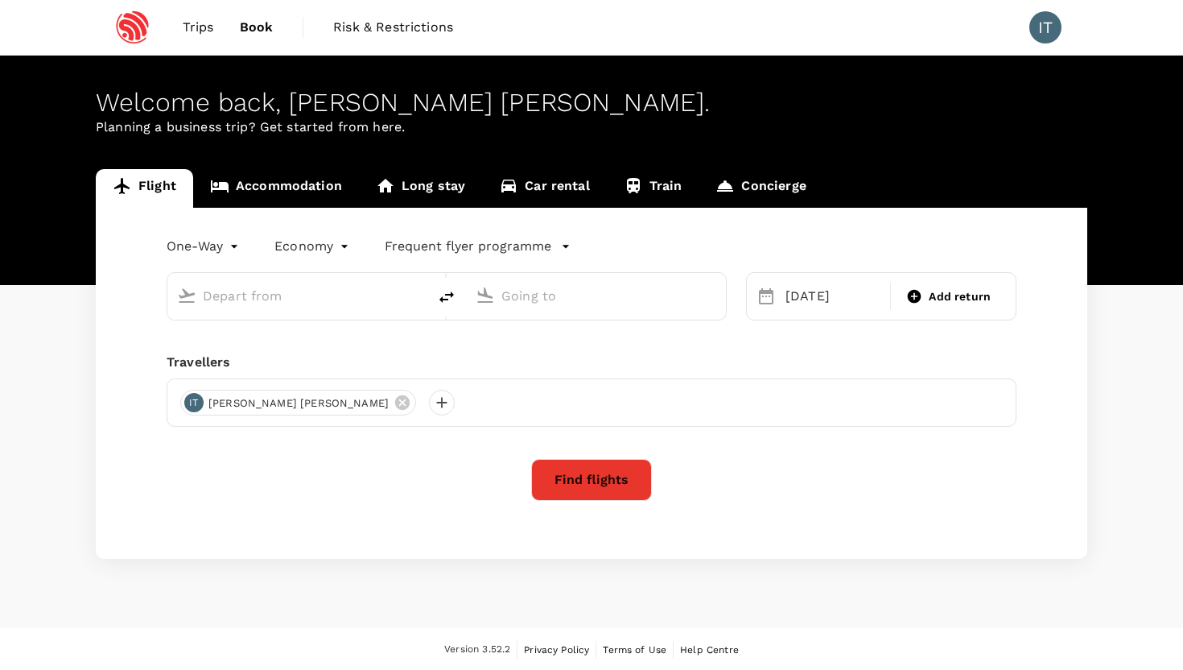
click at [336, 294] on input "text" at bounding box center [298, 295] width 191 height 25
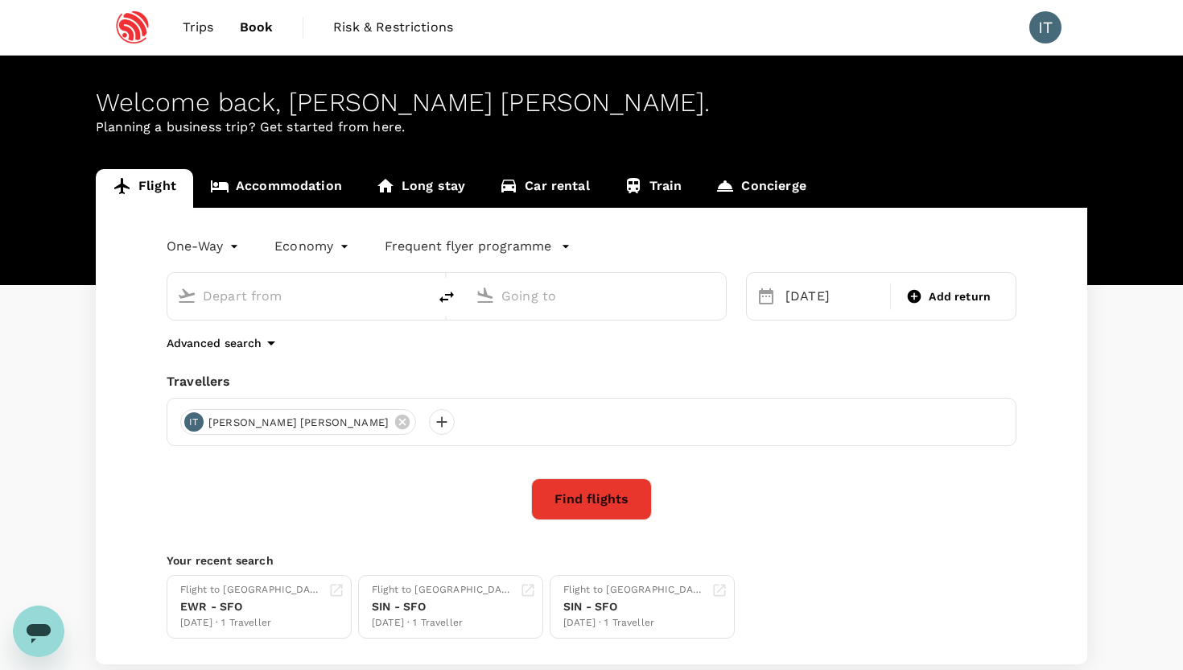
type input "Newark Liberty Intl (EWR)"
type input "San Francisco Intl (SFO)"
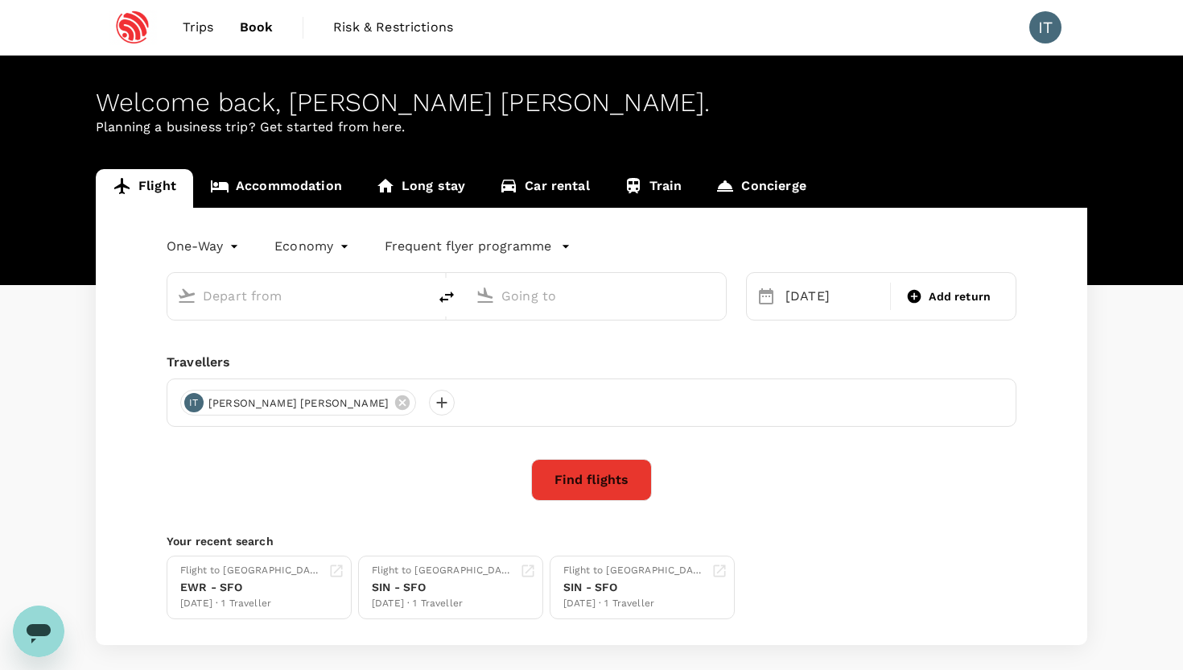
type input "Newark Liberty Intl (EWR)"
type input "San Francisco Intl (SFO)"
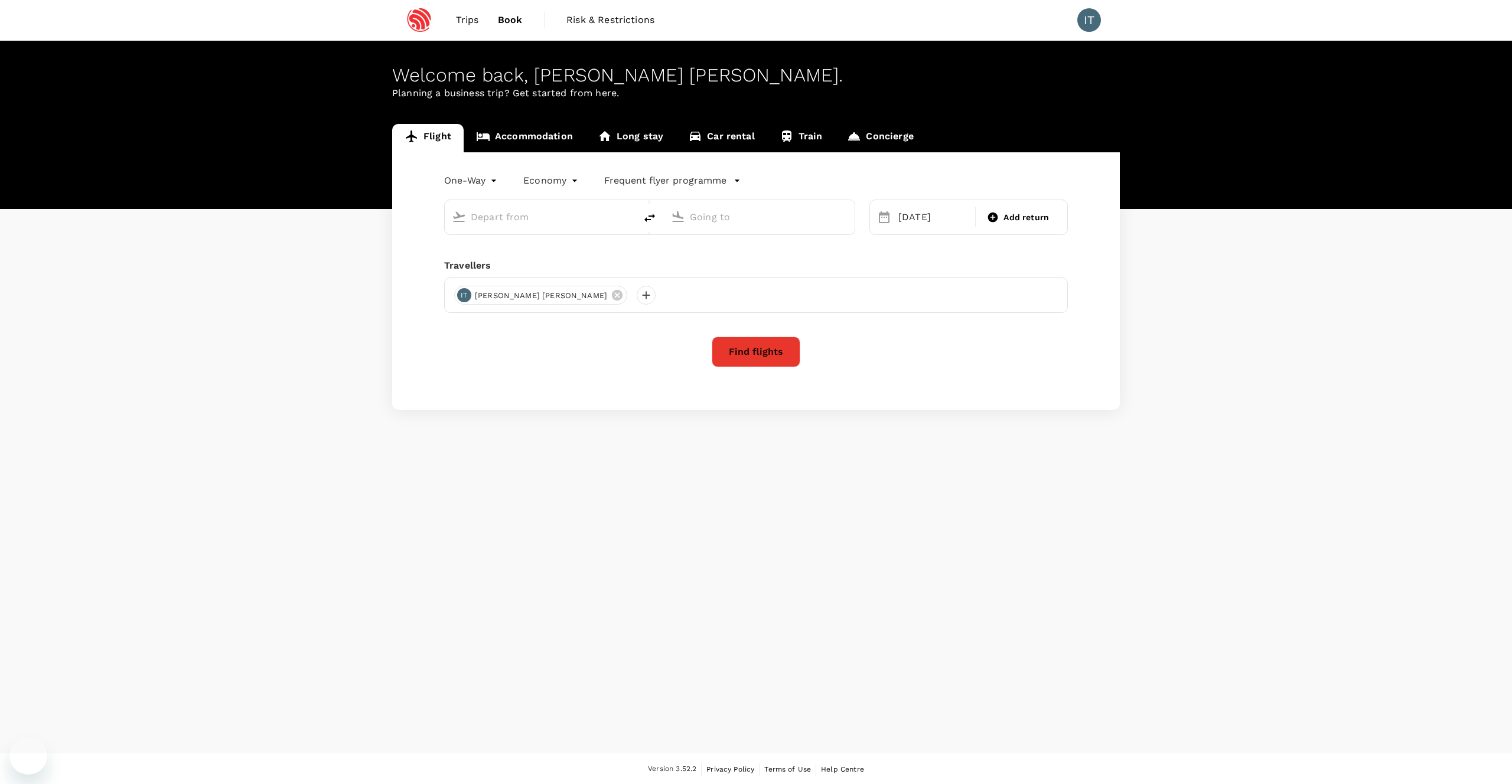
click at [541, 216] on input "text" at bounding box center [541, 216] width 140 height 18
type input "Newark Liberty Intl (EWR)"
type input "San Francisco Intl (SFO)"
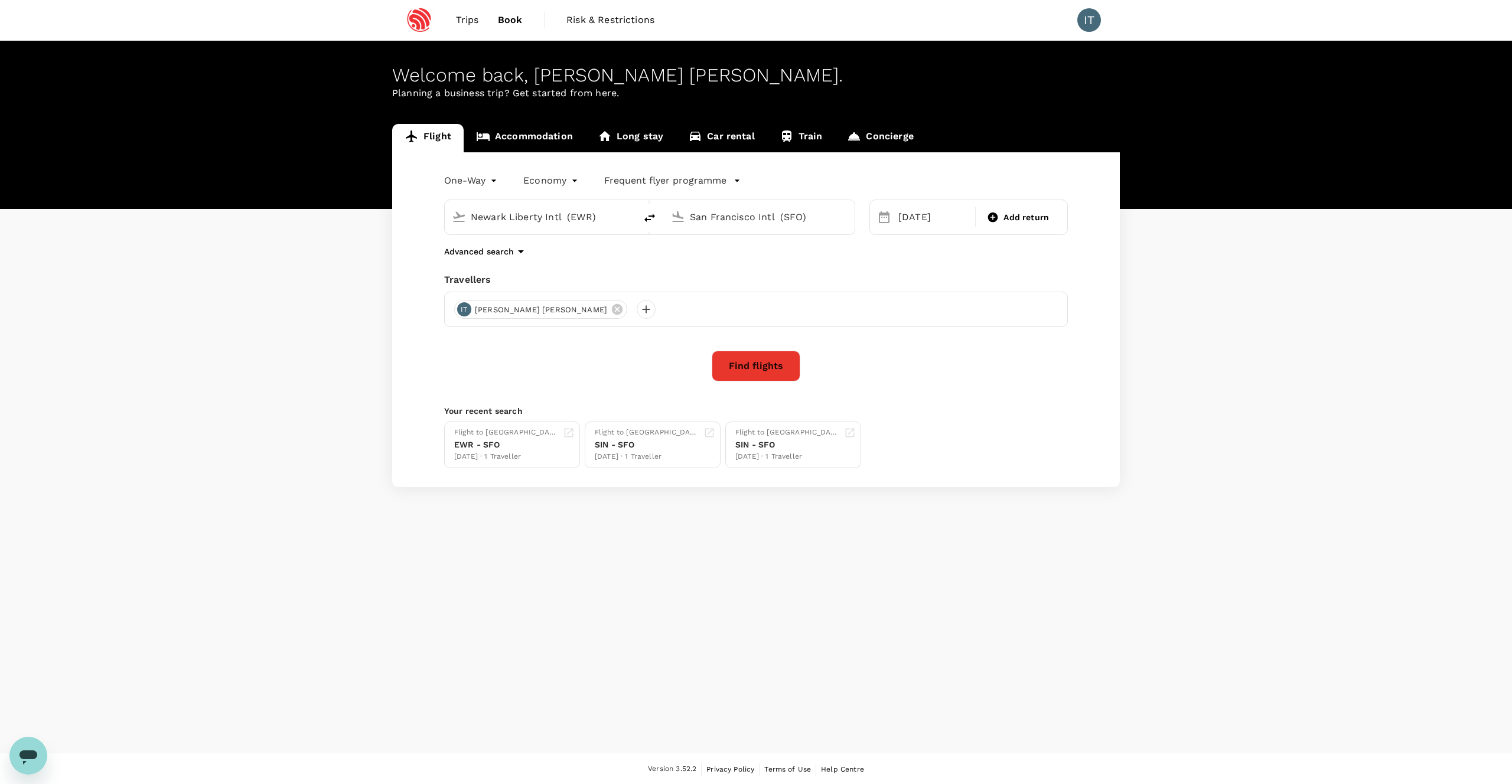
type input "Newark Liberty Intl (EWR)s"
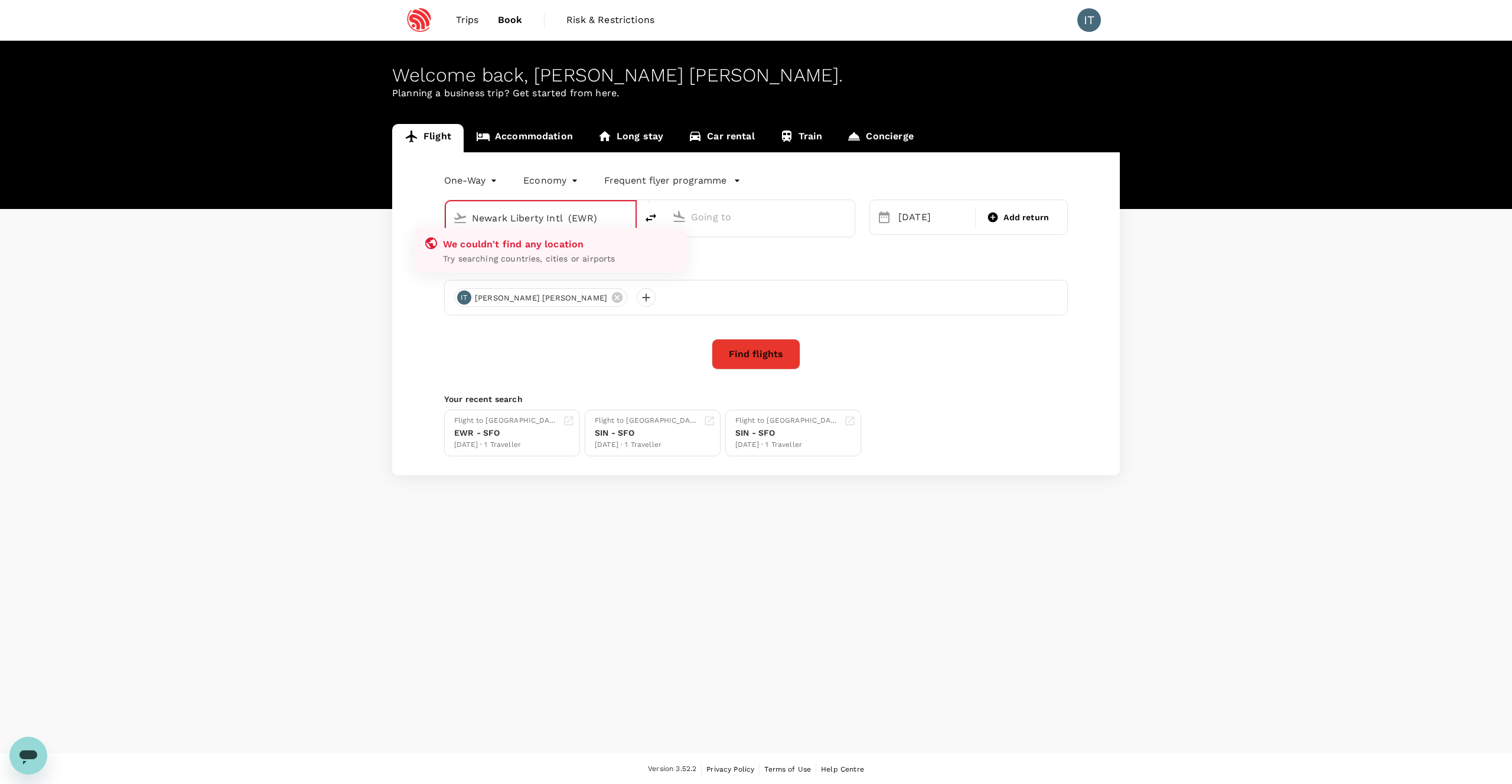
type input "Newark Liberty Intl (EWR)g"
type input "San Francisco Intl (SFO)"
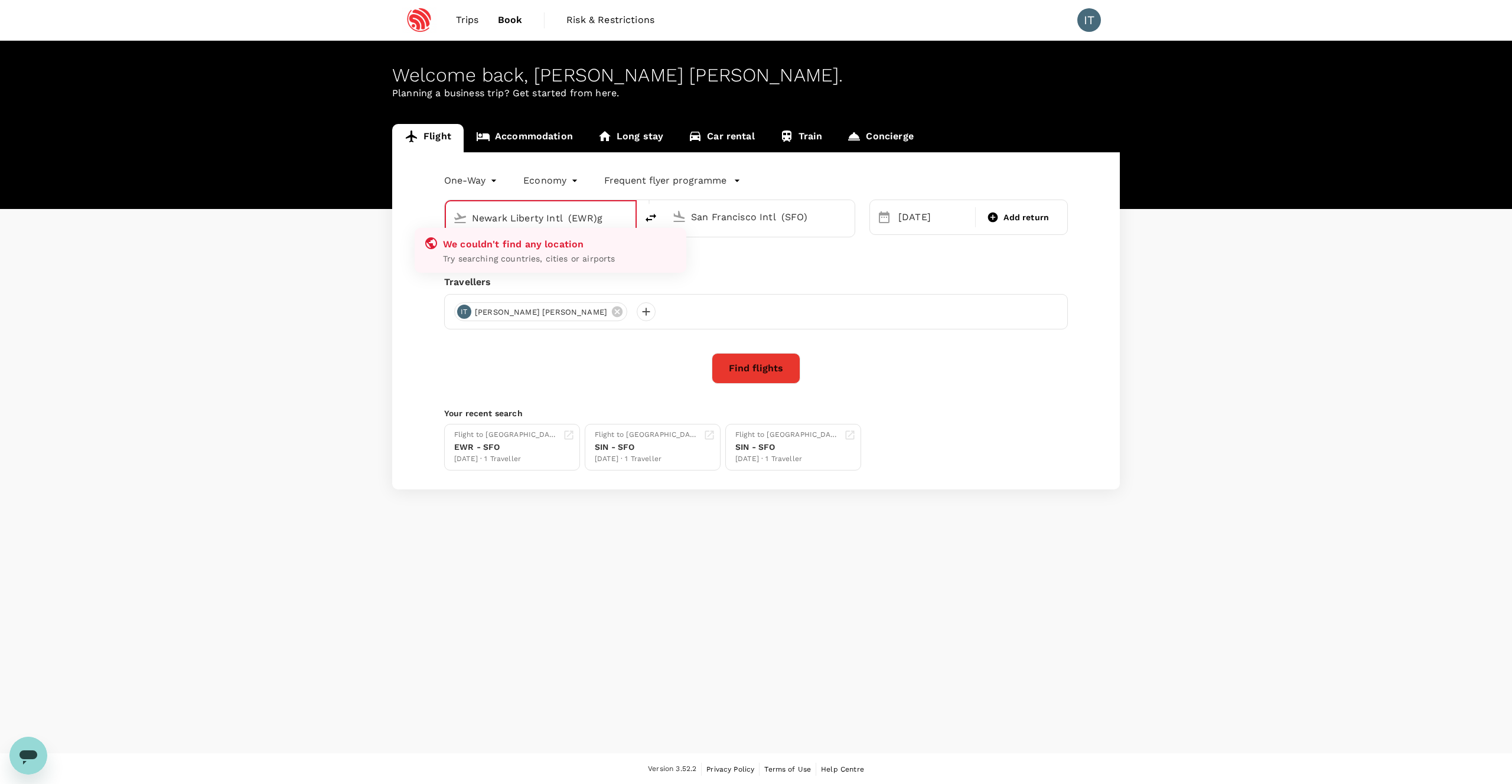
click at [596, 224] on input "Newark Liberty Intl (EWR)g" at bounding box center [541, 218] width 139 height 18
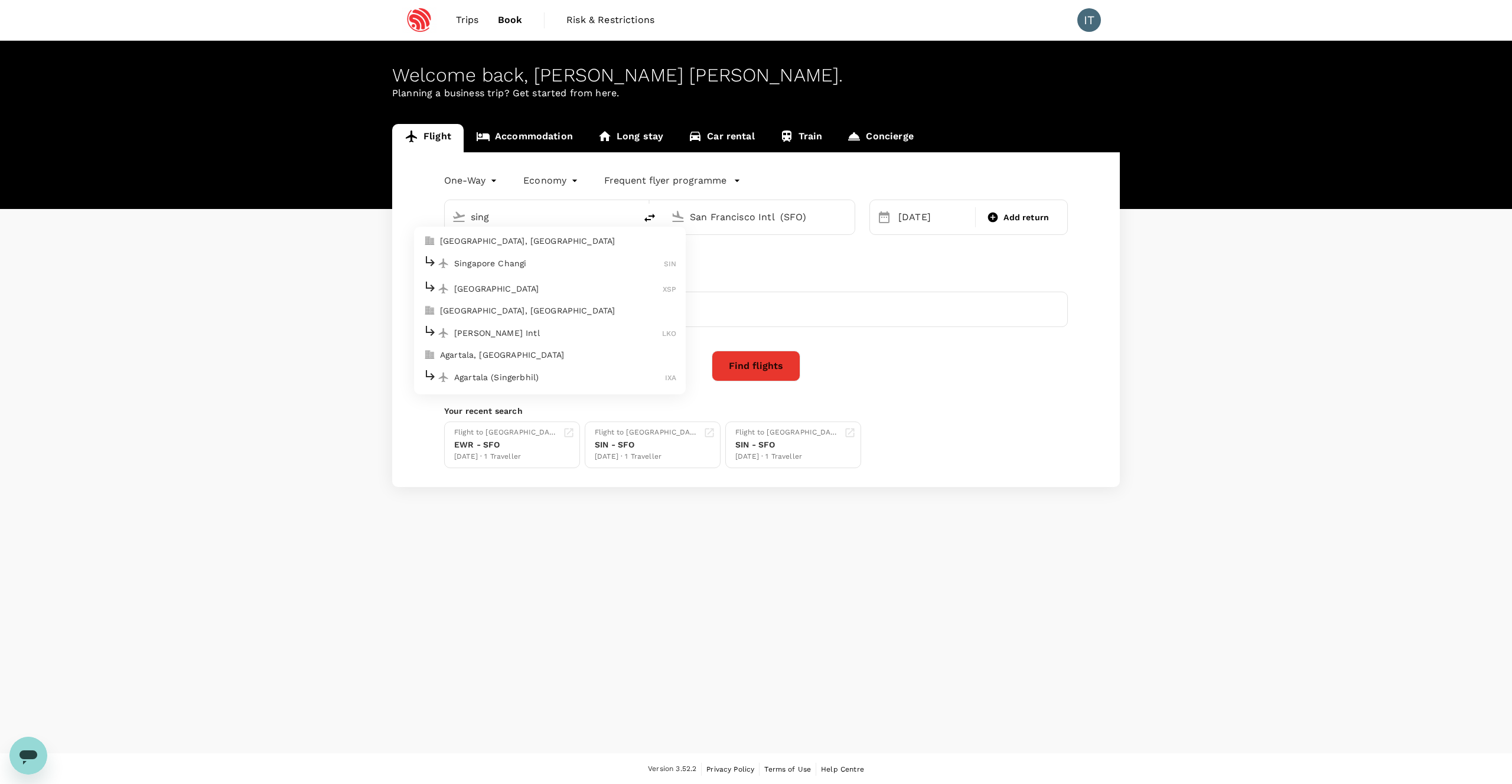
click at [565, 257] on p "Singapore Changi" at bounding box center [559, 263] width 210 height 12
type input "Singapore Changi (SIN)"
click at [744, 217] on input "San Francisco Intl (SFO)" at bounding box center [759, 216] width 140 height 18
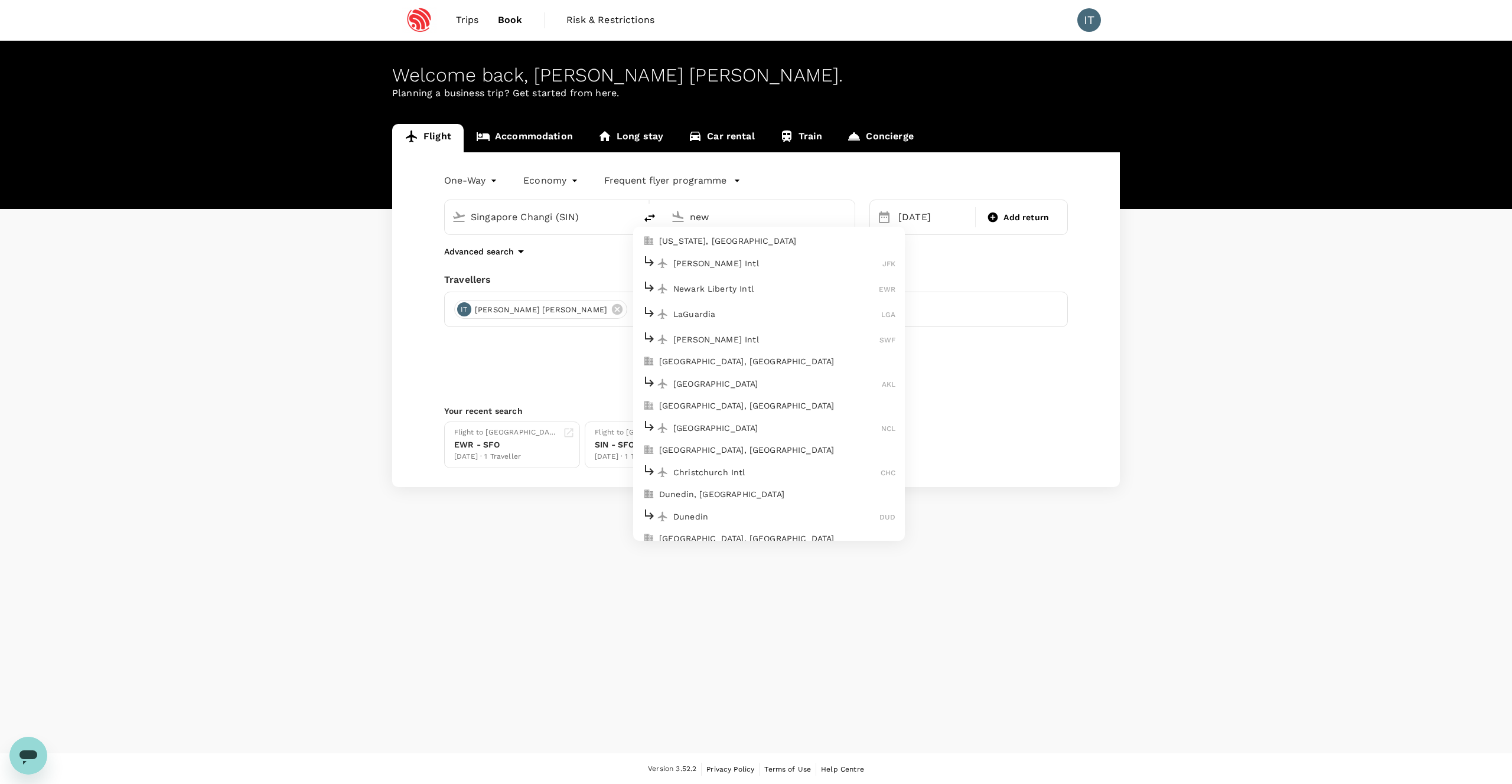
click at [743, 298] on li "Newark Liberty Intl EWR" at bounding box center [769, 288] width 271 height 26
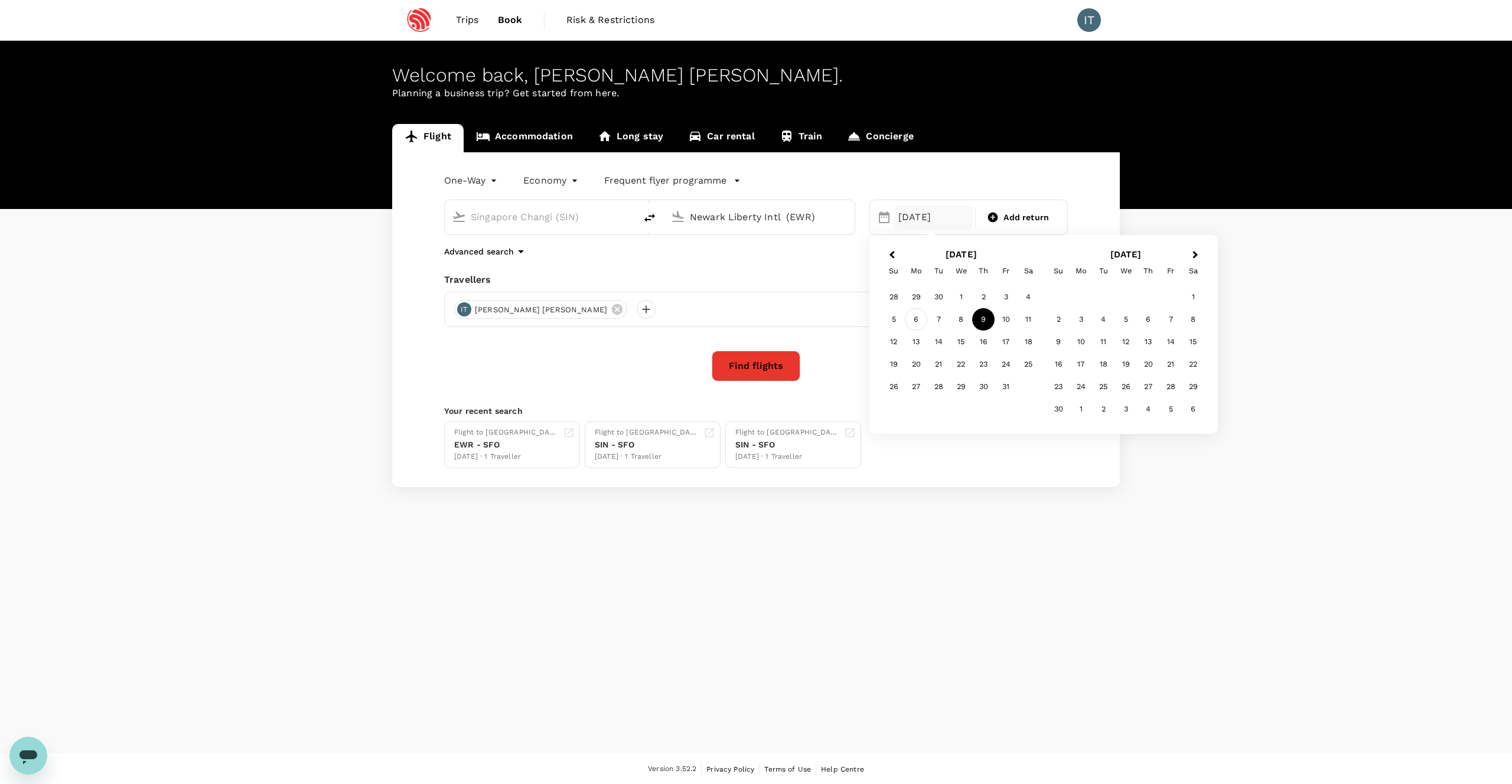
type input "Newark Liberty Intl (EWR)"
click at [912, 321] on div "6" at bounding box center [916, 319] width 23 height 23
click at [724, 373] on button "Find flights" at bounding box center [756, 366] width 89 height 31
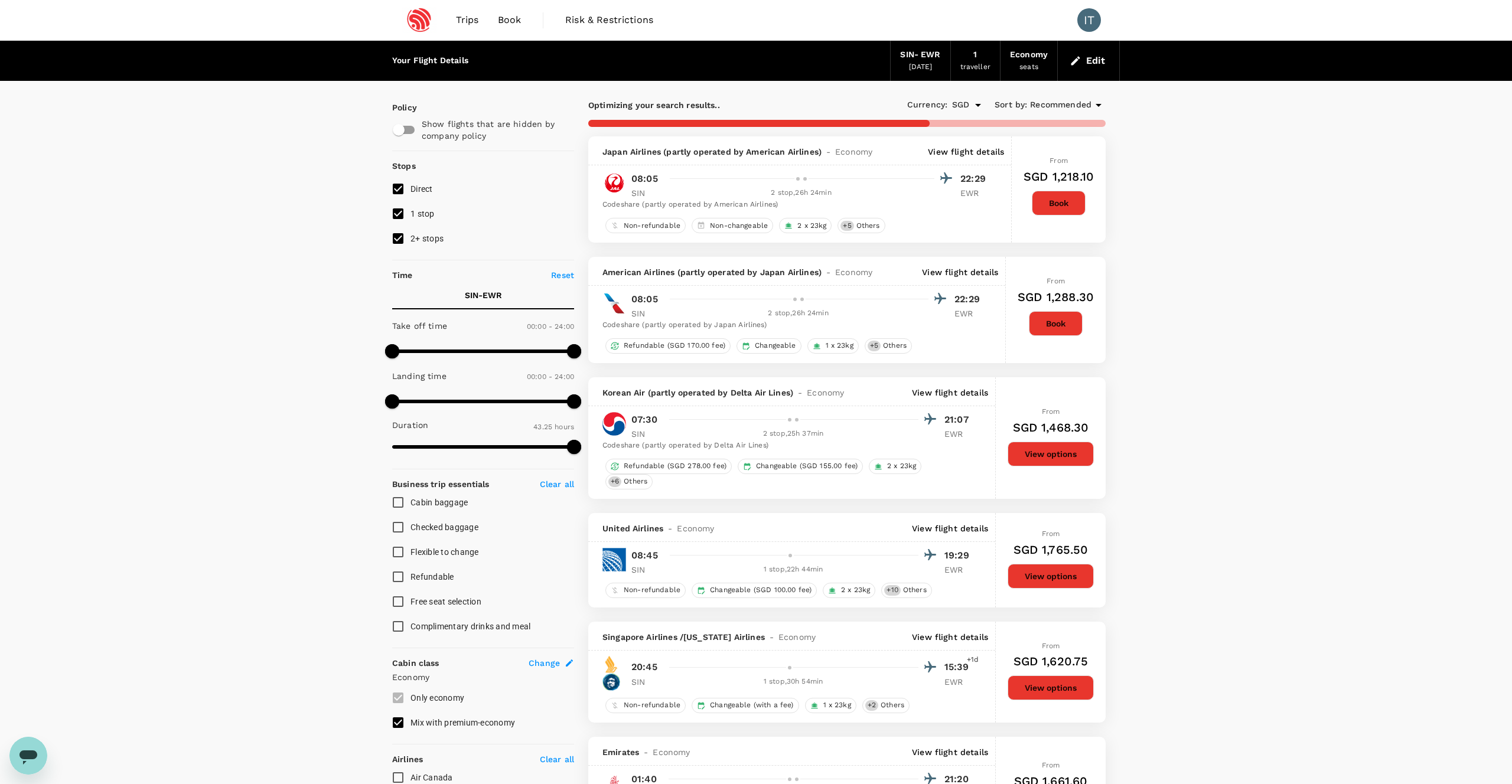
type input "3935"
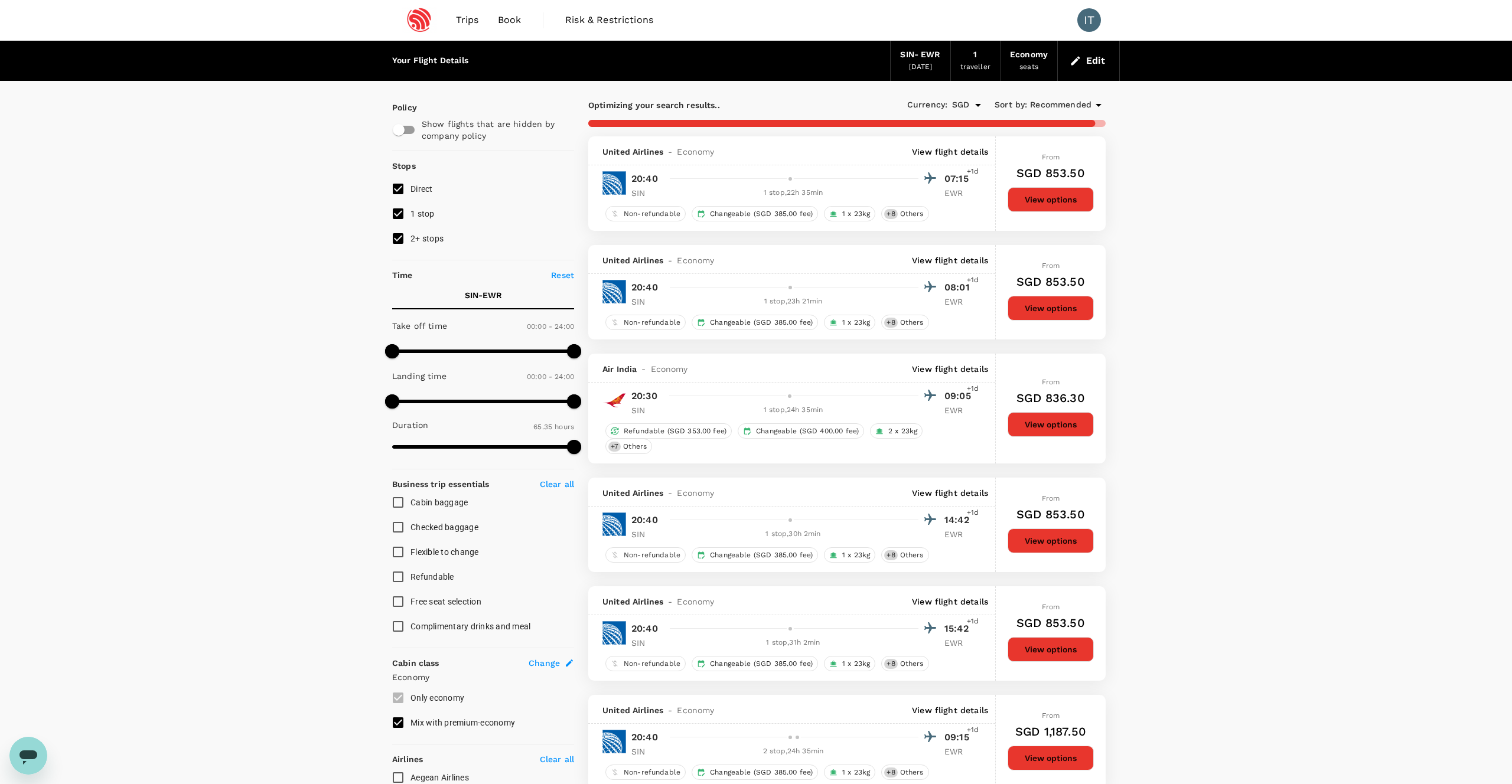
click at [396, 216] on input "1 stop" at bounding box center [398, 214] width 25 height 25
checkbox input "false"
click at [395, 241] on input "2+ stops" at bounding box center [398, 238] width 25 height 25
checkbox input "false"
click at [472, 221] on label "1 stop" at bounding box center [475, 214] width 179 height 25
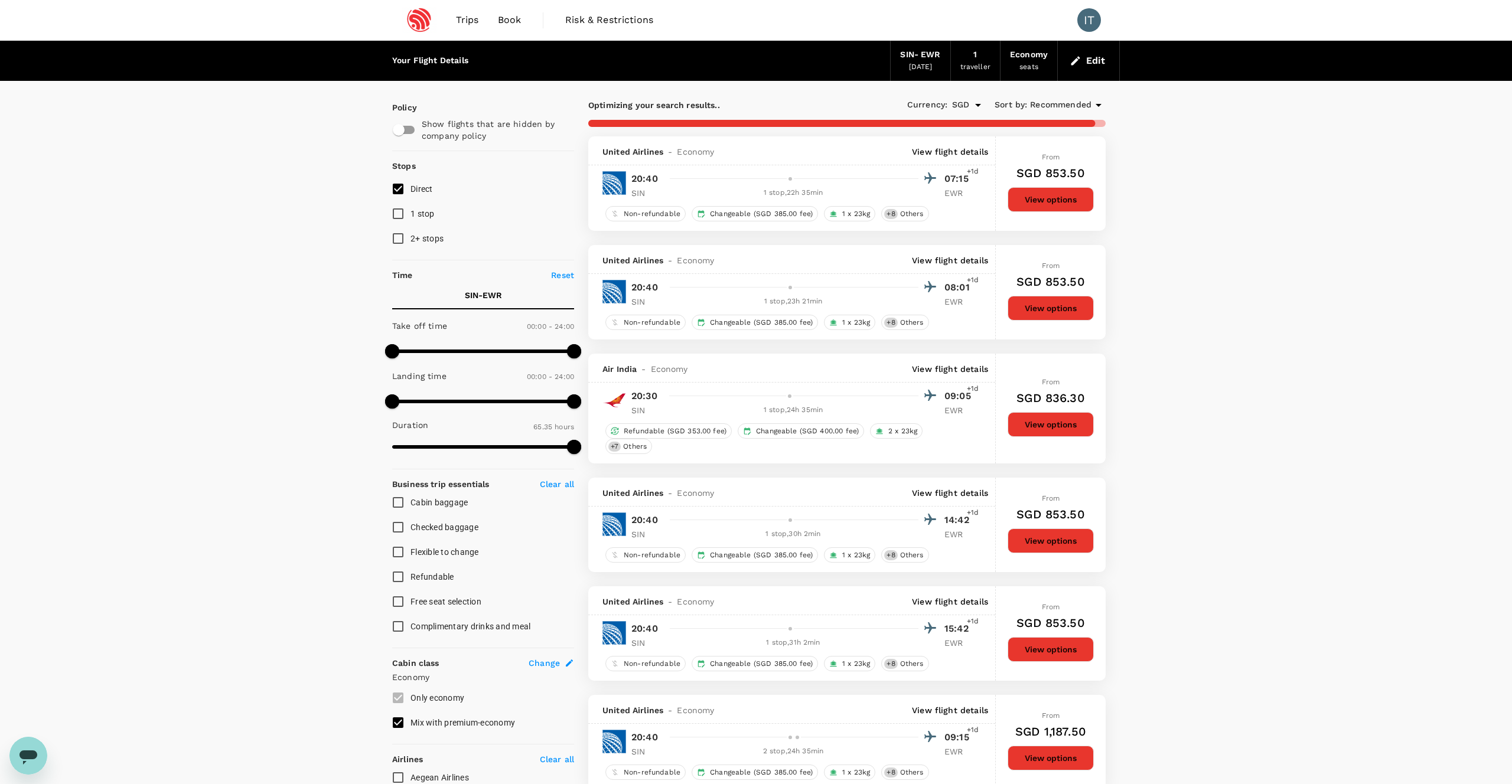
click at [410, 221] on input "1 stop" at bounding box center [398, 214] width 25 height 25
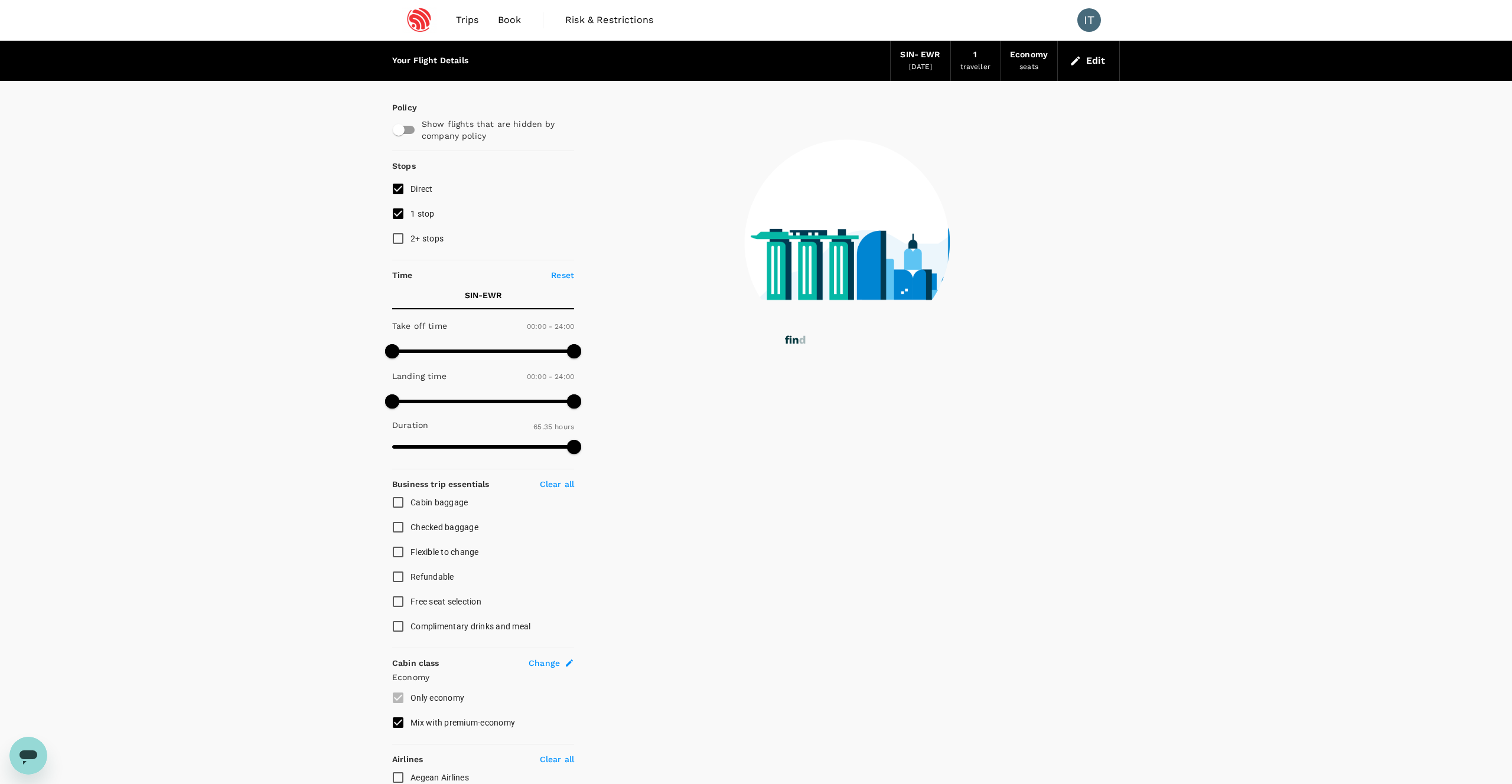
click at [398, 213] on input "1 stop" at bounding box center [398, 214] width 25 height 25
checkbox input "false"
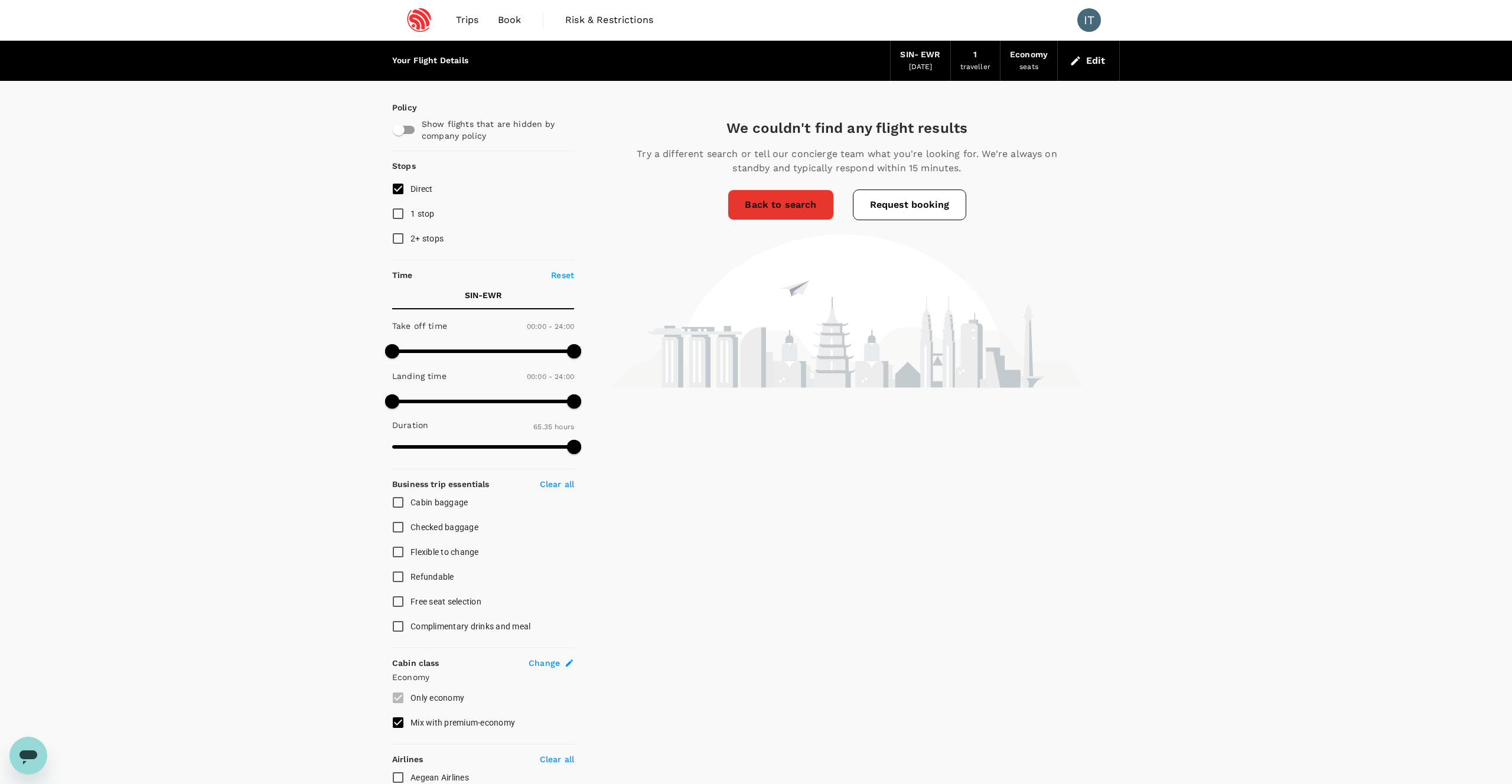
click at [792, 205] on link "Back to search" at bounding box center [781, 205] width 106 height 31
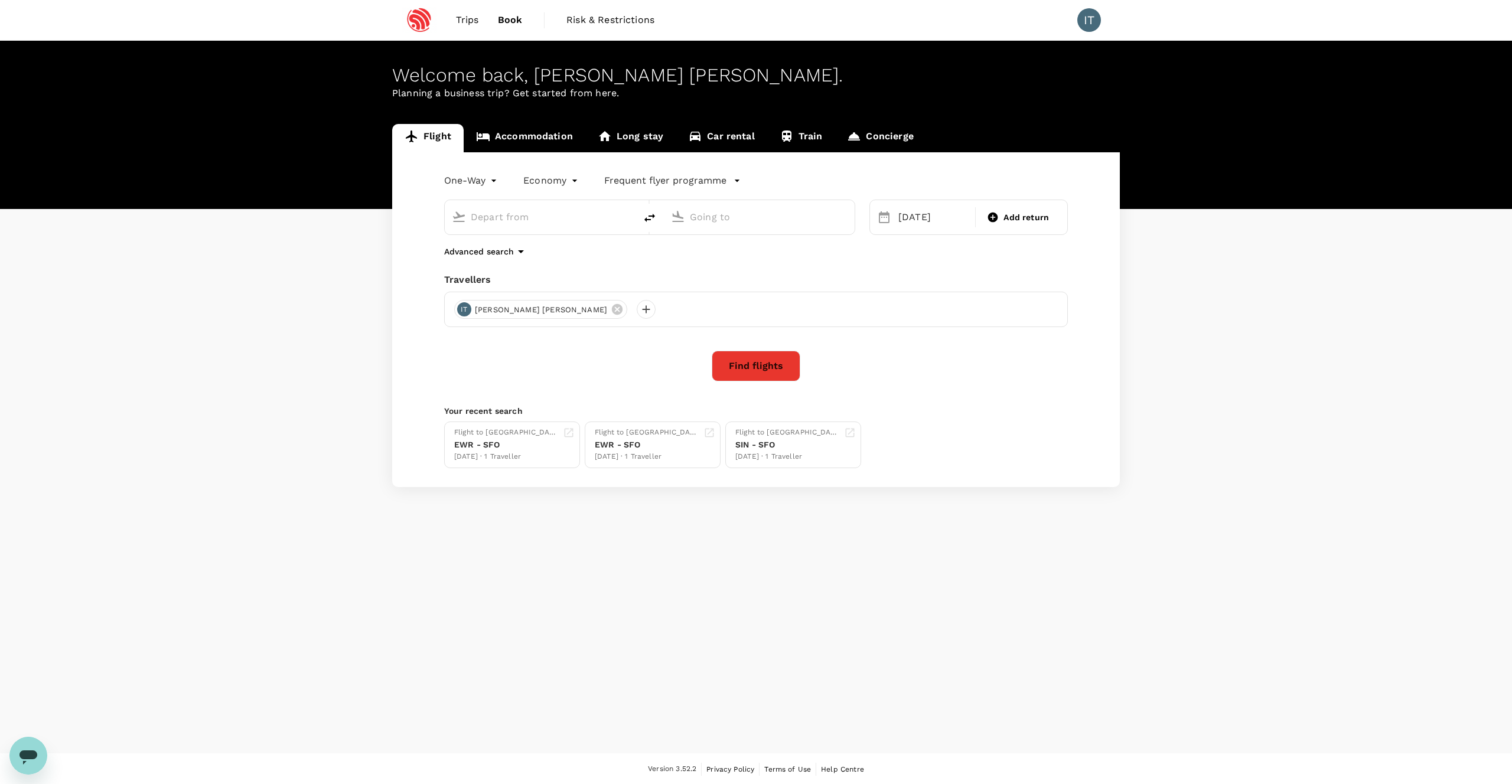
type input "Singapore Changi (SIN)"
type input "Newark Liberty Intl (EWR)"
click at [750, 366] on button "Find flights" at bounding box center [756, 366] width 89 height 31
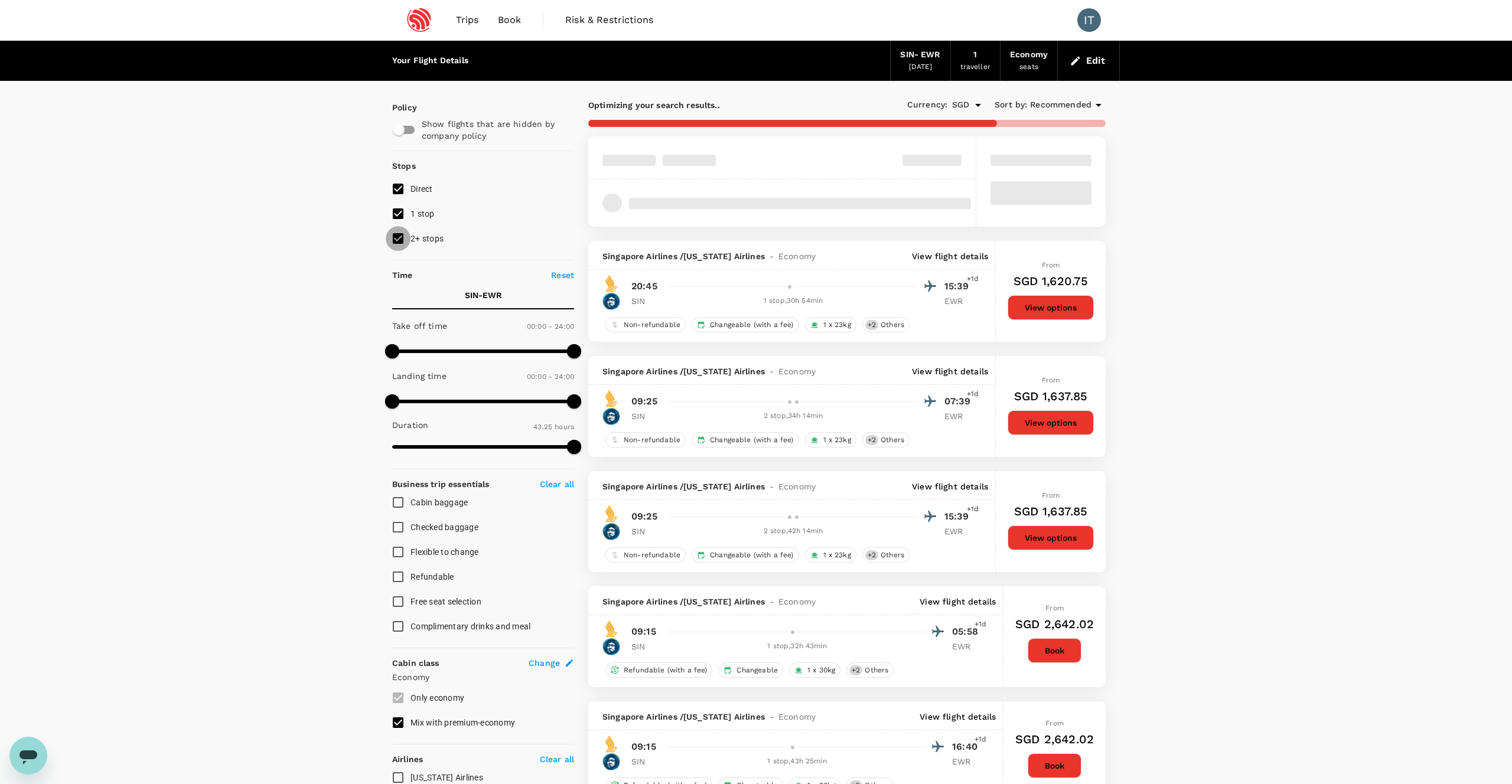
click at [398, 246] on input "2+ stops" at bounding box center [398, 238] width 25 height 25
checkbox input "false"
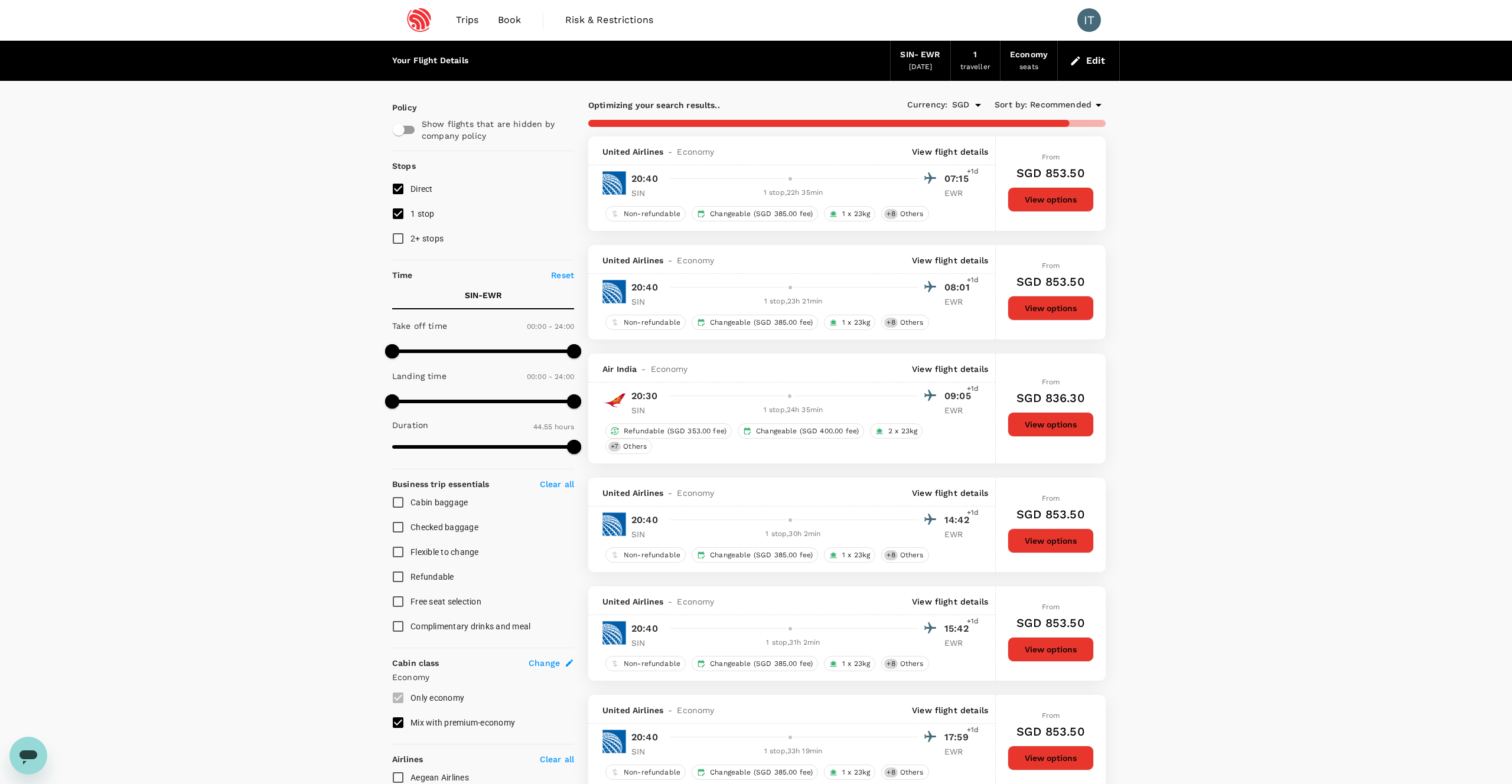
type input "3935"
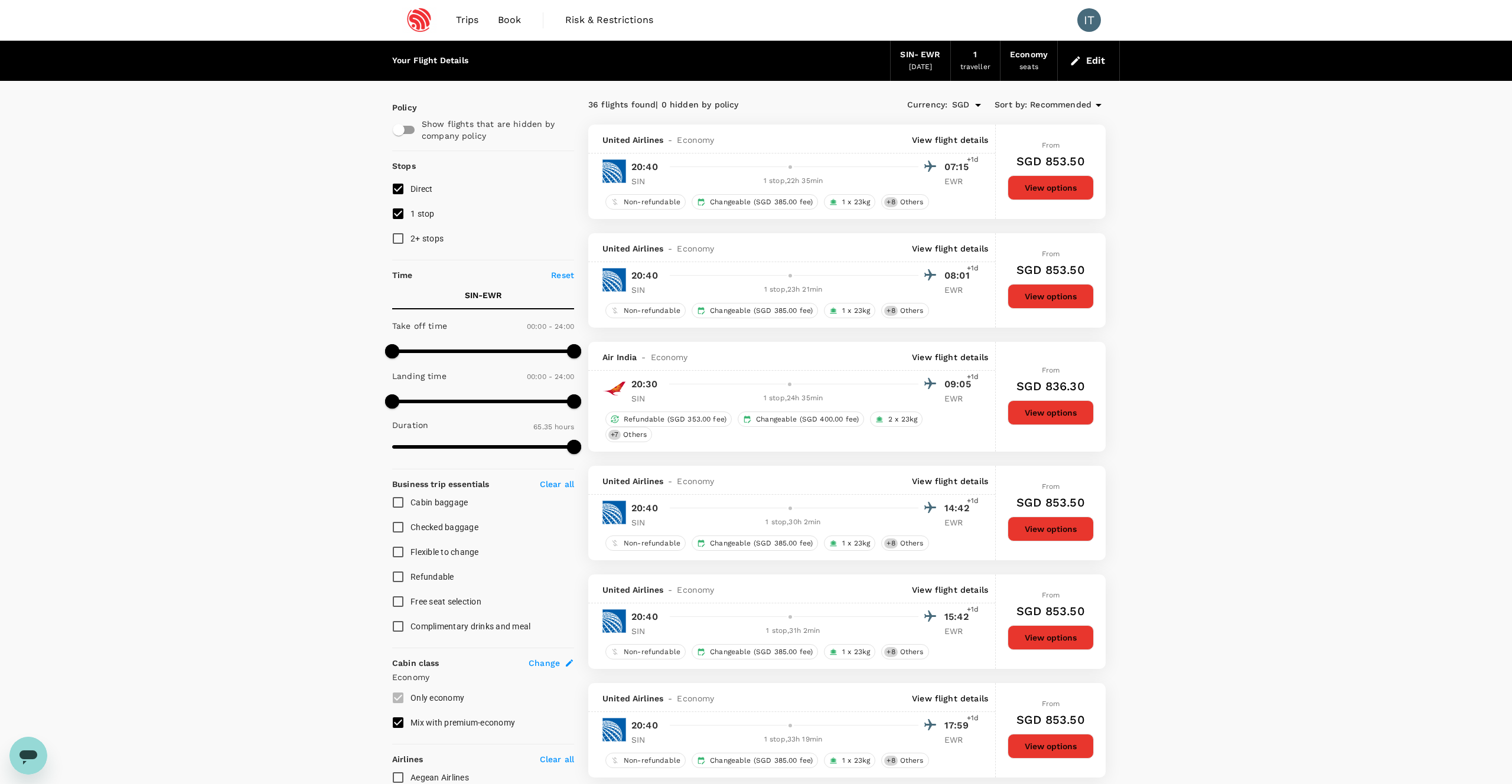
click at [923, 62] on div "06 Oct 2025" at bounding box center [921, 67] width 23 height 12
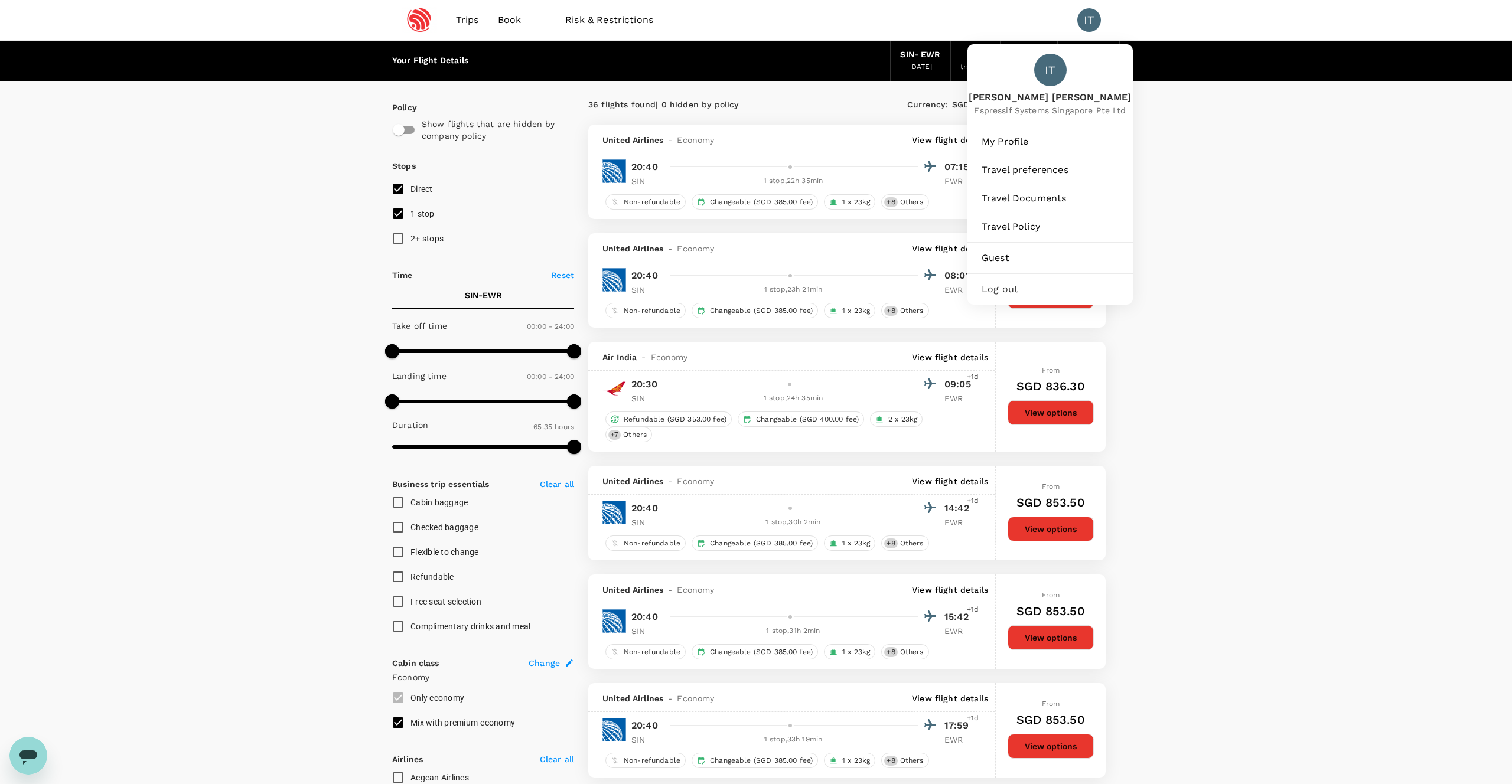
click at [1076, 61] on div "IT Ivan Wen Rong Theng Espressif Systems Singapore Pte Ltd" at bounding box center [1050, 84] width 165 height 81
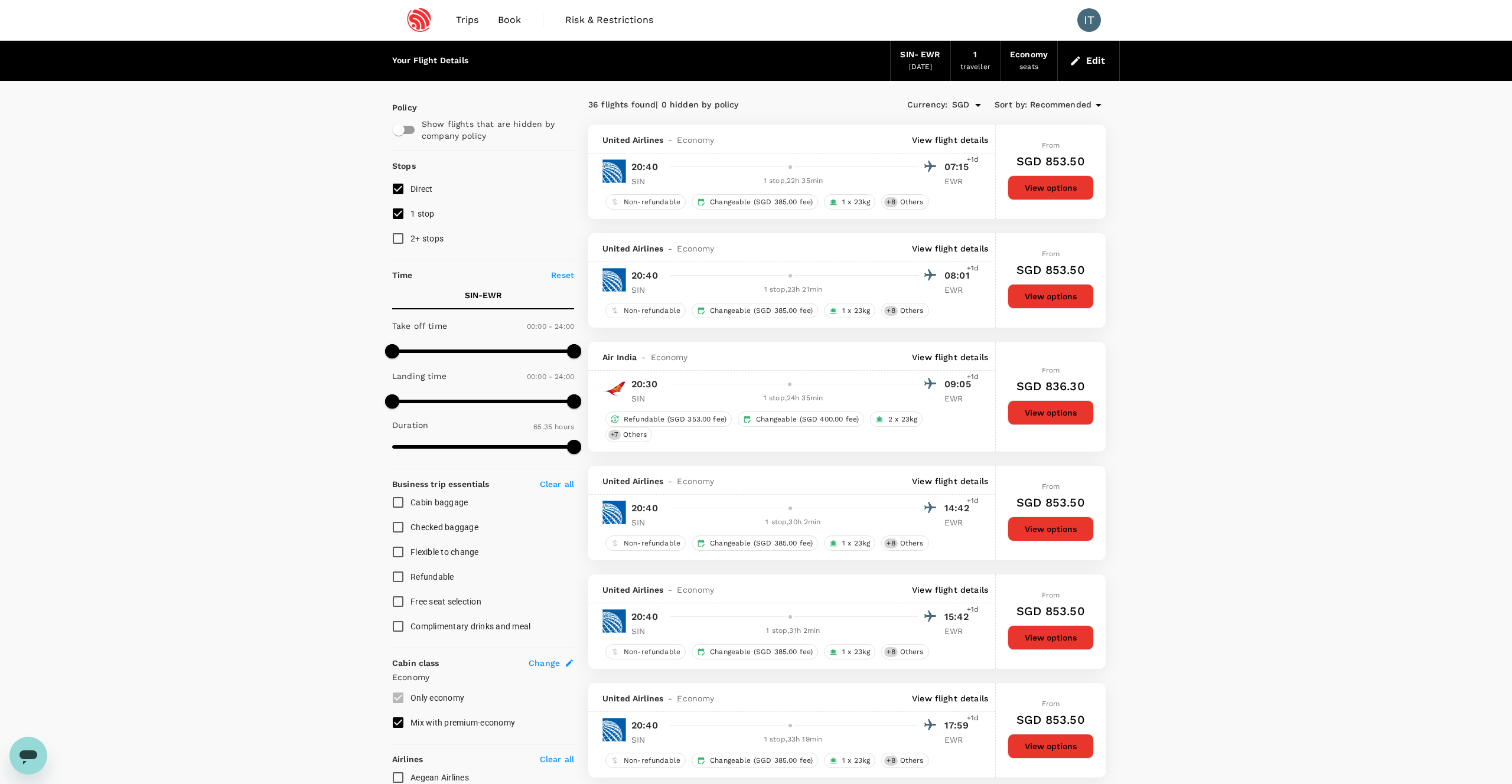
click at [1083, 57] on button "Edit" at bounding box center [1089, 61] width 43 height 19
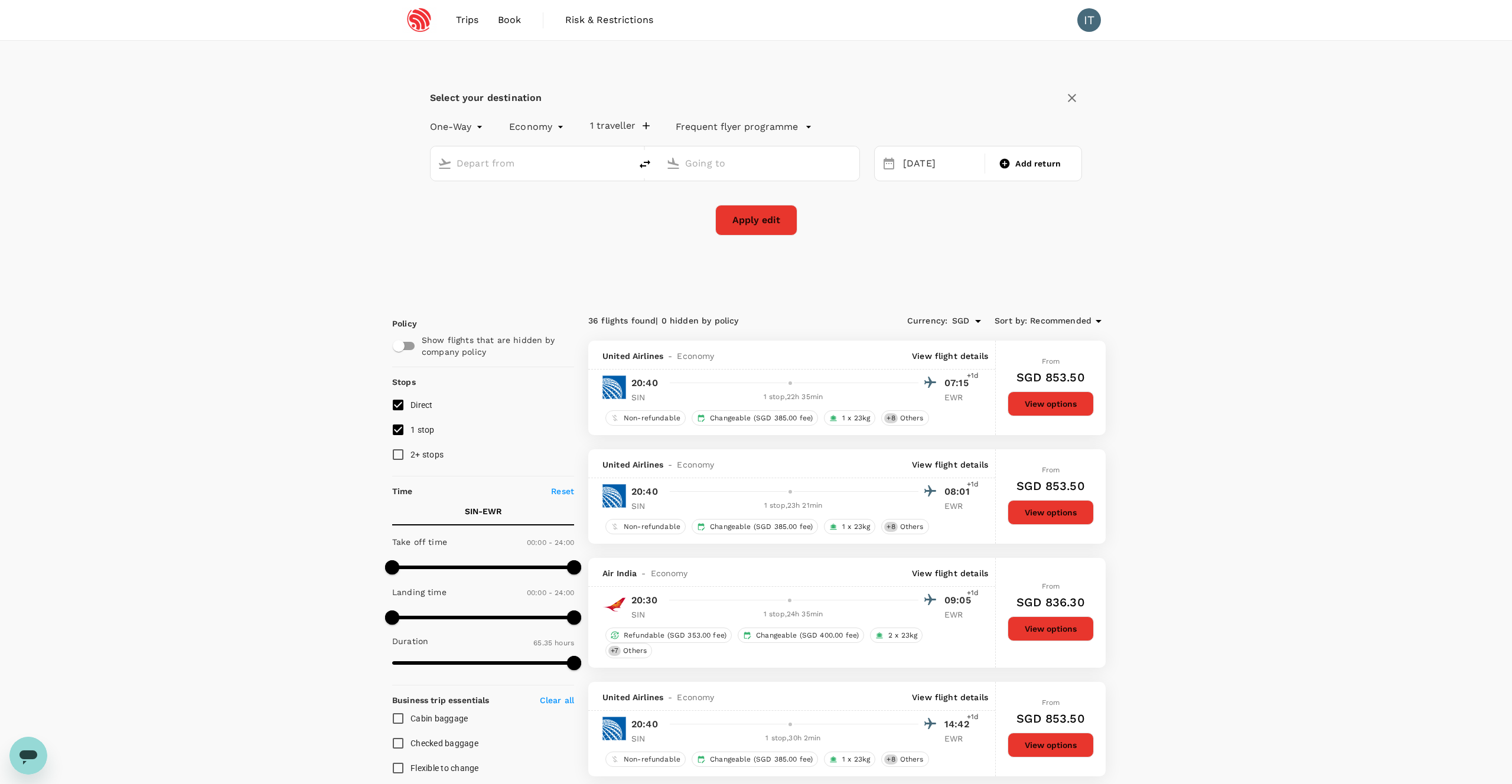
type input "Singapore Changi (SIN)"
type input "Newark Liberty Intl (EWR)"
click at [960, 162] on div "06 Oct" at bounding box center [940, 164] width 84 height 23
click at [899, 257] on div "5" at bounding box center [898, 265] width 23 height 23
click at [767, 227] on button "Apply edit" at bounding box center [756, 220] width 82 height 31
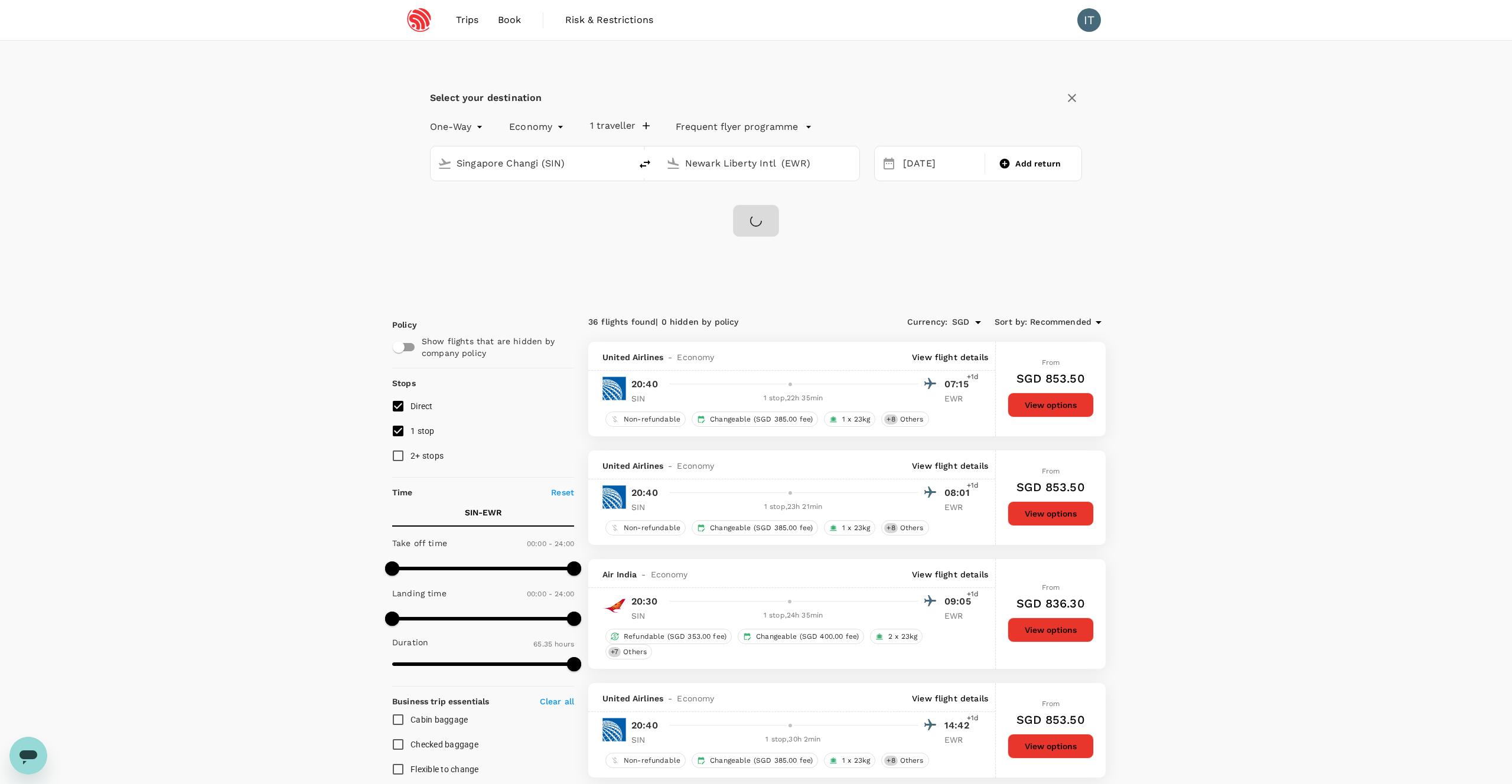
checkbox input "false"
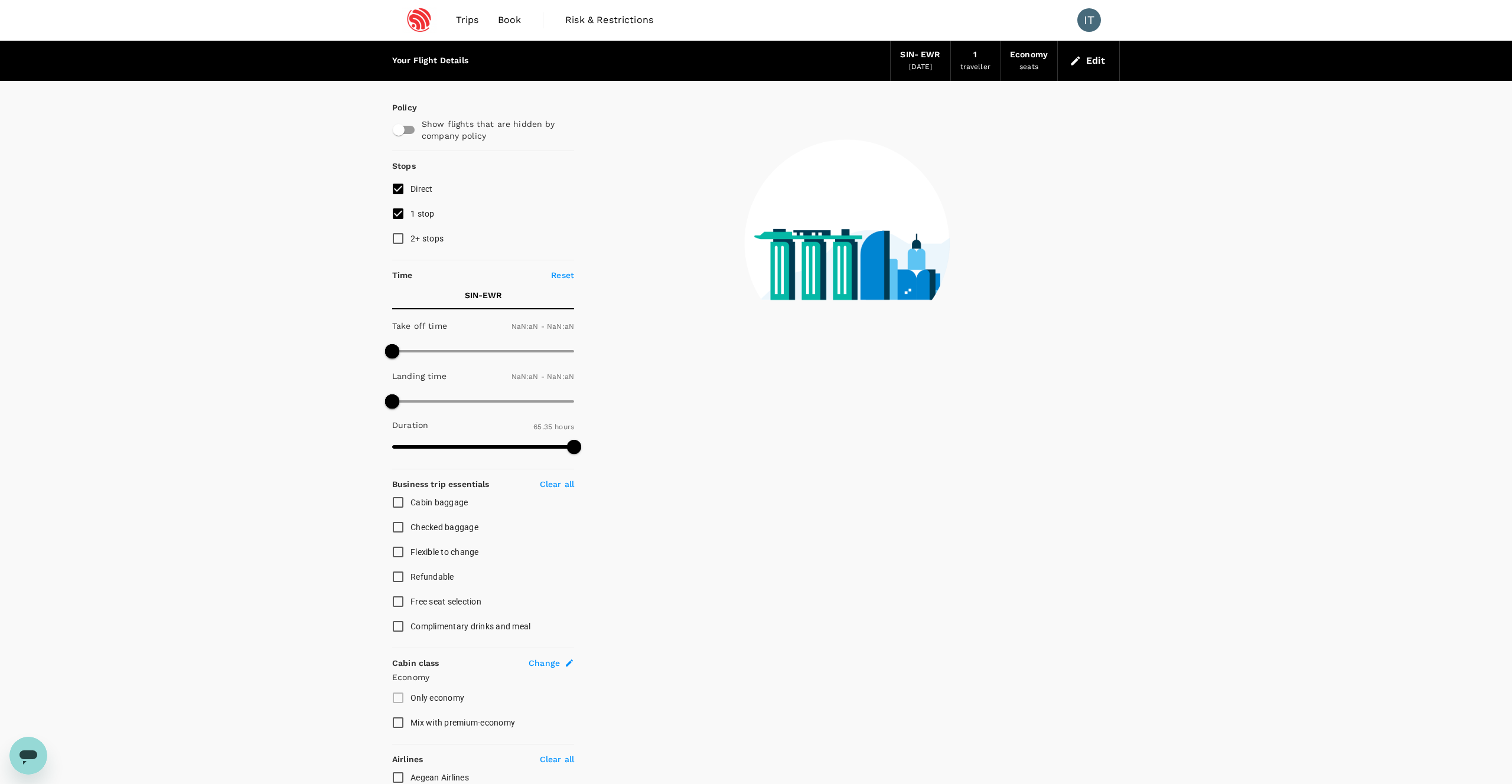
type input "1440"
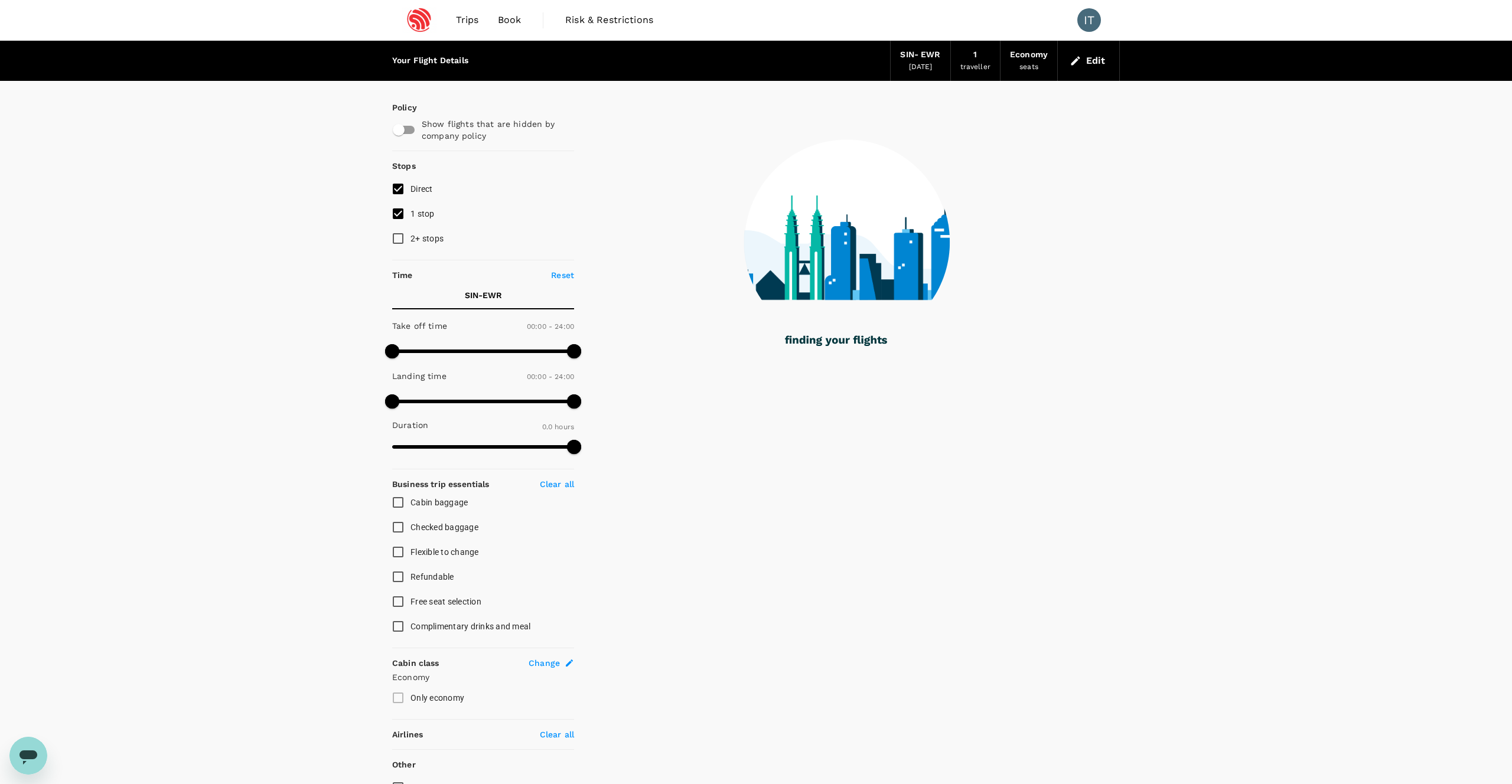
type input "2534"
checkbox input "true"
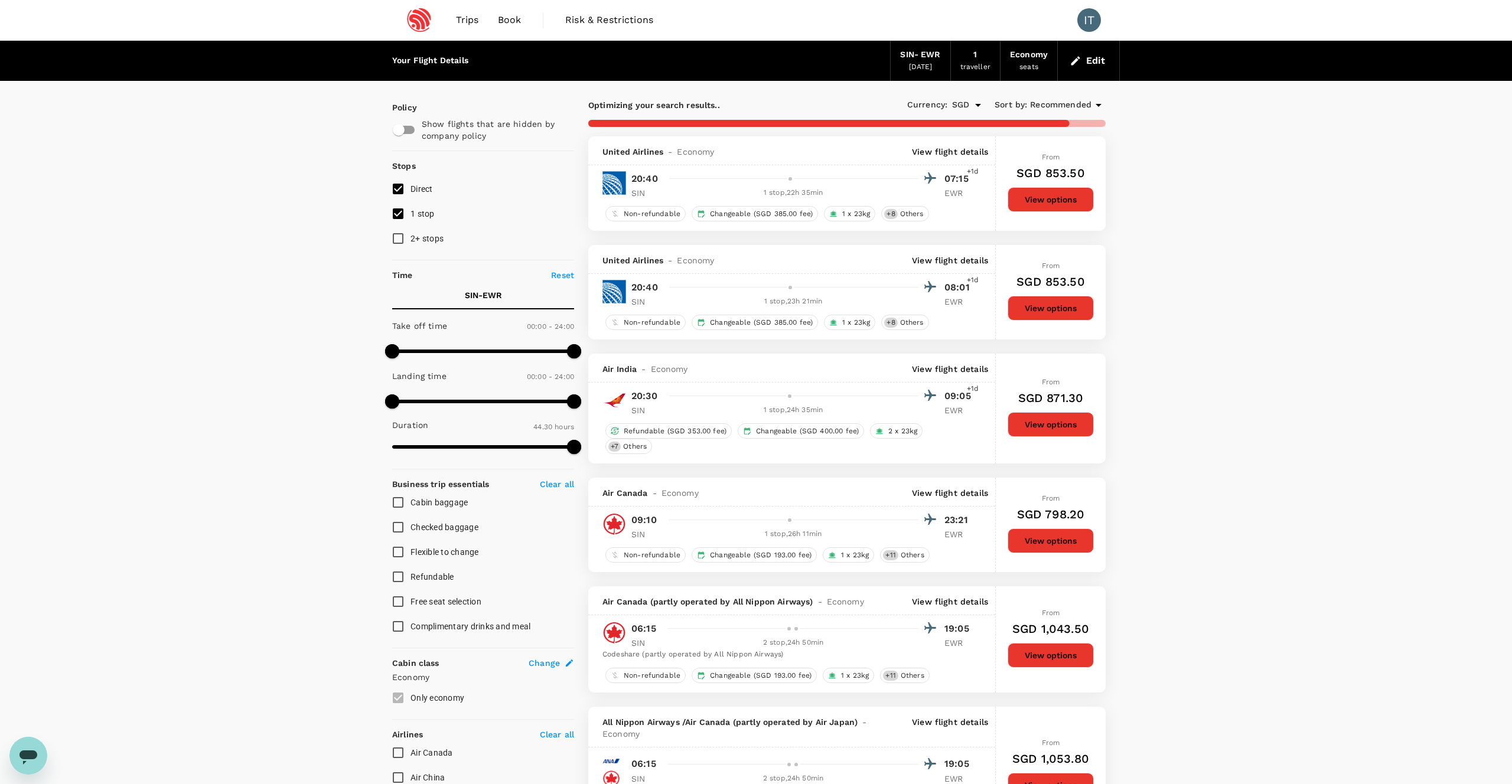
type input "3935"
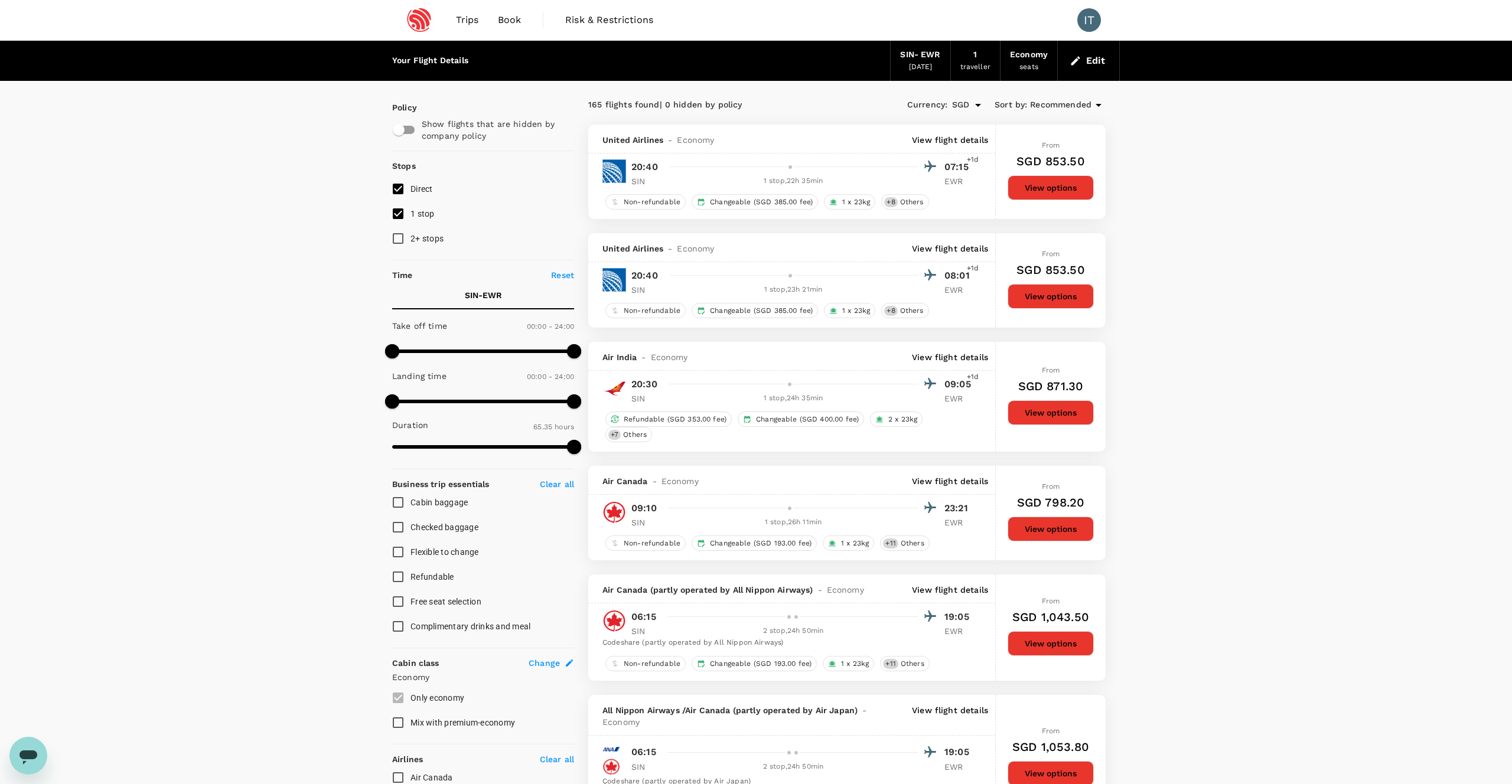
click at [1020, 198] on button "View options" at bounding box center [1051, 188] width 87 height 25
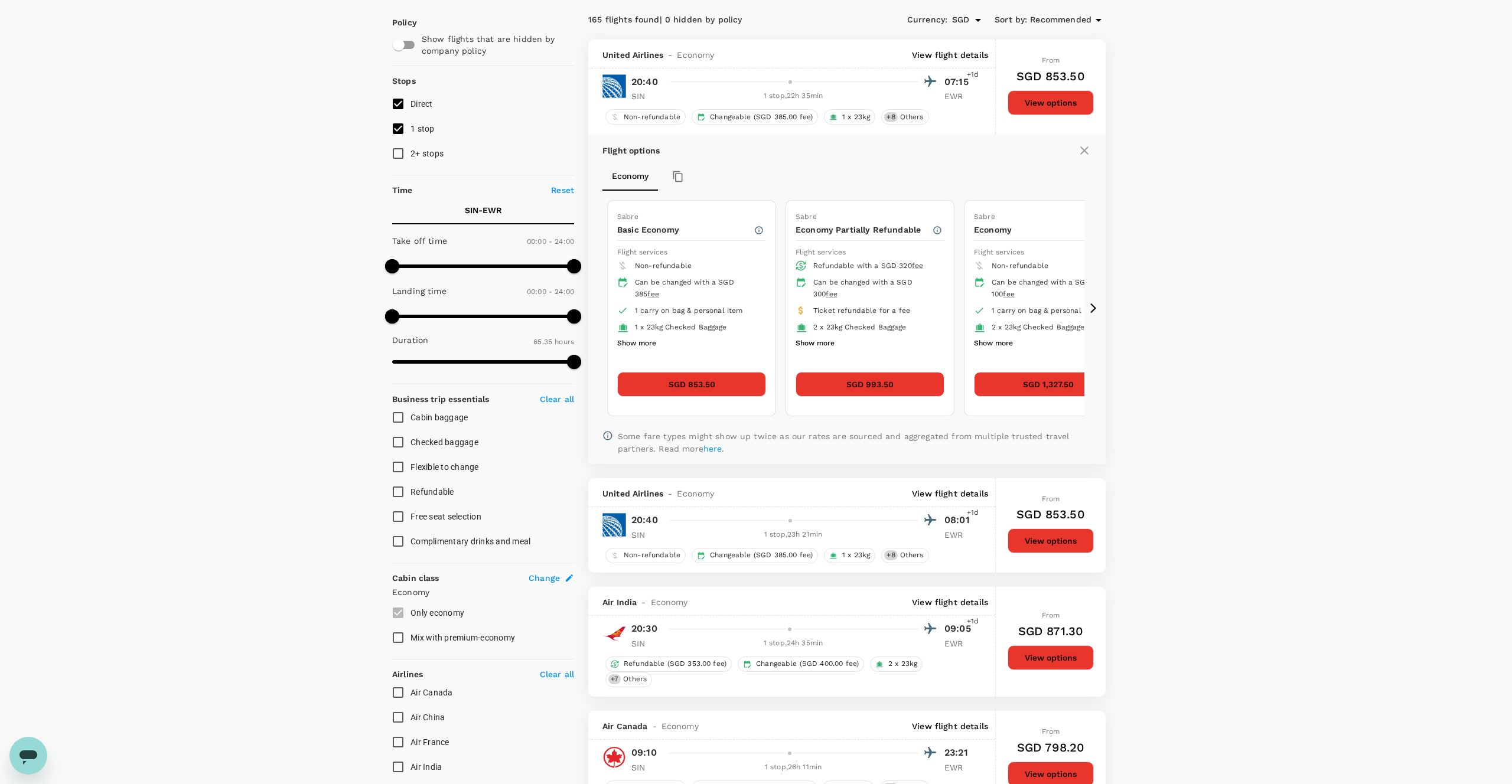
scroll to position [70, 0]
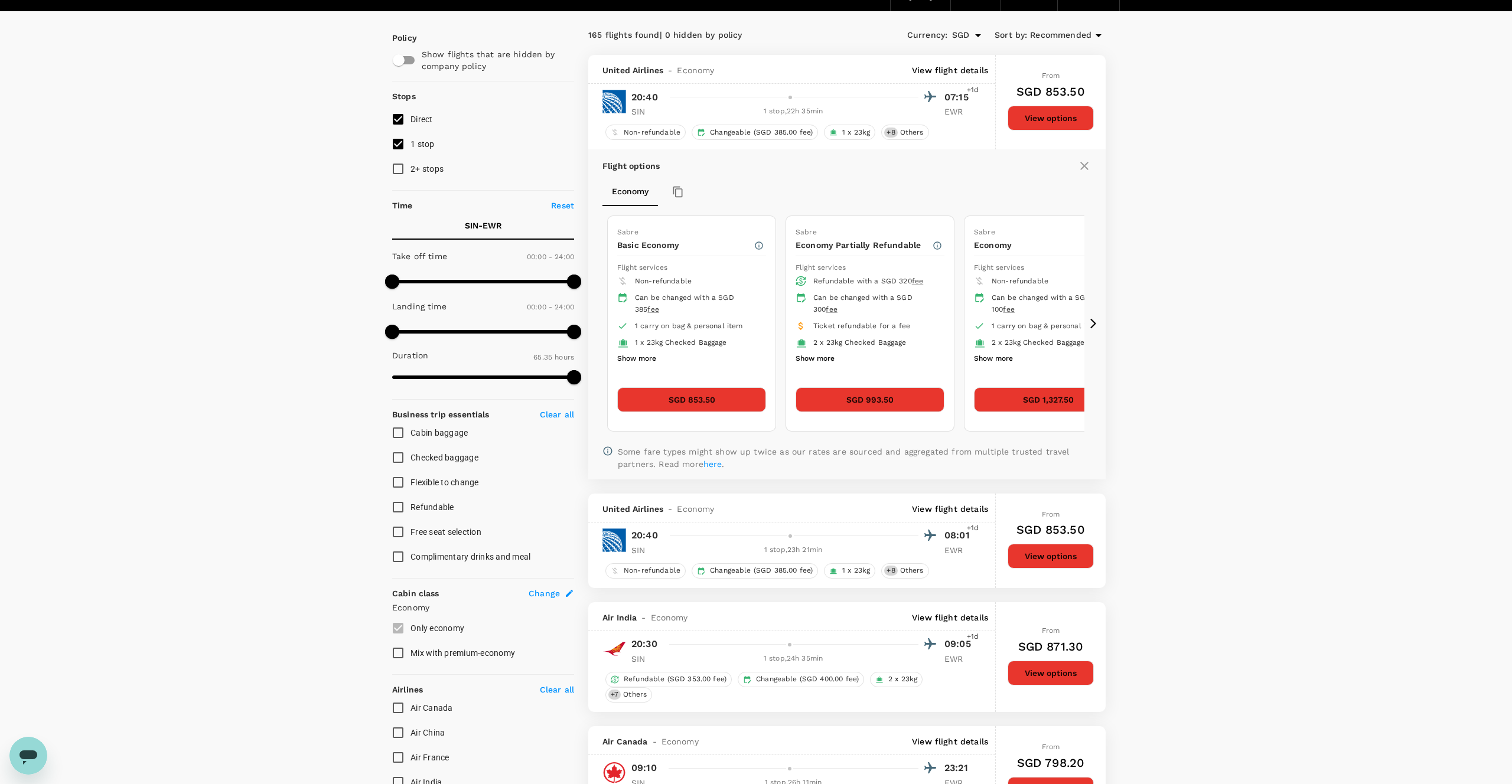
click at [969, 92] on span "+1d" at bounding box center [973, 90] width 12 height 12
click at [982, 76] on p "View flight details" at bounding box center [950, 70] width 76 height 12
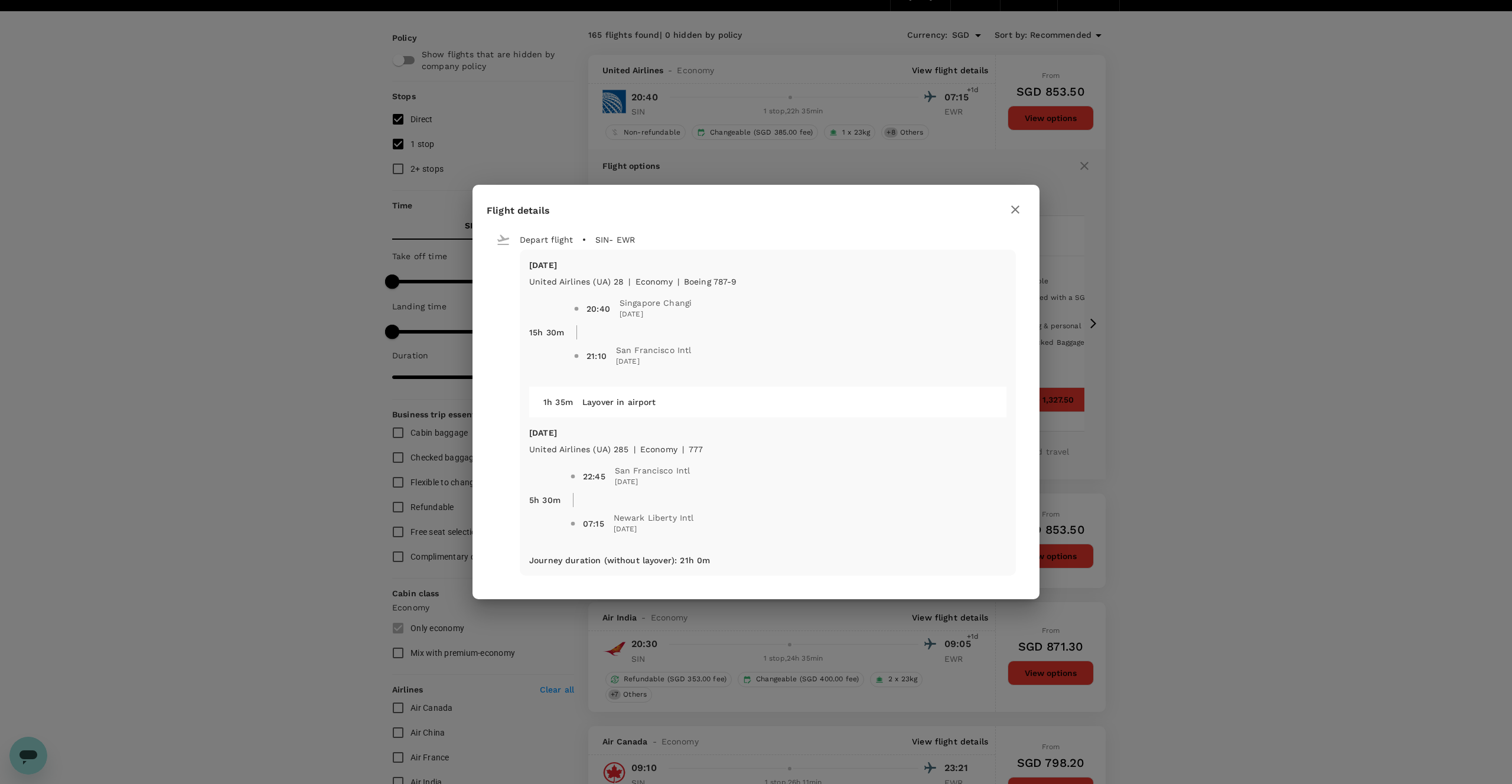
click at [1018, 213] on icon "button" at bounding box center [1015, 209] width 8 height 8
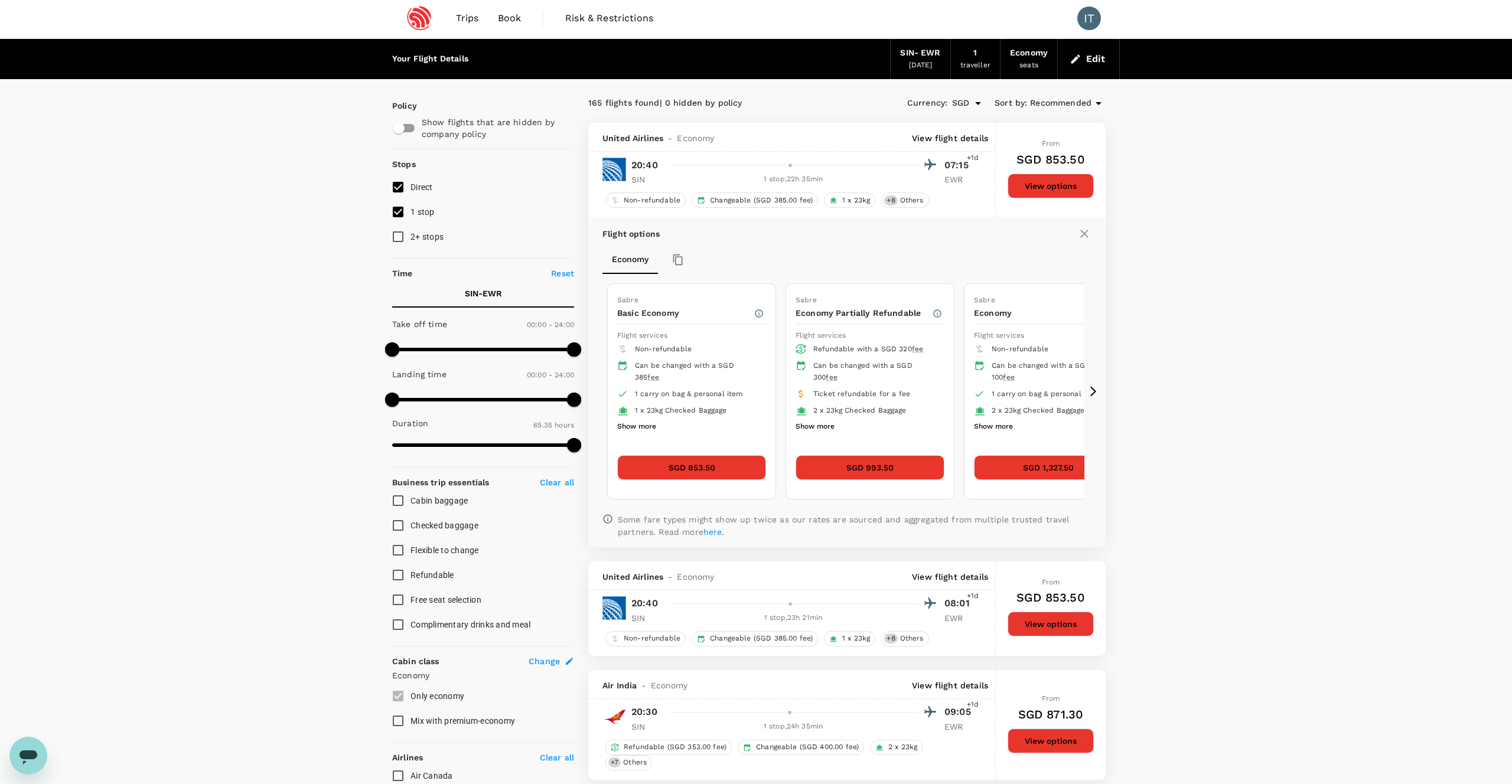
scroll to position [0, 0]
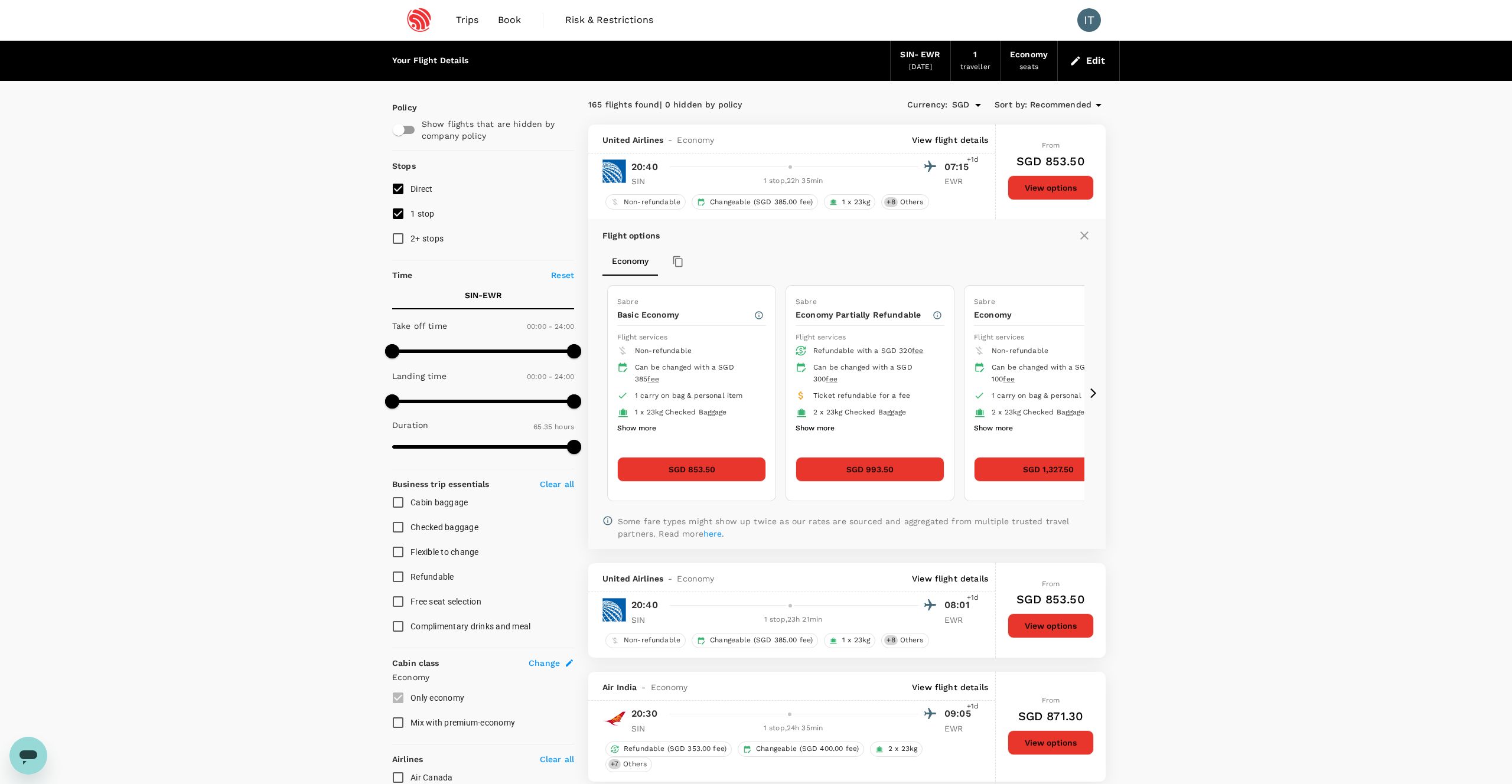
click at [976, 58] on div "1" at bounding box center [975, 55] width 4 height 13
click at [1019, 58] on div "Economy" at bounding box center [1029, 55] width 38 height 13
click at [1083, 67] on button "Edit" at bounding box center [1089, 61] width 43 height 19
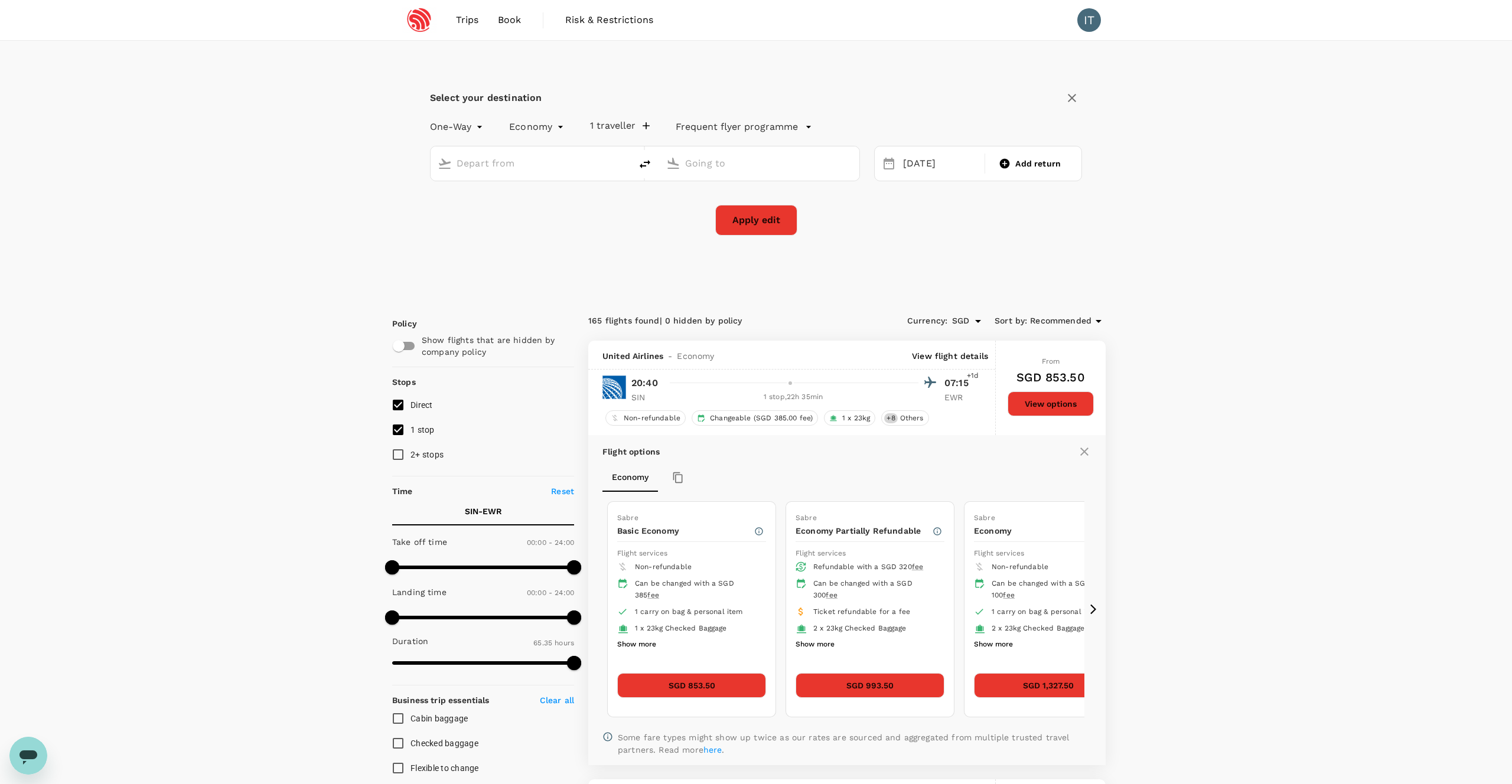
type input "Singapore Changi (SIN)"
type input "Newark Liberty Intl (EWR)"
click at [949, 167] on div "05 Oct" at bounding box center [940, 164] width 84 height 23
click at [913, 265] on div "6" at bounding box center [921, 265] width 23 height 23
click at [772, 216] on button "Apply edit" at bounding box center [756, 220] width 82 height 31
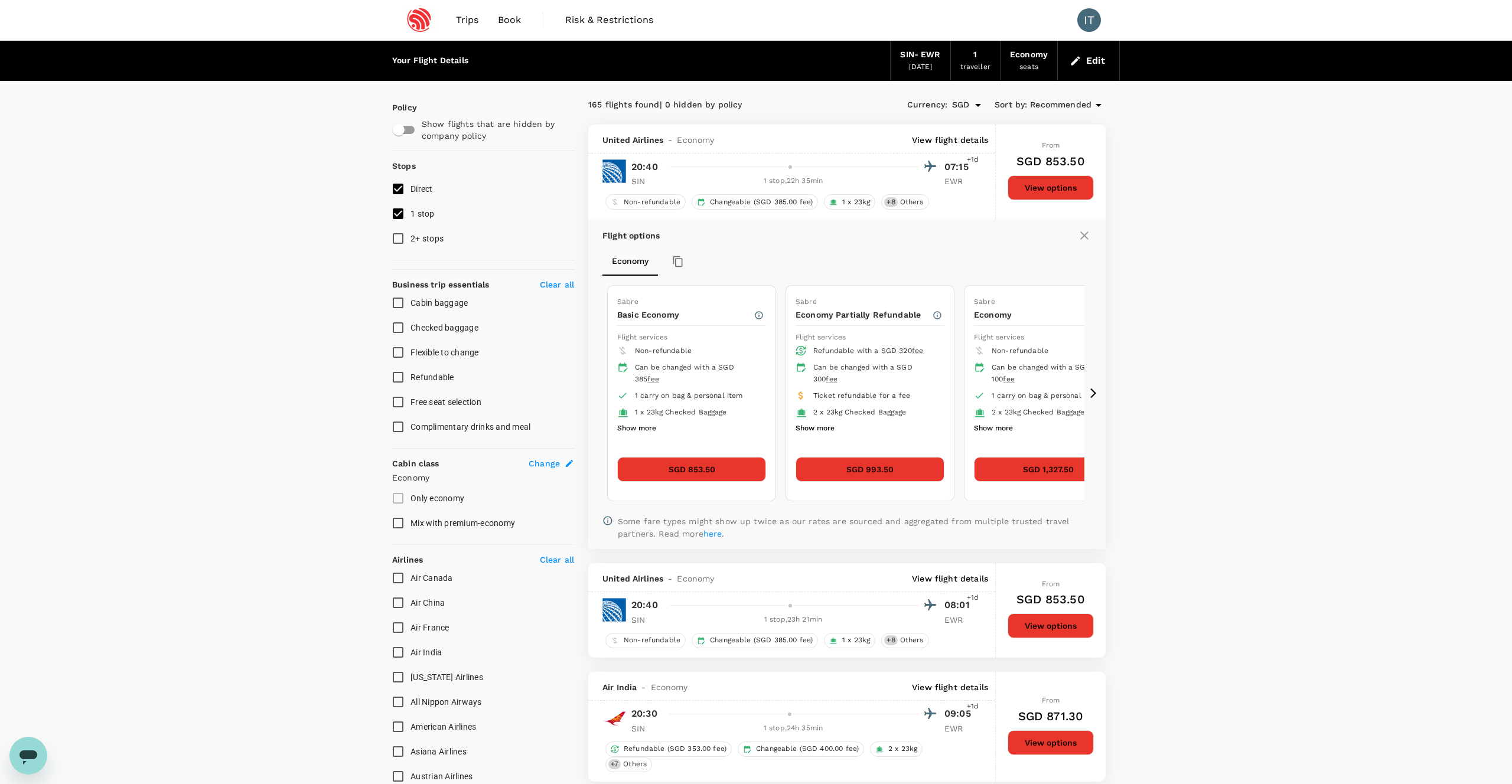
checkbox input "false"
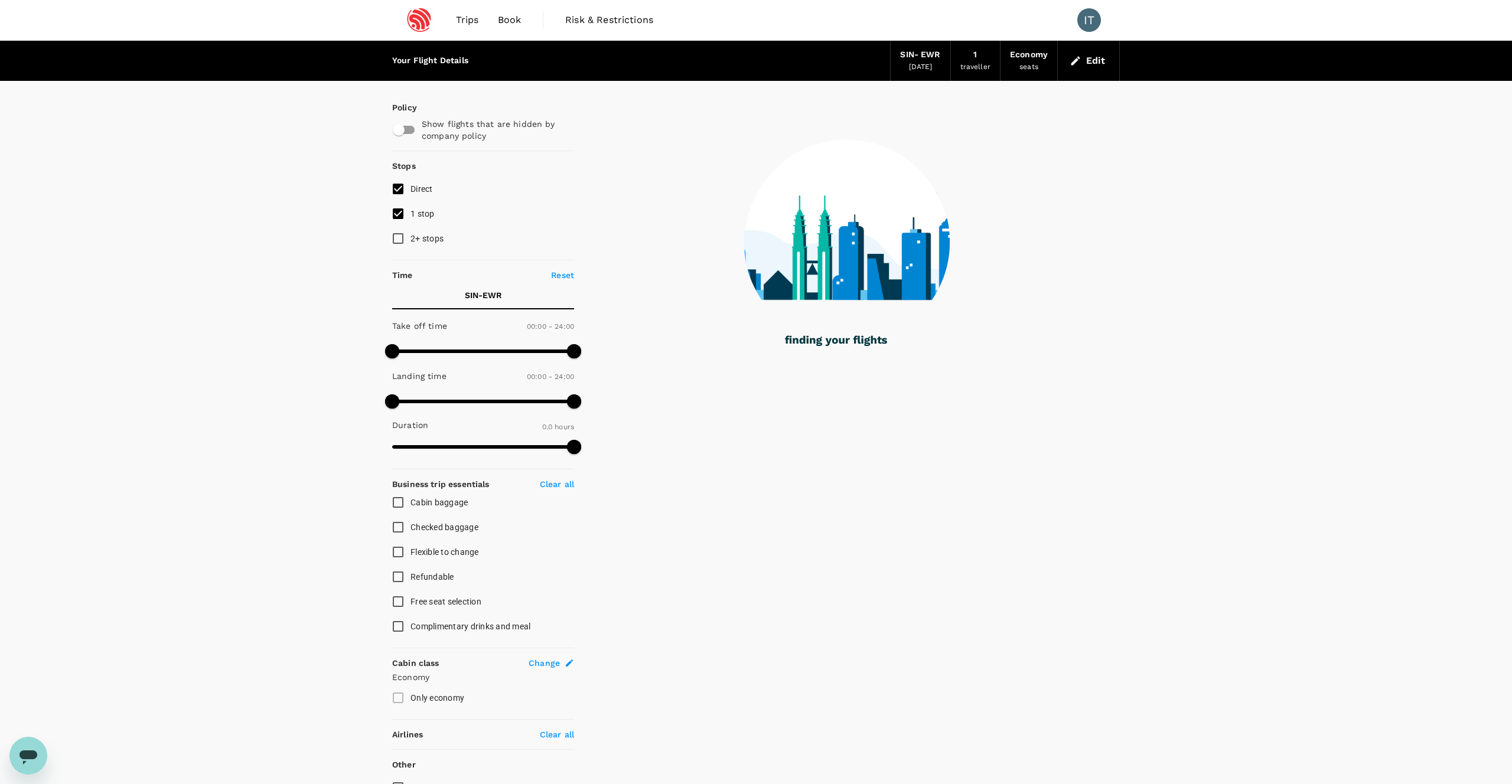
type input "2605"
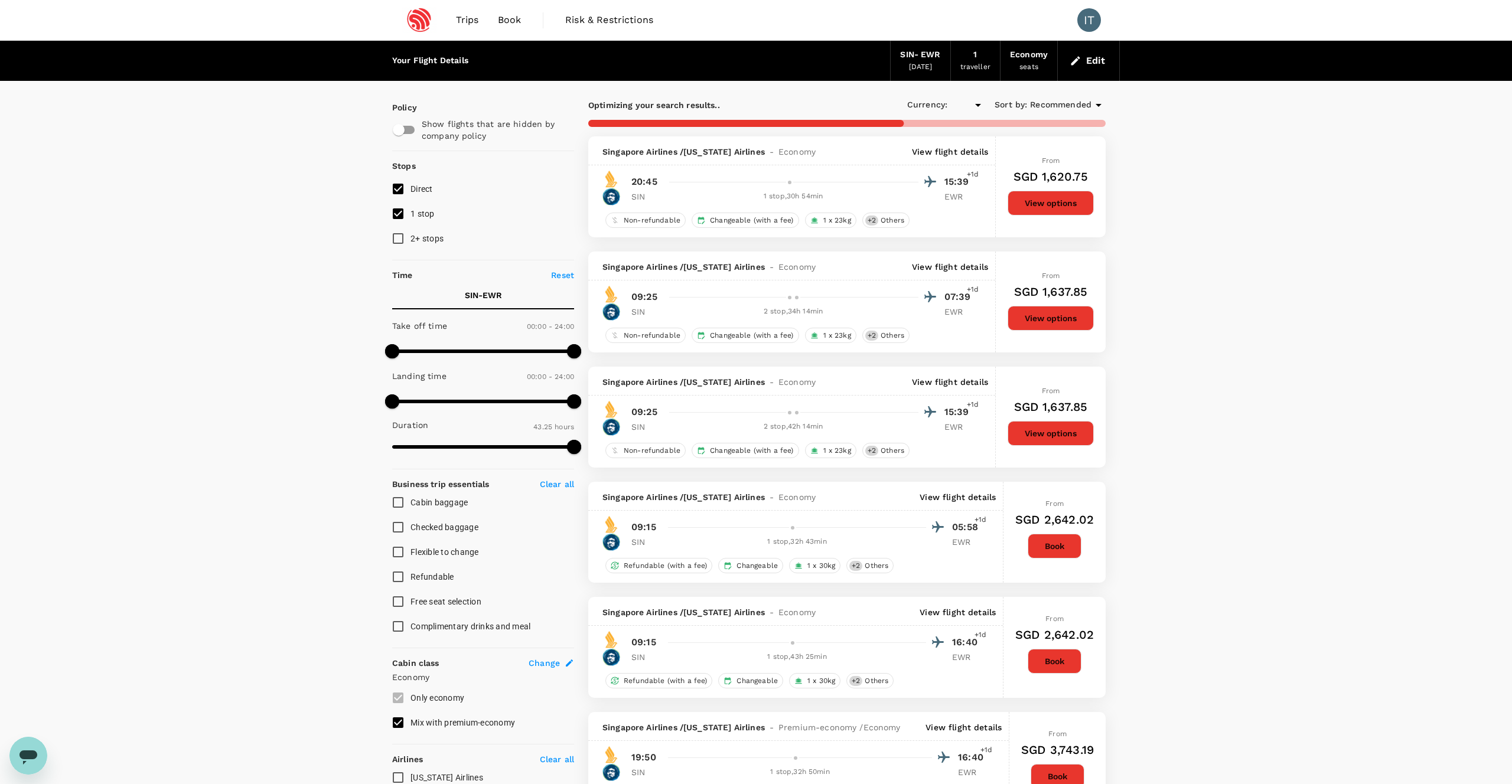
checkbox input "true"
type input "SGD"
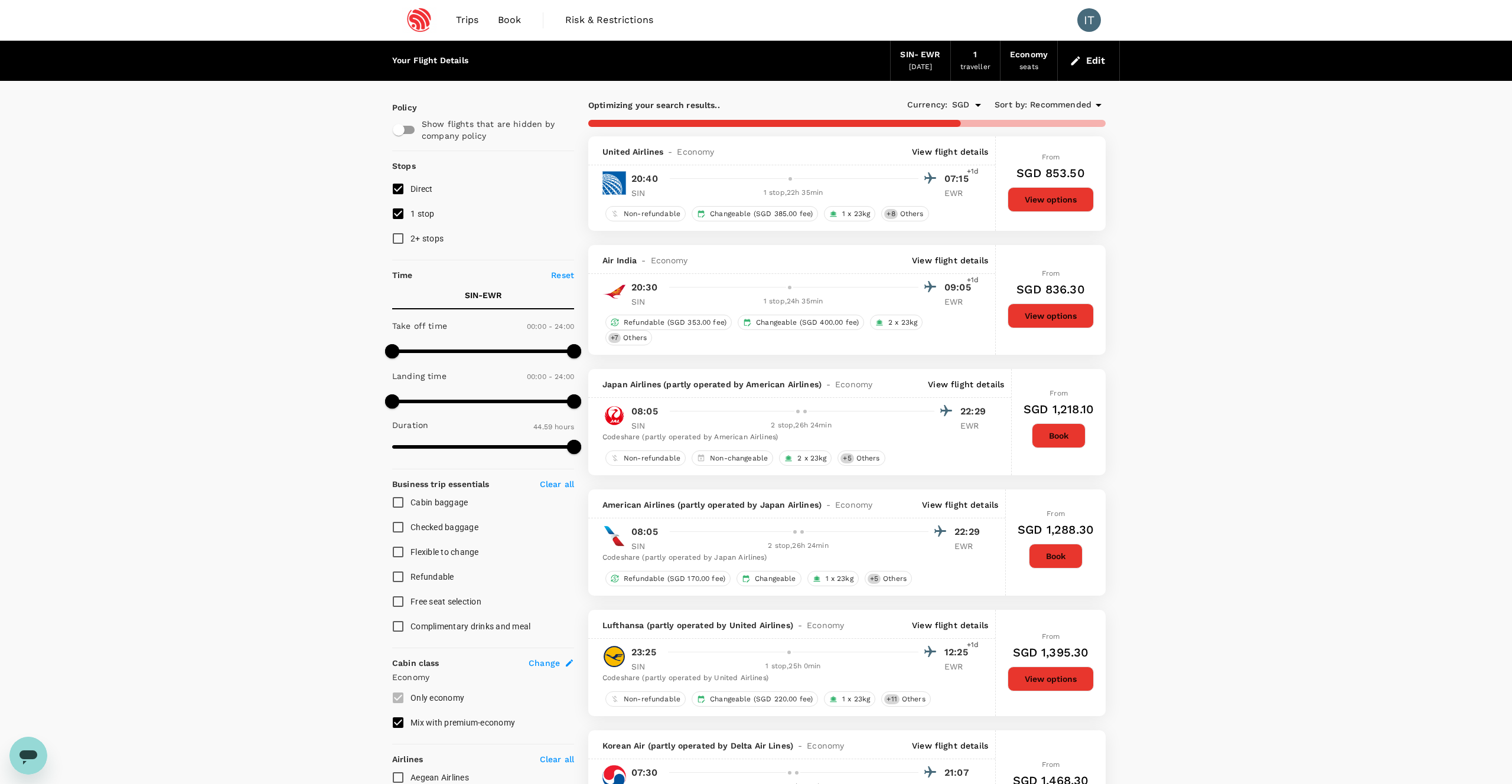
click at [963, 151] on p "View flight details" at bounding box center [950, 152] width 76 height 12
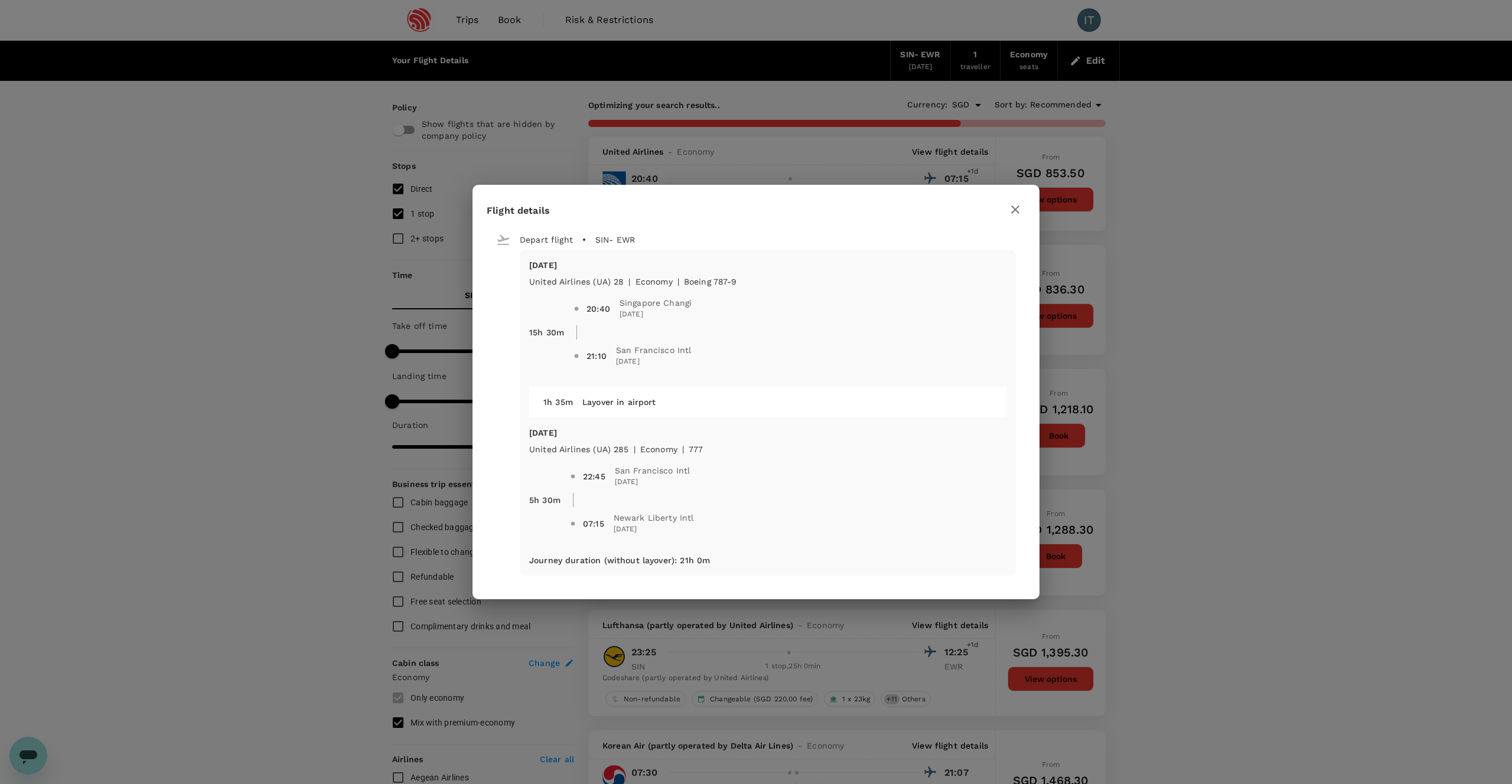
click at [1014, 208] on icon "button" at bounding box center [1015, 209] width 8 height 8
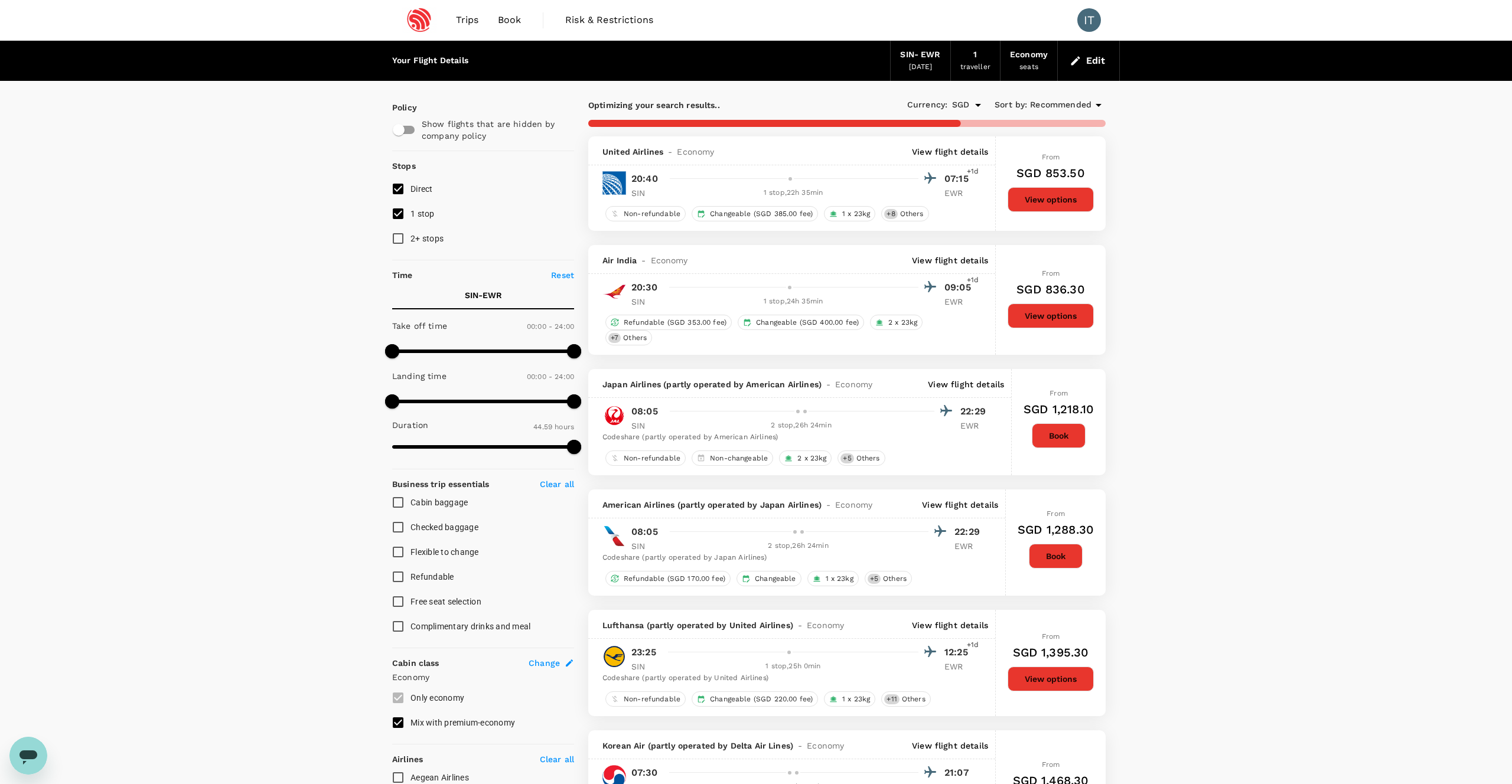
type input "3935"
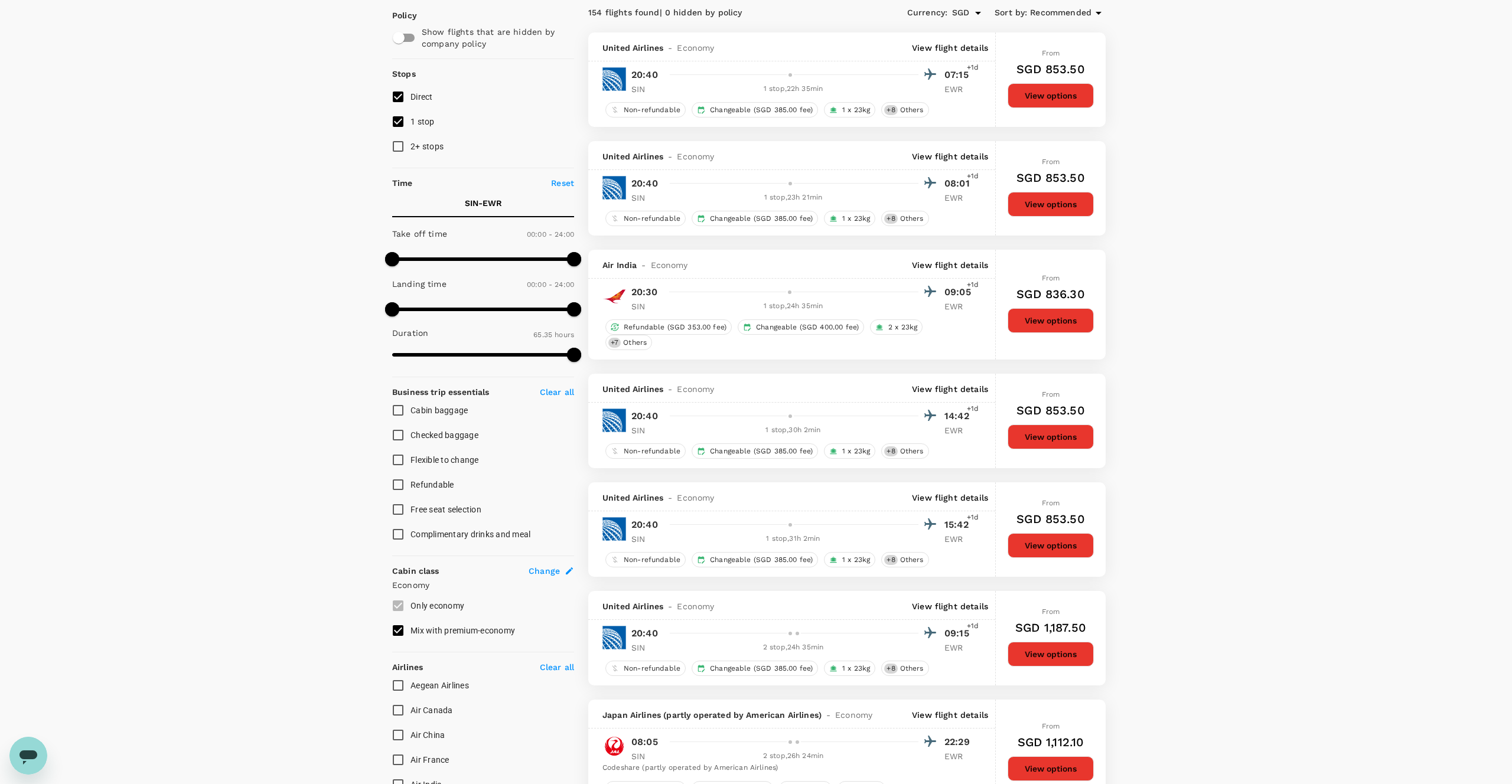
scroll to position [125, 0]
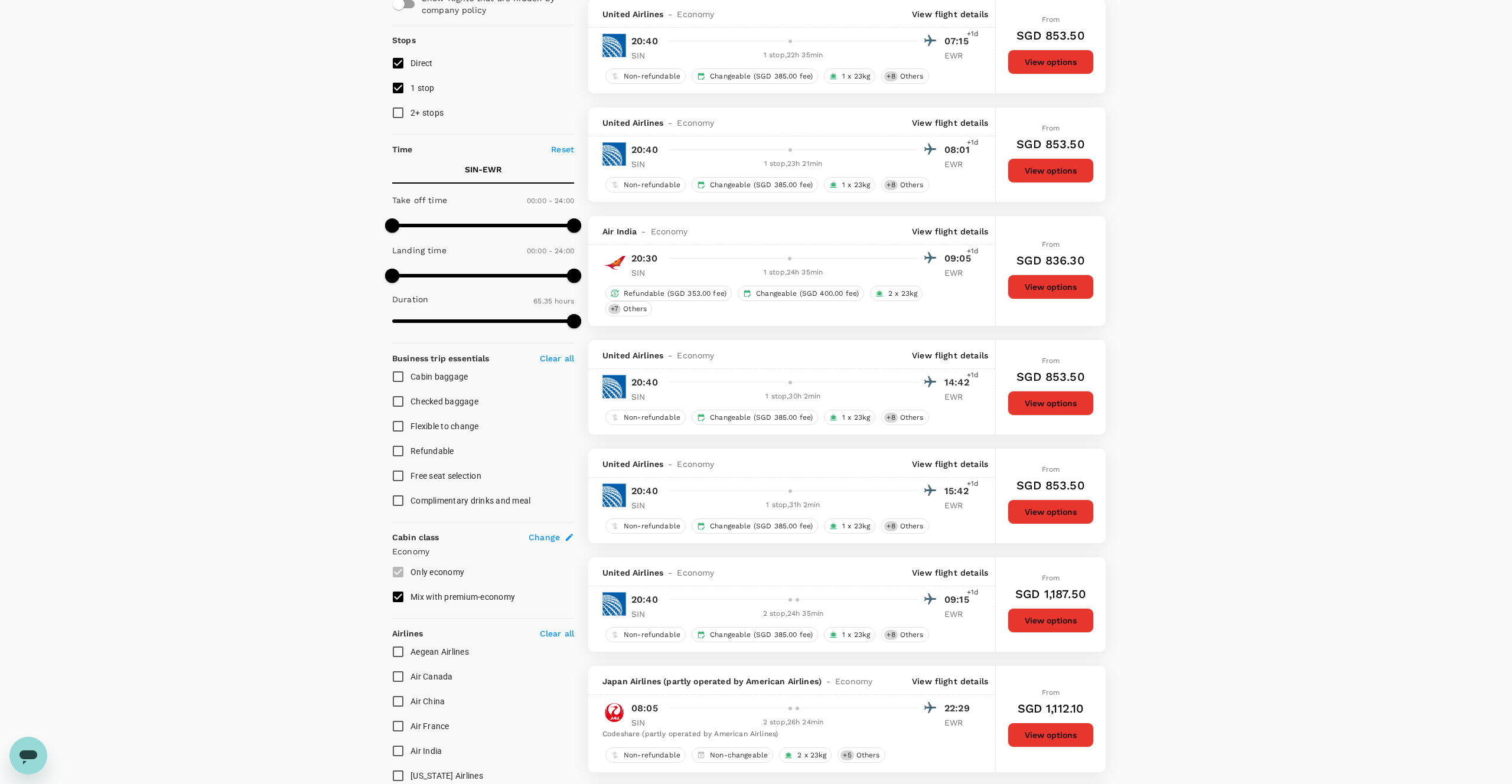
click at [399, 592] on input "Mix with premium-economy" at bounding box center [398, 597] width 25 height 25
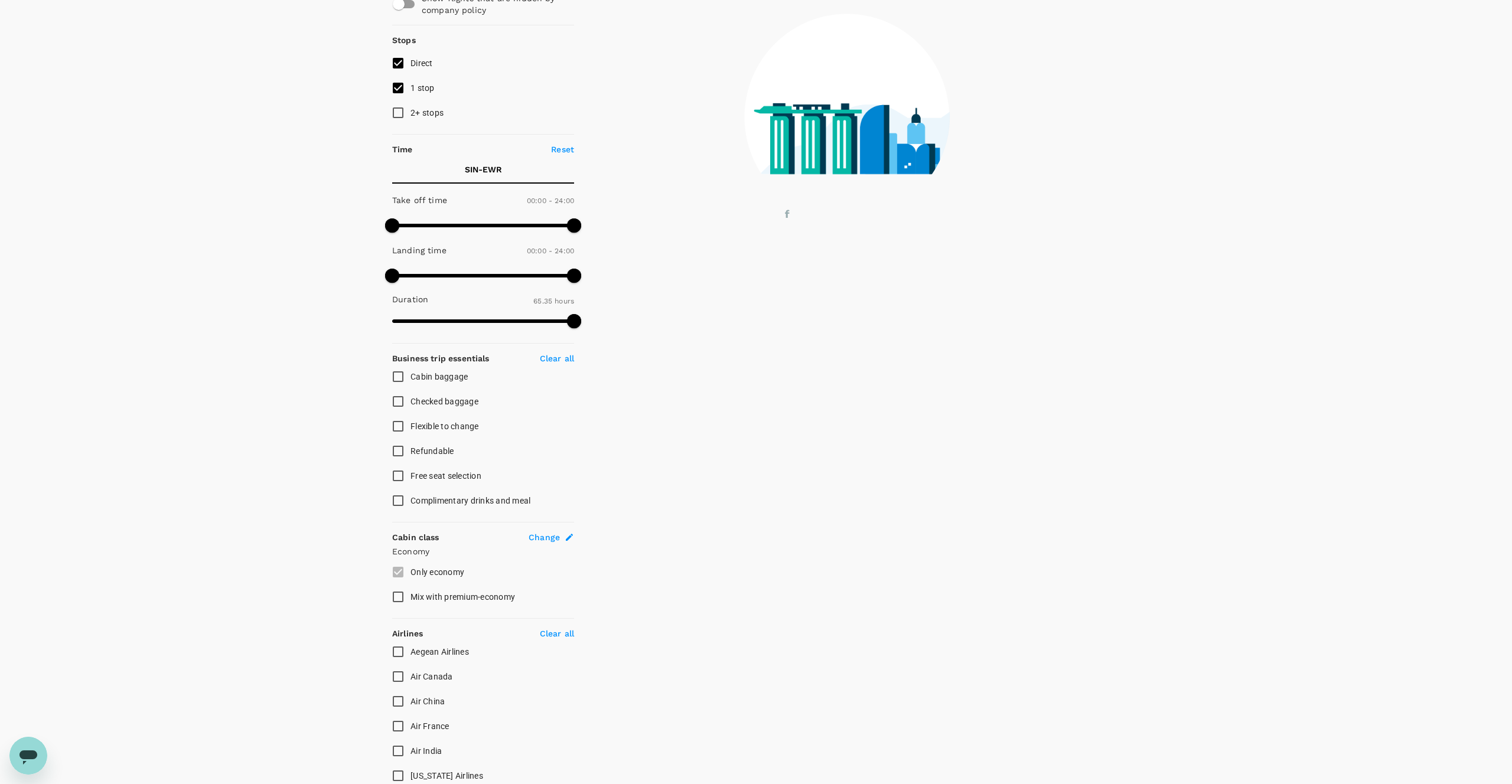
click at [398, 595] on input "Mix with premium-economy" at bounding box center [398, 597] width 25 height 25
checkbox input "true"
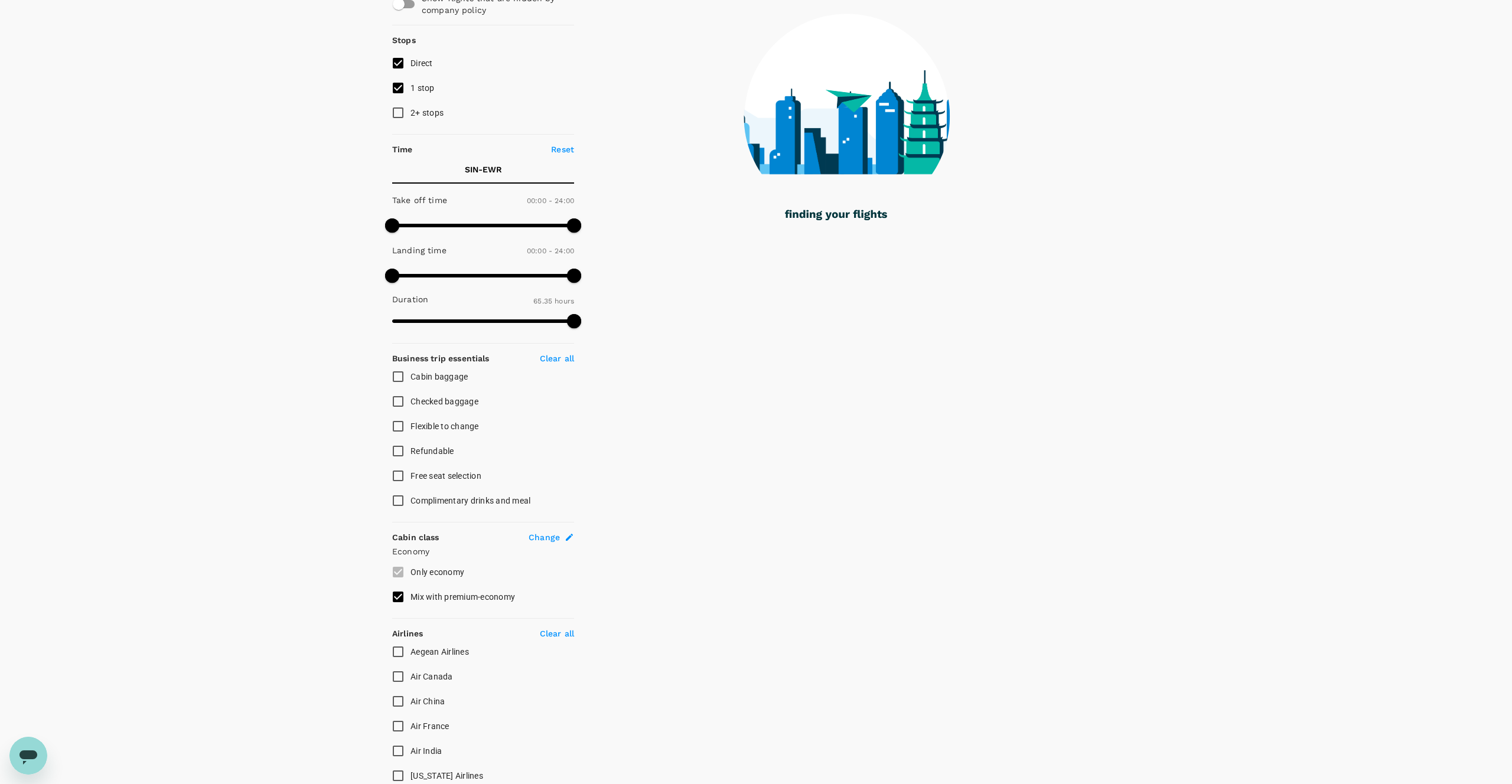
click at [568, 541] on icon at bounding box center [569, 537] width 10 height 10
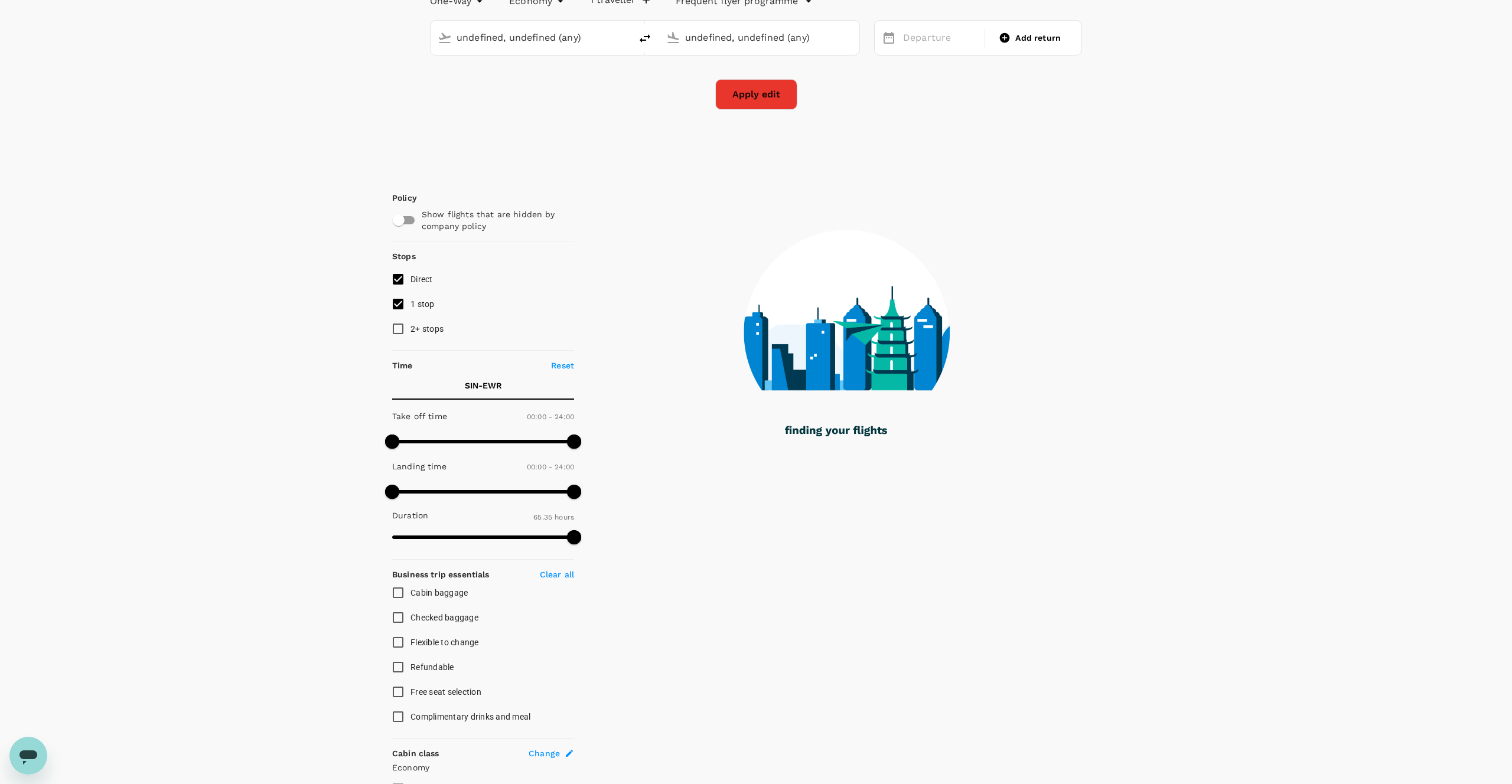
type input "Singapore Changi (SIN)"
type input "Newark Liberty Intl (EWR)"
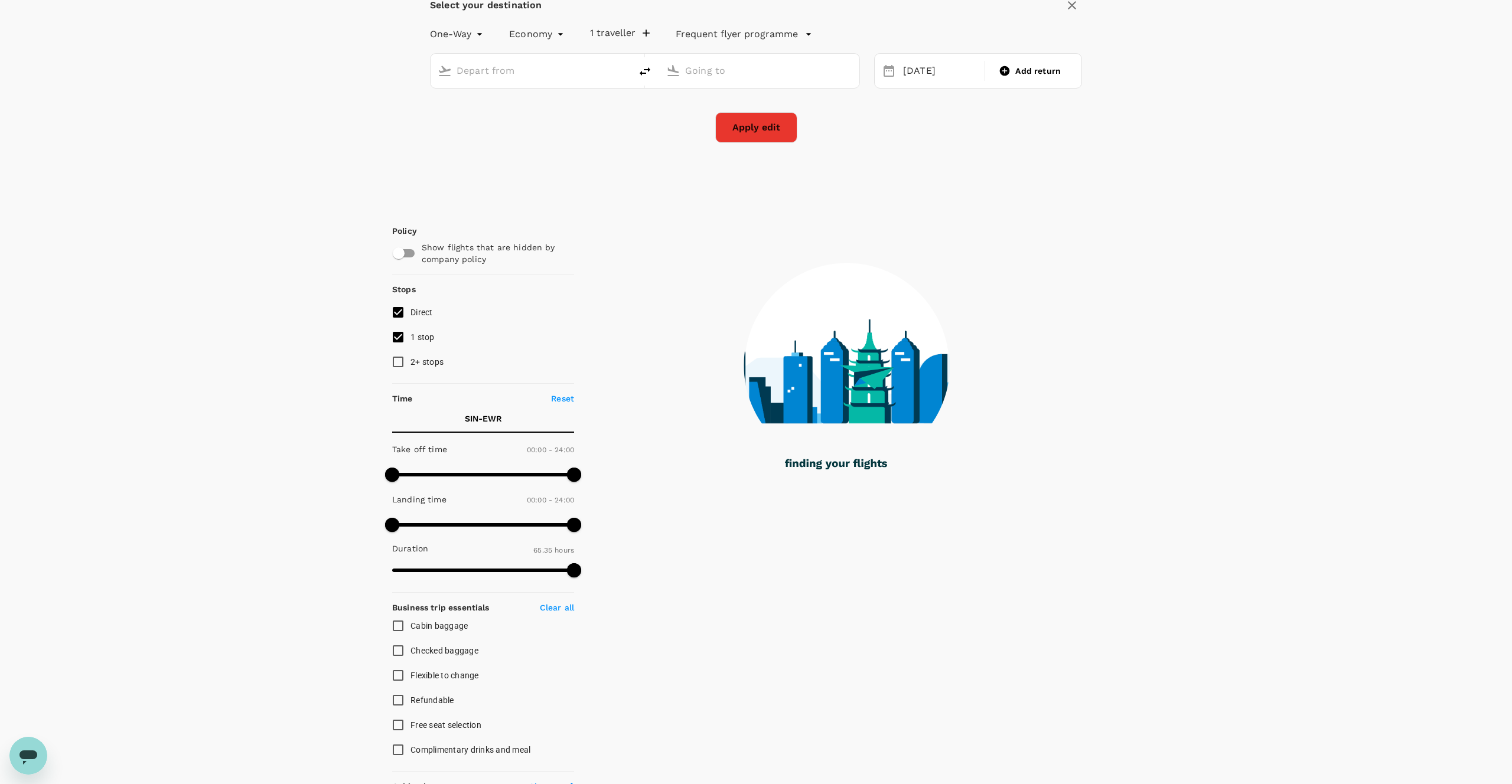
scroll to position [4, 0]
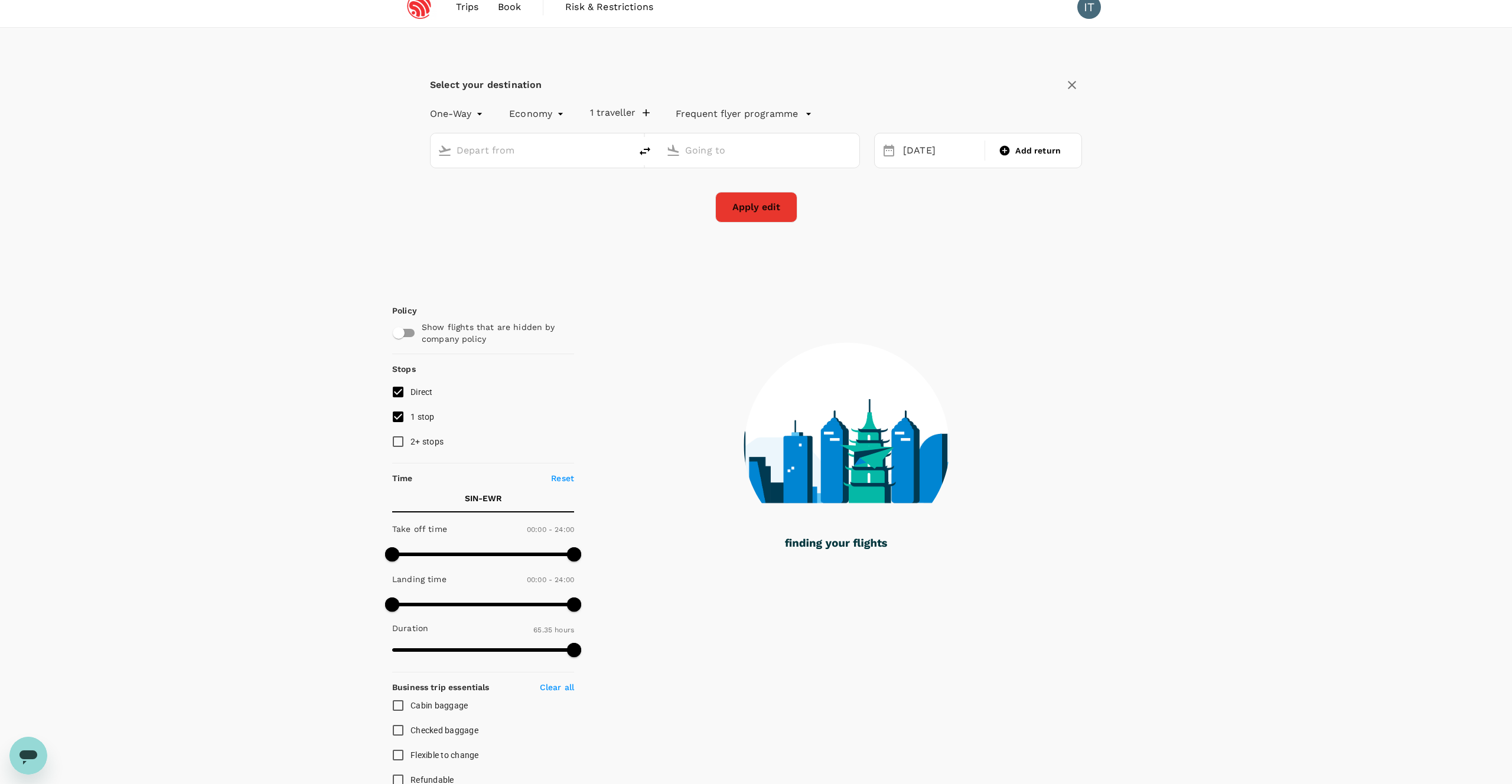
type input "Singapore Changi (SIN)"
type input "Newark Liberty Intl (EWR)"
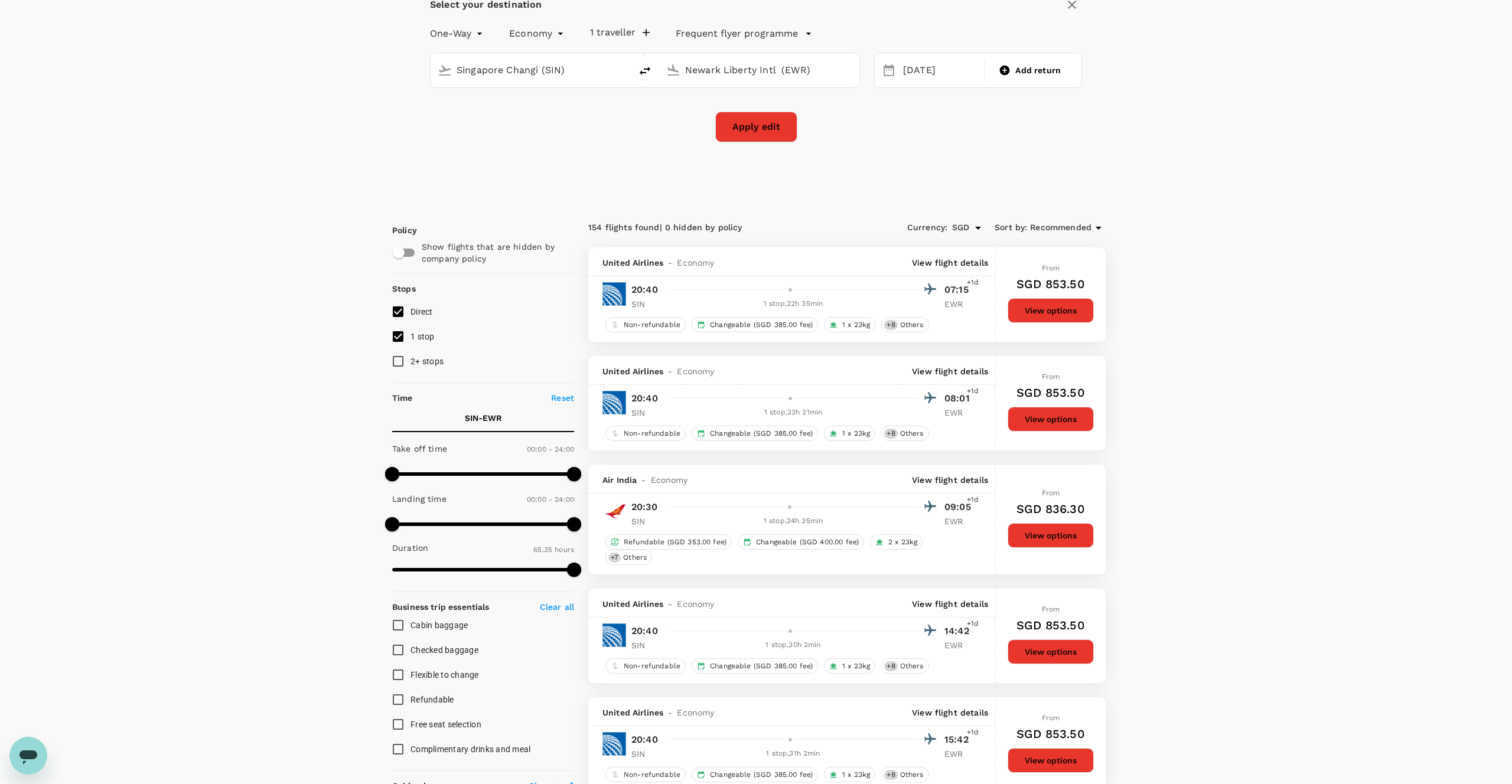
scroll to position [89, 0]
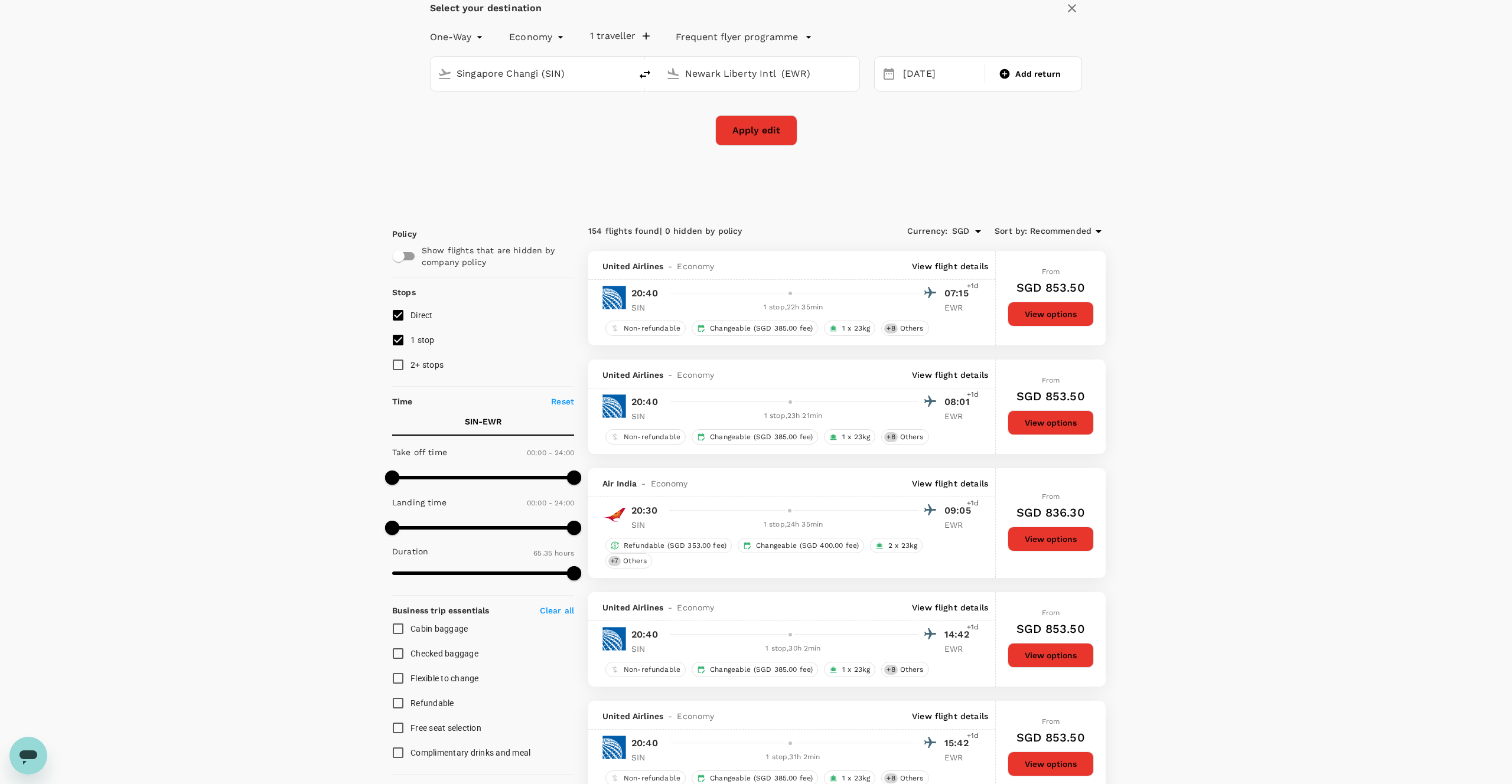
click at [1052, 315] on button "View options" at bounding box center [1051, 314] width 87 height 25
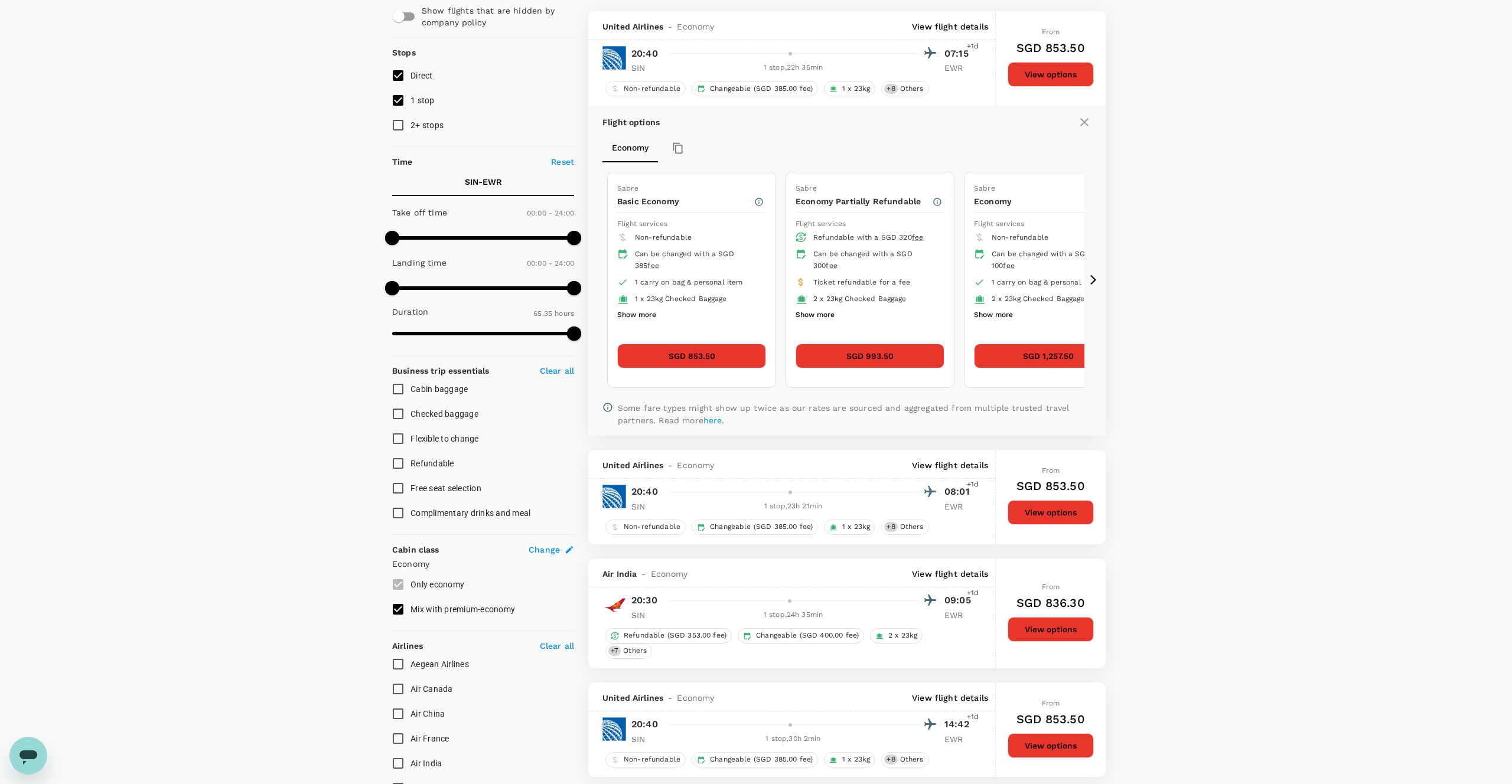
scroll to position [340, 0]
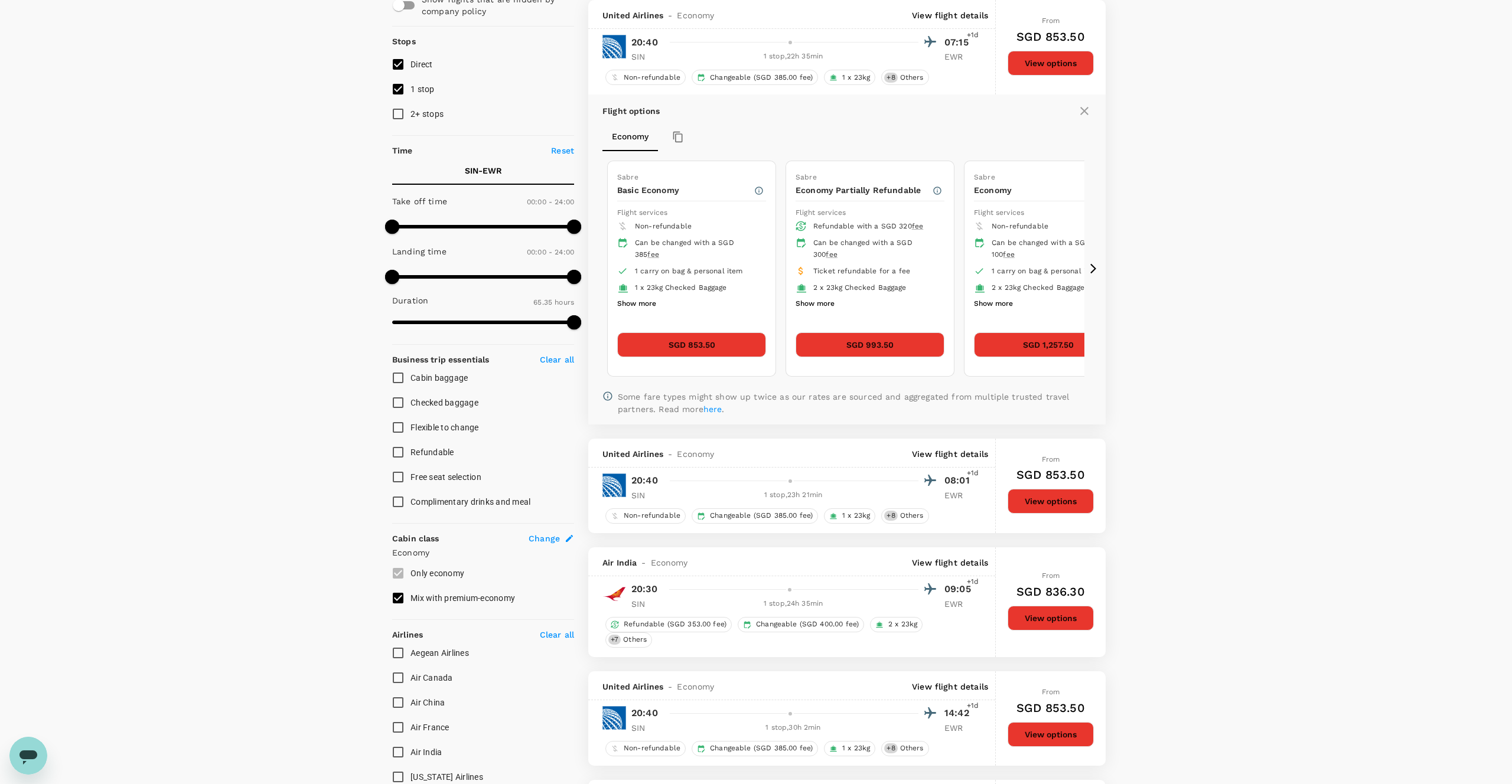
click at [1089, 265] on icon at bounding box center [1093, 268] width 12 height 12
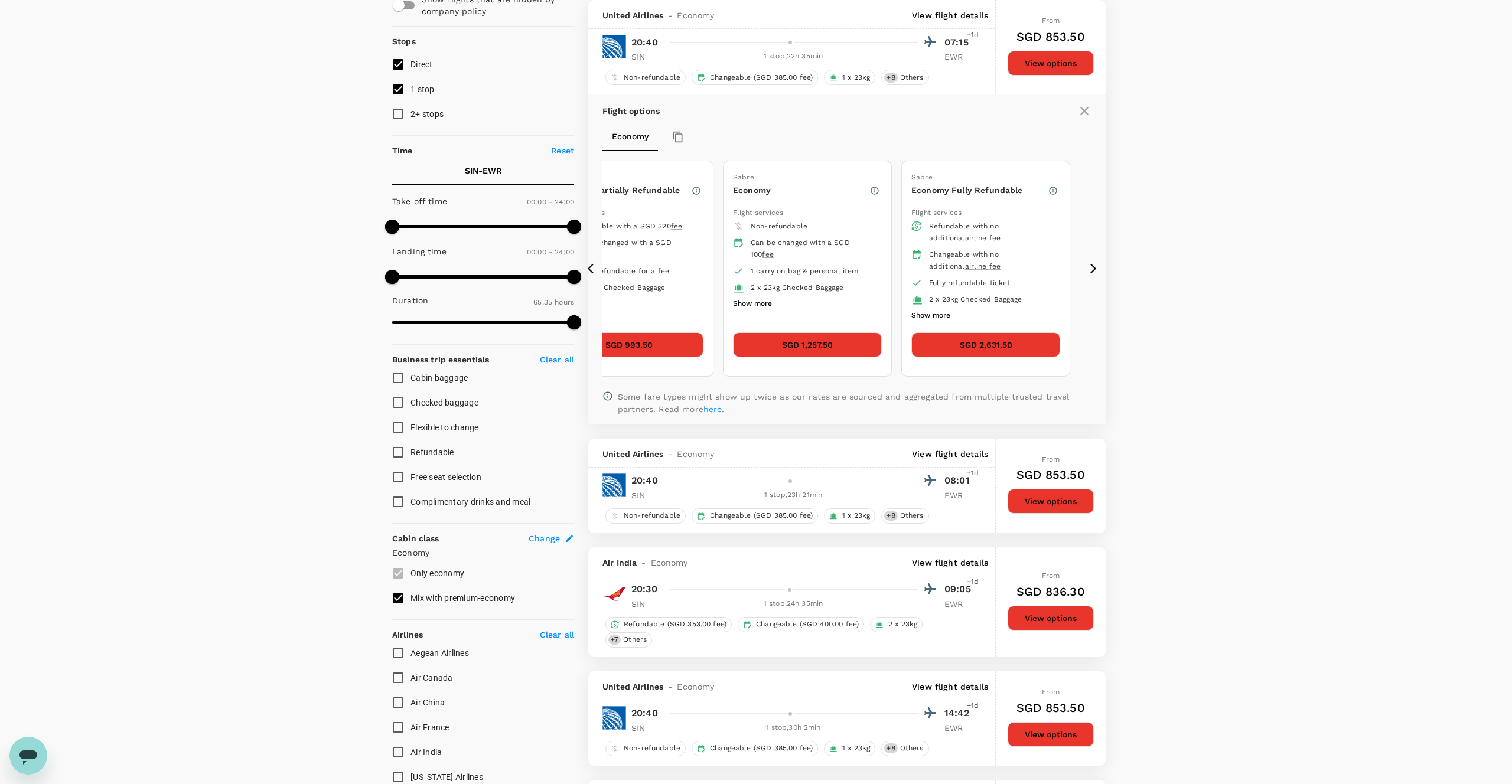
click at [589, 264] on icon at bounding box center [594, 268] width 12 height 12
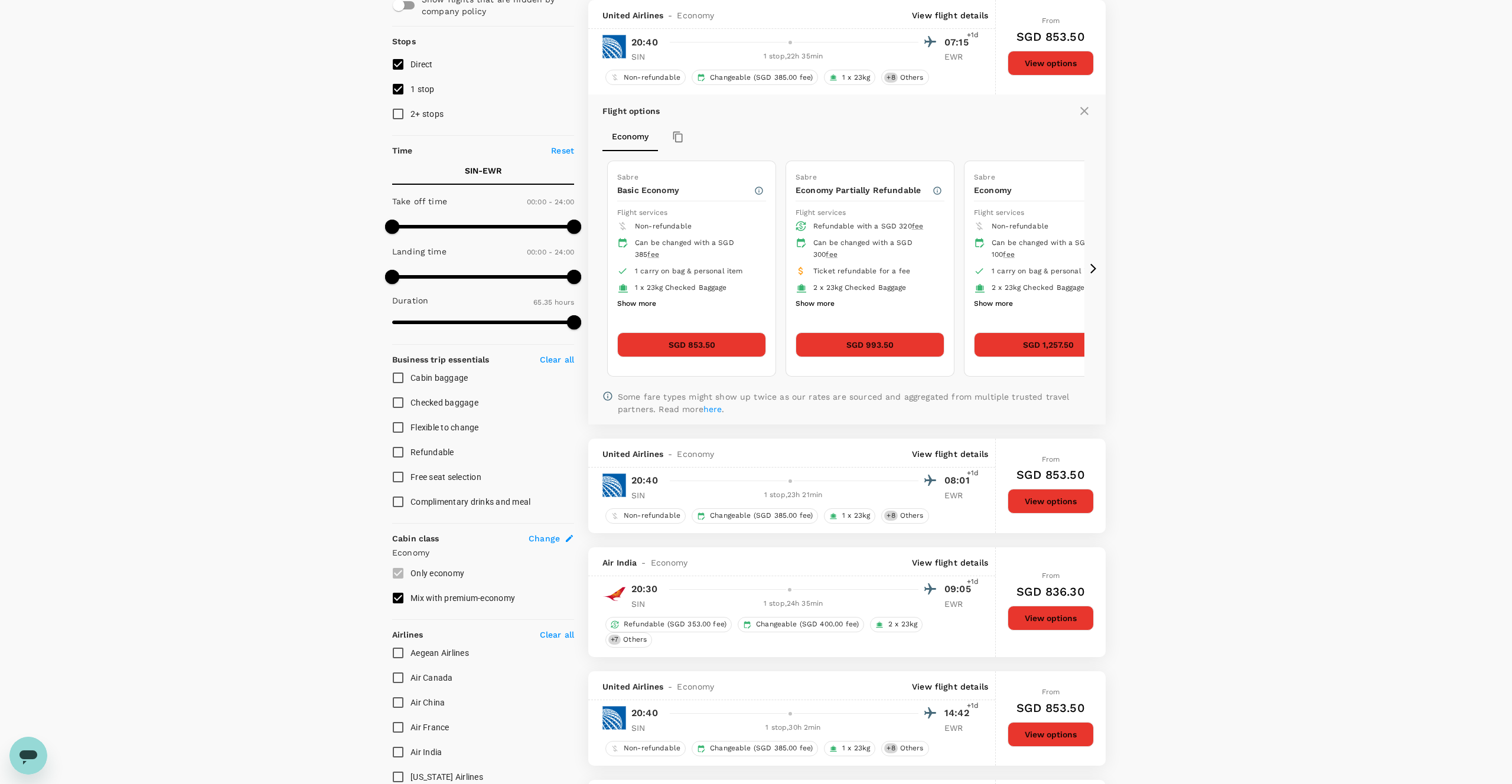
click at [1094, 270] on icon at bounding box center [1093, 269] width 6 height 10
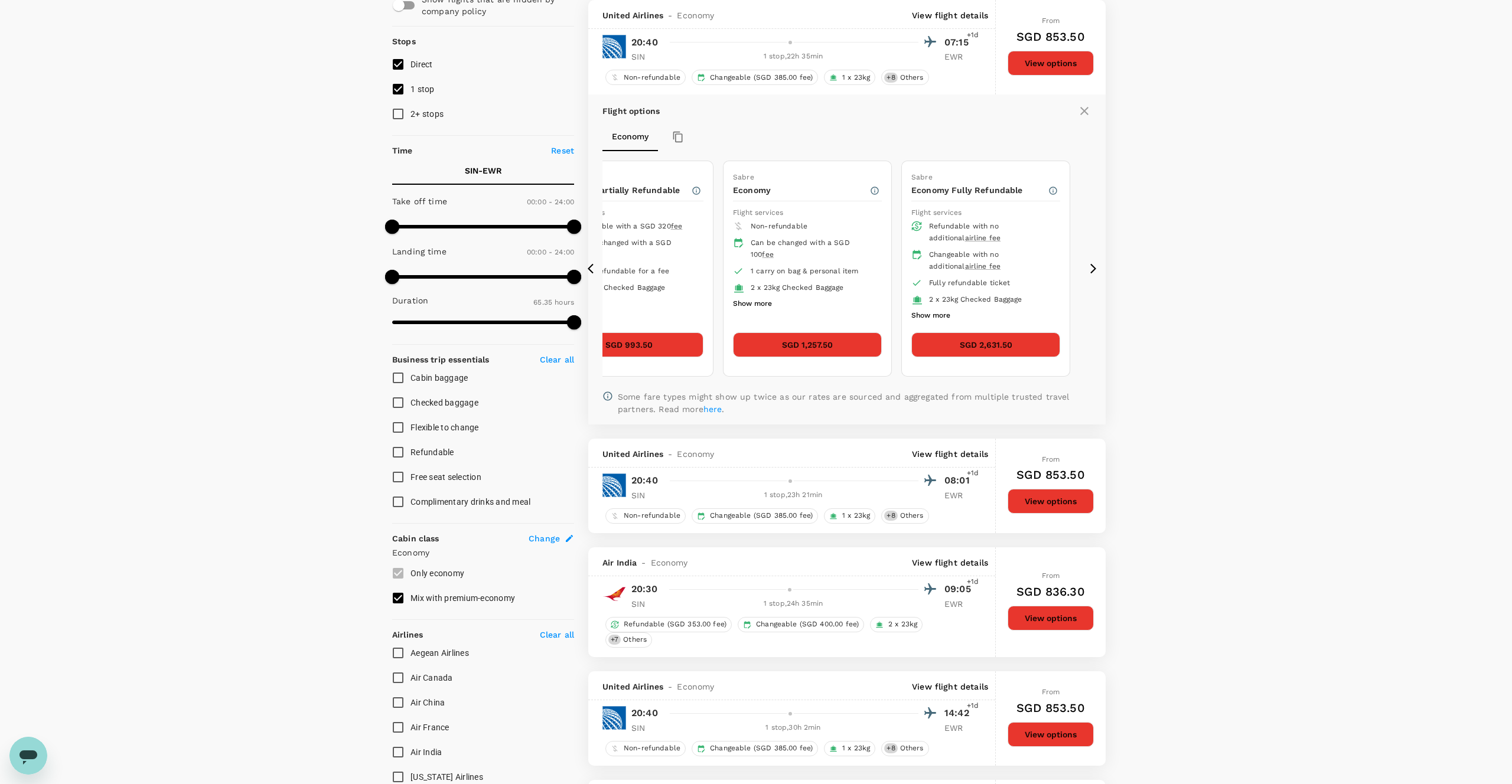
click at [592, 272] on icon at bounding box center [591, 269] width 6 height 10
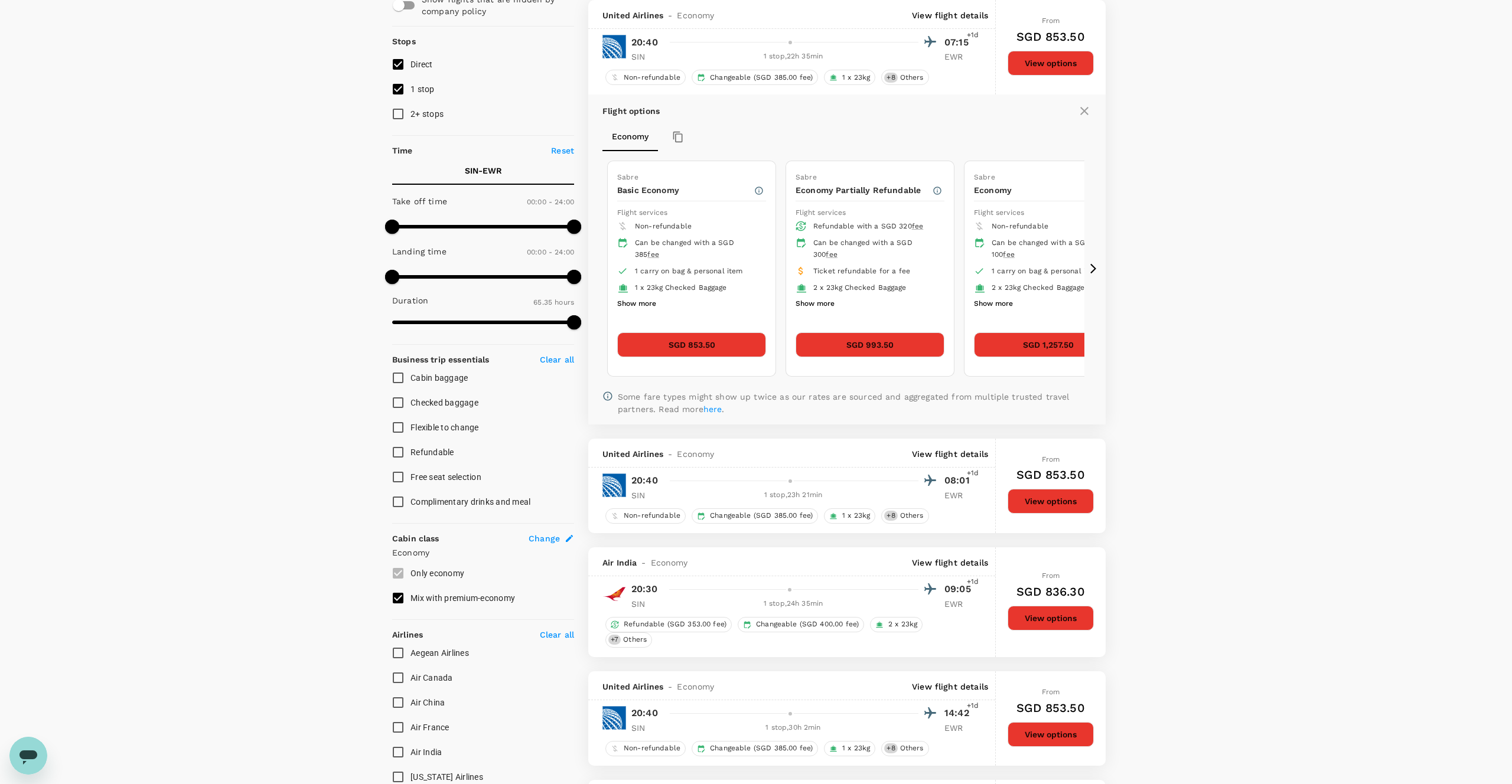
click at [592, 272] on icon at bounding box center [591, 269] width 6 height 10
click at [1089, 265] on icon at bounding box center [1093, 268] width 12 height 12
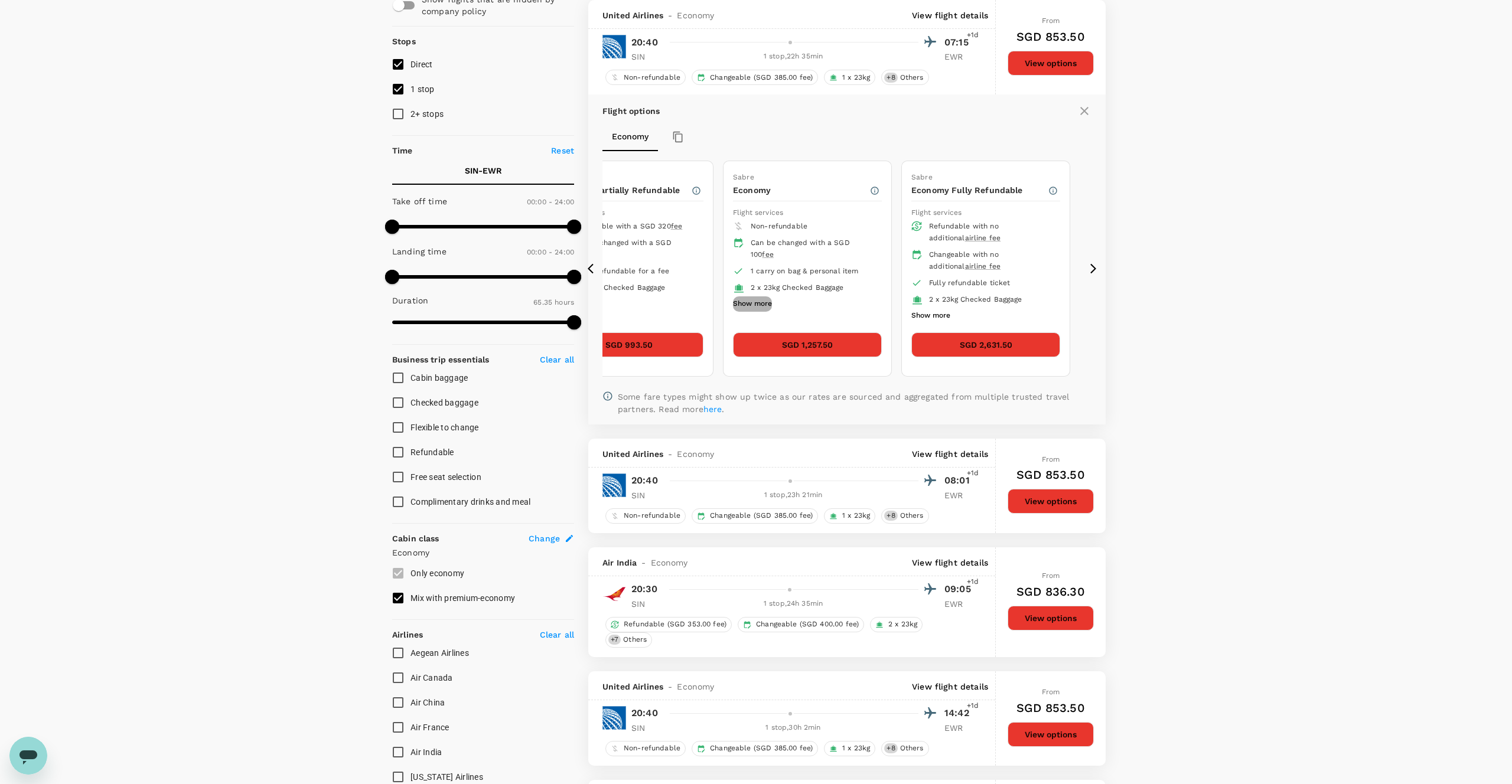
click at [762, 298] on button "Show more" at bounding box center [752, 304] width 39 height 15
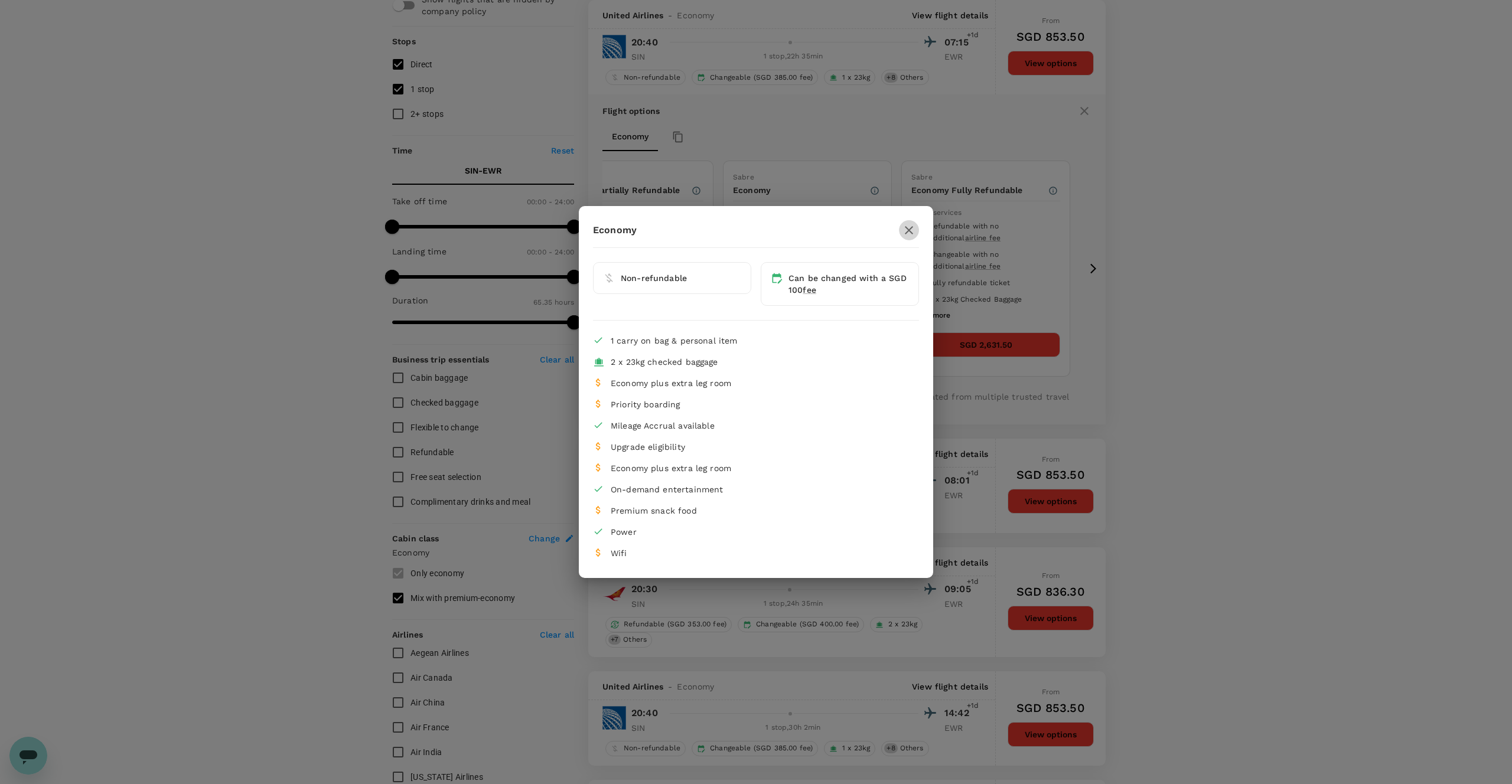
click at [907, 226] on icon "button" at bounding box center [908, 230] width 14 height 14
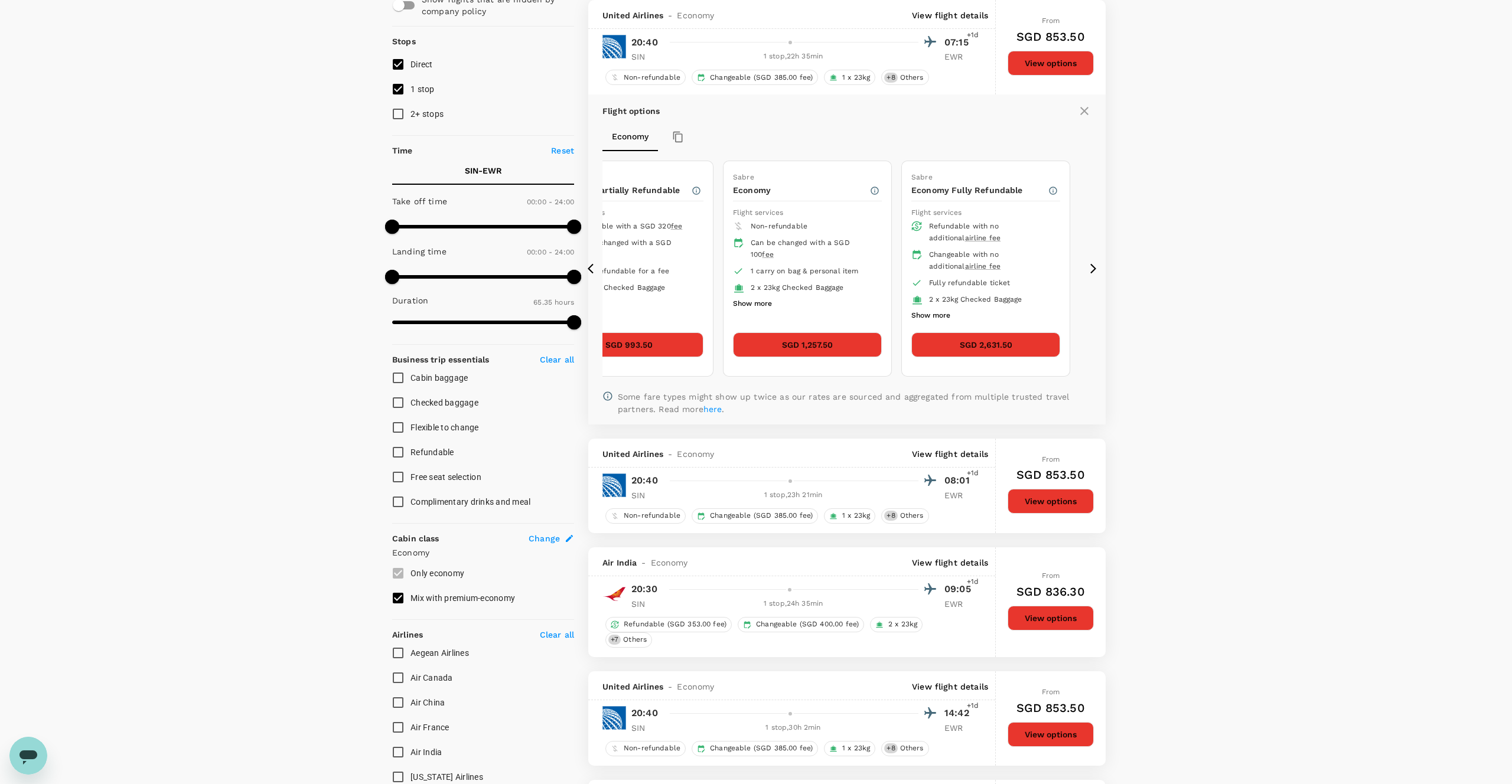
click at [589, 262] on div "Flight options Economy Sabre Basic Economy Flight services Non-refundable Can b…" at bounding box center [847, 259] width 517 height 329
click at [592, 265] on icon at bounding box center [594, 268] width 12 height 12
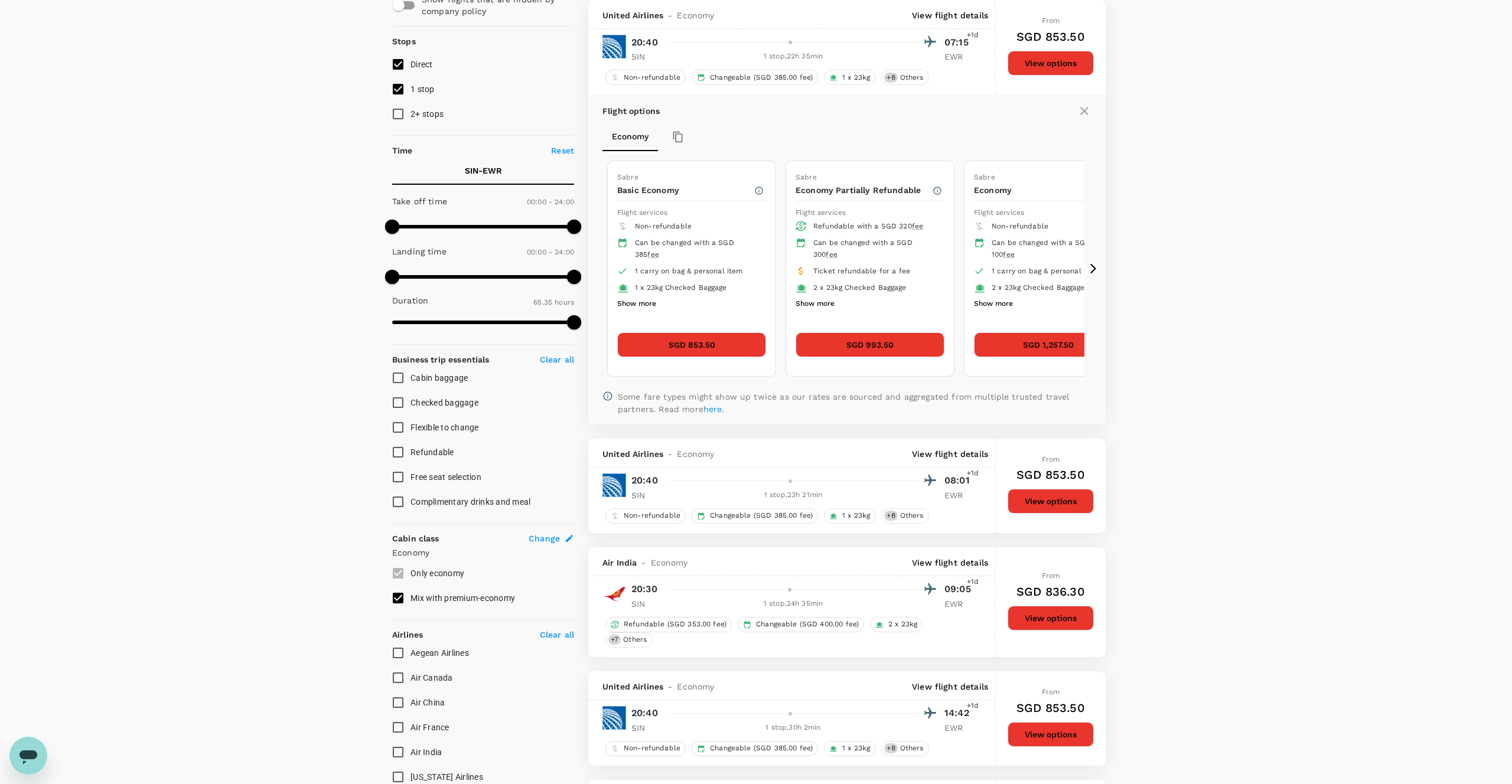
click at [638, 304] on button "Show more" at bounding box center [636, 304] width 39 height 15
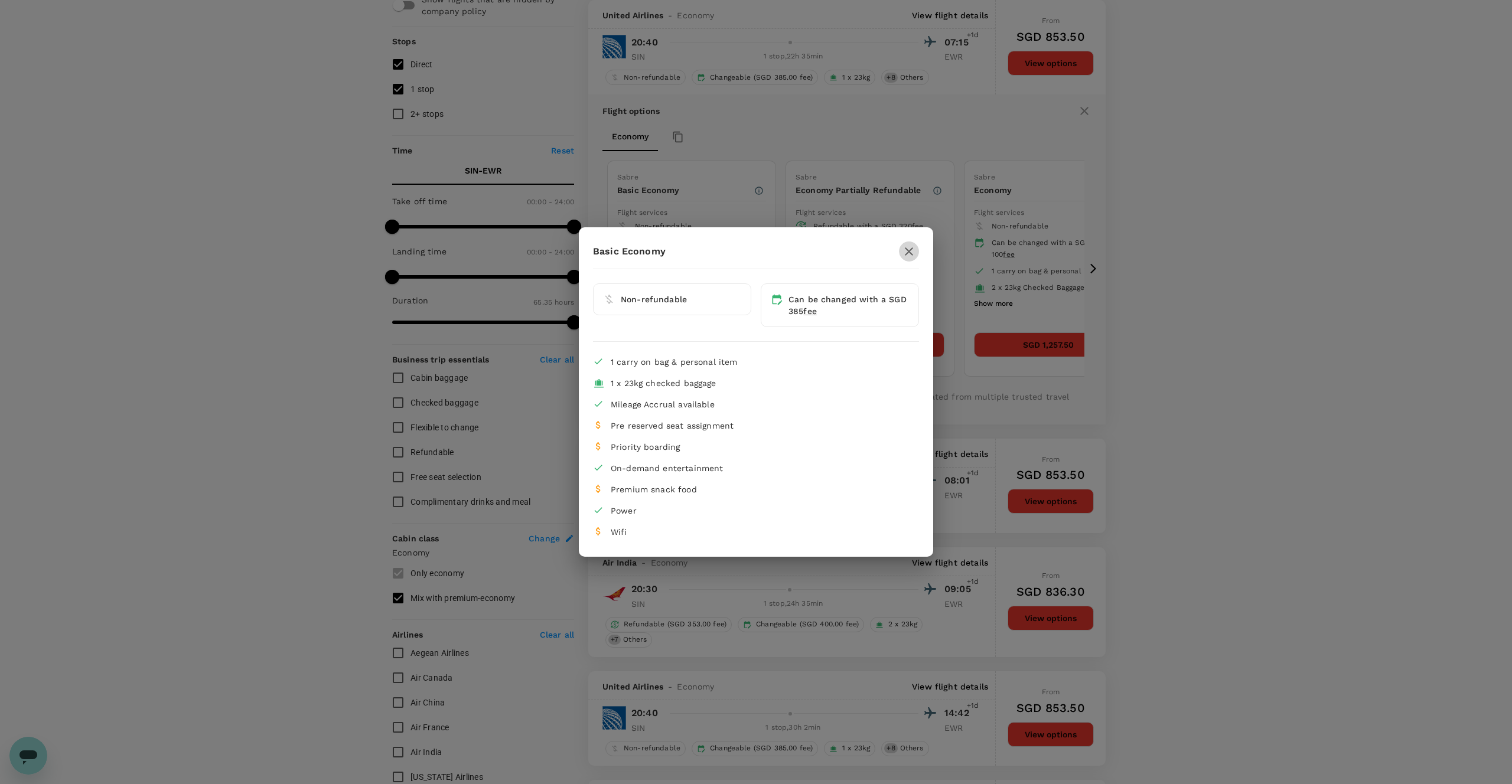
click at [913, 251] on icon "button" at bounding box center [908, 251] width 14 height 14
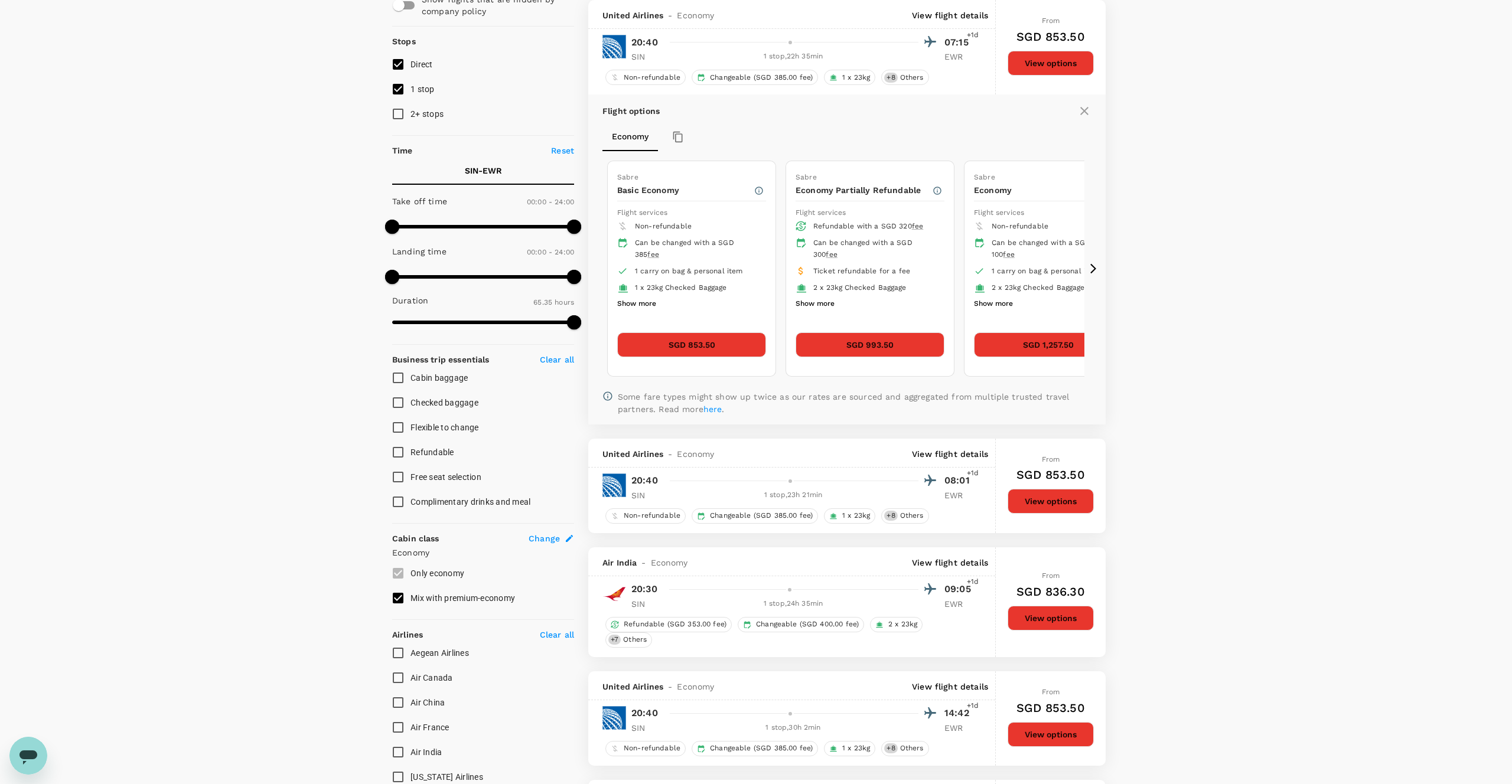
click at [1091, 274] on icon at bounding box center [1093, 268] width 12 height 12
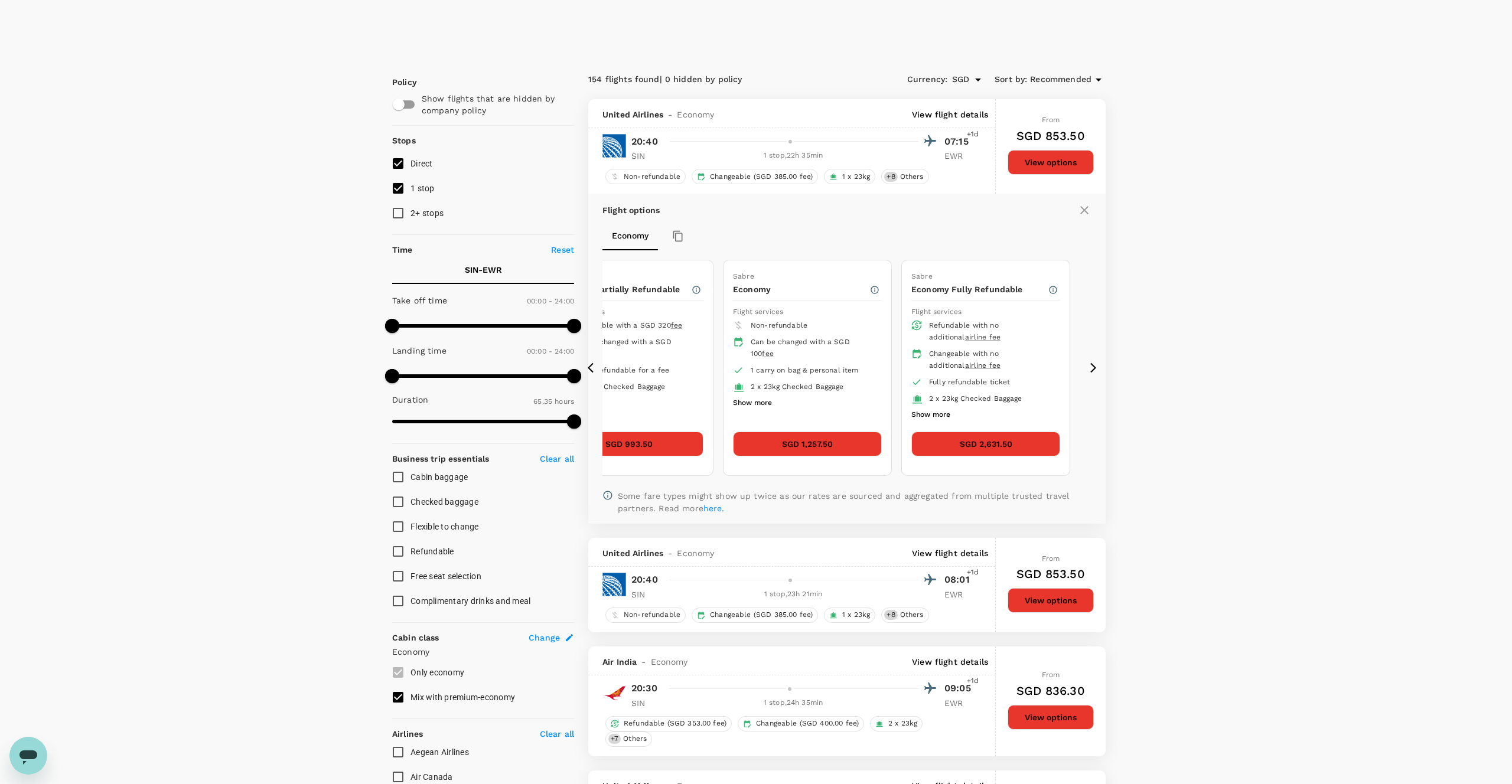
scroll to position [230, 0]
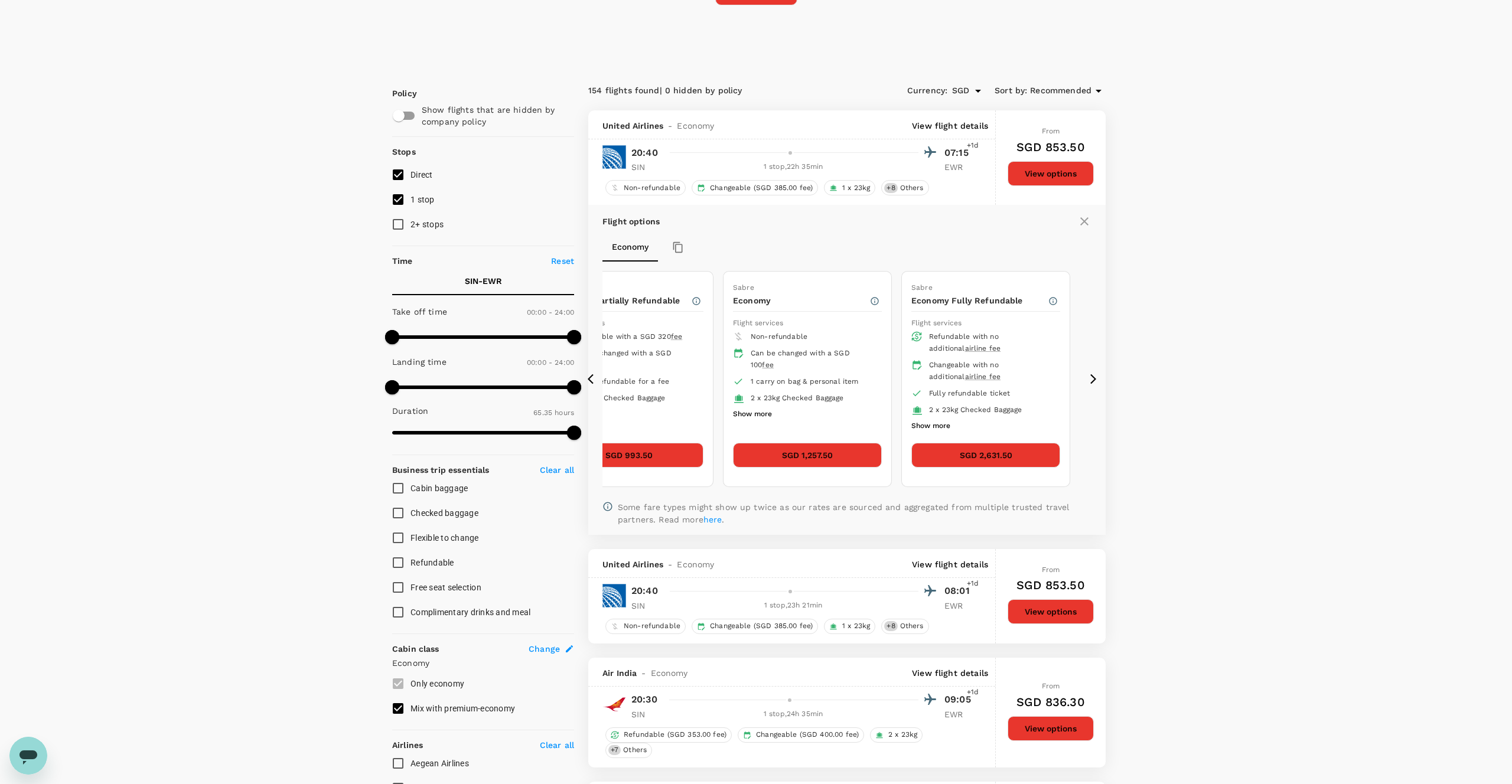
click at [962, 120] on div "United Airlines - Economy View flight details" at bounding box center [792, 125] width 407 height 29
click at [960, 122] on p "View flight details" at bounding box center [950, 125] width 76 height 12
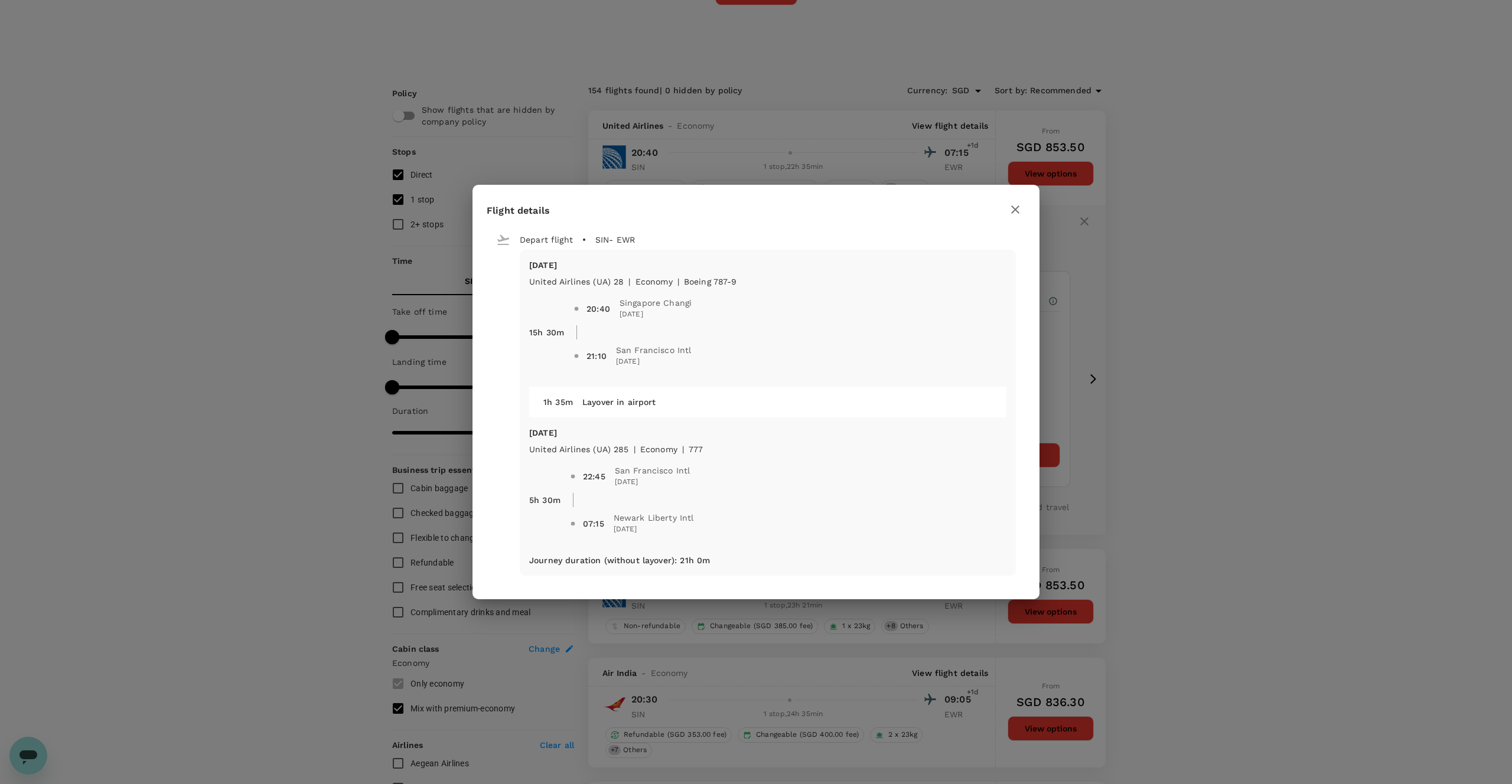
click at [1013, 210] on icon "button" at bounding box center [1015, 209] width 8 height 8
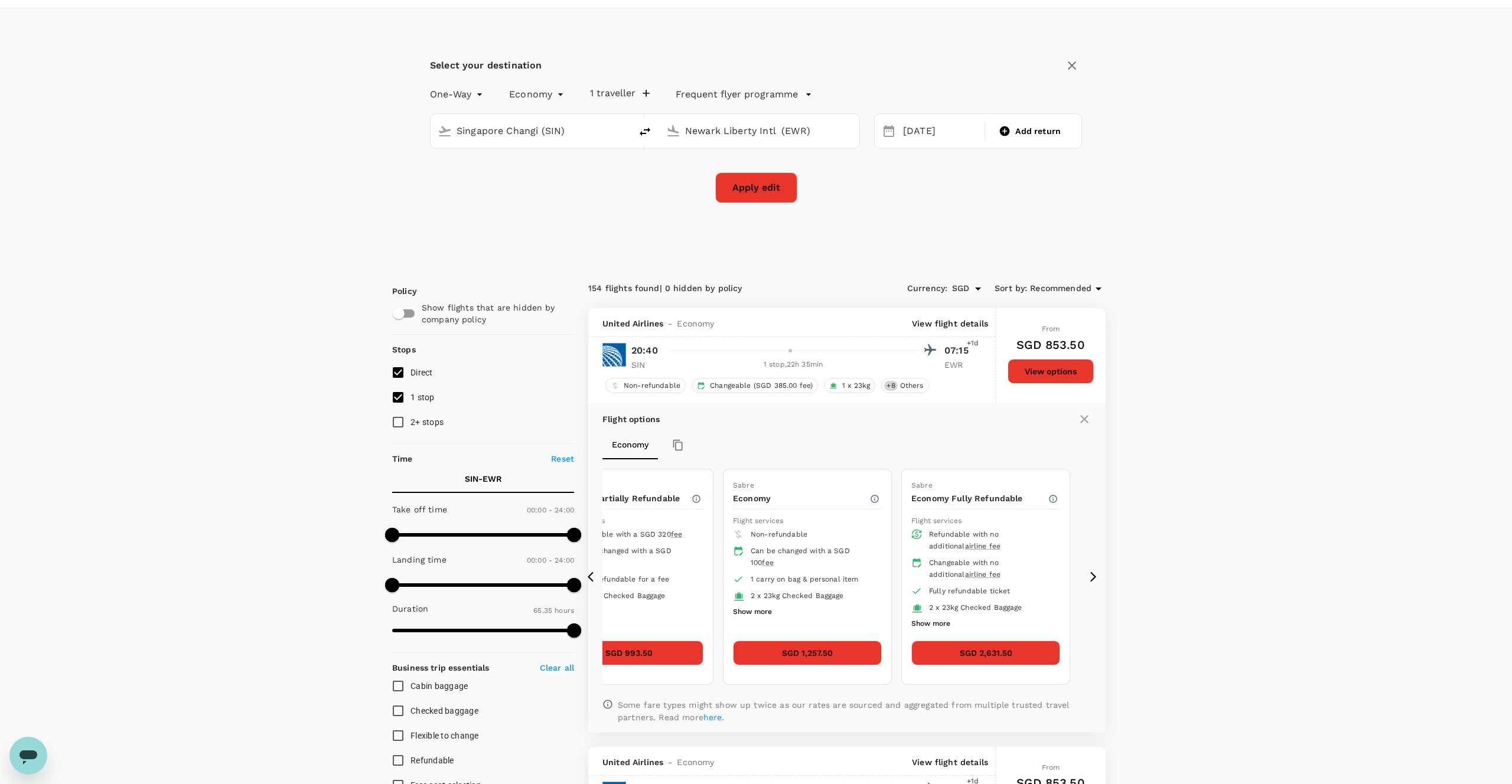
scroll to position [30, 0]
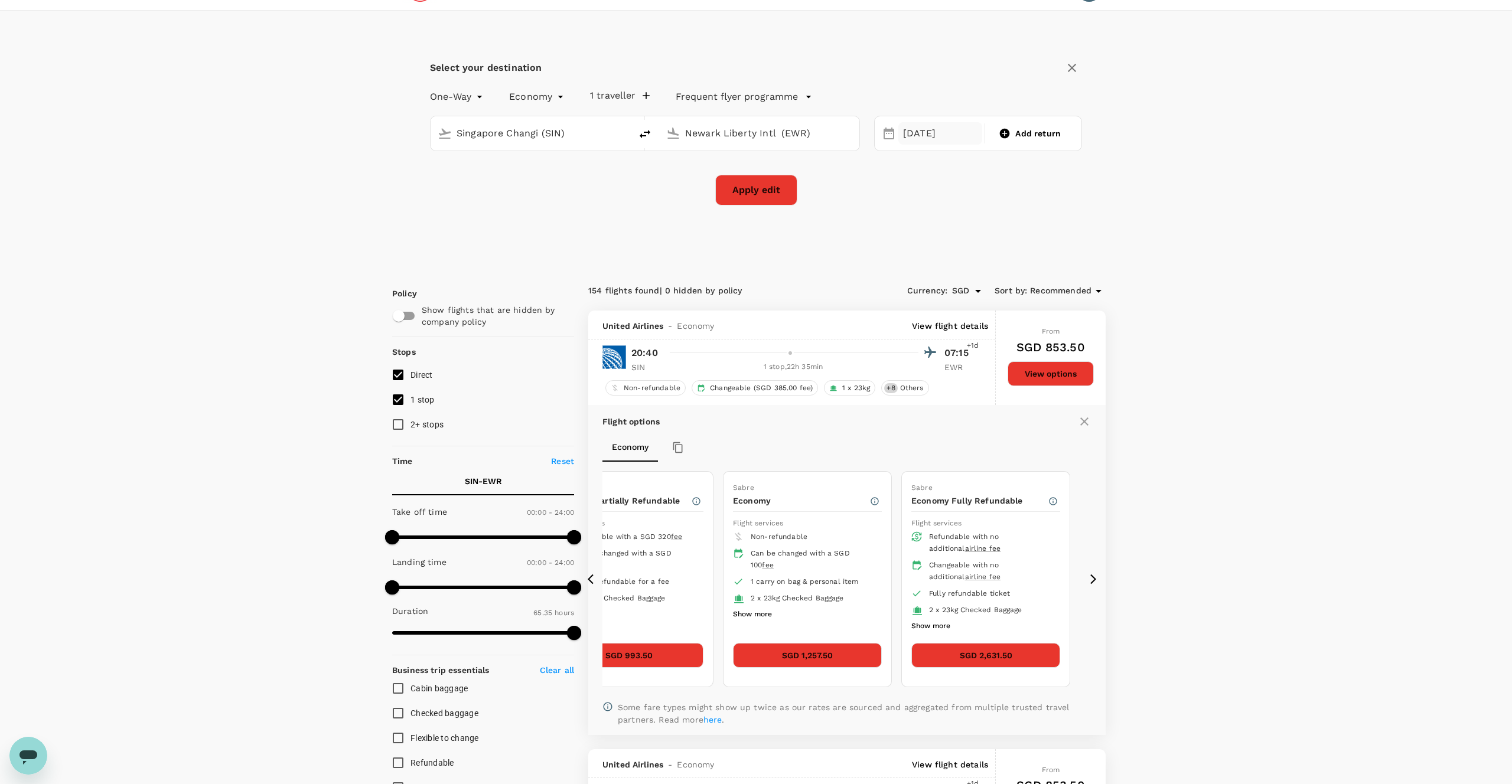
click at [916, 136] on div "06 Oct" at bounding box center [940, 133] width 84 height 23
click at [891, 243] on div "5" at bounding box center [898, 235] width 23 height 23
click at [772, 195] on button "Apply edit" at bounding box center [756, 190] width 82 height 31
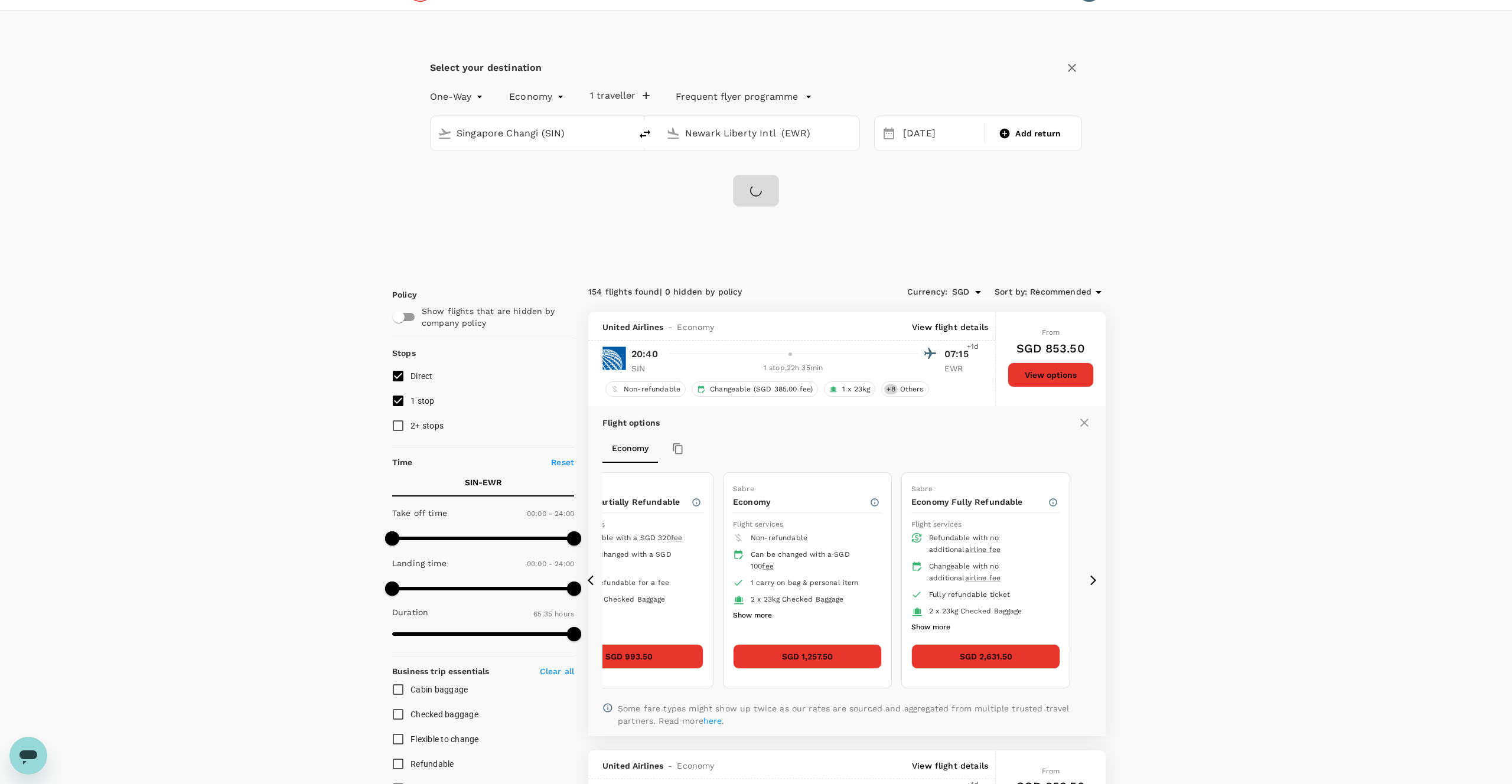
checkbox input "false"
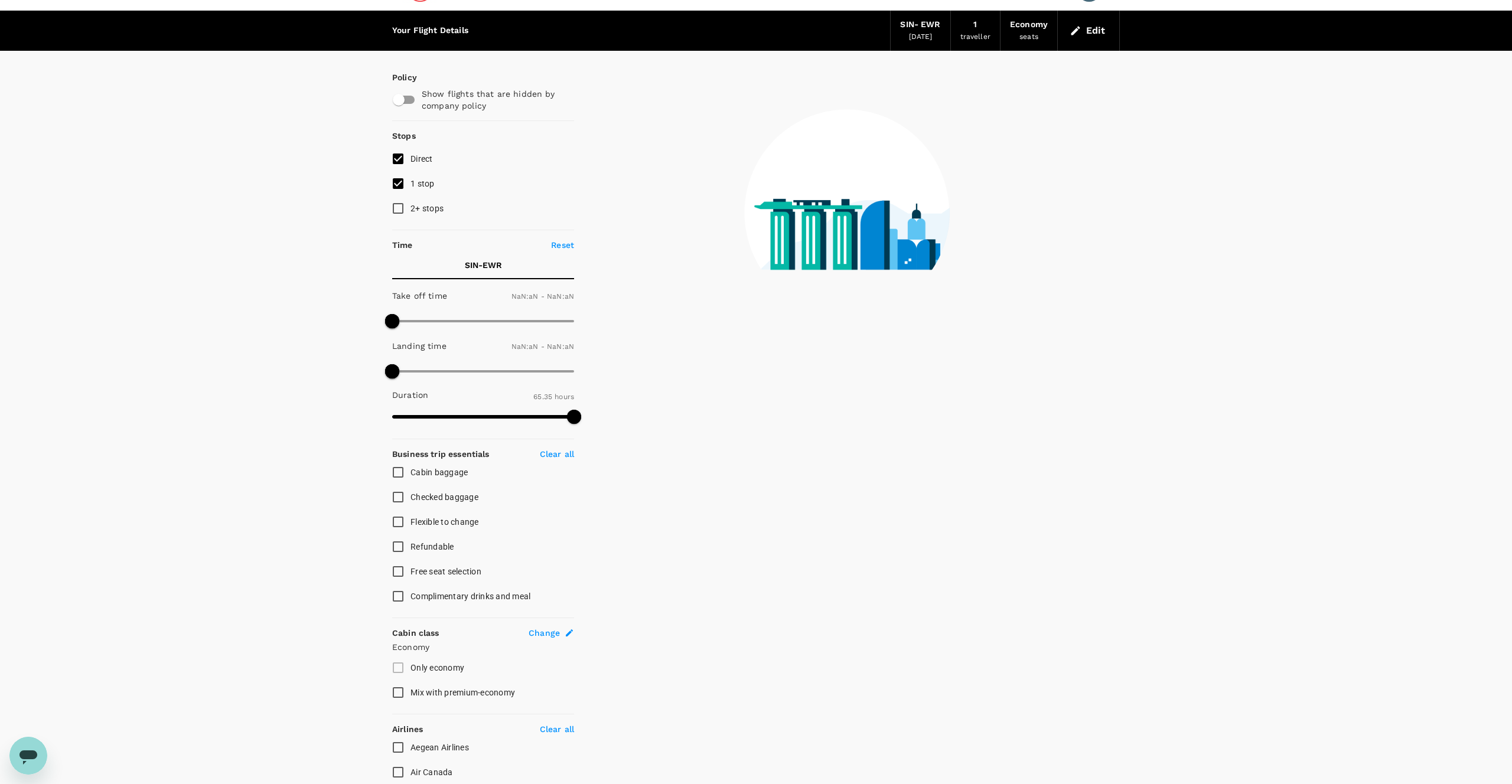
type input "1440"
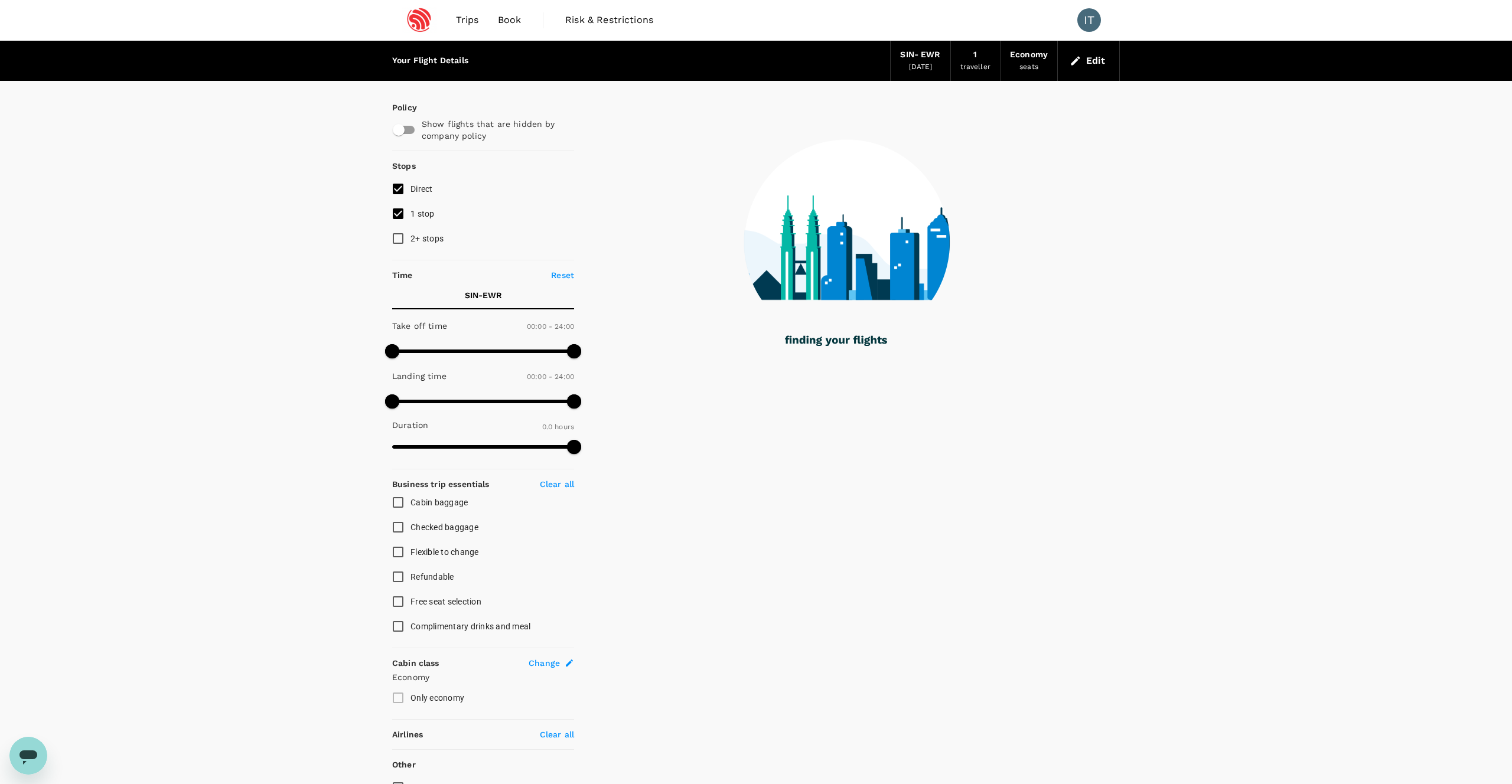
type input "2534"
checkbox input "true"
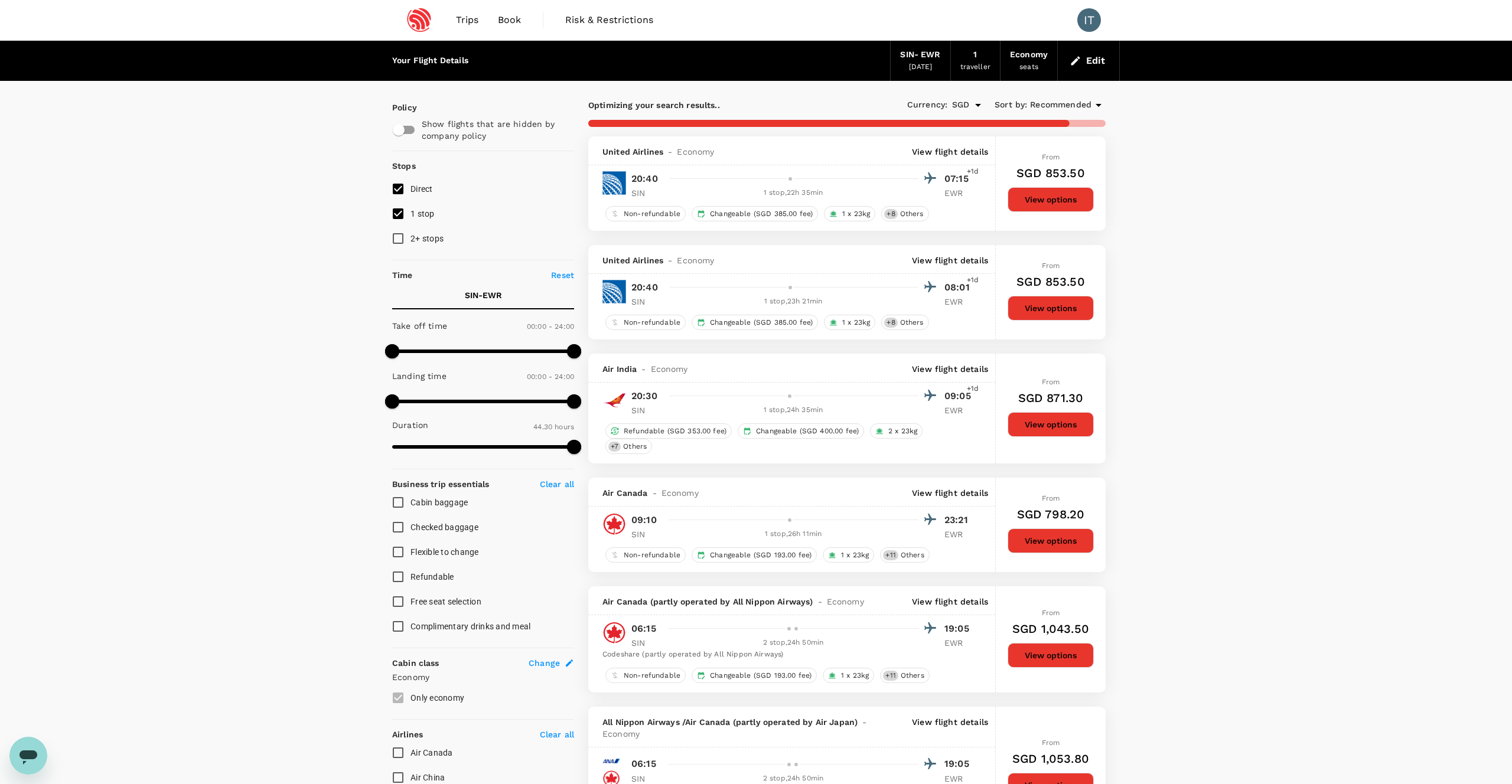
click at [957, 153] on p "View flight details" at bounding box center [950, 152] width 76 height 12
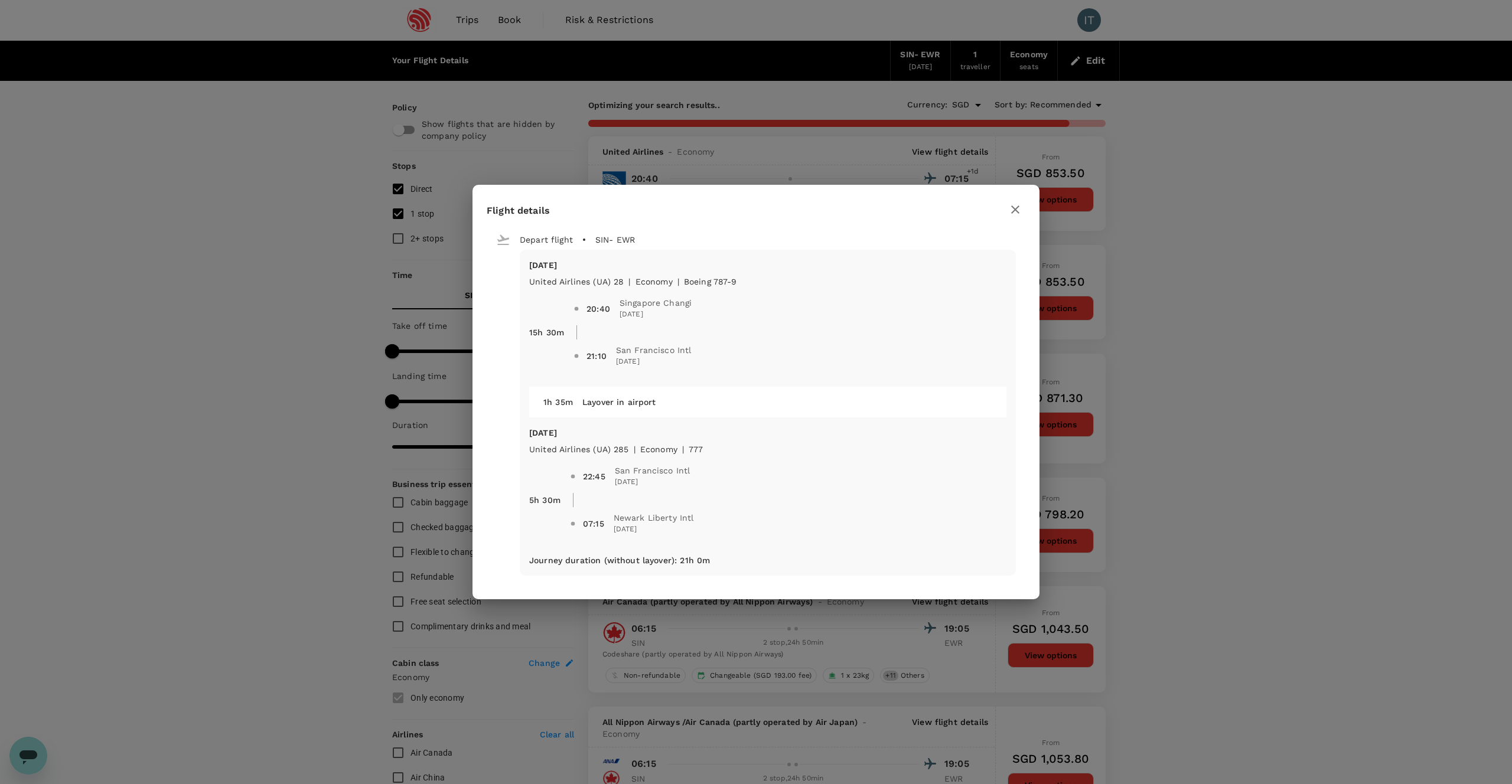
type input "3935"
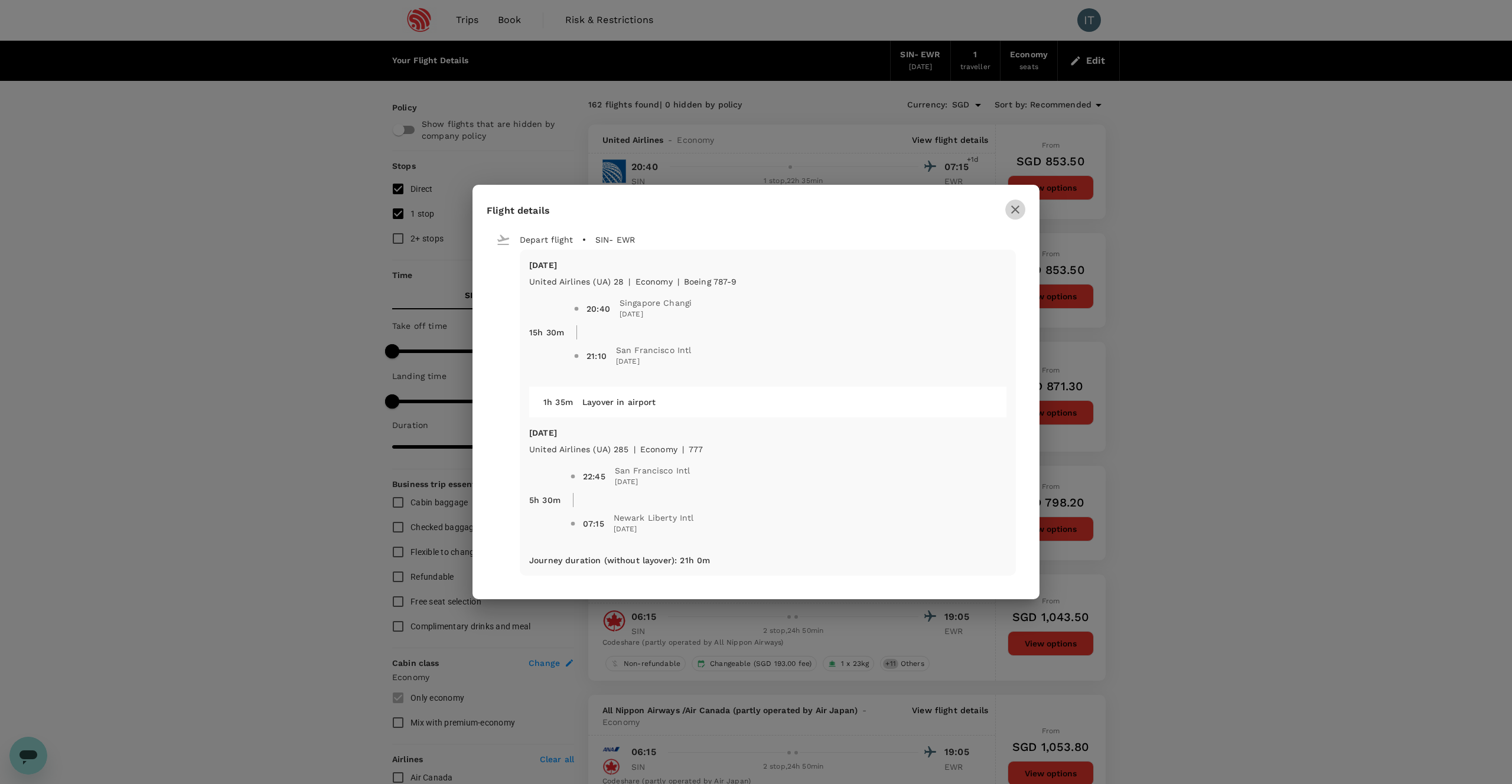
click at [1016, 210] on icon "button" at bounding box center [1015, 209] width 8 height 8
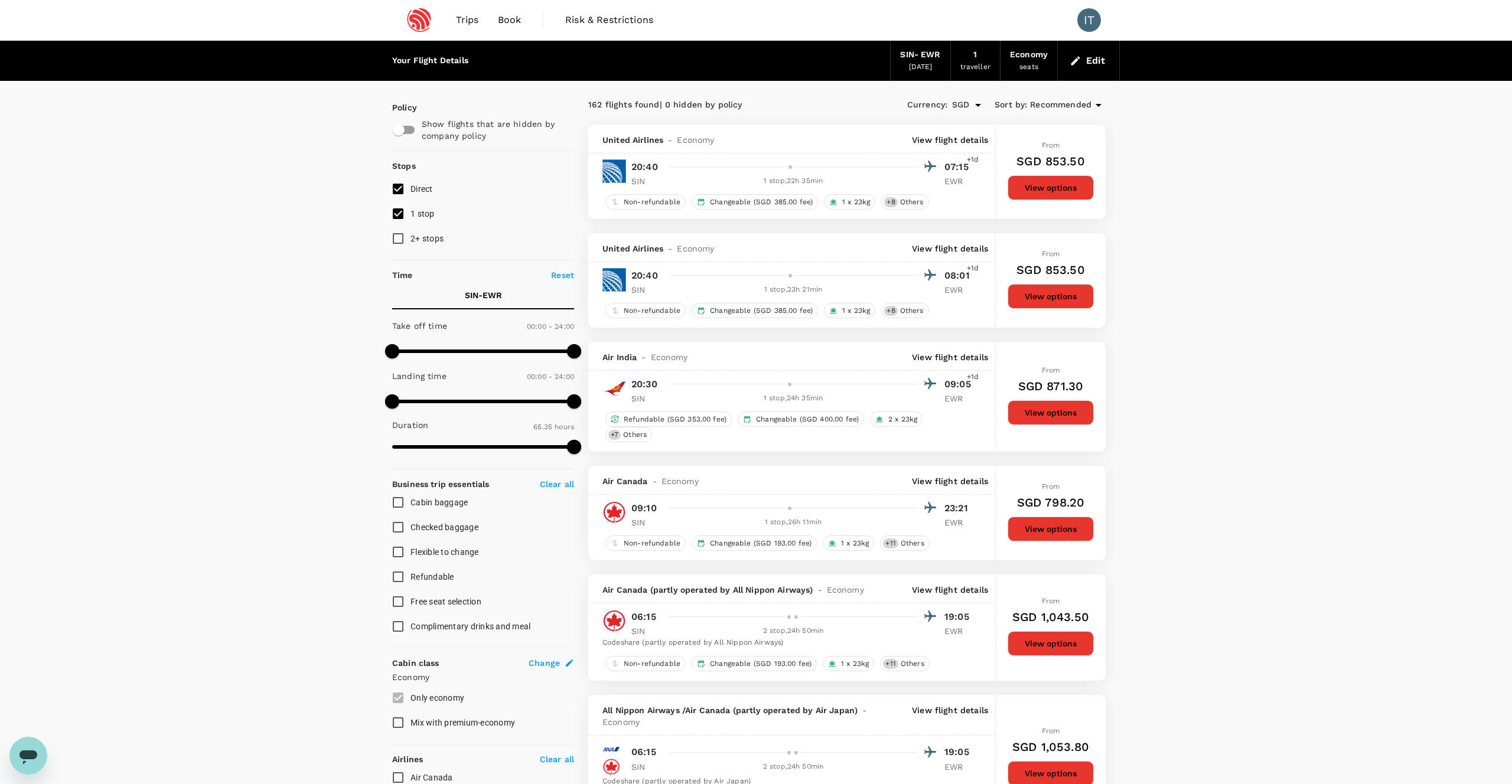
click at [968, 142] on p "View flight details" at bounding box center [950, 140] width 76 height 12
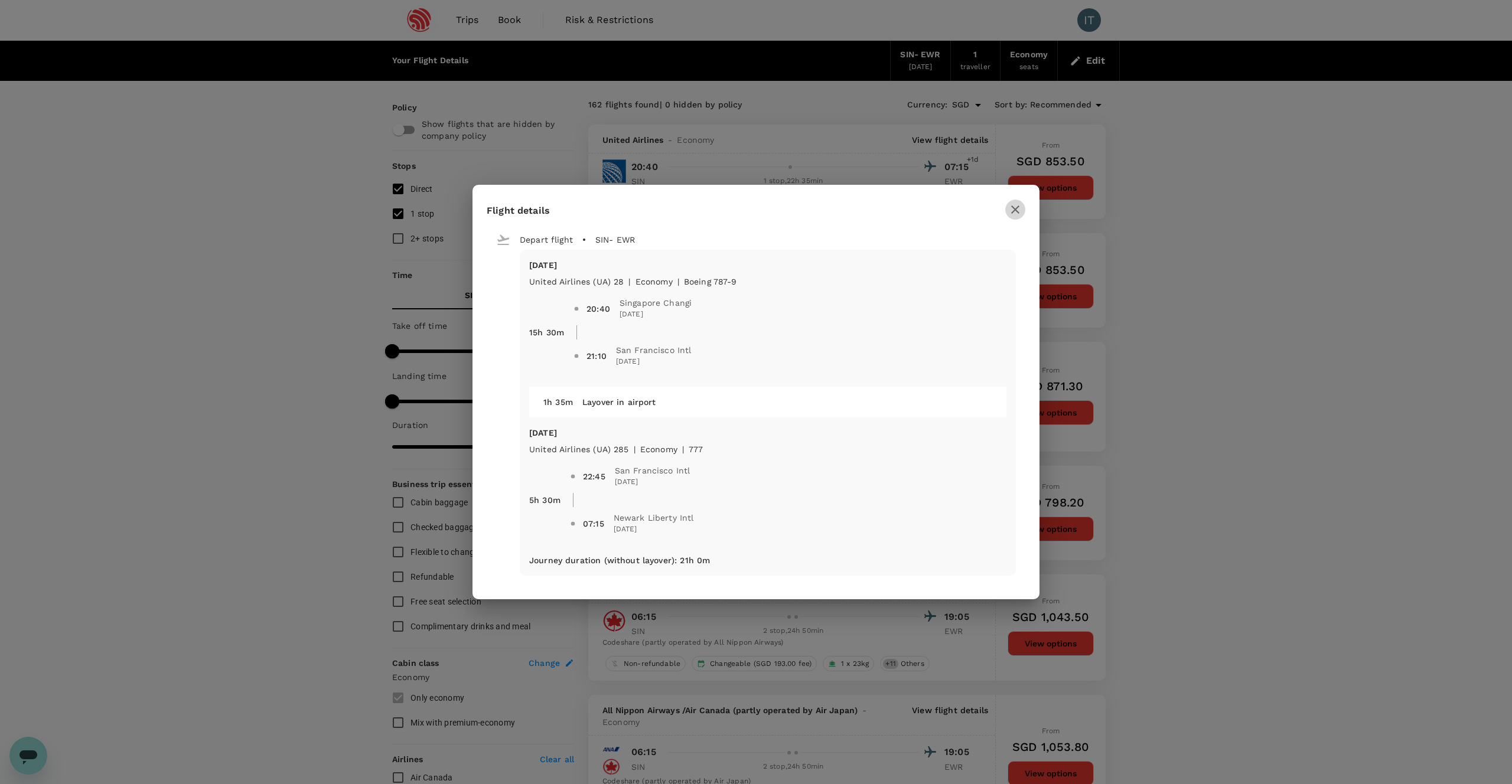
click at [1013, 211] on icon "button" at bounding box center [1015, 209] width 8 height 8
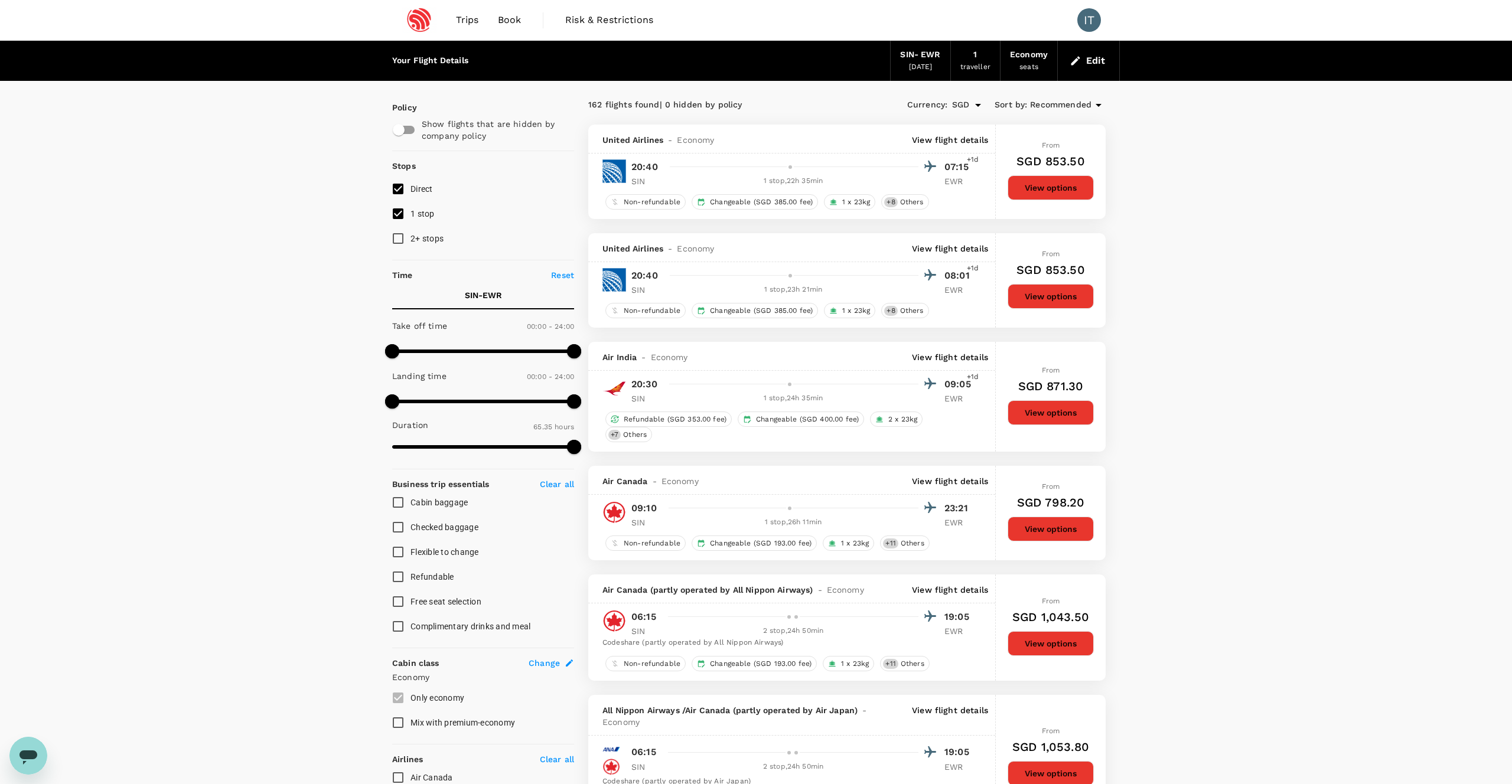
click at [936, 480] on p "View flight details" at bounding box center [950, 481] width 76 height 12
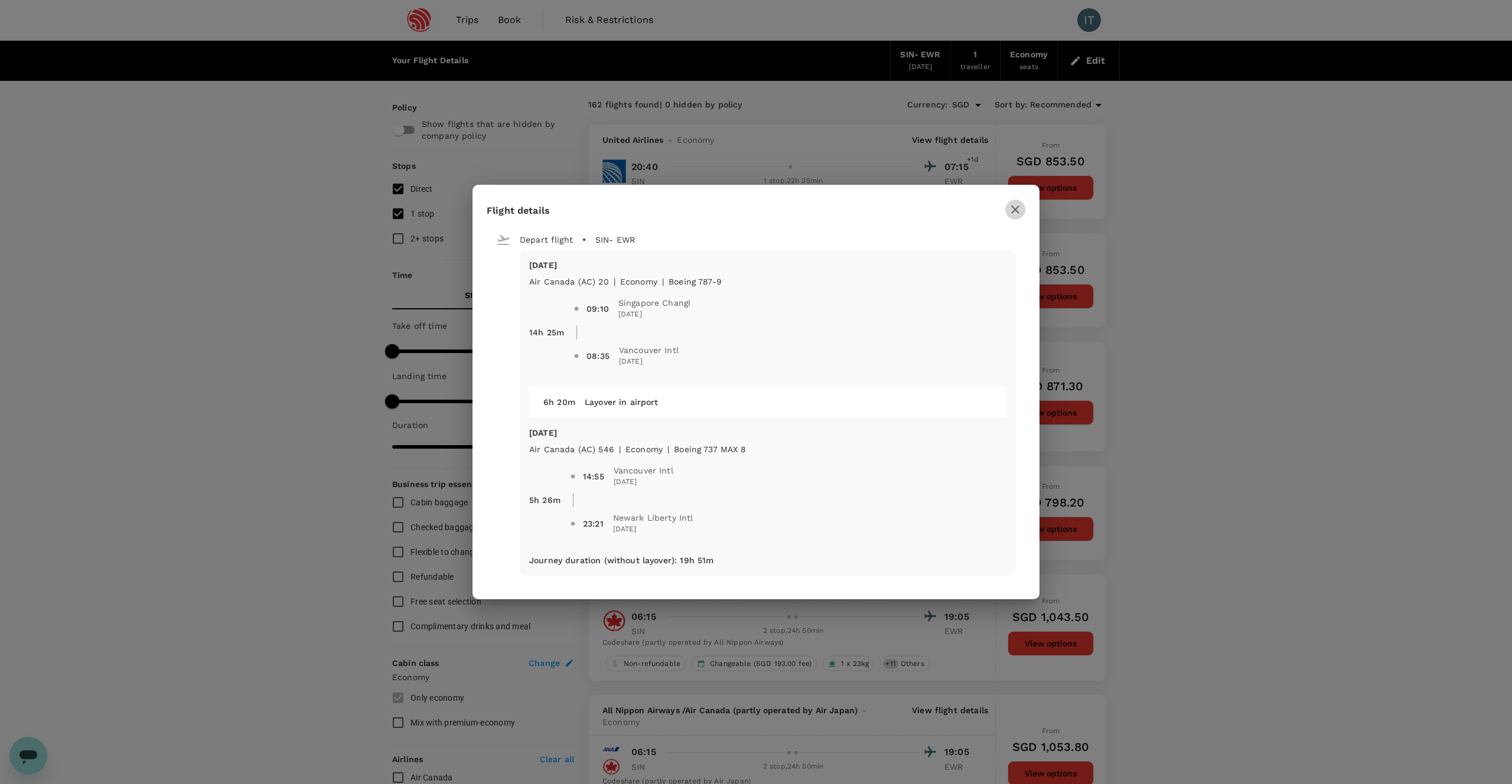
click at [1018, 205] on icon "button" at bounding box center [1015, 209] width 14 height 14
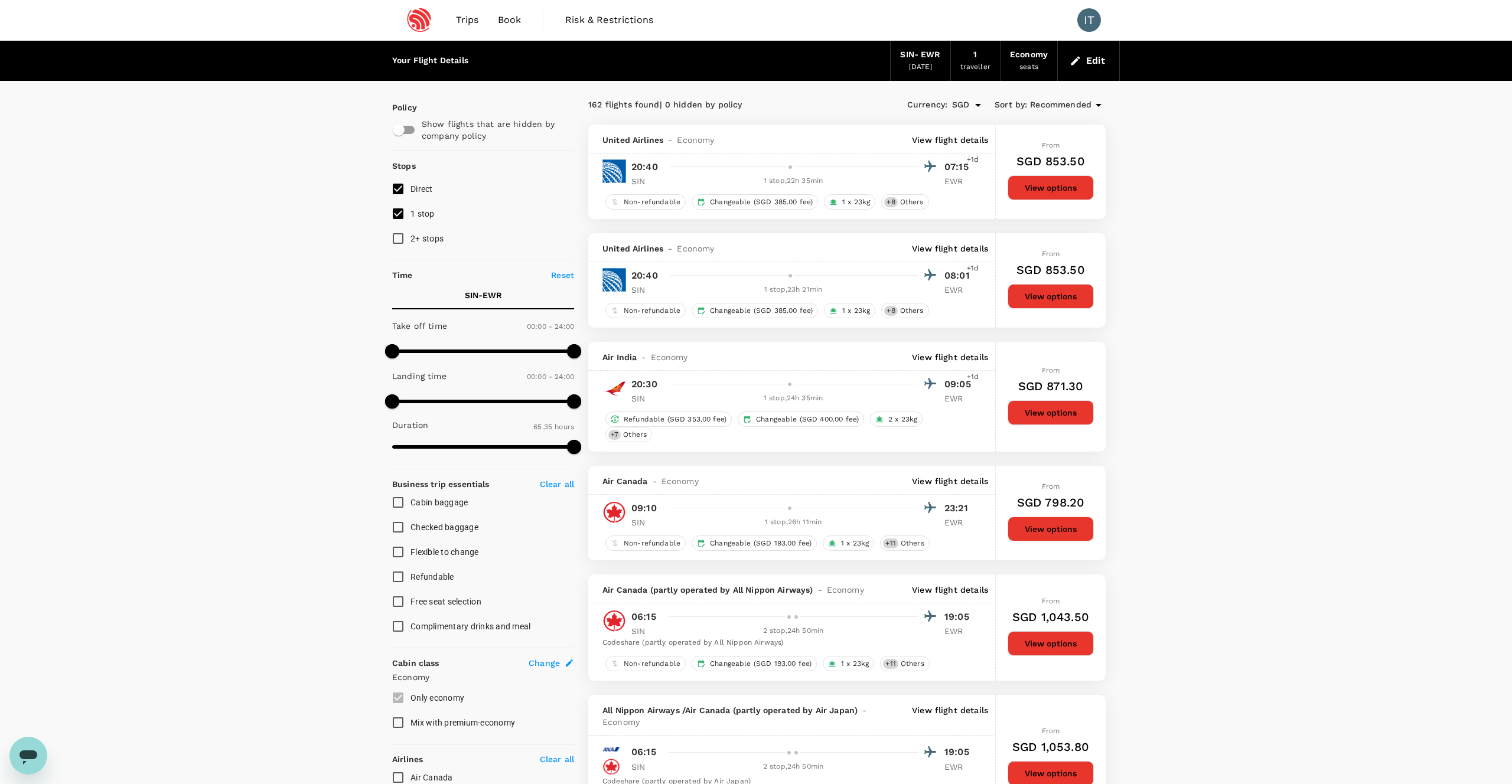
click at [962, 589] on p "View flight details" at bounding box center [950, 590] width 76 height 12
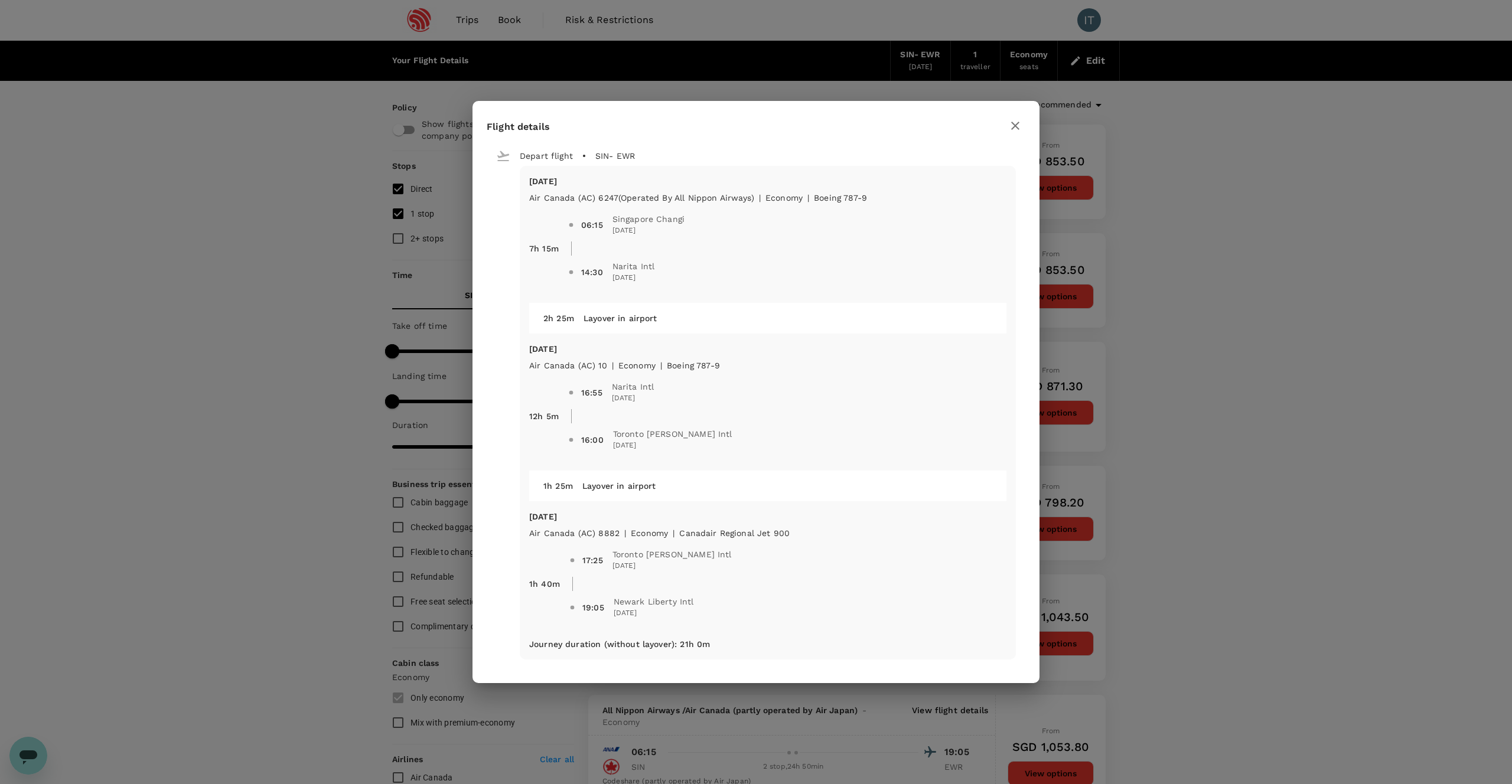
click at [1016, 122] on icon "button" at bounding box center [1015, 125] width 14 height 14
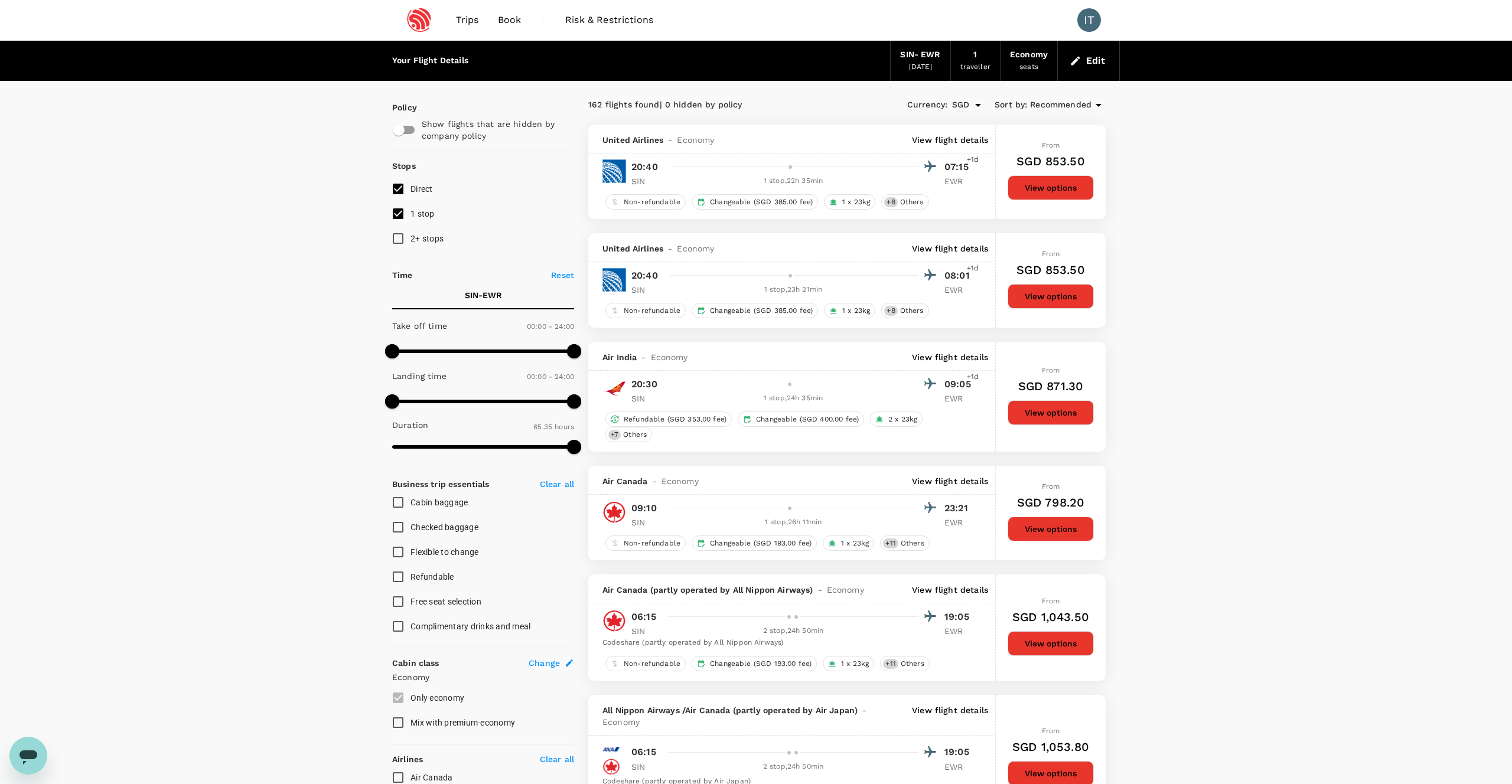
click at [970, 138] on p "View flight details" at bounding box center [950, 140] width 76 height 12
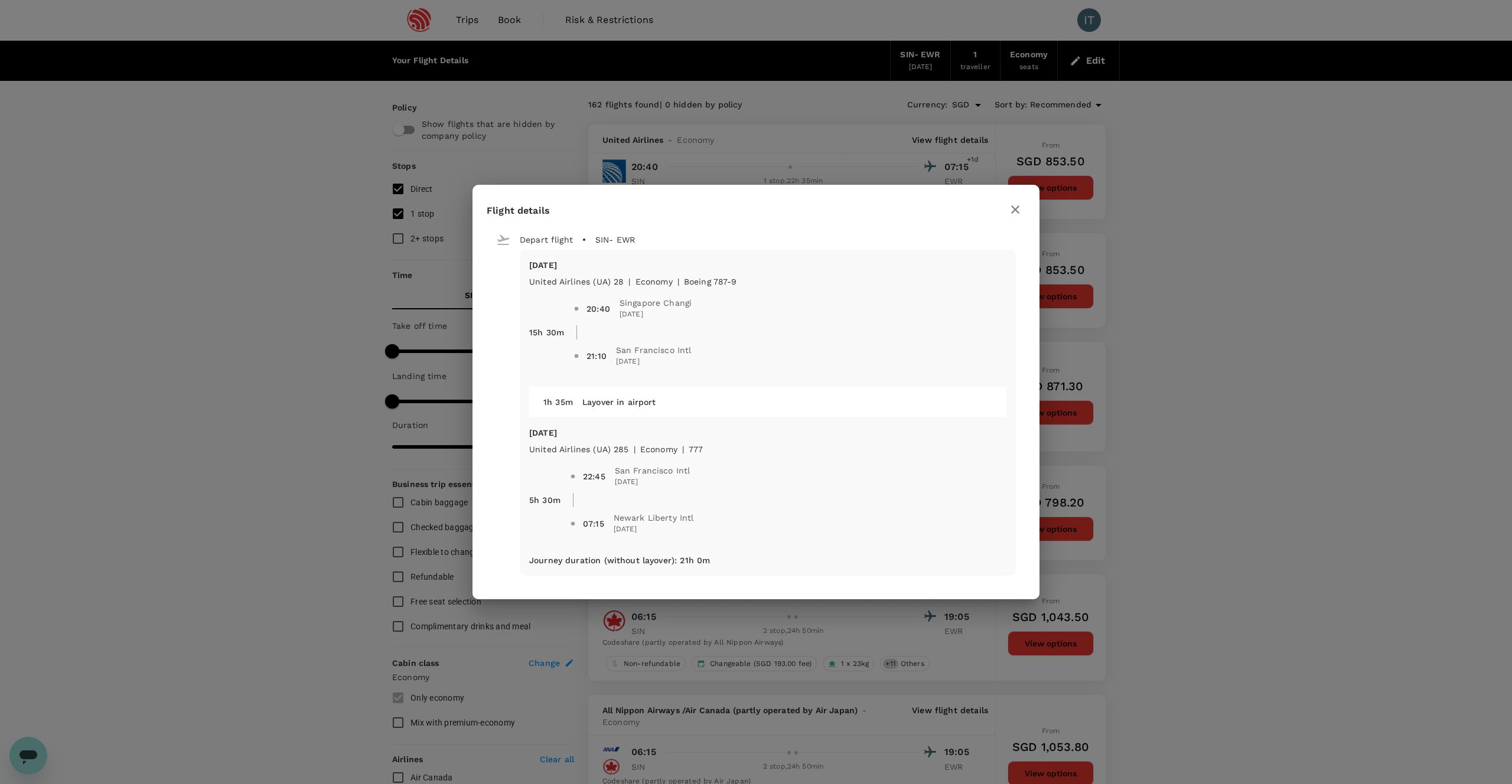
click at [1016, 214] on icon "button" at bounding box center [1015, 209] width 14 height 14
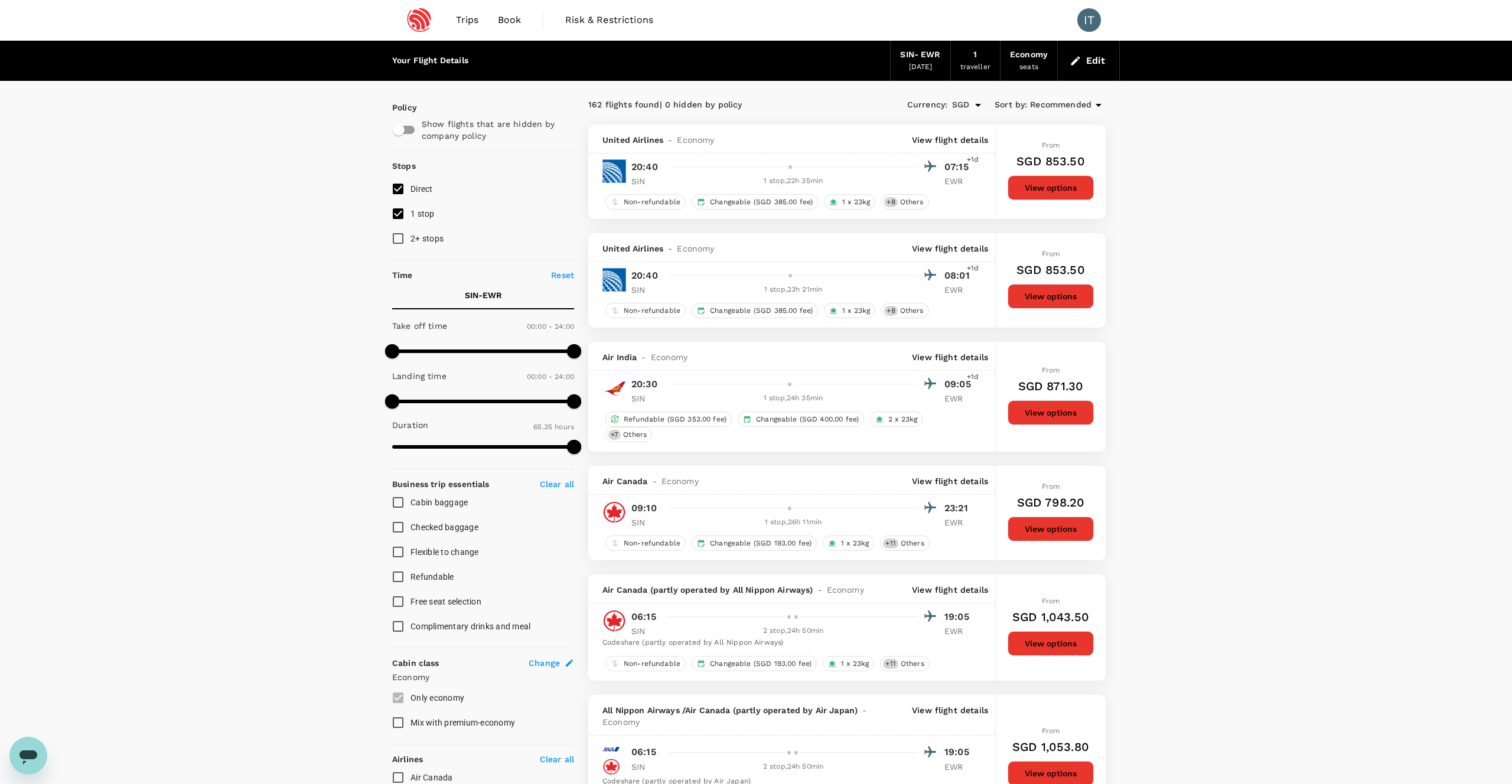
click at [400, 728] on input "Mix with premium-economy" at bounding box center [398, 722] width 25 height 25
checkbox input "true"
click at [1070, 186] on button "View options" at bounding box center [1051, 188] width 87 height 25
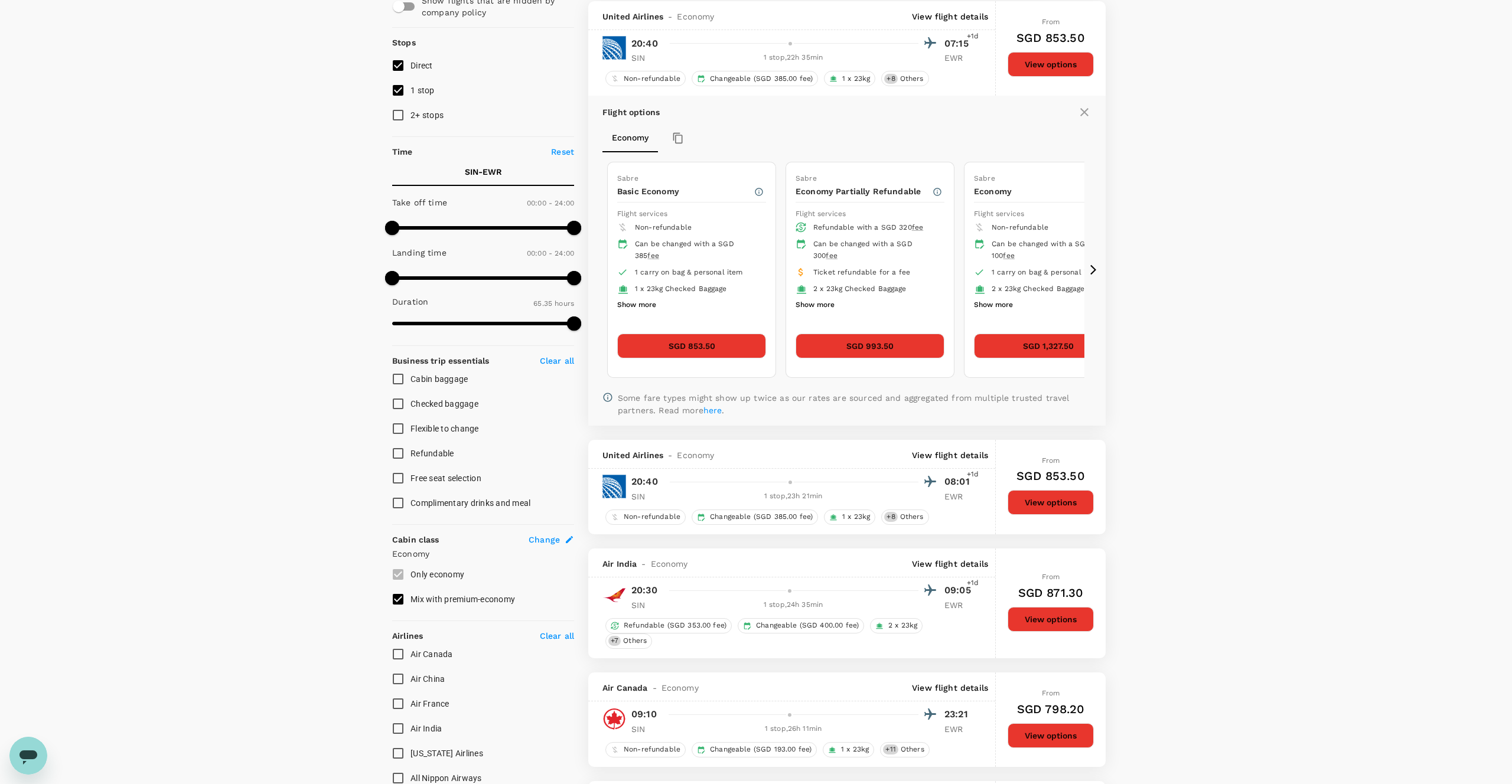
scroll to position [125, 0]
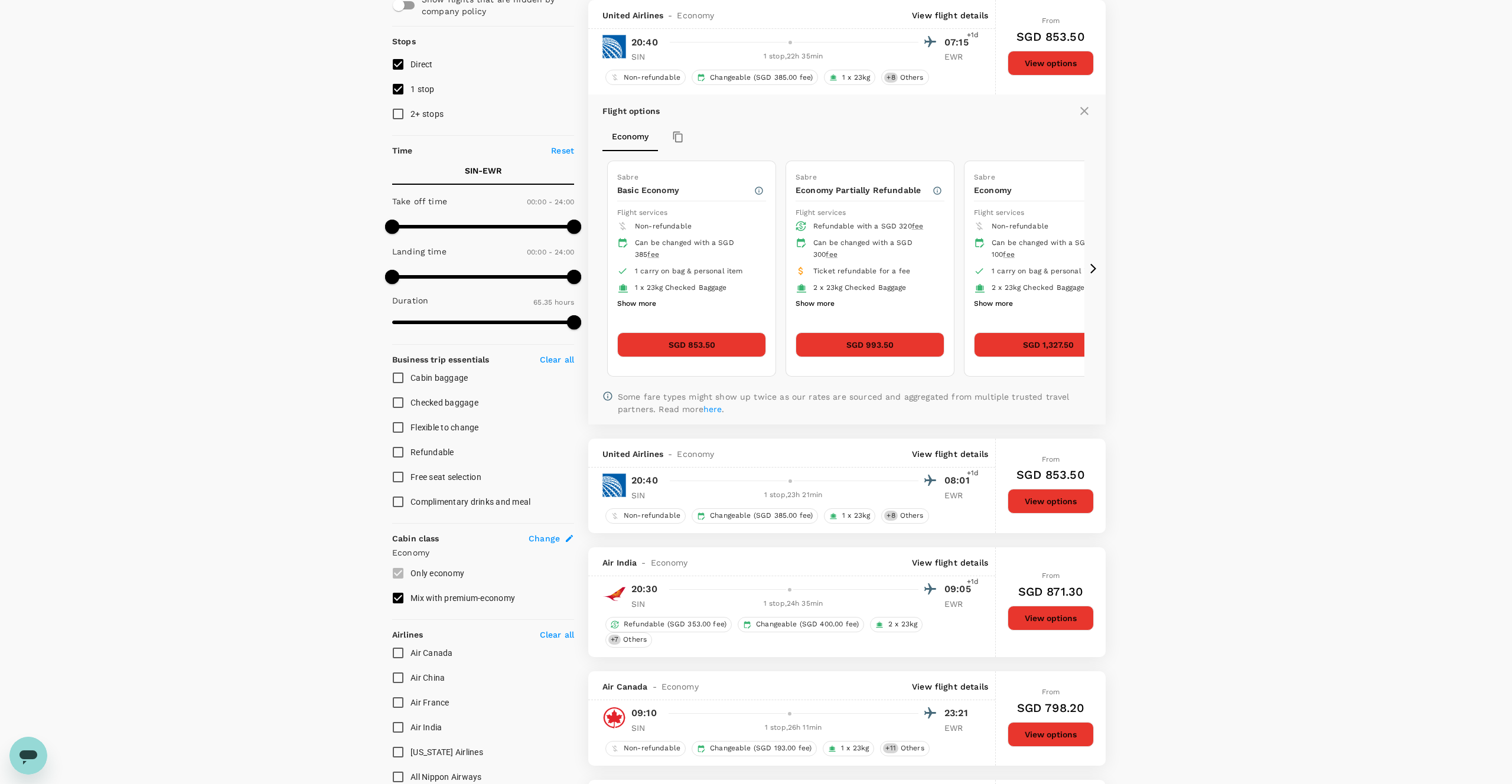
click at [649, 307] on button "Show more" at bounding box center [636, 304] width 39 height 15
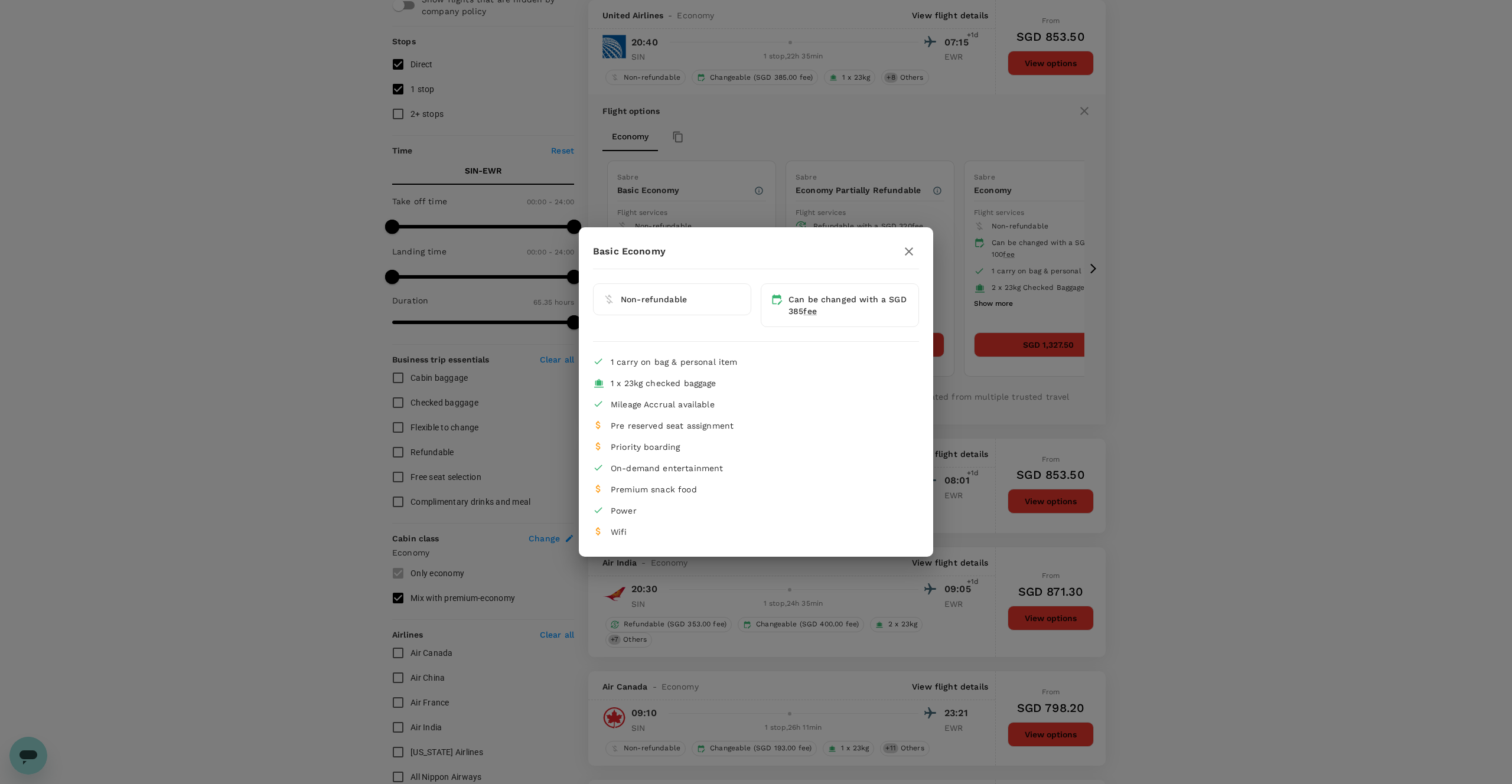
click at [909, 254] on icon "button" at bounding box center [908, 251] width 14 height 14
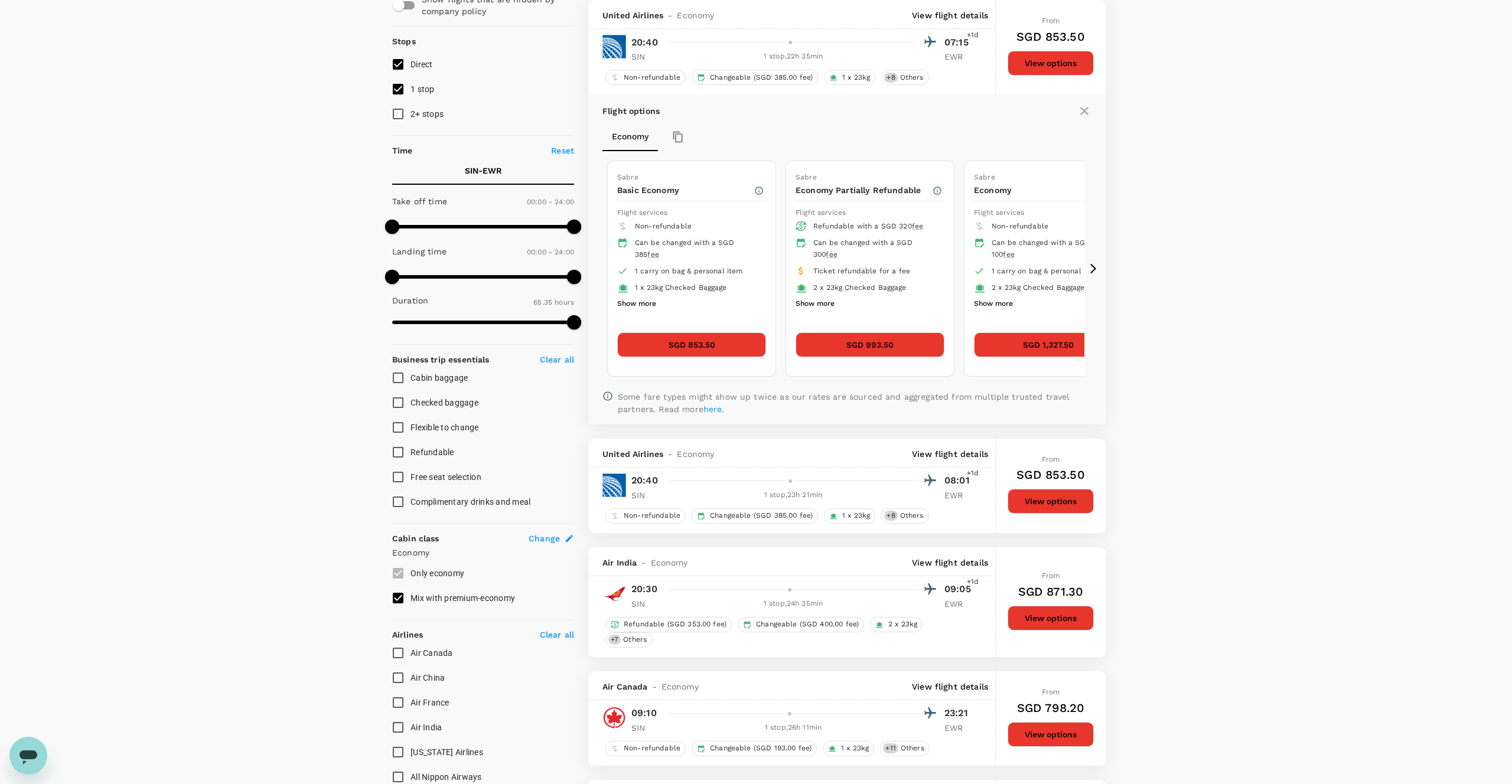
click at [1007, 301] on button "Show more" at bounding box center [993, 304] width 39 height 15
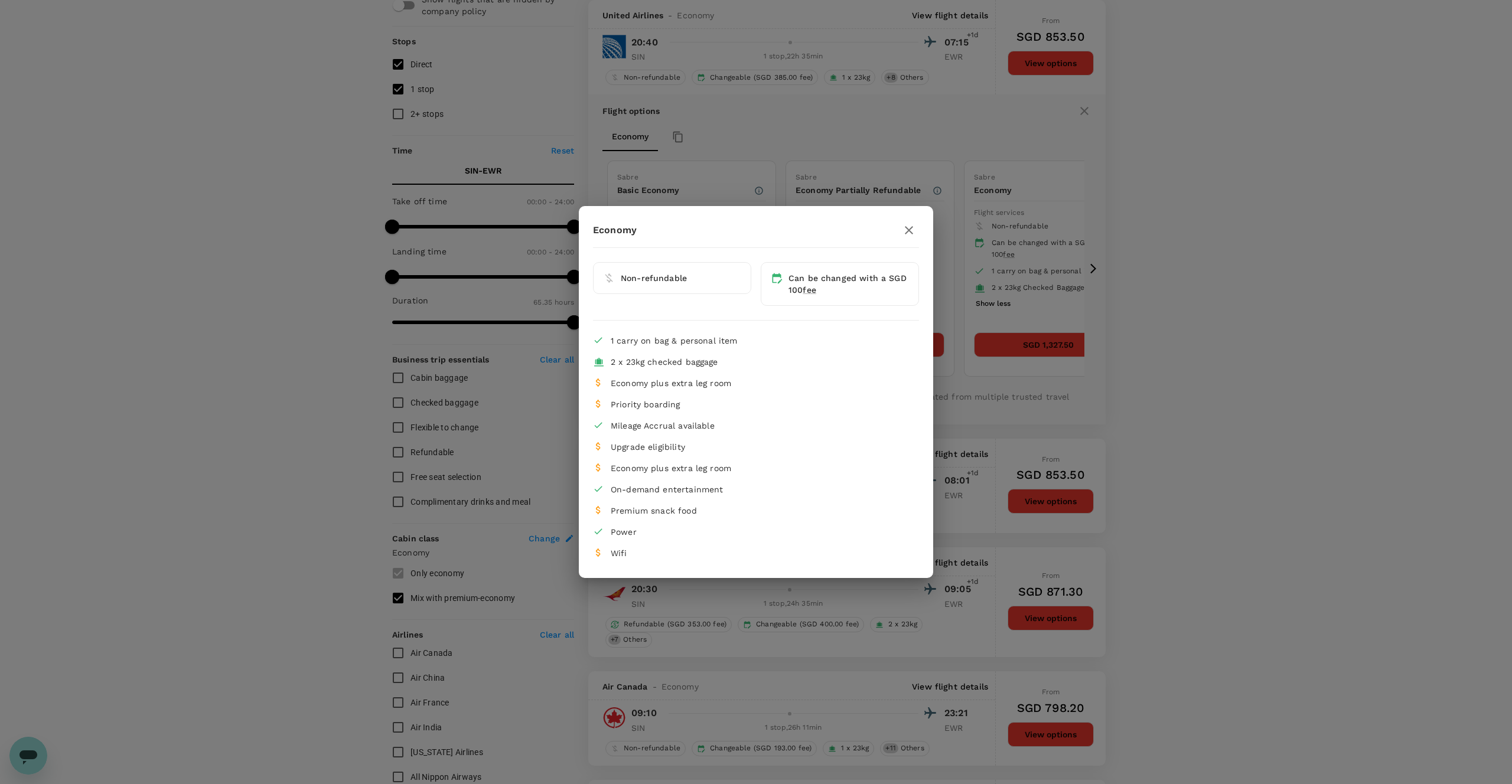
click at [910, 227] on icon "button" at bounding box center [908, 230] width 14 height 14
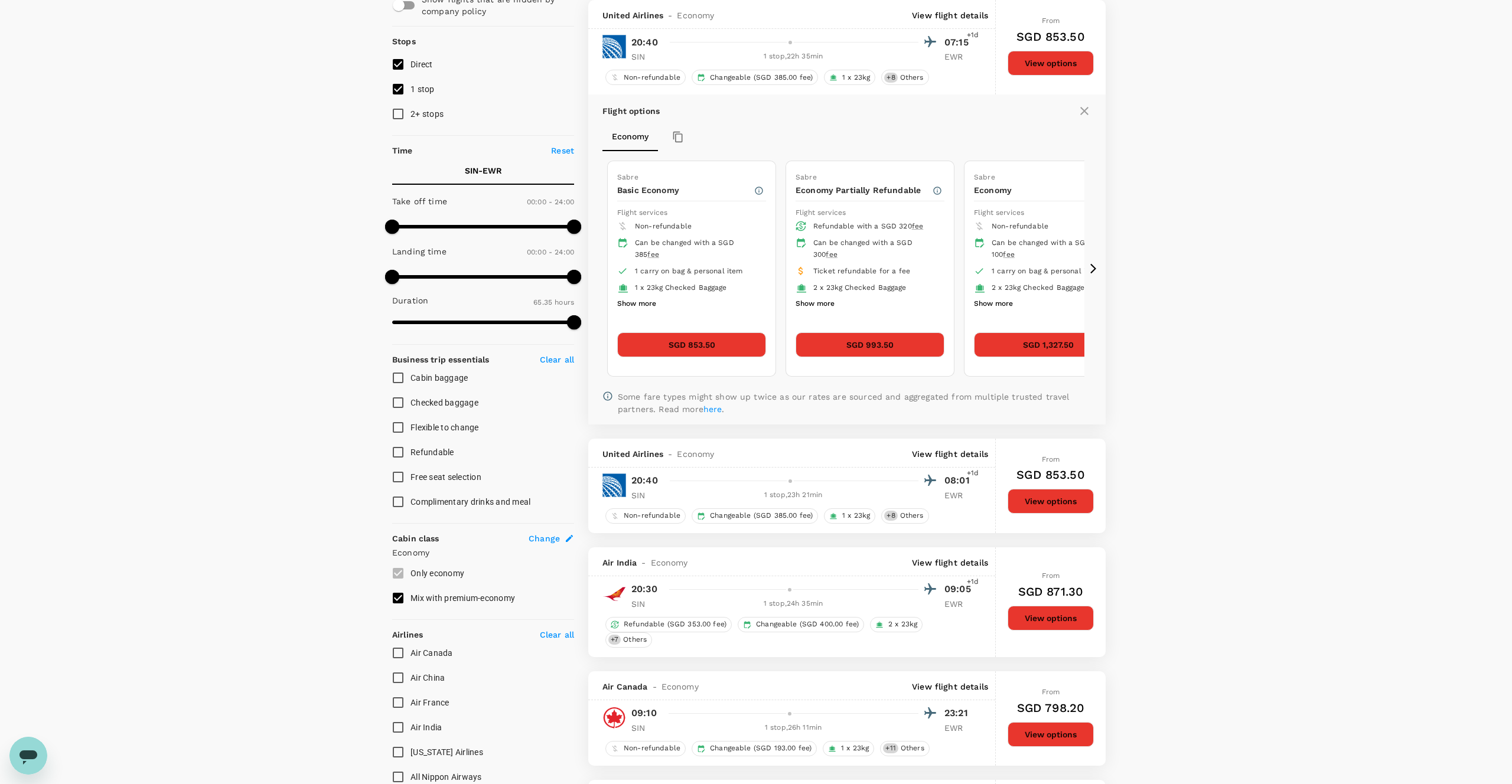
click at [707, 337] on button "SGD 853.50" at bounding box center [691, 345] width 149 height 25
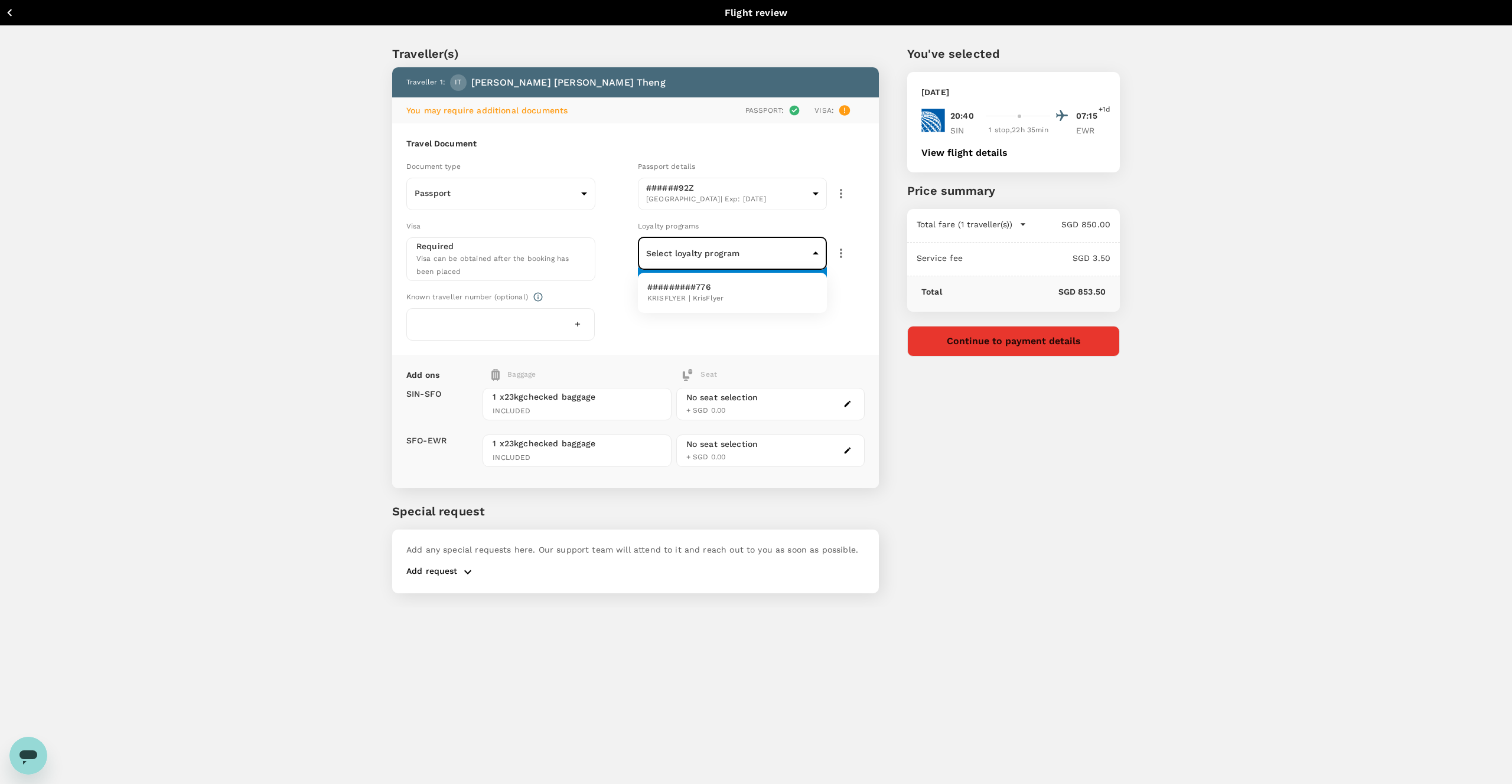
click at [680, 258] on body "Back to flight results Flight review Traveller(s) Traveller 1 : IT Ivan Wen Ron…" at bounding box center [756, 408] width 1512 height 816
click at [668, 296] on span "KRISFLYER | KrisFlyer" at bounding box center [685, 298] width 76 height 12
type input "d34a92a8-024d-4f69-94c9-3eb70fc2d70d"
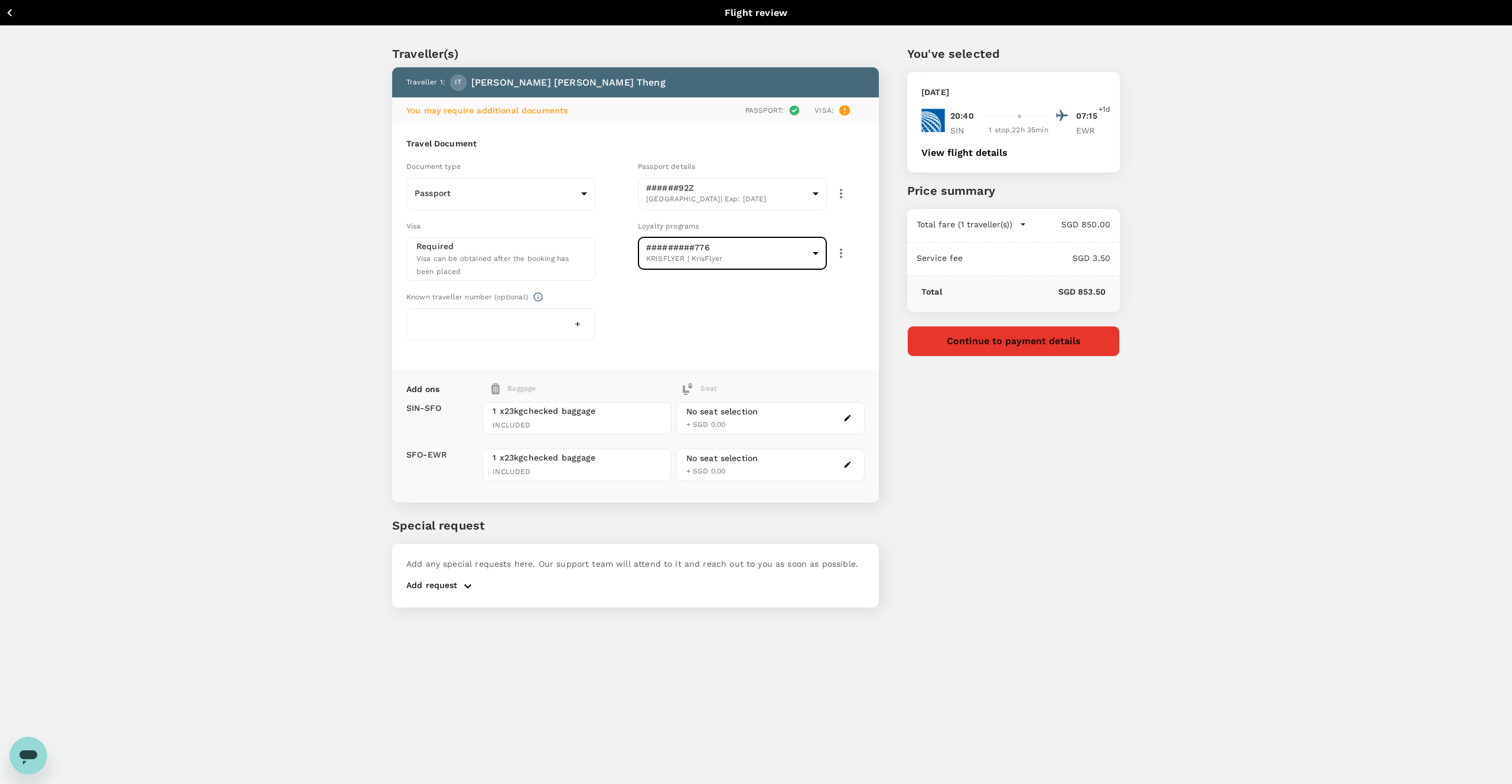
click at [577, 326] on icon "button" at bounding box center [577, 323] width 8 height 8
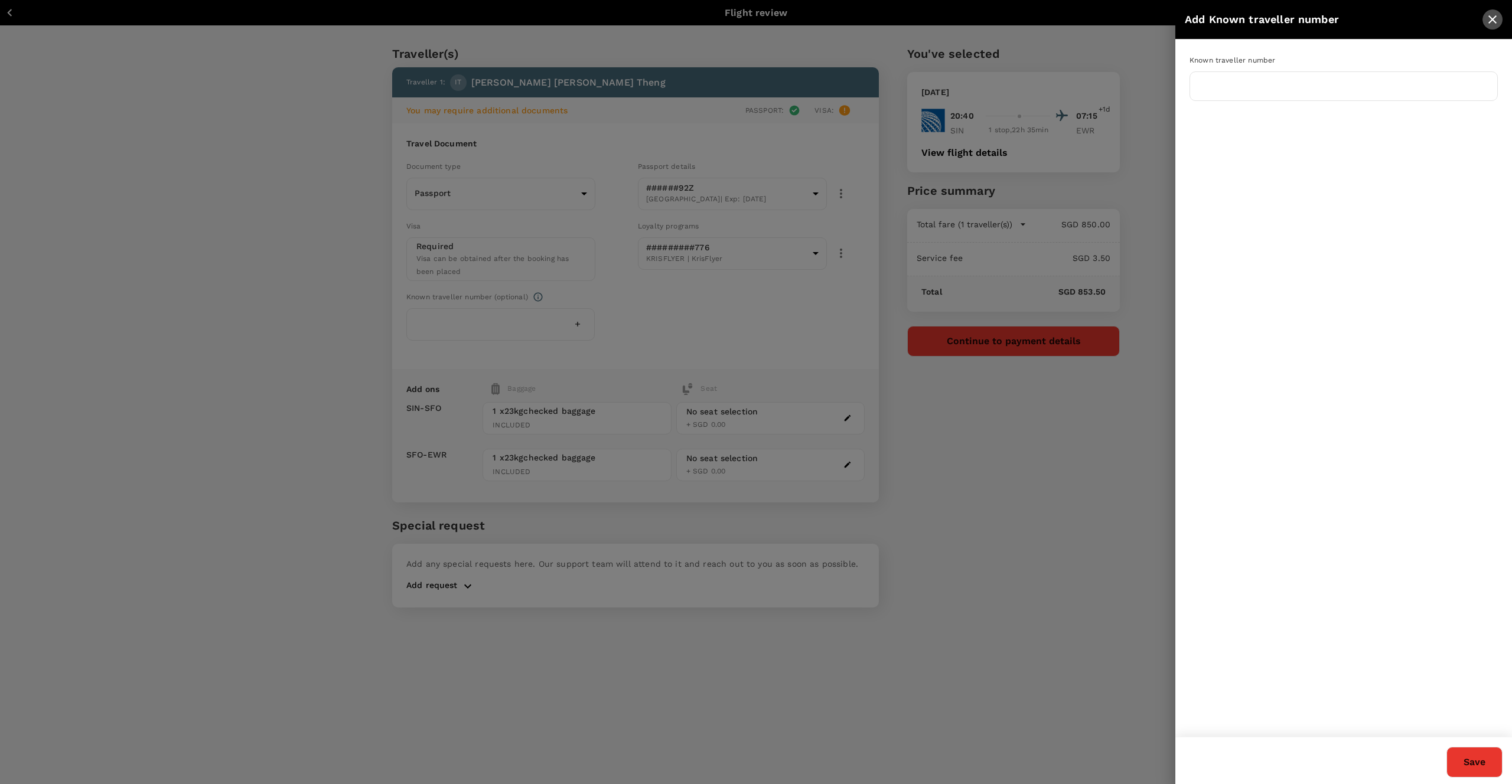
click at [1494, 21] on icon "close" at bounding box center [1492, 19] width 8 height 8
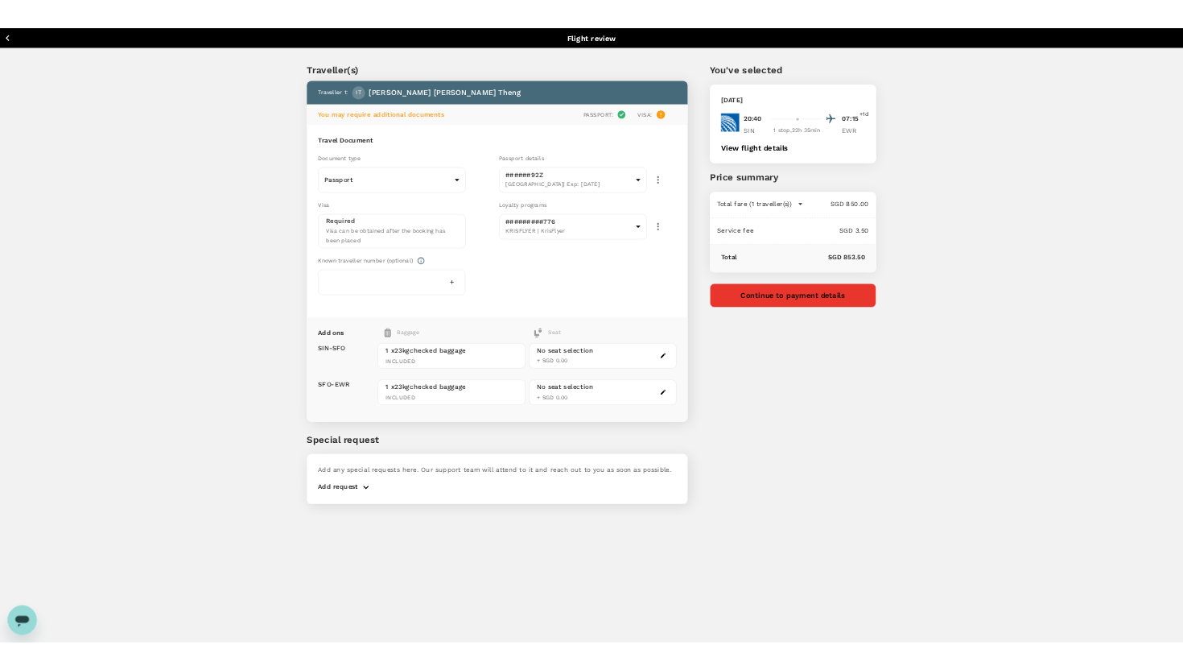
scroll to position [10, 0]
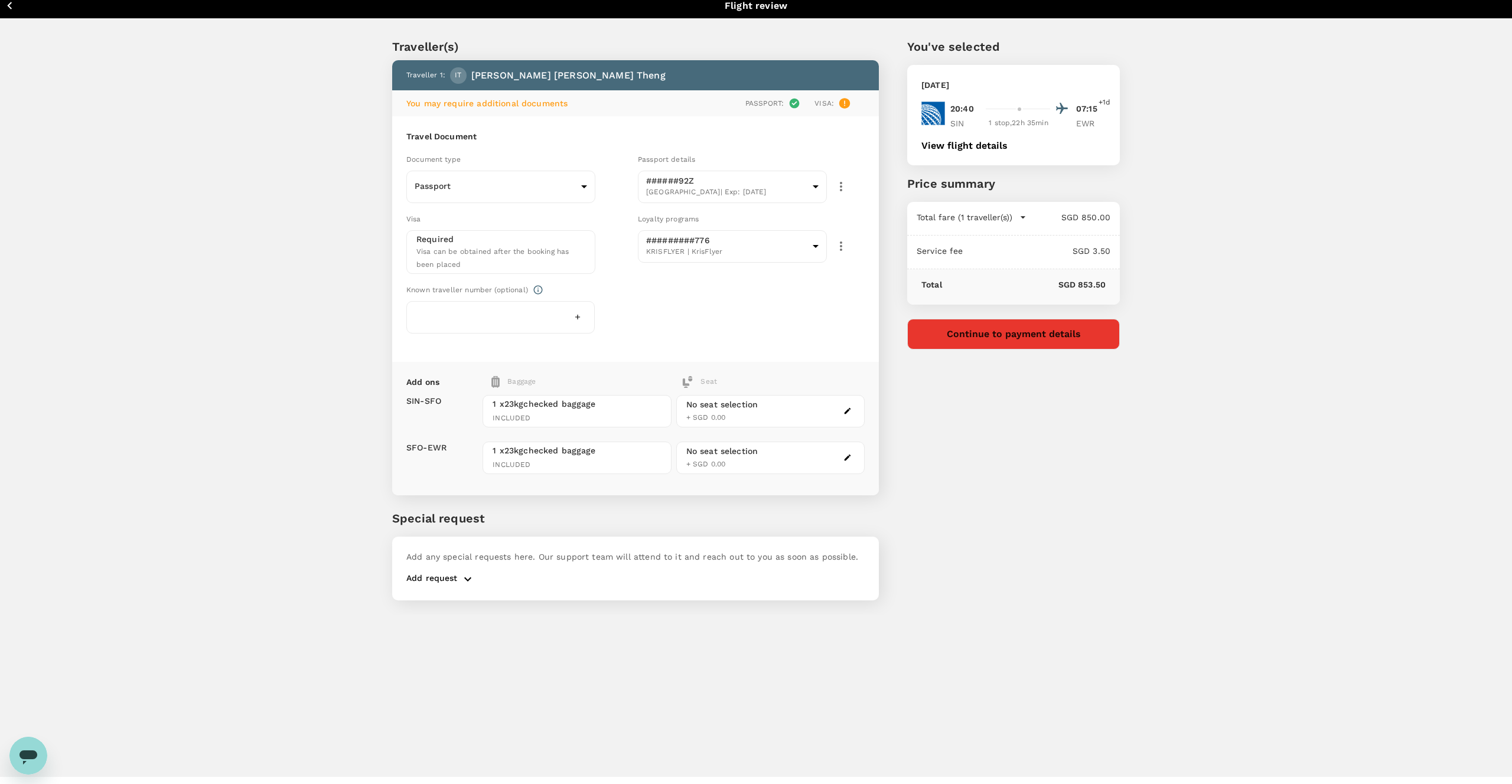
click at [735, 415] on div "No seat selection + SGD 0.00" at bounding box center [722, 411] width 72 height 26
click at [844, 410] on icon "button" at bounding box center [847, 411] width 8 height 8
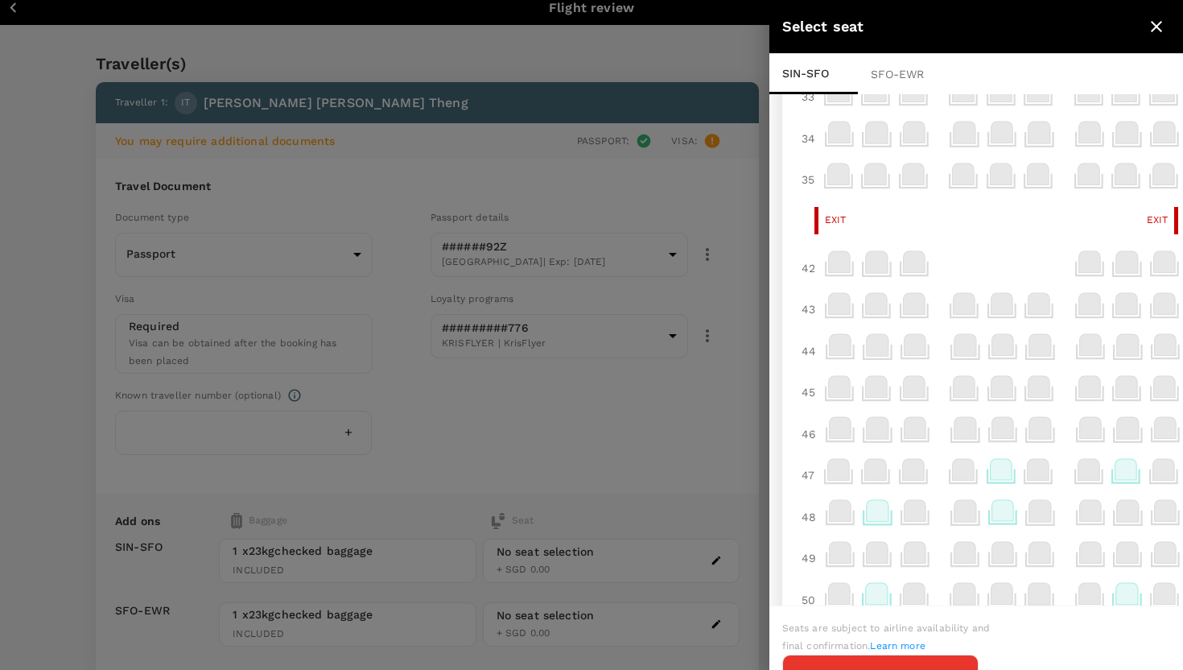
scroll to position [0, 0]
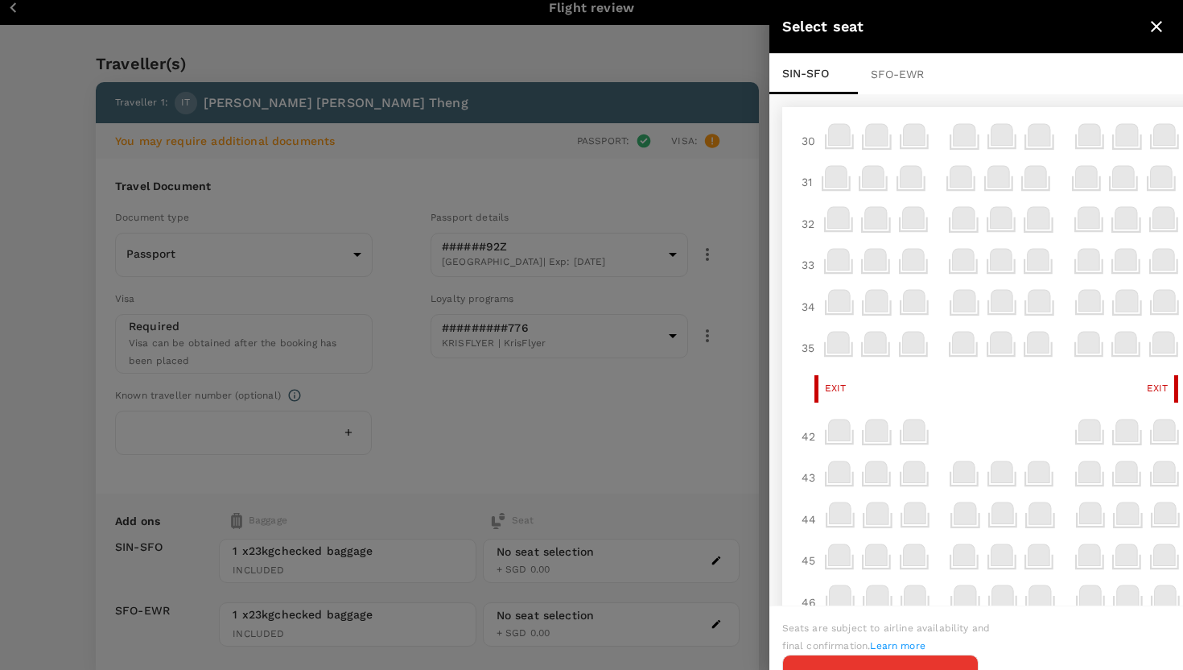
click at [898, 71] on div "SFO - EWR" at bounding box center [902, 74] width 89 height 40
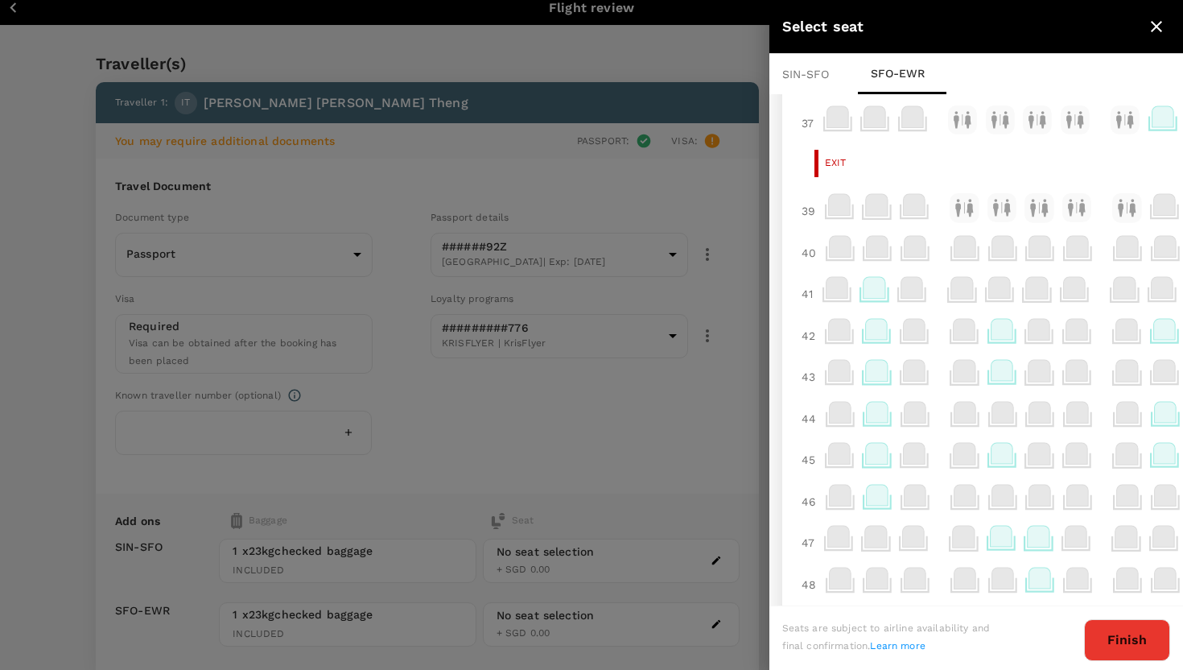
scroll to position [948, 0]
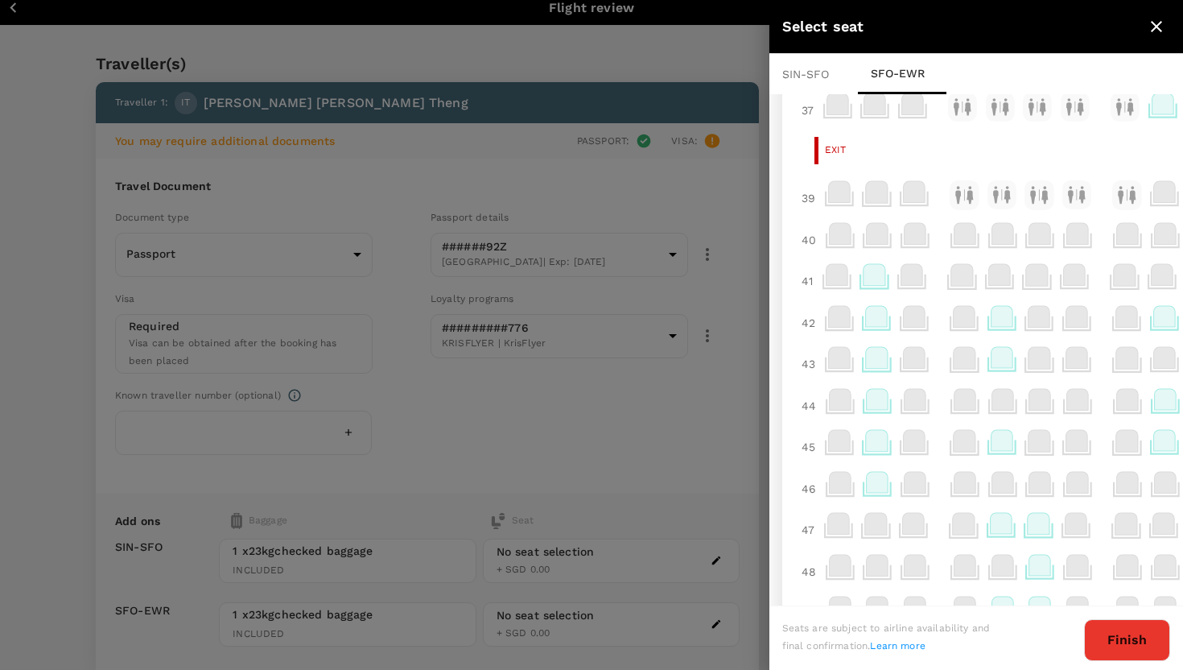
click at [1167, 410] on icon at bounding box center [1165, 399] width 22 height 21
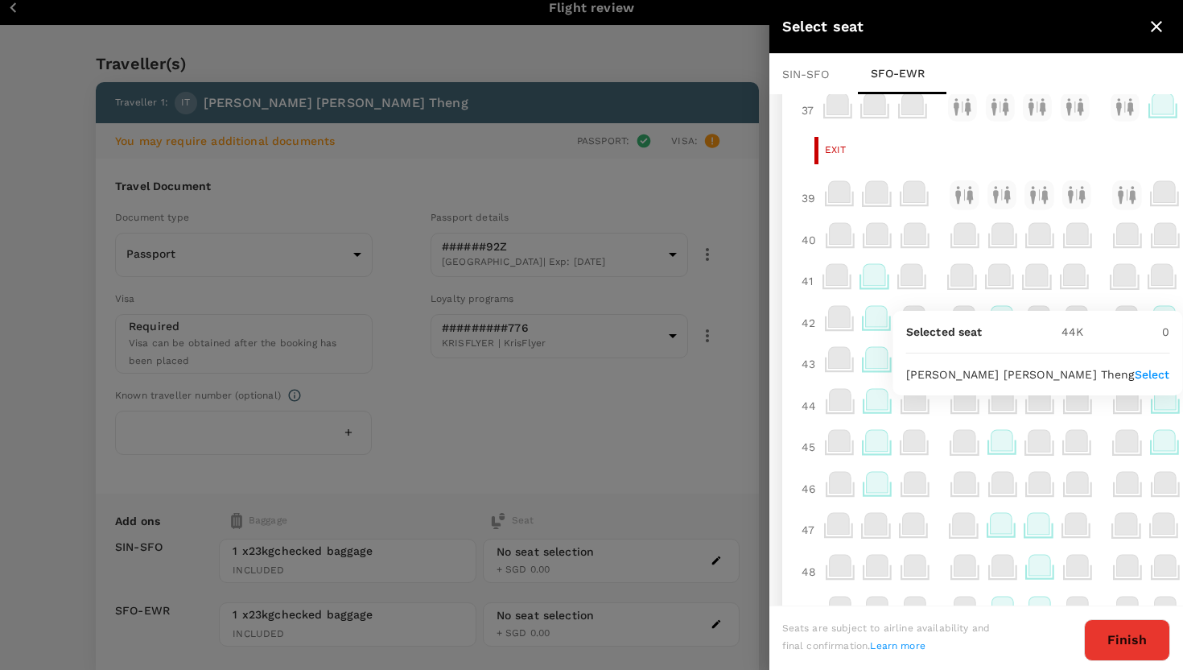
click at [1141, 376] on p "Select" at bounding box center [1152, 374] width 35 height 16
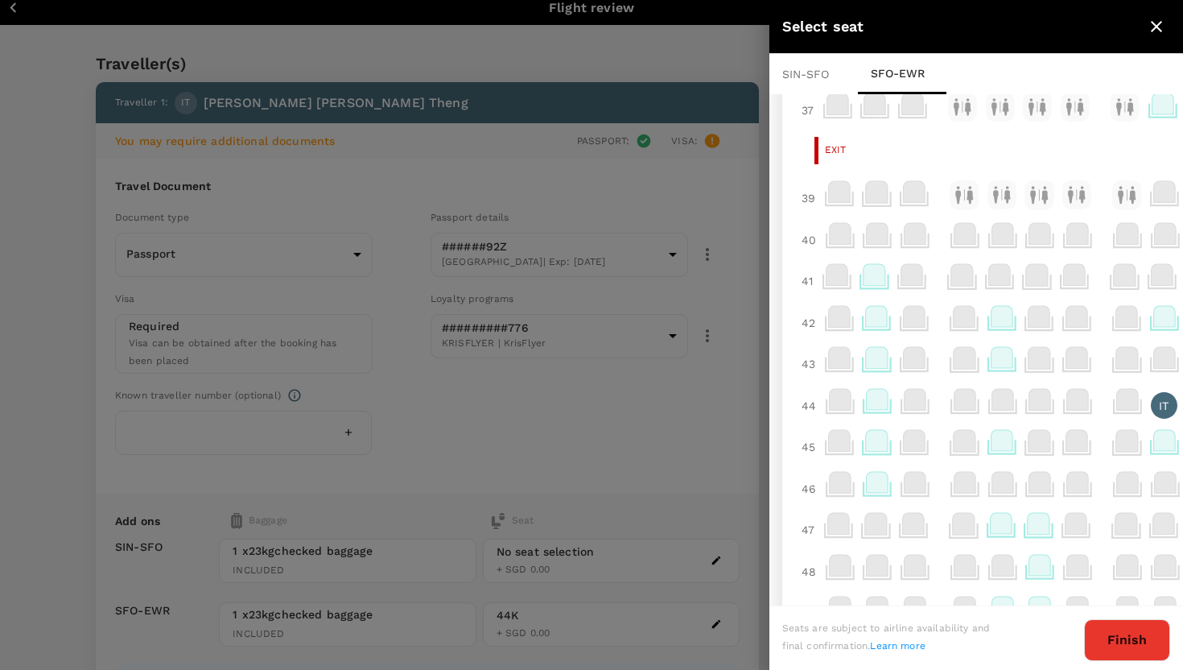
click at [1103, 628] on button "Finish" at bounding box center [1127, 640] width 86 height 42
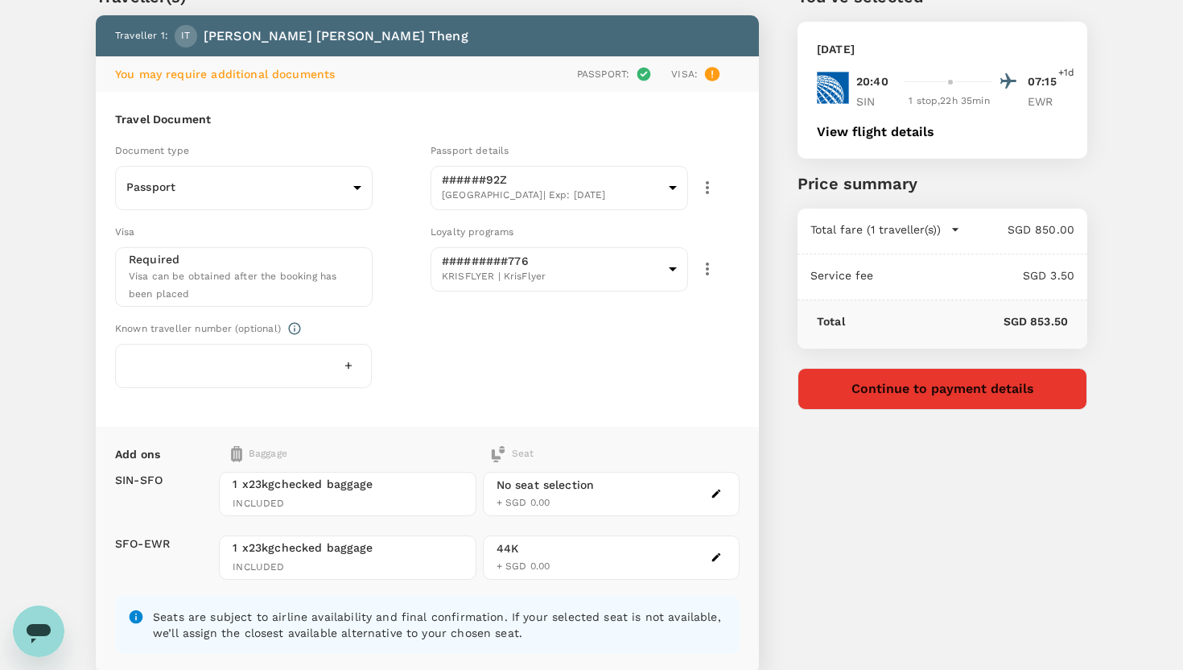
scroll to position [77, 0]
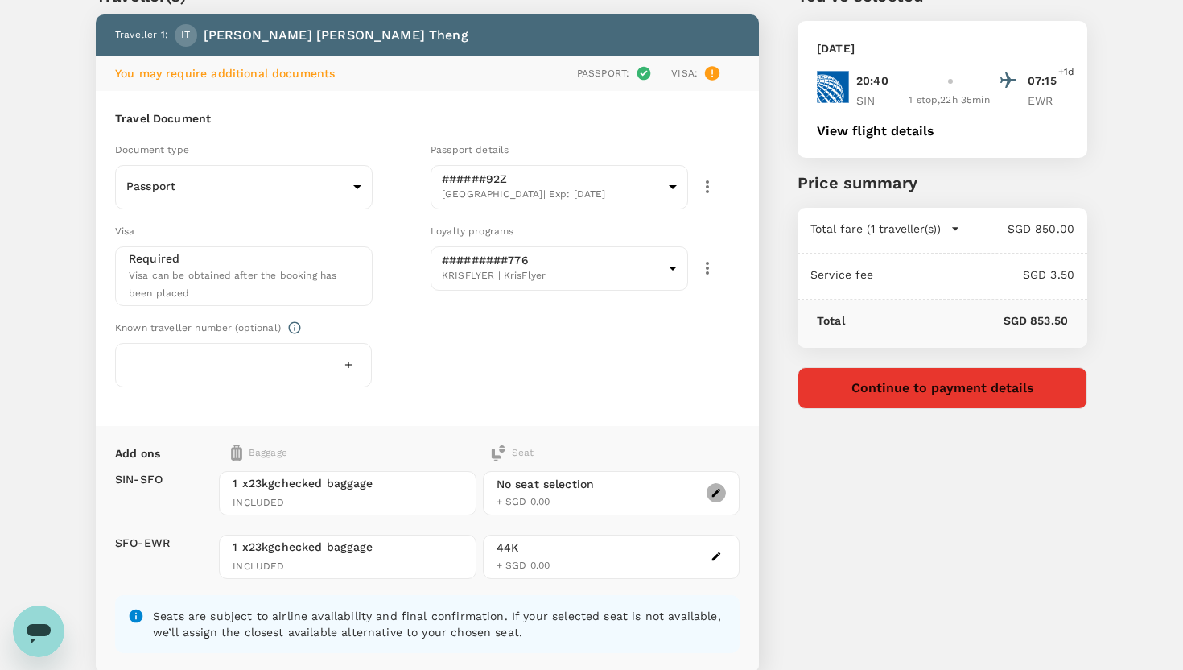
click at [719, 487] on icon "button" at bounding box center [716, 492] width 11 height 11
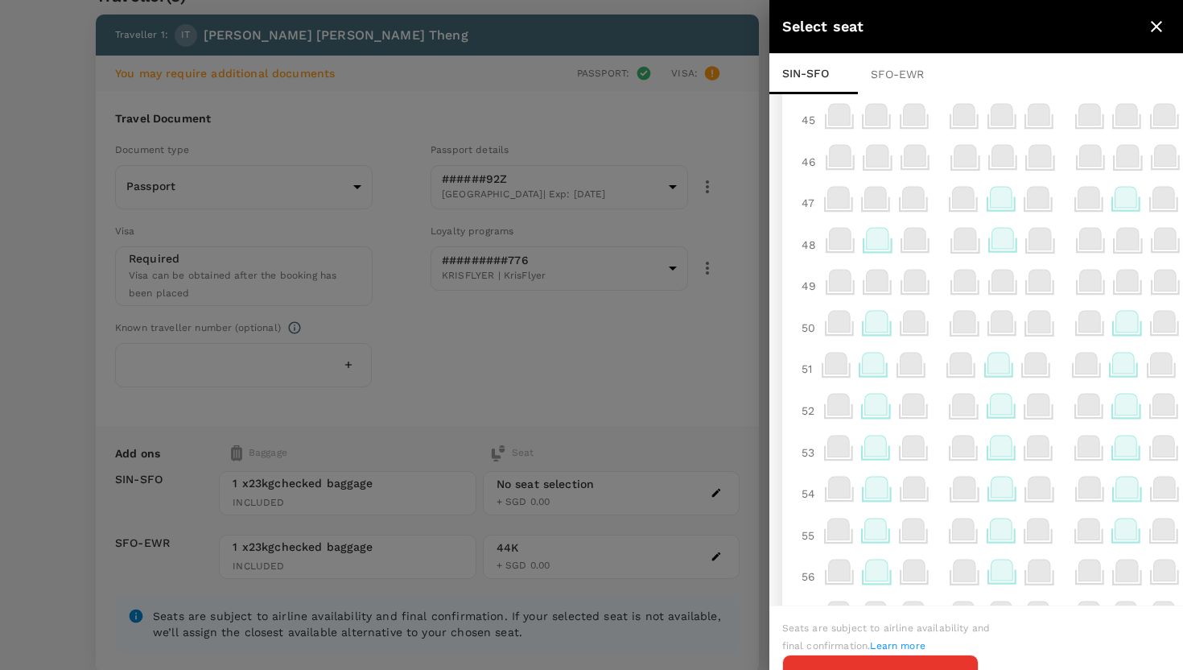
scroll to position [430, 0]
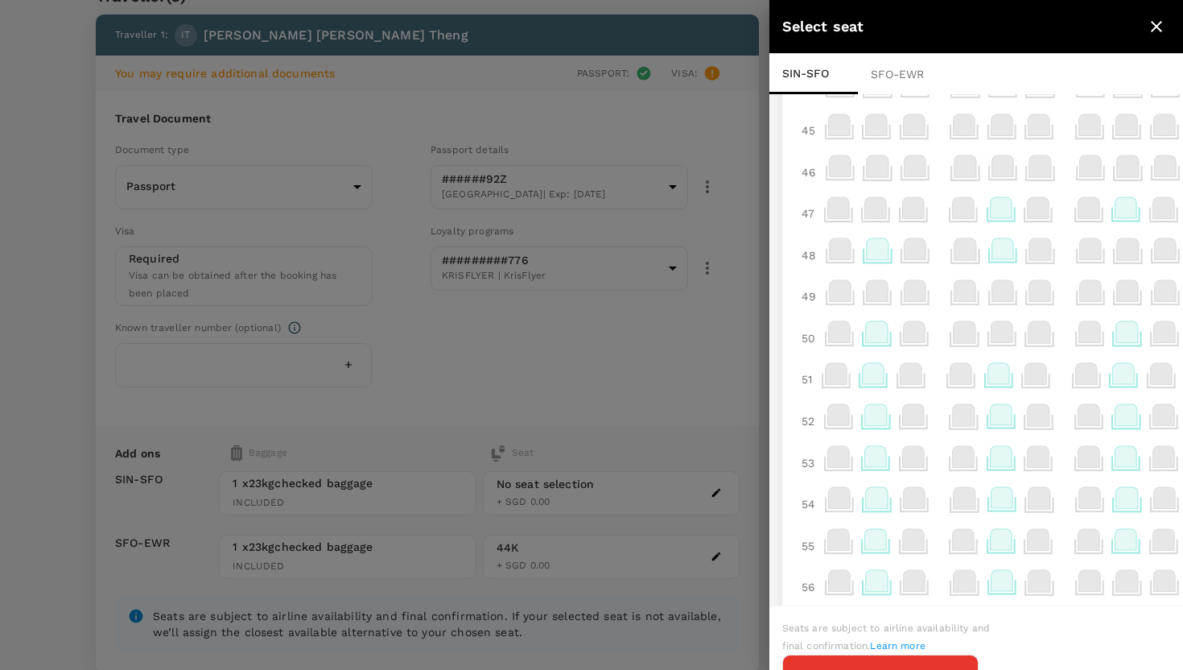
click at [1129, 216] on icon at bounding box center [1127, 207] width 22 height 21
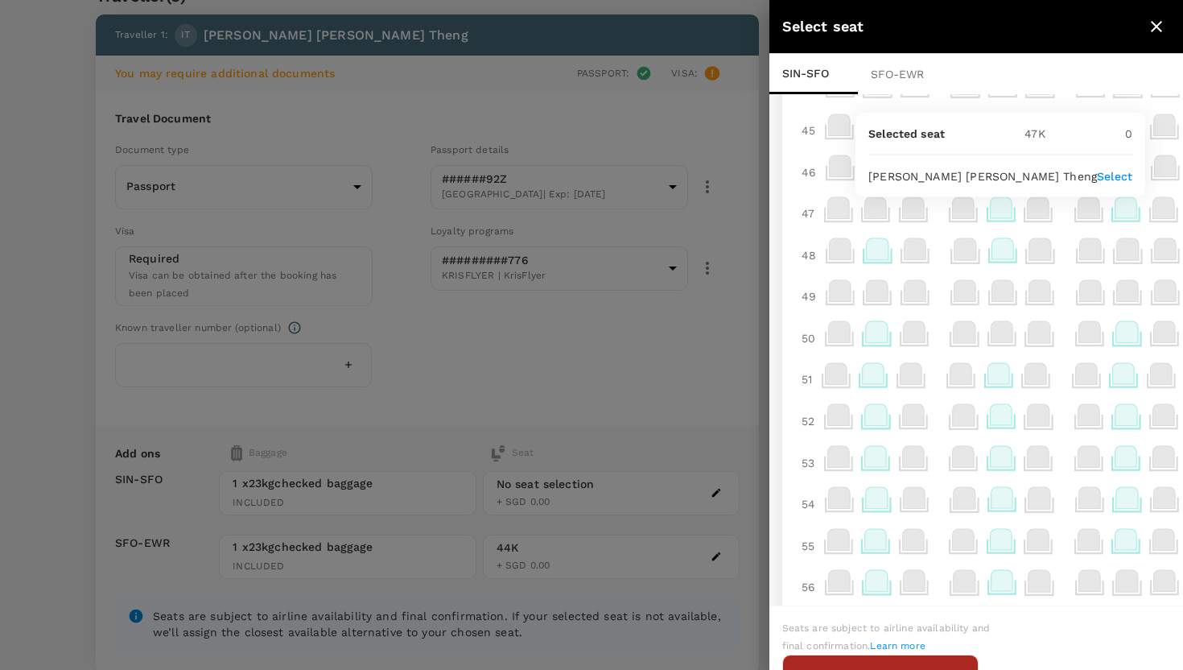
click at [914, 657] on button "Continue to SFO - EWR" at bounding box center [880, 675] width 196 height 42
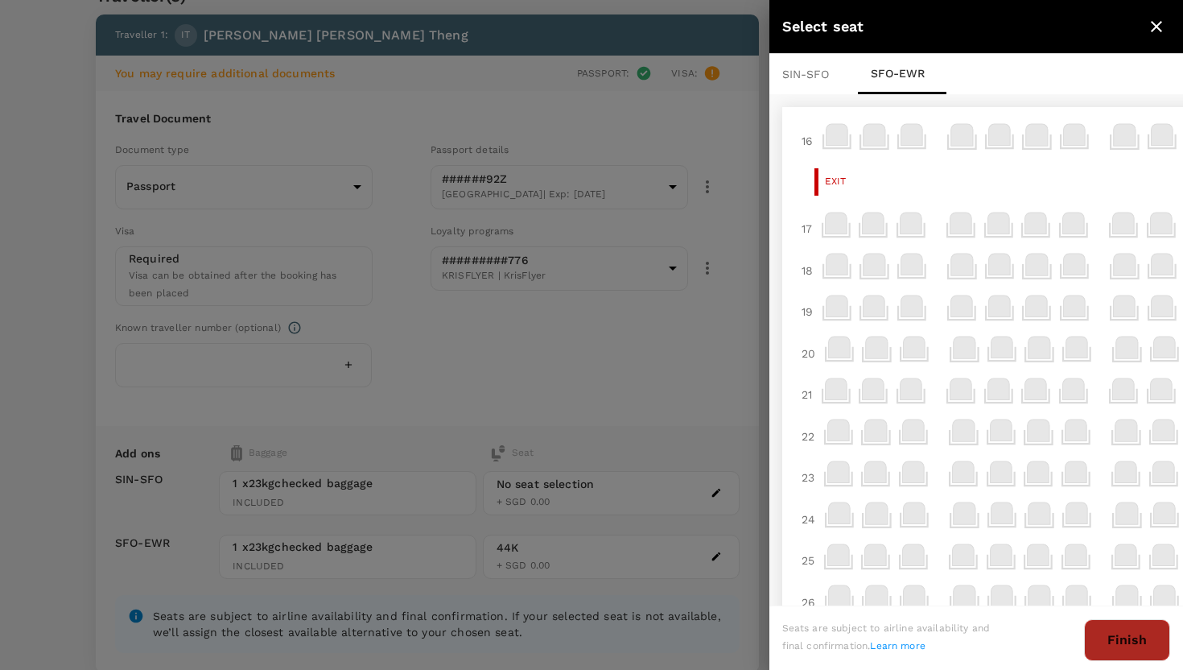
click at [1131, 643] on button "Finish" at bounding box center [1127, 640] width 86 height 42
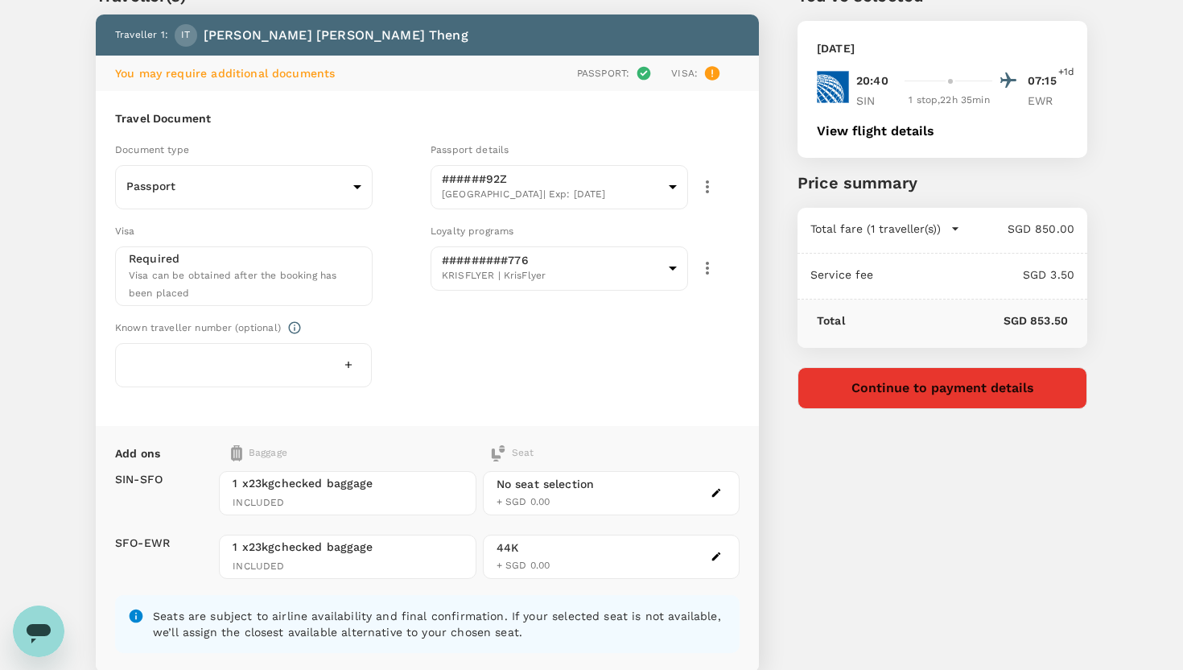
click at [714, 496] on button "button" at bounding box center [716, 492] width 19 height 19
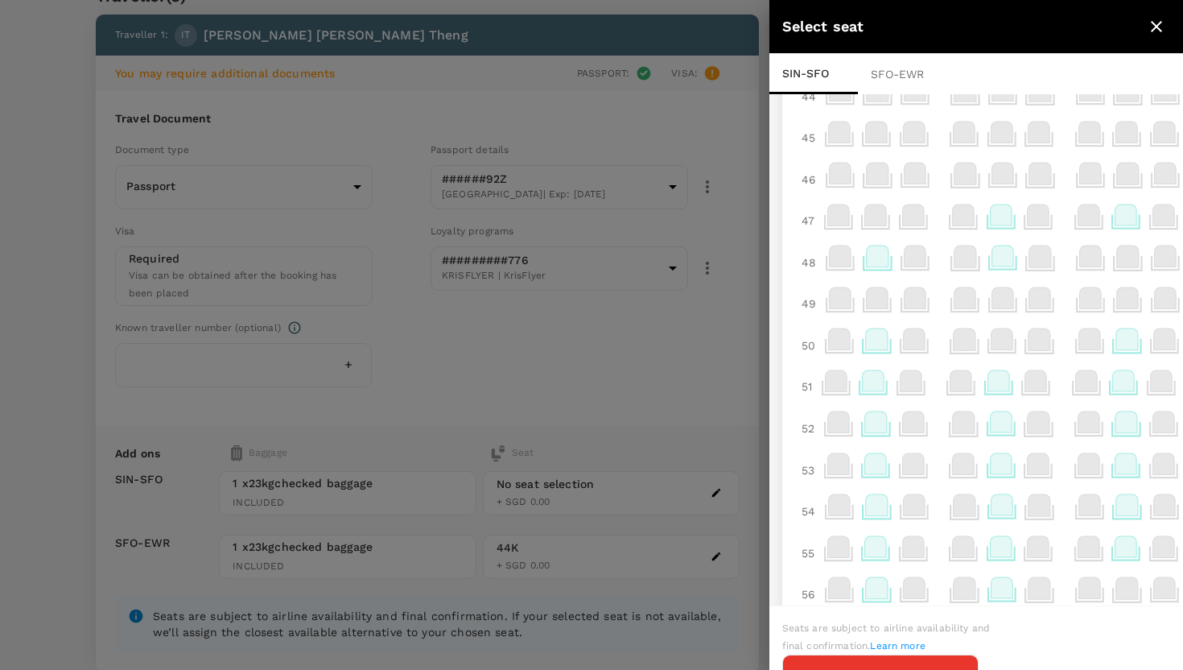
scroll to position [306, 0]
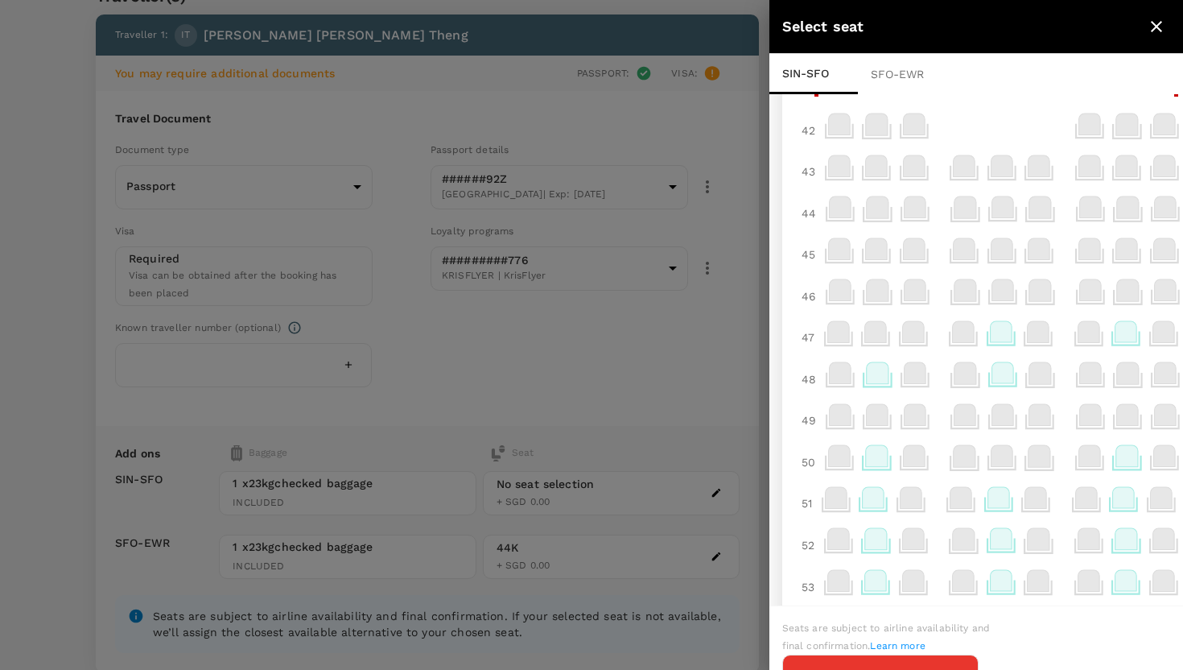
click at [1125, 332] on icon at bounding box center [1127, 331] width 22 height 21
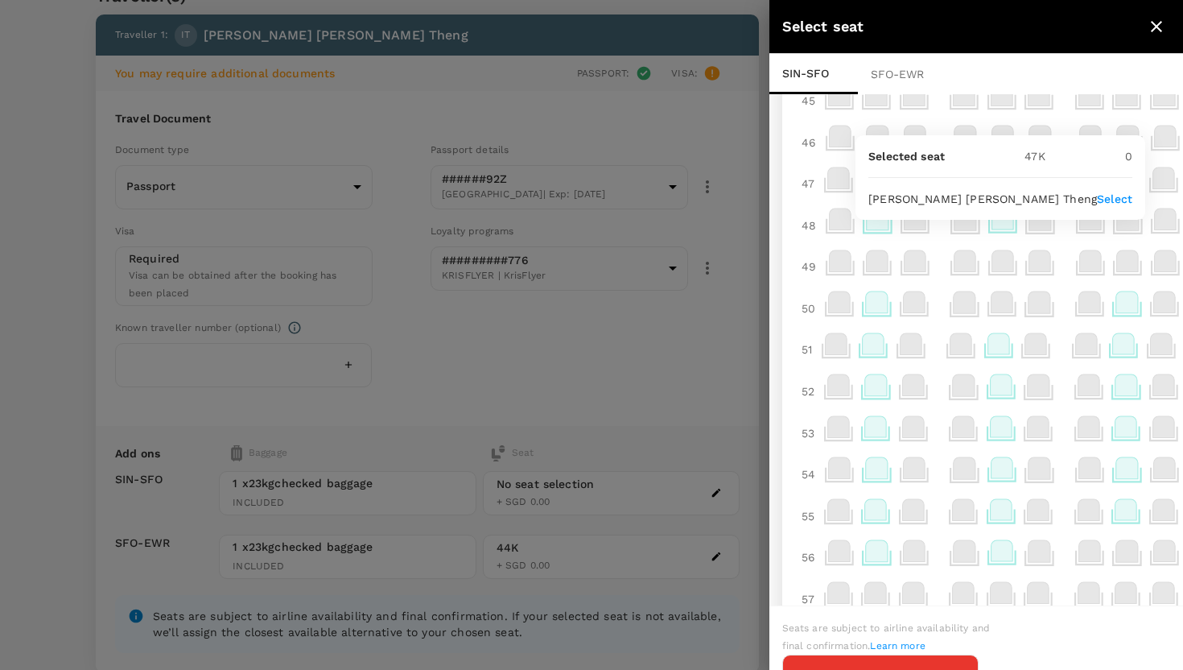
scroll to position [506, 0]
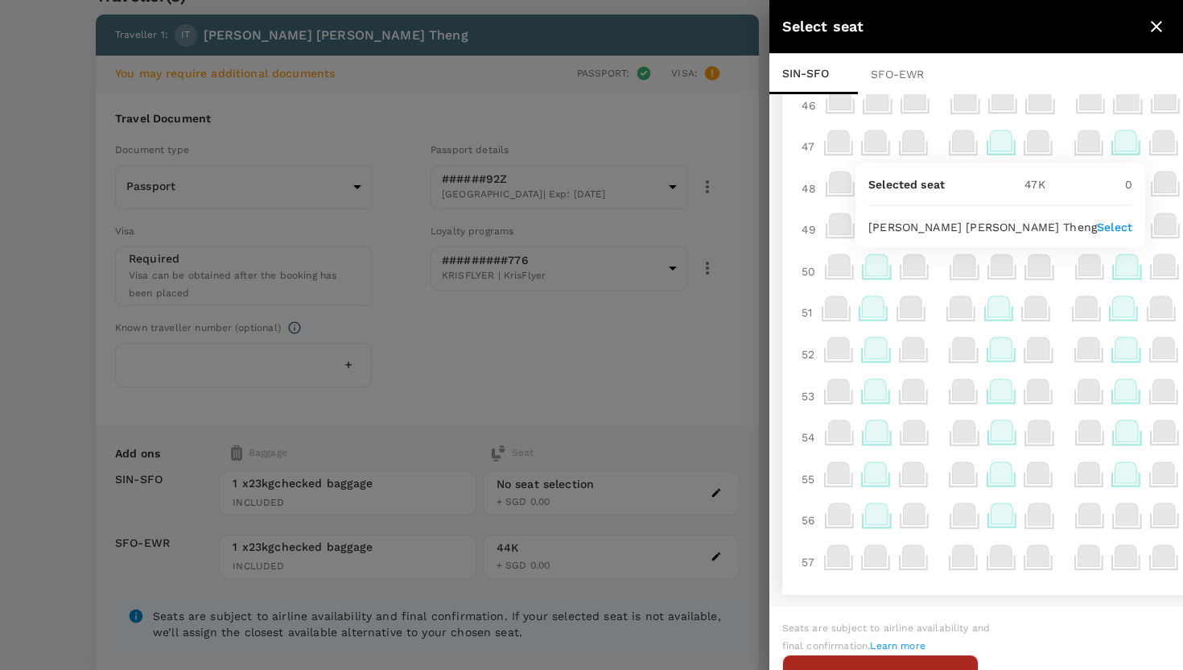
click at [940, 665] on button "Continue to SFO - EWR" at bounding box center [880, 675] width 196 height 42
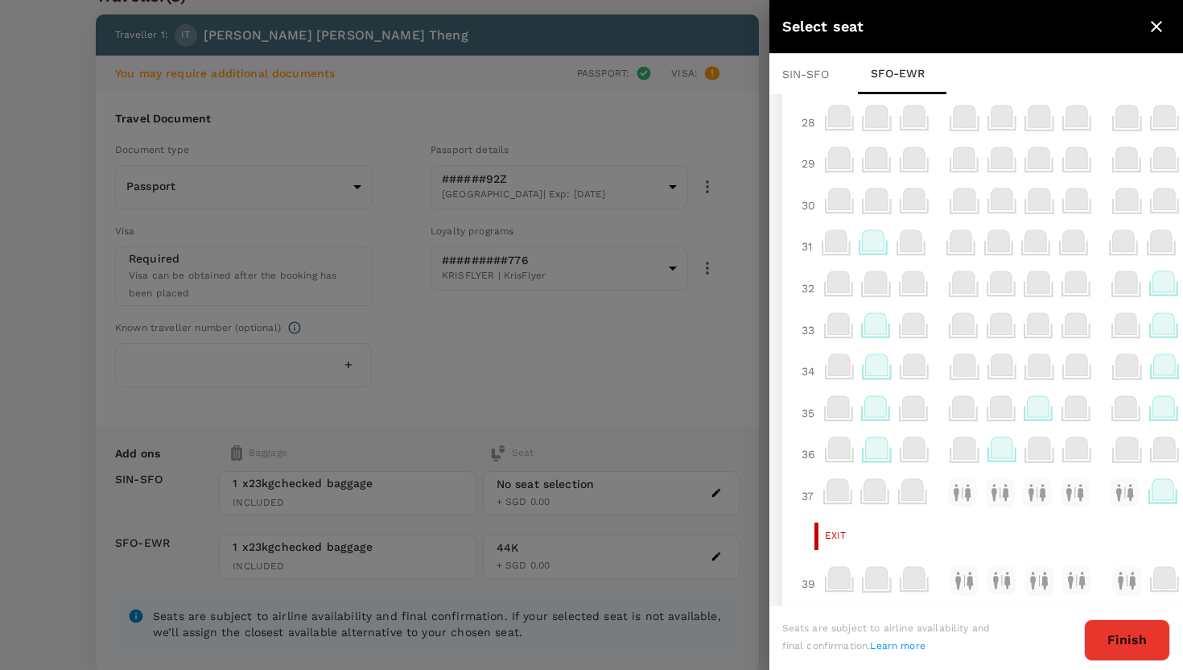
scroll to position [809, 0]
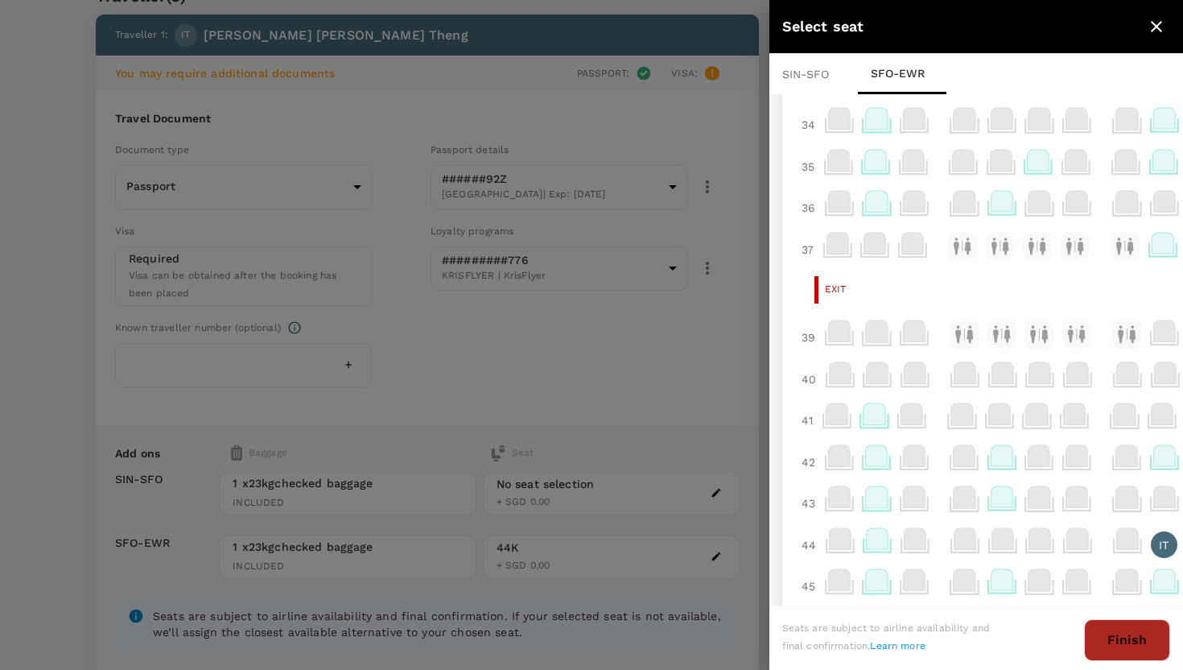
click at [1117, 650] on button "Finish" at bounding box center [1127, 640] width 86 height 42
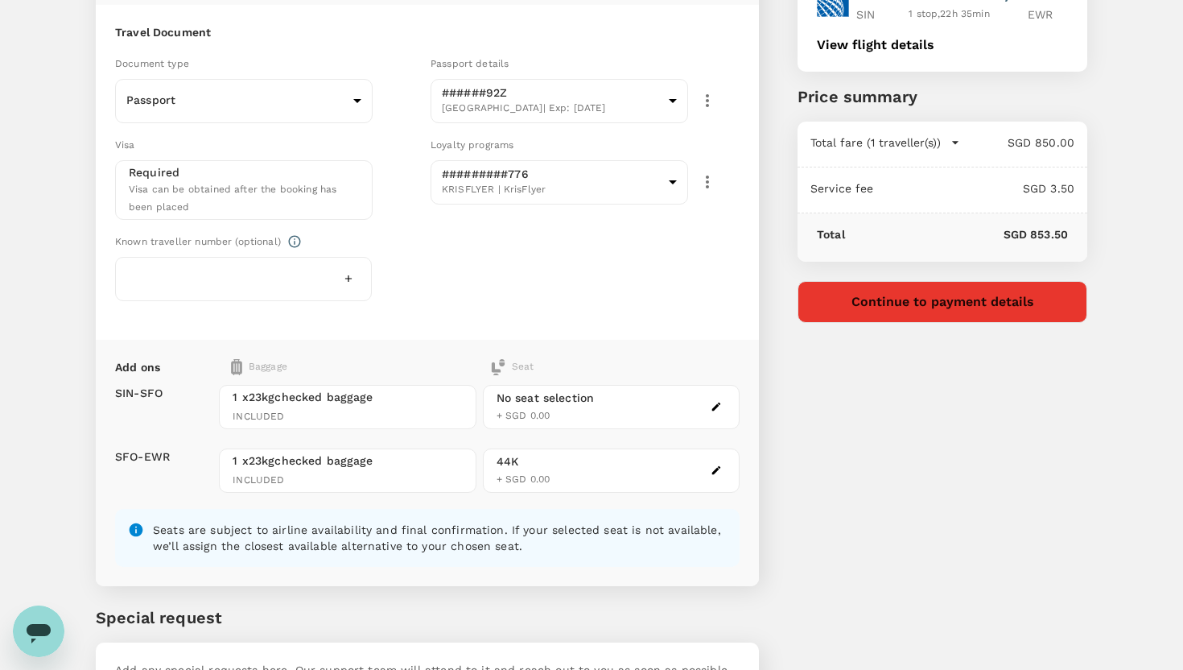
scroll to position [213, 0]
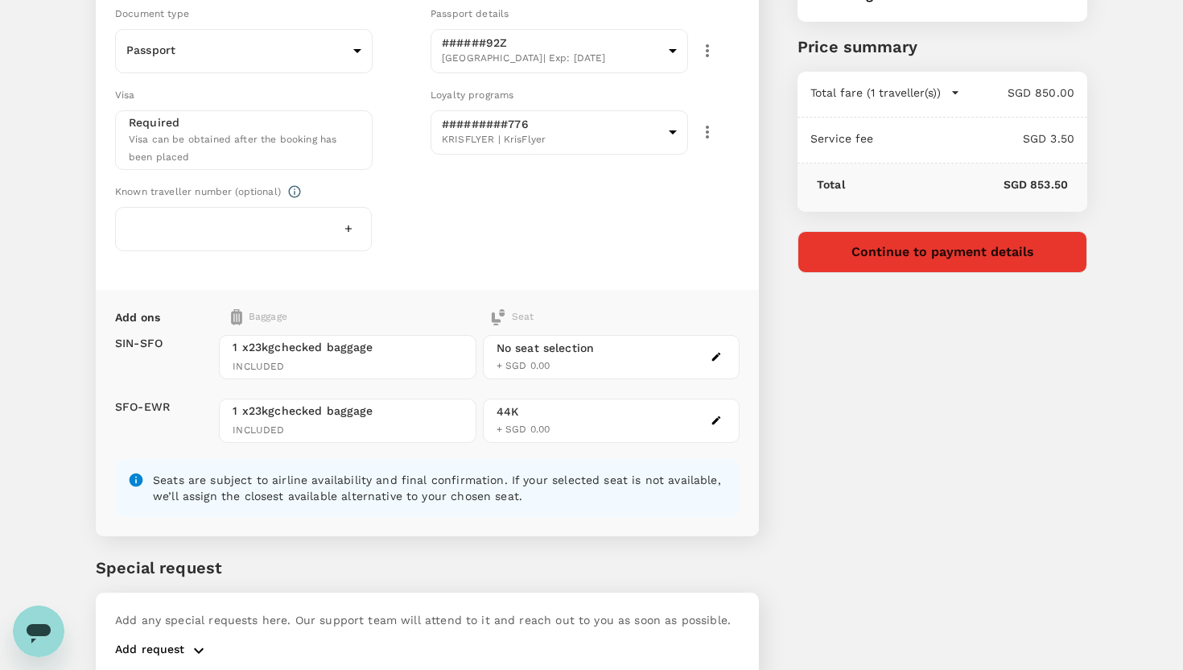
click at [582, 358] on div "No seat selection + SGD 0.00" at bounding box center [546, 357] width 98 height 35
click at [715, 351] on icon "button" at bounding box center [716, 356] width 11 height 11
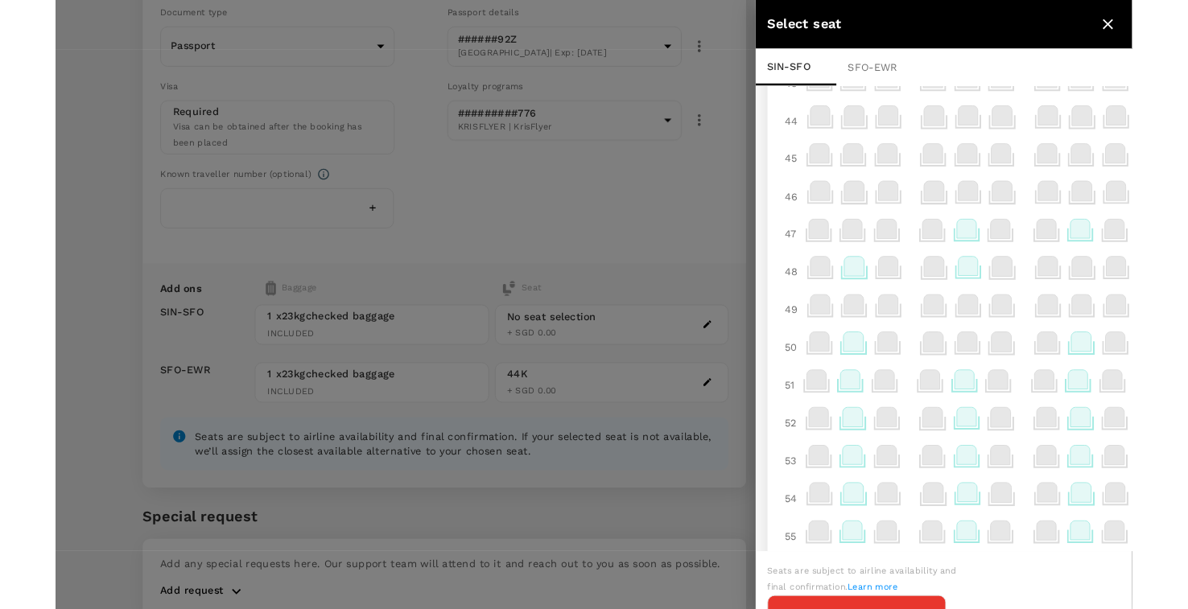
scroll to position [469, 0]
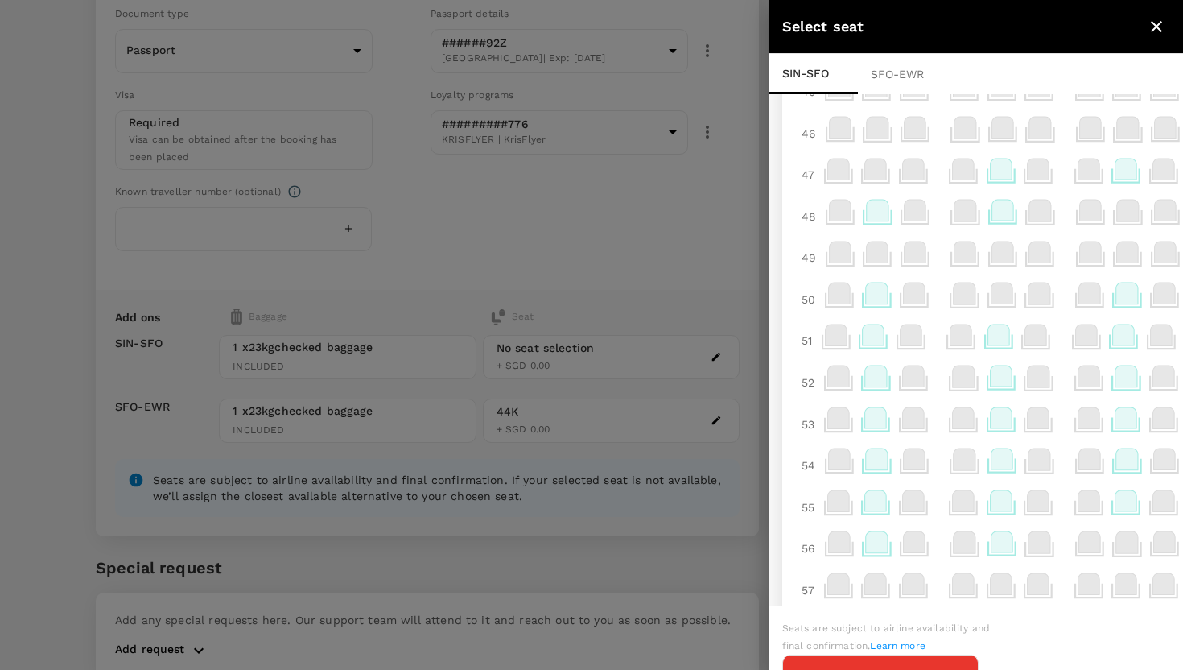
click at [884, 296] on icon at bounding box center [877, 293] width 22 height 21
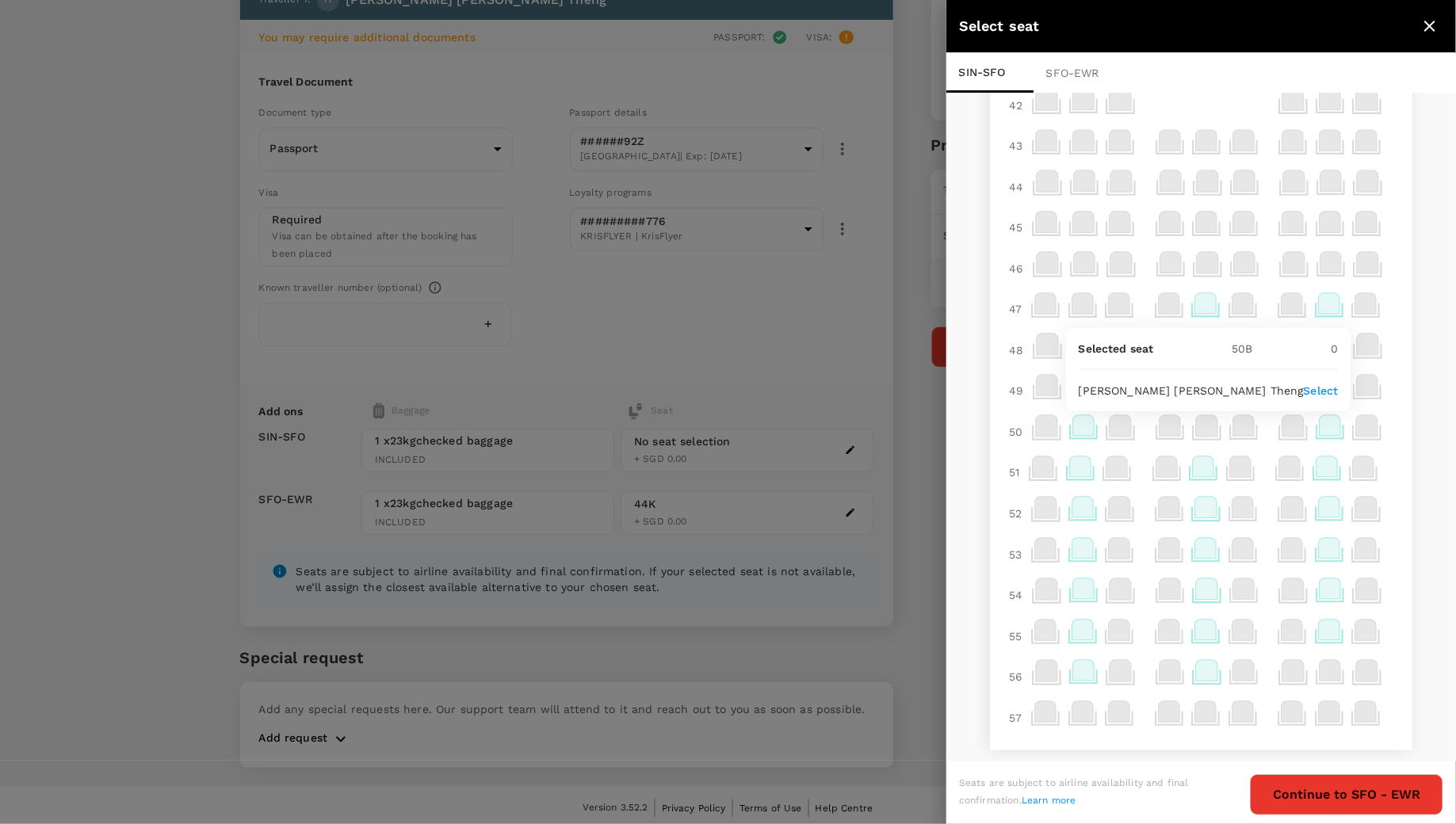
scroll to position [323, 0]
click at [1341, 432] on icon at bounding box center [1330, 426] width 22 height 21
click at [1329, 424] on icon at bounding box center [1330, 426] width 22 height 21
click at [1342, 810] on button "Continue to SFO - EWR" at bounding box center [1346, 794] width 193 height 41
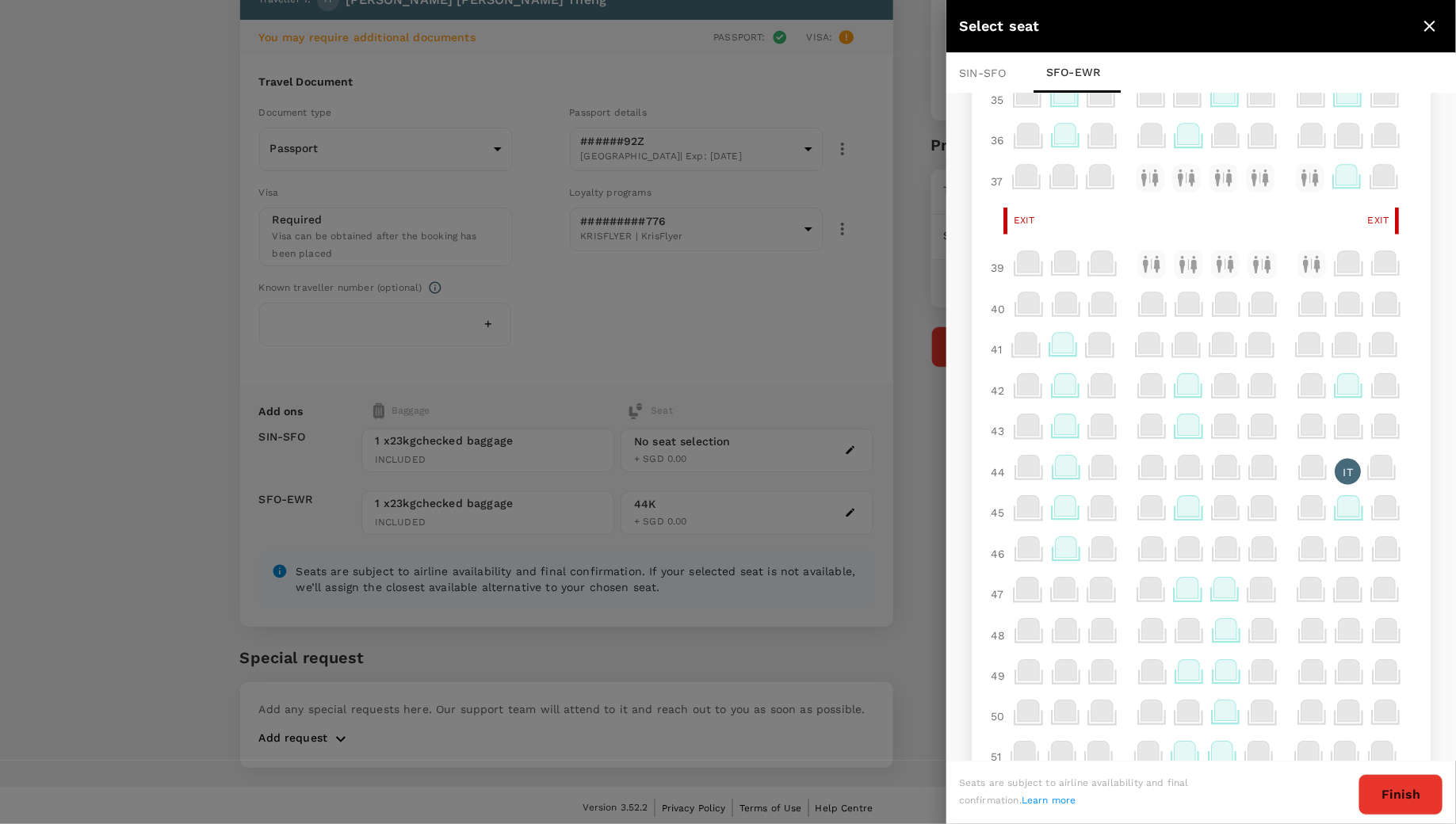
scroll to position [982, 0]
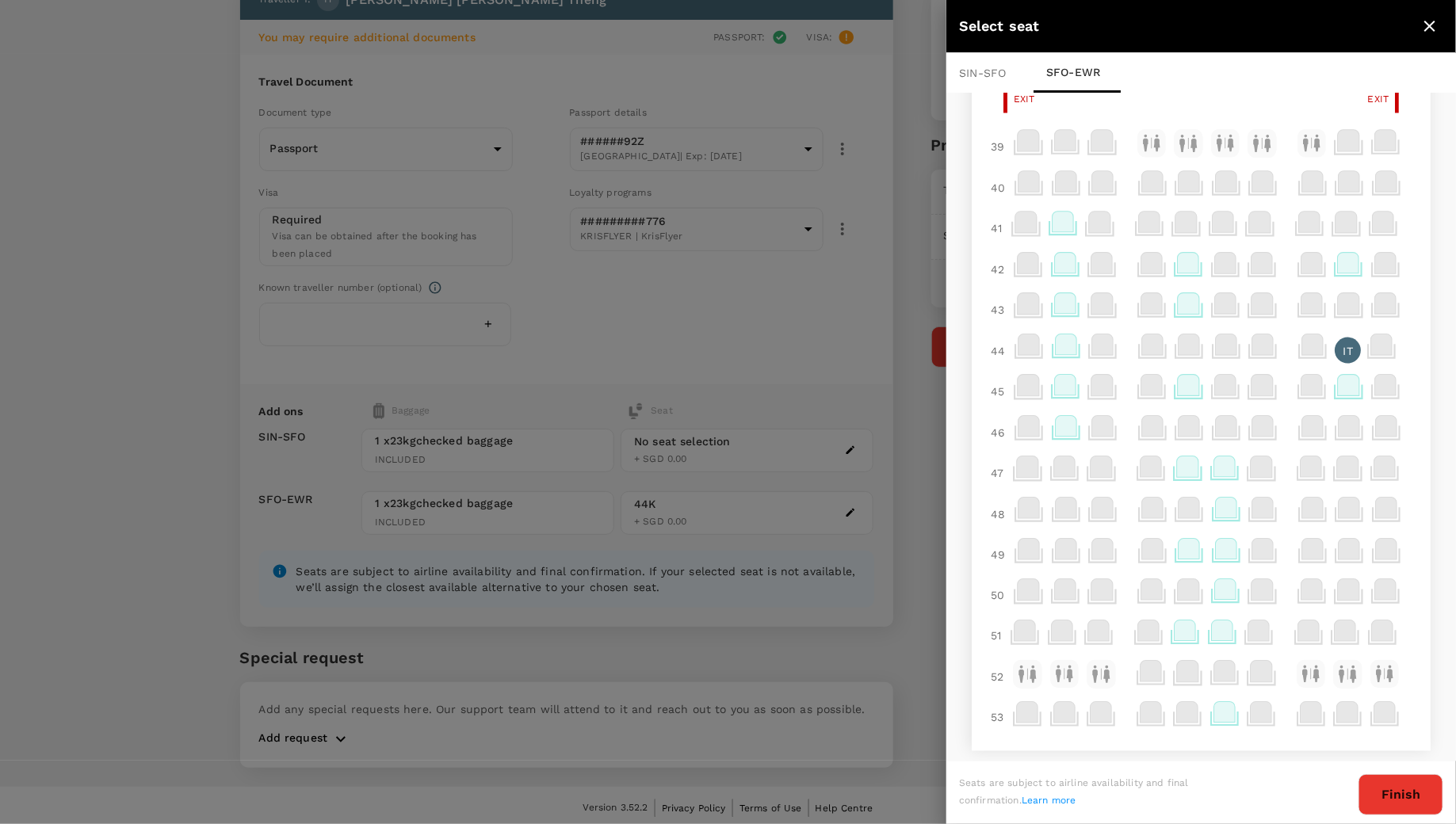
click at [1408, 802] on button "Finish" at bounding box center [1401, 794] width 85 height 41
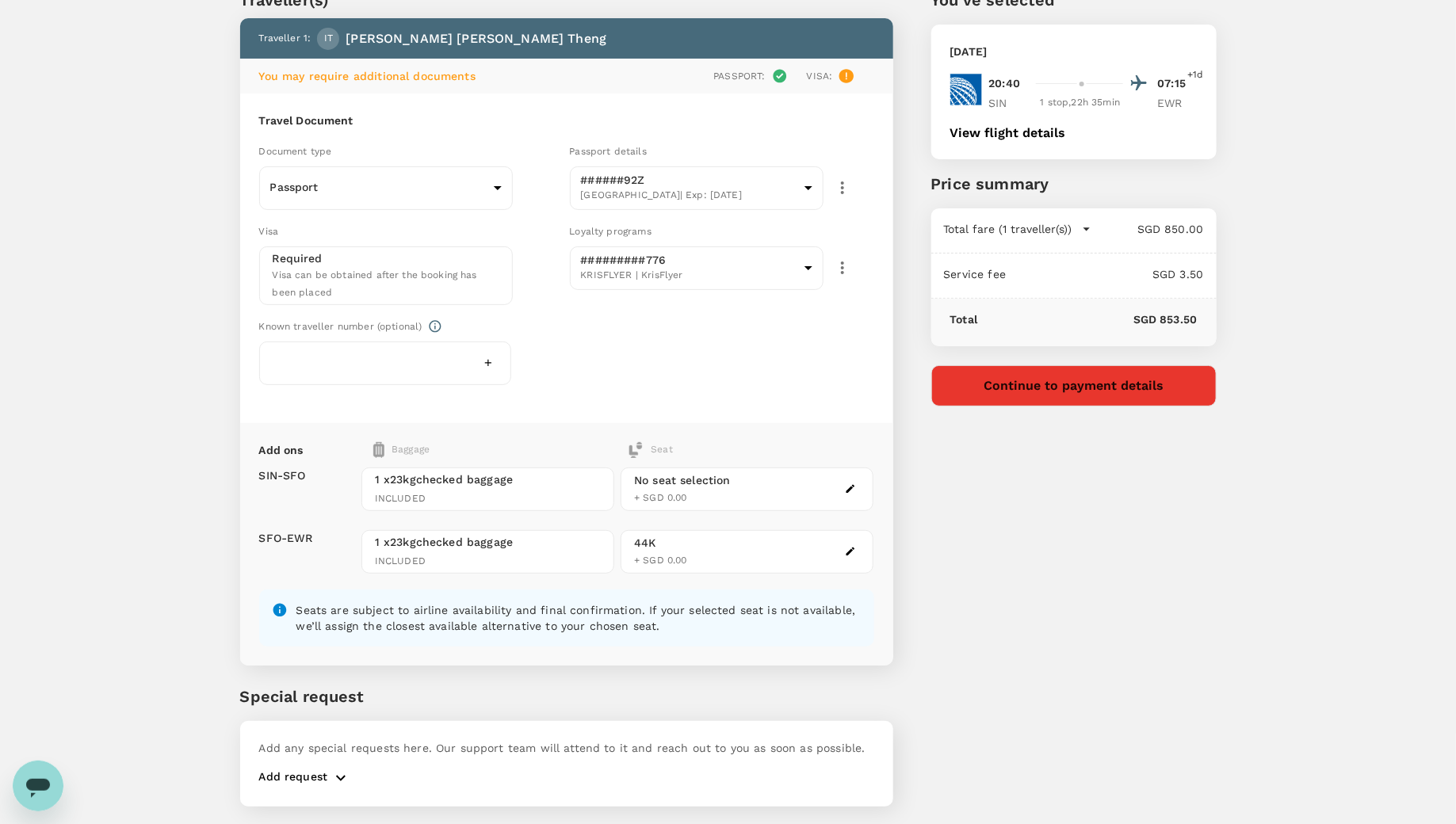
scroll to position [46, 0]
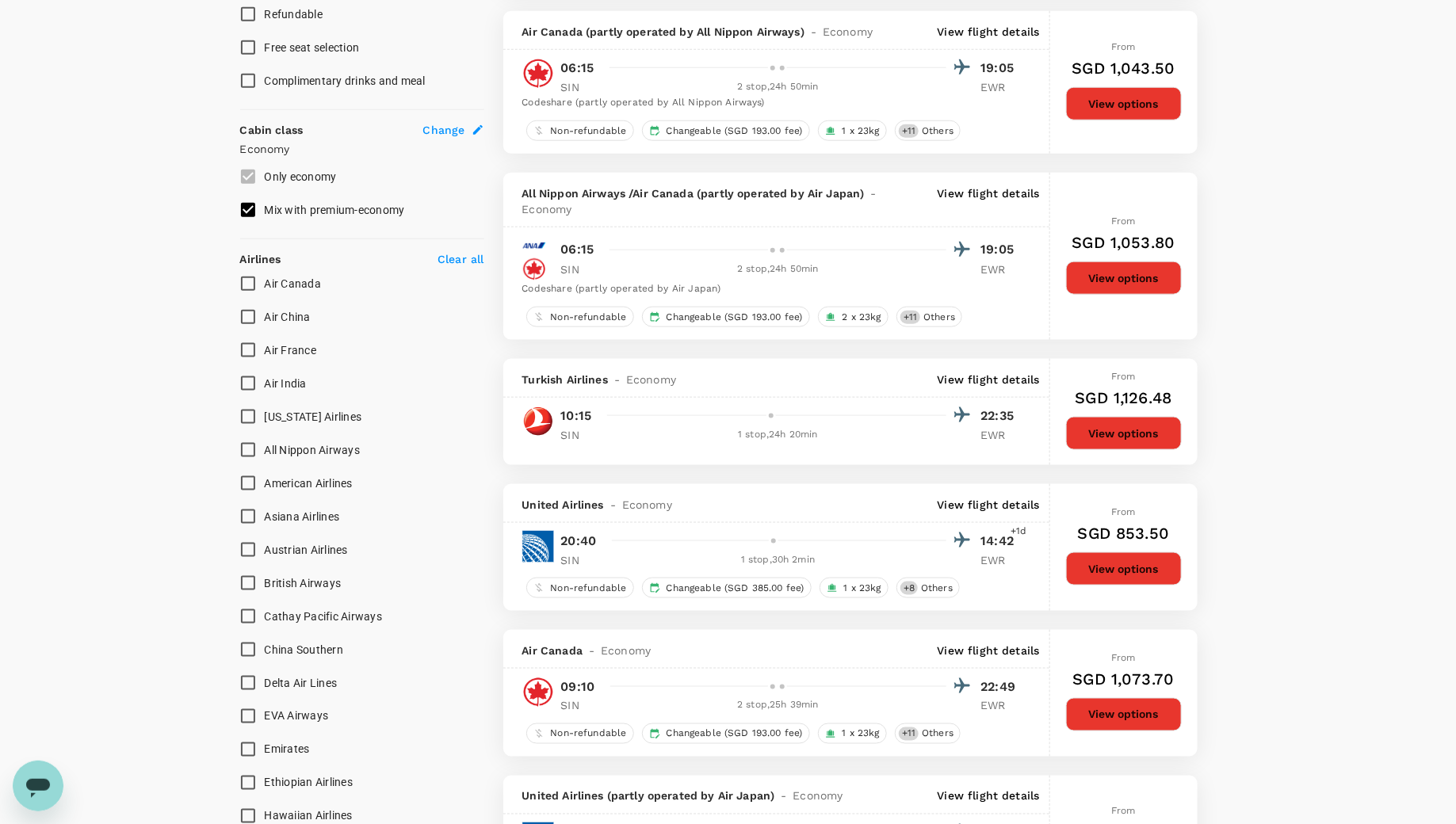
scroll to position [634, 0]
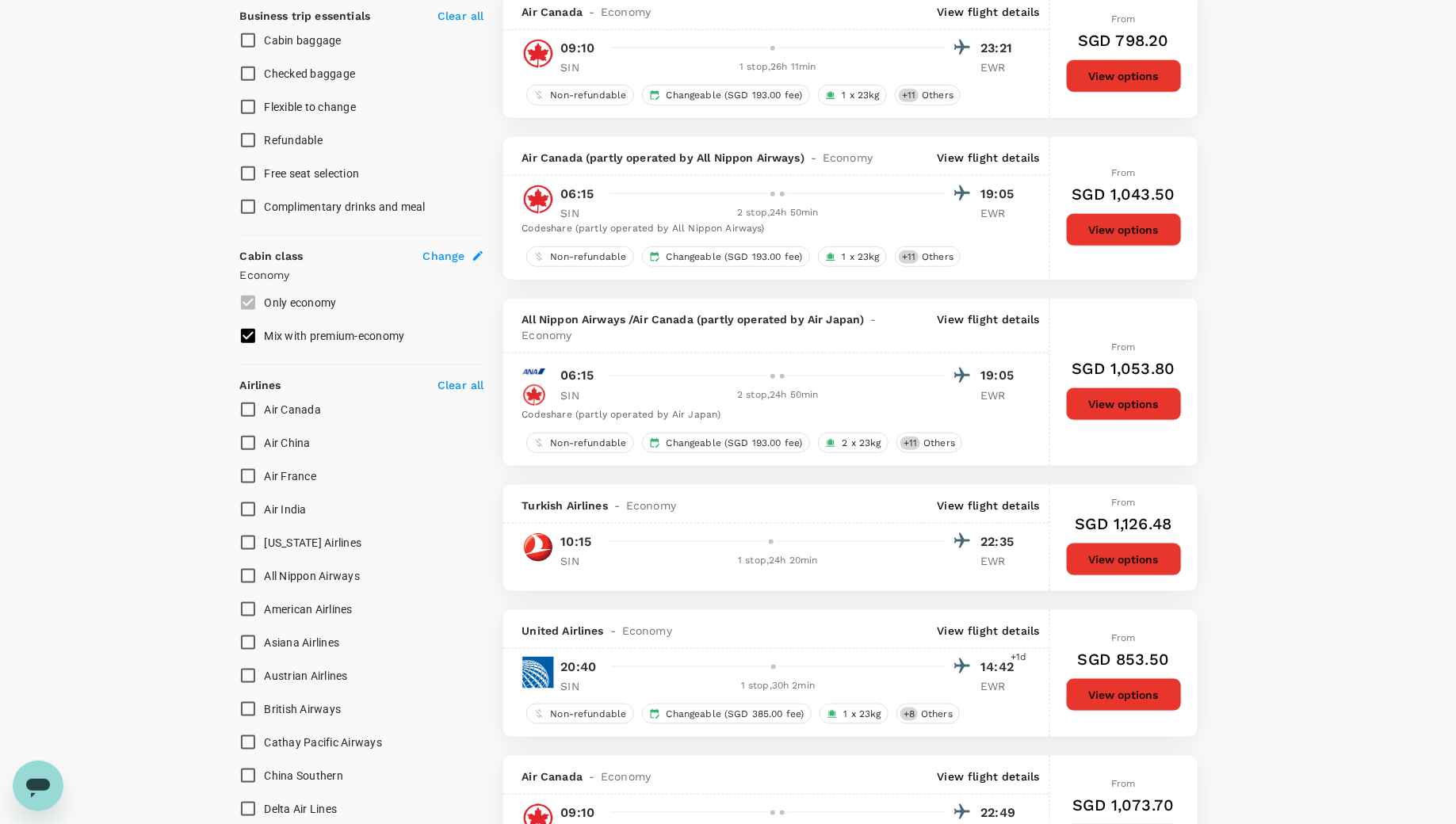
click at [1013, 502] on p "View flight details" at bounding box center [988, 506] width 102 height 16
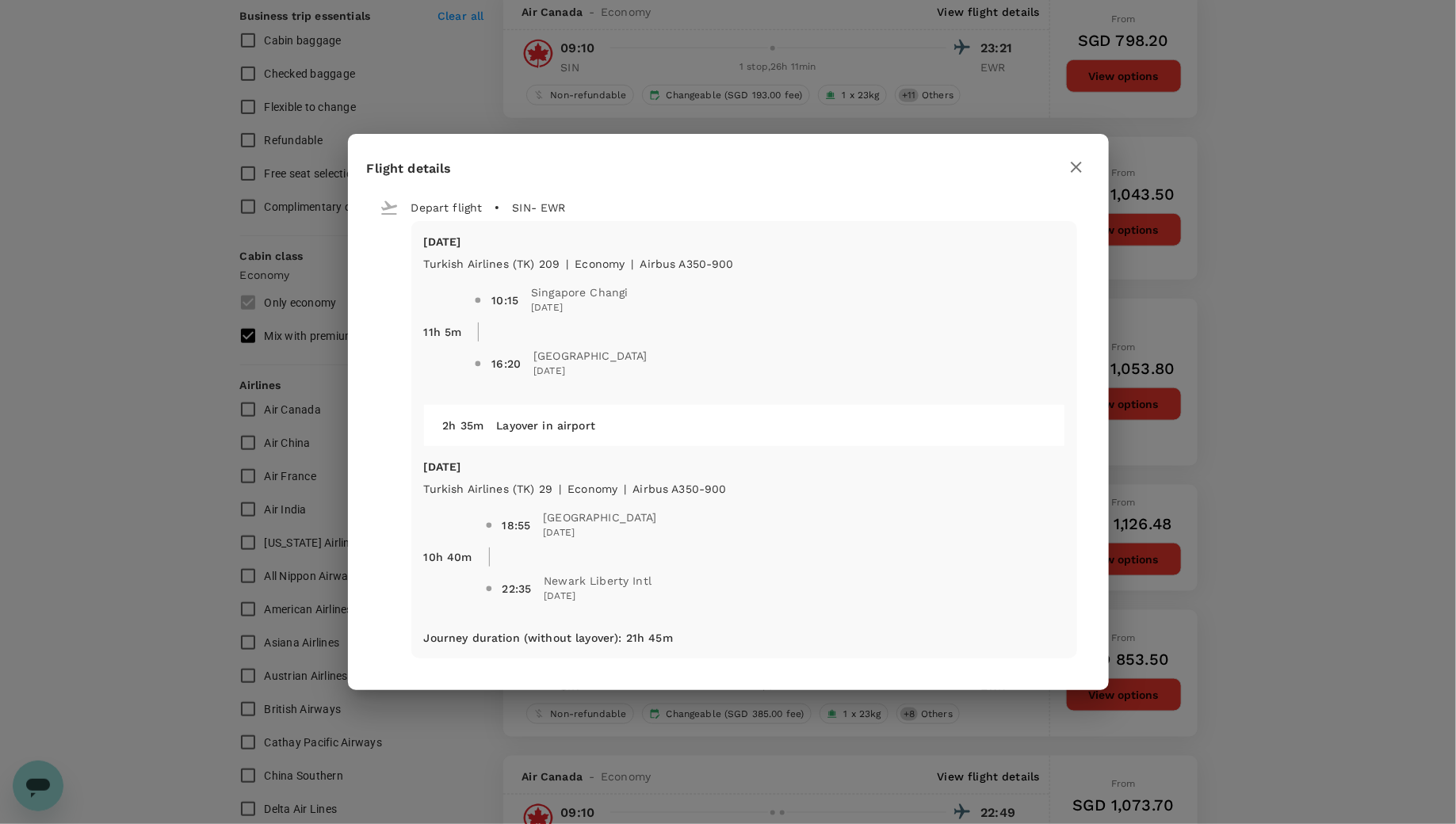
click at [1079, 172] on icon "button" at bounding box center [1076, 166] width 19 height 19
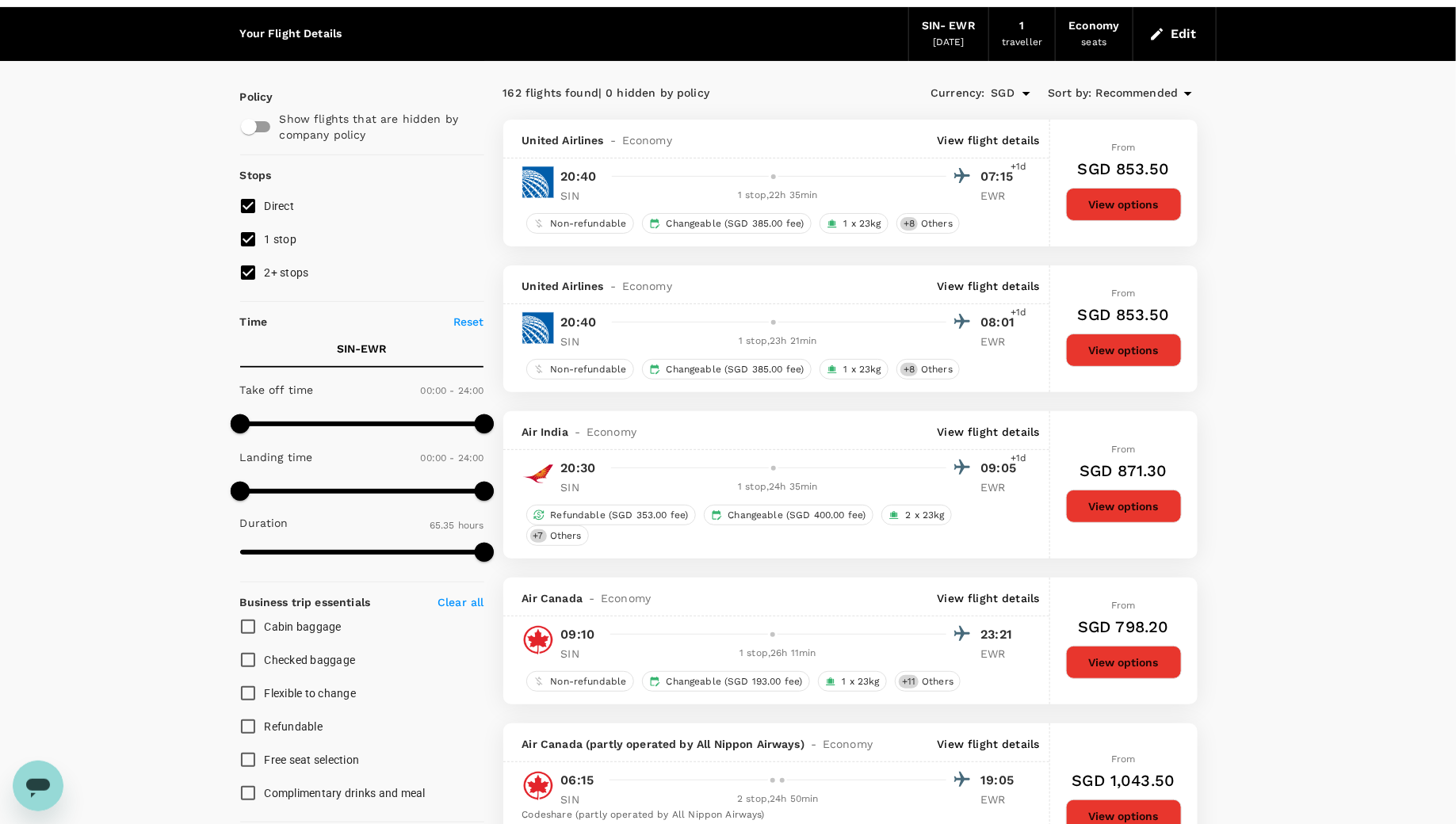
scroll to position [46, 0]
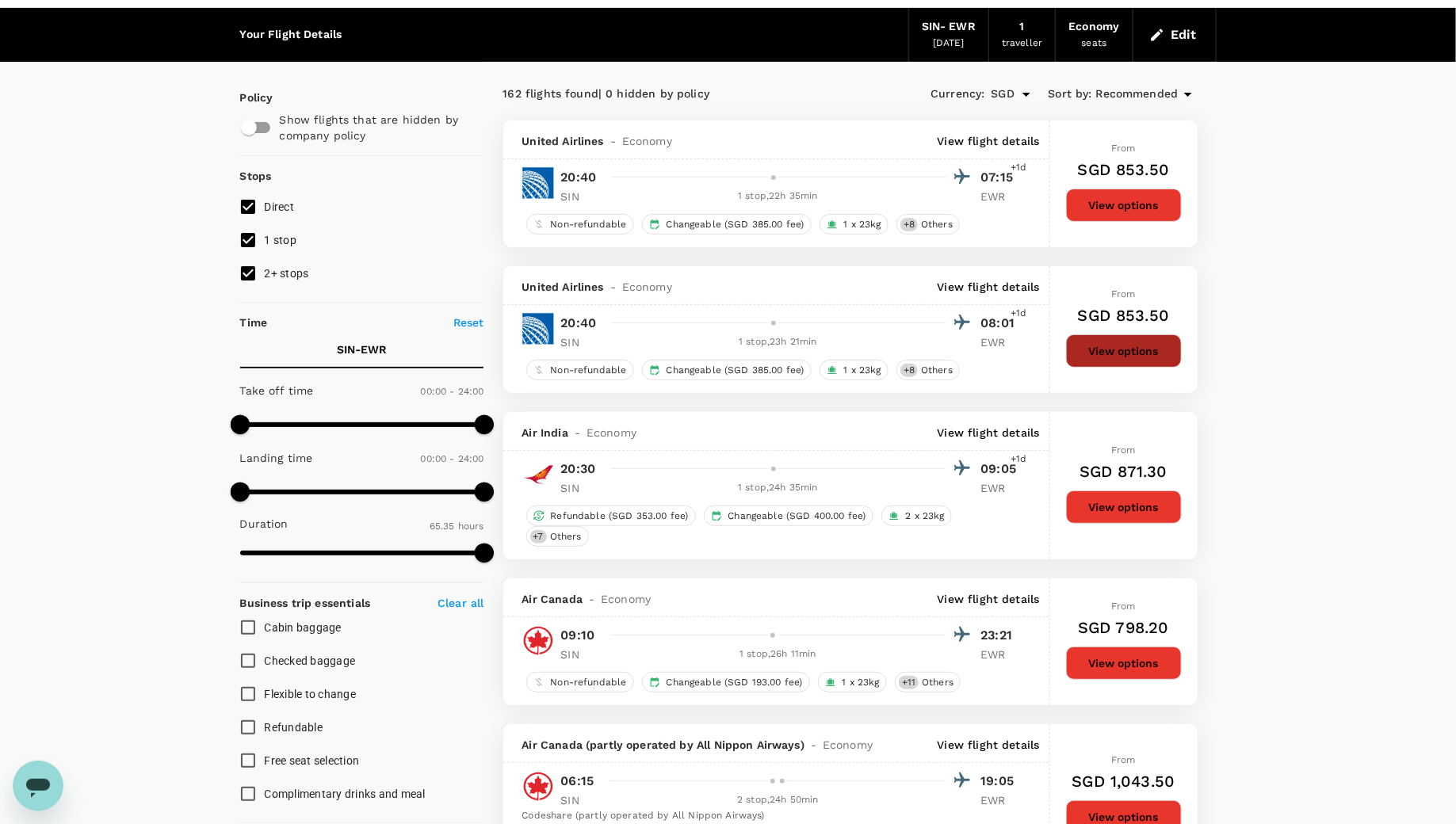
click at [1123, 346] on button "View options" at bounding box center [1124, 351] width 116 height 33
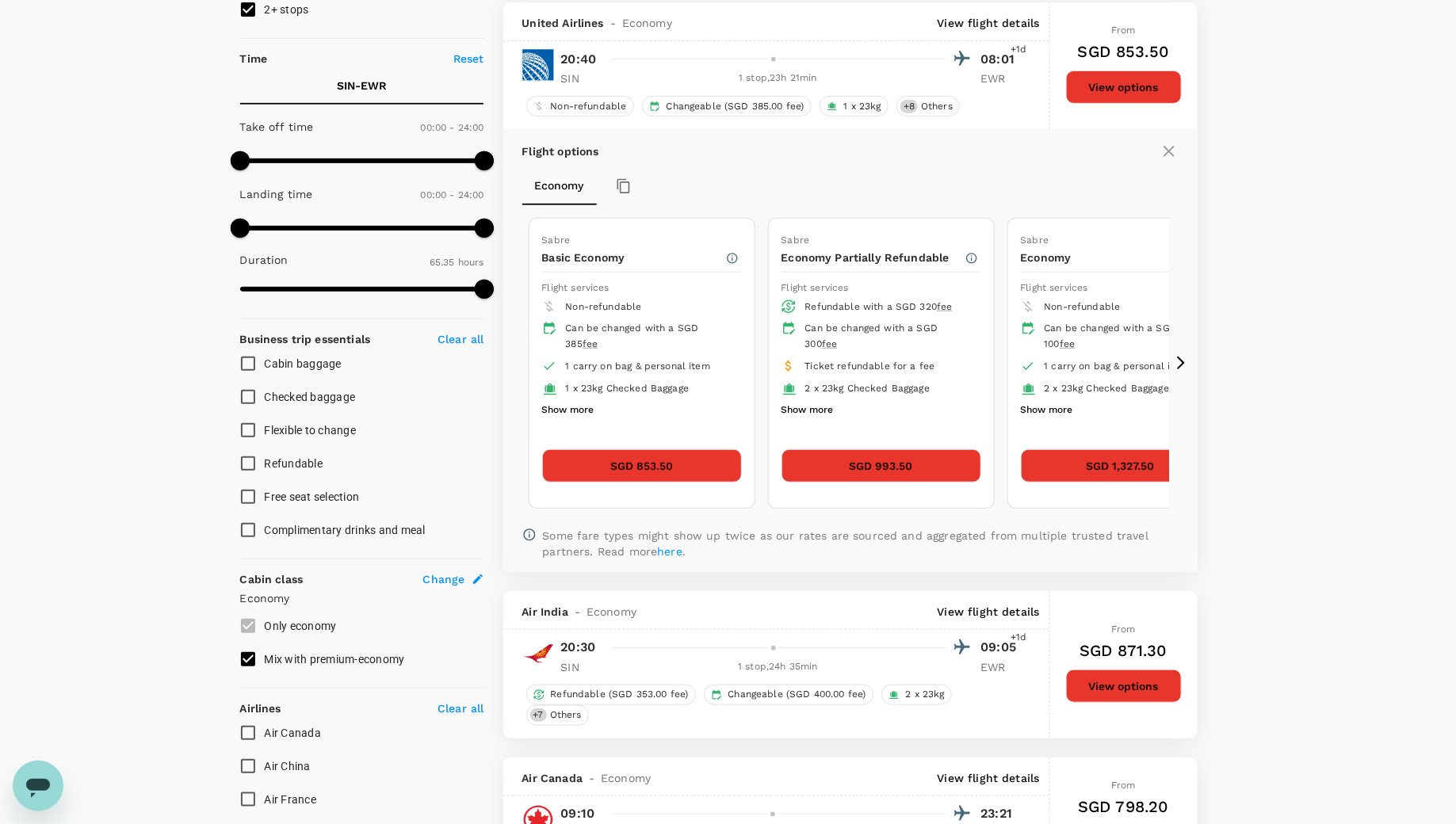
scroll to position [311, 0]
click at [595, 471] on button "SGD 853.50" at bounding box center [642, 466] width 200 height 33
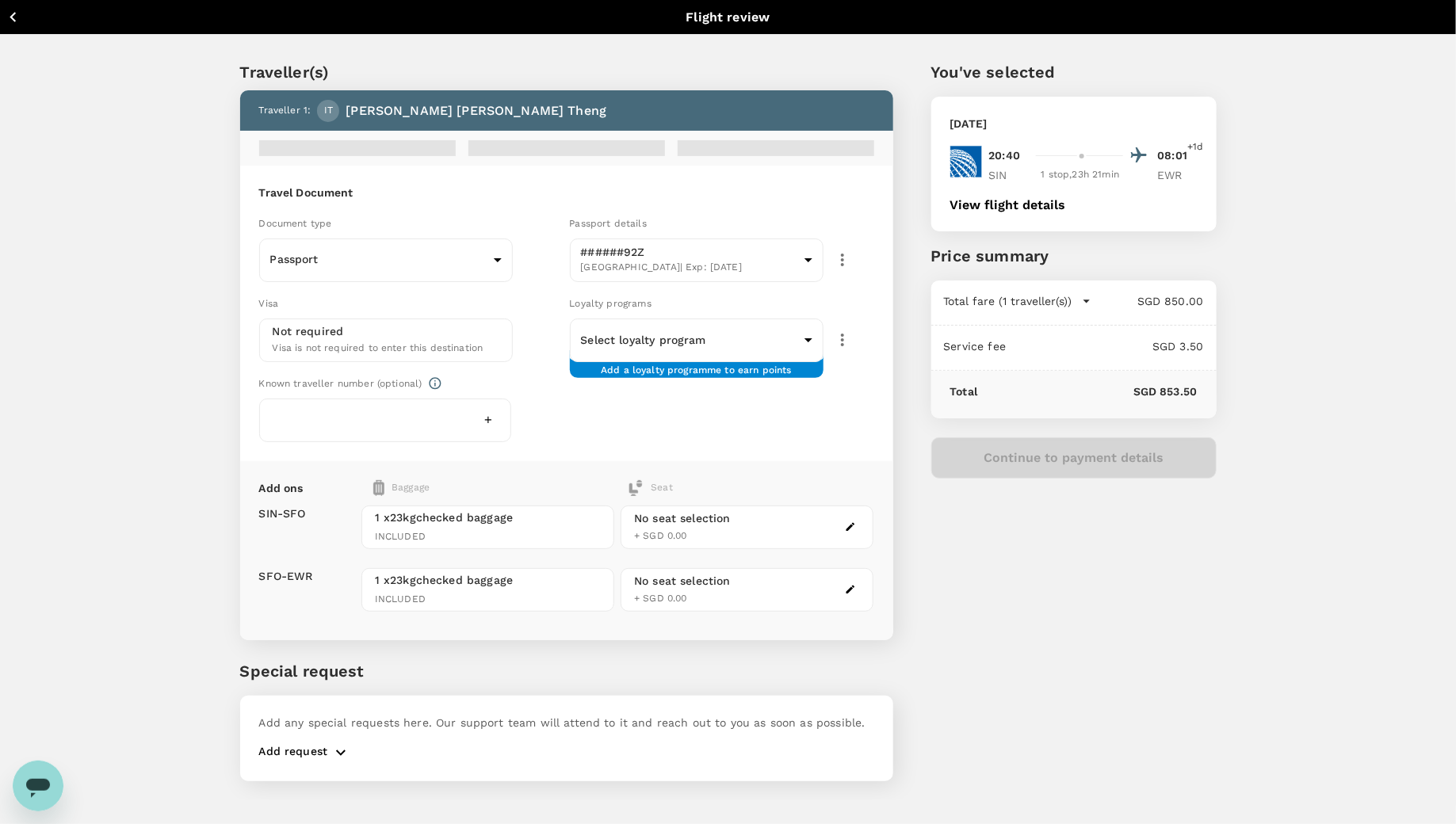
click at [855, 496] on div "No seat selection + SGD 0.00" at bounding box center [746, 528] width 253 height 63
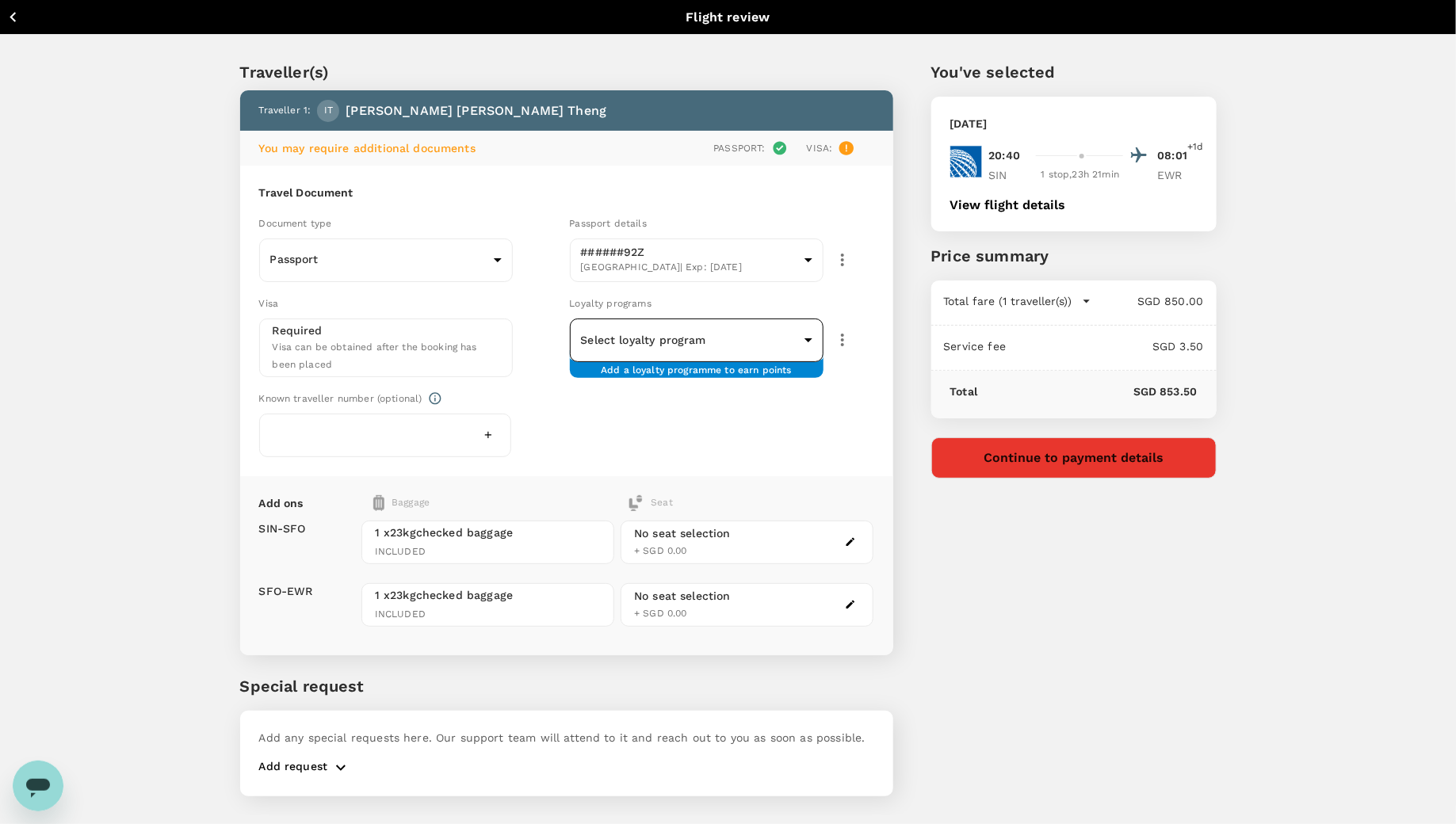
click at [764, 336] on body "Back to flight results Flight review Traveller(s) Traveller 1 : IT Ivan Wen Ron…" at bounding box center [728, 433] width 1456 height 867
click at [750, 372] on li "#########776 KRISFLYER | KrisFlyer" at bounding box center [697, 392] width 254 height 41
type input "d34a92a8-024d-4f69-94c9-3eb70fc2d70d"
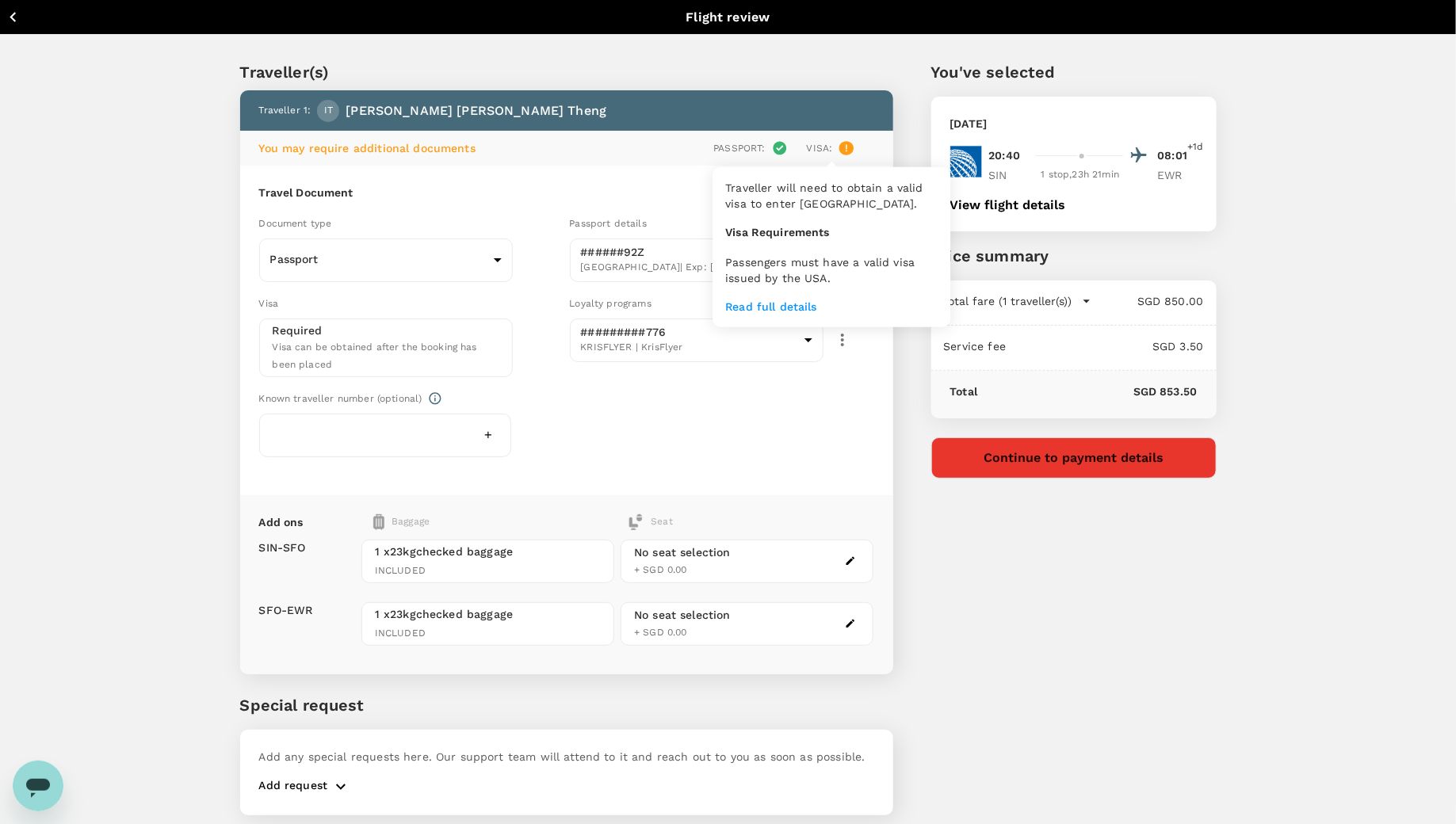
click at [848, 153] on icon at bounding box center [846, 148] width 14 height 14
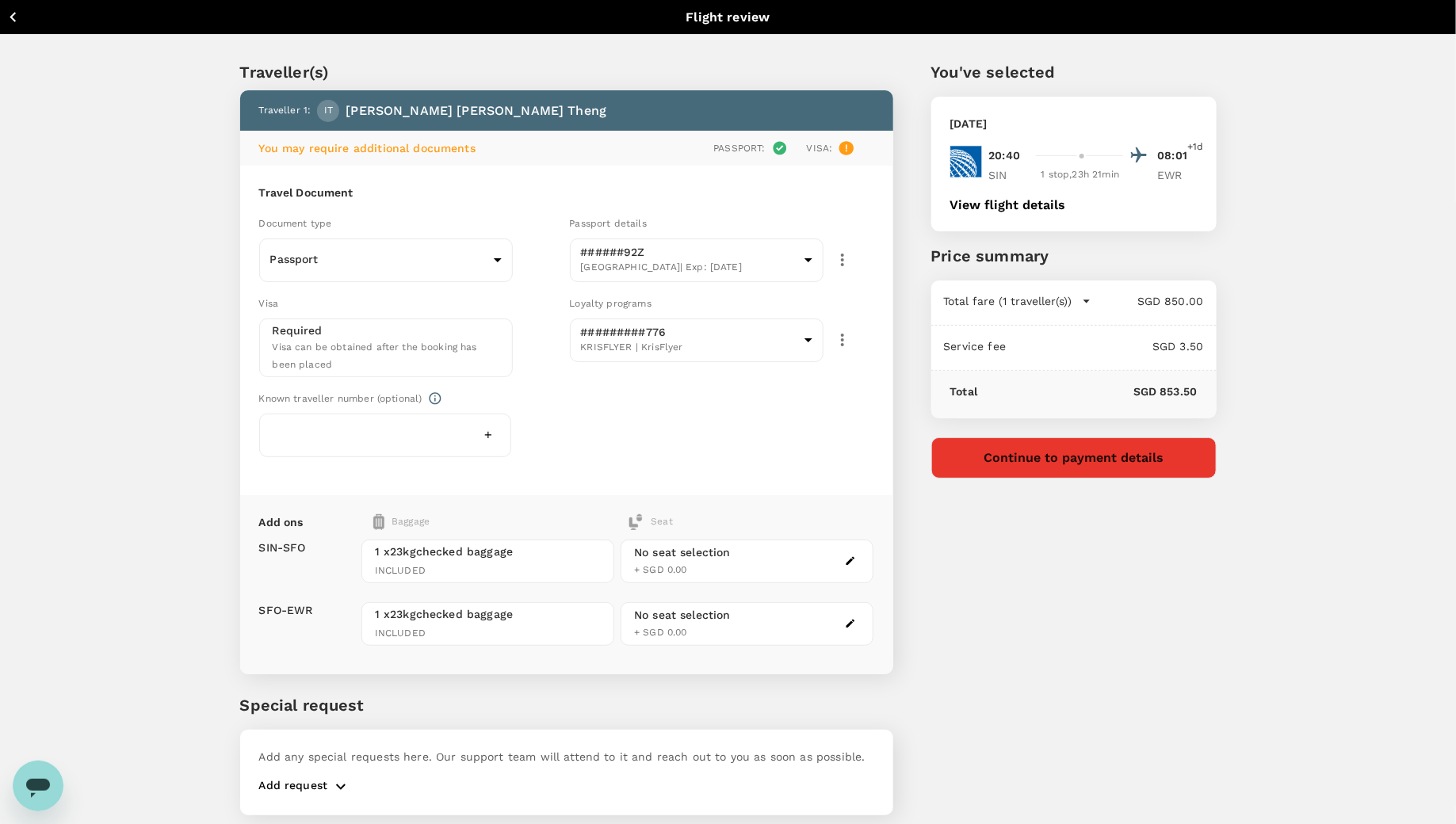
click at [852, 559] on icon "button" at bounding box center [850, 560] width 11 height 11
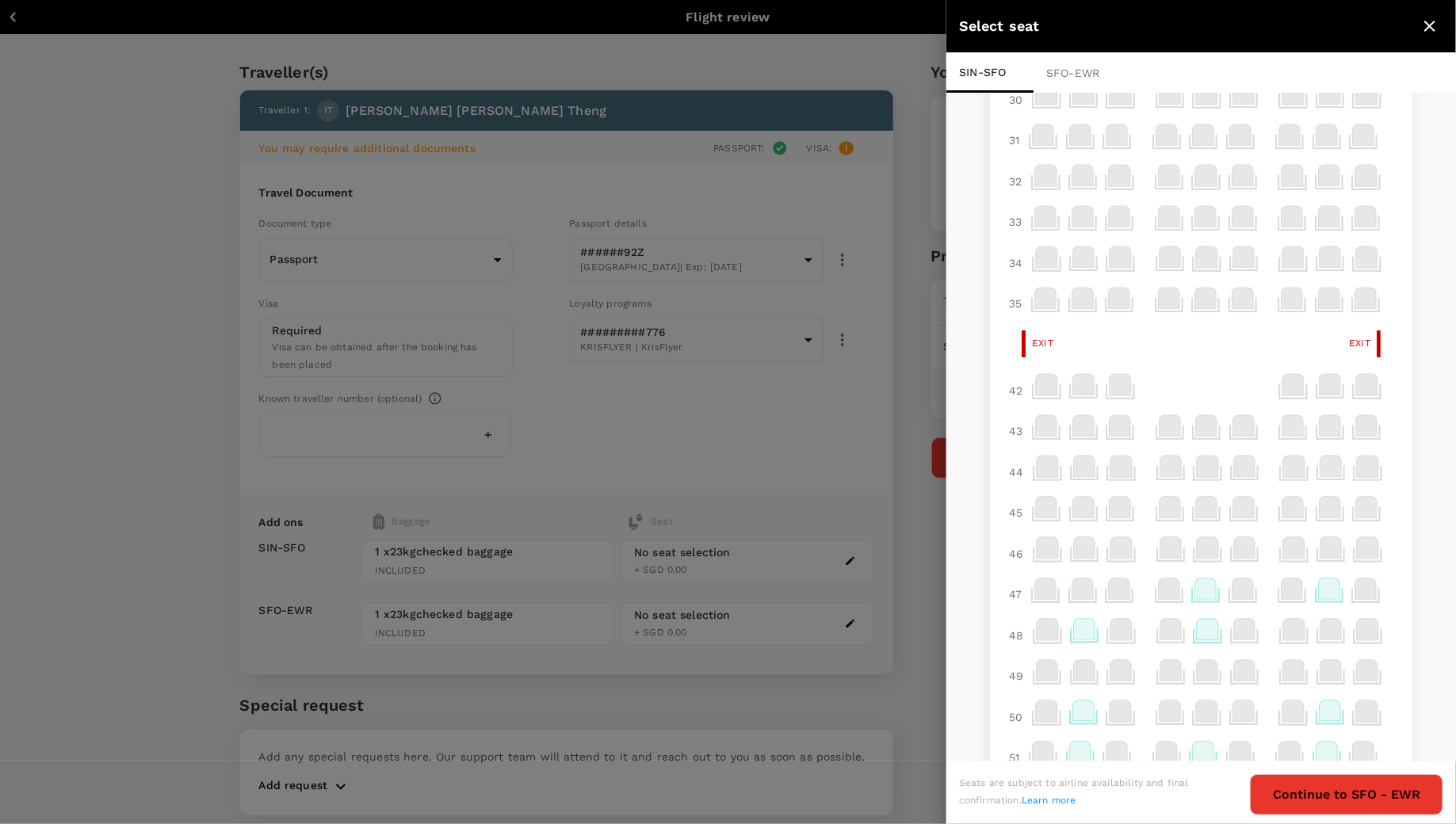
scroll to position [50, 0]
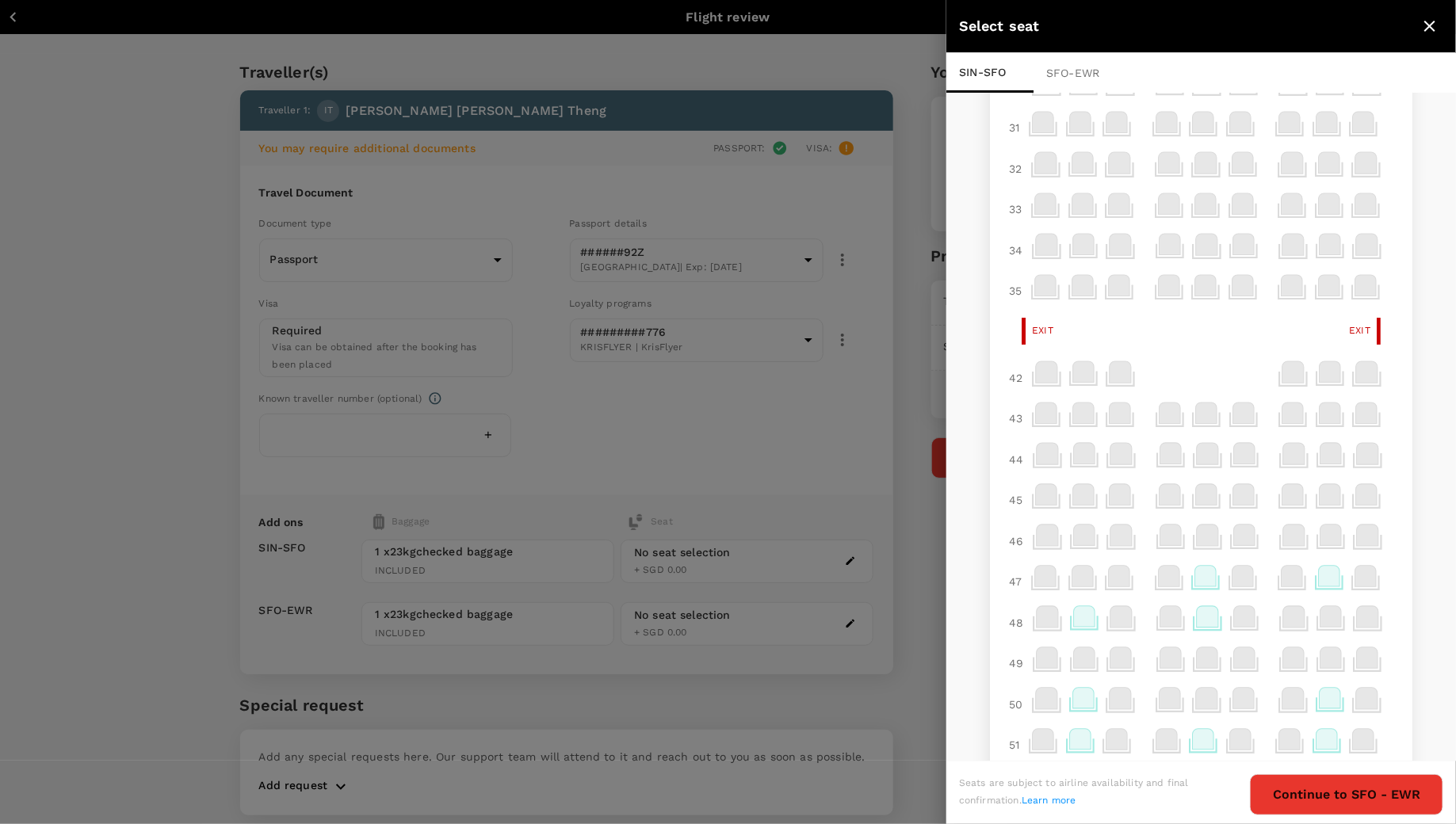
click at [1329, 584] on icon at bounding box center [1330, 576] width 22 height 21
click at [1327, 575] on icon at bounding box center [1330, 576] width 22 height 21
click at [1323, 534] on p "Select" at bounding box center [1317, 539] width 34 height 16
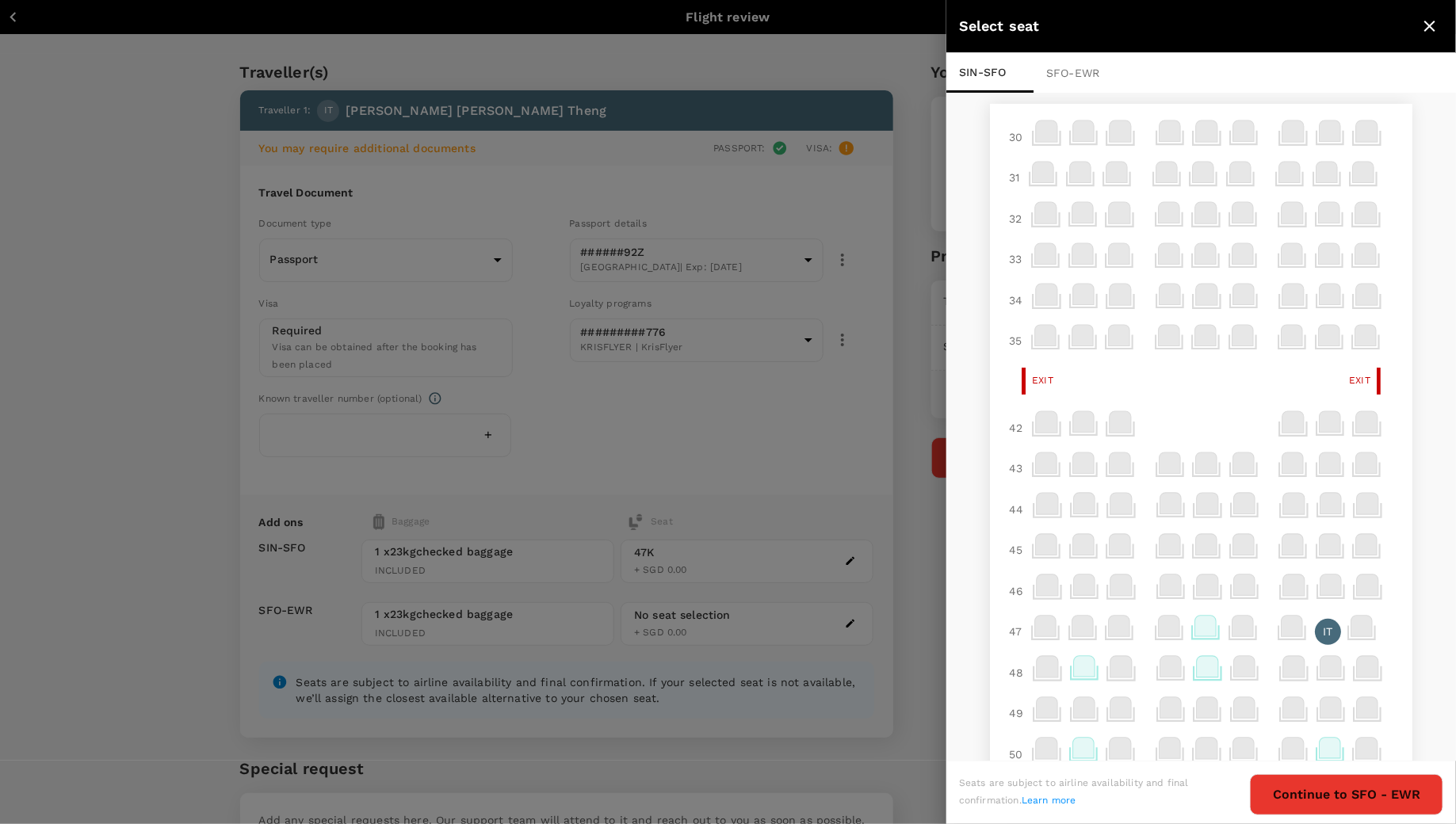
scroll to position [0, 0]
click at [1436, 28] on icon "close" at bounding box center [1429, 26] width 19 height 19
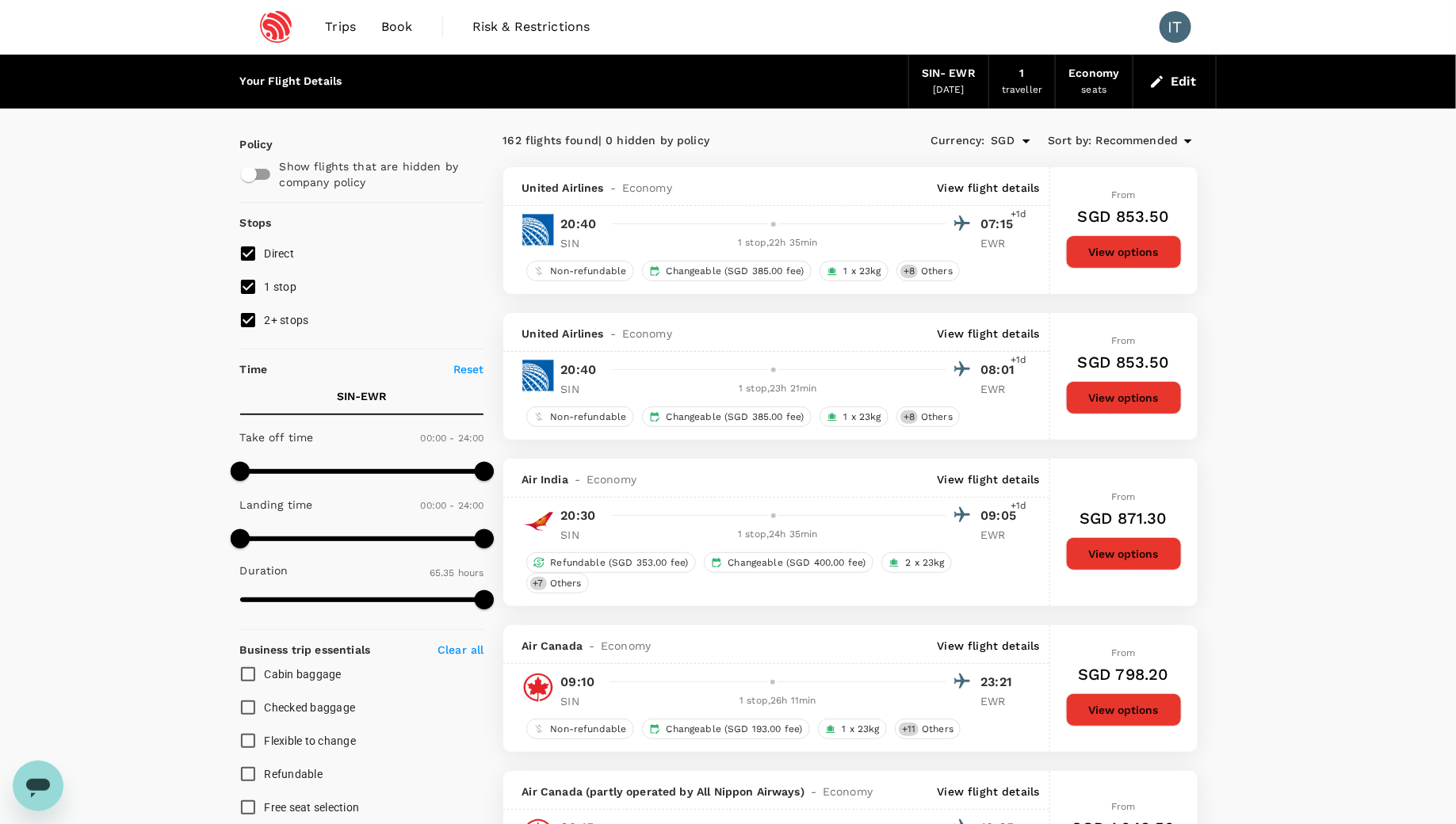
click at [1107, 378] on div "From SGD 853.50 View options" at bounding box center [1124, 376] width 116 height 127
click at [1100, 401] on button "View options" at bounding box center [1124, 398] width 116 height 33
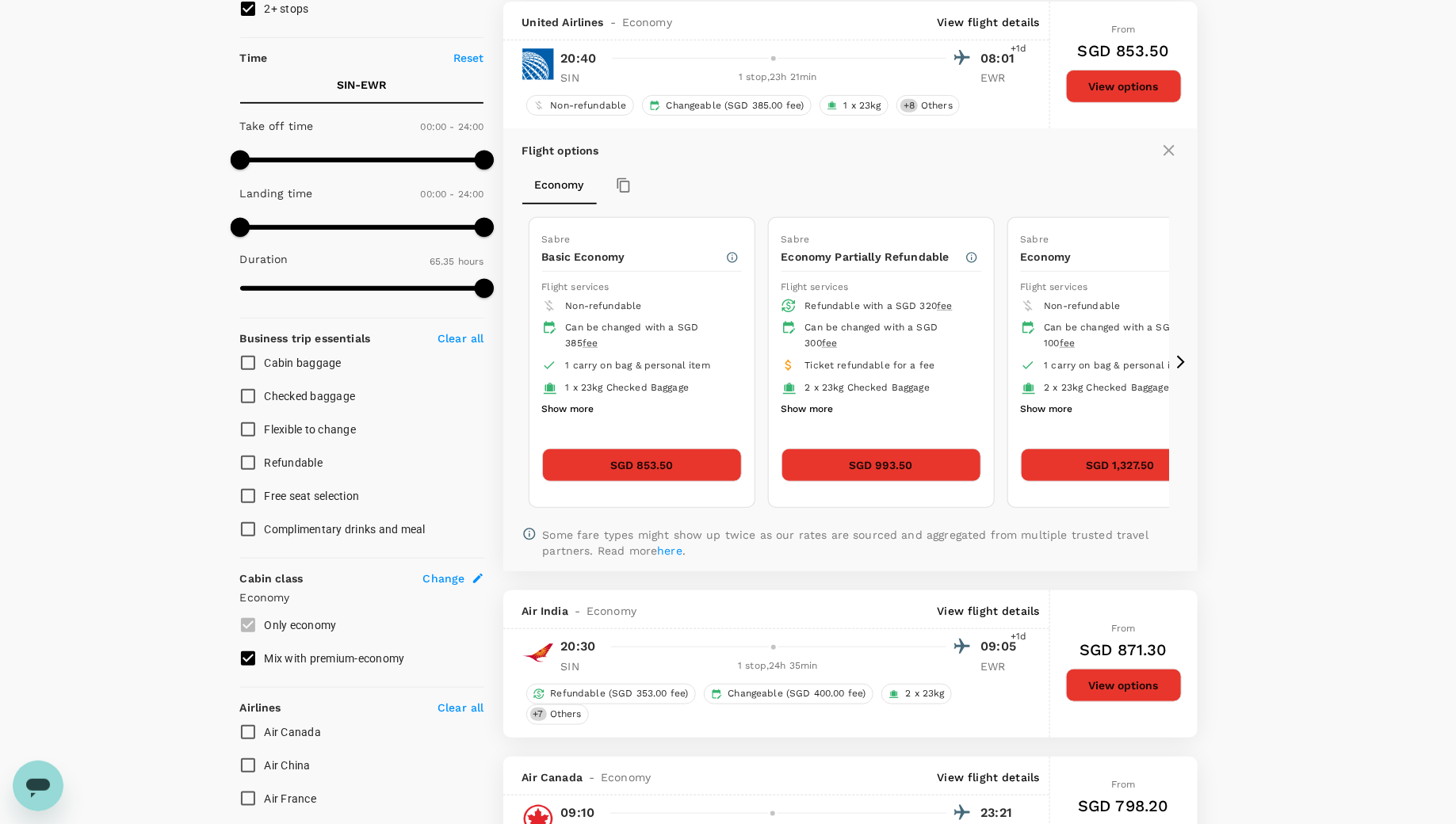
click at [691, 453] on button "SGD 853.50" at bounding box center [642, 466] width 200 height 33
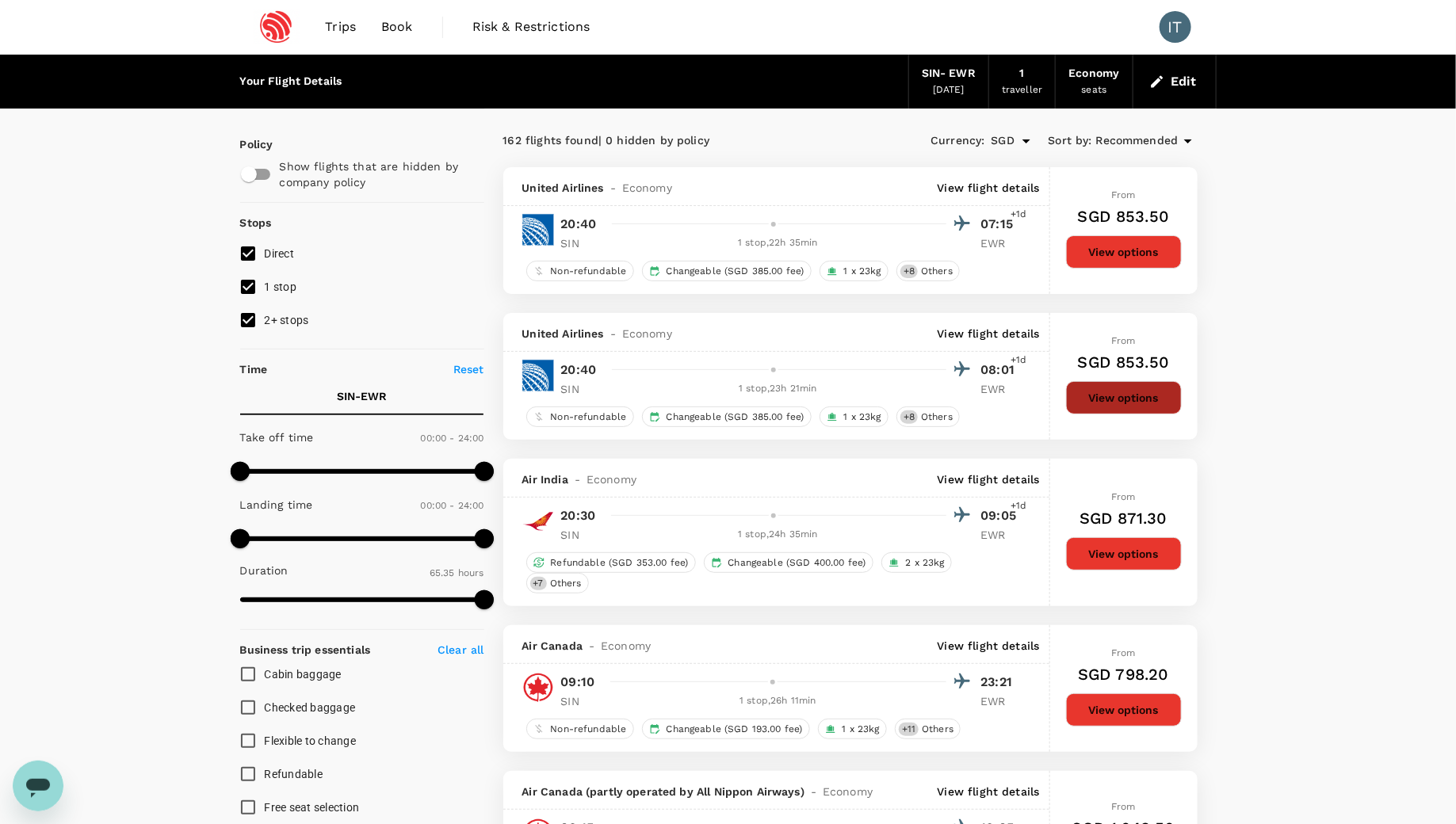
click at [1096, 391] on button "View options" at bounding box center [1124, 398] width 116 height 33
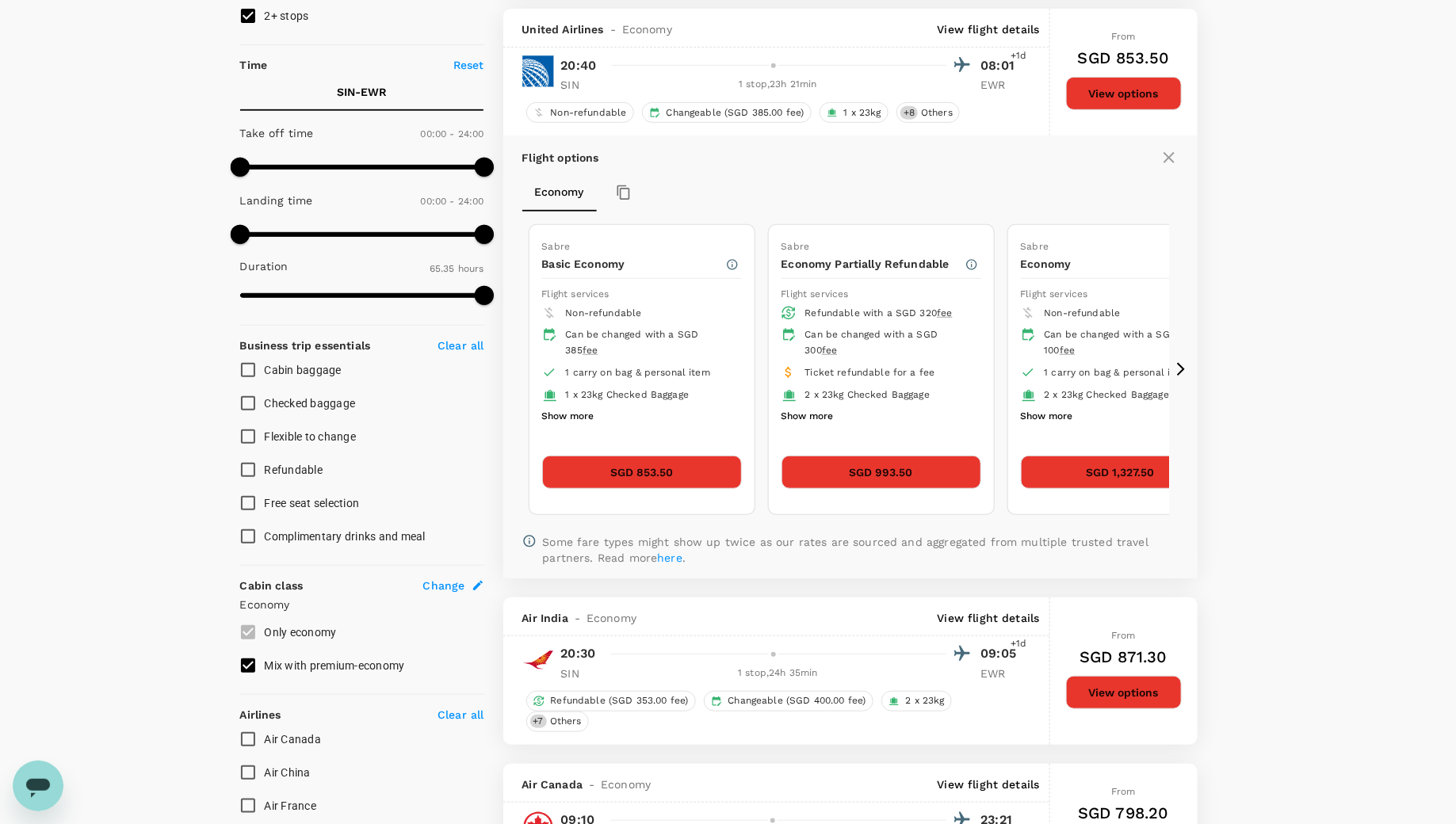
scroll to position [311, 0]
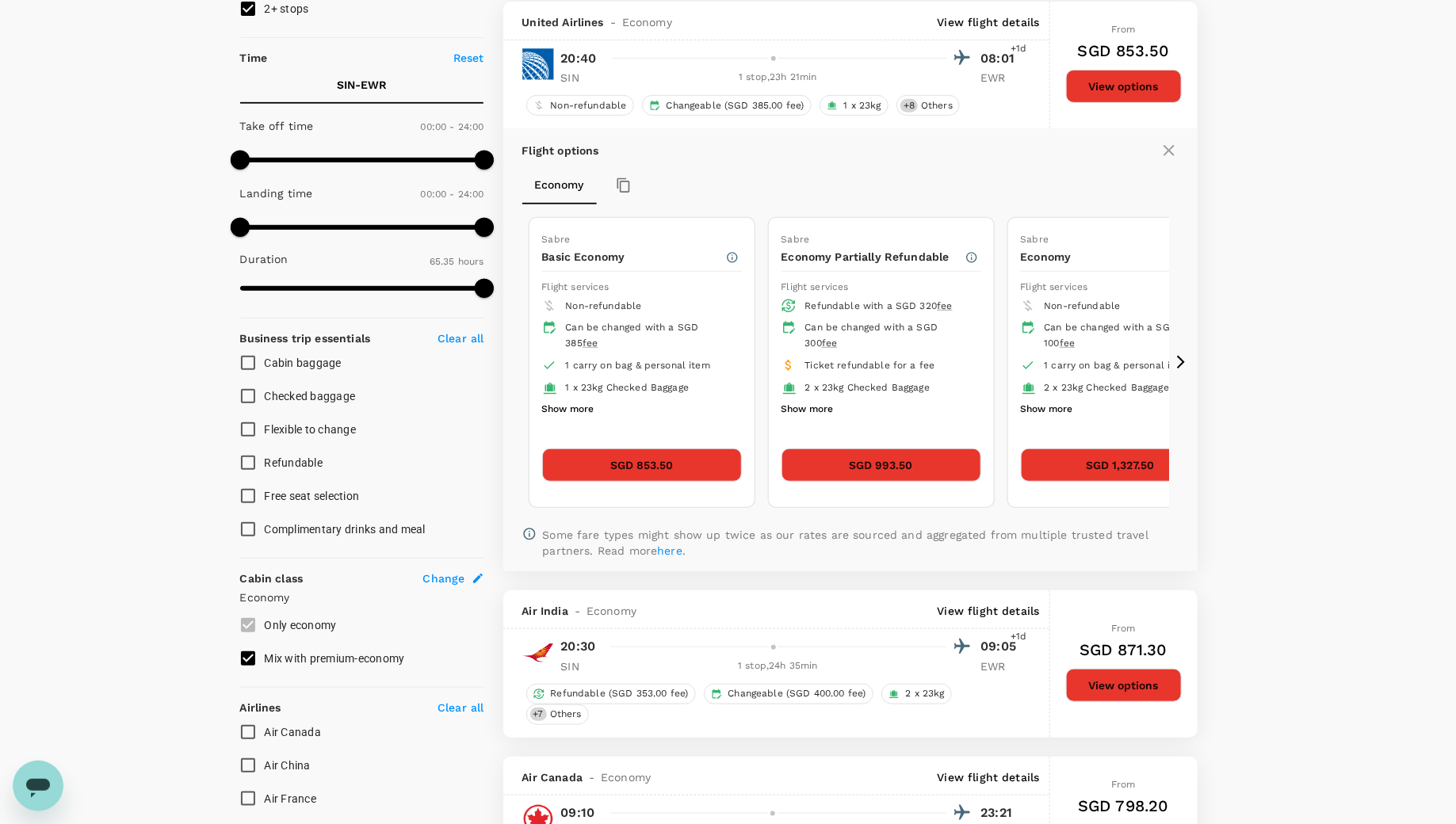
click at [1035, 412] on button "Show more" at bounding box center [1046, 410] width 52 height 21
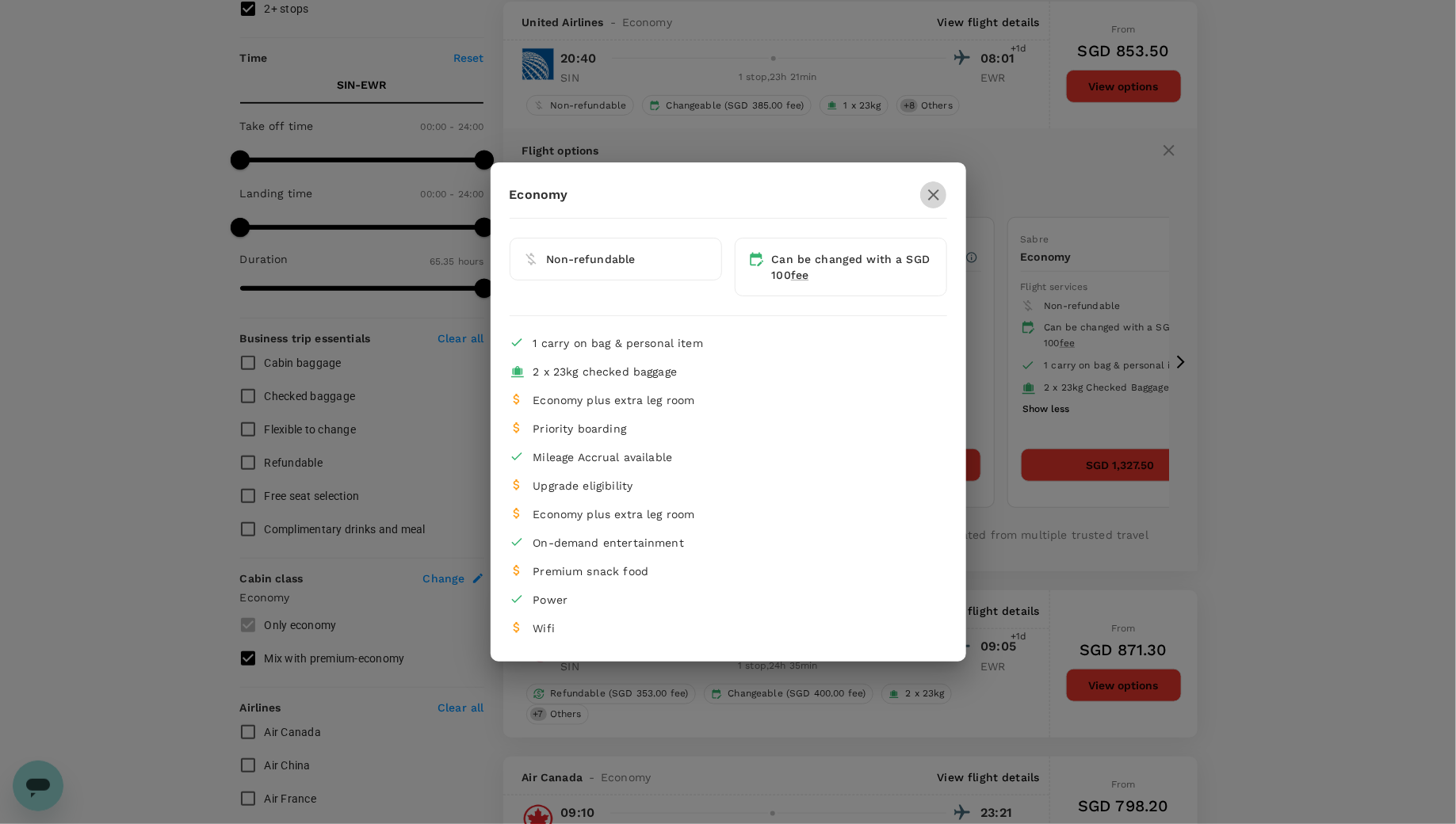
click at [930, 193] on icon "button" at bounding box center [933, 194] width 11 height 11
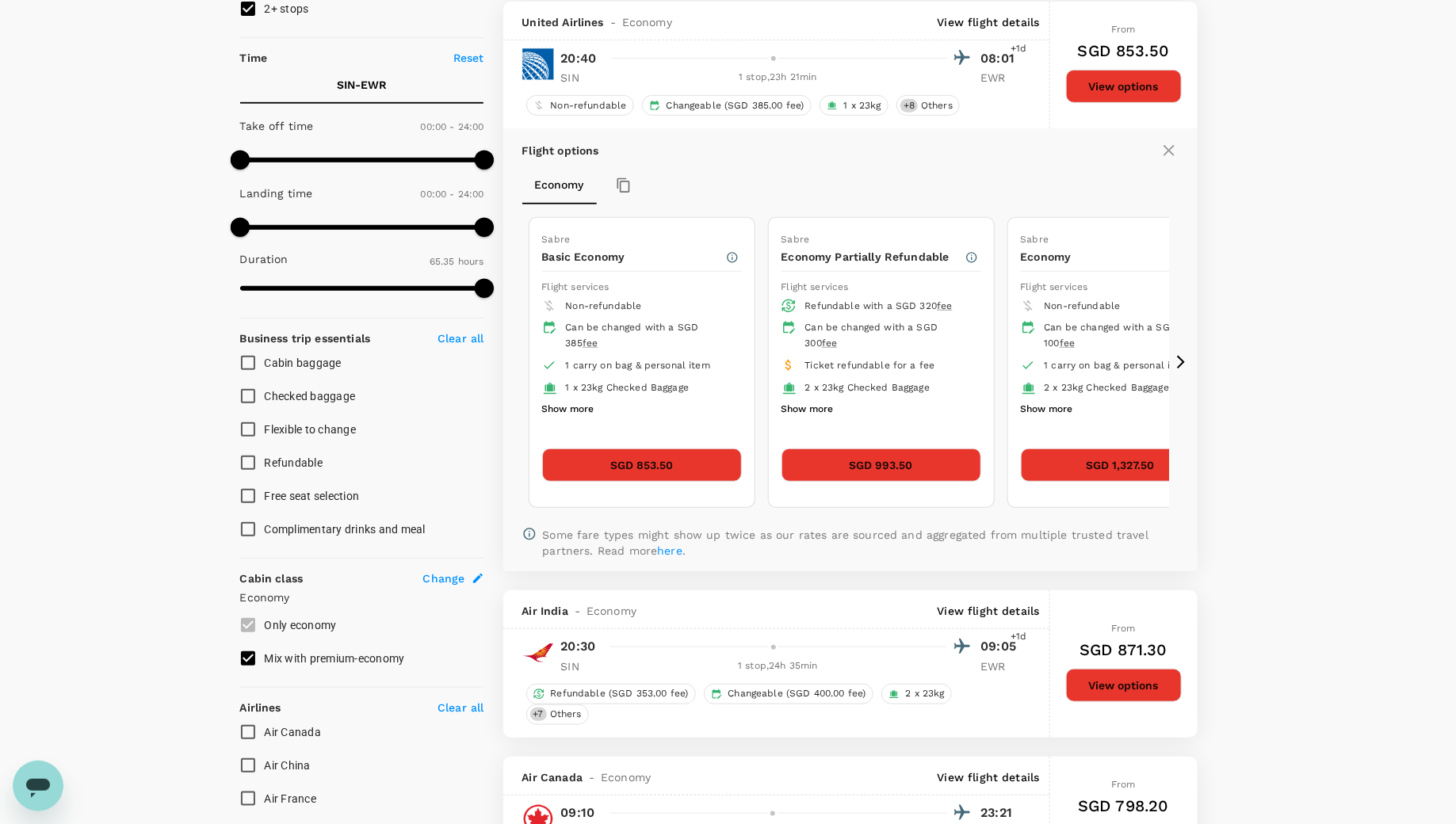
click at [1174, 365] on icon at bounding box center [1180, 362] width 16 height 16
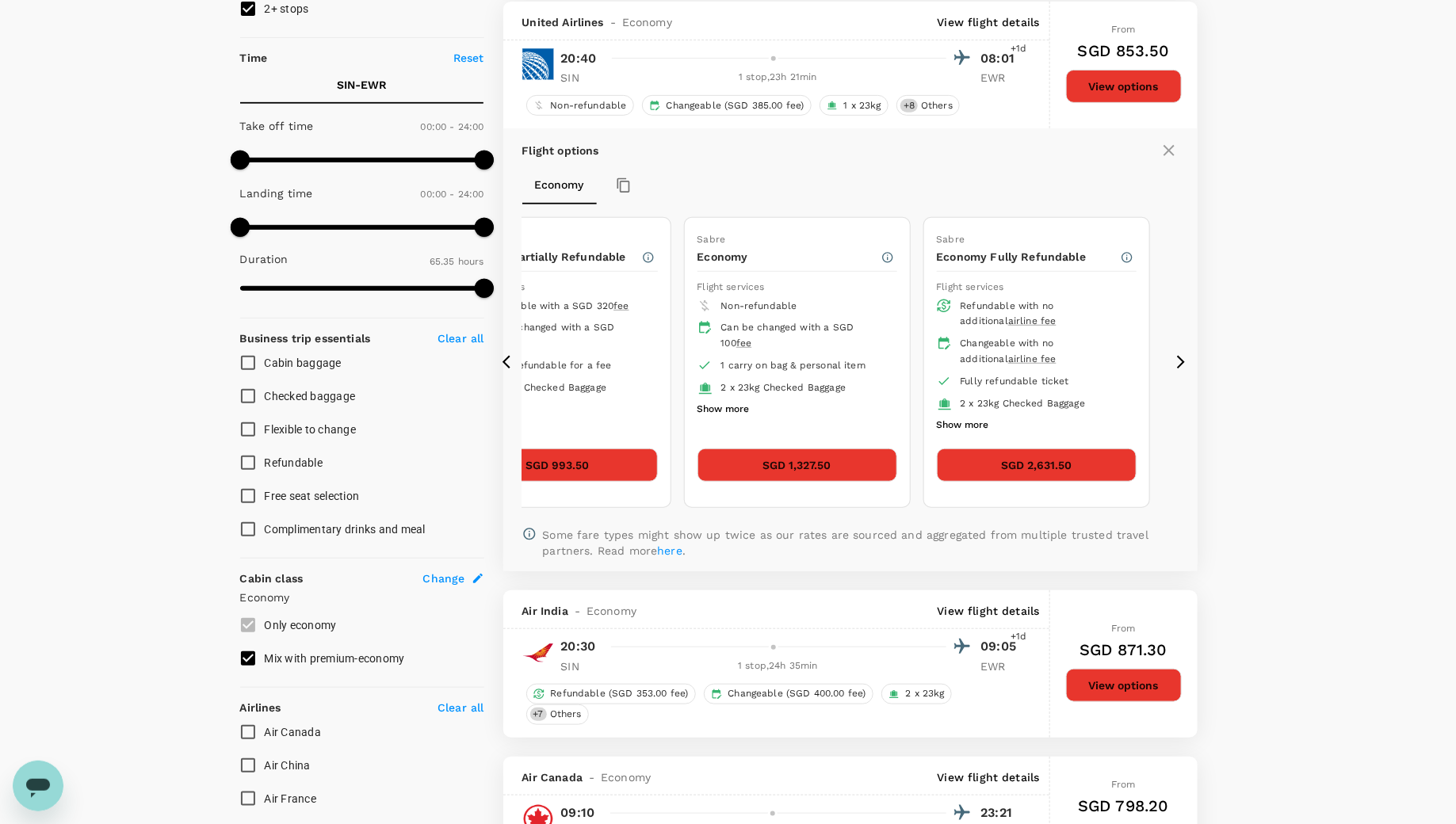
click at [713, 401] on button "Show more" at bounding box center [723, 410] width 52 height 21
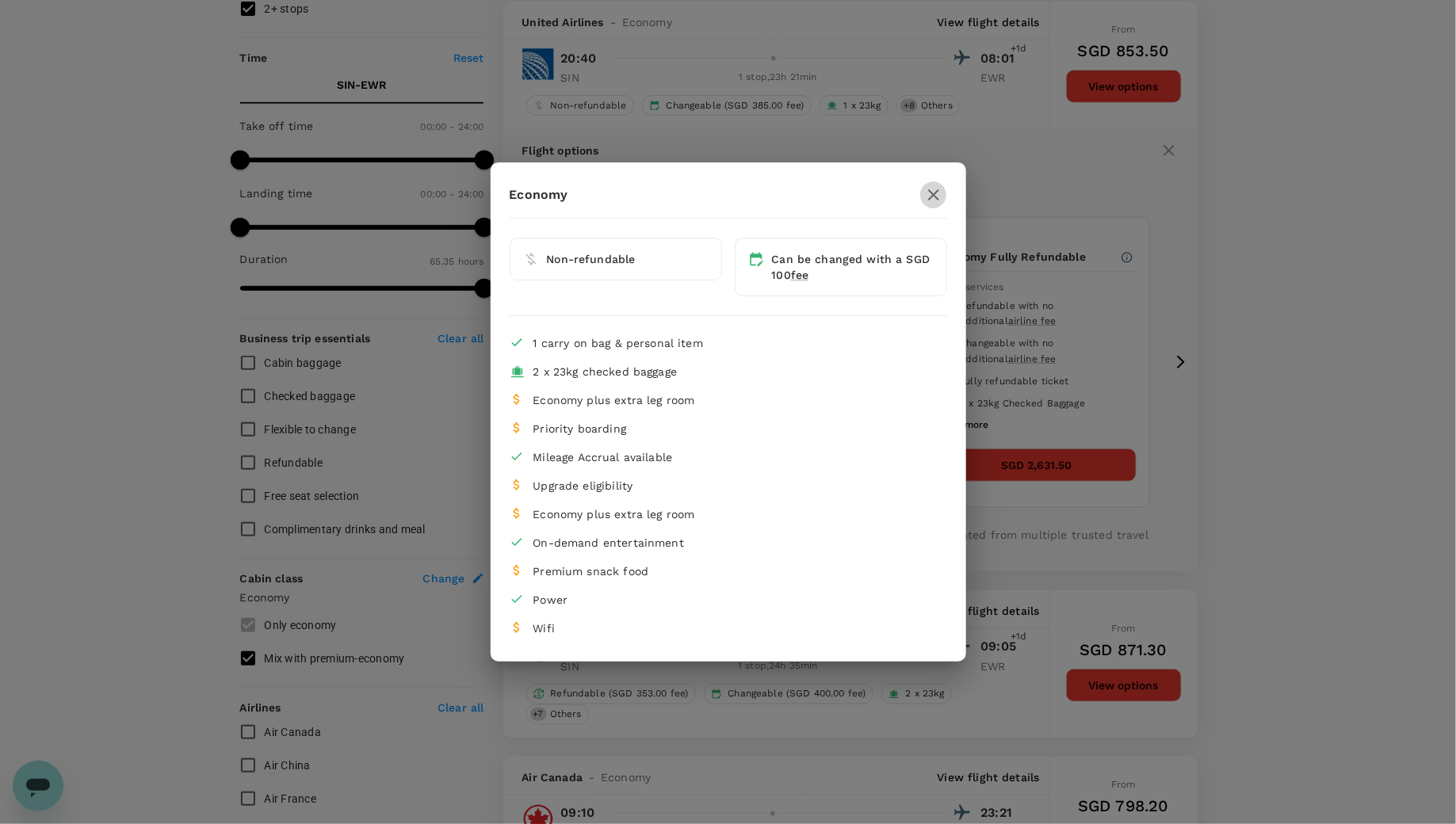
click at [929, 197] on icon "button" at bounding box center [933, 194] width 19 height 19
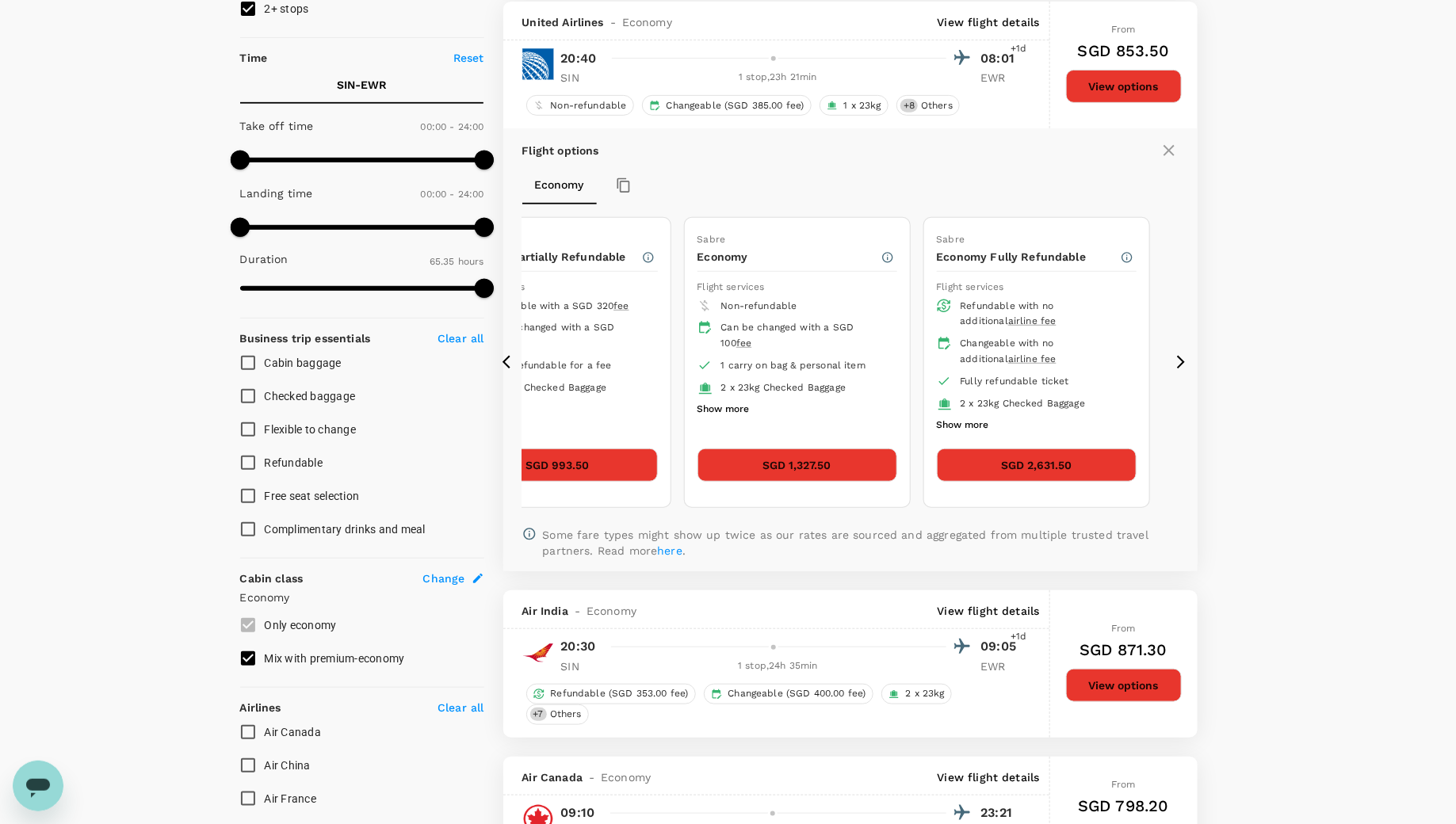
click at [515, 354] on icon at bounding box center [510, 362] width 16 height 16
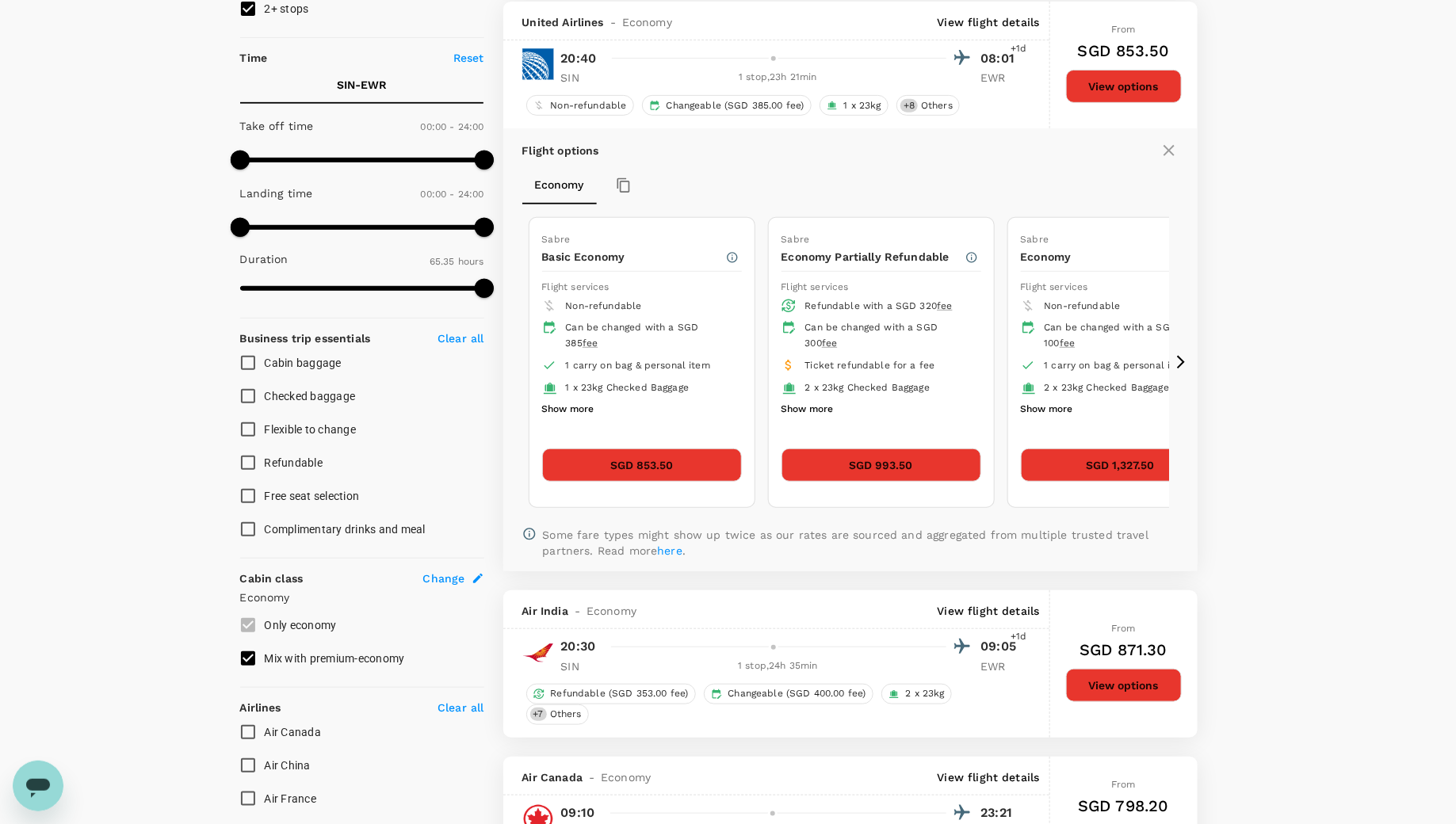
click at [515, 354] on icon at bounding box center [510, 362] width 16 height 16
click at [579, 401] on button "Show more" at bounding box center [568, 410] width 52 height 21
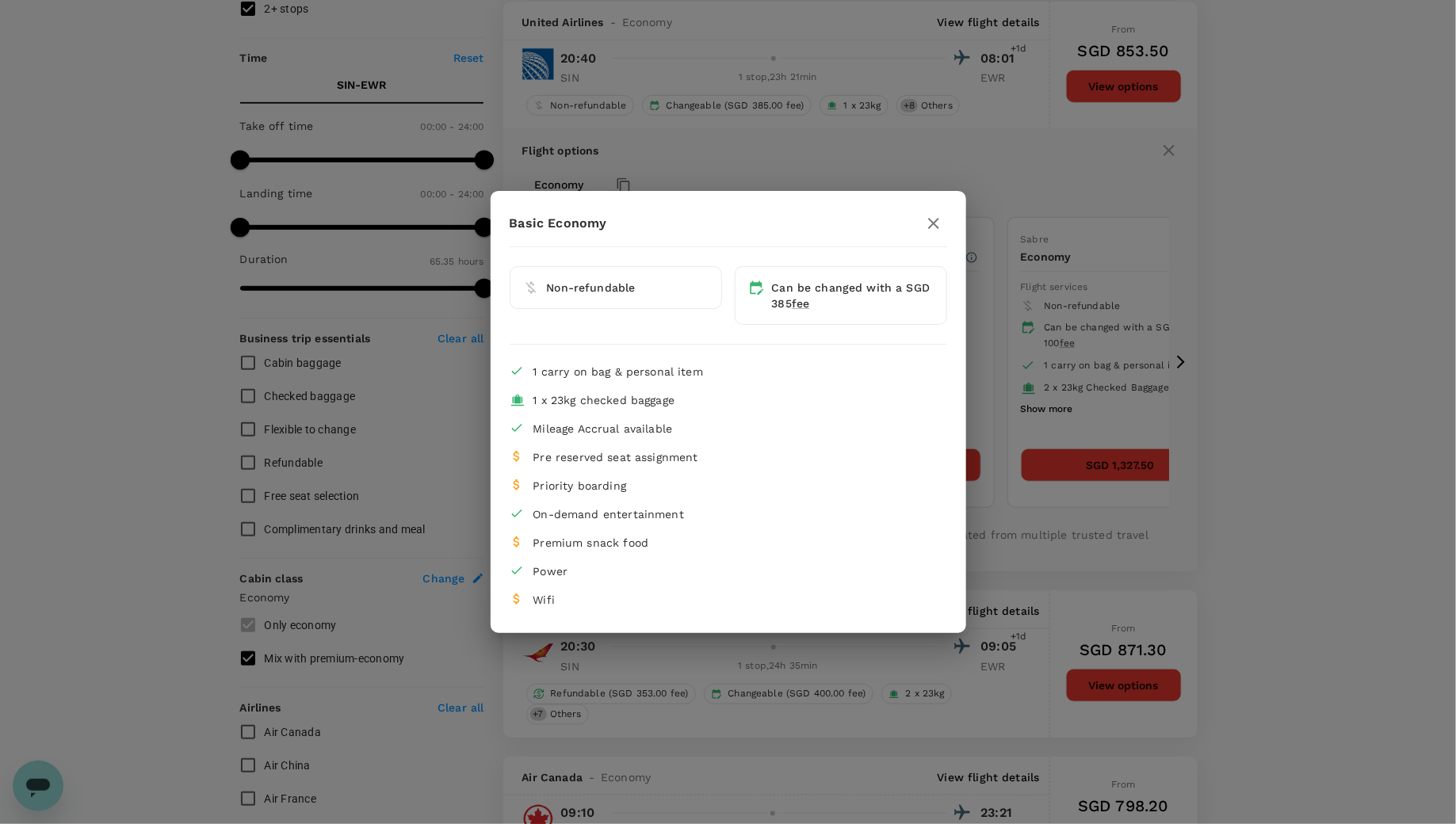
click at [940, 215] on icon "button" at bounding box center [933, 222] width 19 height 19
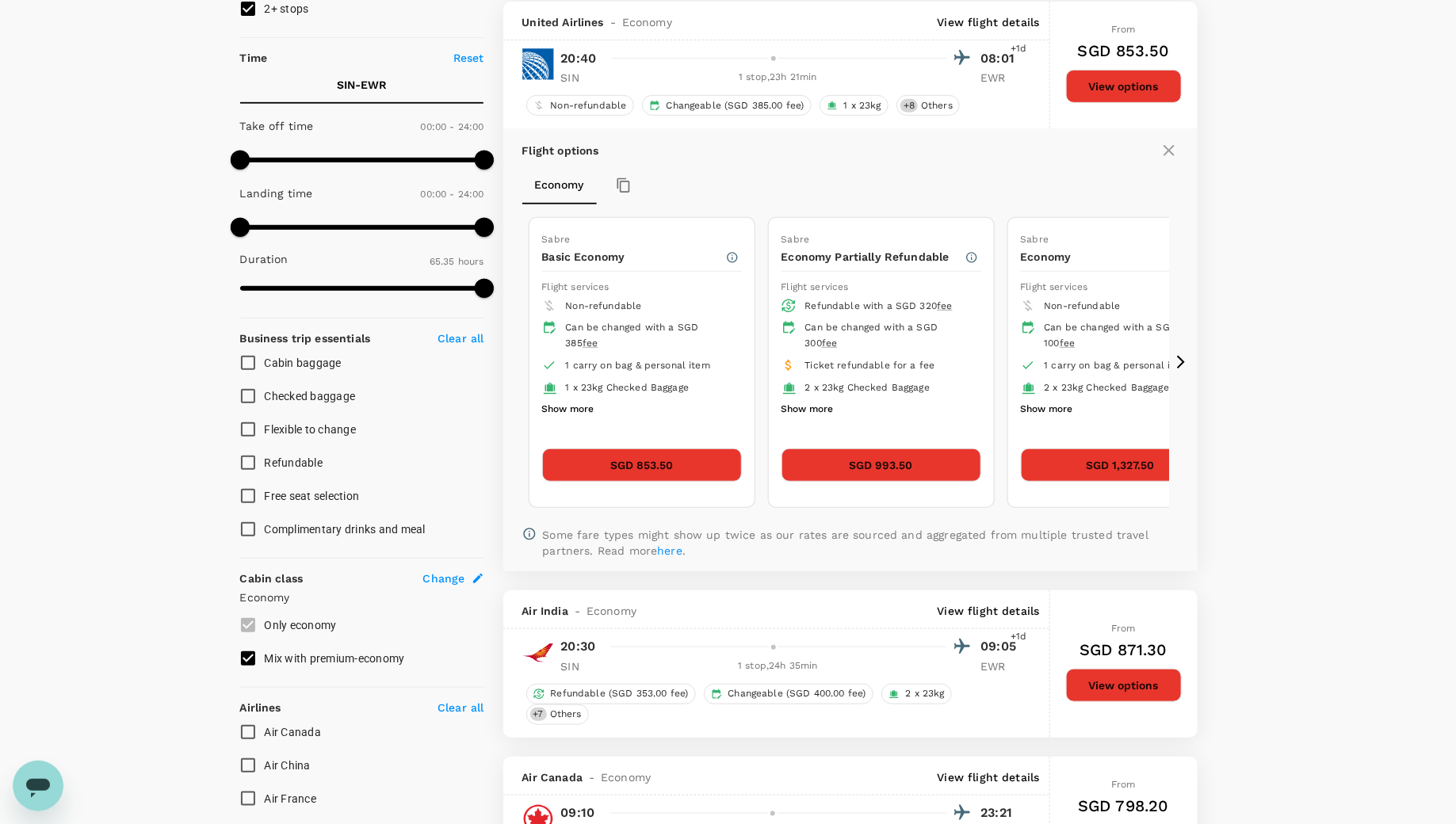
click at [648, 461] on button "SGD 853.50" at bounding box center [642, 466] width 200 height 33
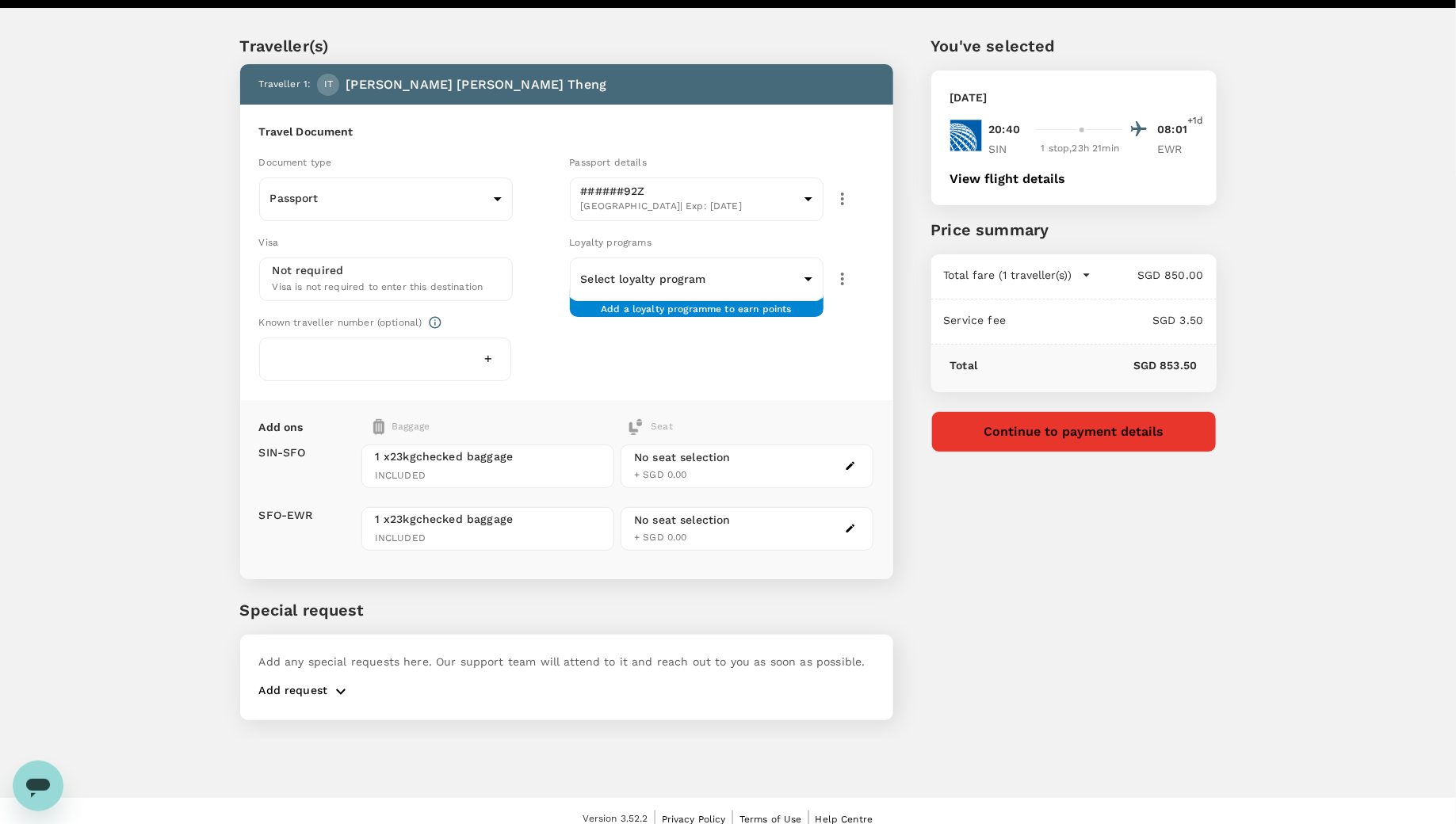
scroll to position [33, 0]
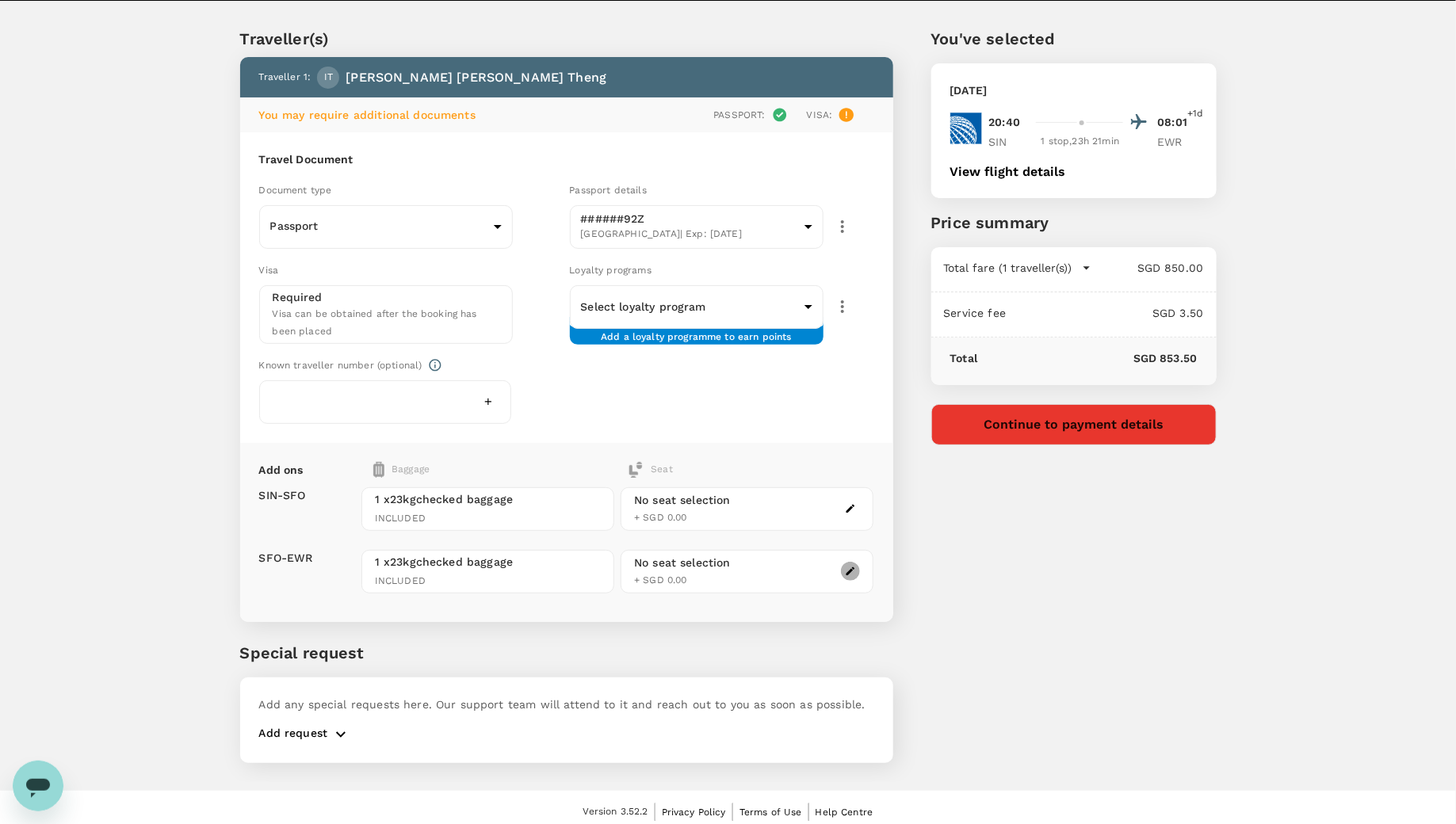
click at [855, 562] on button "button" at bounding box center [850, 571] width 19 height 19
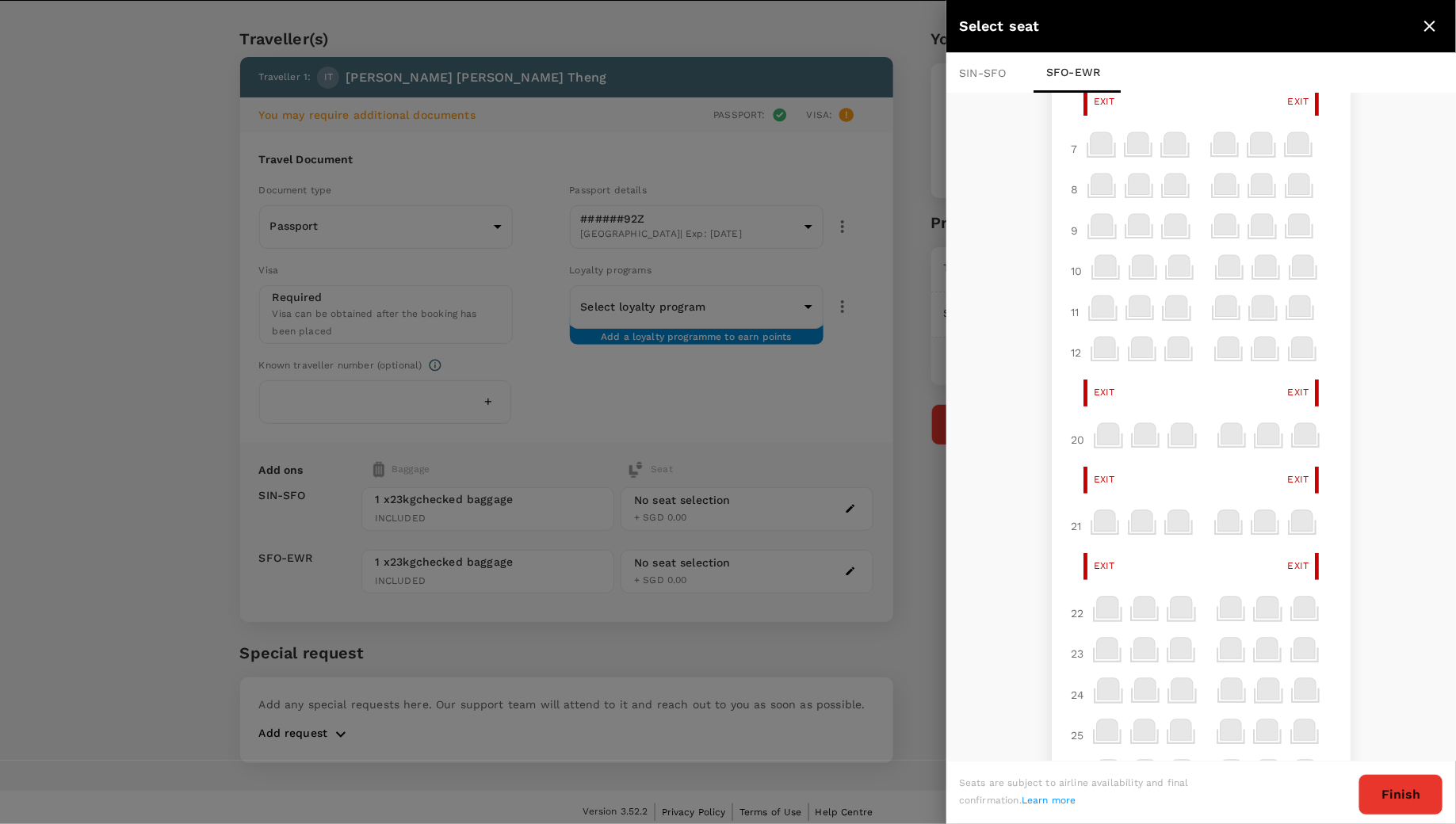
scroll to position [0, 0]
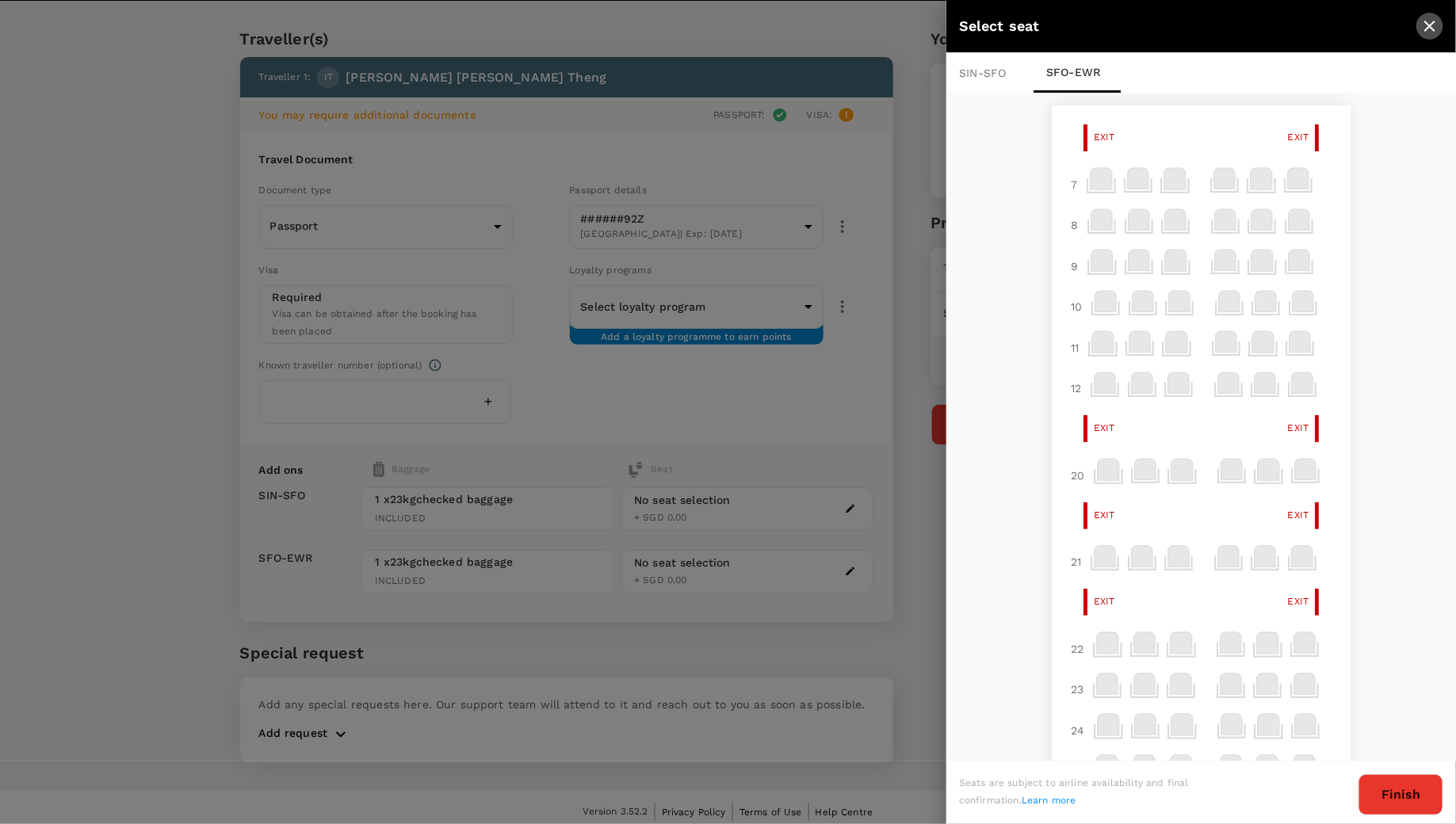
click at [1428, 18] on icon "close" at bounding box center [1429, 26] width 19 height 19
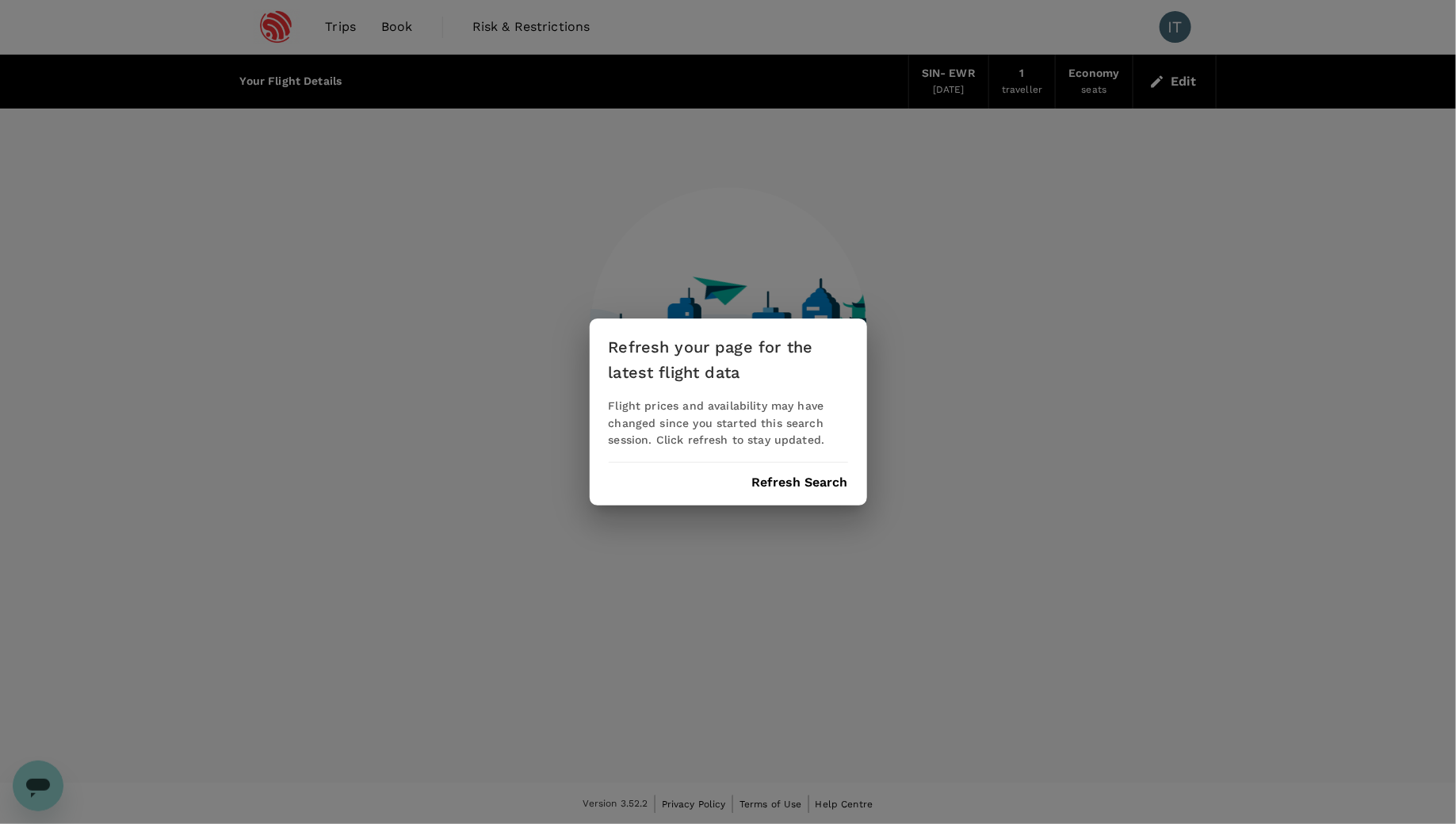
click at [793, 489] on button "Refresh Search" at bounding box center [799, 482] width 95 height 14
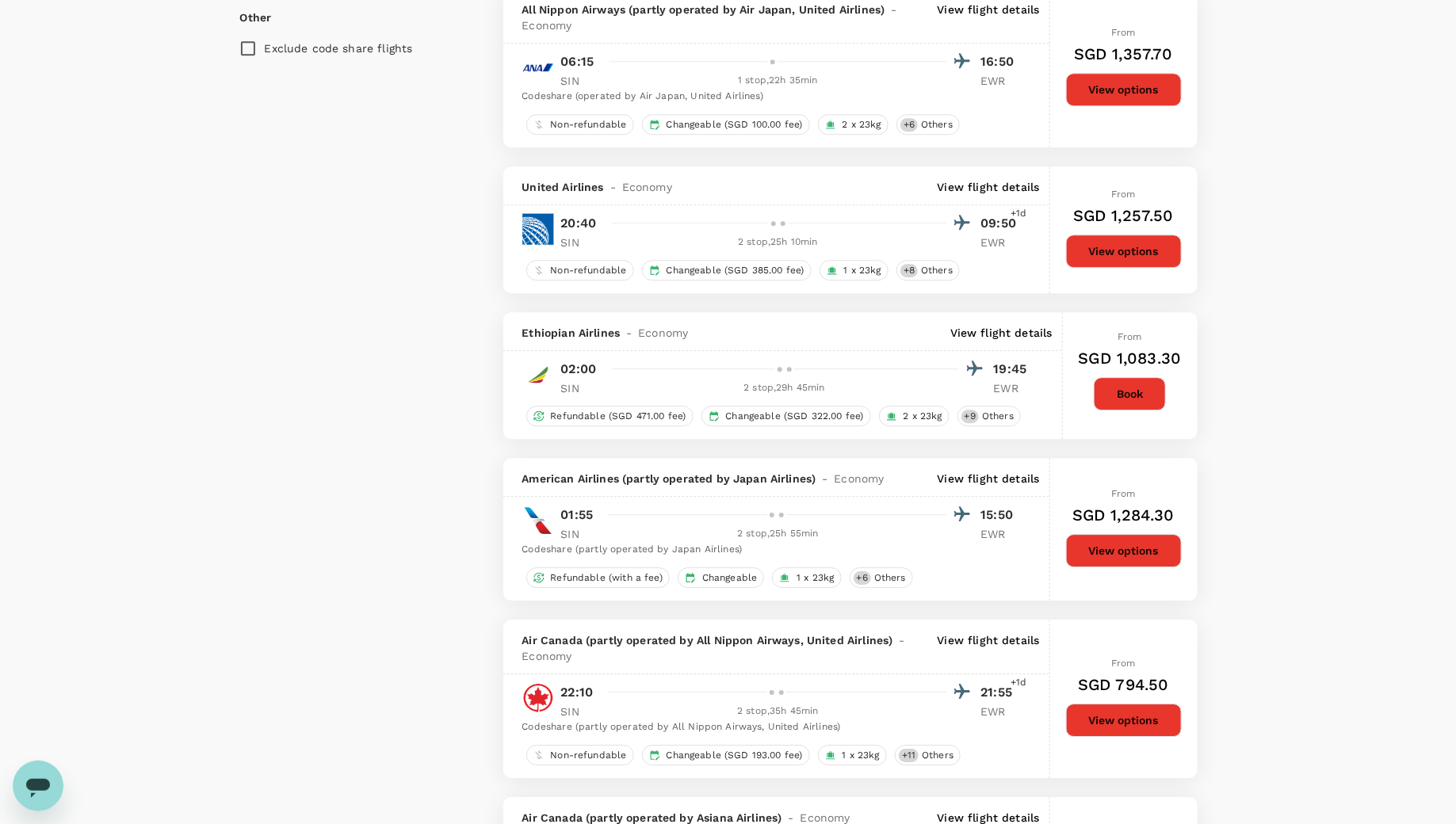
scroll to position [2062, 0]
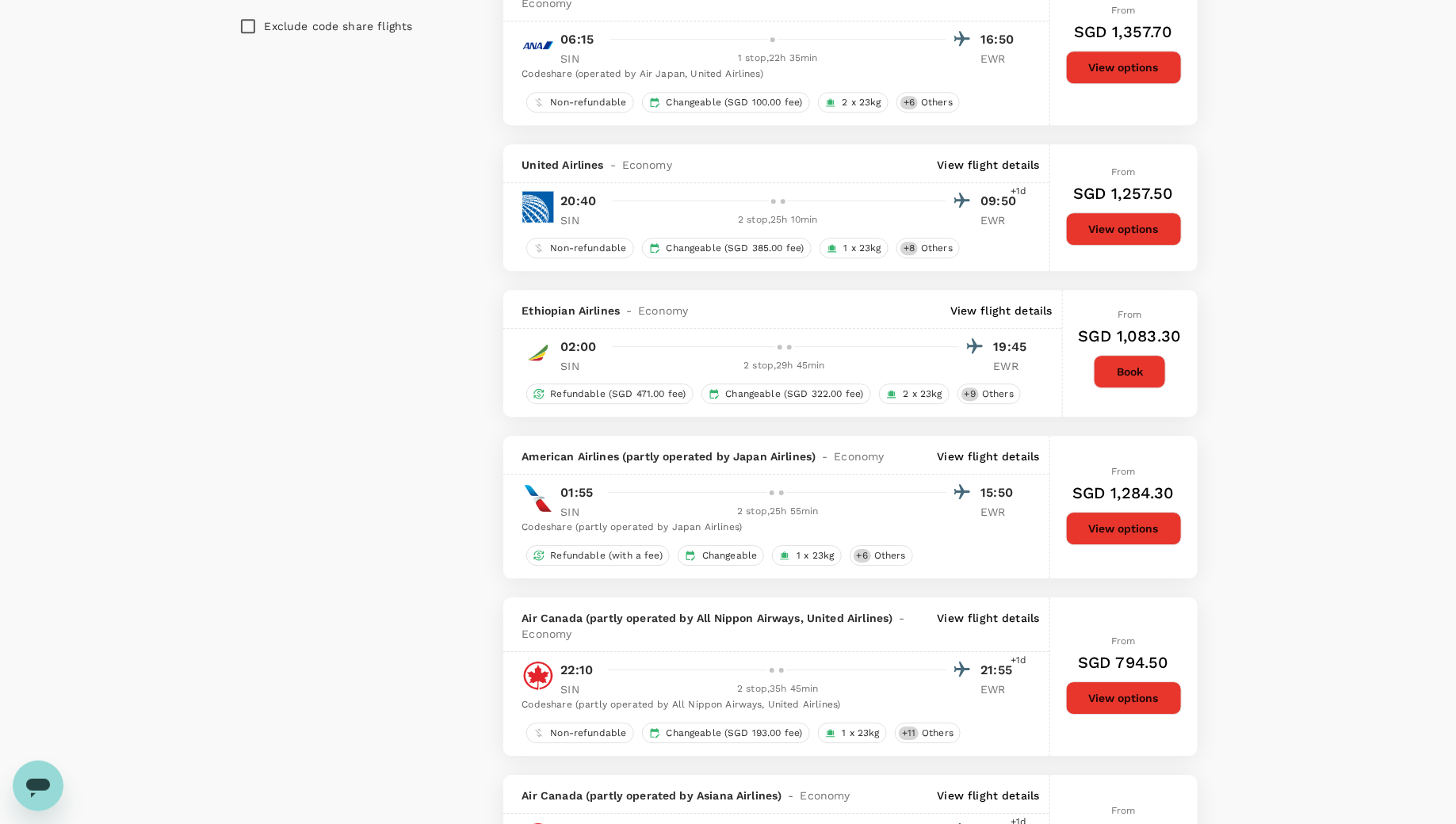
click at [1023, 610] on p "View flight details" at bounding box center [988, 626] width 102 height 32
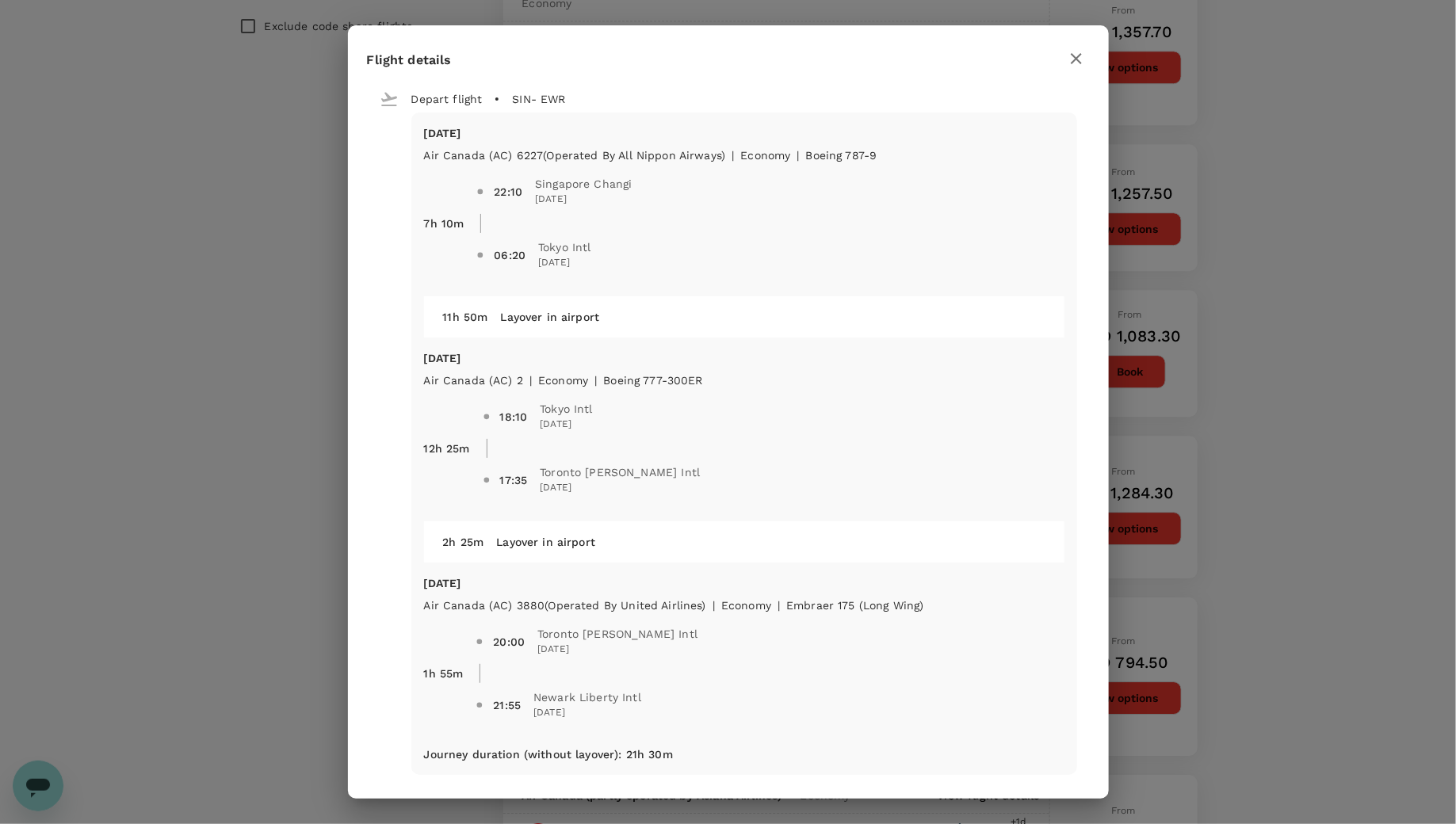
scroll to position [7, 0]
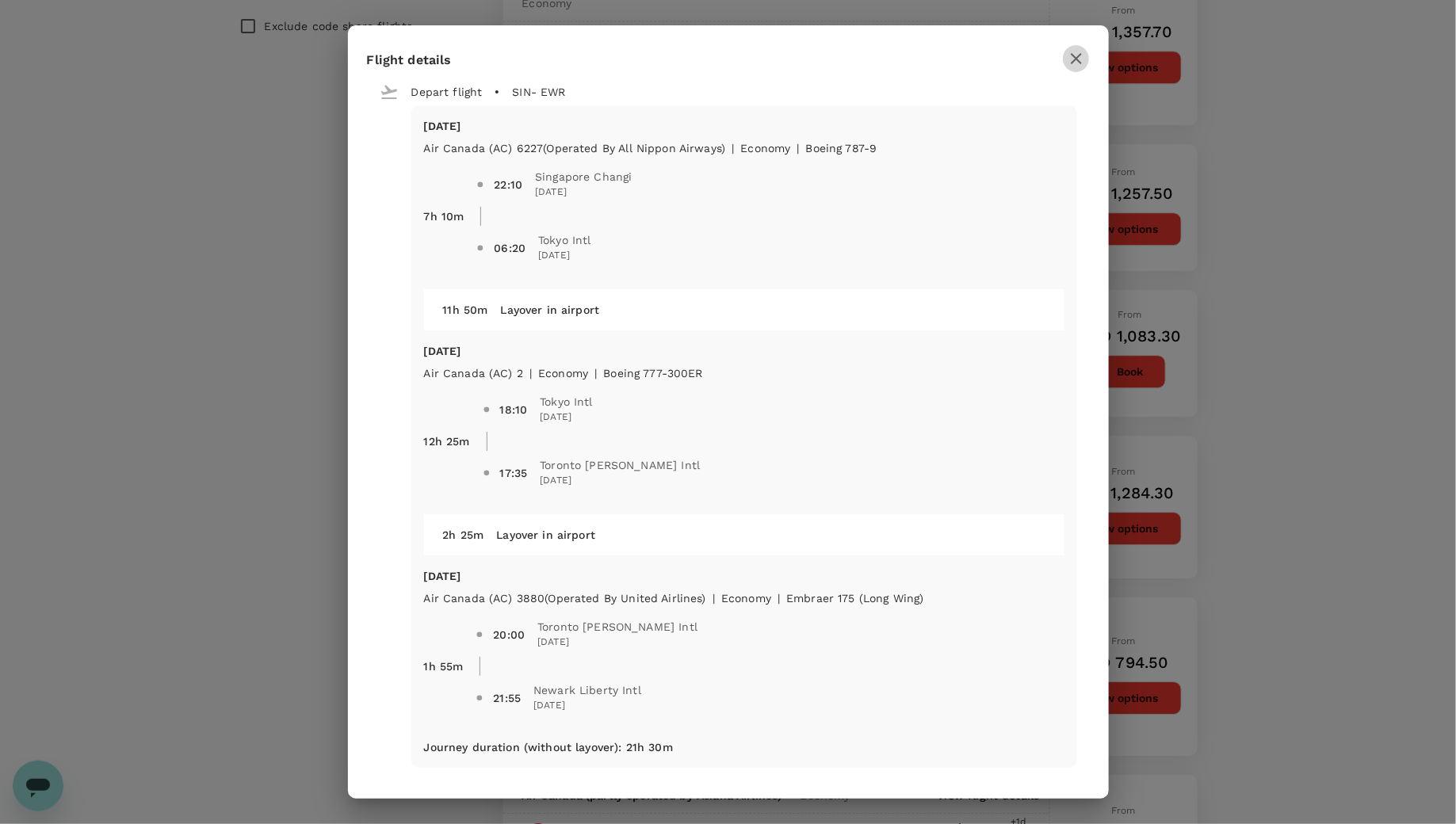
click at [1077, 45] on button "button" at bounding box center [1076, 58] width 27 height 27
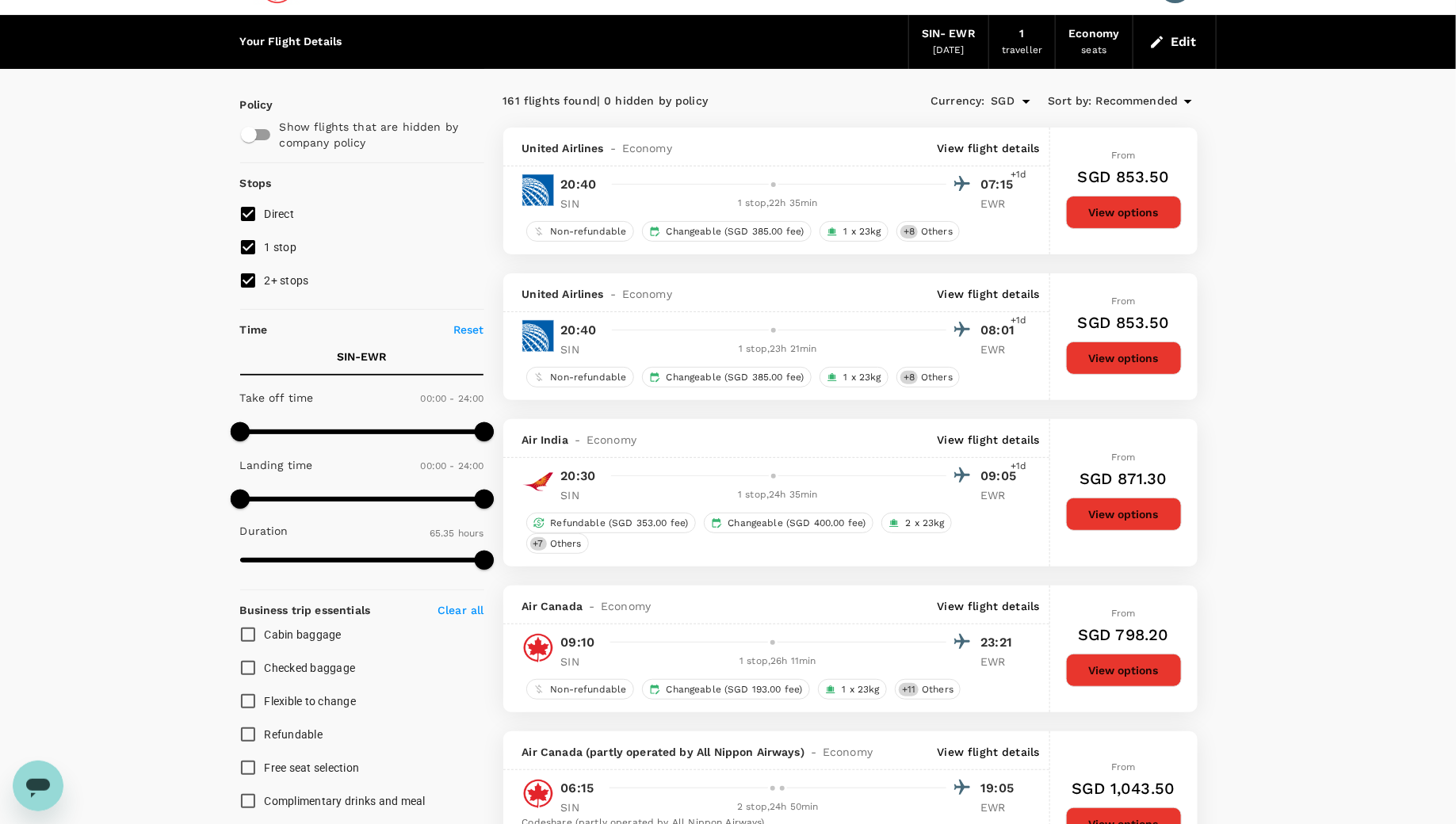
scroll to position [0, 0]
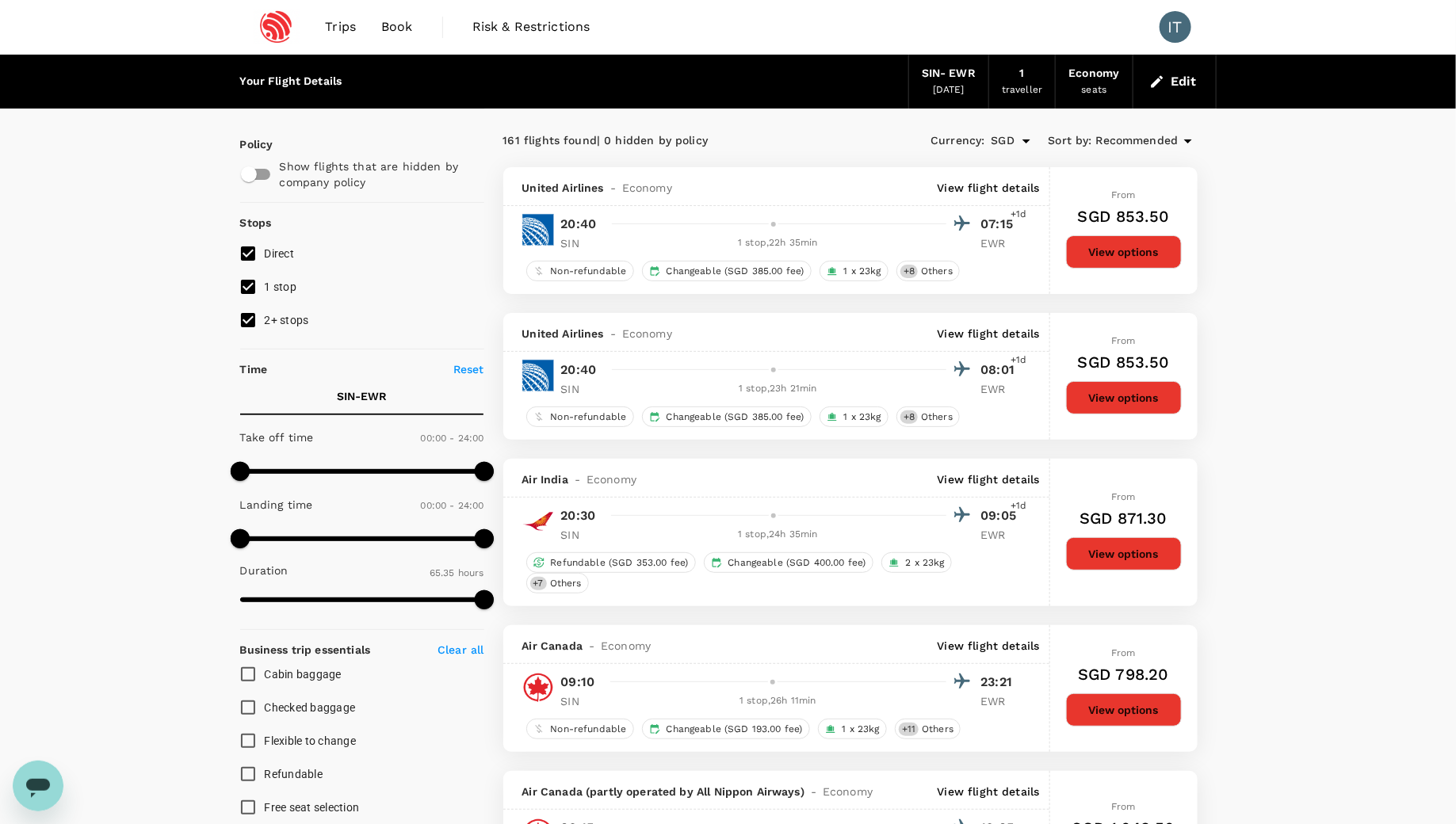
click at [251, 327] on input "2+ stops" at bounding box center [248, 320] width 33 height 33
checkbox input "false"
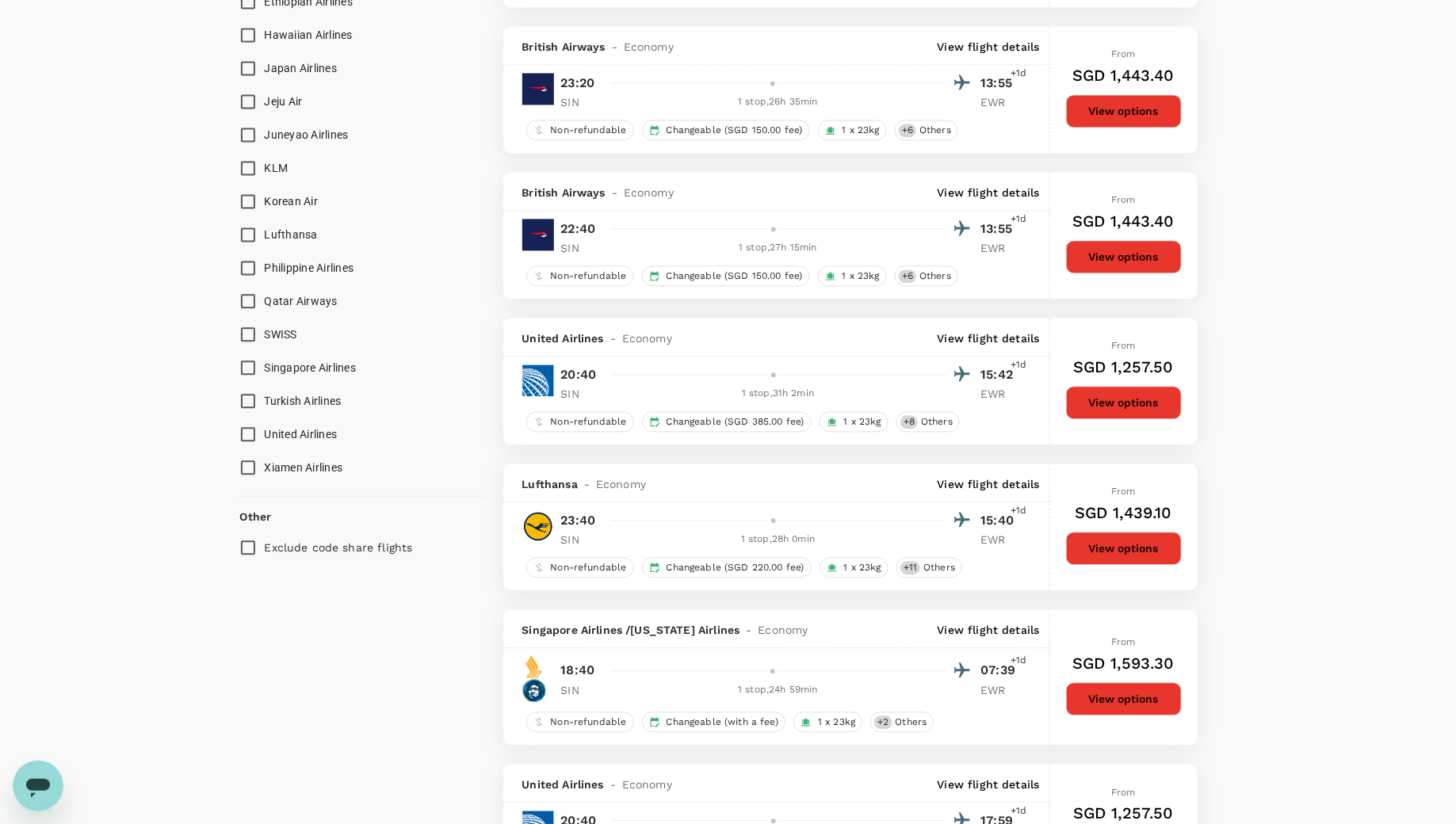
scroll to position [1585, 0]
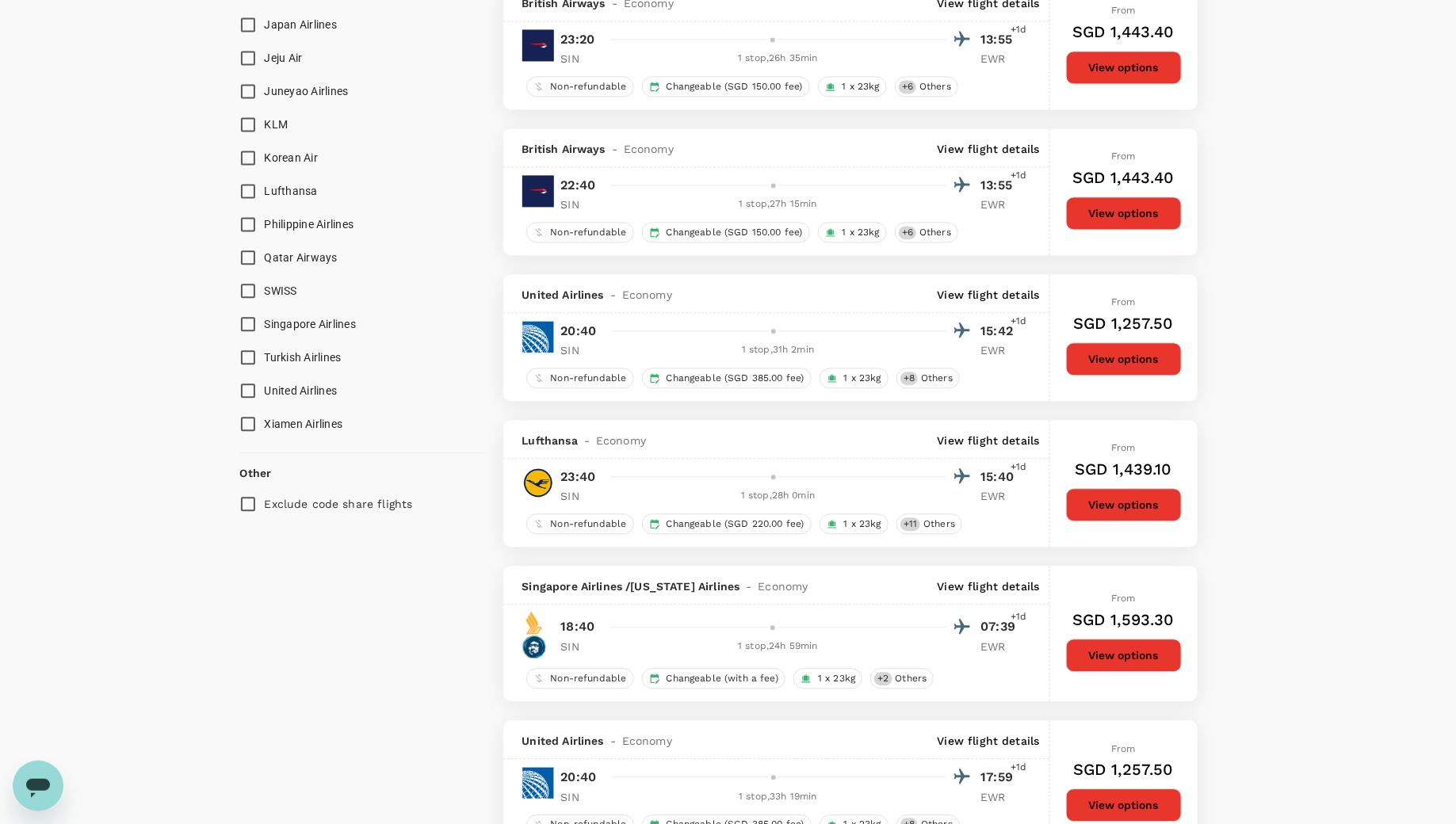
click at [1014, 579] on p "View flight details" at bounding box center [988, 587] width 102 height 16
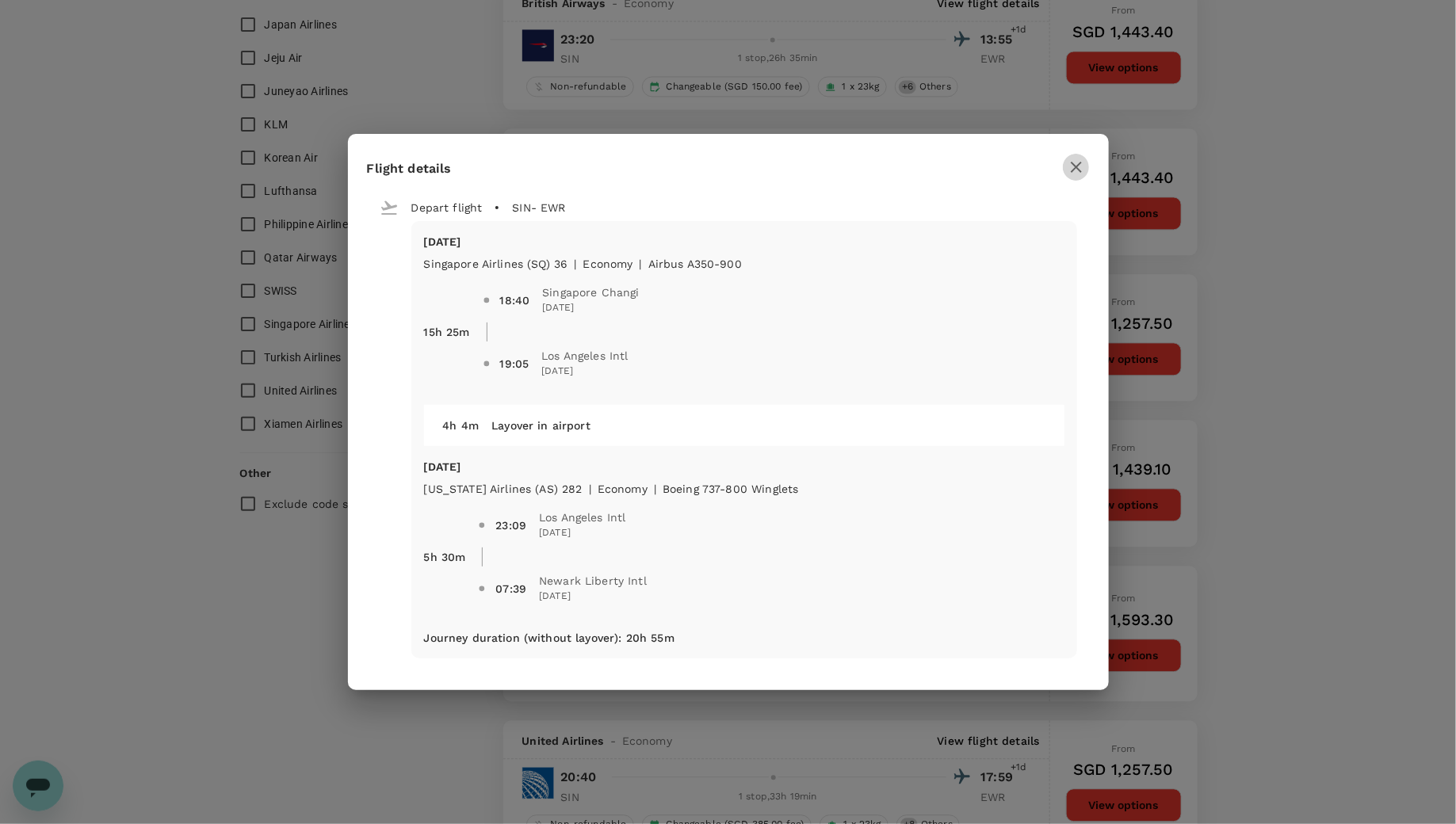
click at [1082, 167] on icon "button" at bounding box center [1076, 166] width 19 height 19
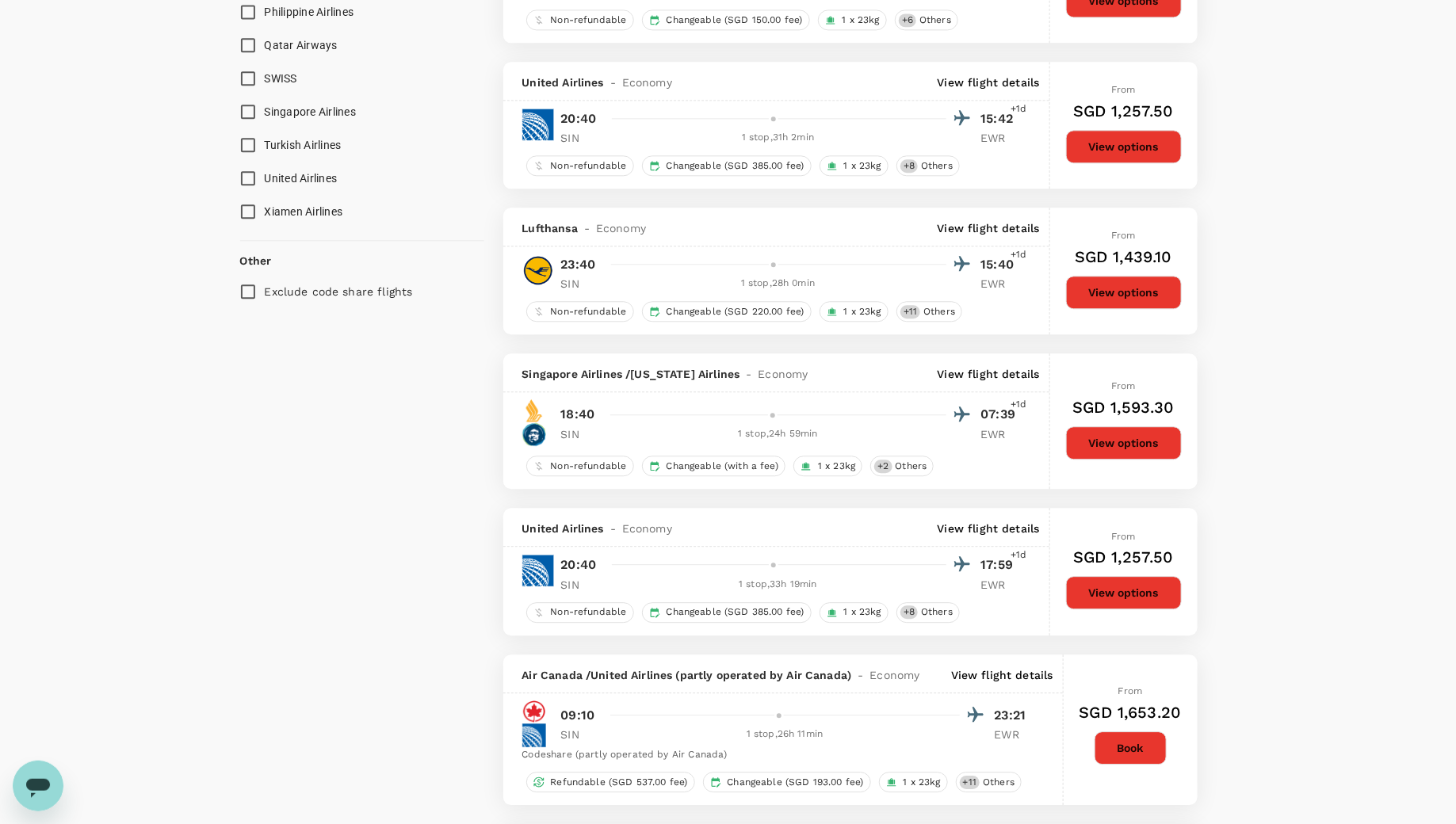
scroll to position [1801, 0]
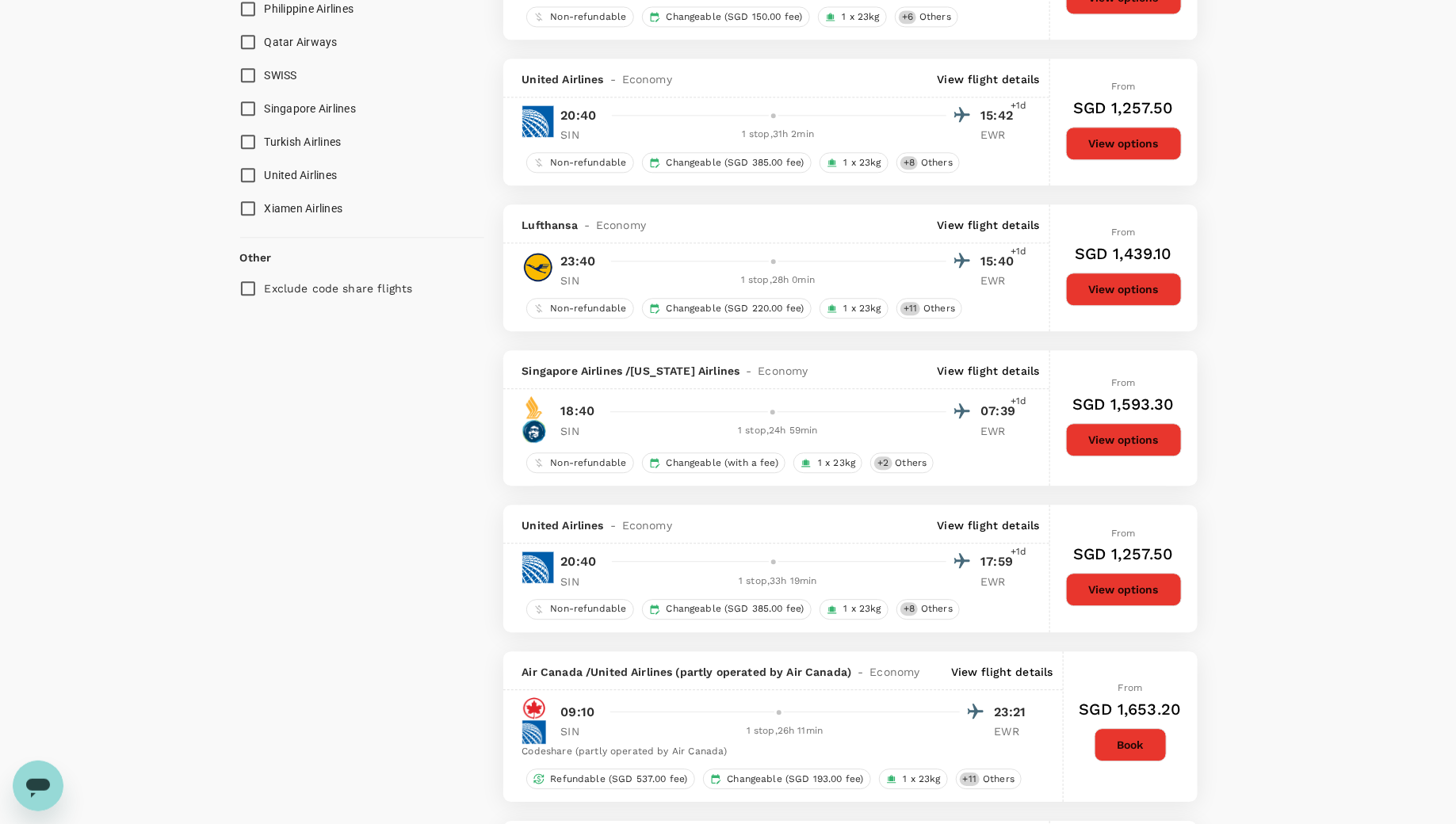
click at [1136, 426] on button "View options" at bounding box center [1124, 440] width 116 height 33
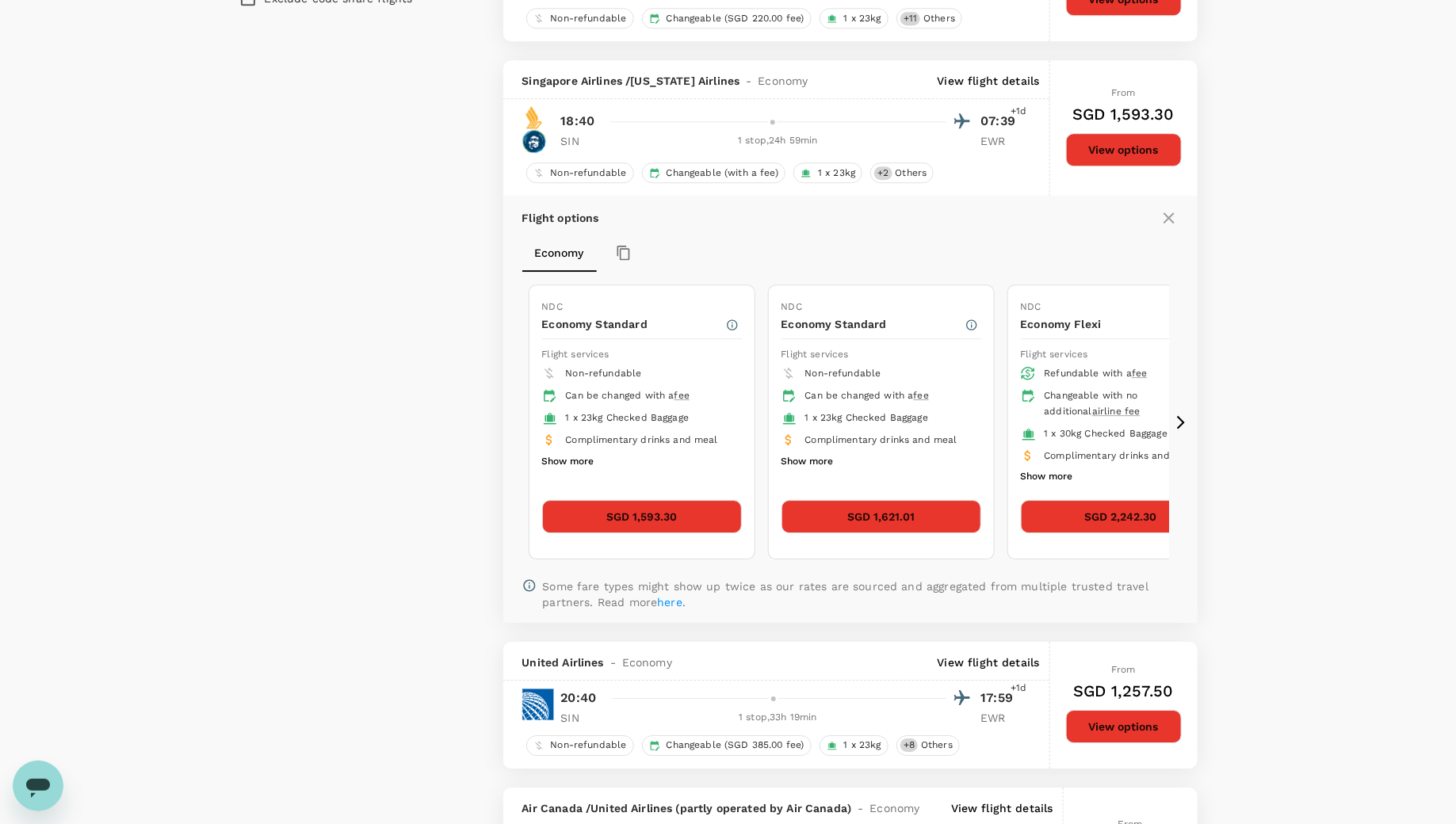
scroll to position [2138, 0]
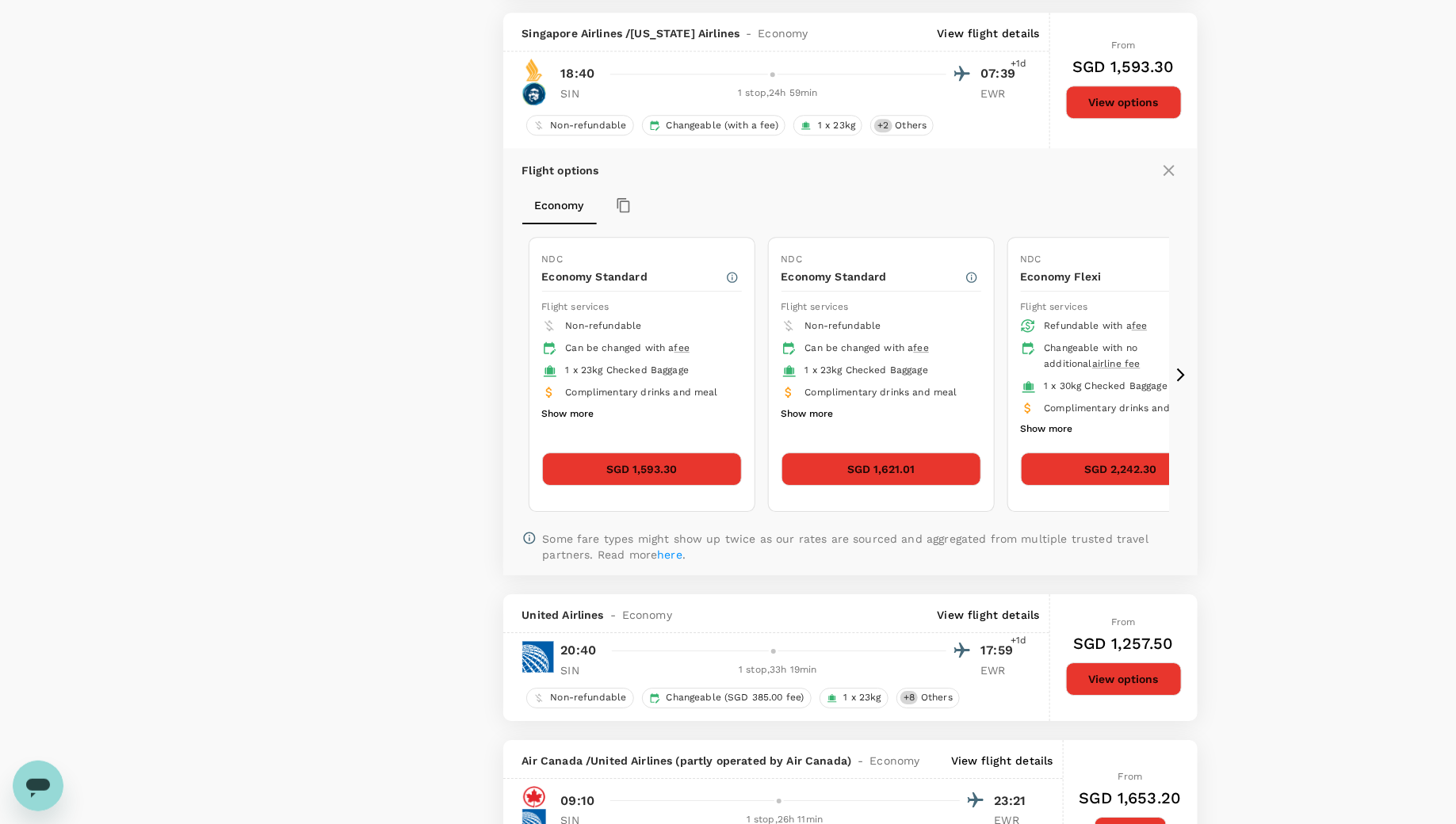
click at [560, 405] on button "Show more" at bounding box center [568, 414] width 52 height 21
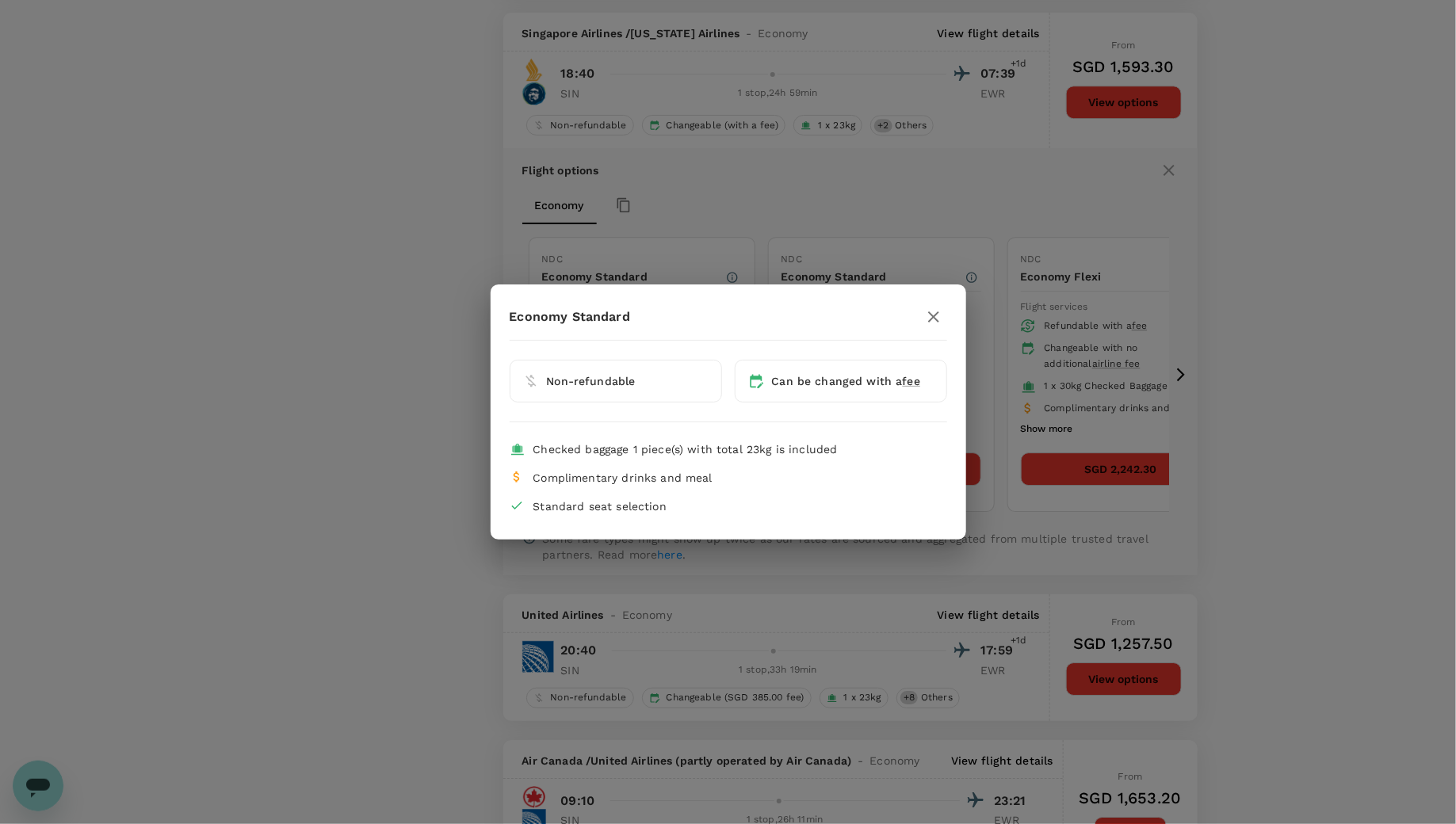
click at [934, 313] on icon "button" at bounding box center [933, 316] width 19 height 19
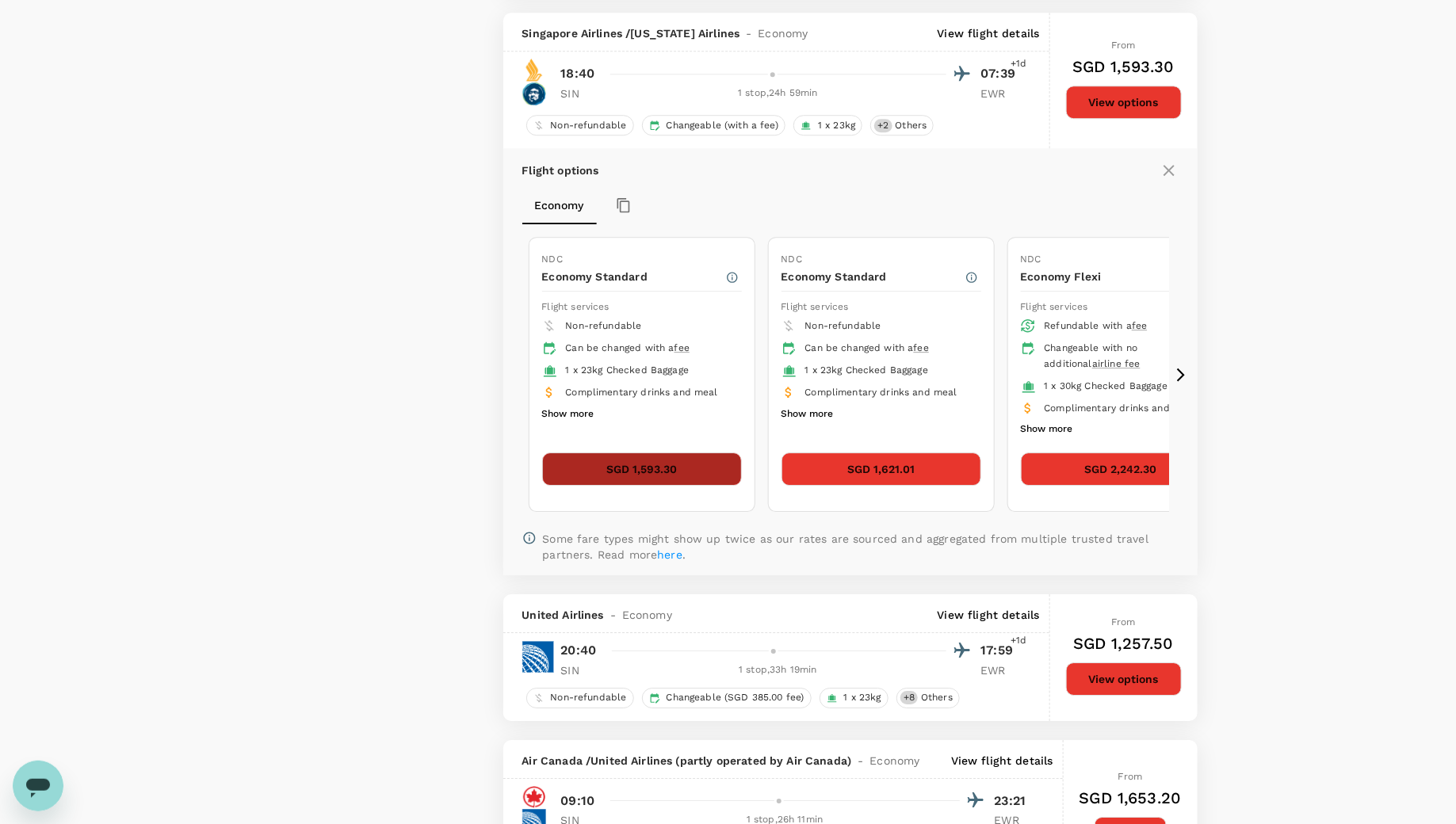
click at [638, 457] on button "SGD 1,593.30" at bounding box center [642, 470] width 200 height 33
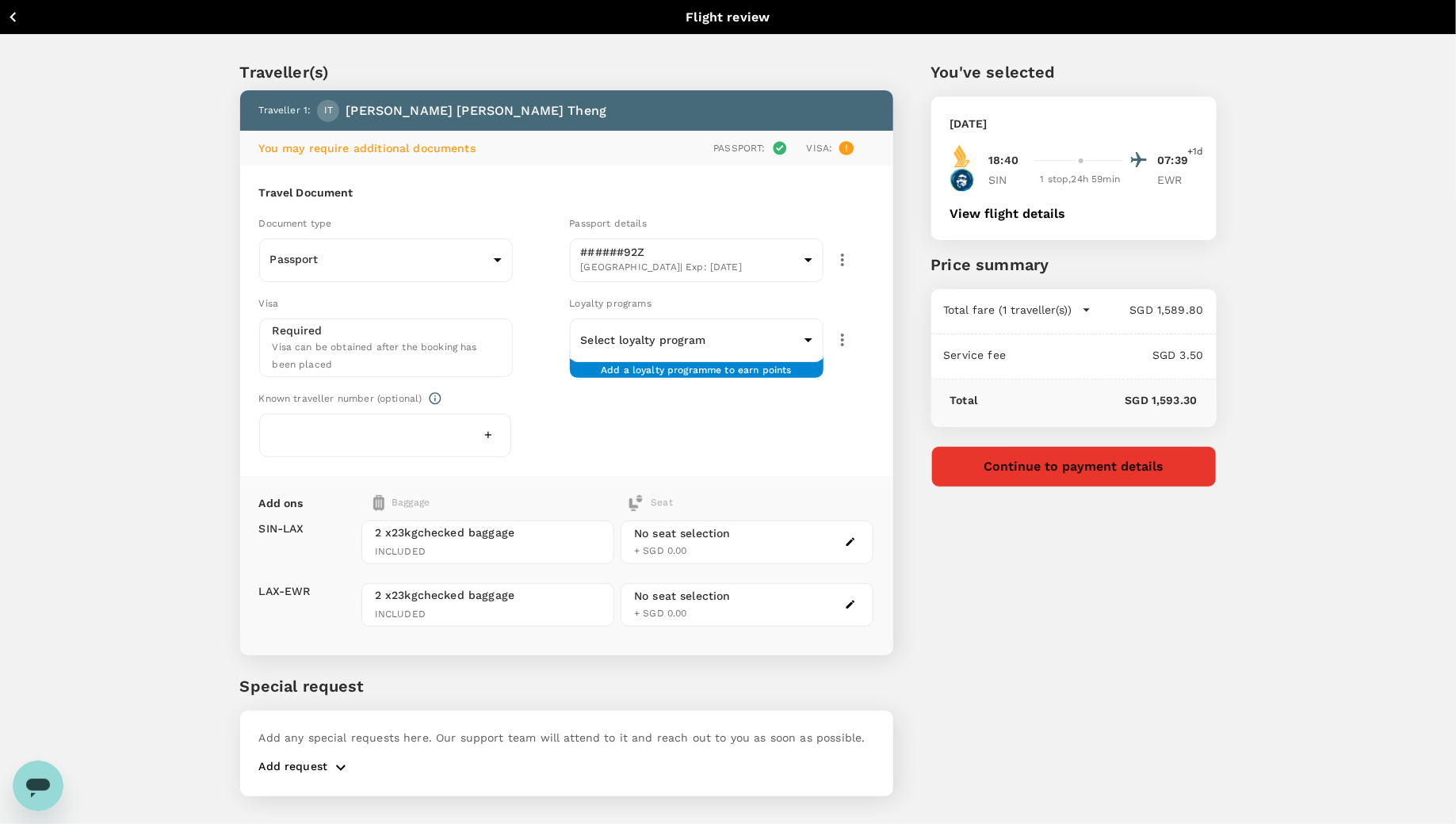
click at [851, 546] on button "button" at bounding box center [850, 541] width 19 height 19
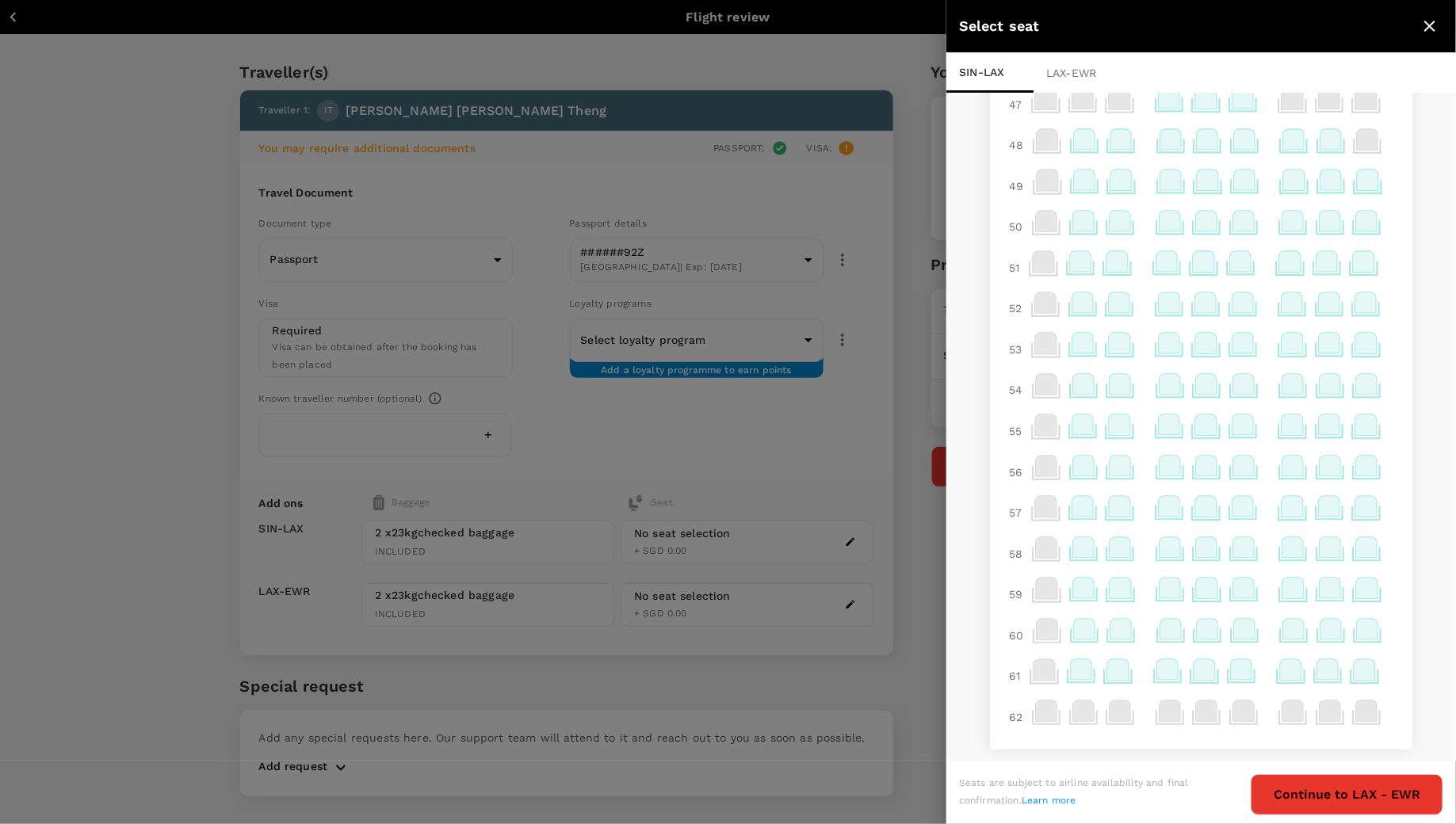
scroll to position [142, 0]
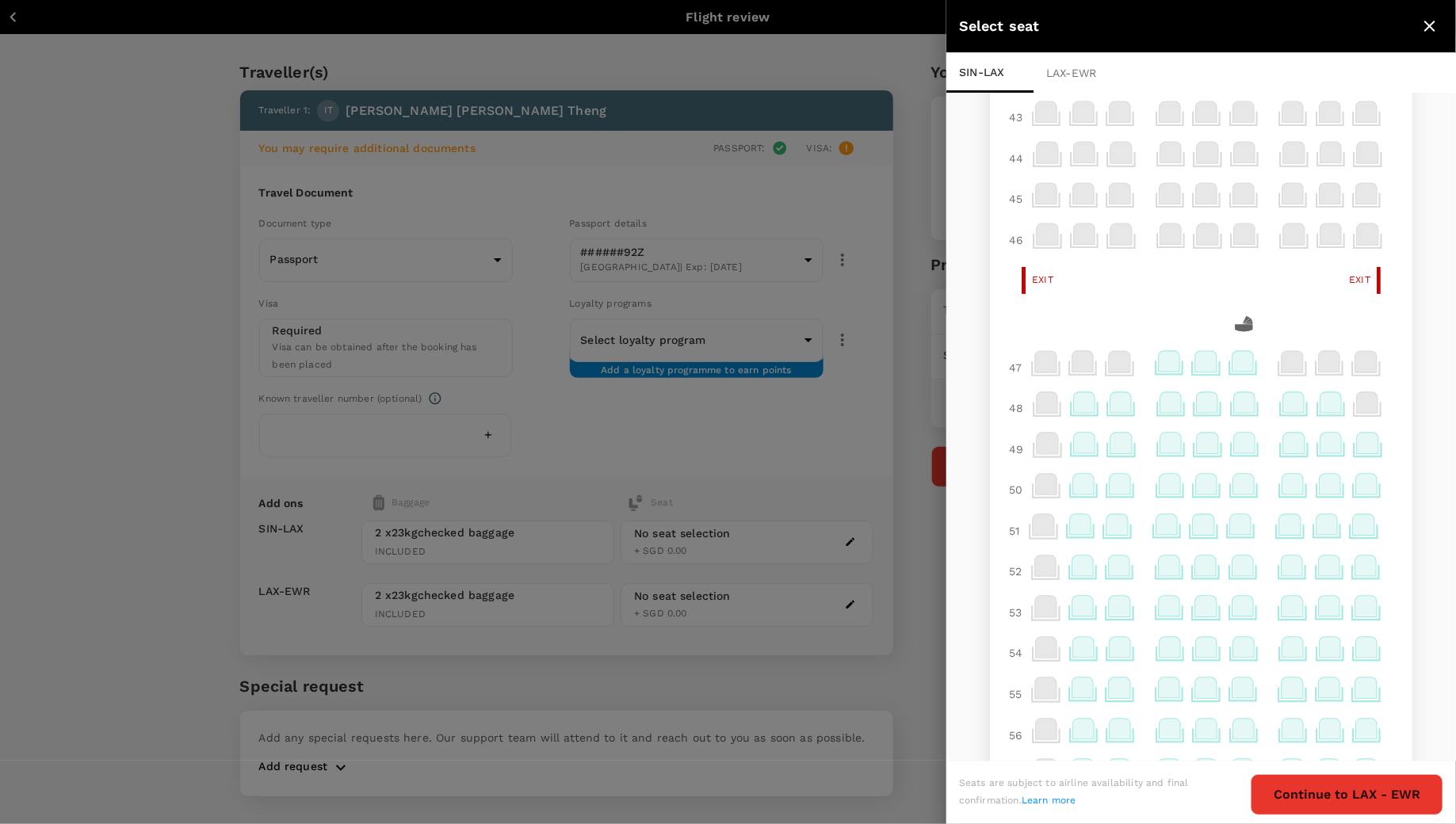
click at [1424, 19] on icon "close" at bounding box center [1429, 26] width 19 height 19
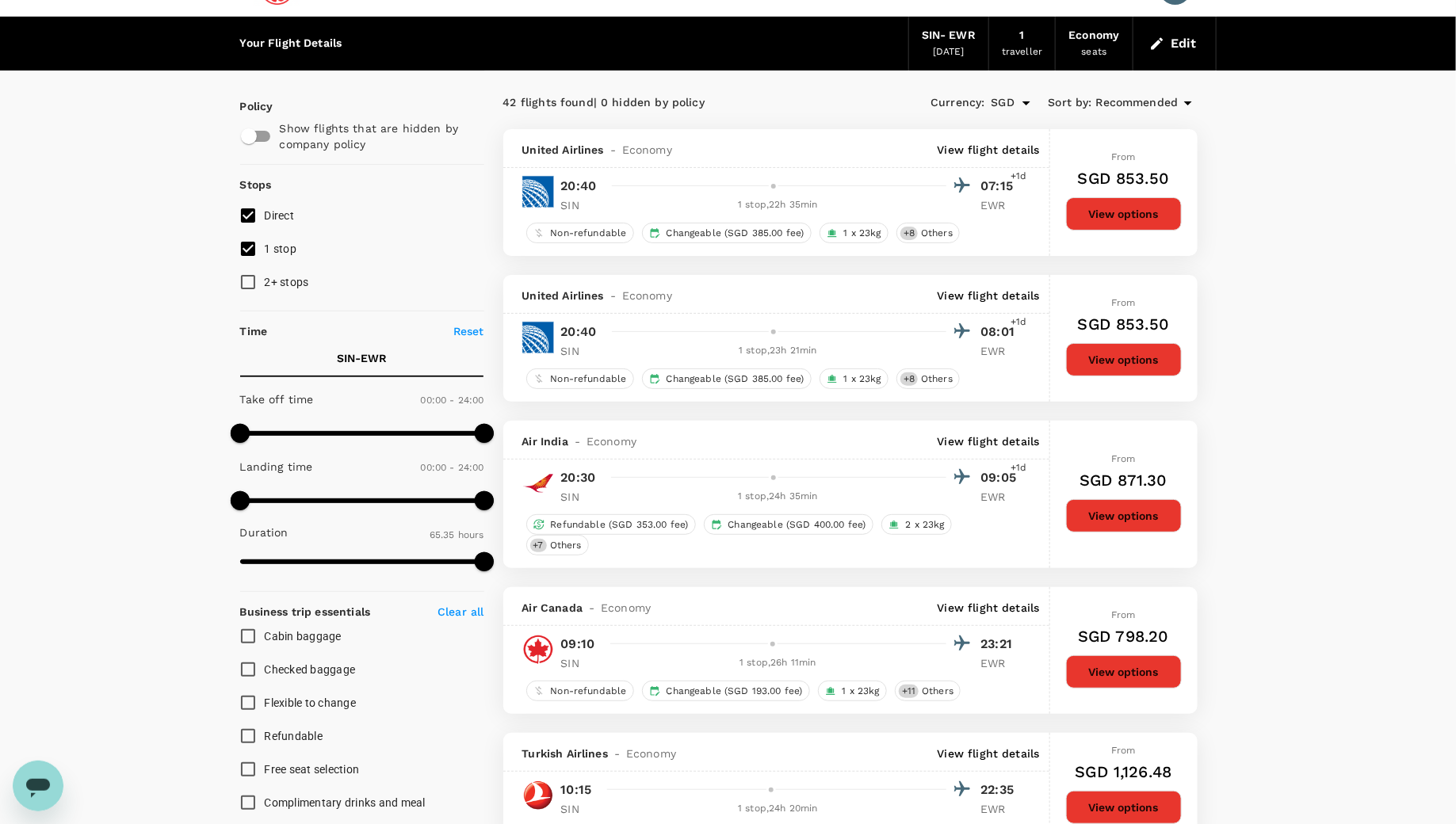
scroll to position [42, 0]
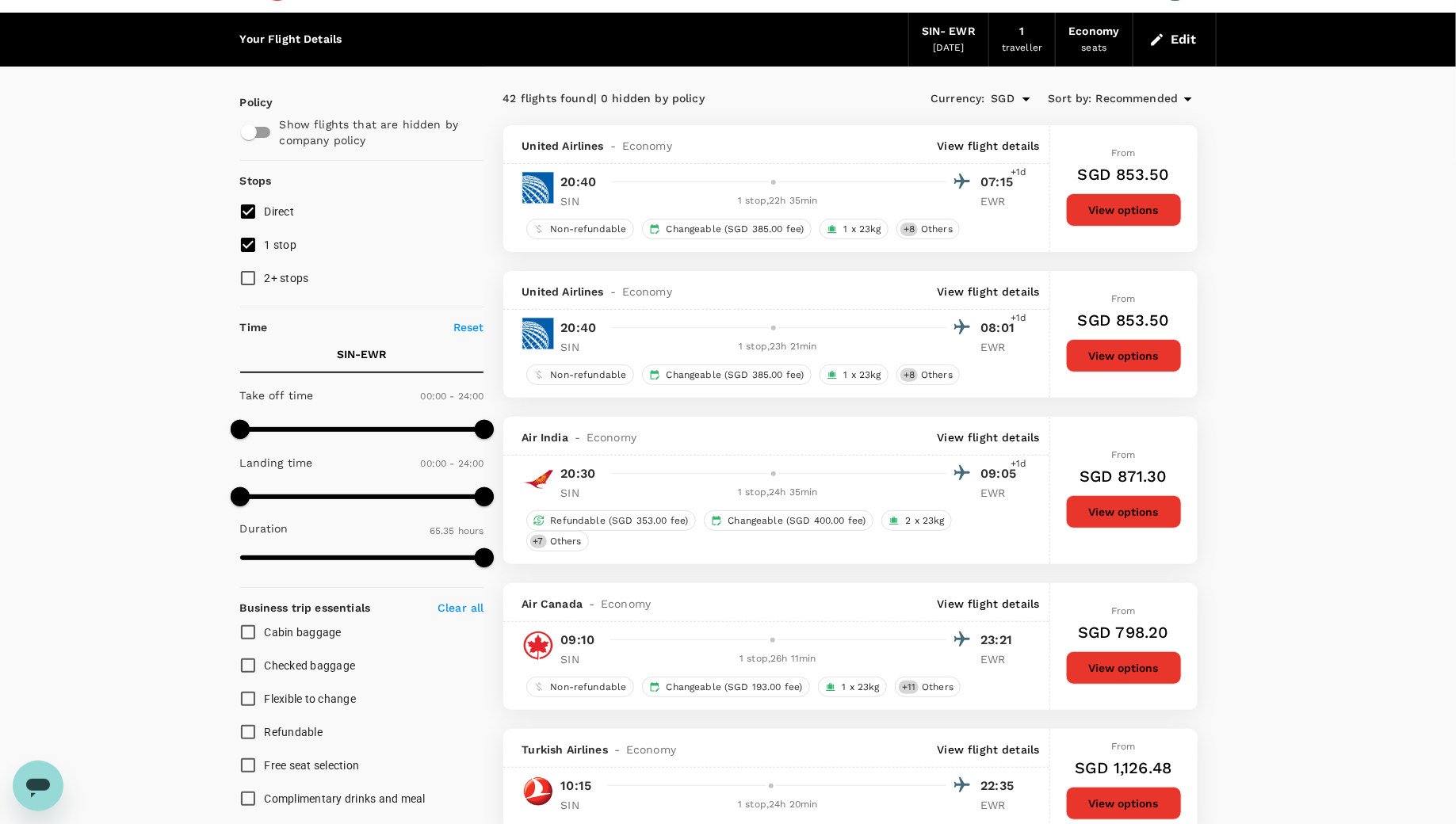
click at [1095, 502] on button "View options" at bounding box center [1124, 512] width 116 height 33
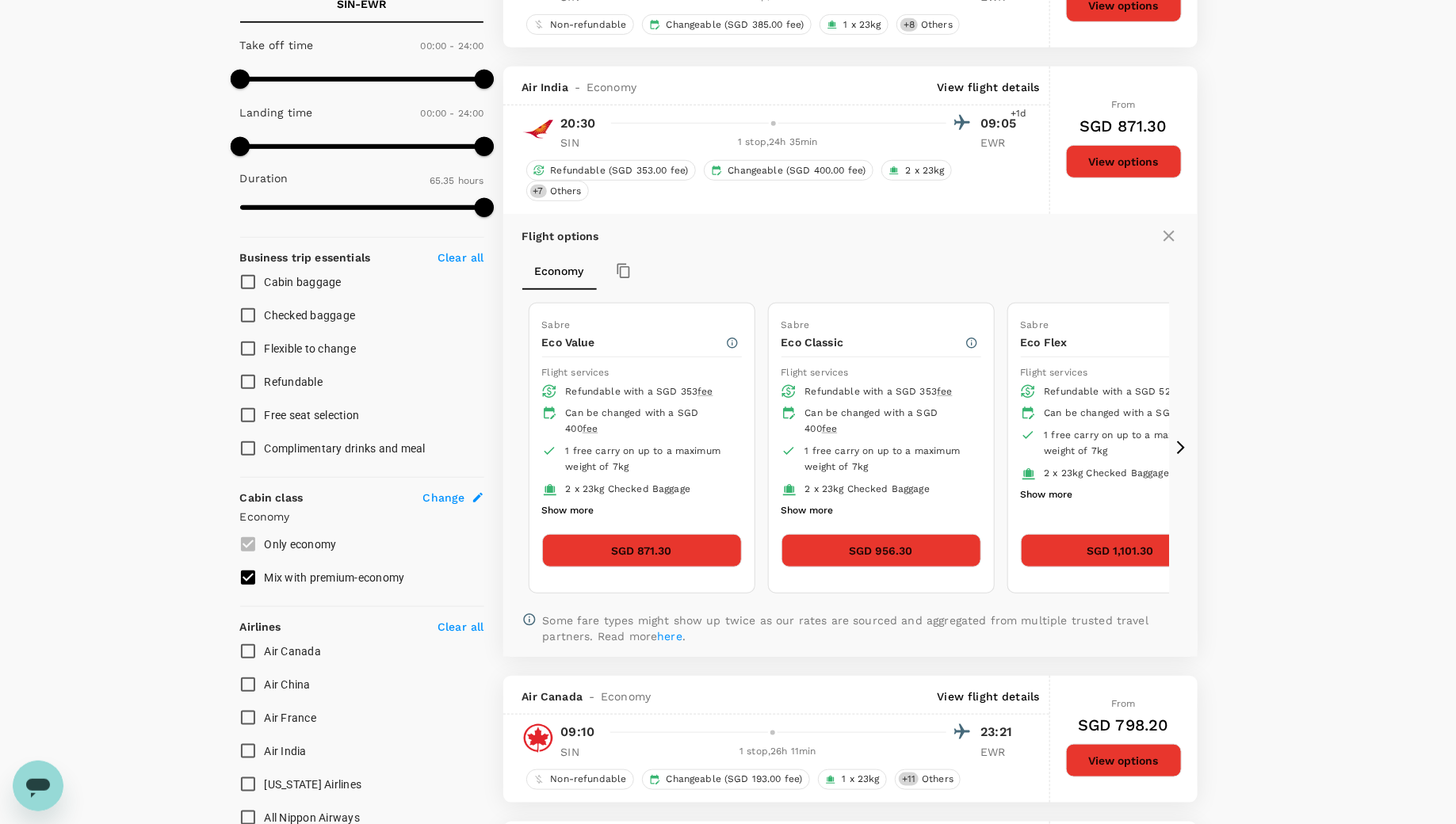
scroll to position [385, 0]
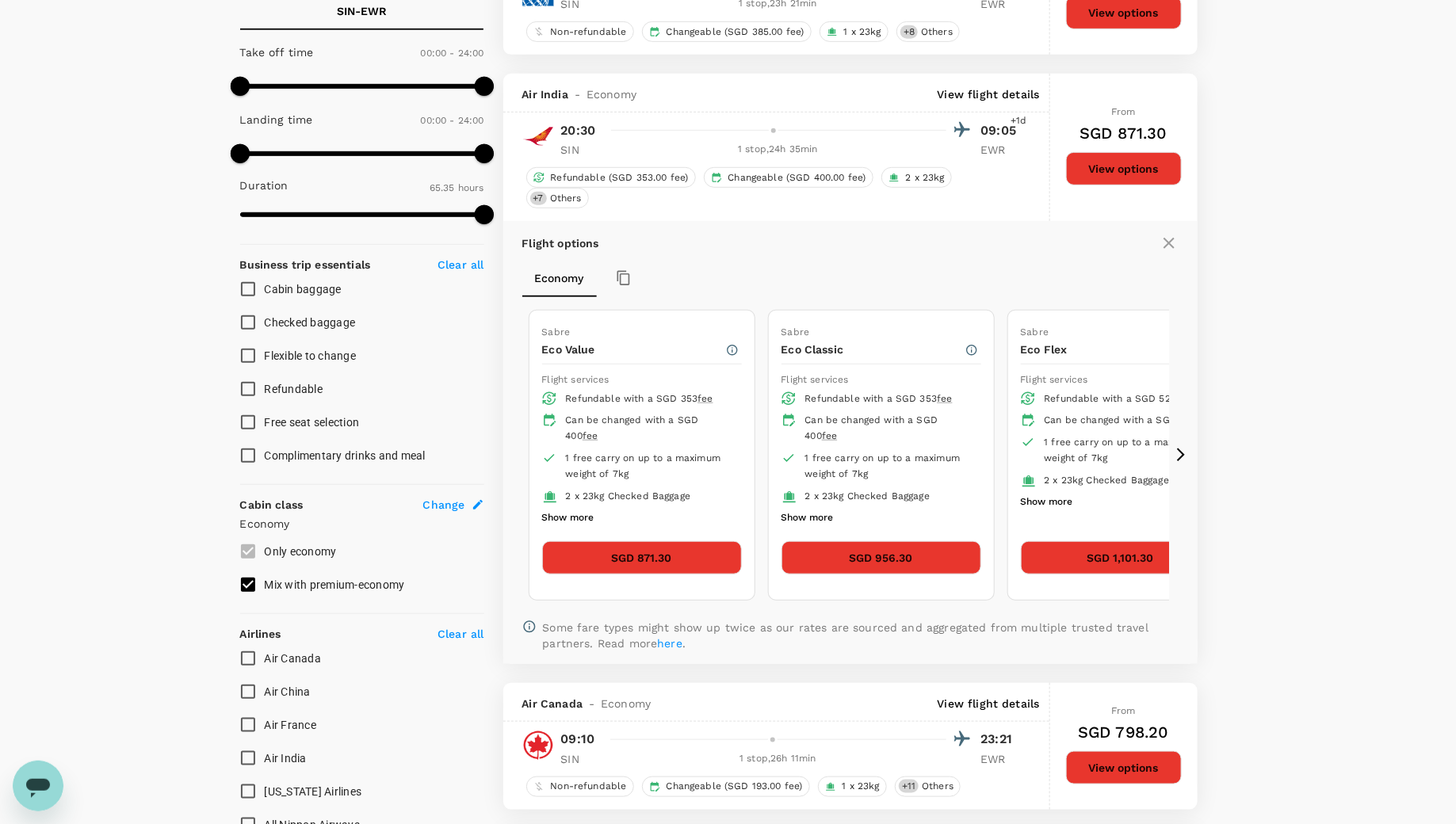
click at [991, 96] on p "View flight details" at bounding box center [988, 95] width 102 height 16
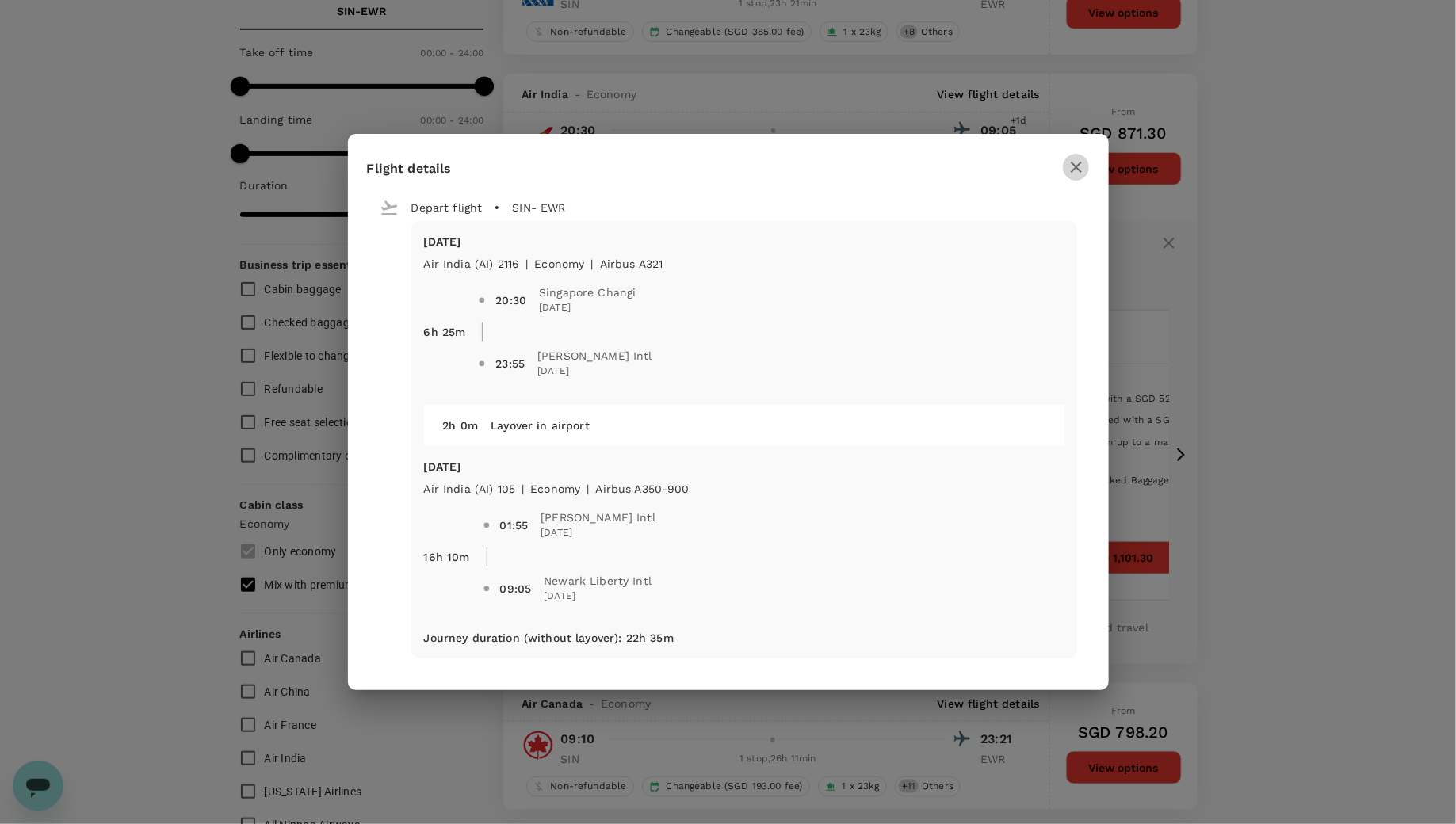
click at [1079, 164] on icon "button" at bounding box center [1076, 166] width 19 height 19
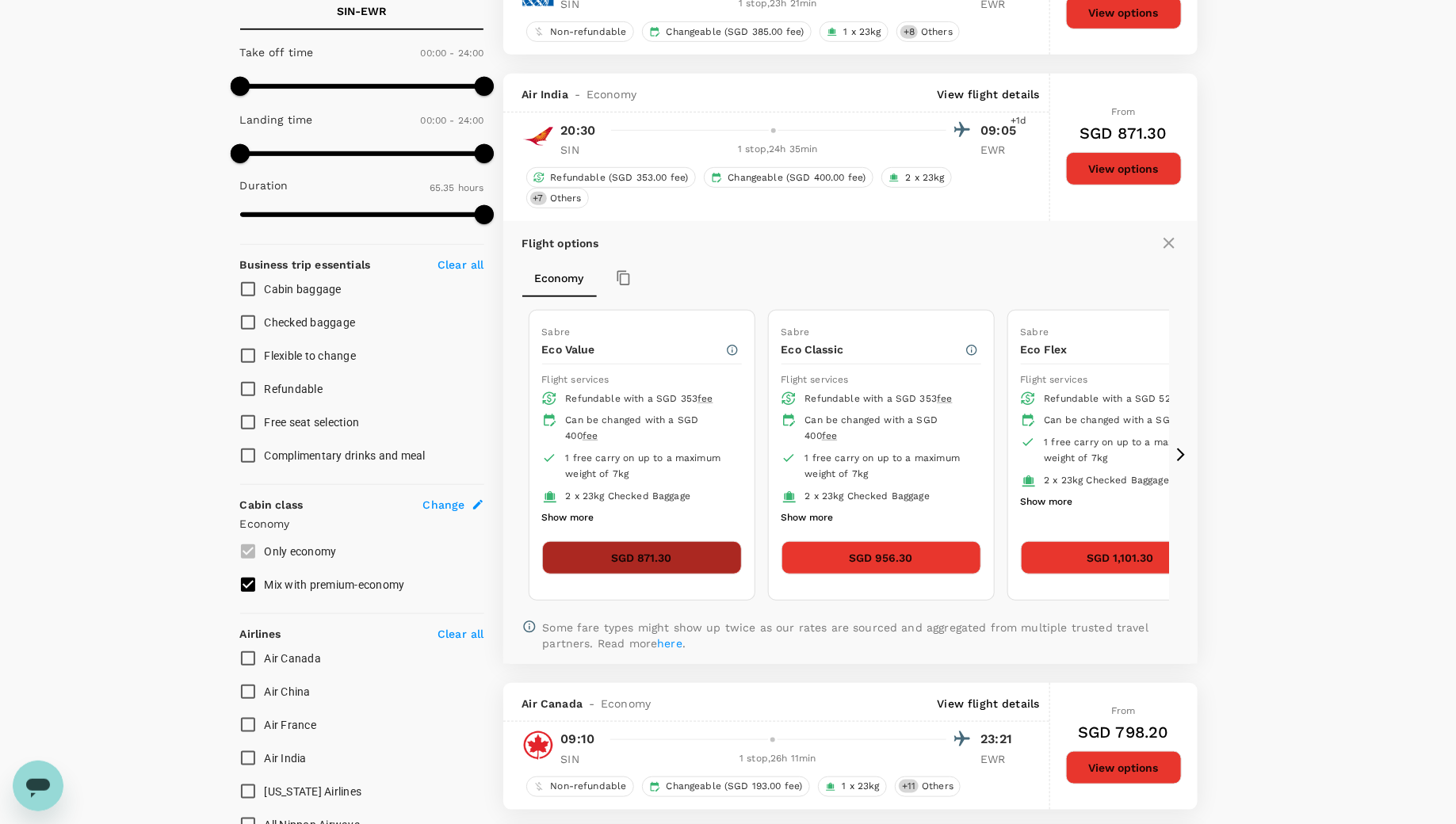
click at [602, 543] on button "SGD 871.30" at bounding box center [642, 558] width 200 height 33
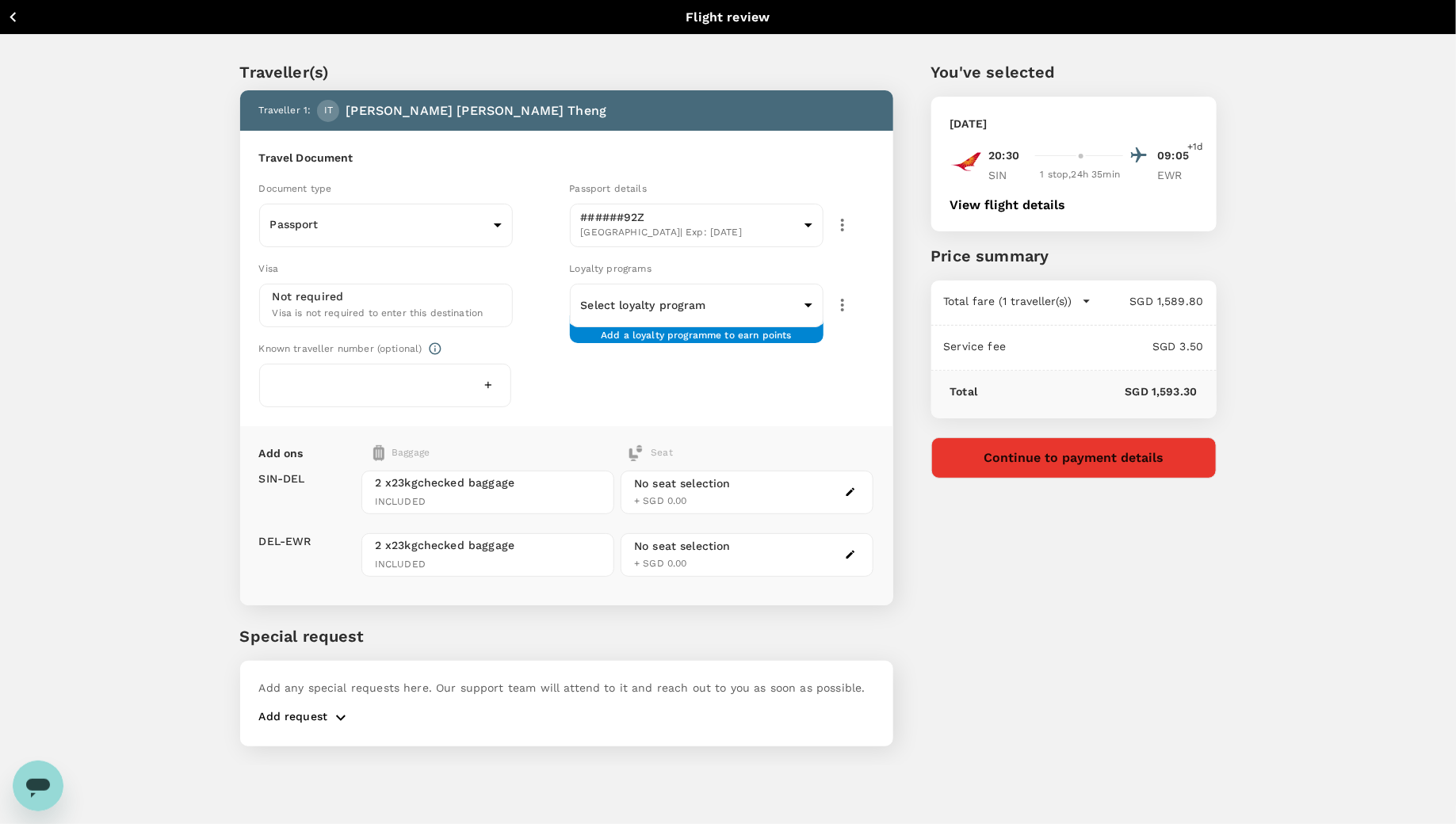
click at [846, 492] on div "No seat selection + SGD 0.00 No seat selection + SGD 0.00" at bounding box center [743, 521] width 259 height 132
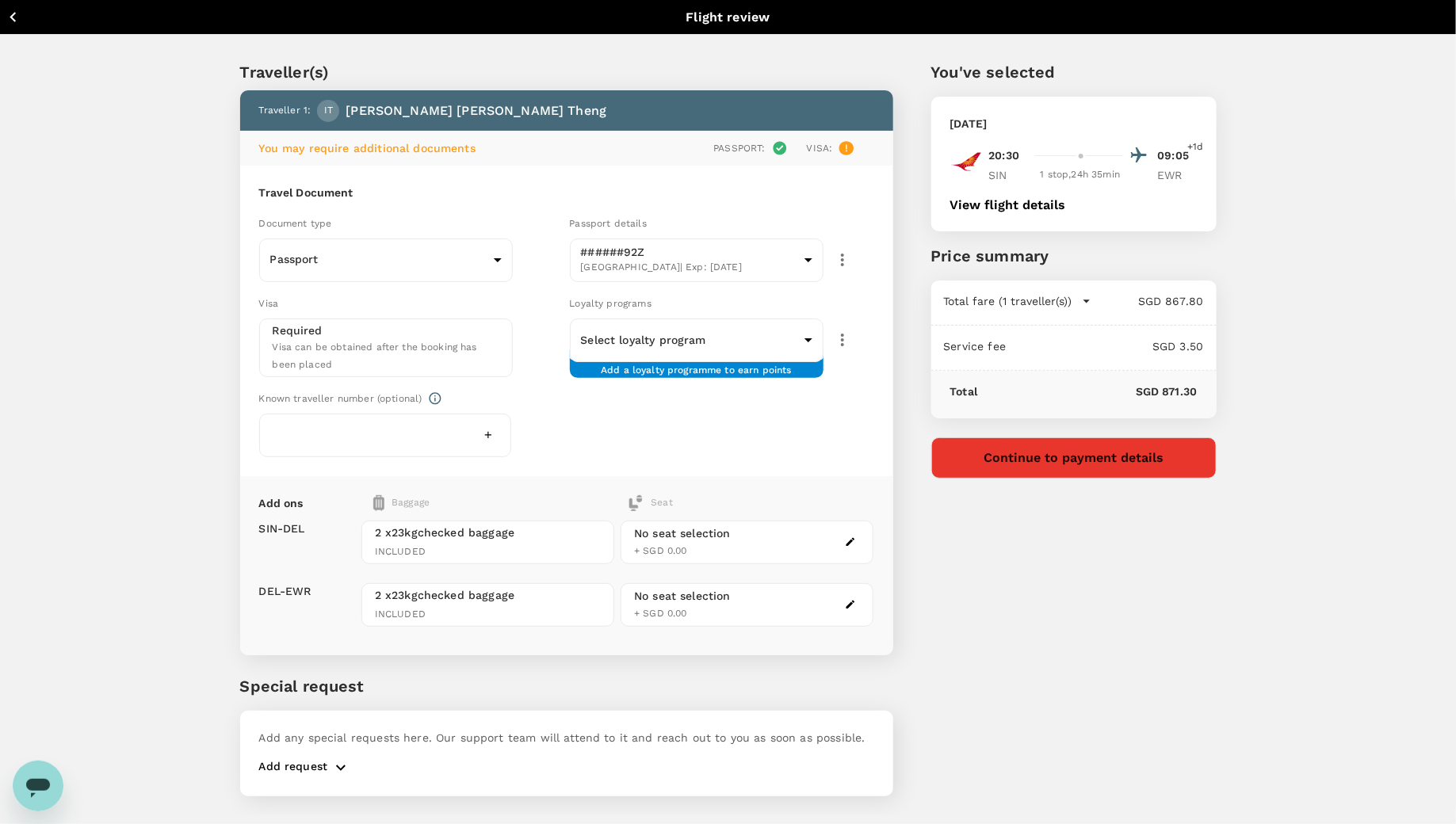
click at [848, 541] on icon "button" at bounding box center [851, 542] width 9 height 9
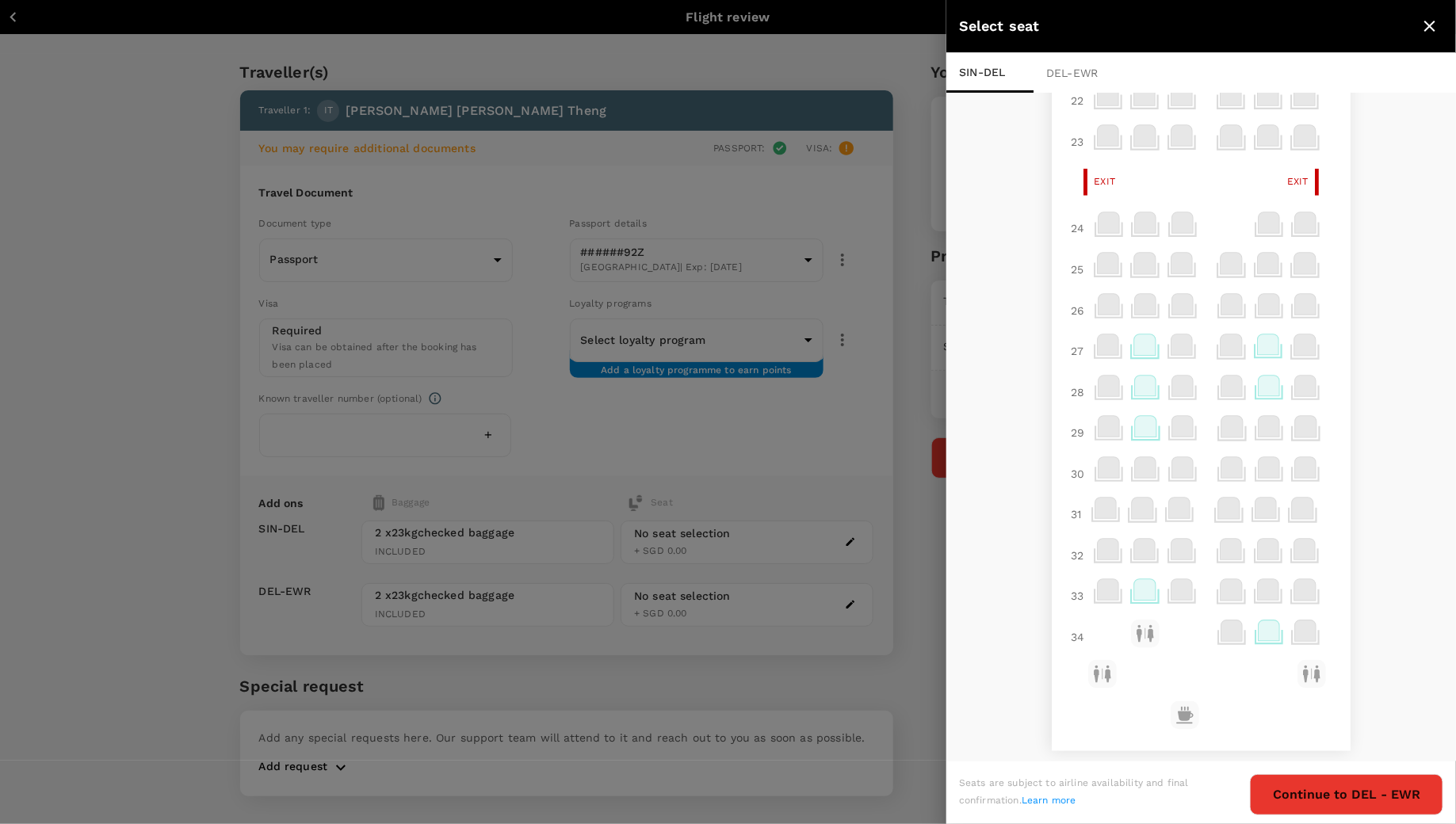
scroll to position [2, 0]
click at [1435, 27] on icon "close" at bounding box center [1429, 26] width 19 height 19
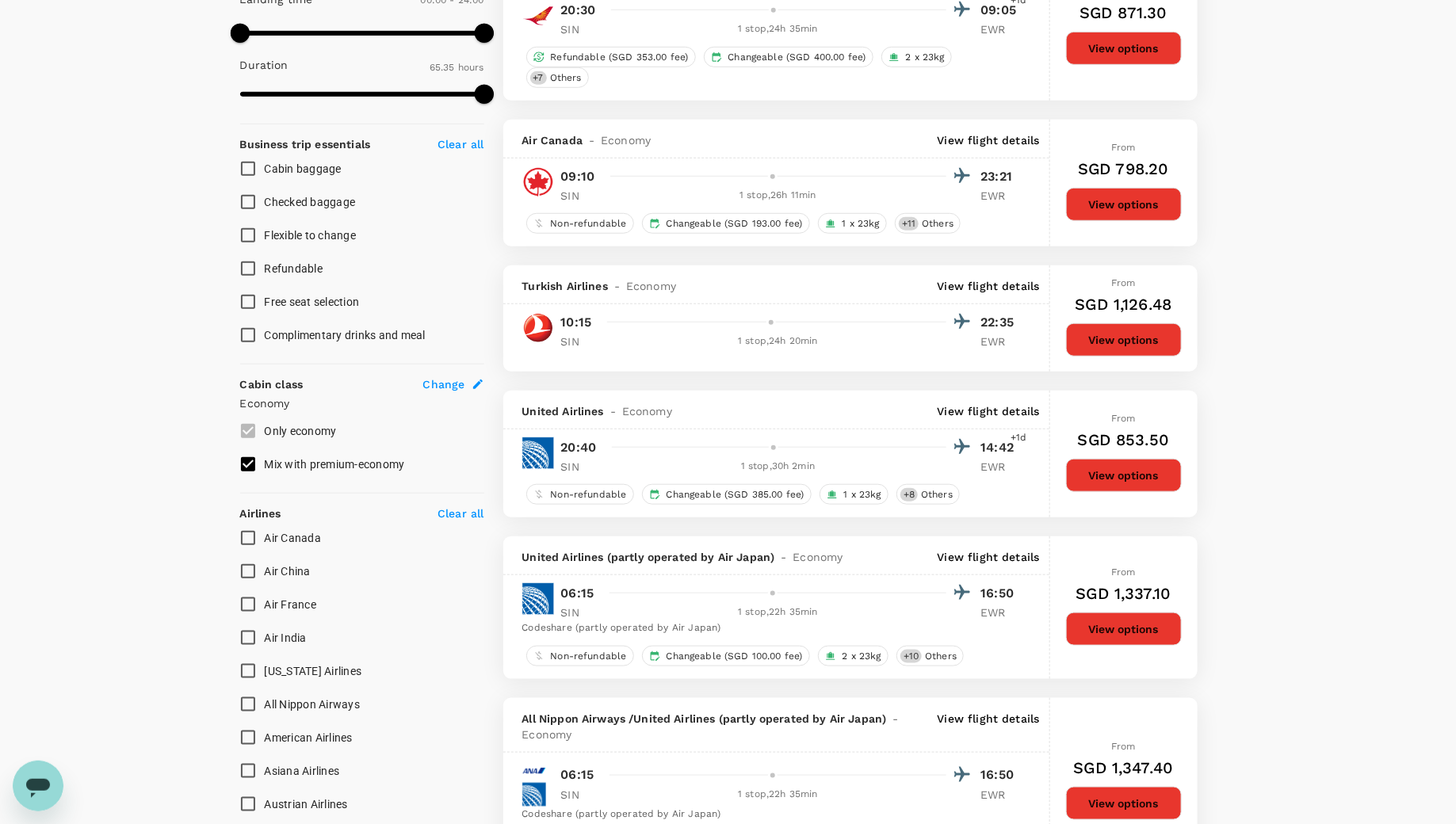
scroll to position [506, 0]
click at [1120, 329] on button "View options" at bounding box center [1124, 340] width 116 height 33
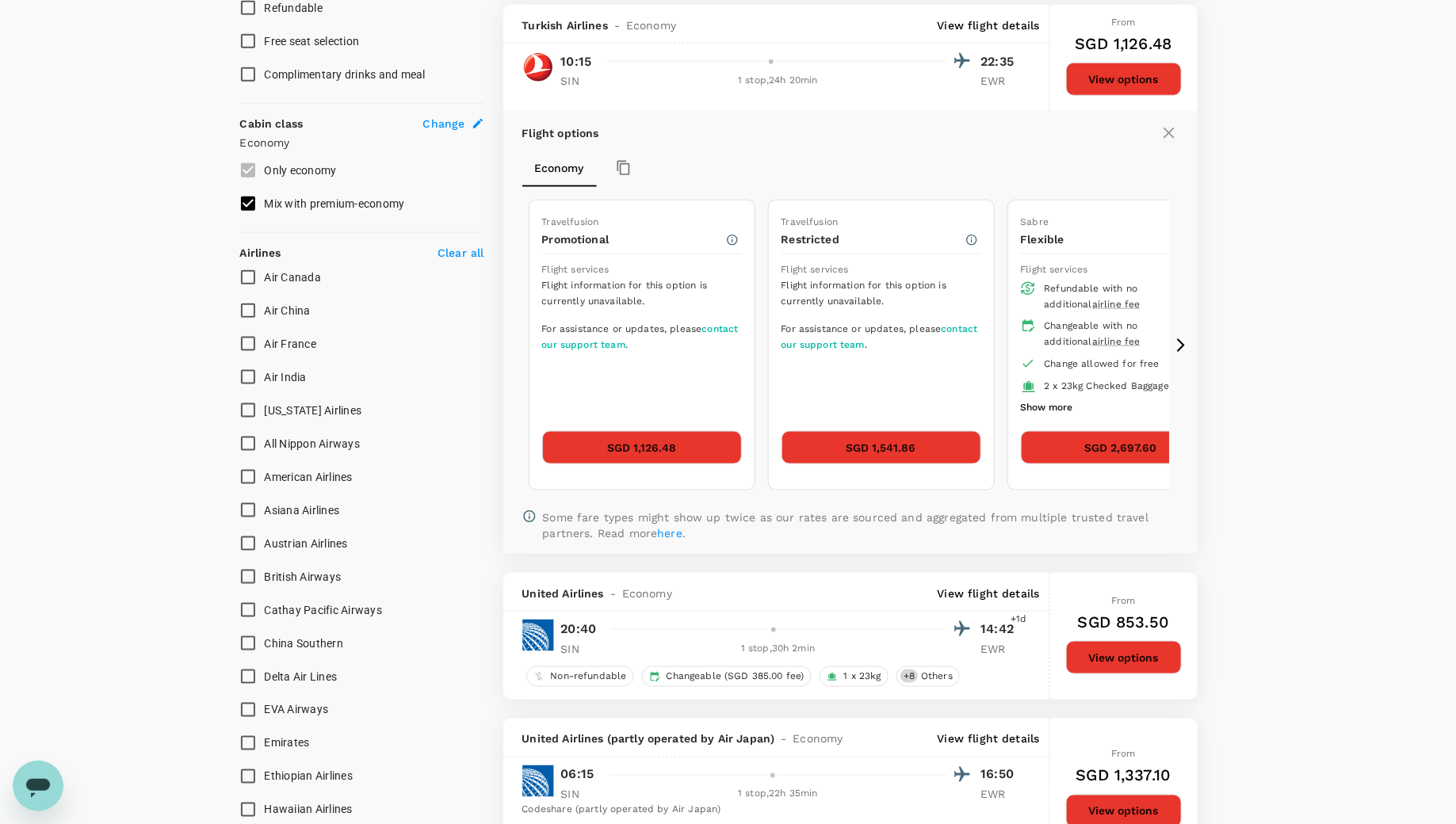
scroll to position [751, 0]
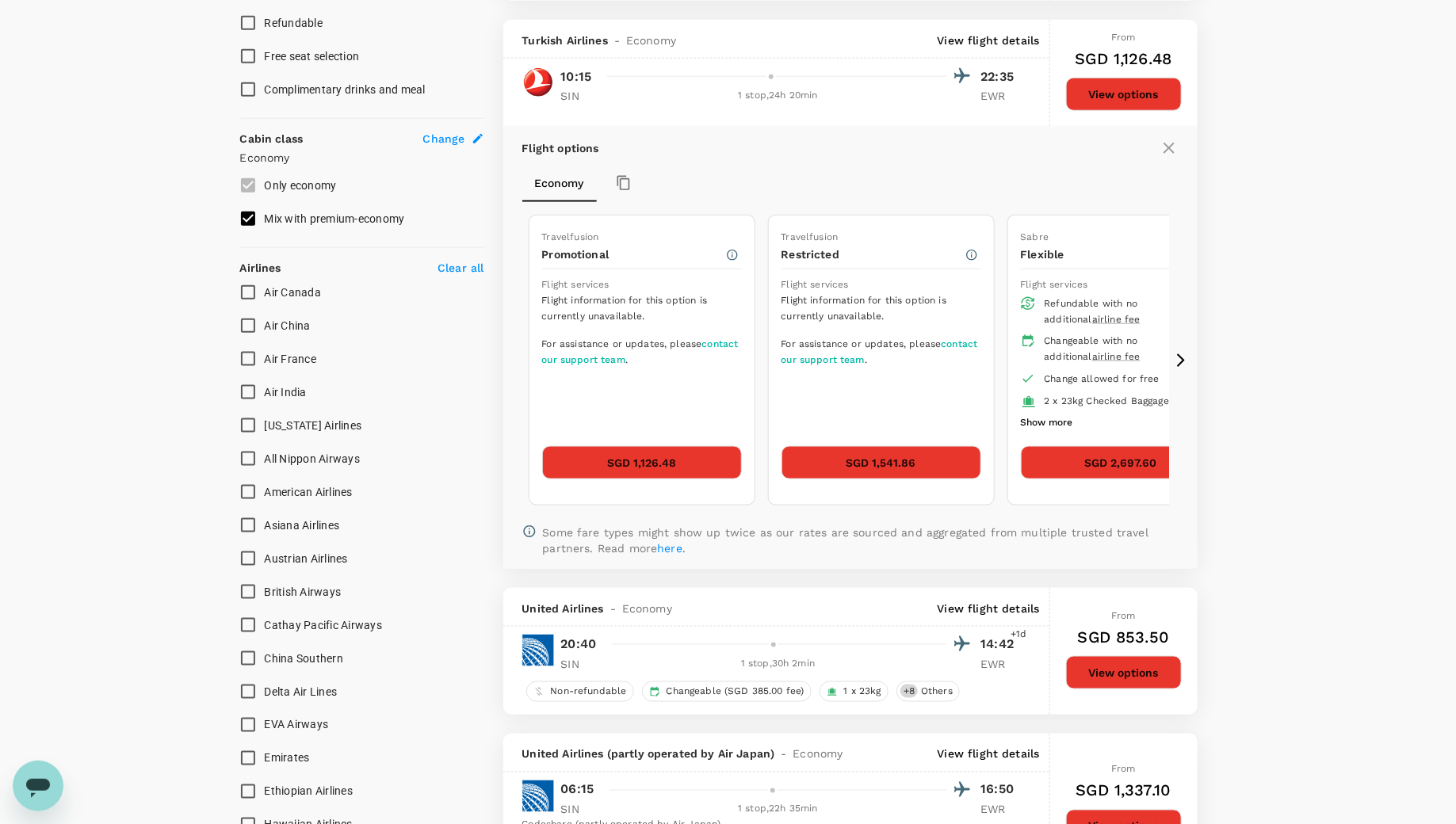
click at [1171, 139] on icon at bounding box center [1169, 148] width 19 height 19
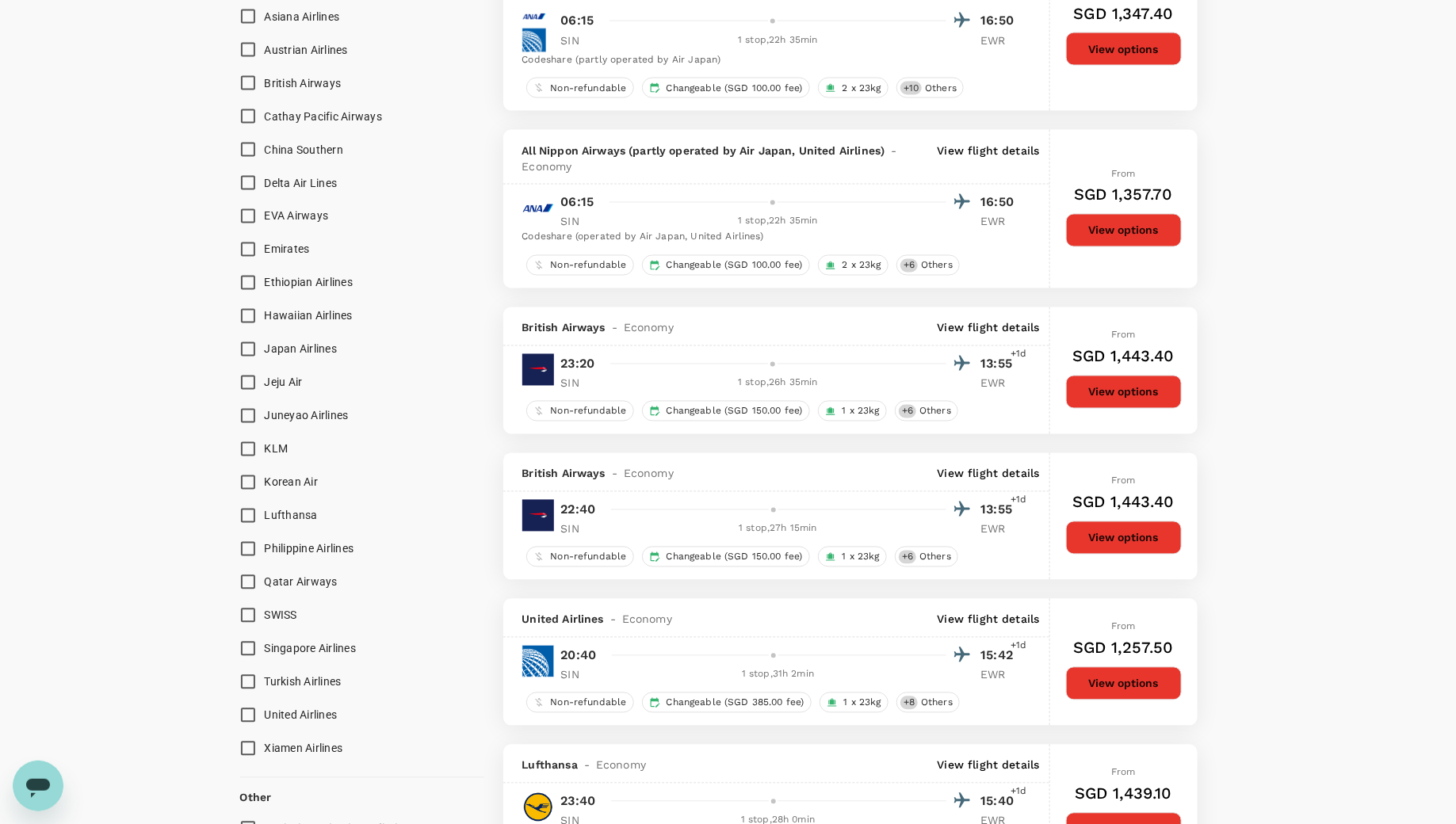
scroll to position [1273, 0]
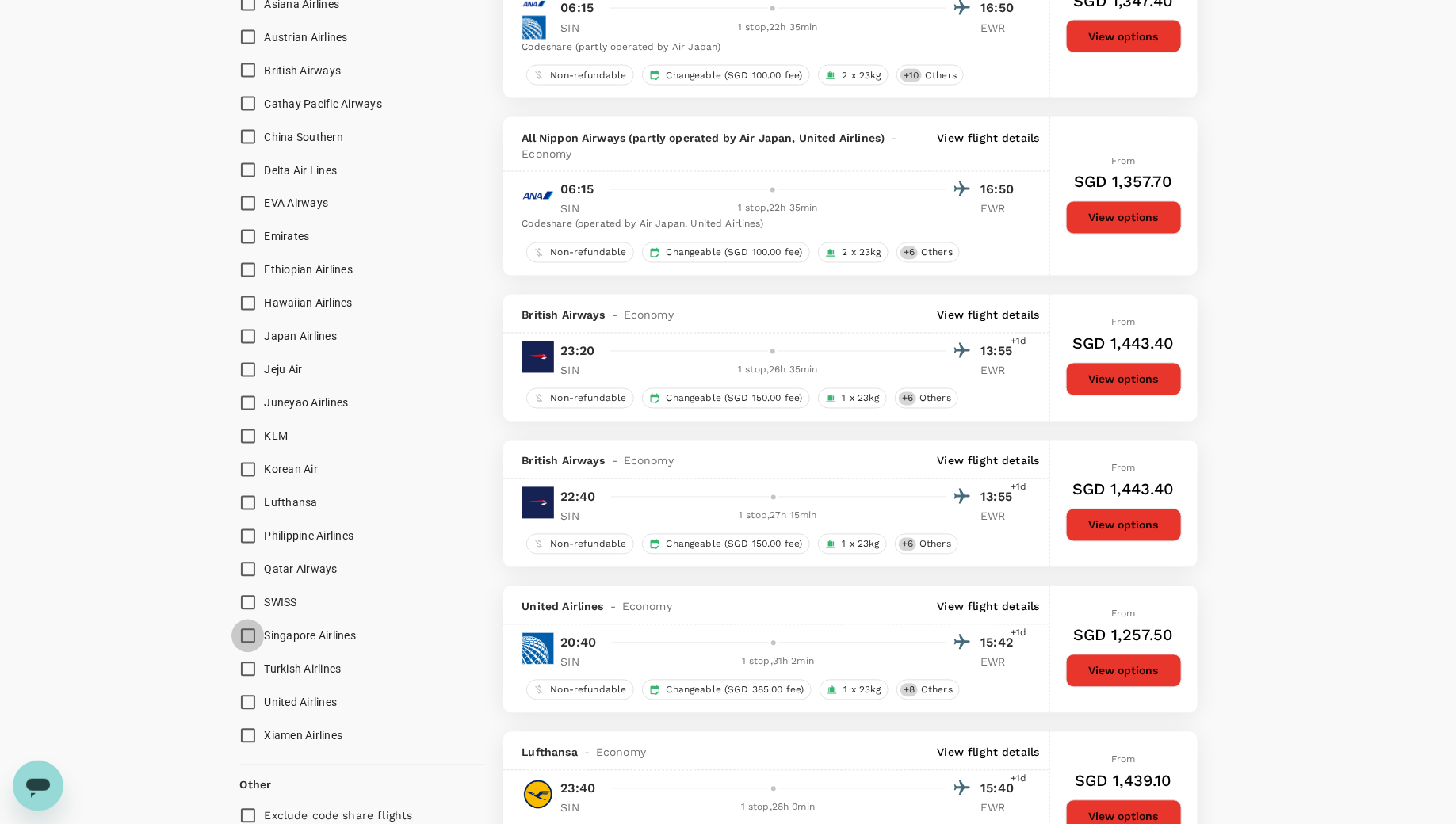
click at [258, 635] on input "Singapore Airlines" at bounding box center [248, 637] width 33 height 33
checkbox input "true"
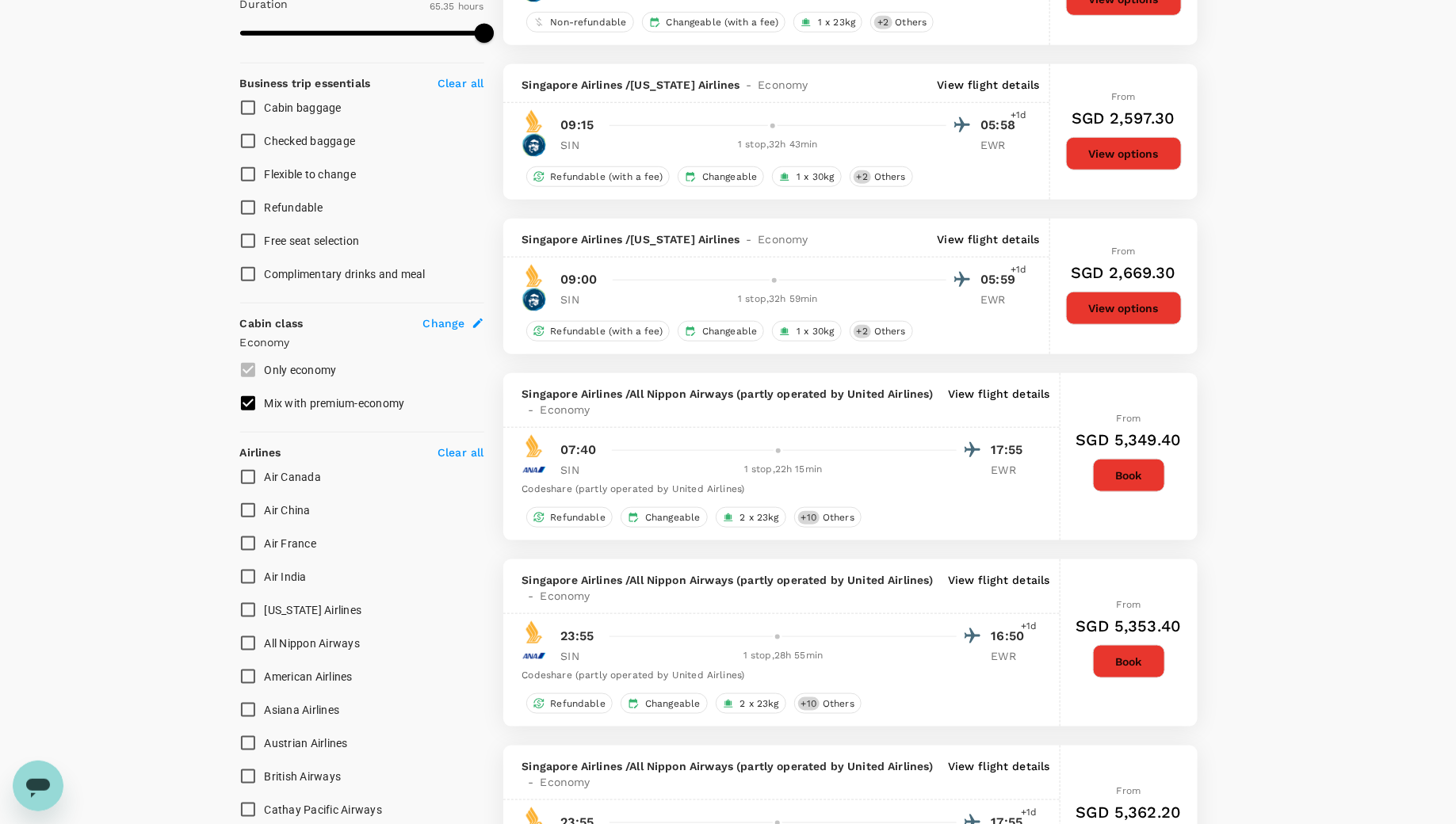
scroll to position [575, 0]
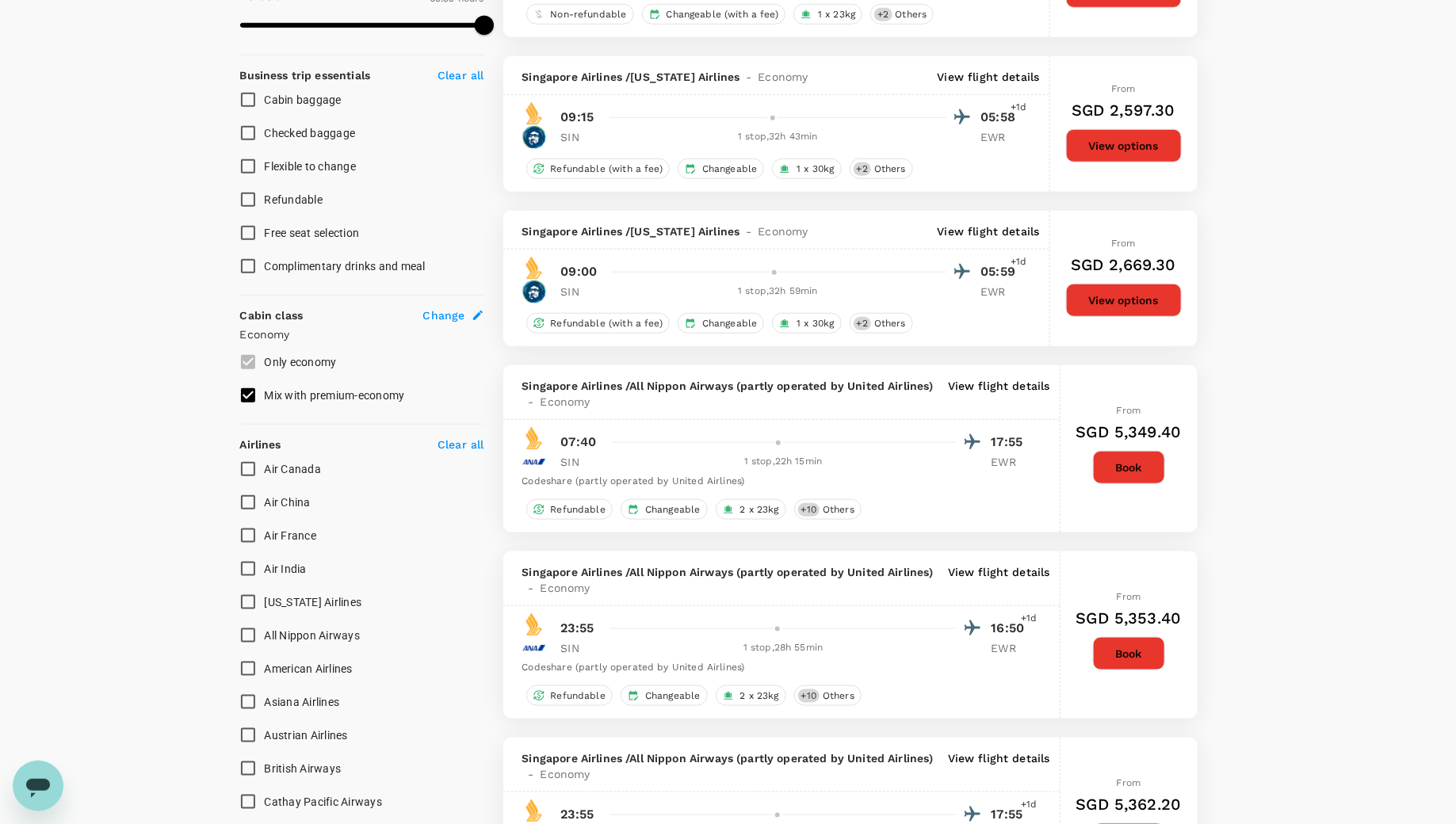
click at [247, 473] on input "Air Canada" at bounding box center [248, 470] width 33 height 33
checkbox input "true"
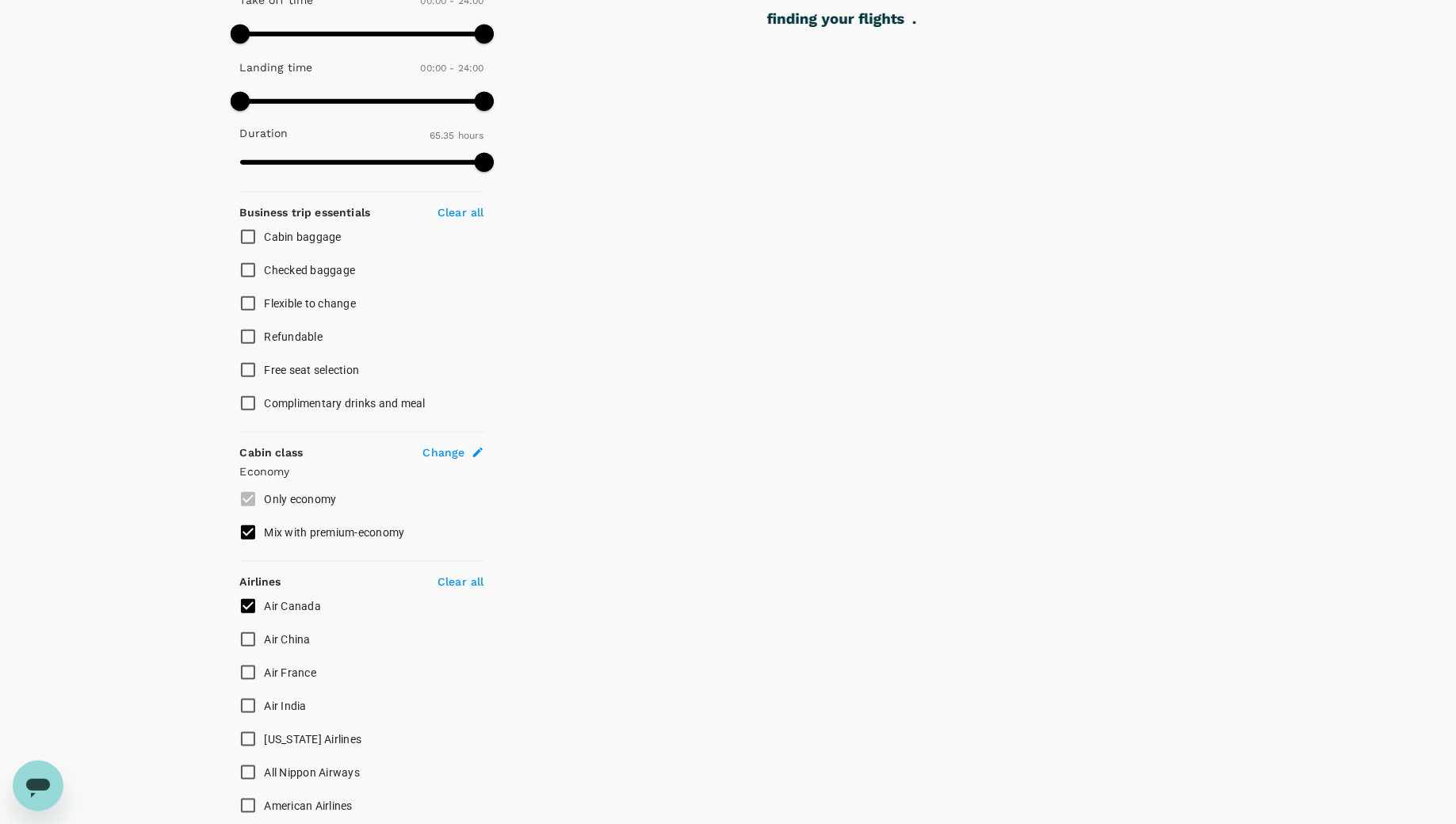
scroll to position [0, 0]
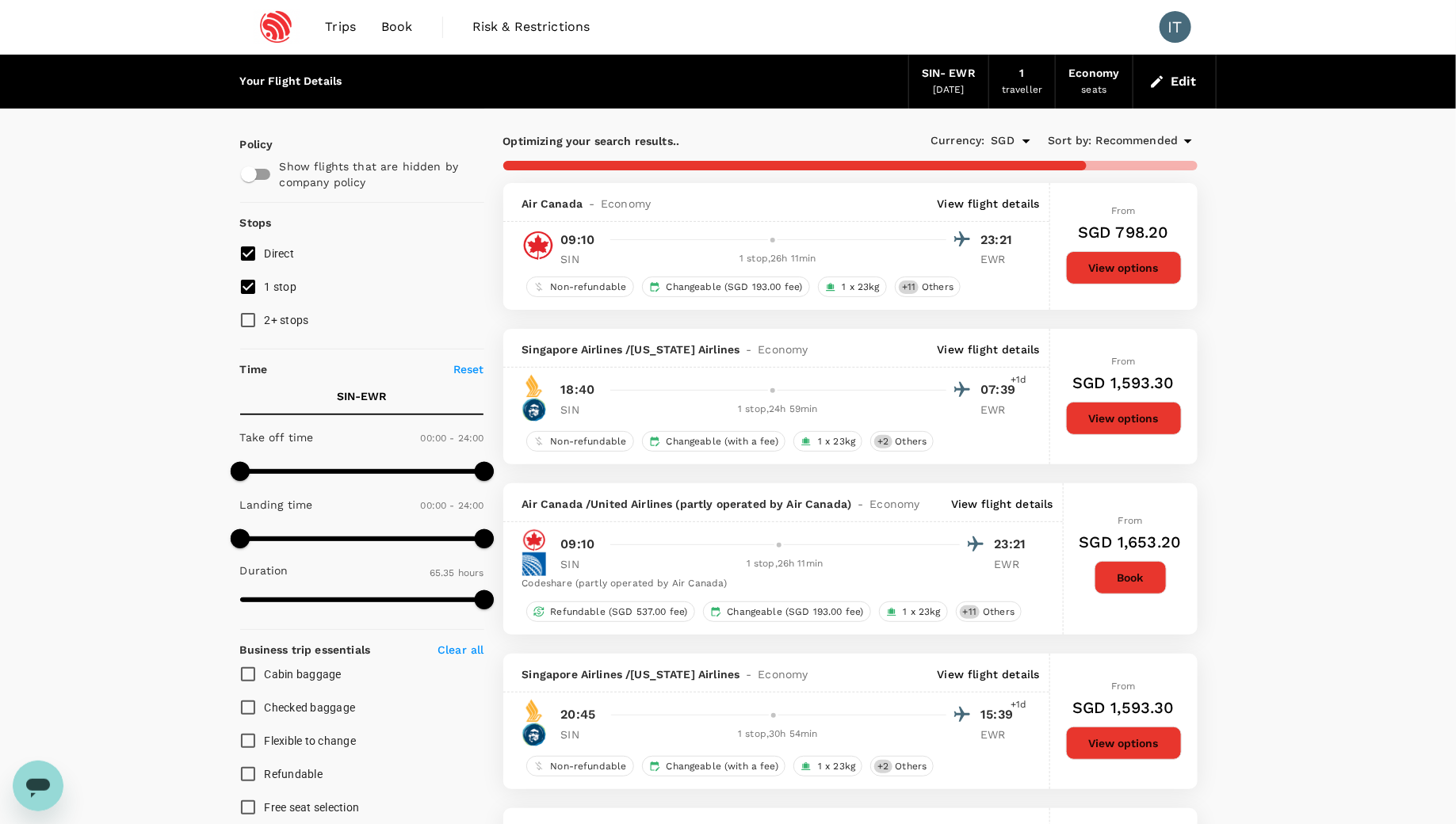
checkbox input "false"
checkbox input "true"
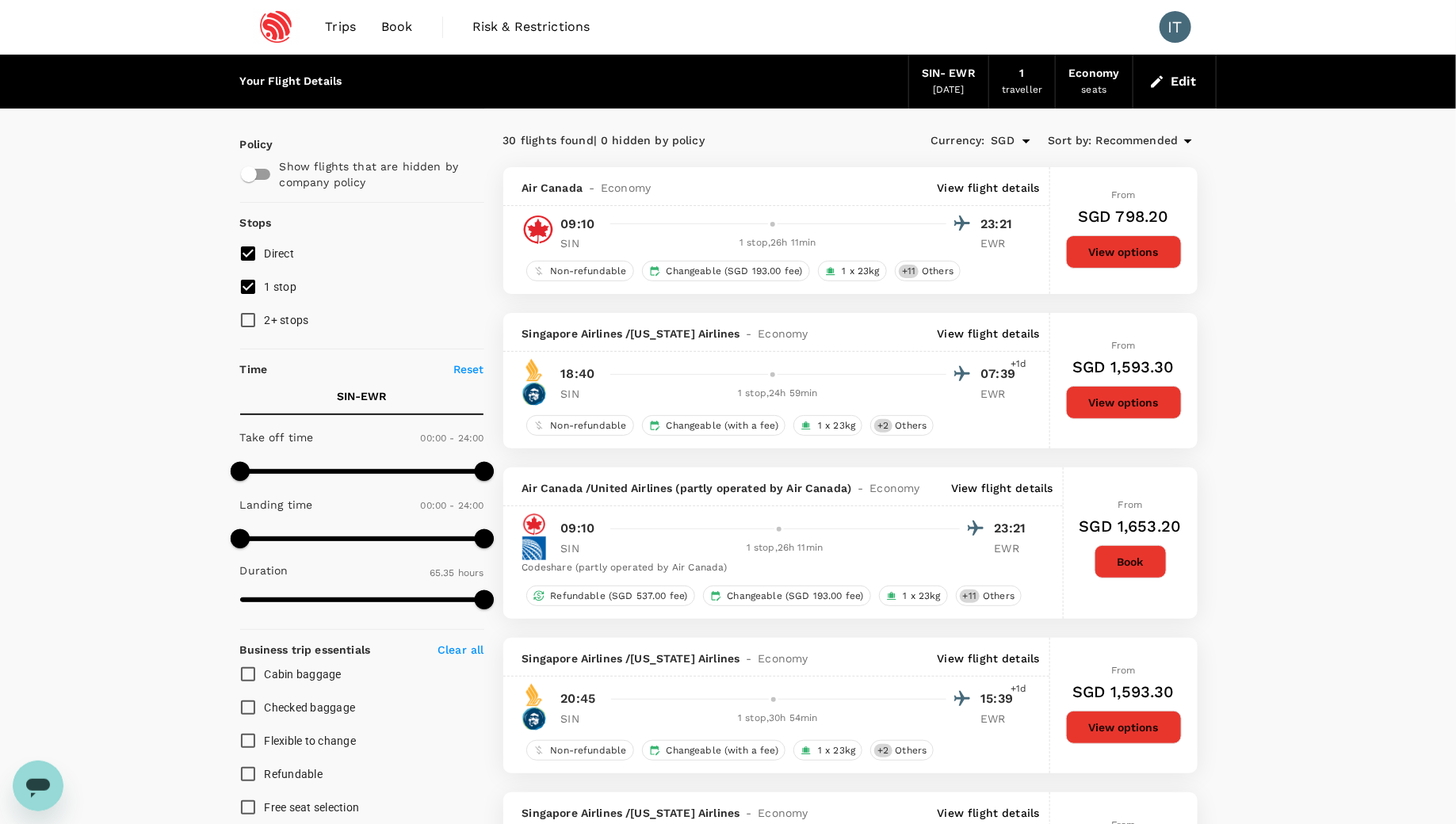
click at [1127, 250] on button "View options" at bounding box center [1124, 252] width 116 height 33
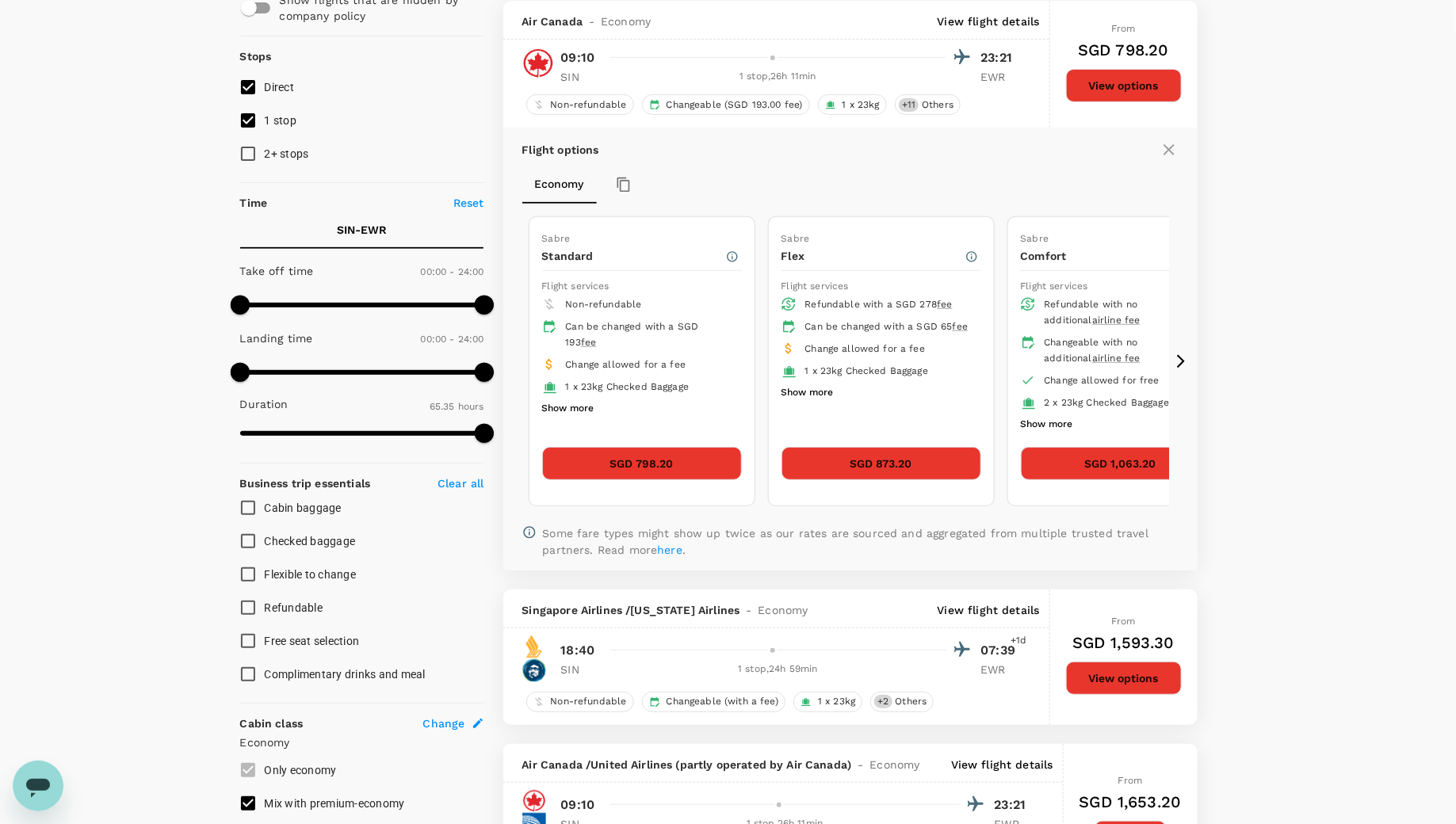
scroll to position [166, 0]
click at [688, 468] on button "SGD 798.20" at bounding box center [642, 464] width 200 height 33
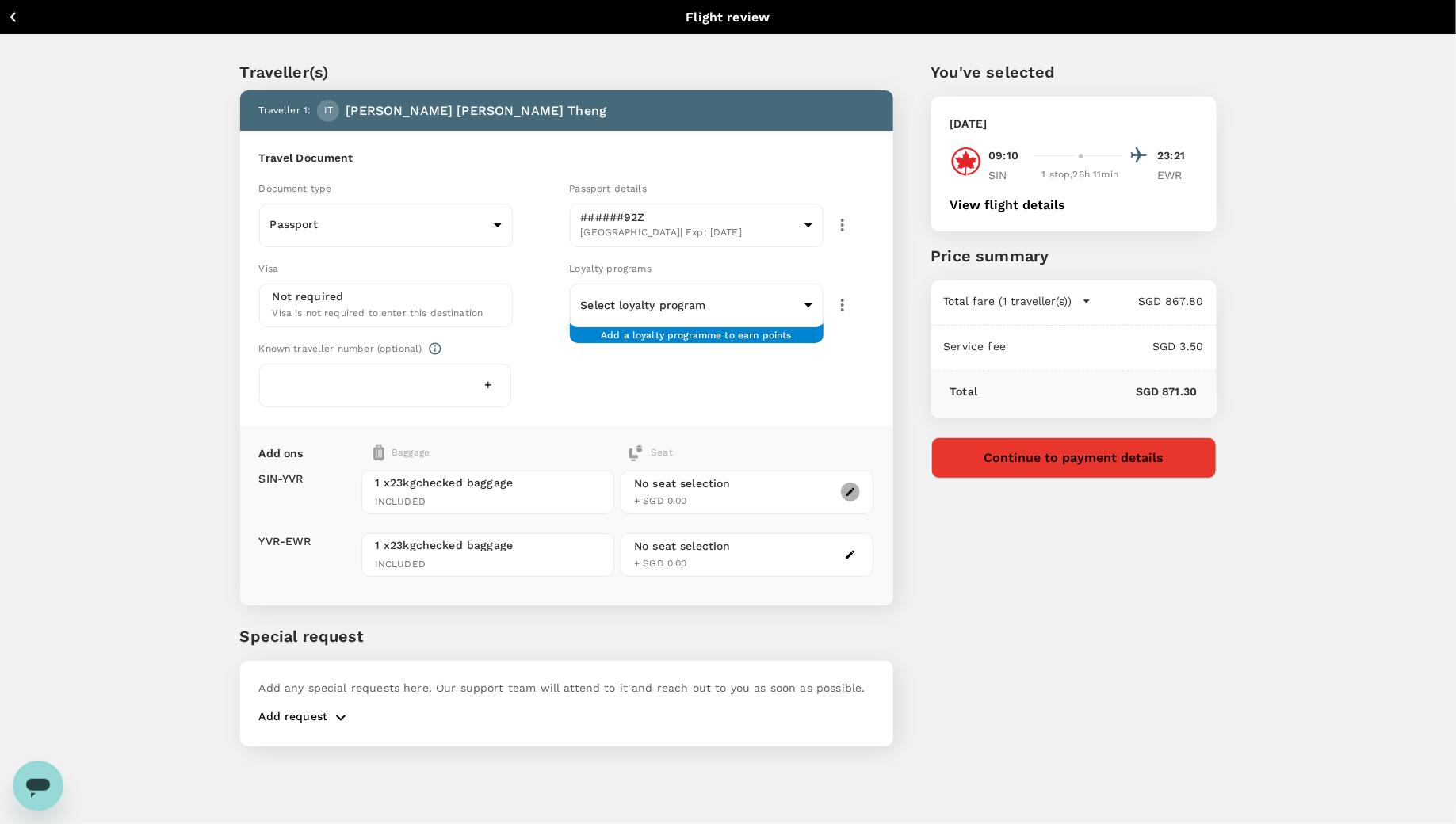
click at [853, 488] on icon "button" at bounding box center [850, 491] width 11 height 11
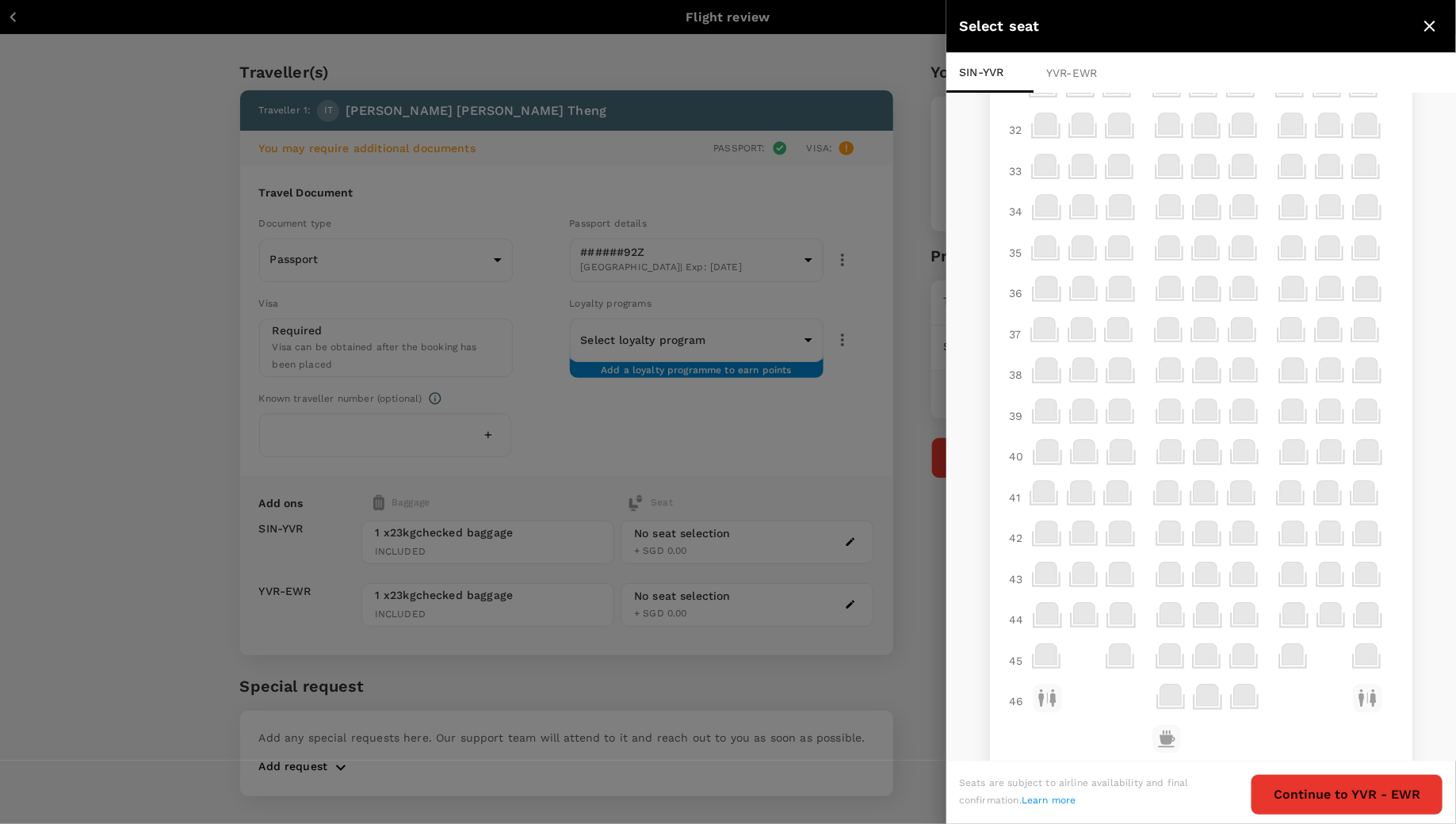
scroll to position [773, 0]
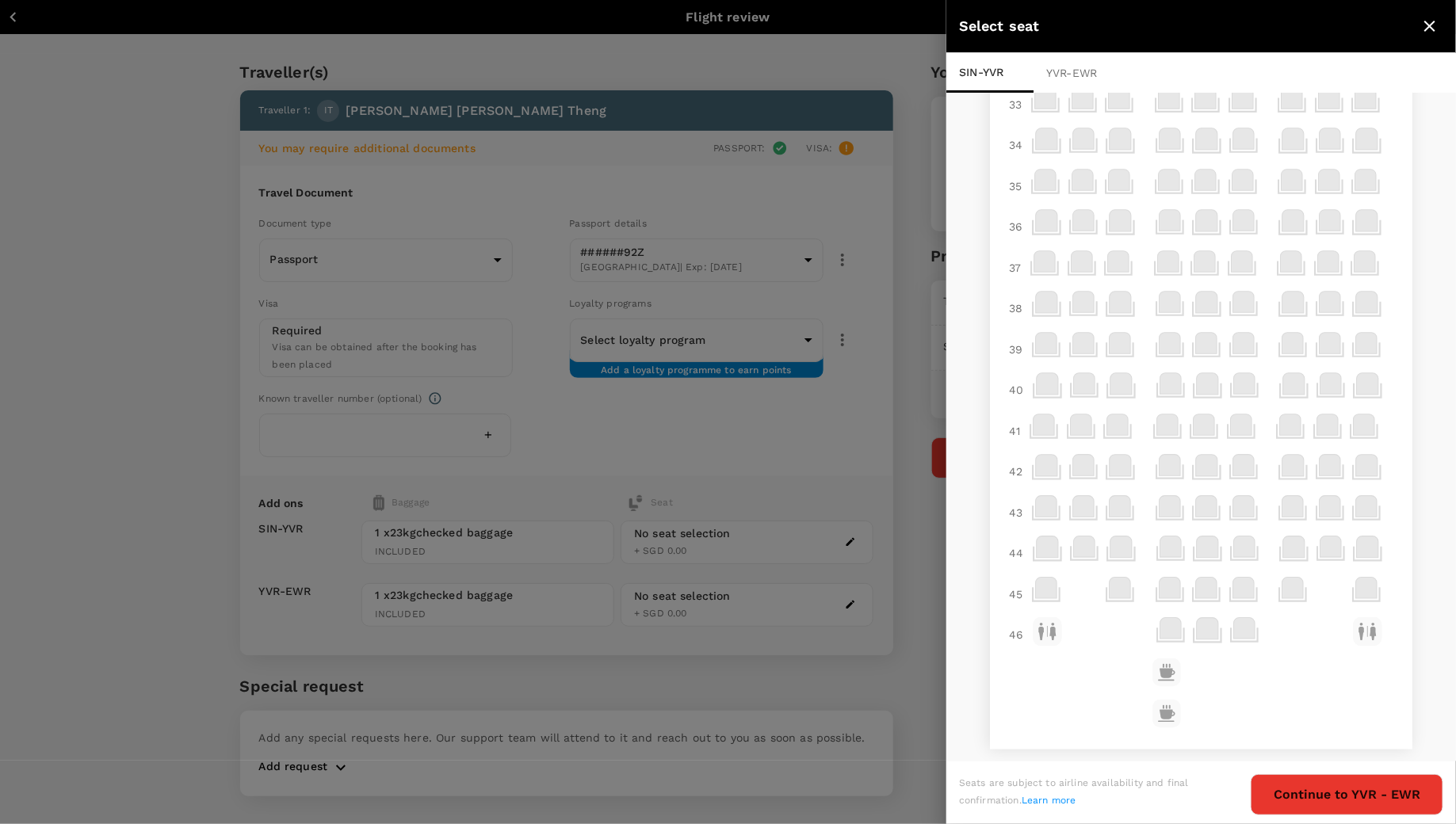
click at [1436, 21] on icon "close" at bounding box center [1429, 26] width 19 height 19
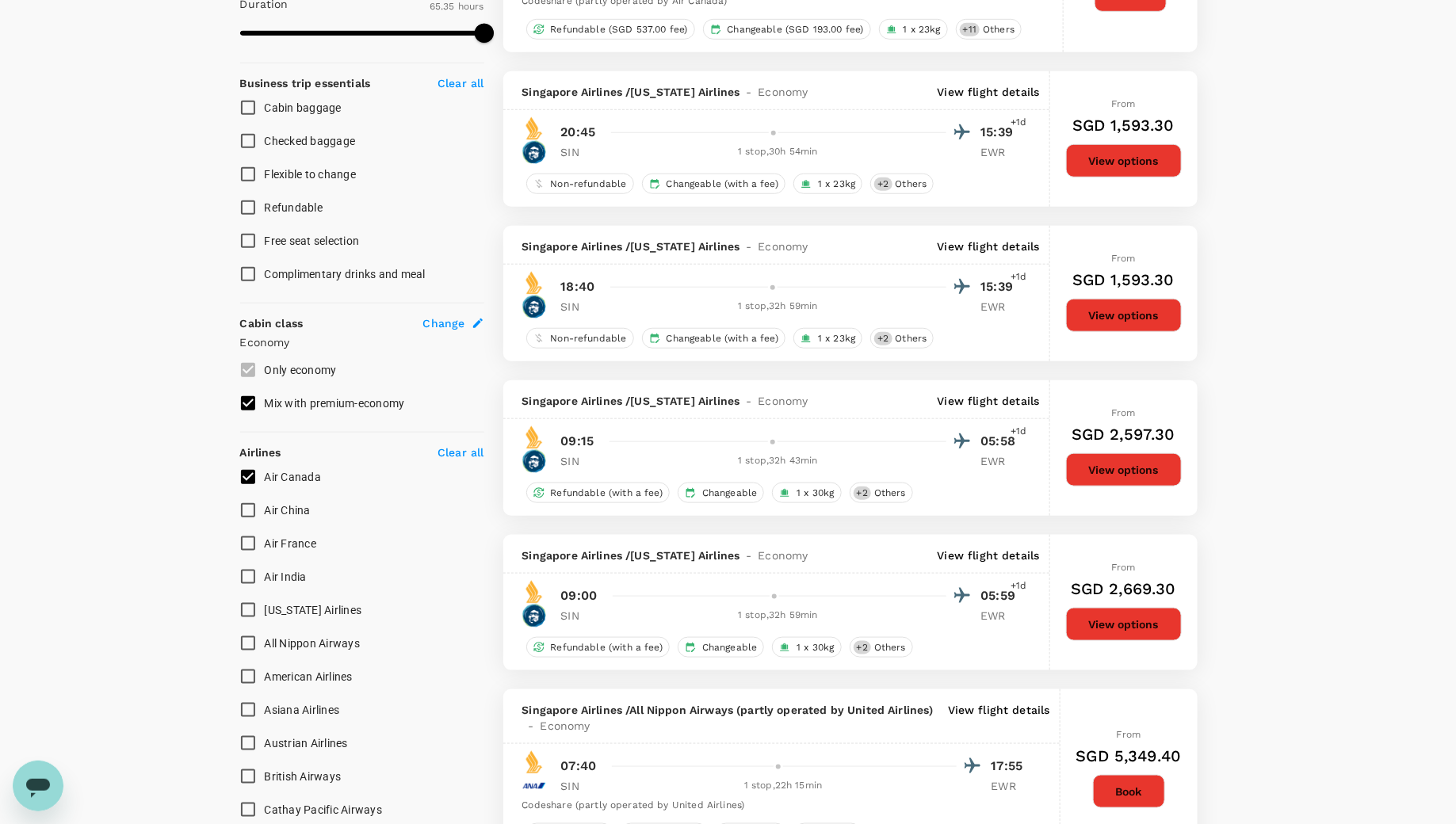
scroll to position [573, 0]
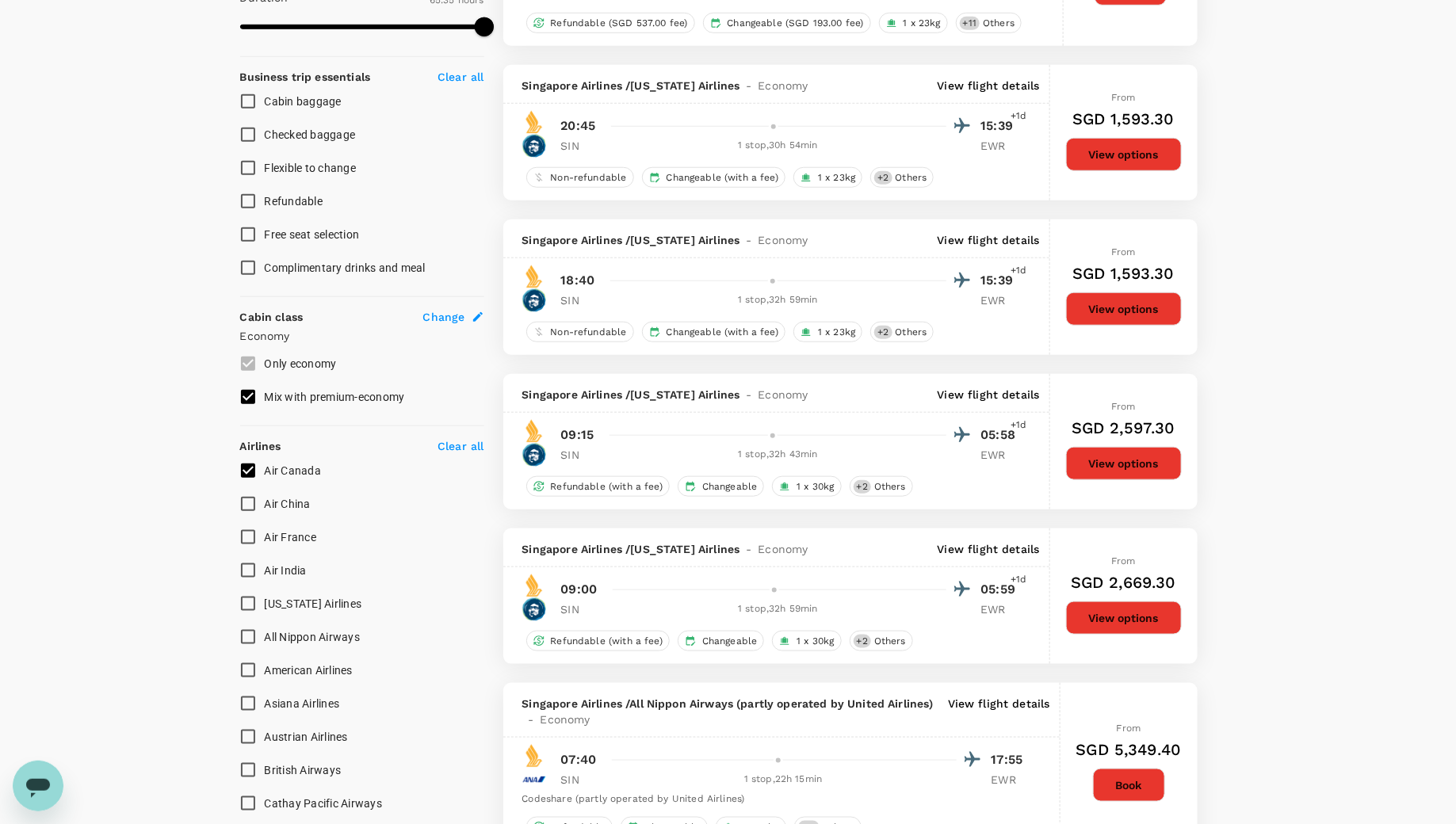
click at [246, 469] on input "Air Canada" at bounding box center [248, 471] width 33 height 33
checkbox input "false"
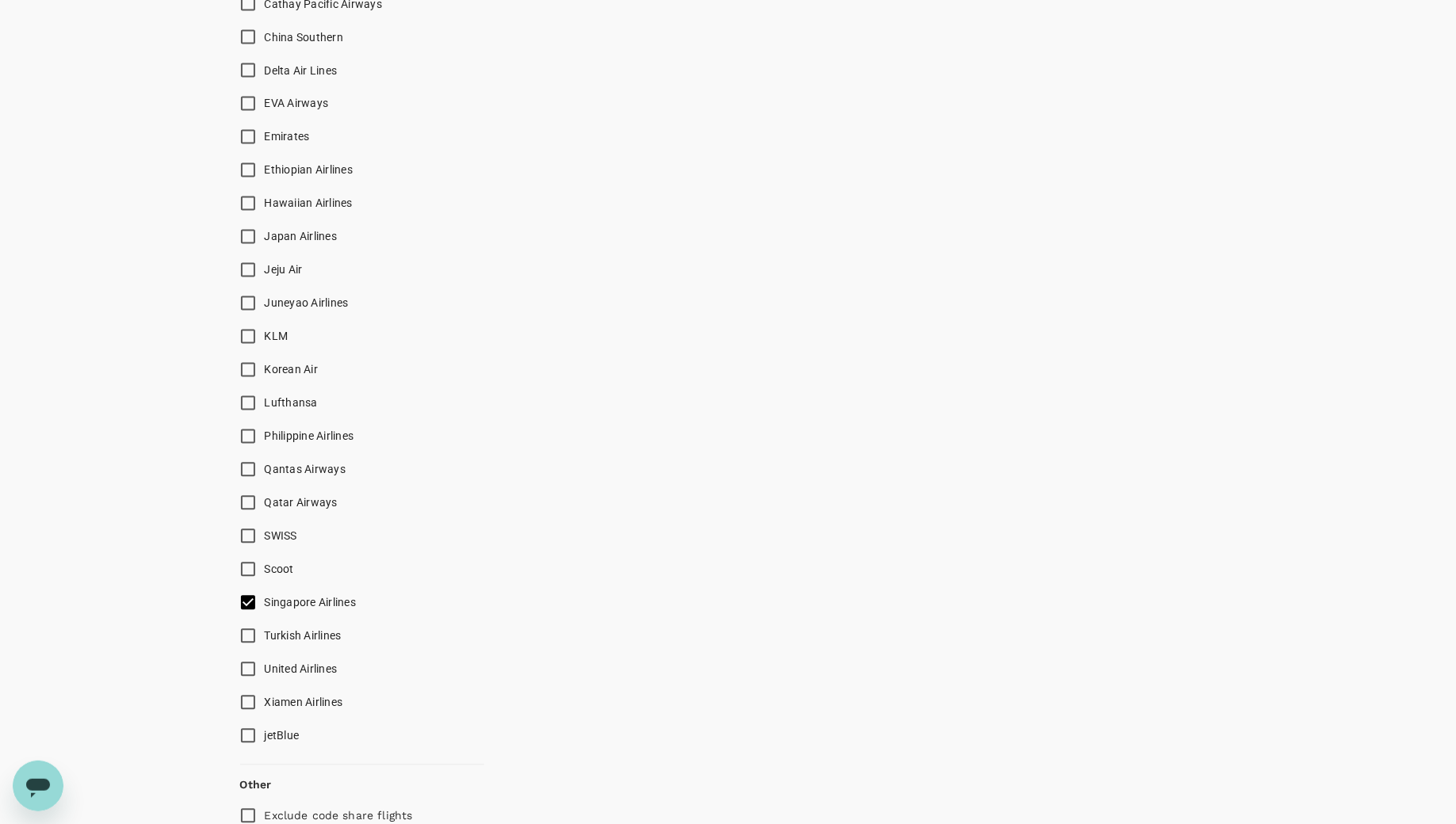
scroll to position [1373, 0]
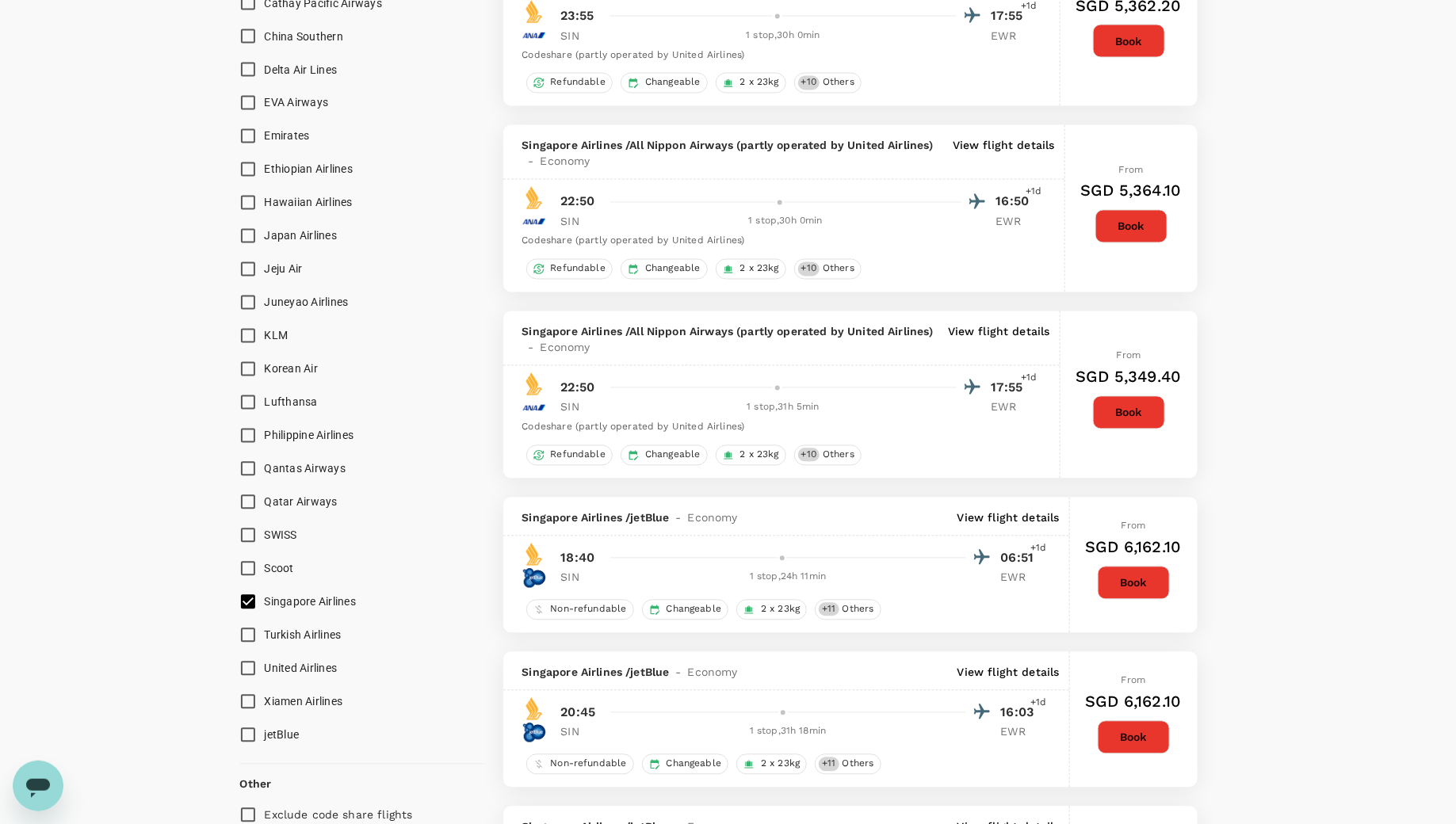
click at [253, 605] on input "Singapore Airlines" at bounding box center [248, 602] width 33 height 33
checkbox input "false"
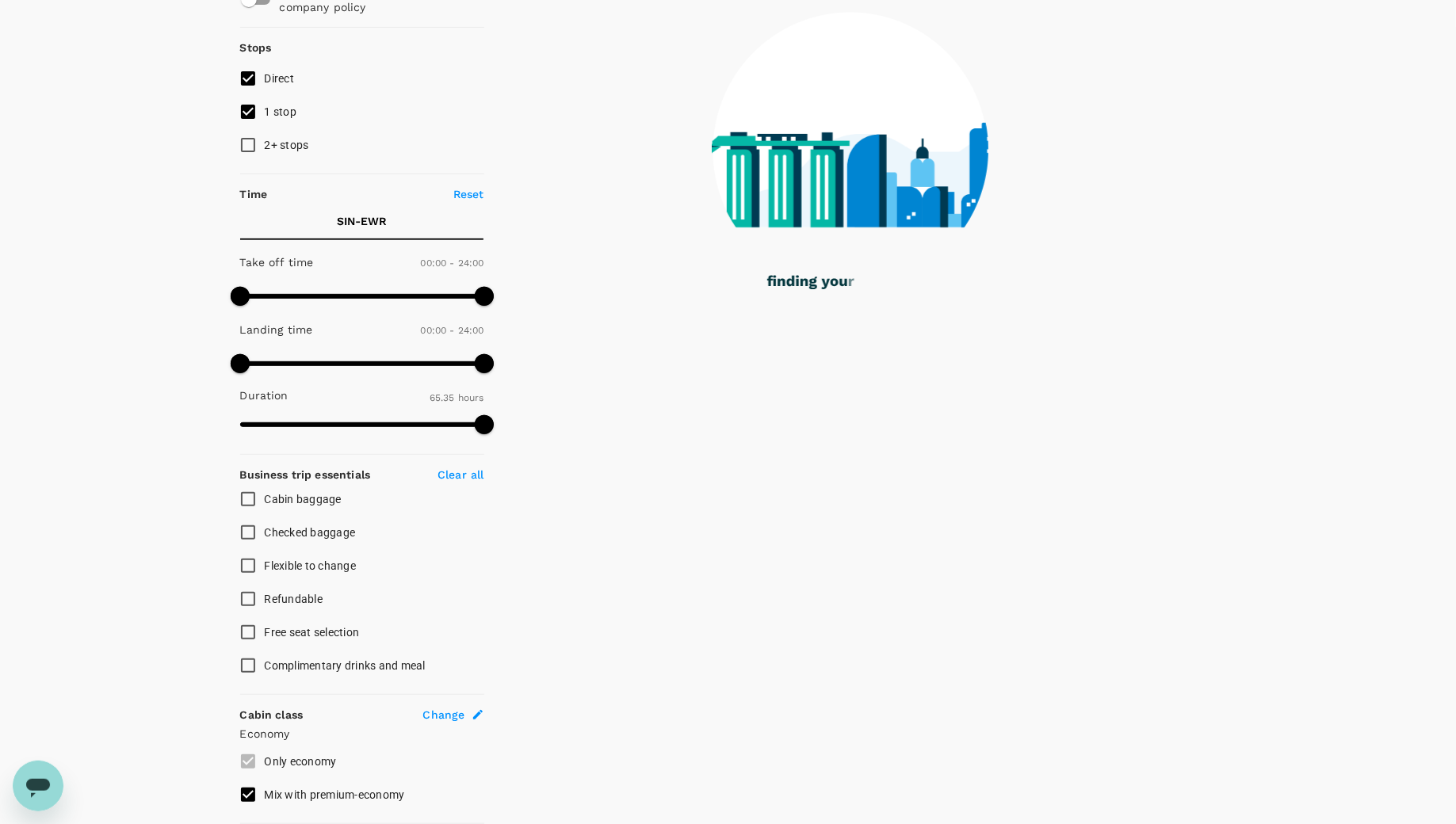
scroll to position [0, 0]
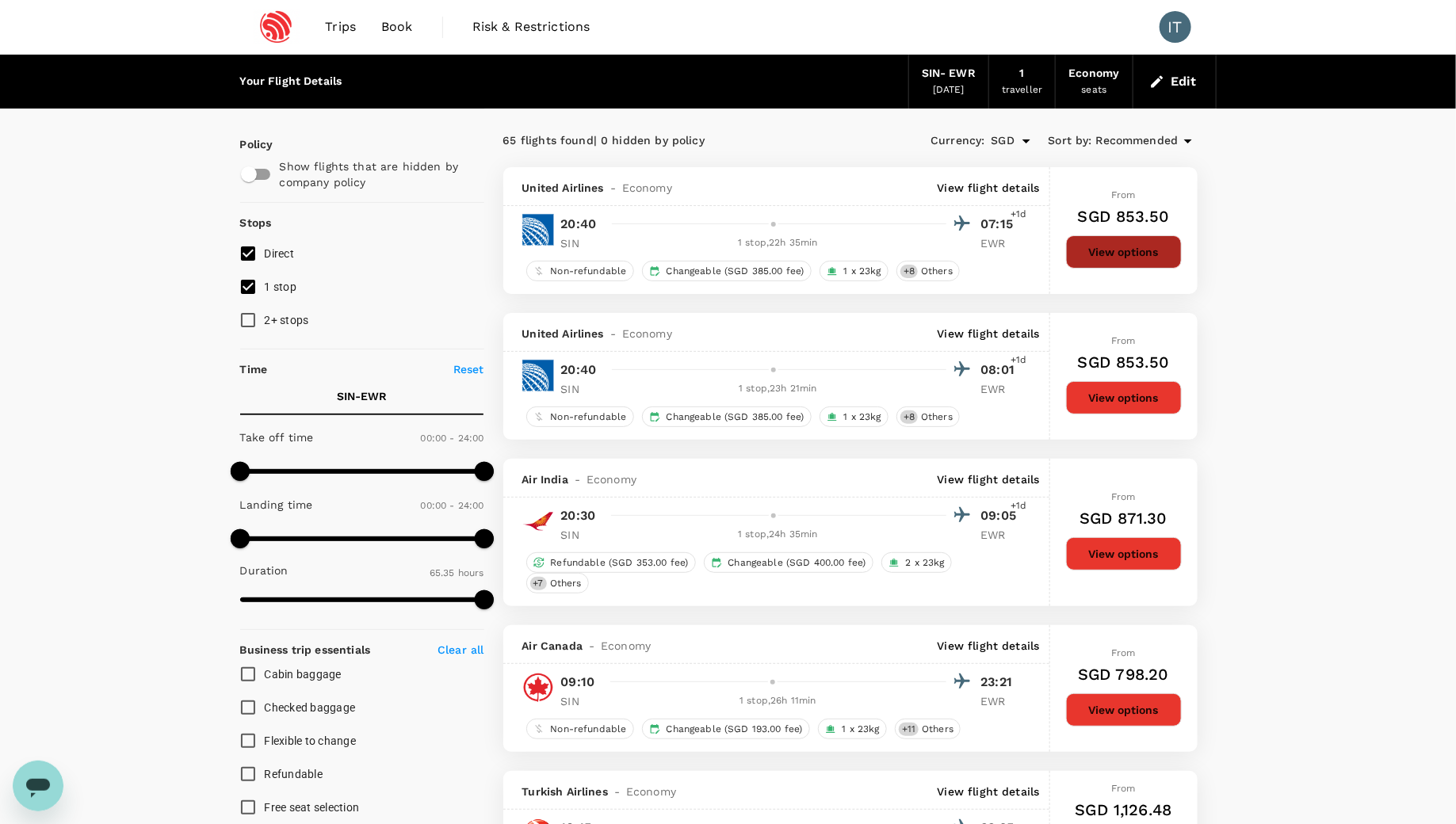
click at [1124, 258] on button "View options" at bounding box center [1124, 252] width 116 height 33
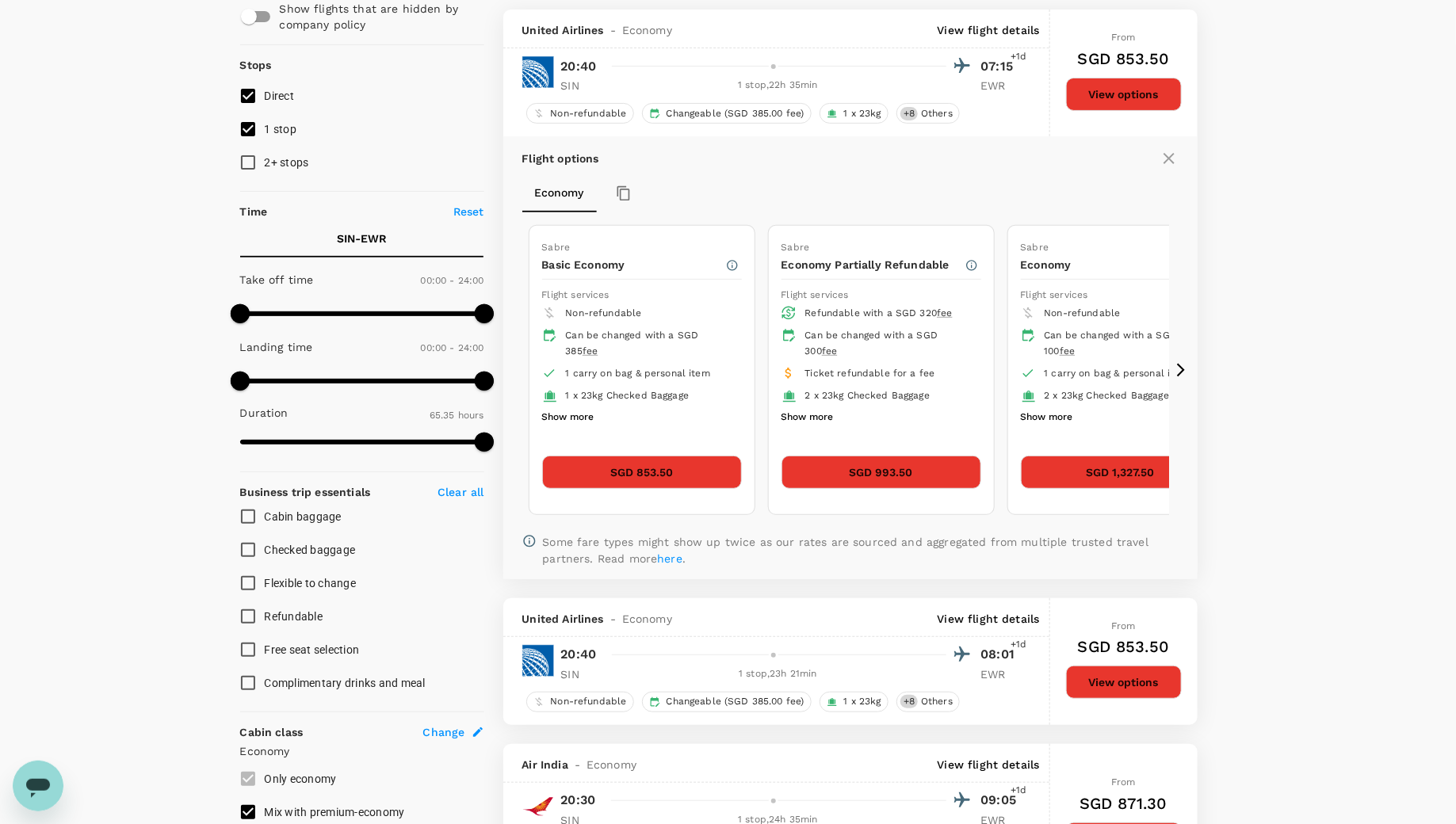
scroll to position [166, 0]
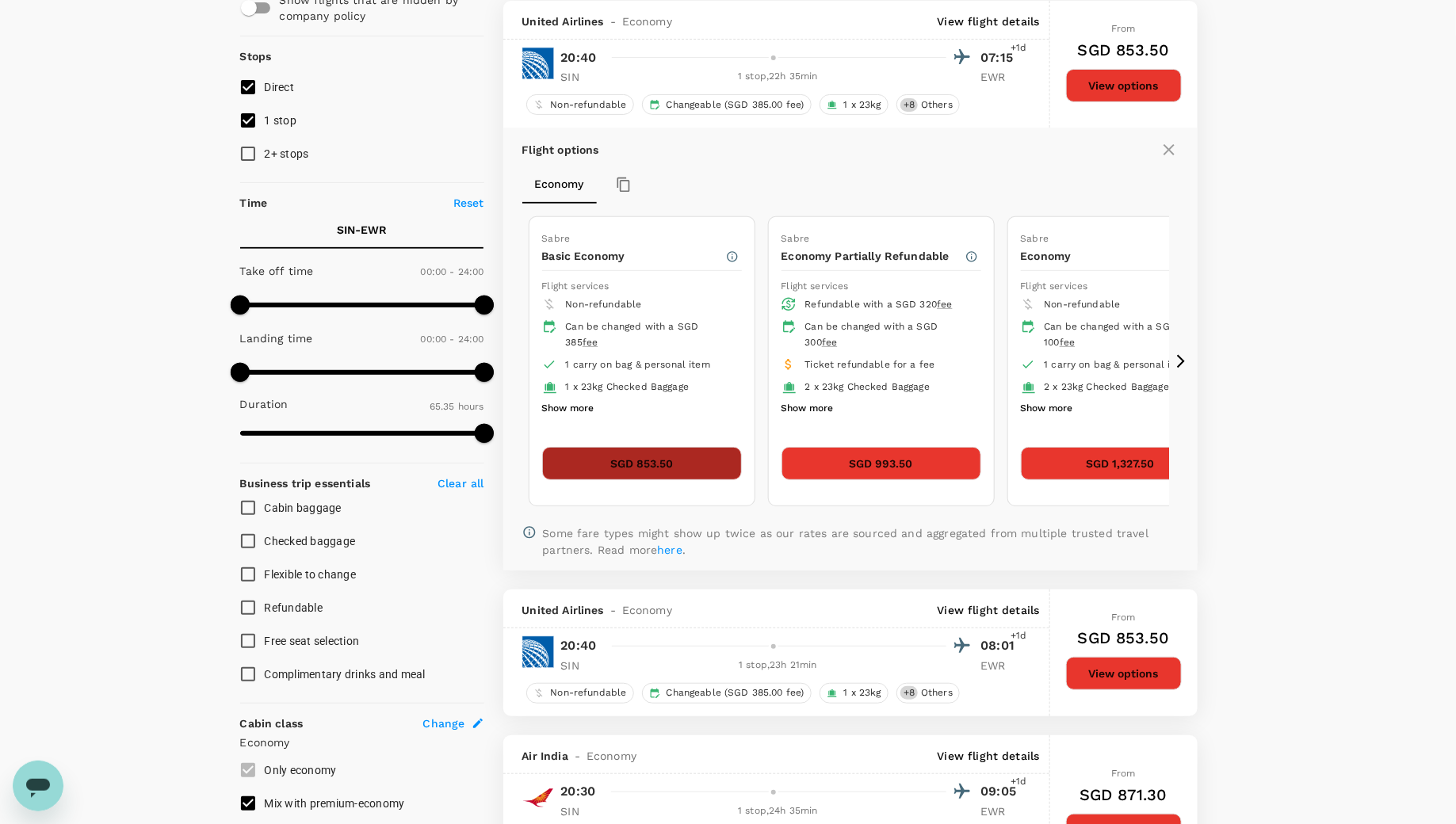
click at [676, 465] on button "SGD 853.50" at bounding box center [642, 464] width 200 height 33
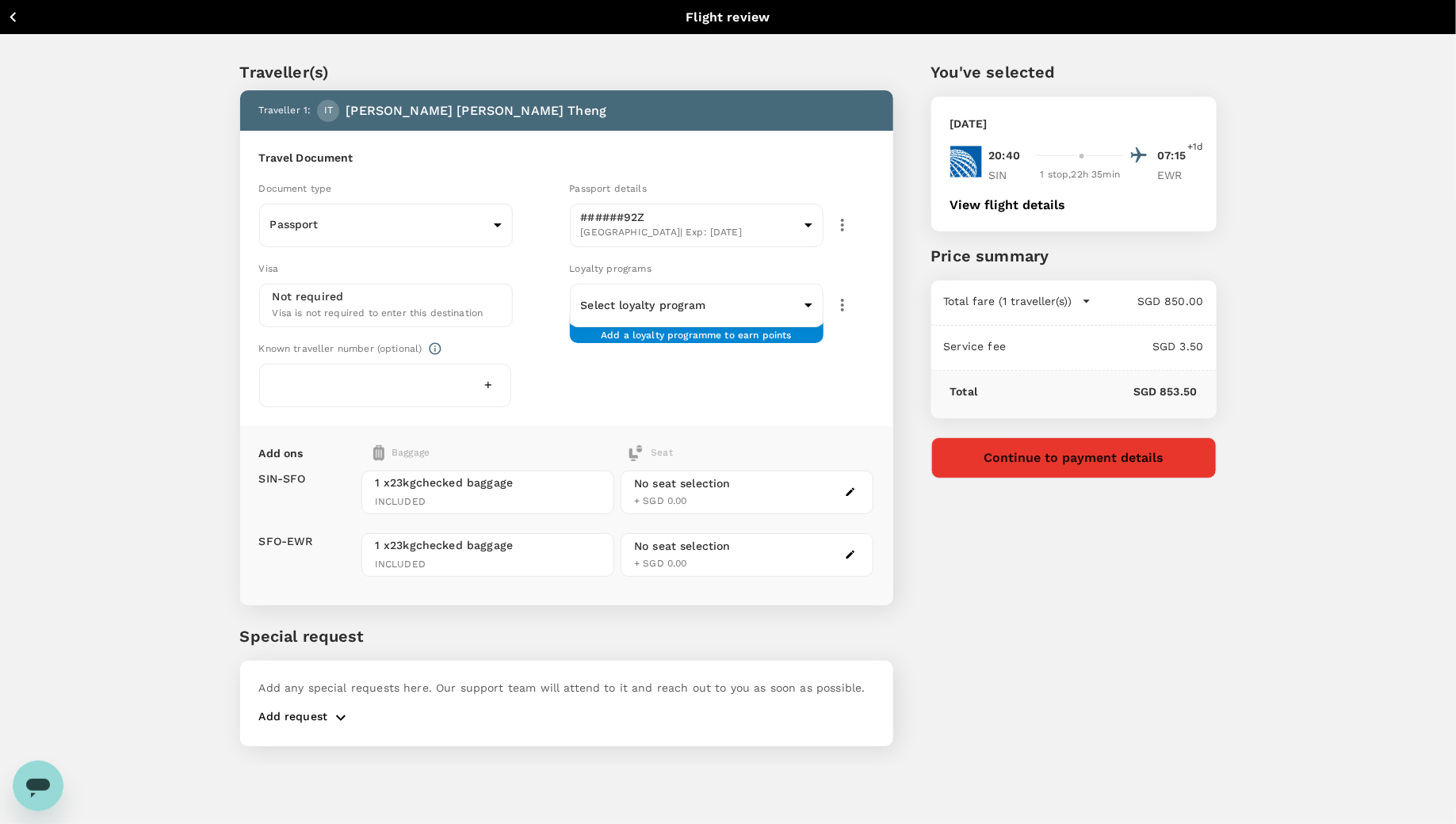
click at [822, 494] on div "No seat selection + SGD 0.00" at bounding box center [746, 492] width 253 height 43
click at [846, 494] on div "No seat selection + SGD 0.00" at bounding box center [746, 493] width 253 height 63
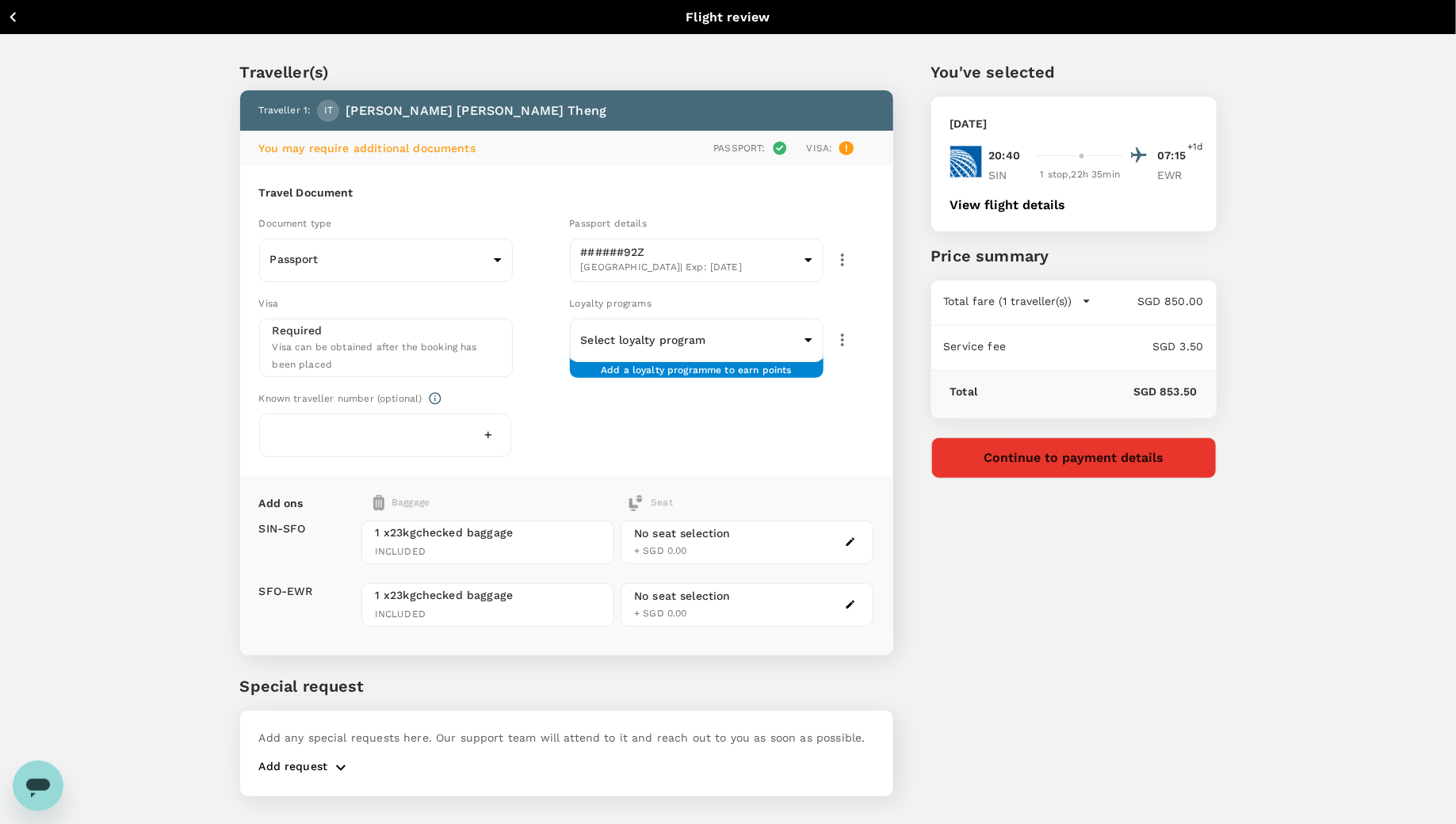
click at [849, 540] on icon "button" at bounding box center [851, 542] width 9 height 9
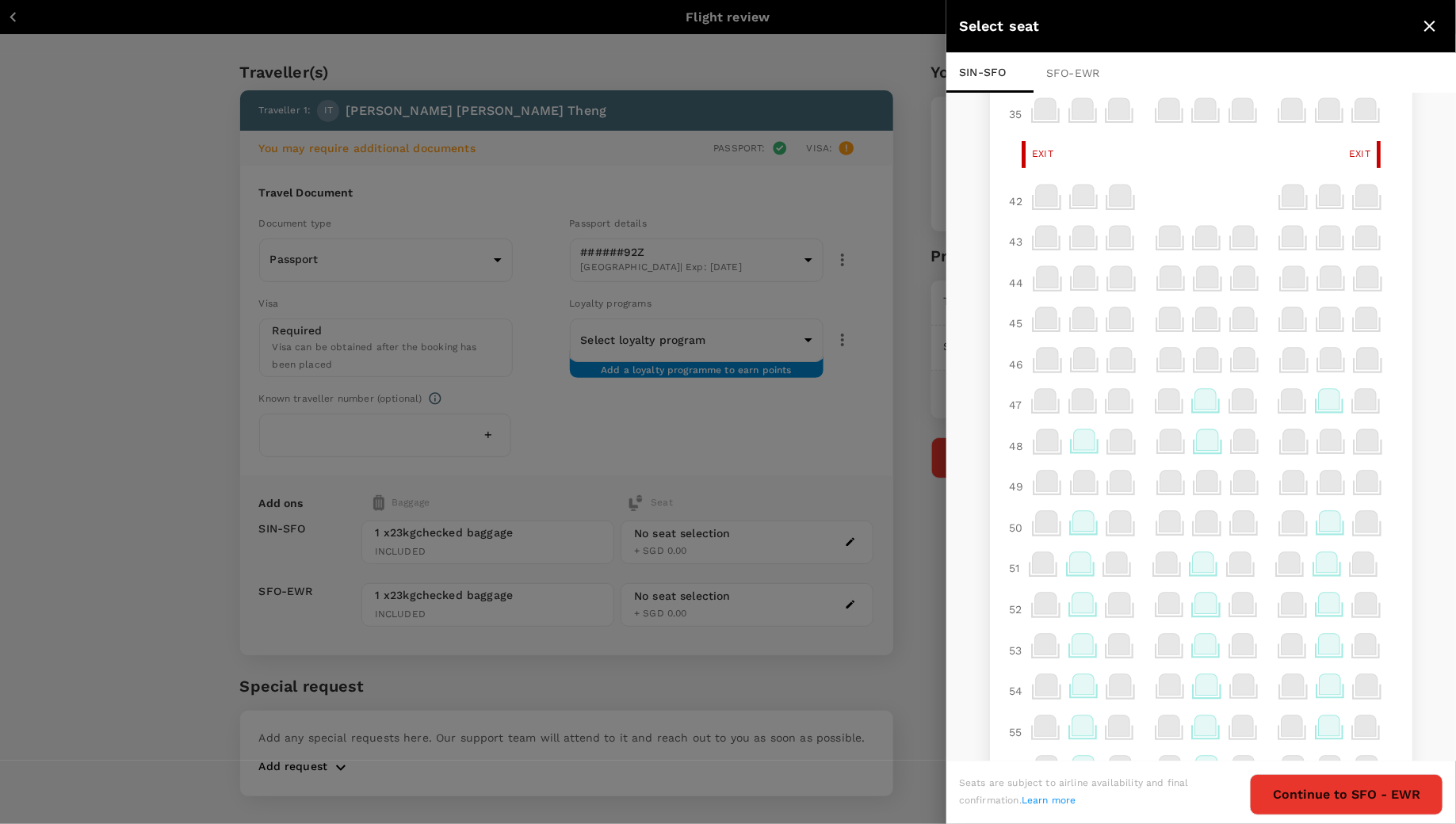
scroll to position [323, 0]
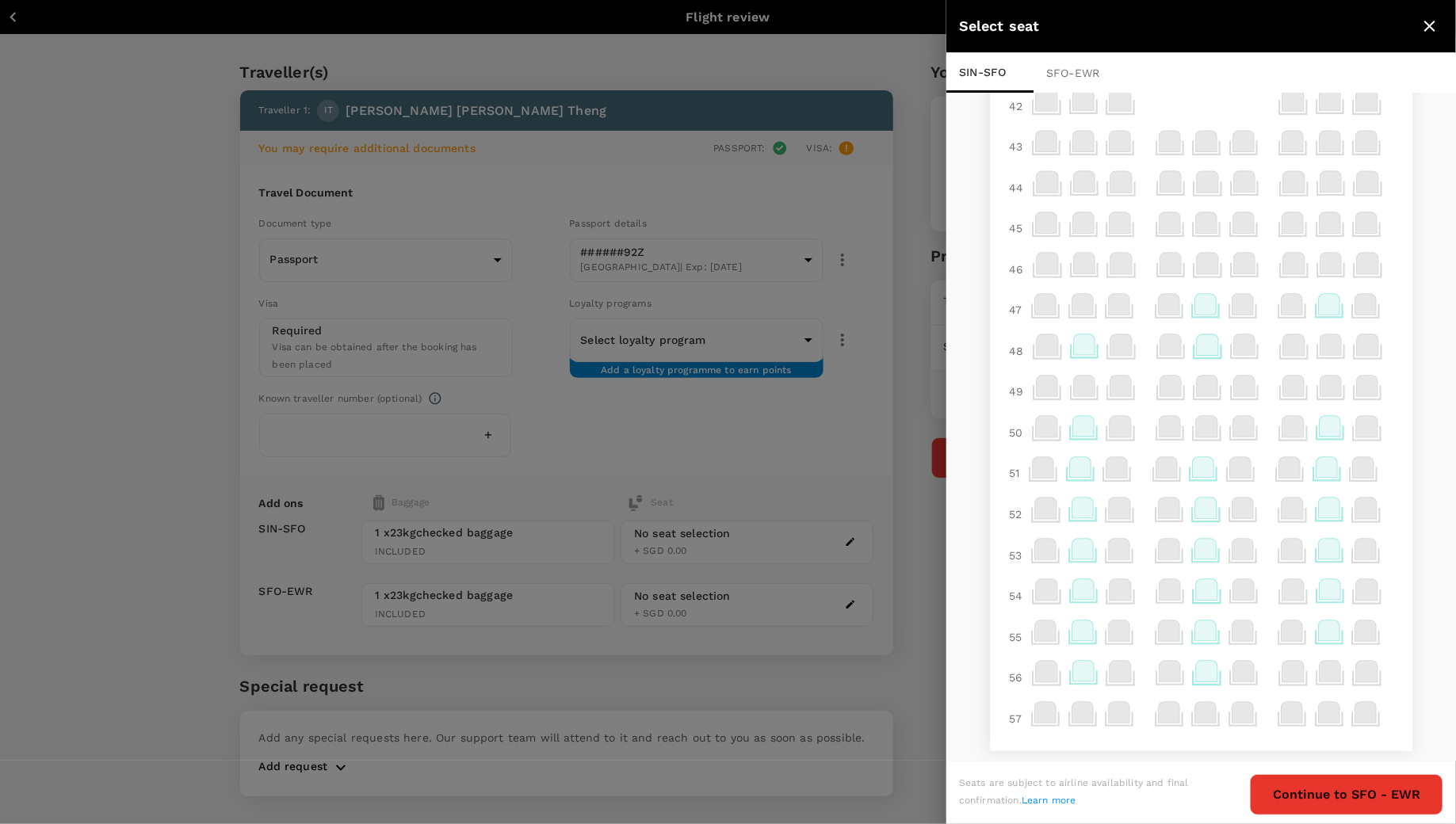
click at [1331, 508] on icon at bounding box center [1330, 508] width 22 height 21
click at [1323, 470] on p "Select" at bounding box center [1318, 473] width 34 height 16
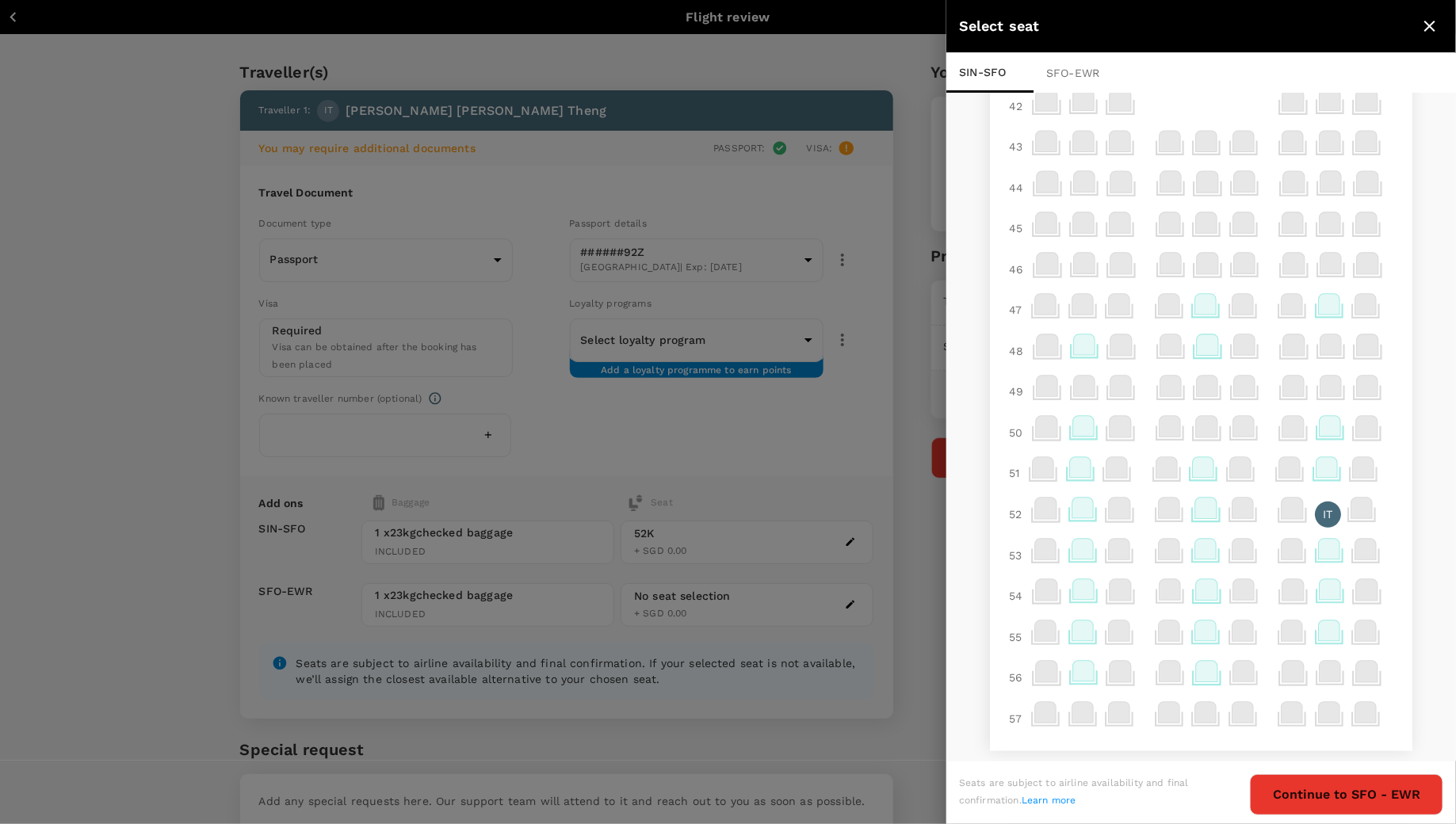
click at [1314, 793] on button "Continue to SFO - EWR" at bounding box center [1346, 794] width 193 height 41
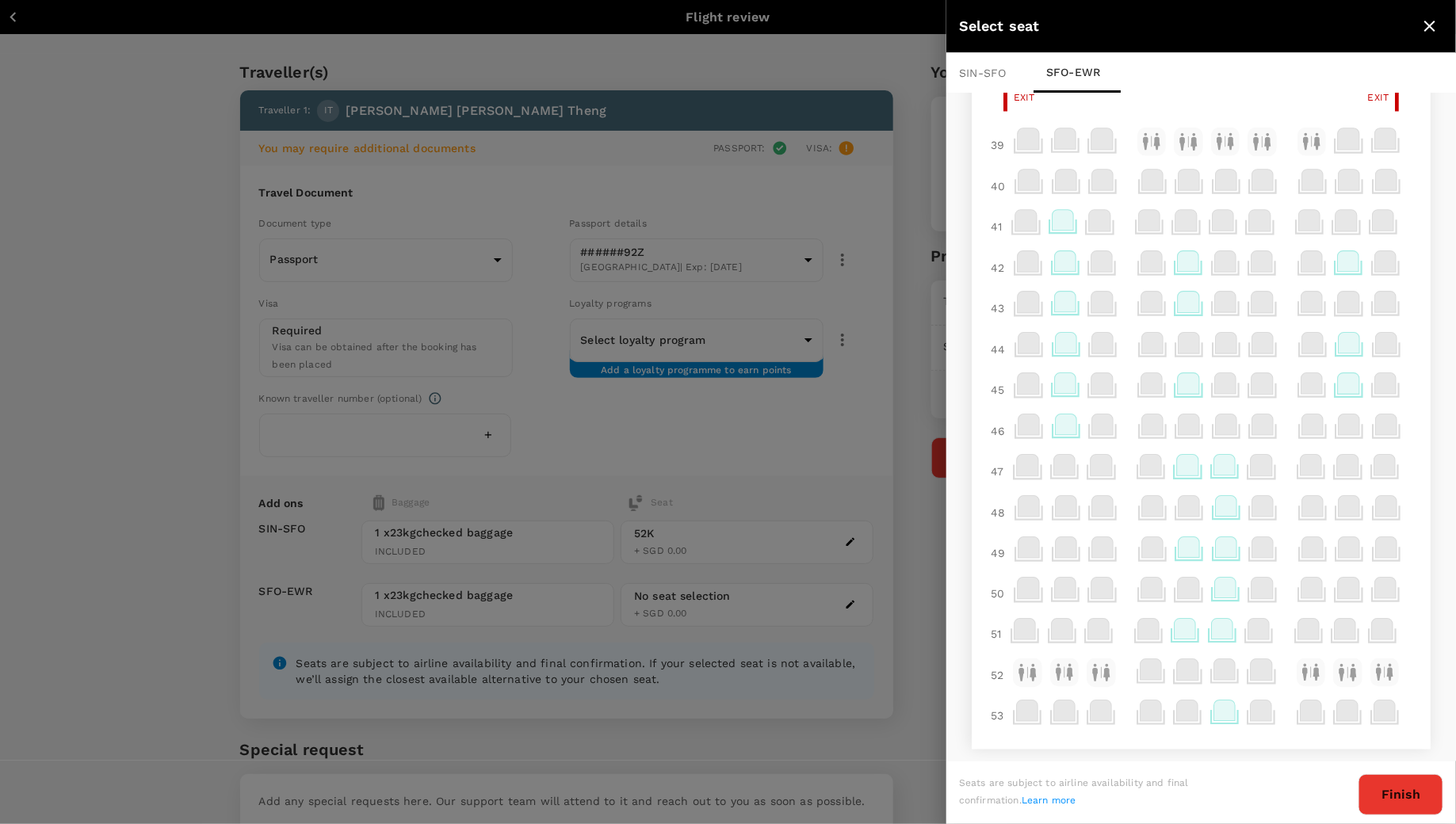
scroll to position [966, 0]
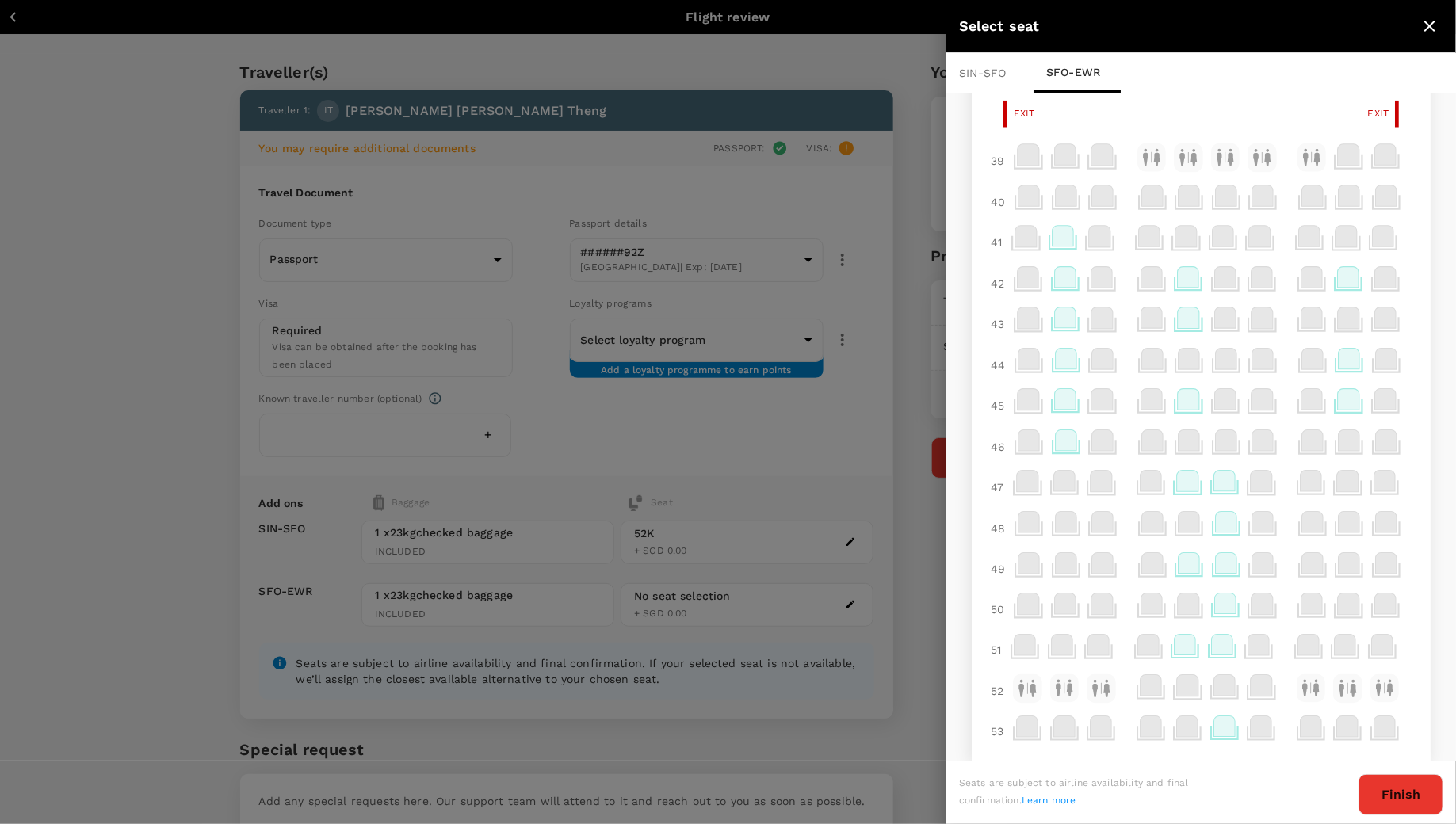
click at [1182, 482] on icon at bounding box center [1187, 481] width 22 height 21
click at [1408, 444] on p "Select" at bounding box center [1424, 445] width 34 height 16
click at [1381, 787] on button "Finish" at bounding box center [1401, 794] width 85 height 41
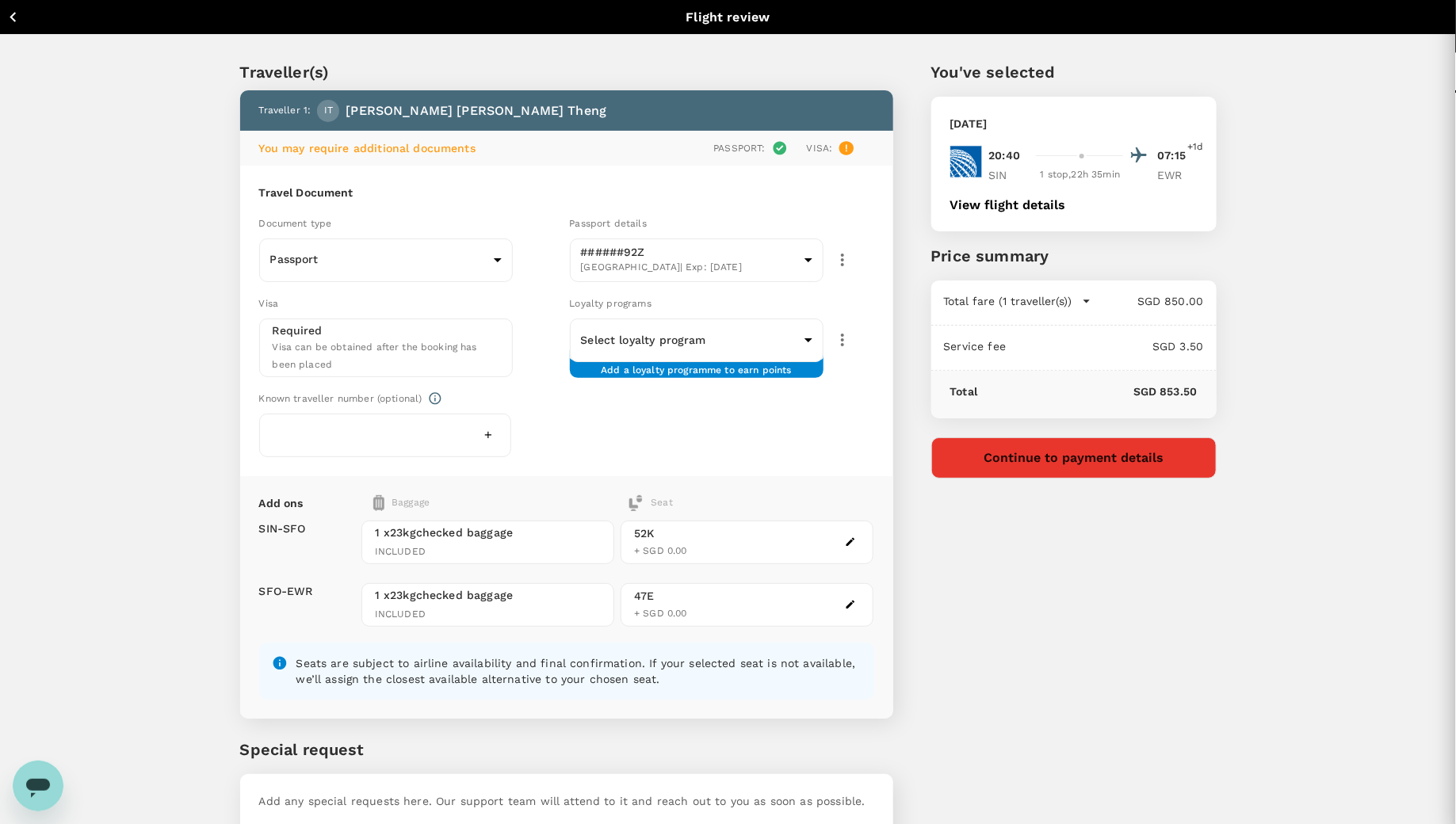
scroll to position [0, 0]
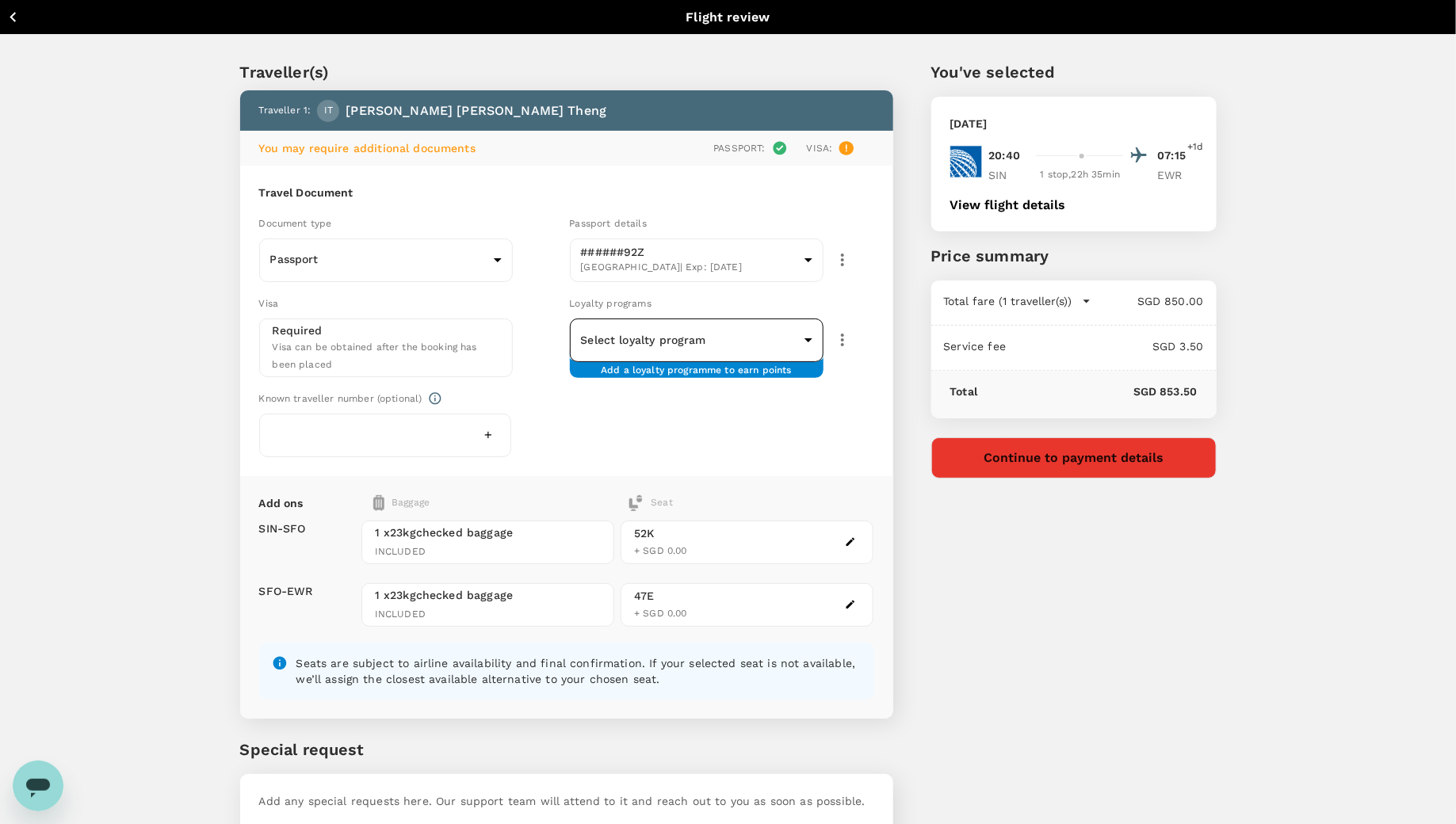
click at [790, 331] on body "Back to flight results Flight review Traveller(s) Traveller 1 : IT Ivan Wen Ron…" at bounding box center [728, 461] width 1456 height 921
click at [718, 388] on li "#########776 KRISFLYER | KrisFlyer" at bounding box center [697, 392] width 254 height 41
type input "d34a92a8-024d-4f69-94c9-3eb70fc2d70d"
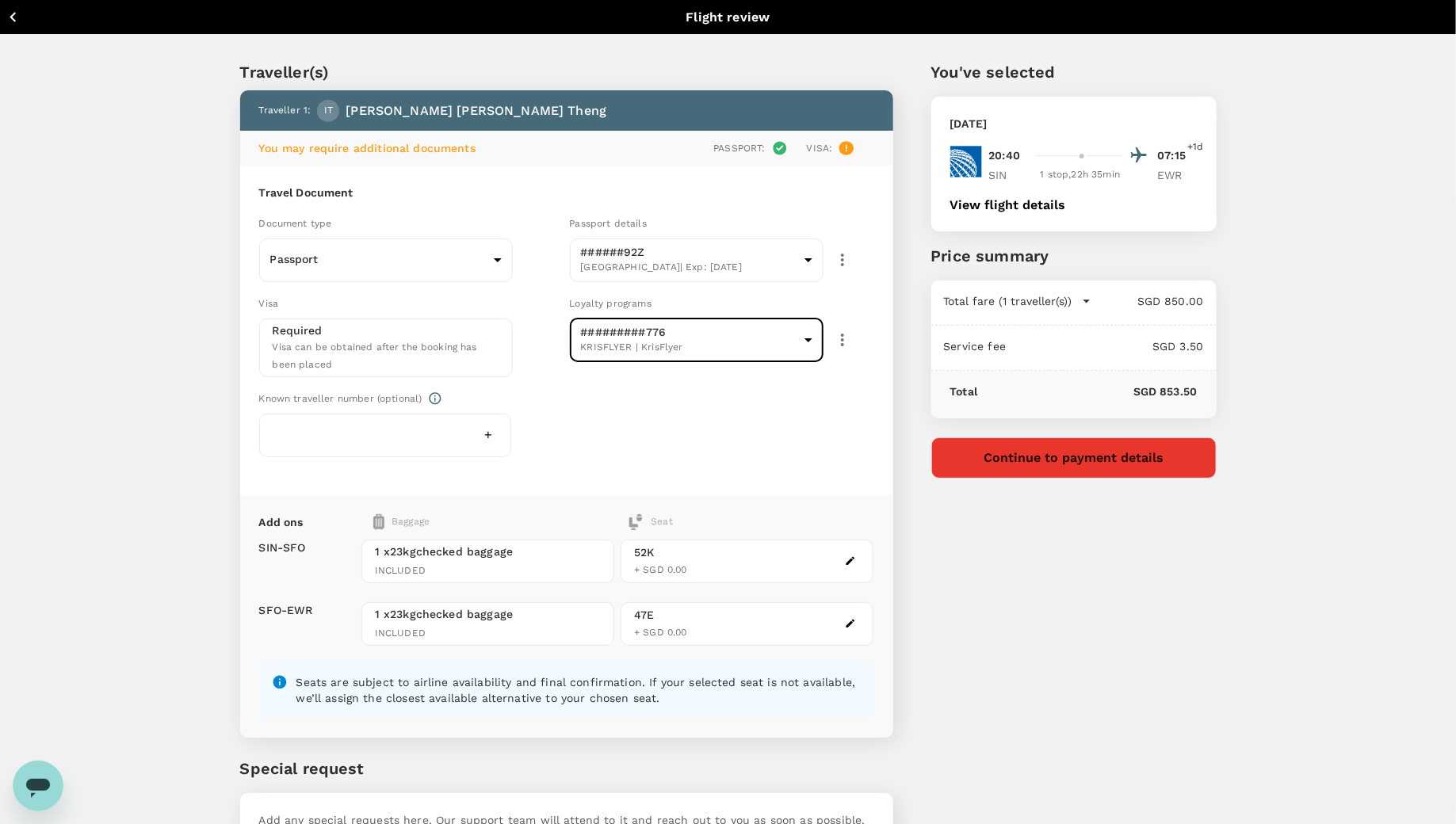
click at [1037, 214] on div "Sunday, 05 Oct 2025 20:40 07:15 +1d SIN 1 stop , 22h 35min EWR View flight deta…" at bounding box center [1074, 163] width 285 height 135
click at [1037, 203] on button "View flight details" at bounding box center [1008, 205] width 116 height 14
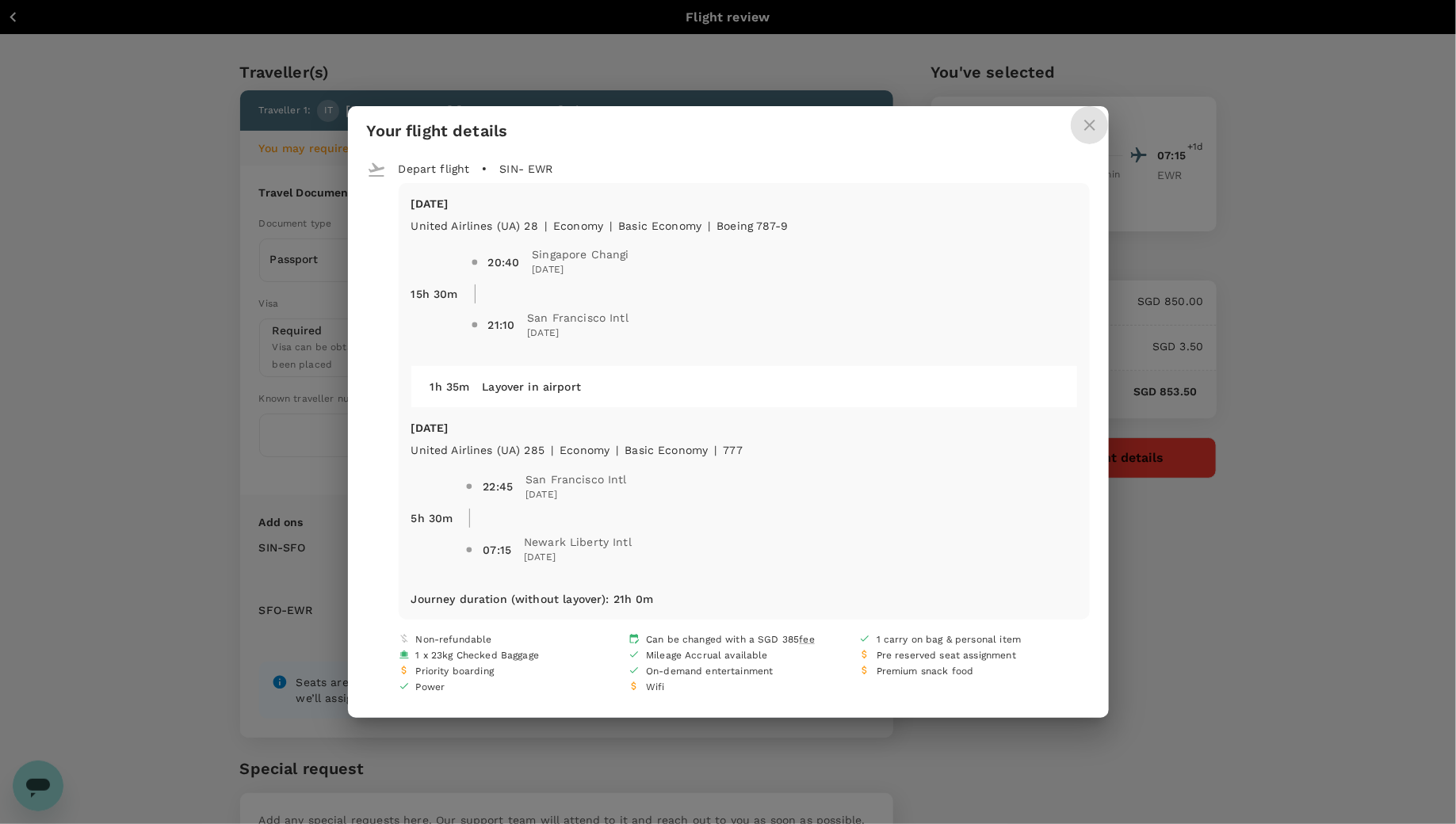
click at [1099, 124] on button "close" at bounding box center [1090, 125] width 38 height 38
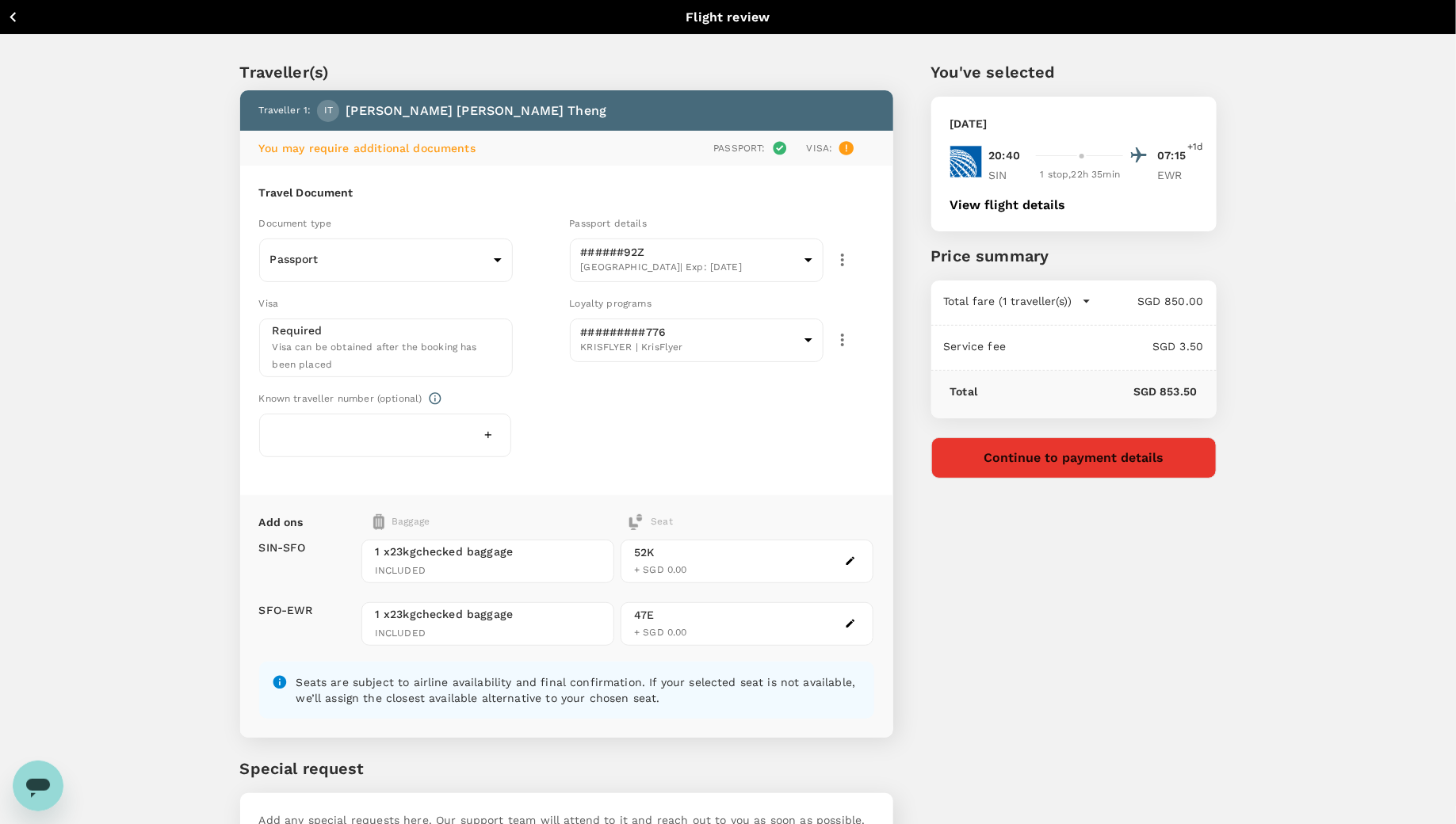
click at [1095, 466] on button "Continue to payment details" at bounding box center [1074, 458] width 285 height 41
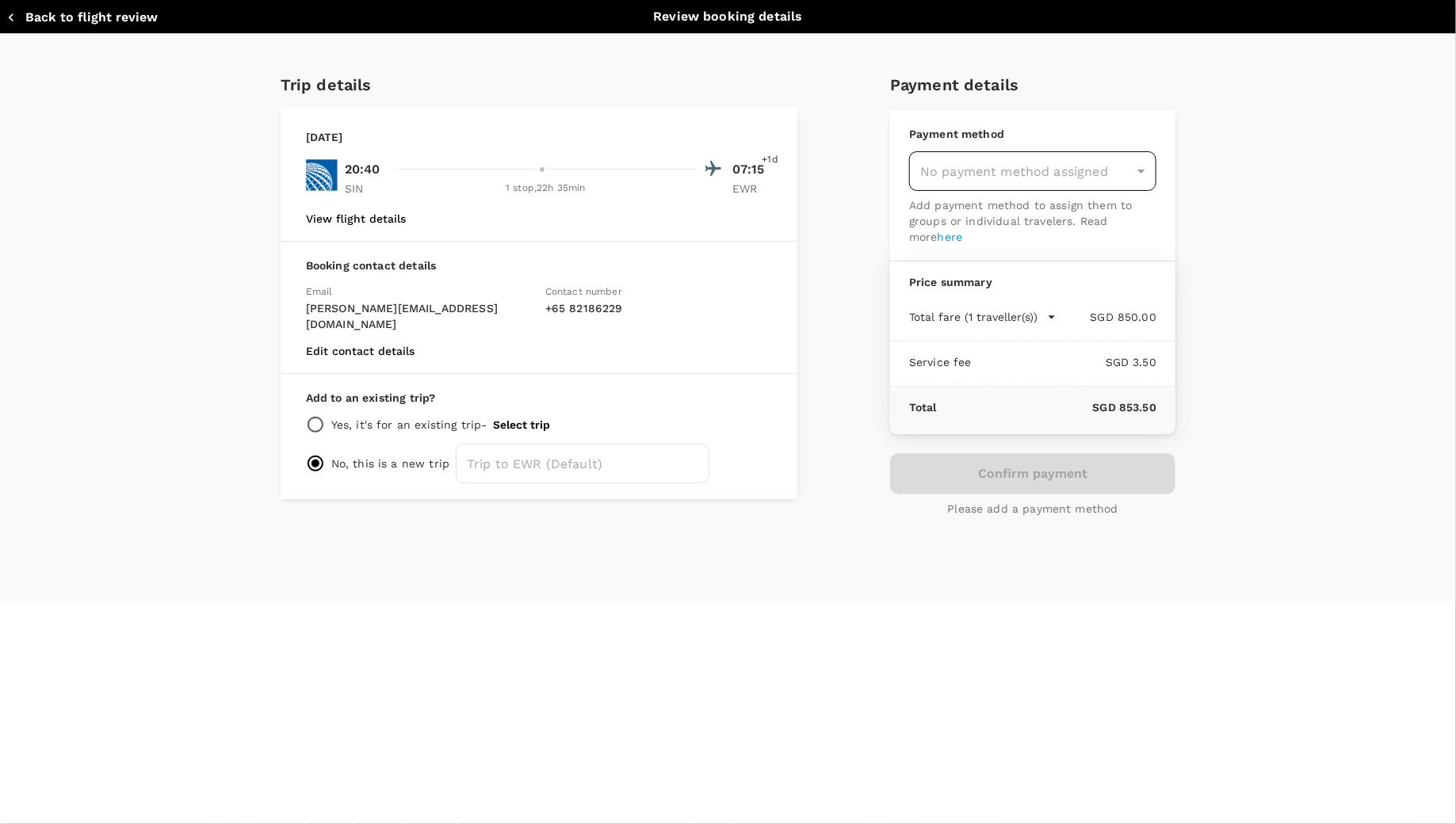
click at [1014, 183] on div "No payment method assigned" at bounding box center [1032, 171] width 247 height 39
click at [855, 296] on div "Trip details Sunday, 05 Oct 2025 20:40 07:15 +1d SIN 1 stop , 22h 35min EWR Vie…" at bounding box center [722, 293] width 908 height 470
click at [980, 506] on p "Please add a payment method" at bounding box center [1033, 509] width 170 height 16
click at [1039, 177] on div "No payment method assigned" at bounding box center [1032, 171] width 247 height 39
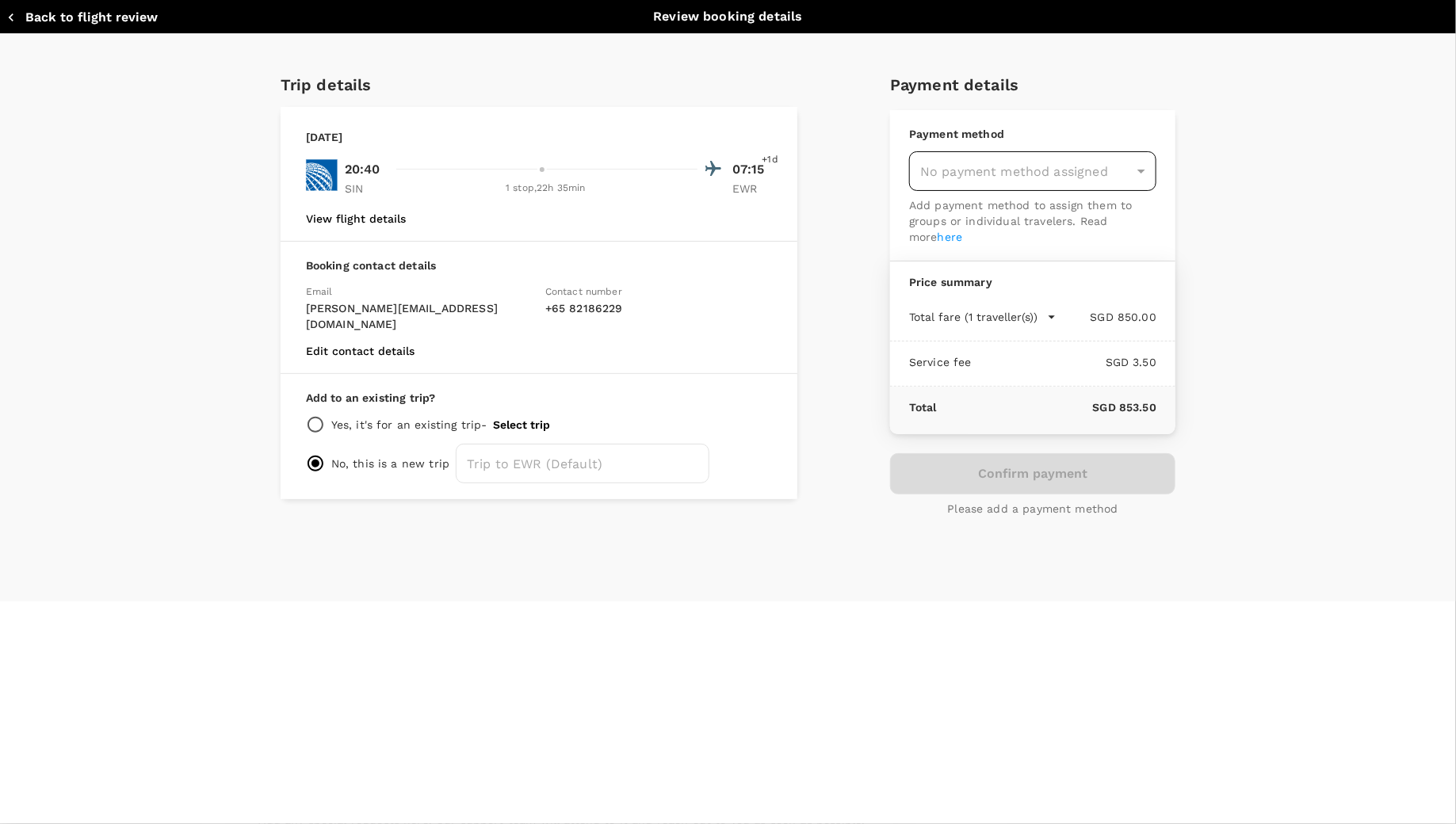
click at [1138, 173] on div "No payment method assigned" at bounding box center [1032, 171] width 247 height 39
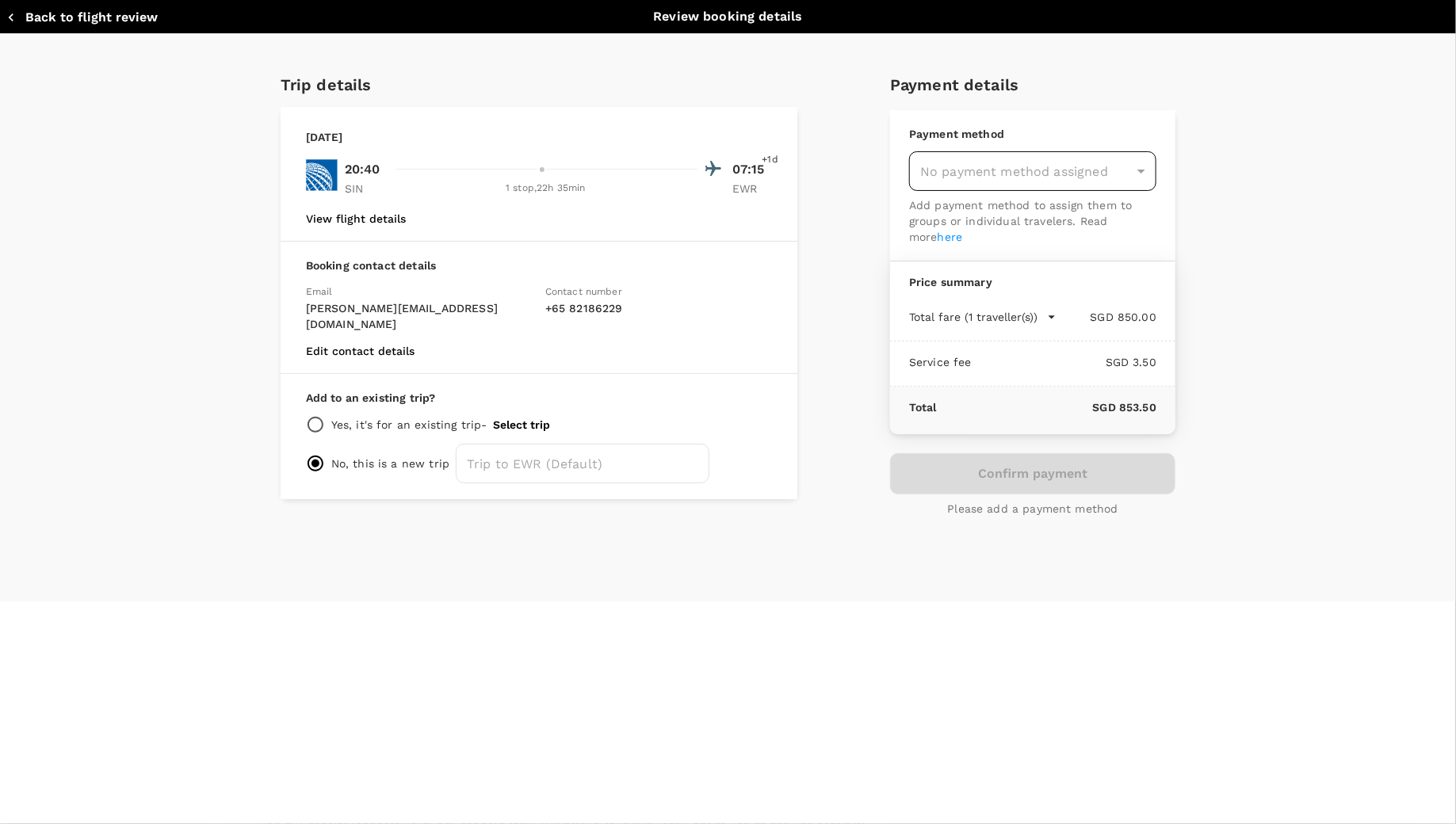
click at [1138, 173] on div "No payment method assigned" at bounding box center [1032, 171] width 247 height 39
click at [315, 415] on input "radio" at bounding box center [315, 424] width 19 height 19
radio input "true"
click at [324, 473] on input "radio" at bounding box center [315, 481] width 19 height 19
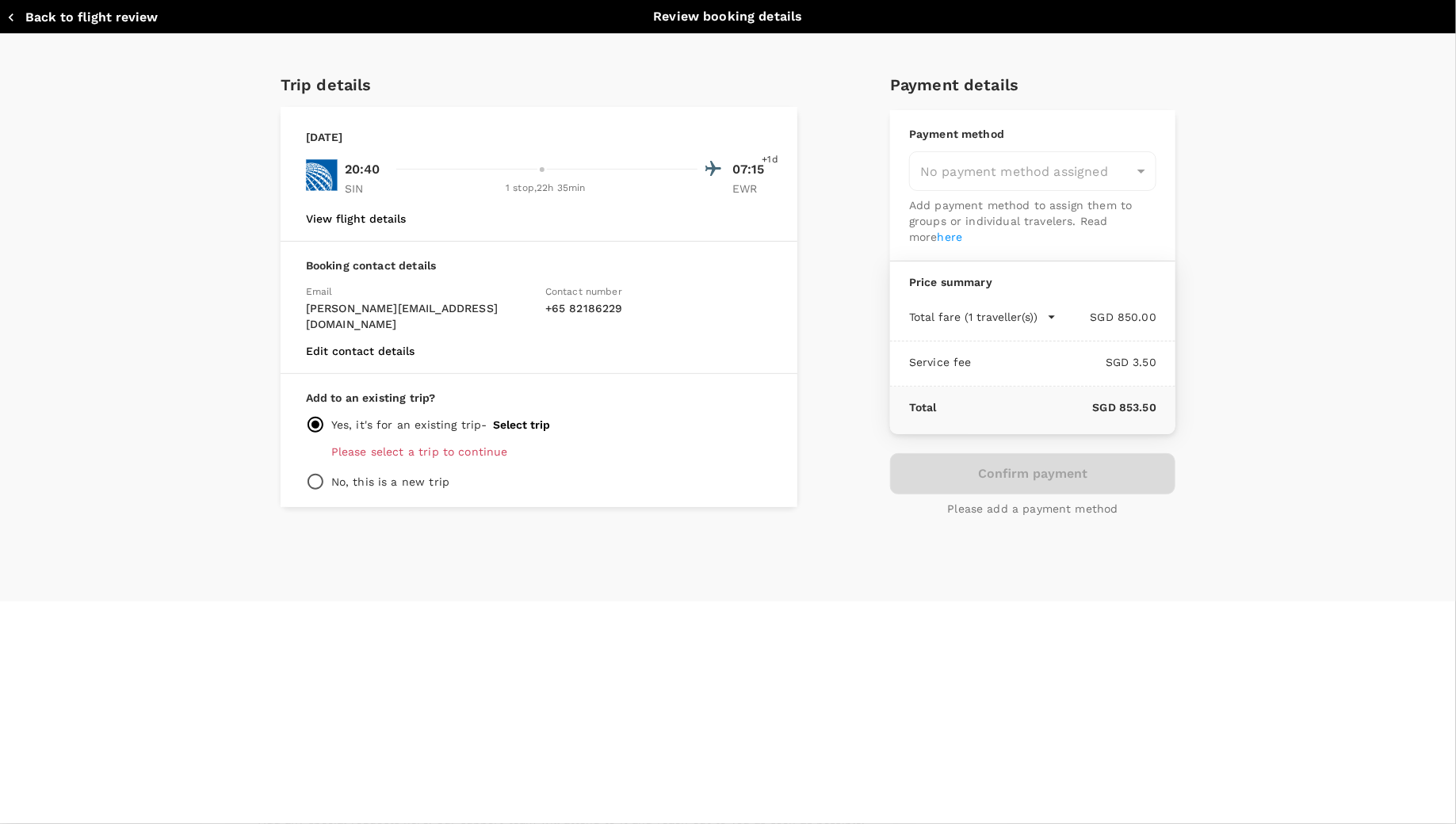
radio input "true"
radio input "false"
click at [535, 447] on input "text" at bounding box center [583, 464] width 254 height 39
type input "Trip to EWR"
click at [680, 665] on div "Back to flight review Review booking details Trip details Sunday, 05 Oct 2025 2…" at bounding box center [728, 412] width 1456 height 824
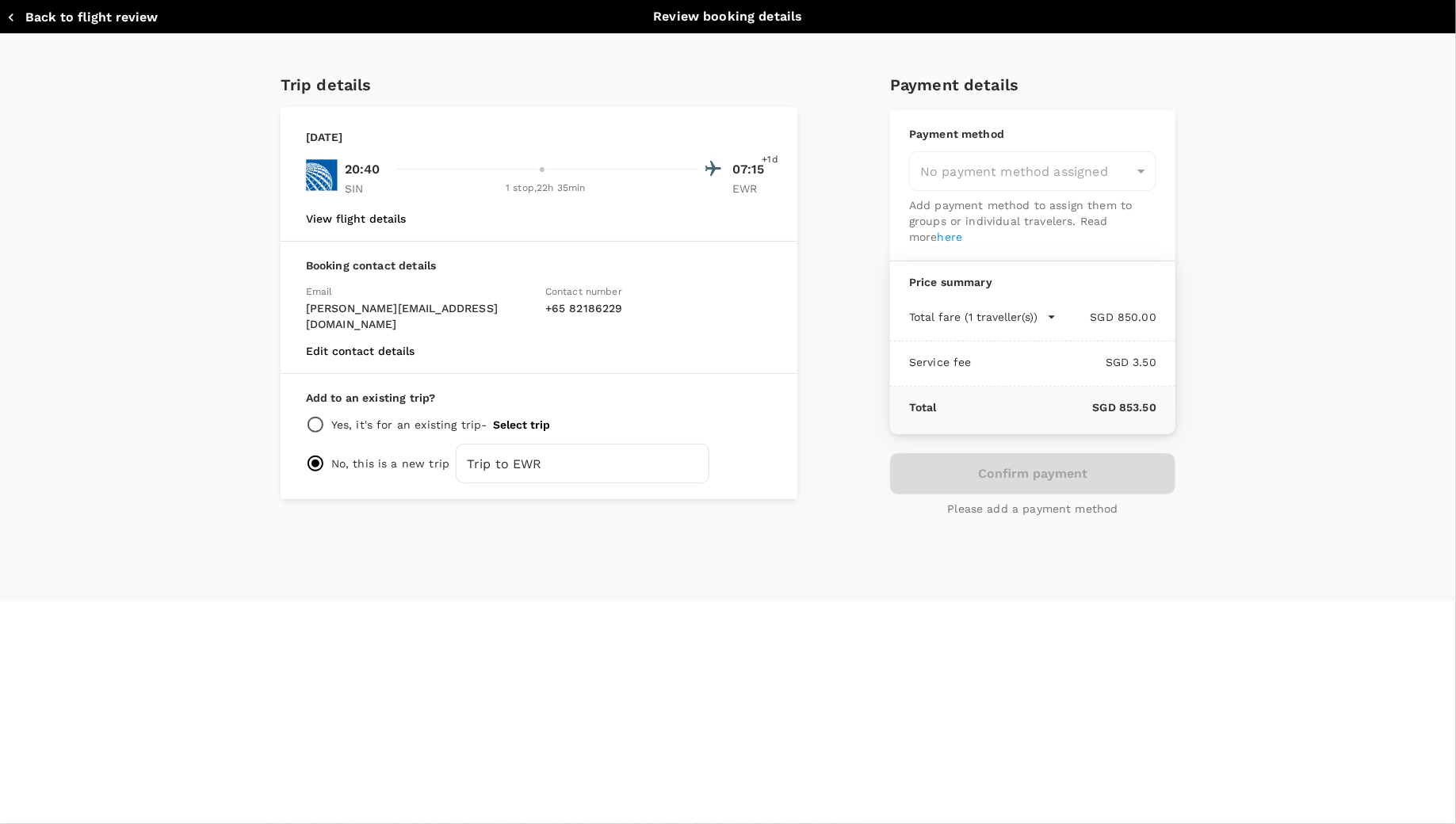
click at [992, 403] on p "SGD 853.50" at bounding box center [1046, 408] width 220 height 16
click at [937, 239] on link "here" at bounding box center [950, 236] width 26 height 13
click at [1011, 189] on div "No payment method assigned" at bounding box center [1032, 171] width 247 height 39
click at [1011, 171] on div "No payment method assigned" at bounding box center [1032, 171] width 247 height 39
click at [880, 131] on div "Payment details Payment method No payment method assigned ​ Add payment method …" at bounding box center [1026, 293] width 298 height 470
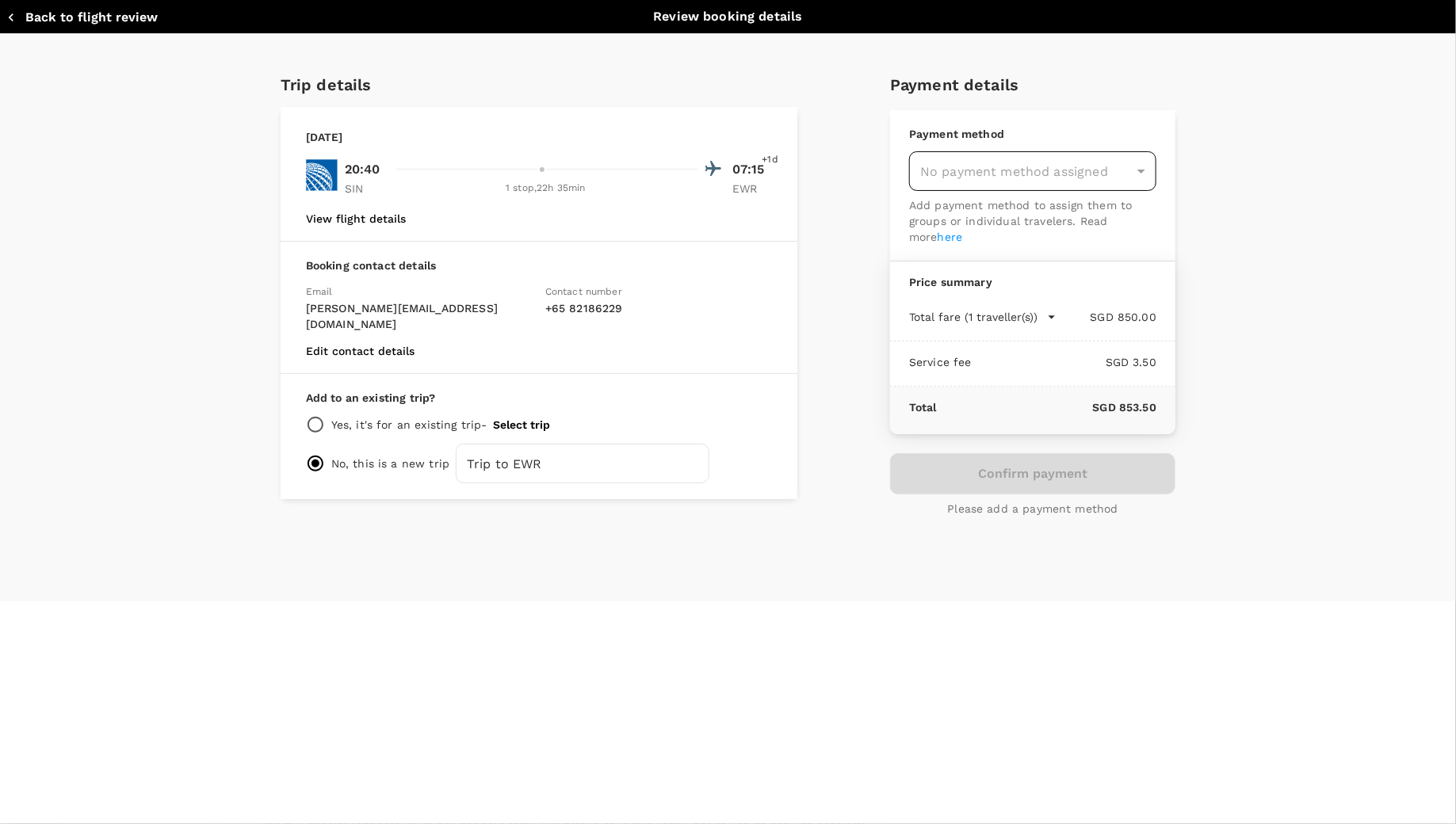
click at [1136, 167] on div "No payment method assigned" at bounding box center [1032, 171] width 247 height 39
click at [1060, 511] on p "Please add a payment method" at bounding box center [1033, 509] width 170 height 16
click at [779, 510] on div "Trip details Sunday, 05 Oct 2025 20:40 07:15 +1d SIN 1 stop , 22h 35min EWR Vie…" at bounding box center [533, 293] width 530 height 470
click at [17, 22] on icon "button" at bounding box center [11, 18] width 16 height 16
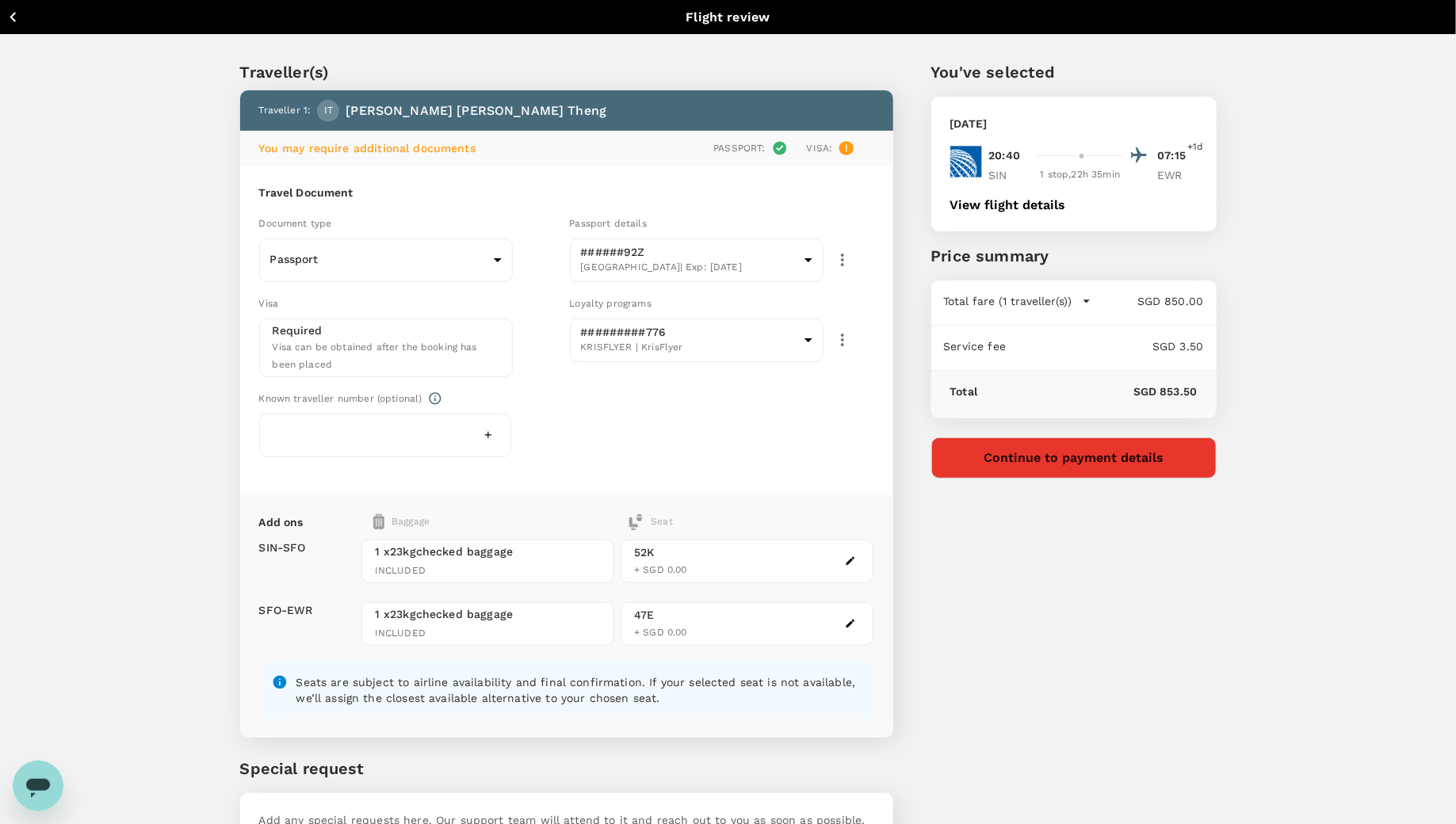
click at [1036, 448] on button "Continue to payment details" at bounding box center [1074, 458] width 285 height 41
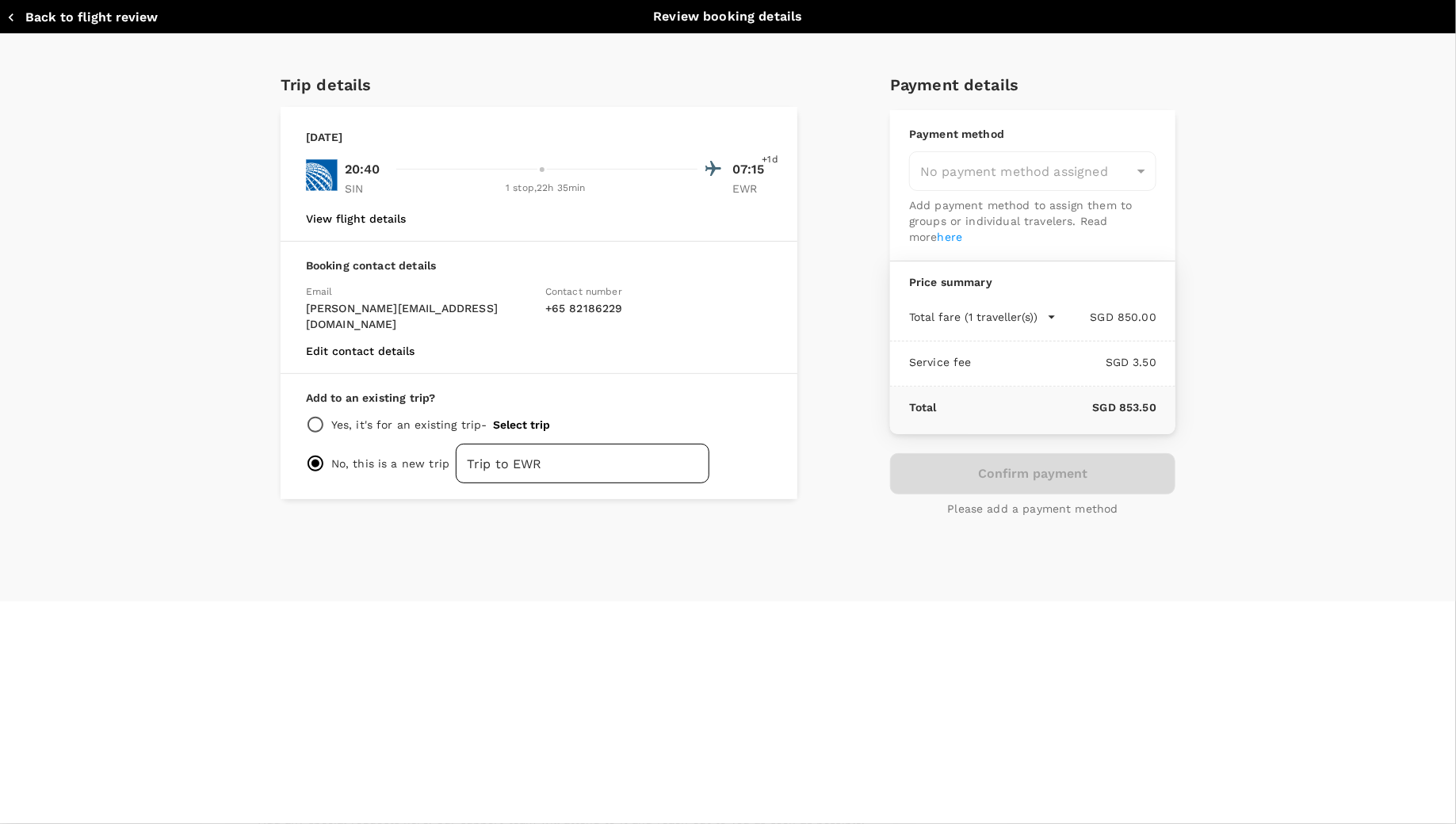
click at [665, 453] on input "Trip to EWR" at bounding box center [583, 464] width 254 height 39
type input "T"
click at [1056, 180] on div "No payment method assigned" at bounding box center [1032, 171] width 247 height 39
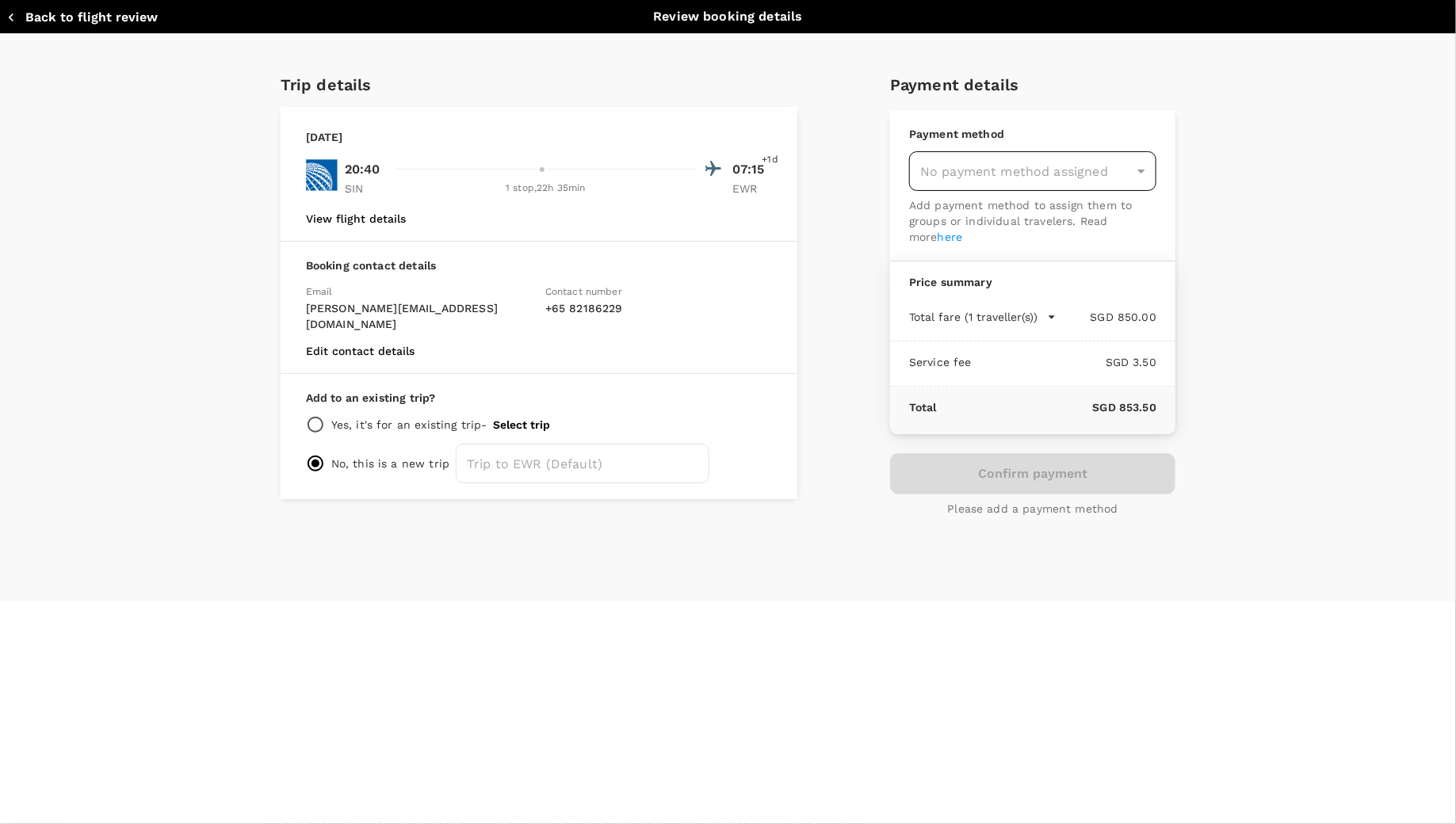
click at [1056, 180] on div "No payment method assigned" at bounding box center [1032, 171] width 247 height 39
click at [1055, 475] on div "Confirm payment Please add a payment method" at bounding box center [1033, 484] width 285 height 63
click at [1183, 500] on div "Trip details Sunday, 05 Oct 2025 20:40 07:15 +1d SIN 1 stop , 22h 35min EWR Vie…" at bounding box center [728, 300] width 977 height 457
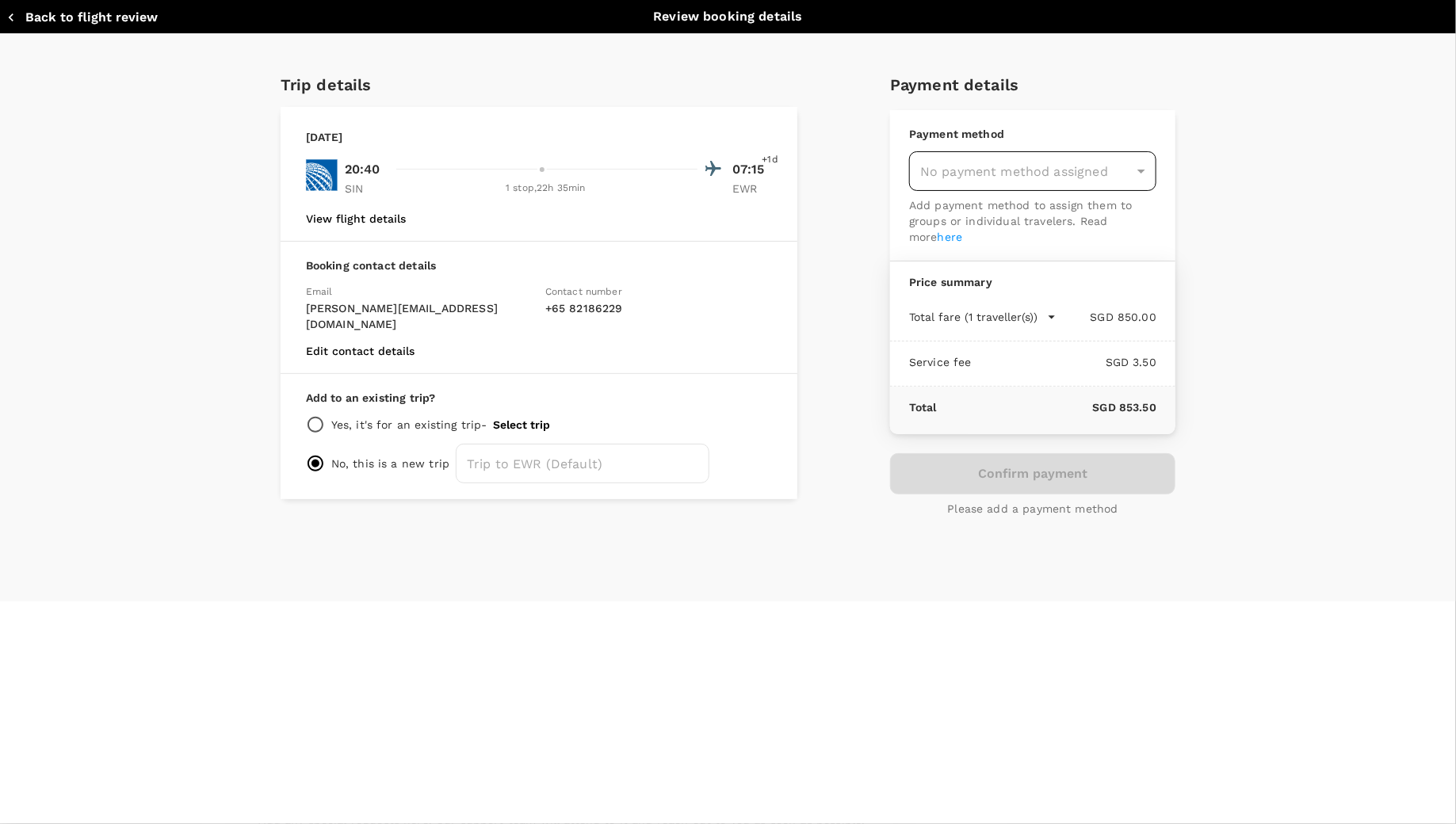
click at [1057, 161] on div "No payment method assigned" at bounding box center [1032, 171] width 247 height 39
click at [1245, 177] on div "Trip details Sunday, 05 Oct 2025 20:40 07:15 +1d SIN 1 stop , 22h 35min EWR Vie…" at bounding box center [728, 318] width 1456 height 567
click at [1048, 311] on icon "button" at bounding box center [1051, 317] width 16 height 16
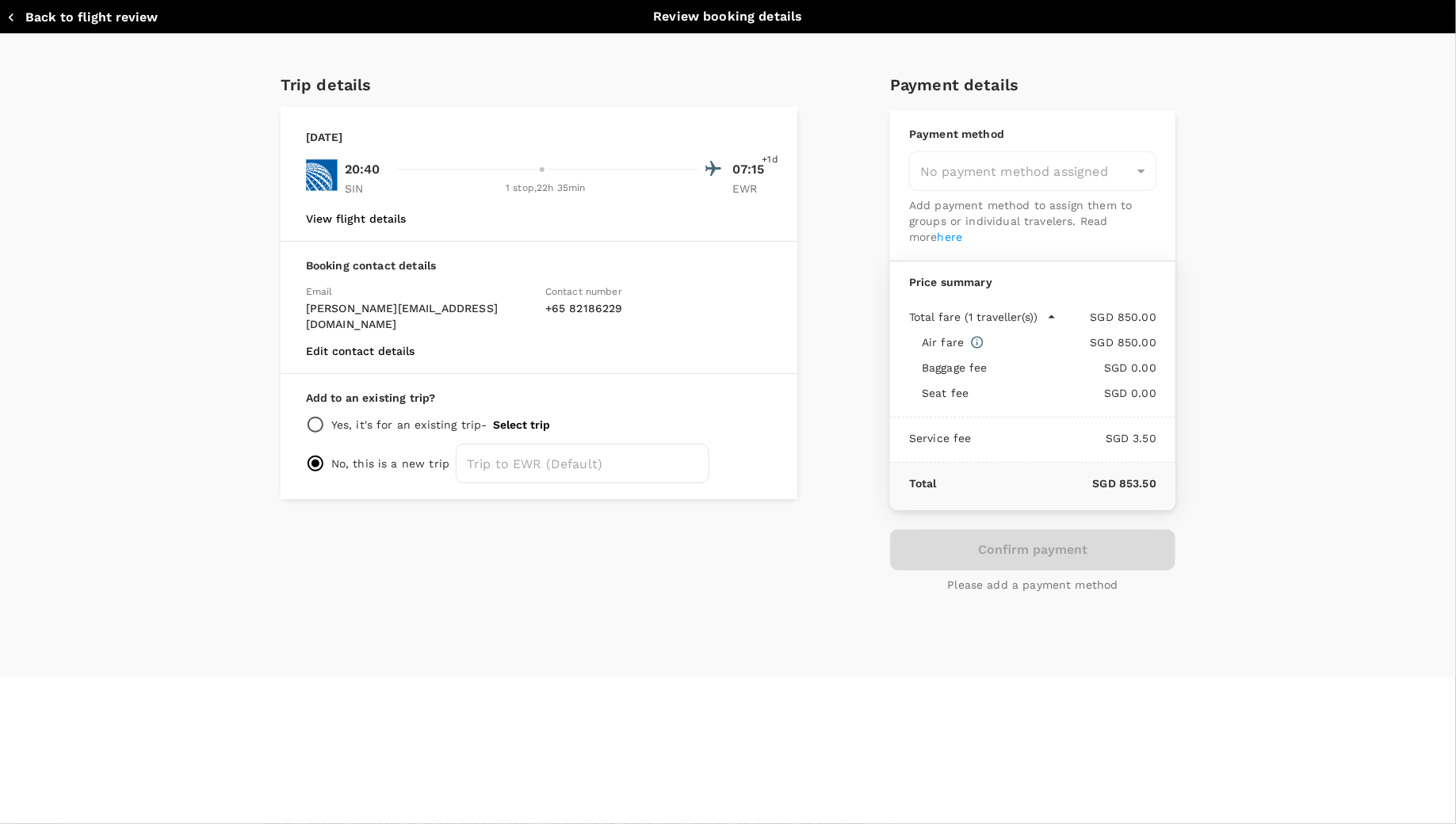
click at [1048, 311] on icon "button" at bounding box center [1051, 317] width 16 height 16
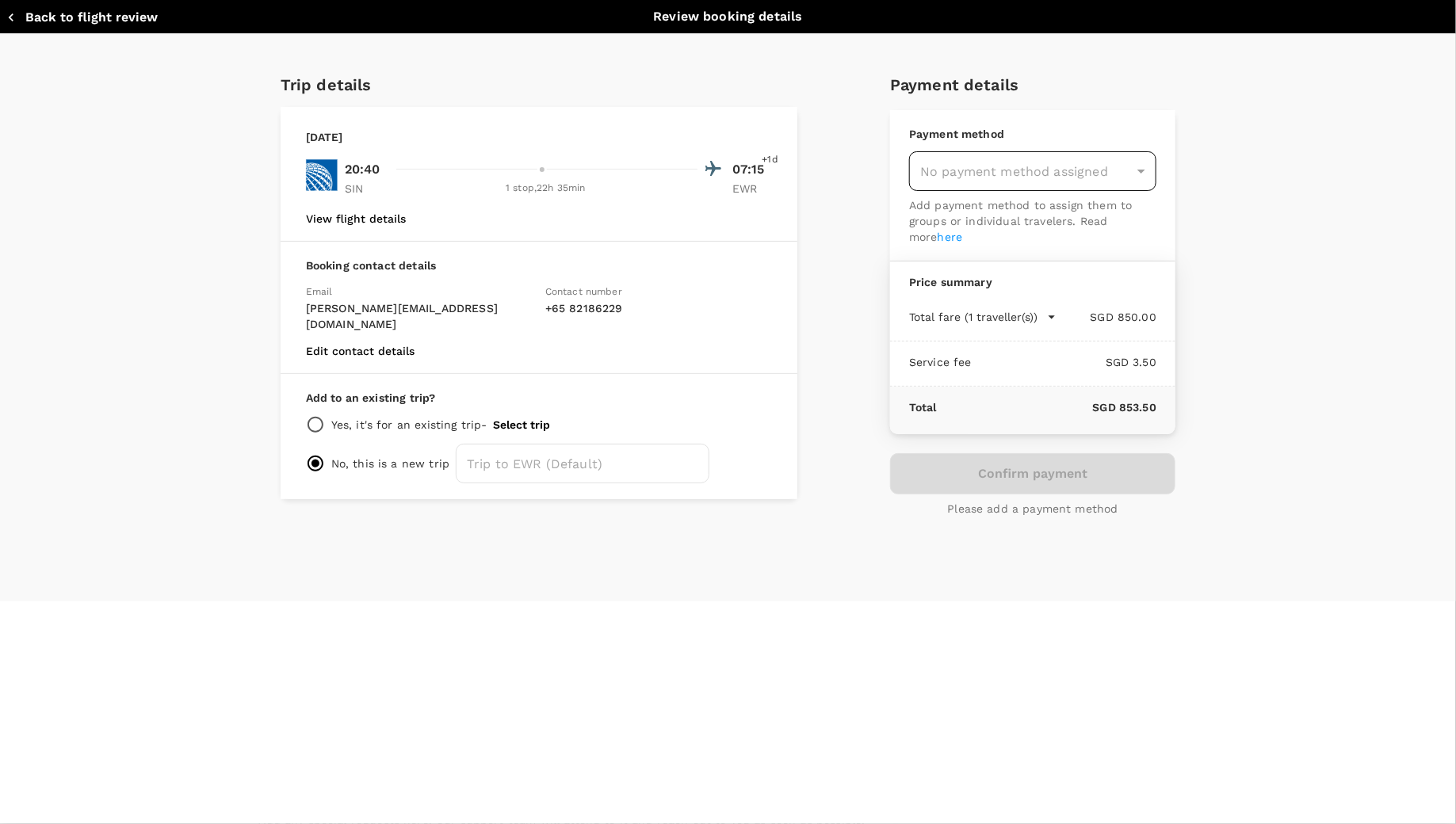
click at [1120, 177] on div "No payment method assigned" at bounding box center [1032, 171] width 247 height 39
click at [1124, 175] on div "No payment method assigned" at bounding box center [1032, 171] width 247 height 39
click at [1144, 175] on div "No payment method assigned" at bounding box center [1032, 171] width 247 height 39
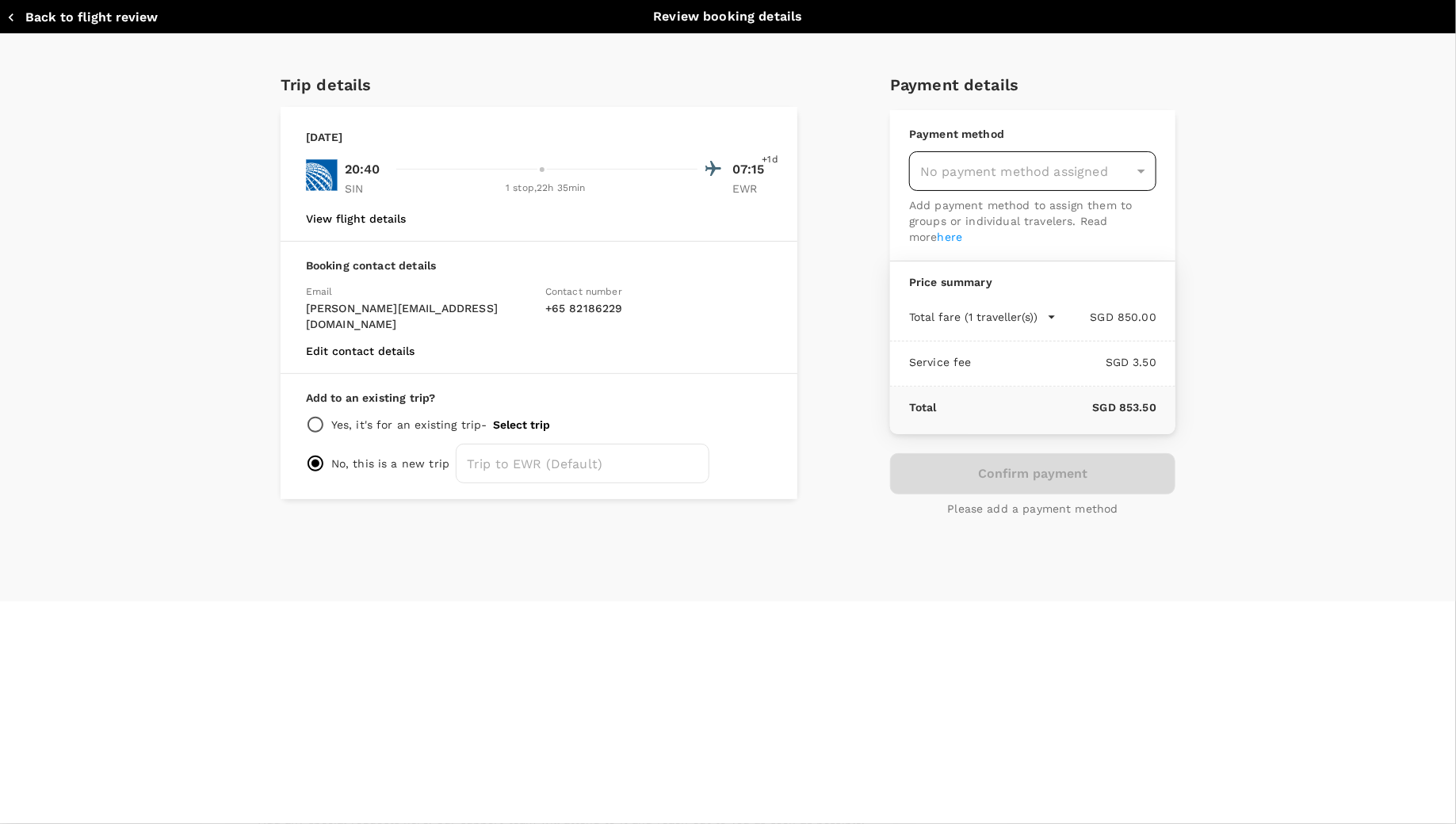
click at [1144, 175] on div "No payment method assigned" at bounding box center [1032, 171] width 247 height 39
click at [924, 244] on div "Payment method No payment method assigned ​ Add payment method to assign them t…" at bounding box center [1033, 186] width 285 height 152
click at [937, 238] on link "here" at bounding box center [950, 236] width 26 height 13
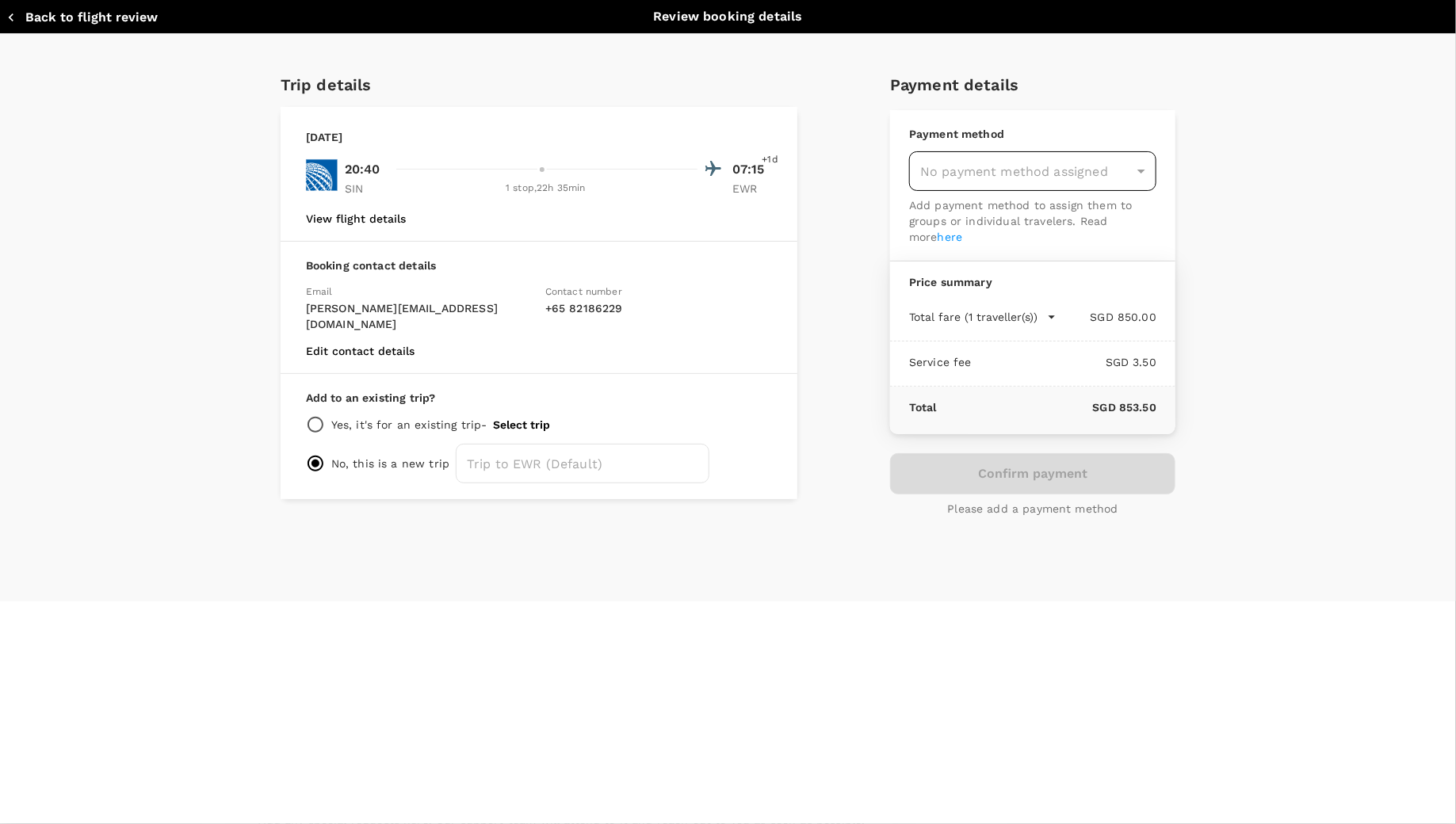
click at [1148, 170] on div "No payment method assigned" at bounding box center [1032, 171] width 247 height 39
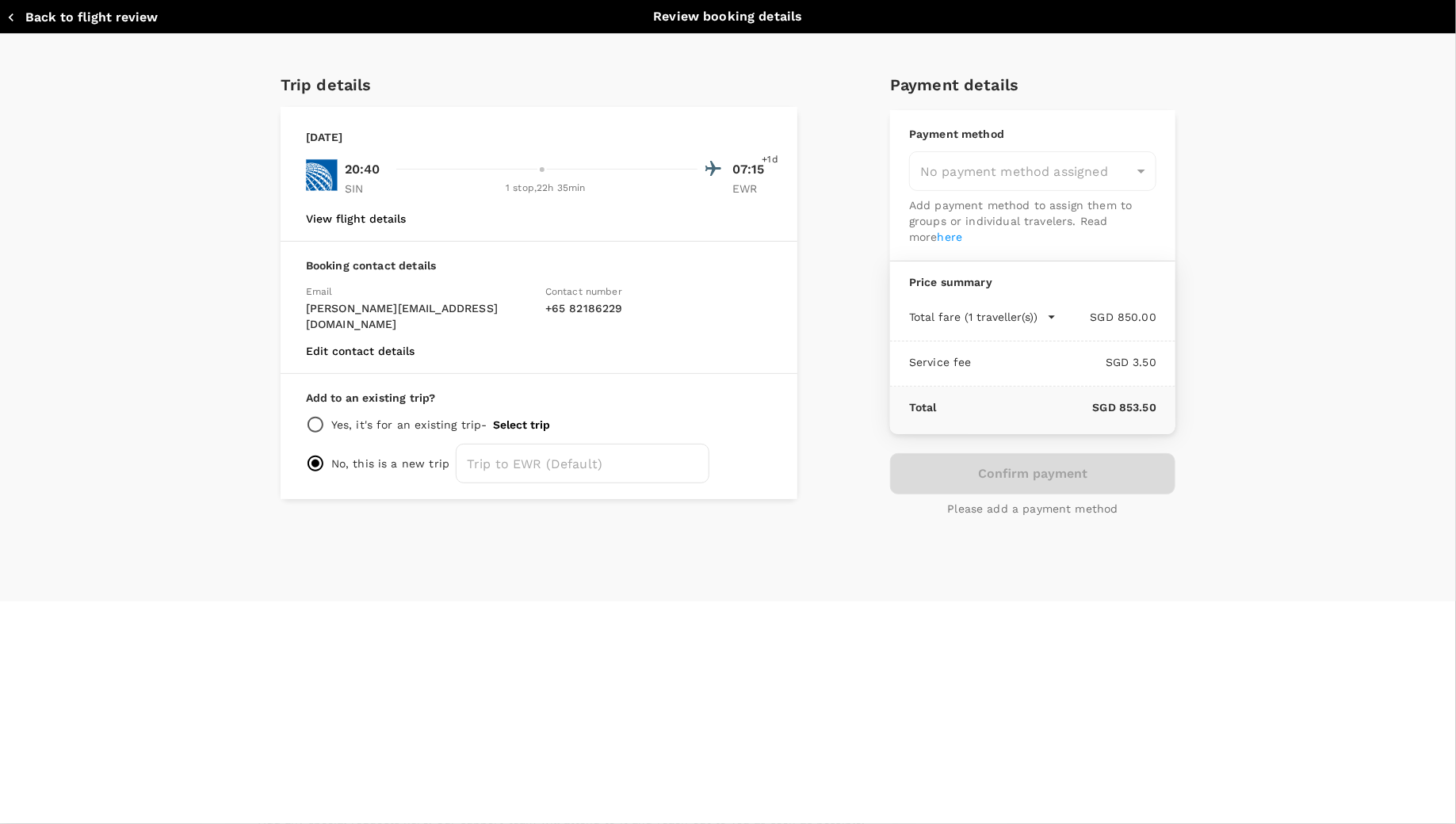
click at [7, 13] on icon "button" at bounding box center [11, 18] width 16 height 16
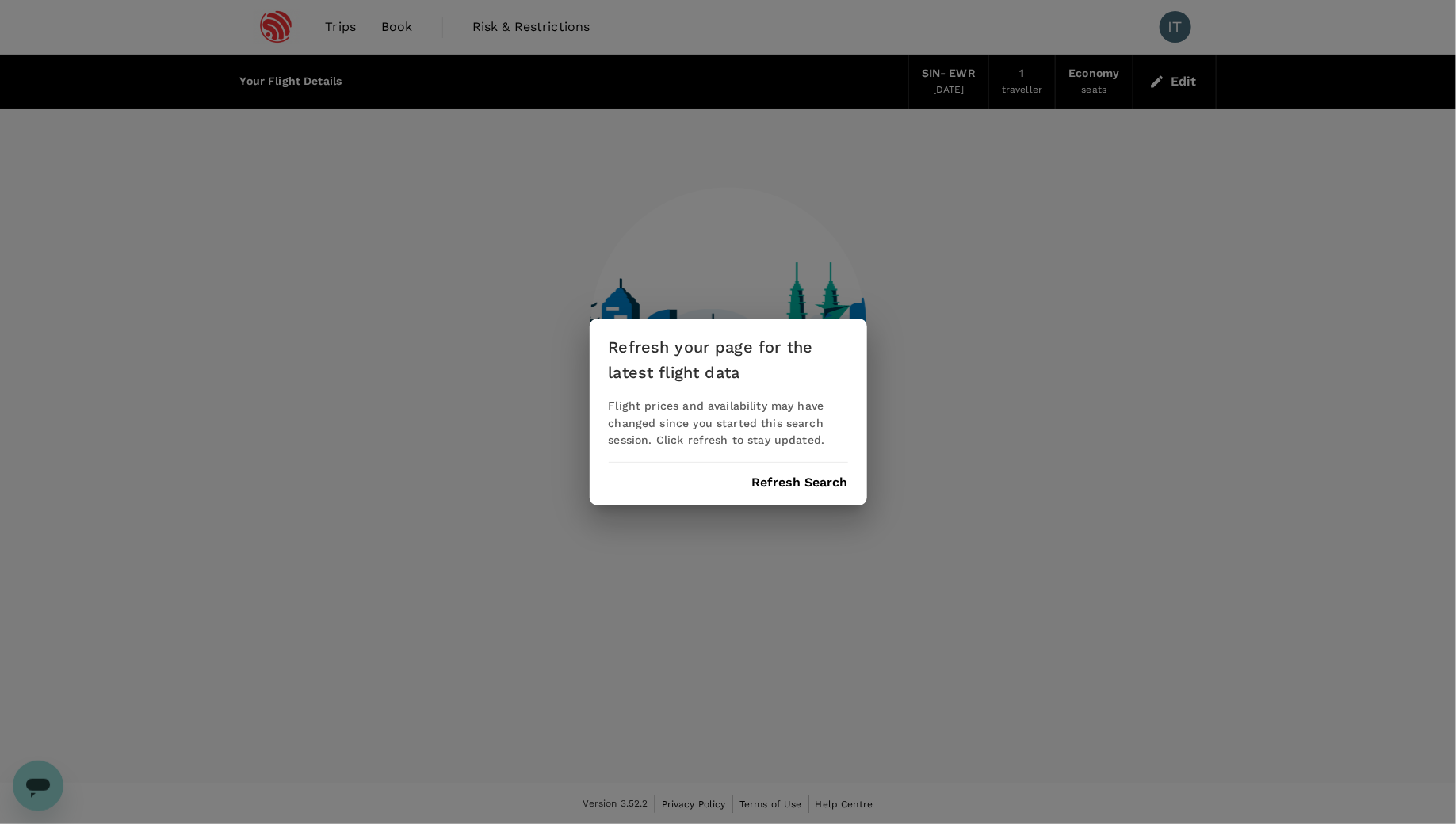
click at [784, 484] on button "Refresh Search" at bounding box center [799, 482] width 95 height 14
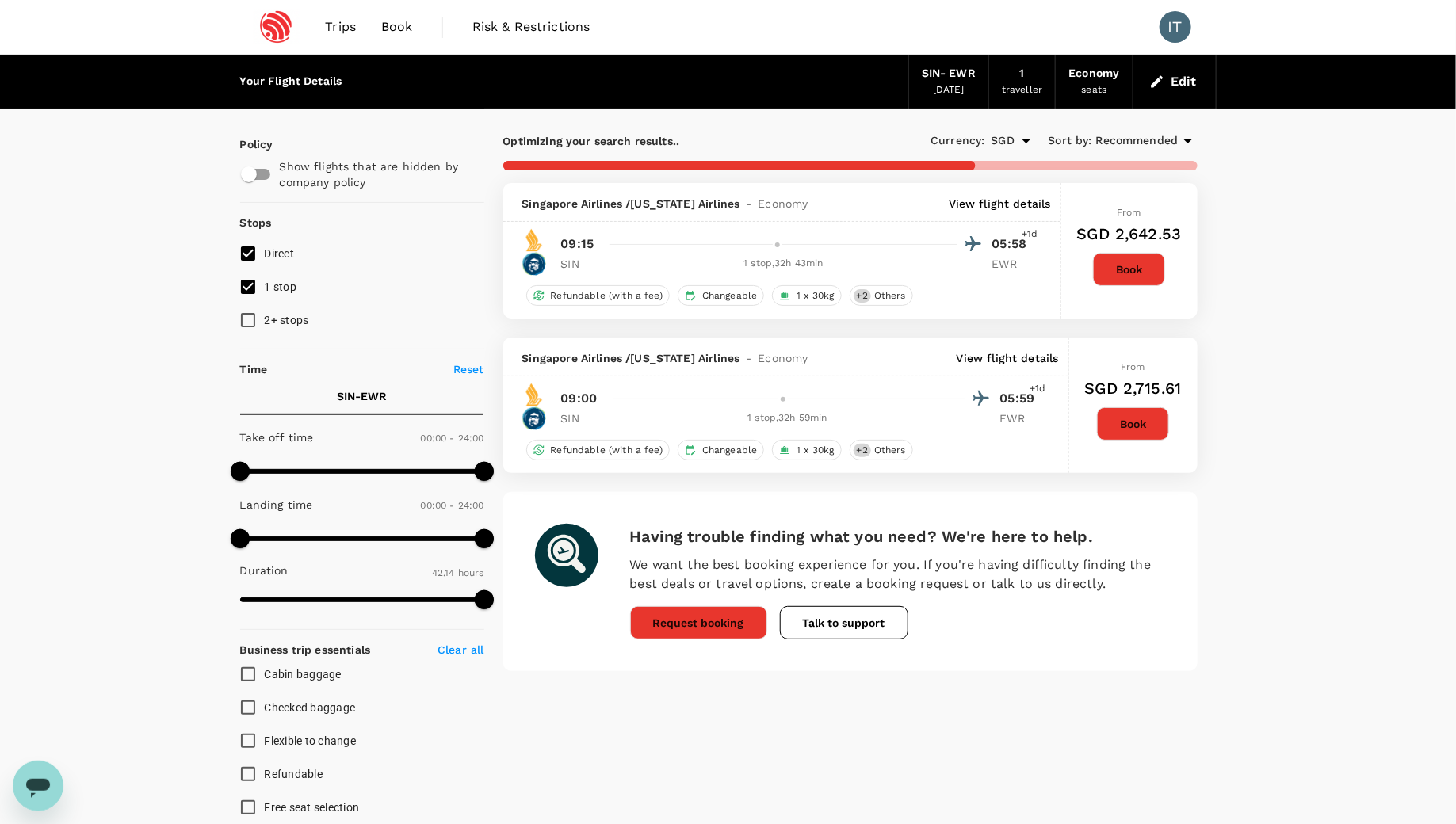
type input "3935"
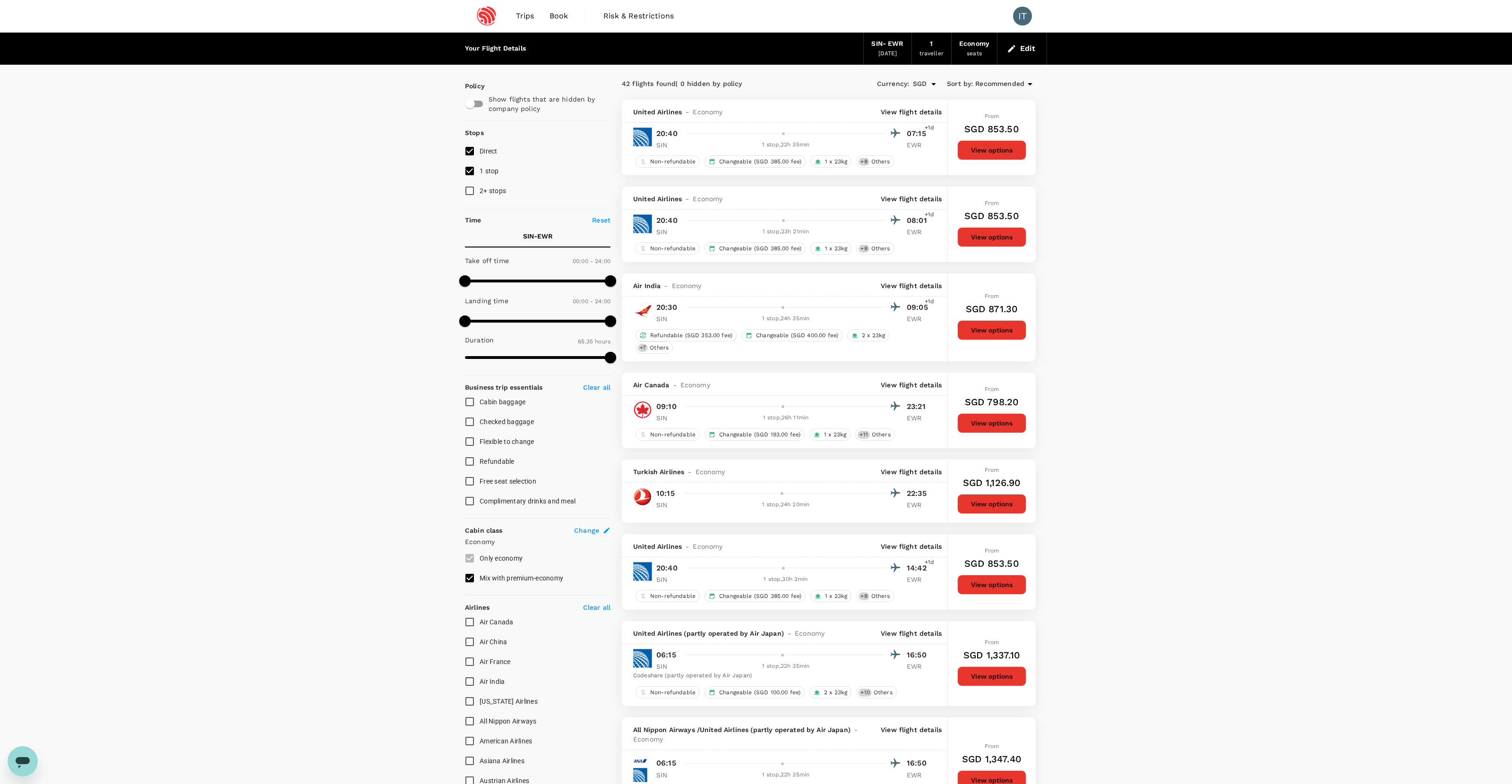
click at [868, 111] on p "View flight details" at bounding box center [912, 112] width 61 height 9
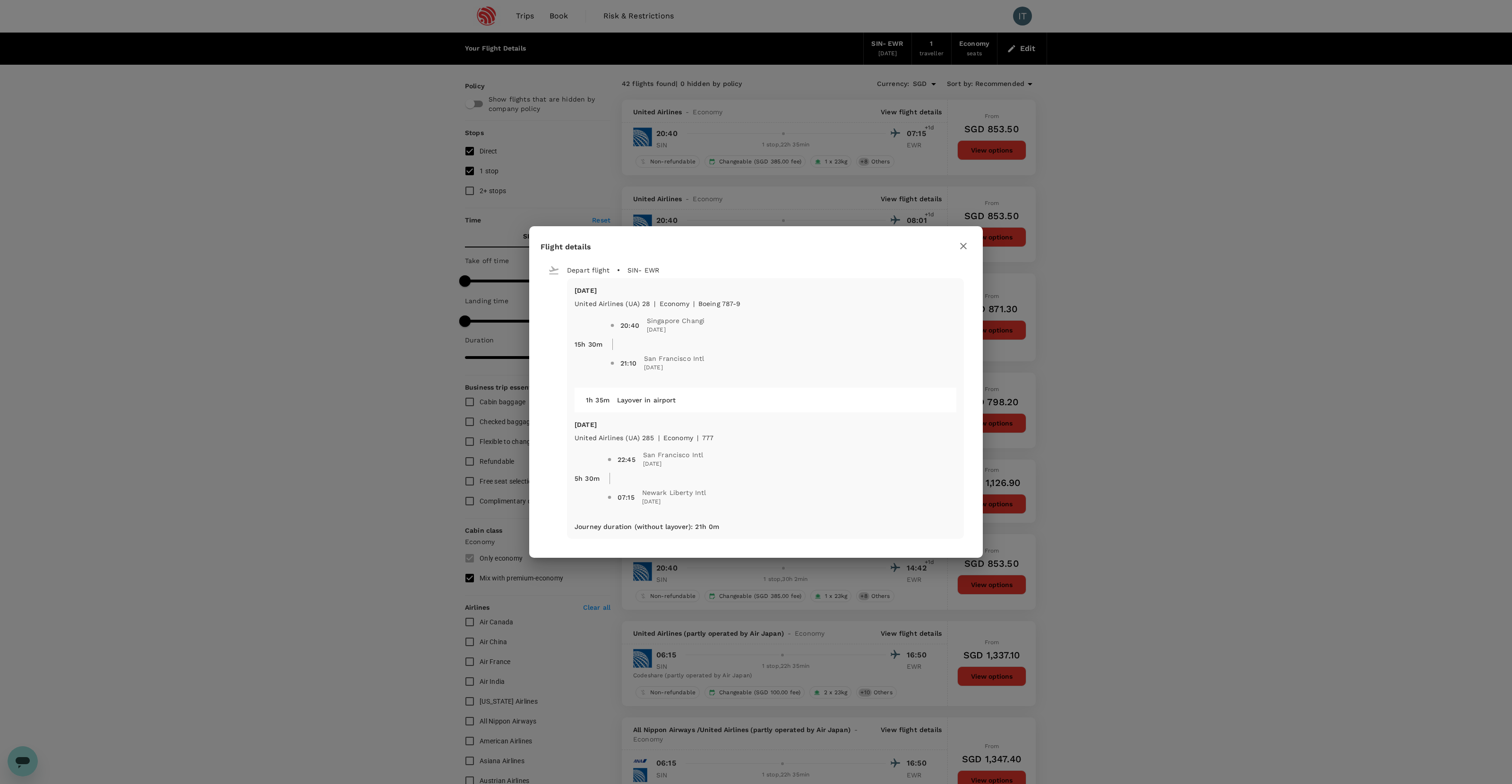
click at [868, 248] on icon "button" at bounding box center [963, 246] width 11 height 11
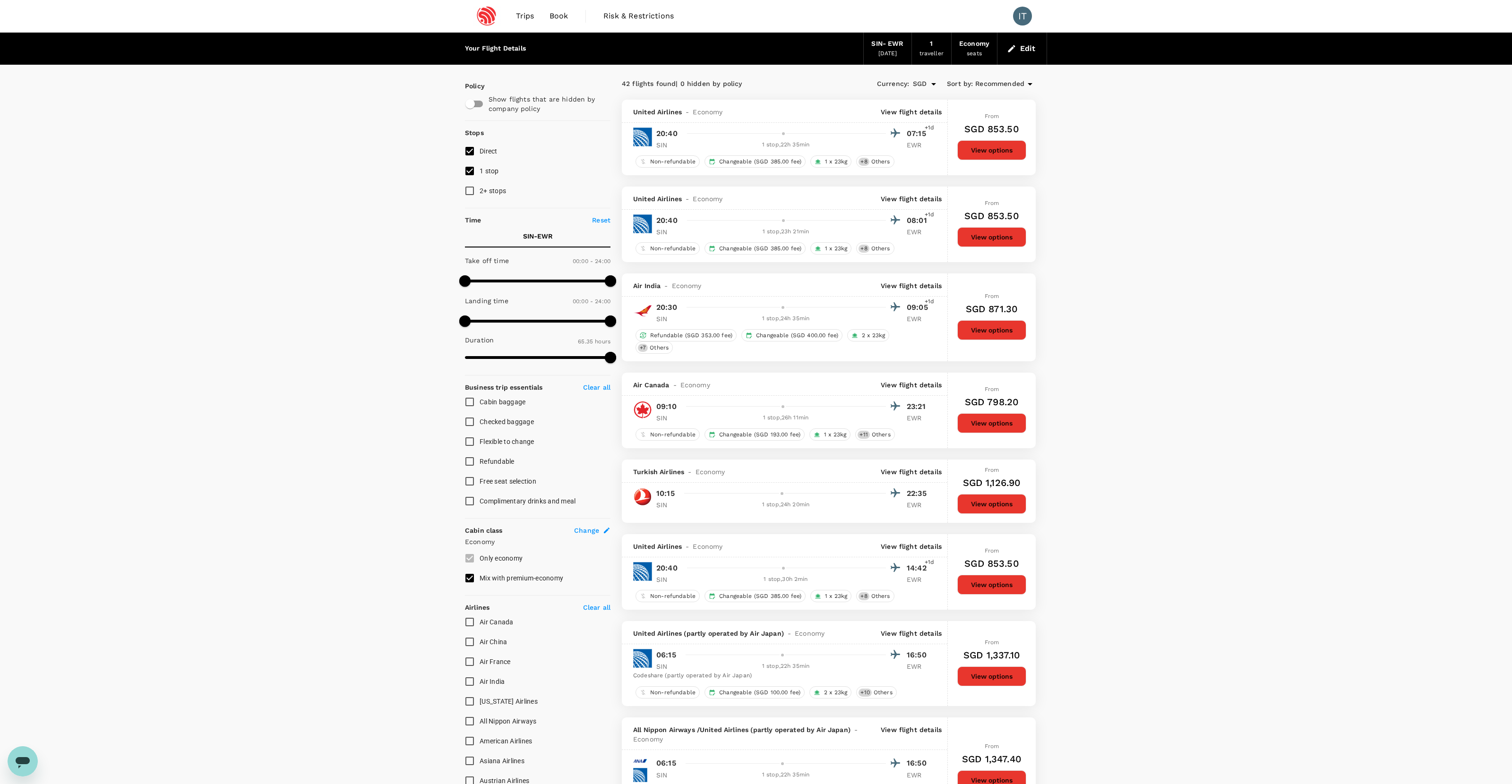
click at [868, 153] on button "View options" at bounding box center [992, 150] width 69 height 20
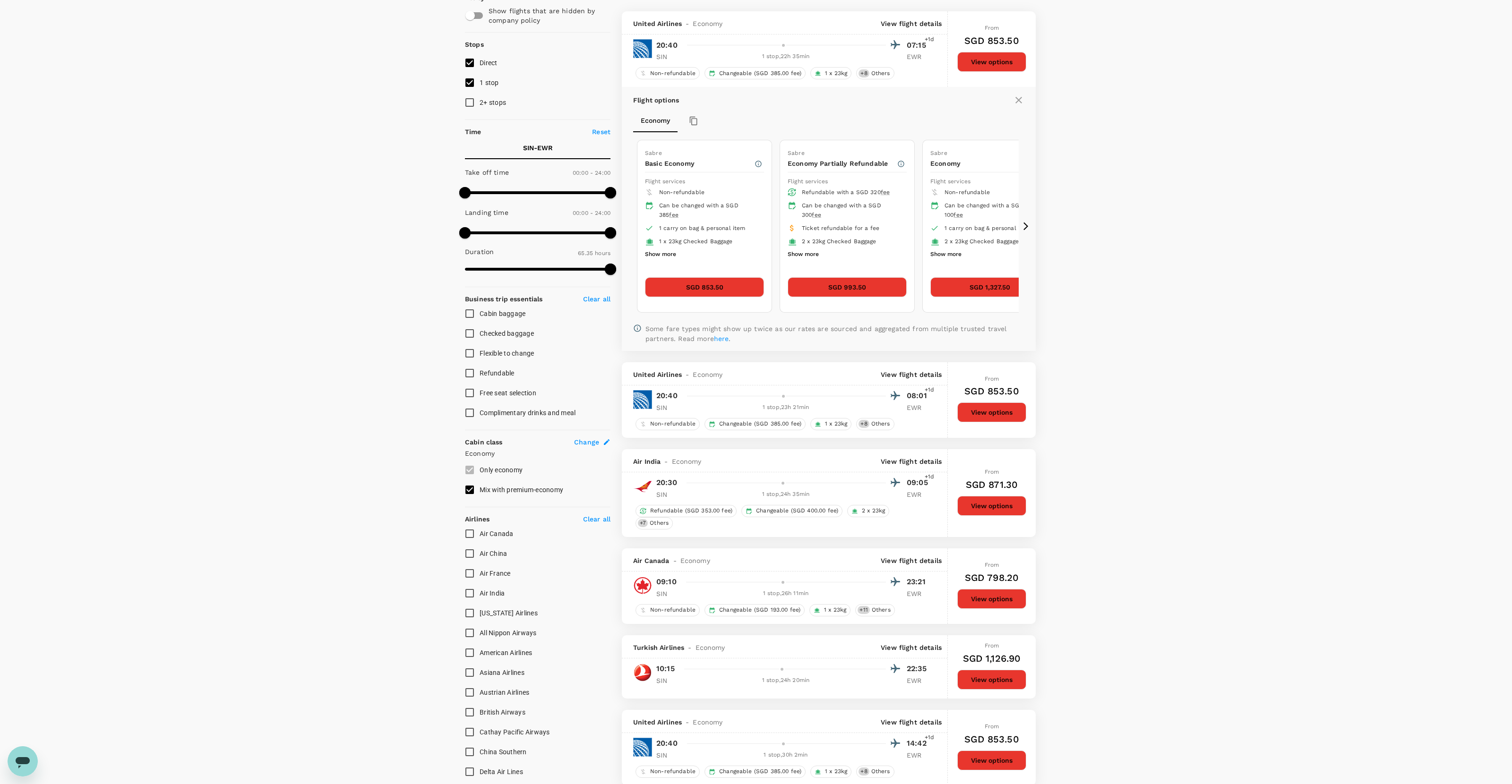
scroll to position [100, 0]
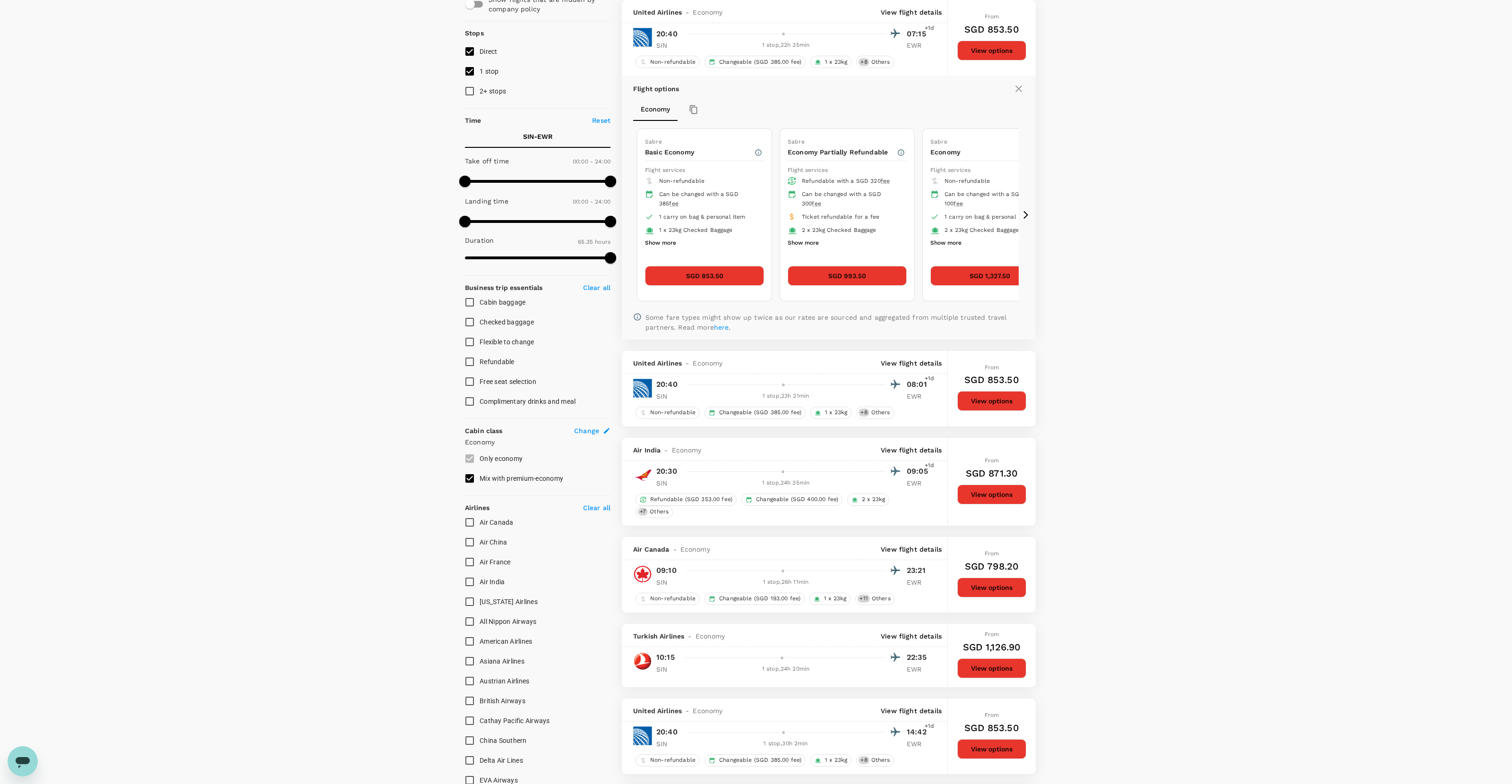
click at [741, 278] on button "SGD 853.50" at bounding box center [704, 276] width 119 height 20
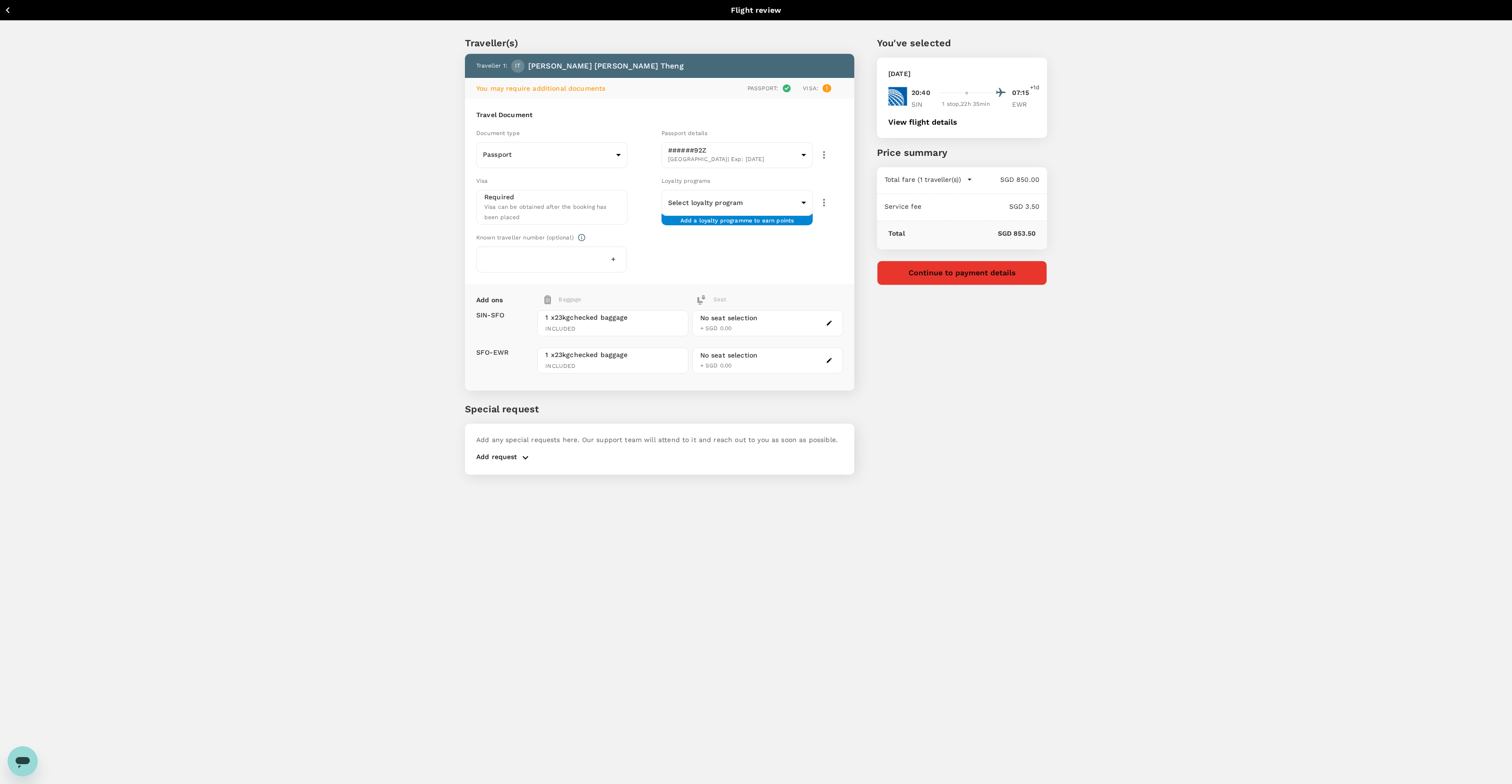
click at [828, 321] on icon "button" at bounding box center [829, 323] width 6 height 6
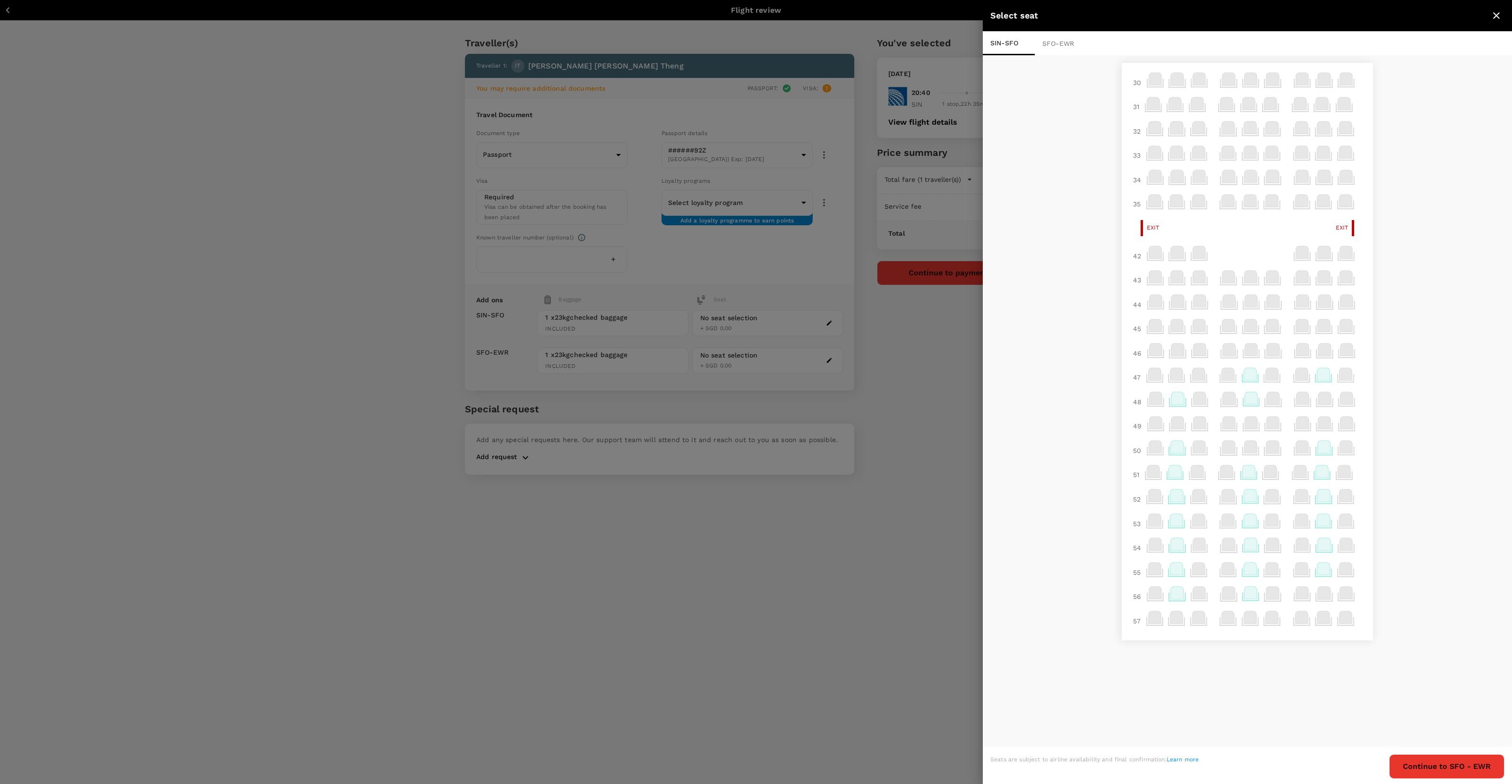
click at [868, 491] on icon at bounding box center [1251, 495] width 13 height 12
click at [655, 491] on div at bounding box center [756, 392] width 1512 height 784
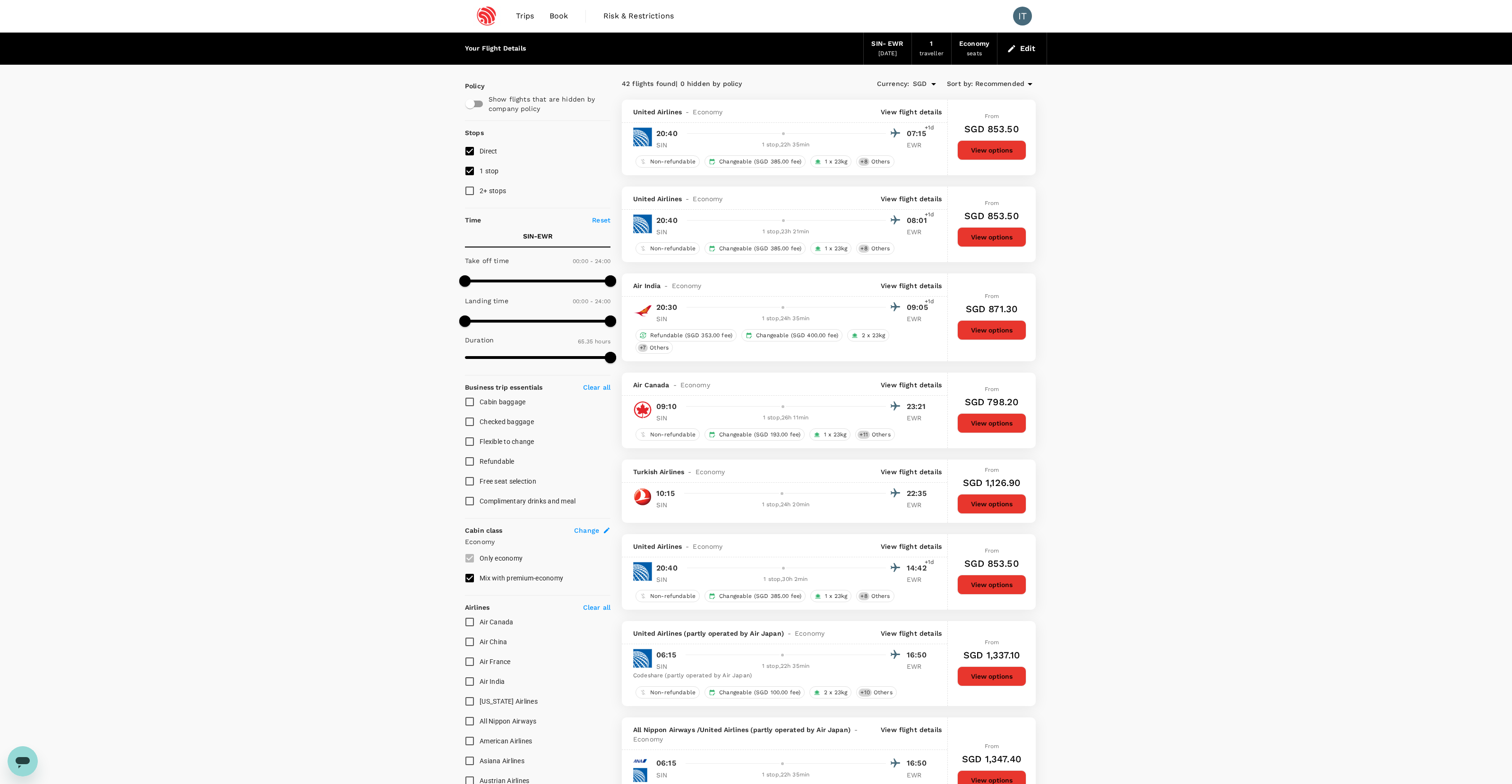
click at [868, 153] on button "View options" at bounding box center [992, 150] width 69 height 20
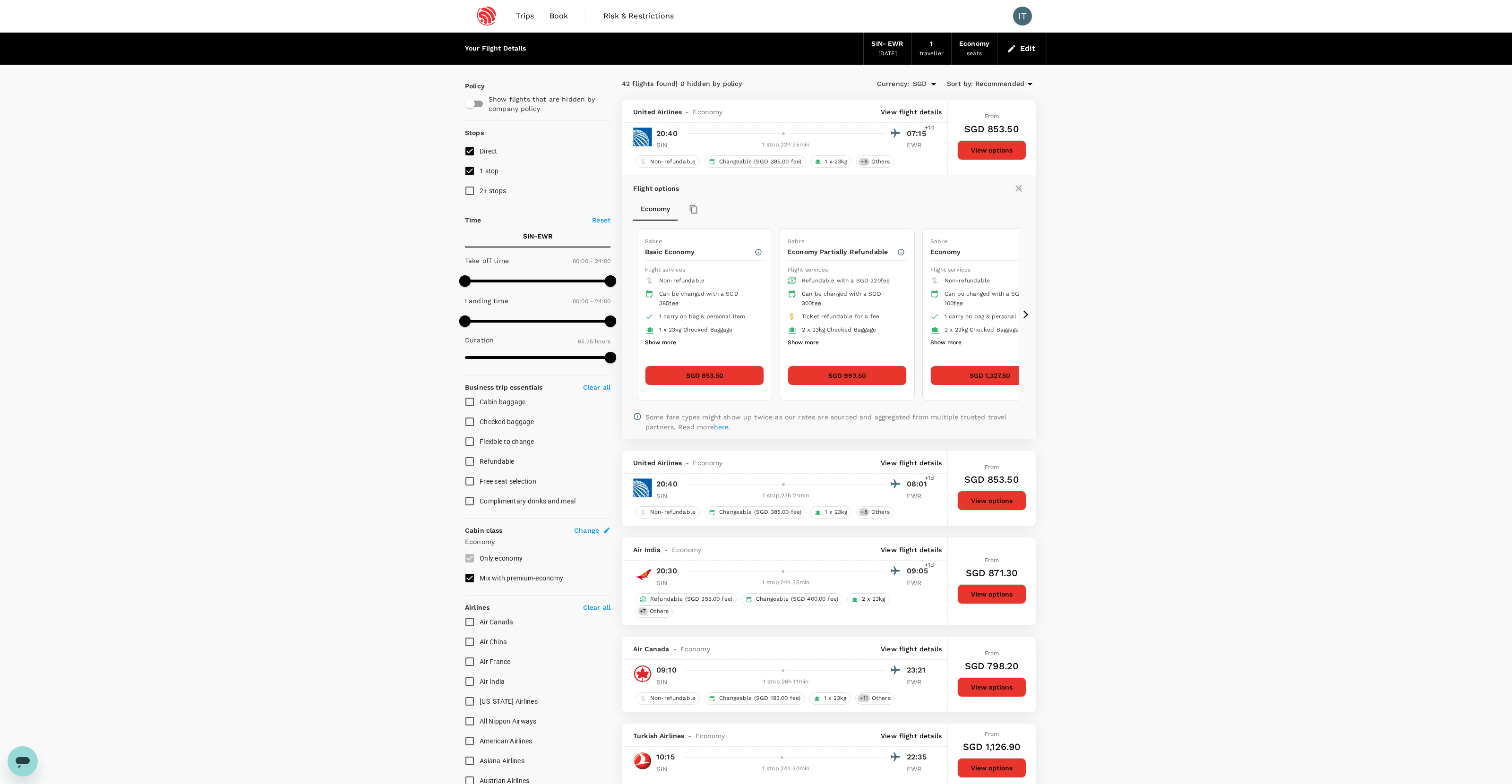
scroll to position [100, 0]
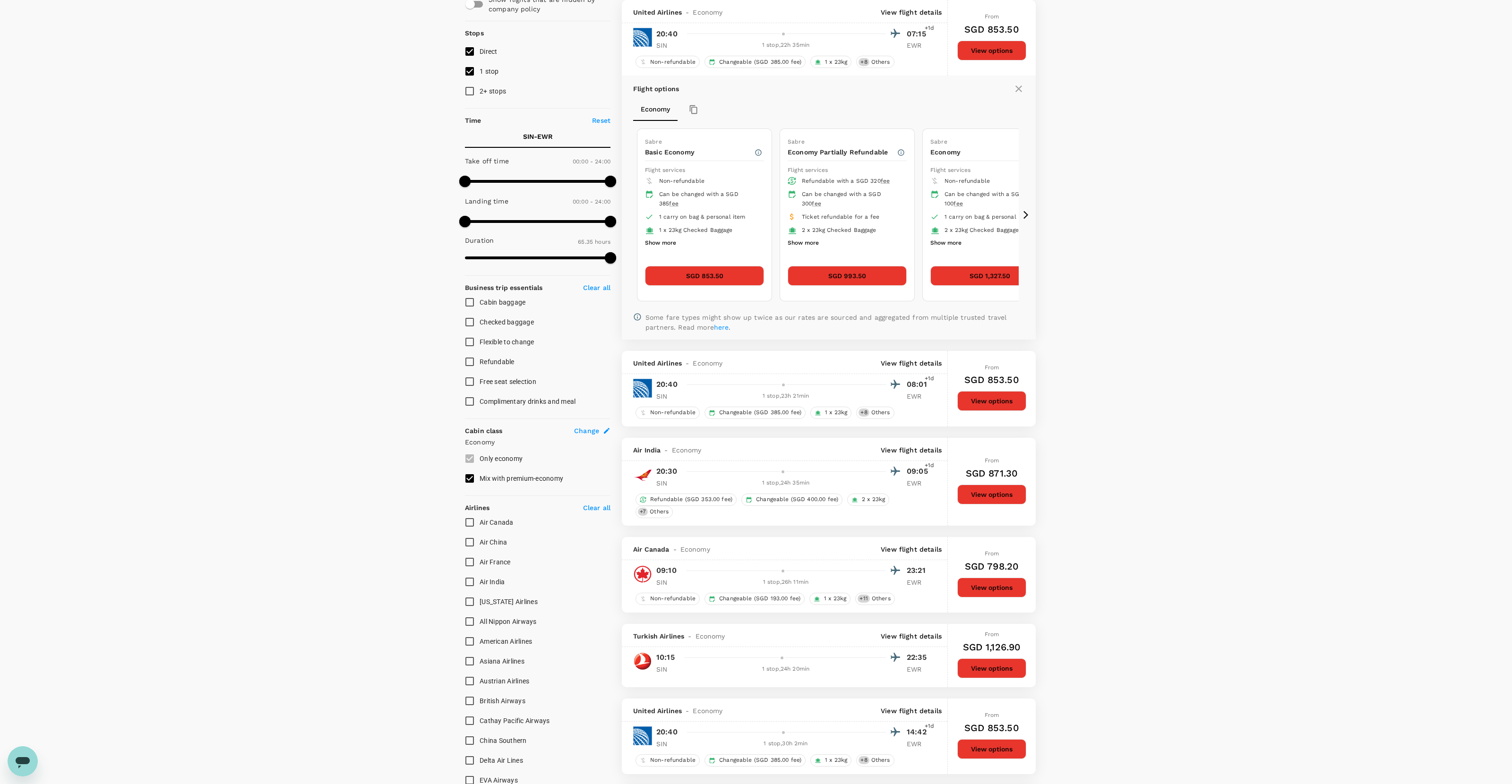
click at [736, 270] on button "SGD 853.50" at bounding box center [704, 276] width 119 height 20
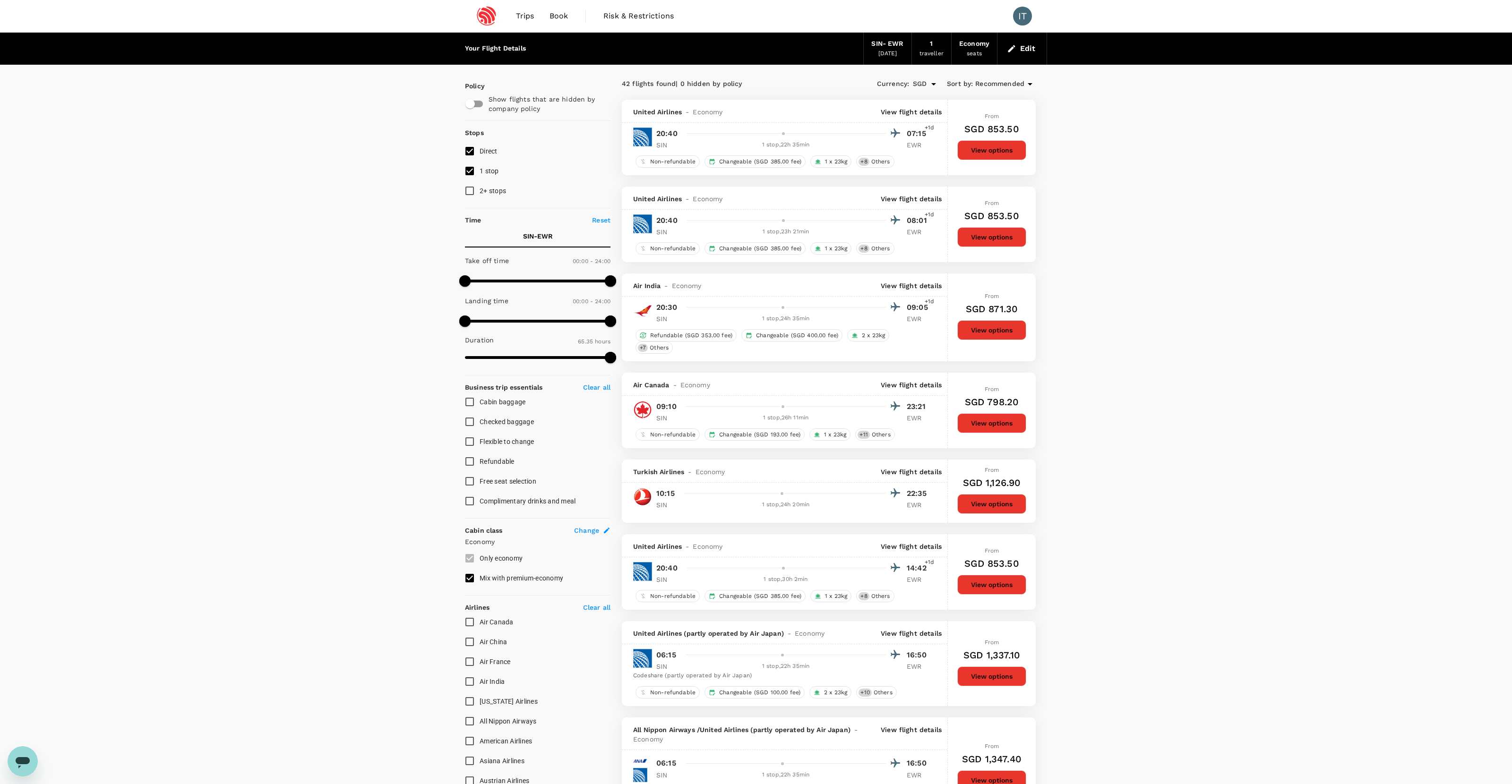
click at [868, 120] on div "United Airlines - Economy View flight details" at bounding box center [784, 111] width 326 height 23
click at [868, 117] on div "United Airlines - Economy View flight details" at bounding box center [784, 111] width 326 height 23
click at [868, 109] on p "View flight details" at bounding box center [912, 112] width 61 height 9
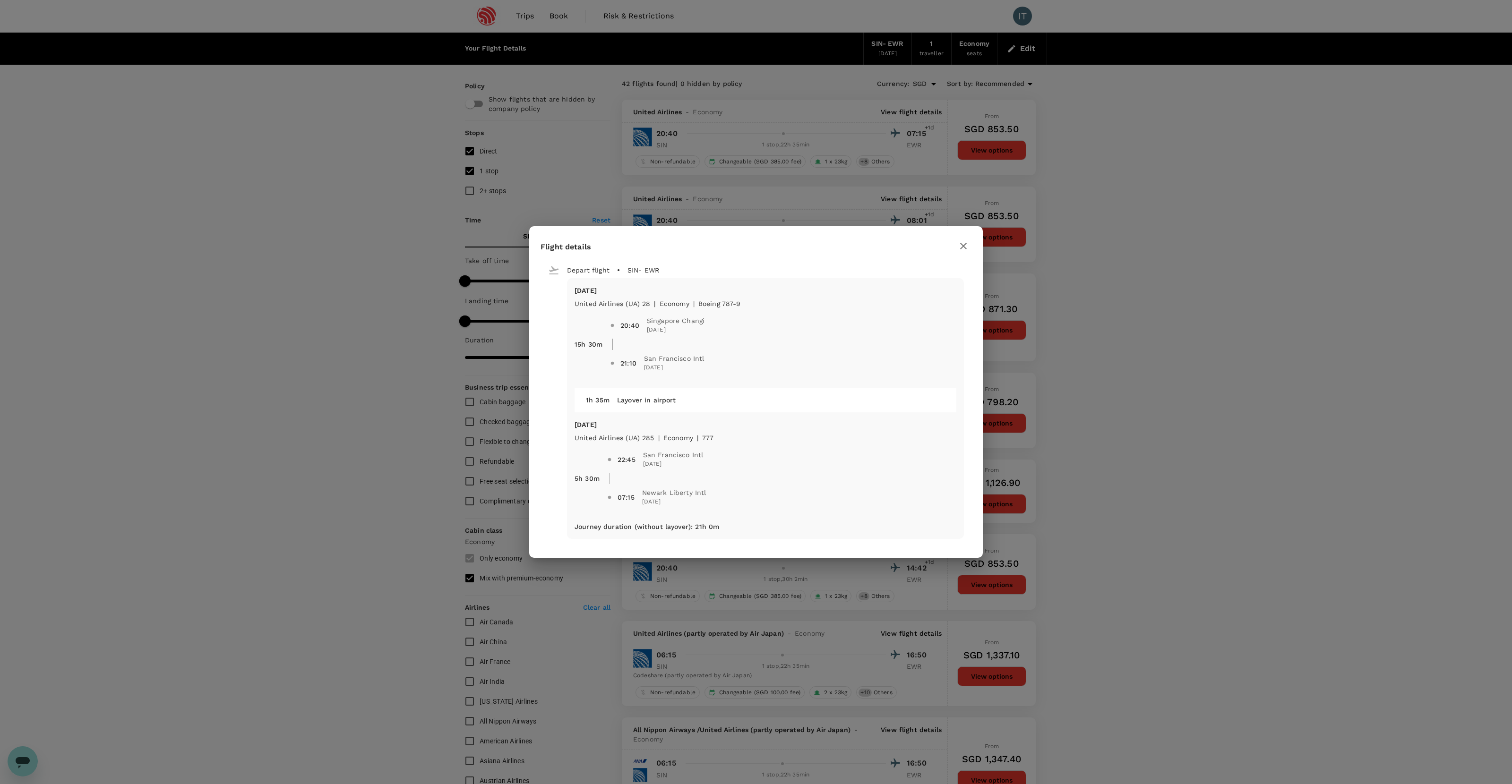
click at [868, 244] on icon "button" at bounding box center [963, 246] width 6 height 6
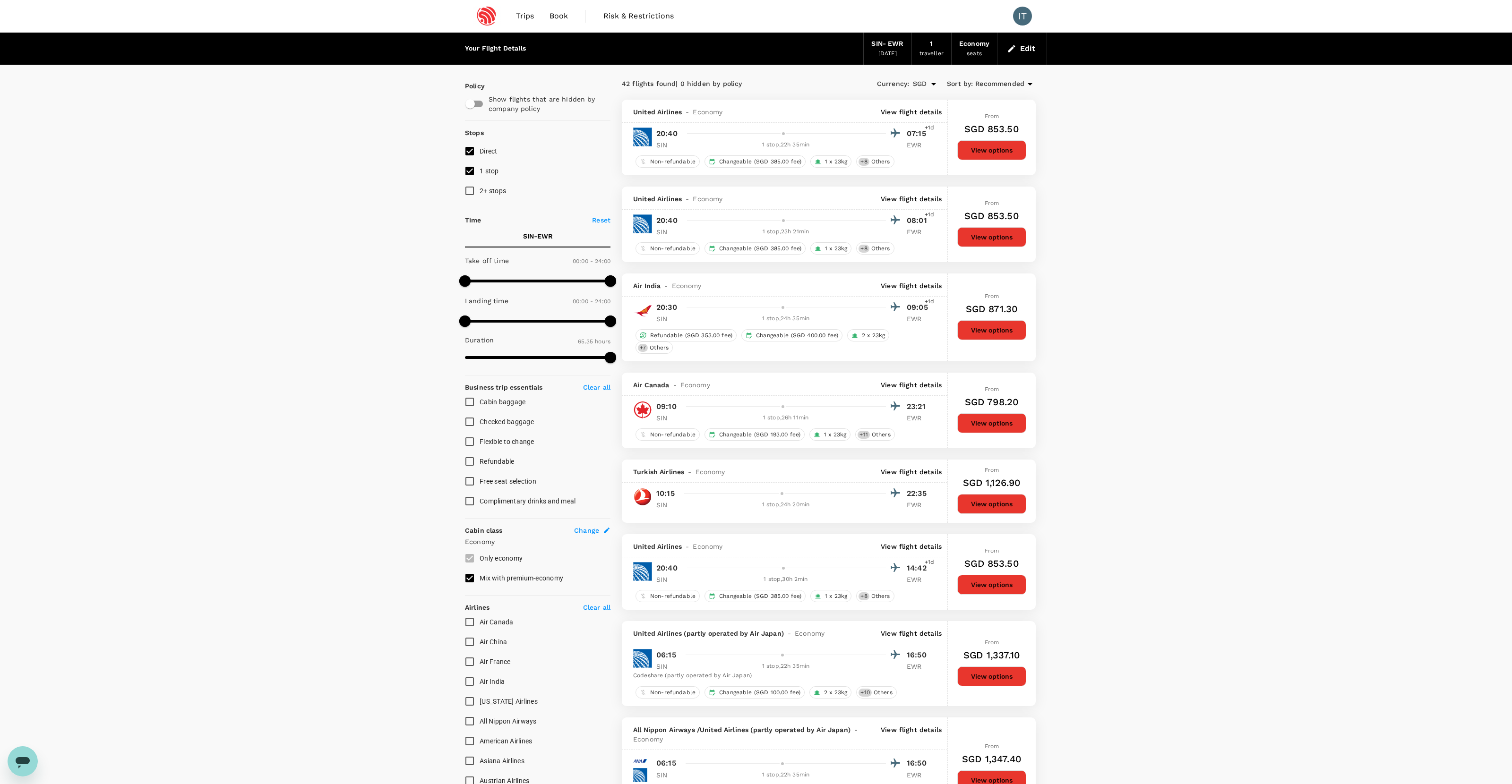
click at [868, 115] on p "View flight details" at bounding box center [912, 112] width 61 height 9
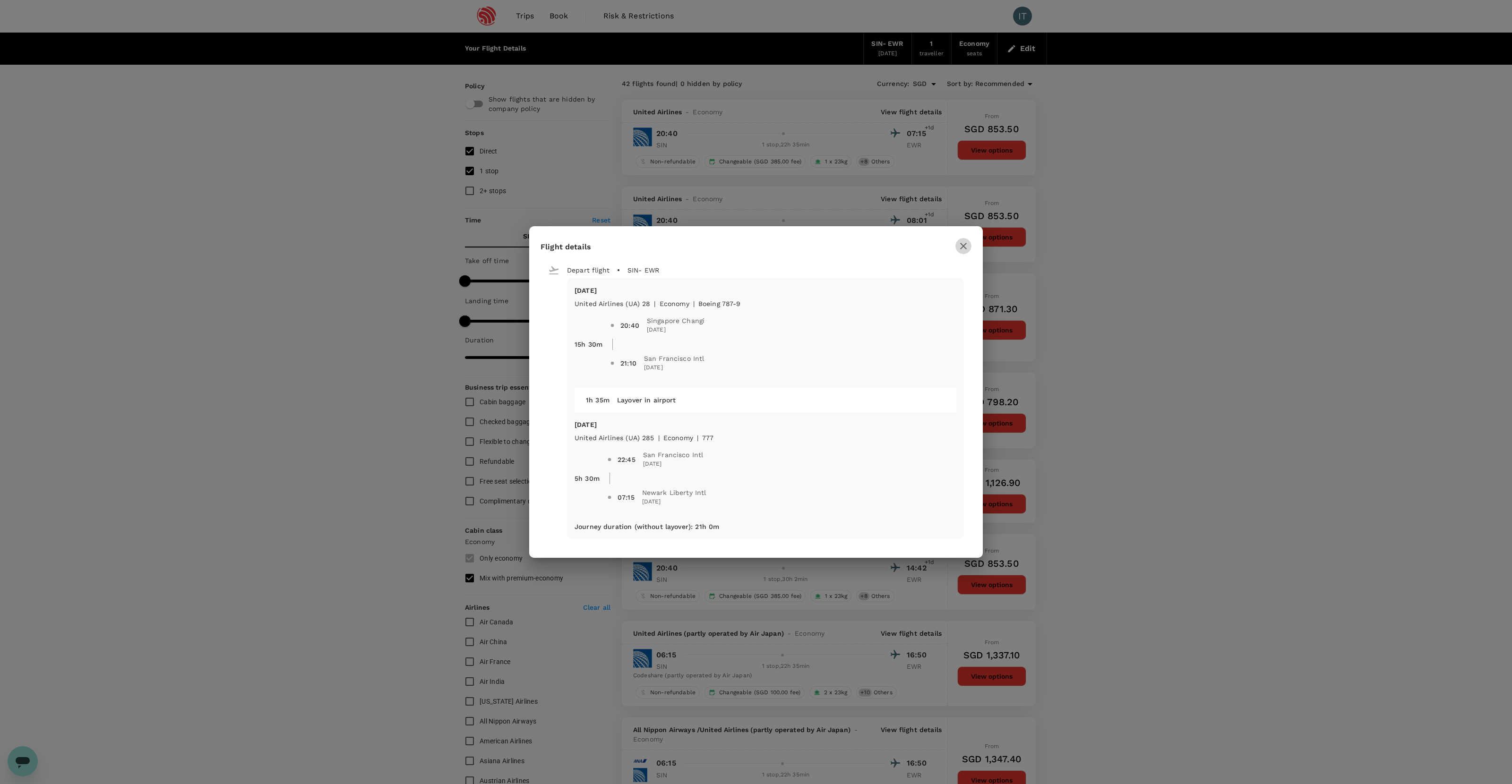
click at [868, 241] on icon "button" at bounding box center [963, 246] width 11 height 11
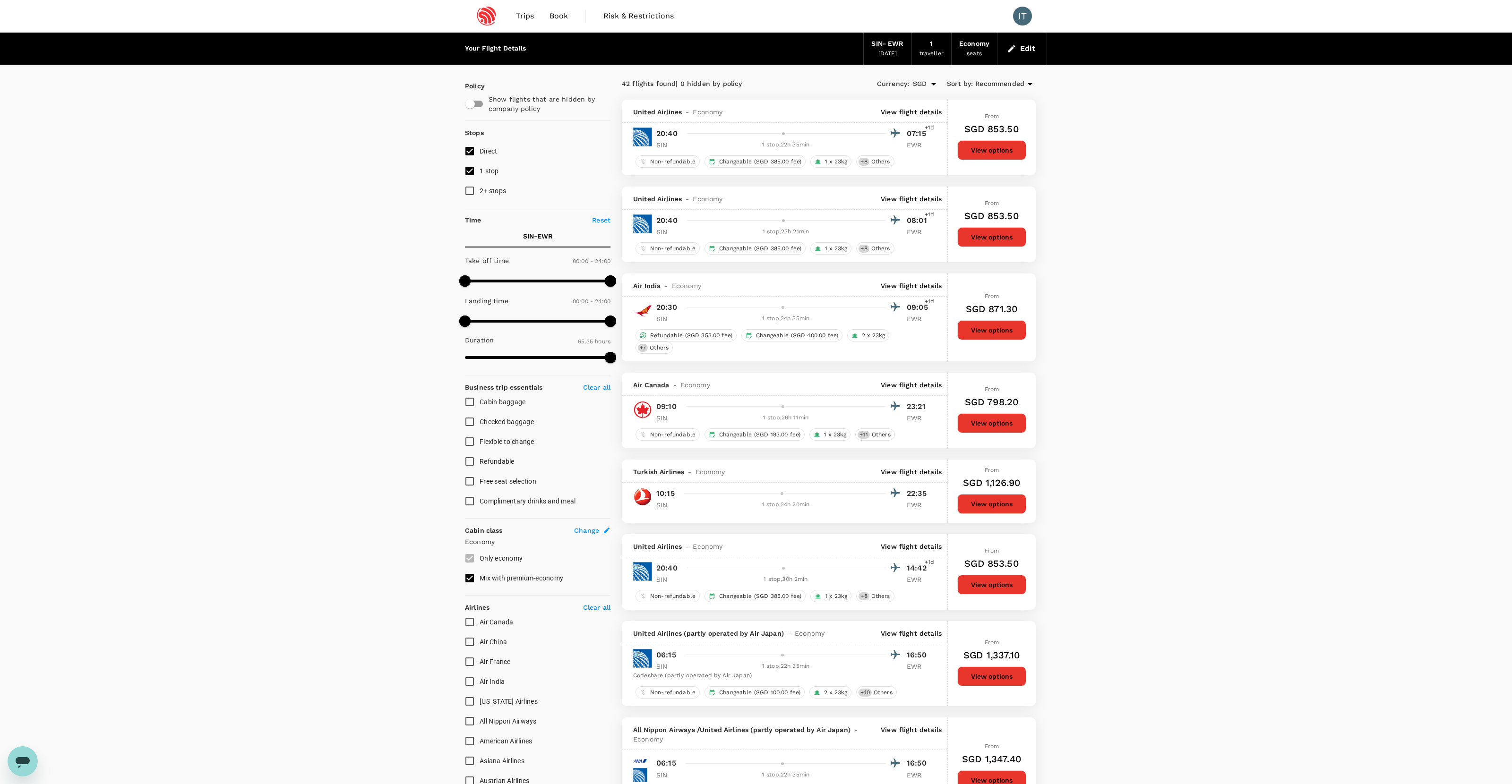
click at [868, 146] on button "View options" at bounding box center [992, 150] width 69 height 20
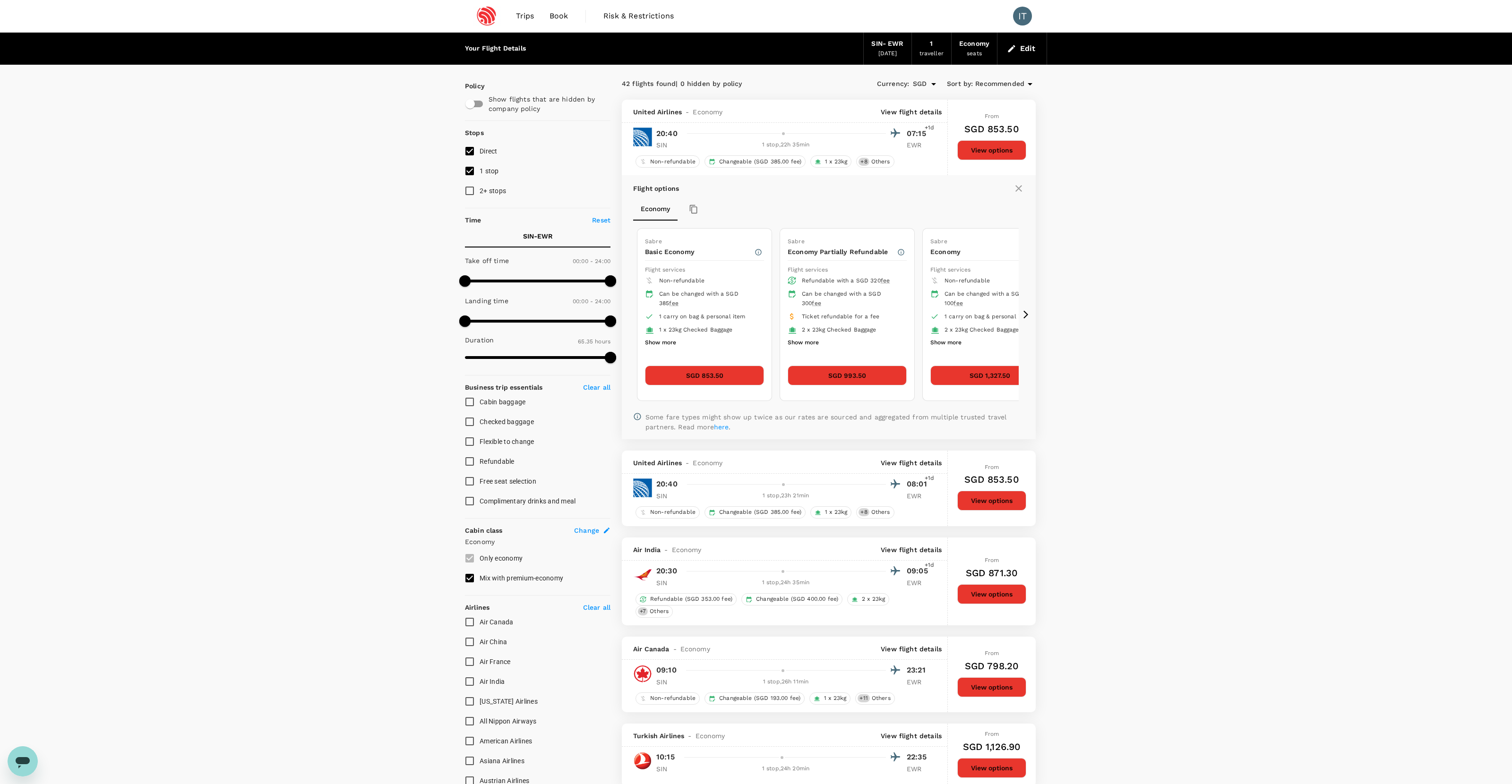
scroll to position [100, 0]
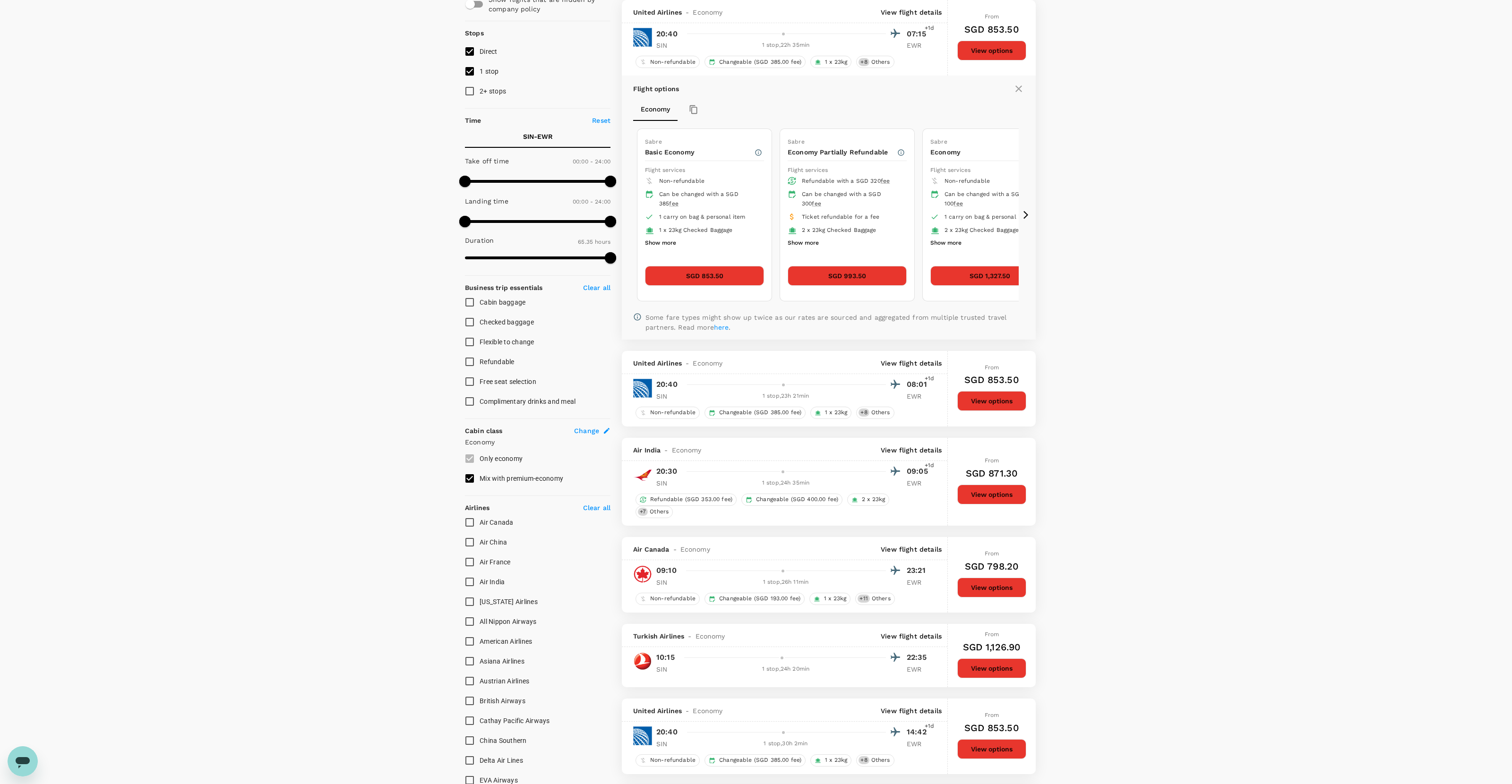
click at [716, 275] on button "SGD 853.50" at bounding box center [704, 276] width 119 height 20
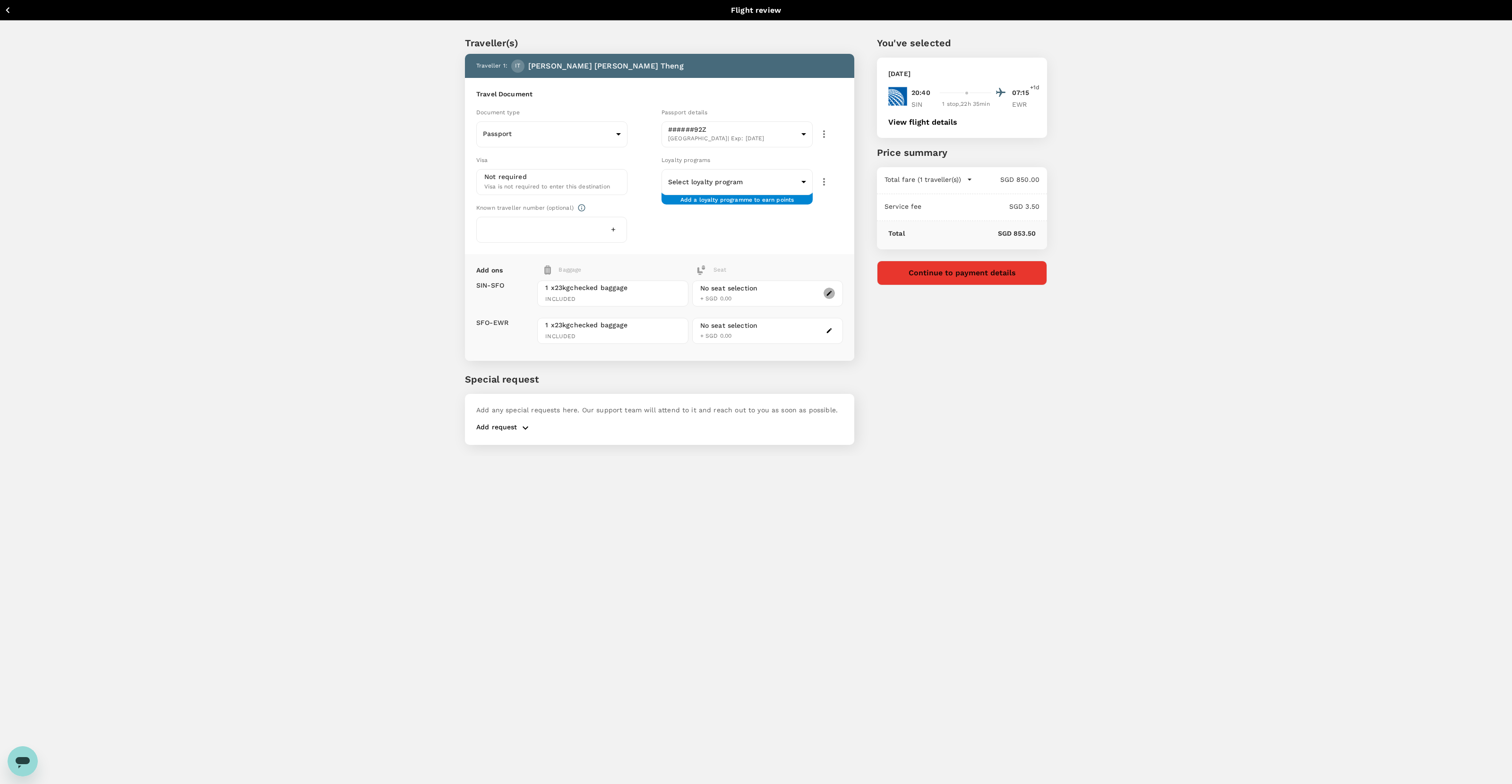
click at [825, 295] on button "button" at bounding box center [829, 293] width 11 height 11
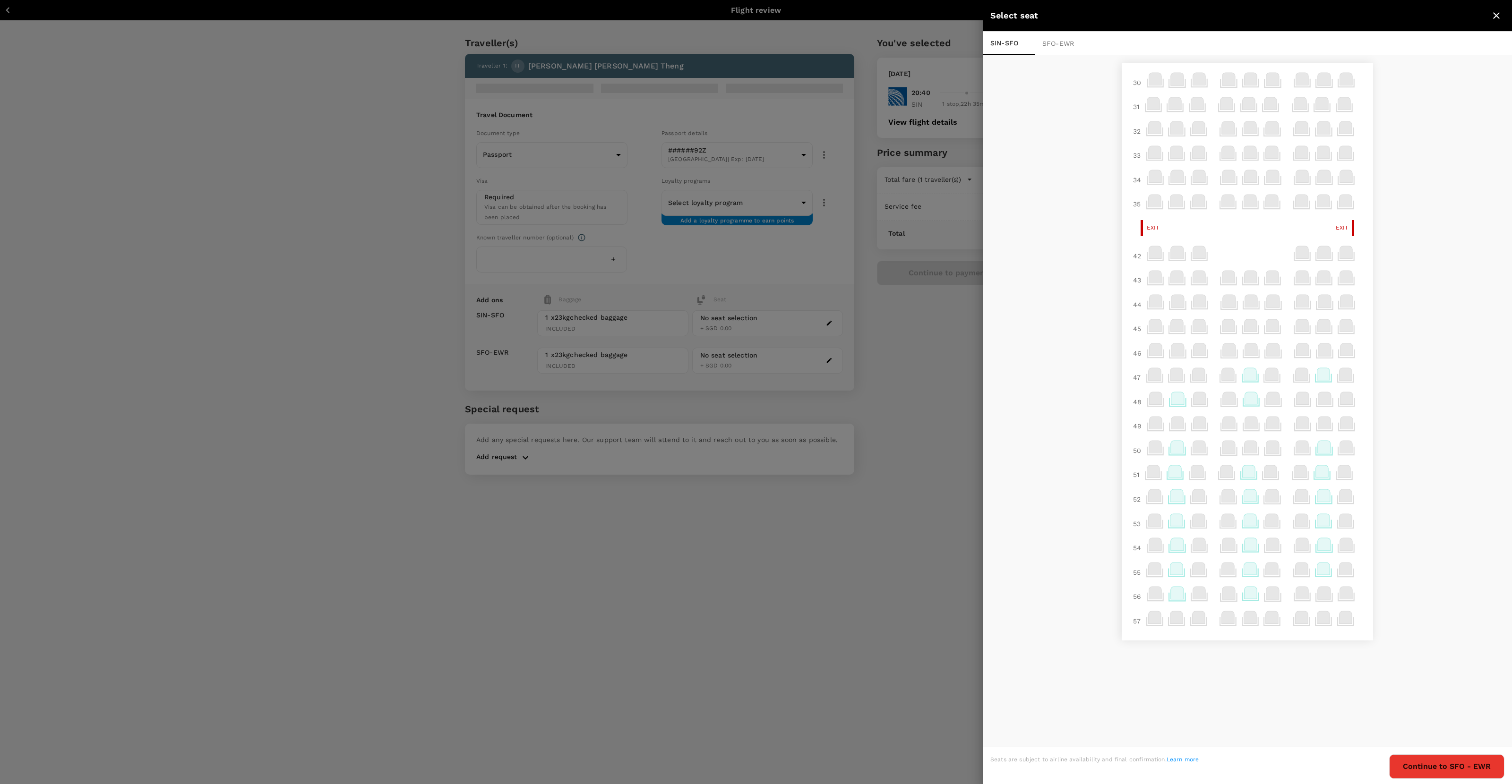
click at [868, 353] on div at bounding box center [756, 392] width 1512 height 784
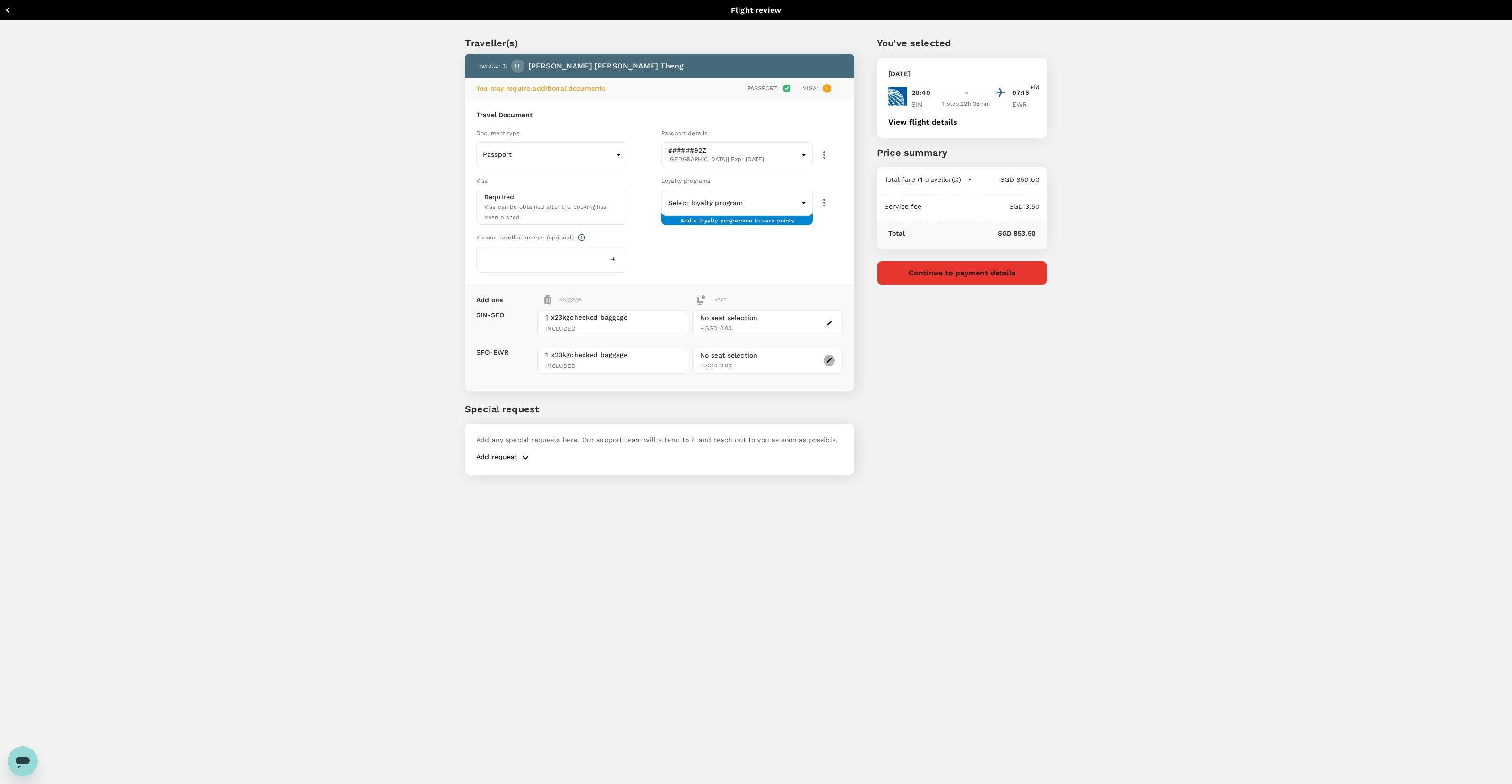
click at [828, 357] on icon "button" at bounding box center [829, 360] width 6 height 6
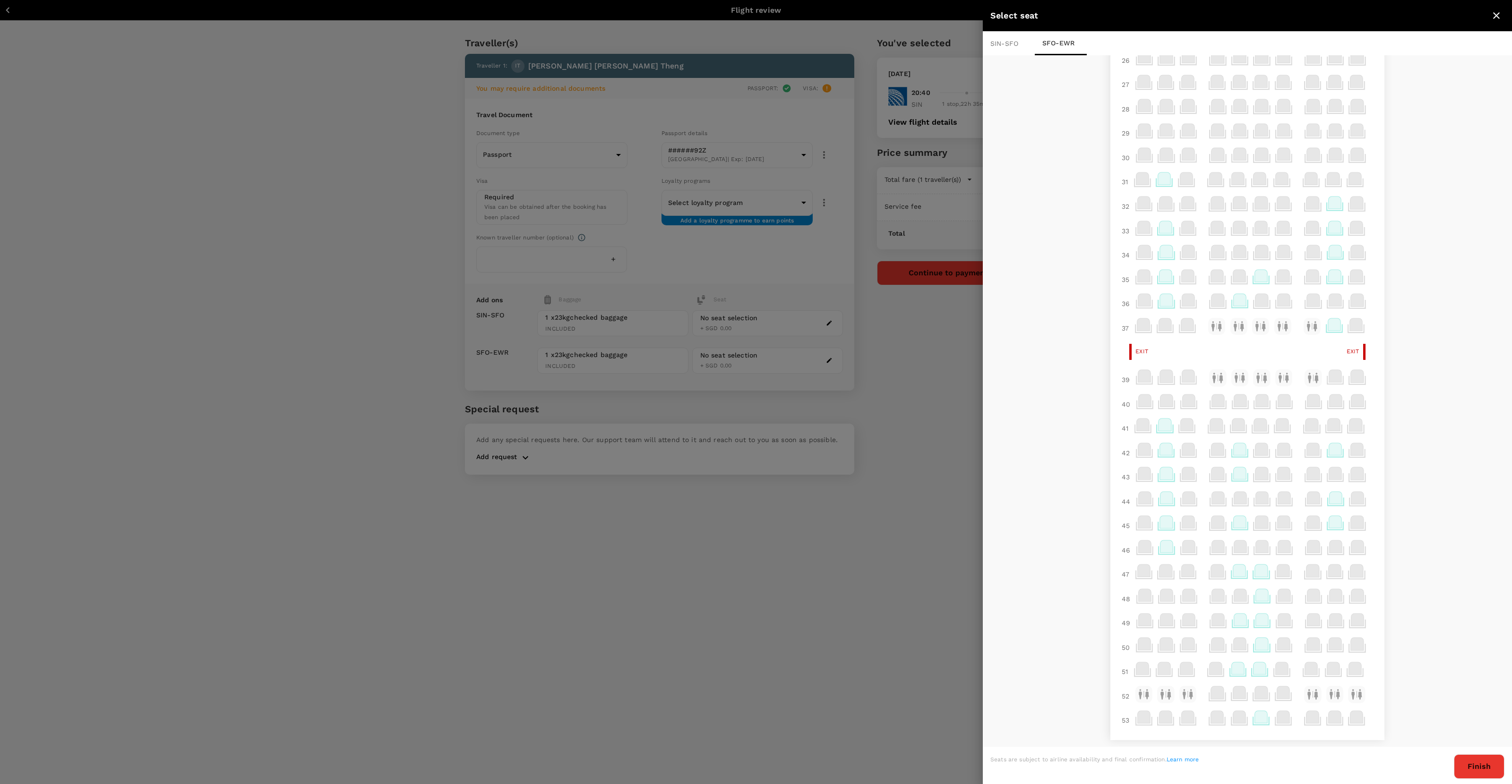
scroll to position [1, 0]
click at [868, 491] on icon at bounding box center [1240, 618] width 13 height 12
click at [868, 491] on p "Select" at bounding box center [1381, 594] width 21 height 9
click at [868, 491] on icon at bounding box center [1240, 572] width 18 height 18
click at [868, 491] on p "Reselect" at bounding box center [1384, 545] width 28 height 9
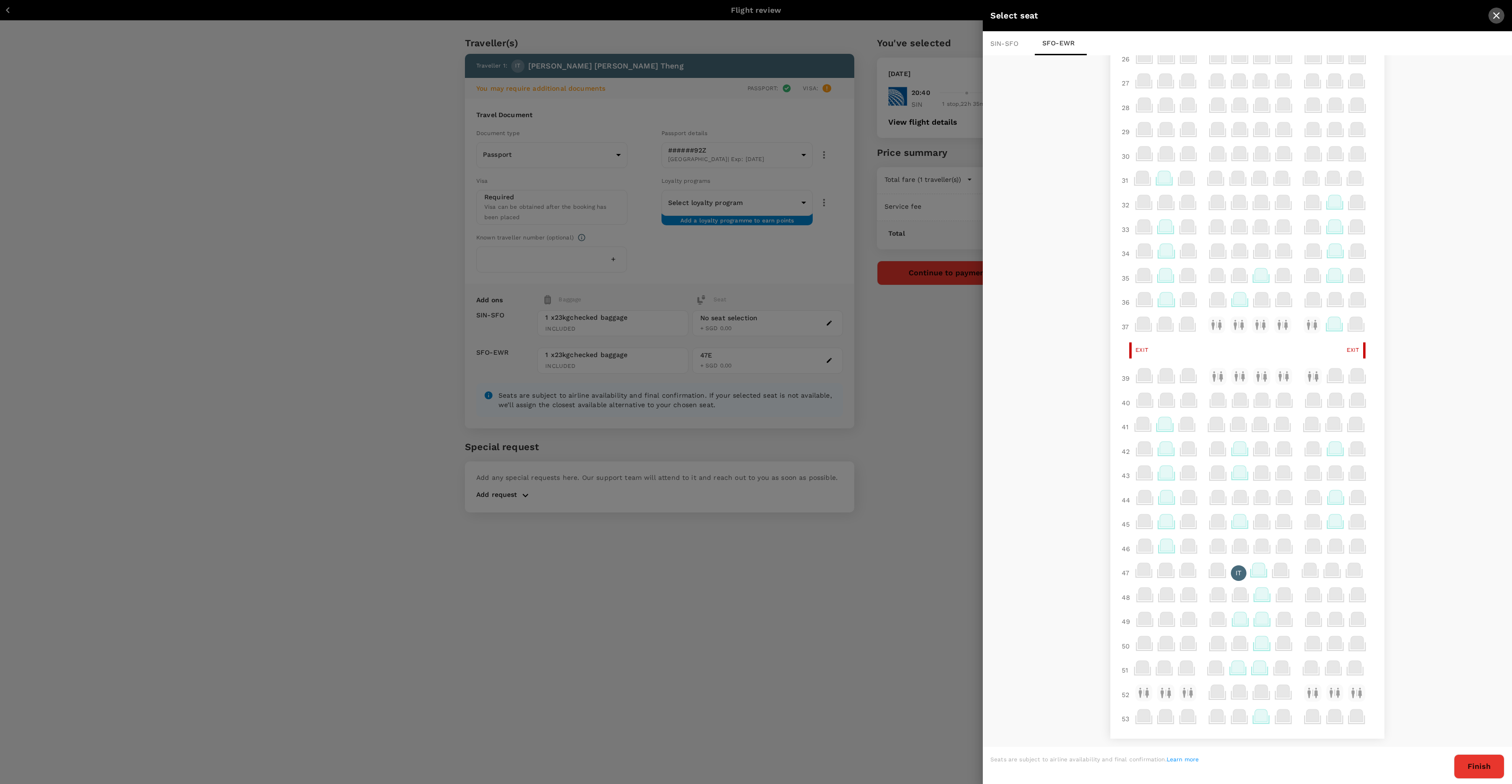
click at [868, 16] on icon "close" at bounding box center [1496, 15] width 6 height 6
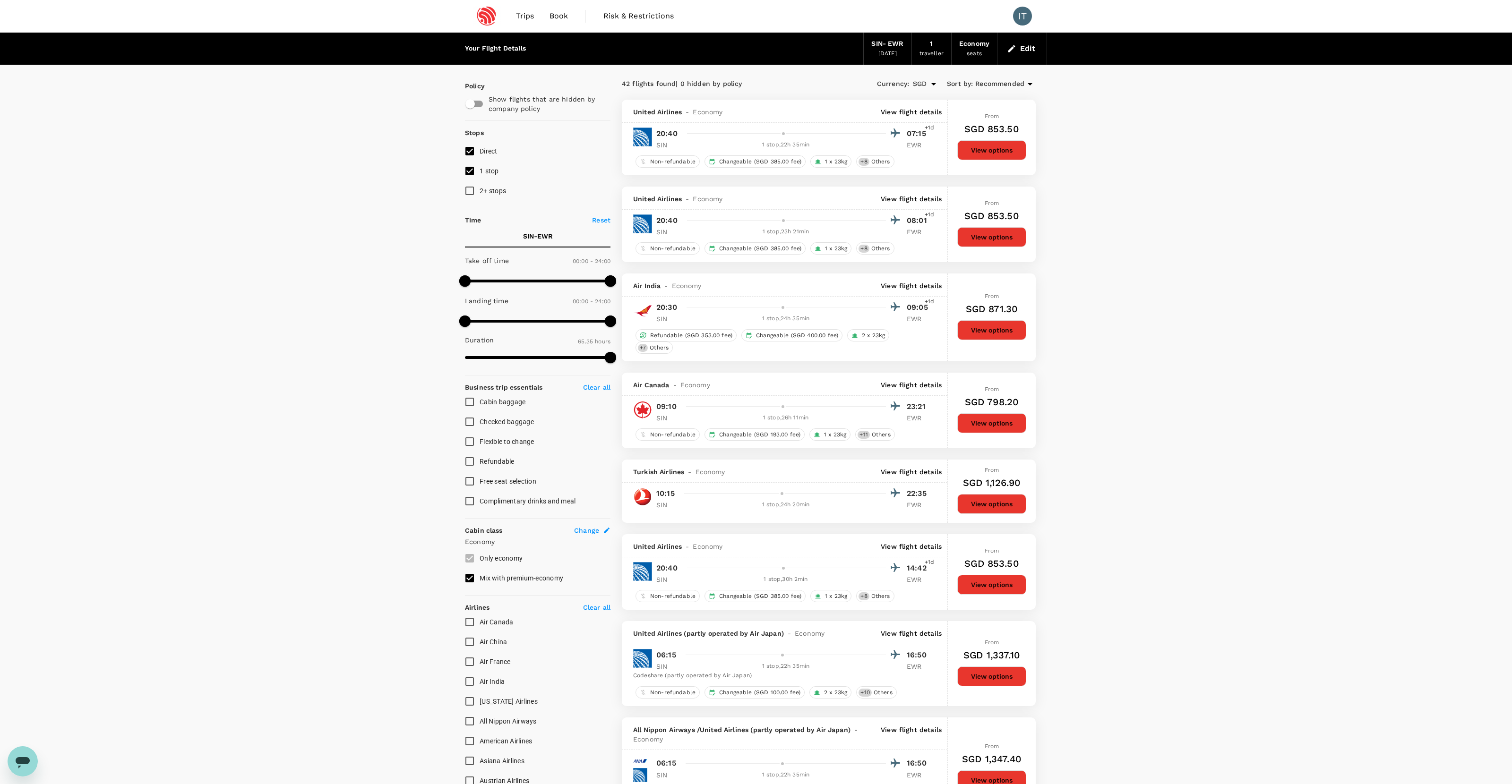
click at [868, 156] on button "View options" at bounding box center [992, 150] width 69 height 20
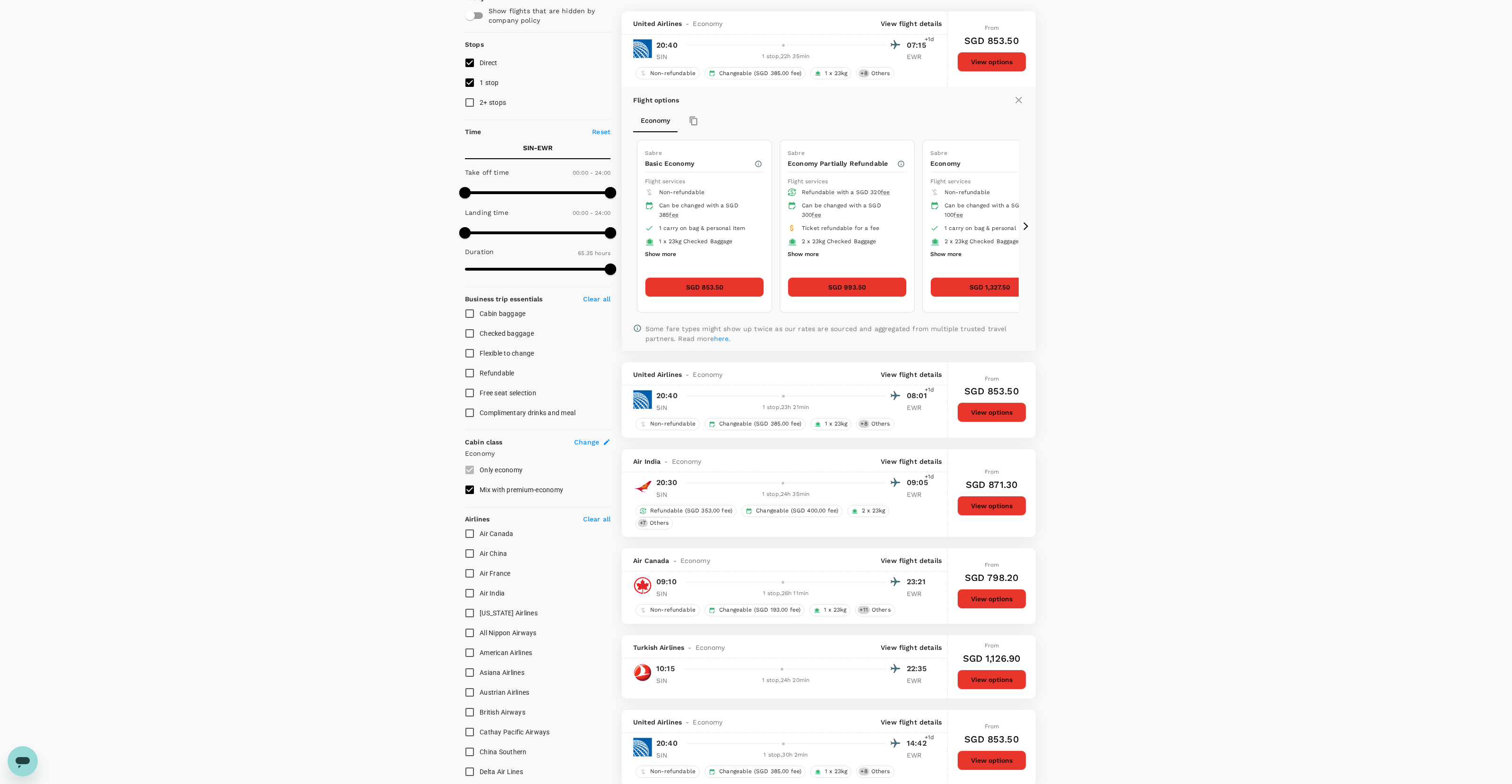
scroll to position [100, 0]
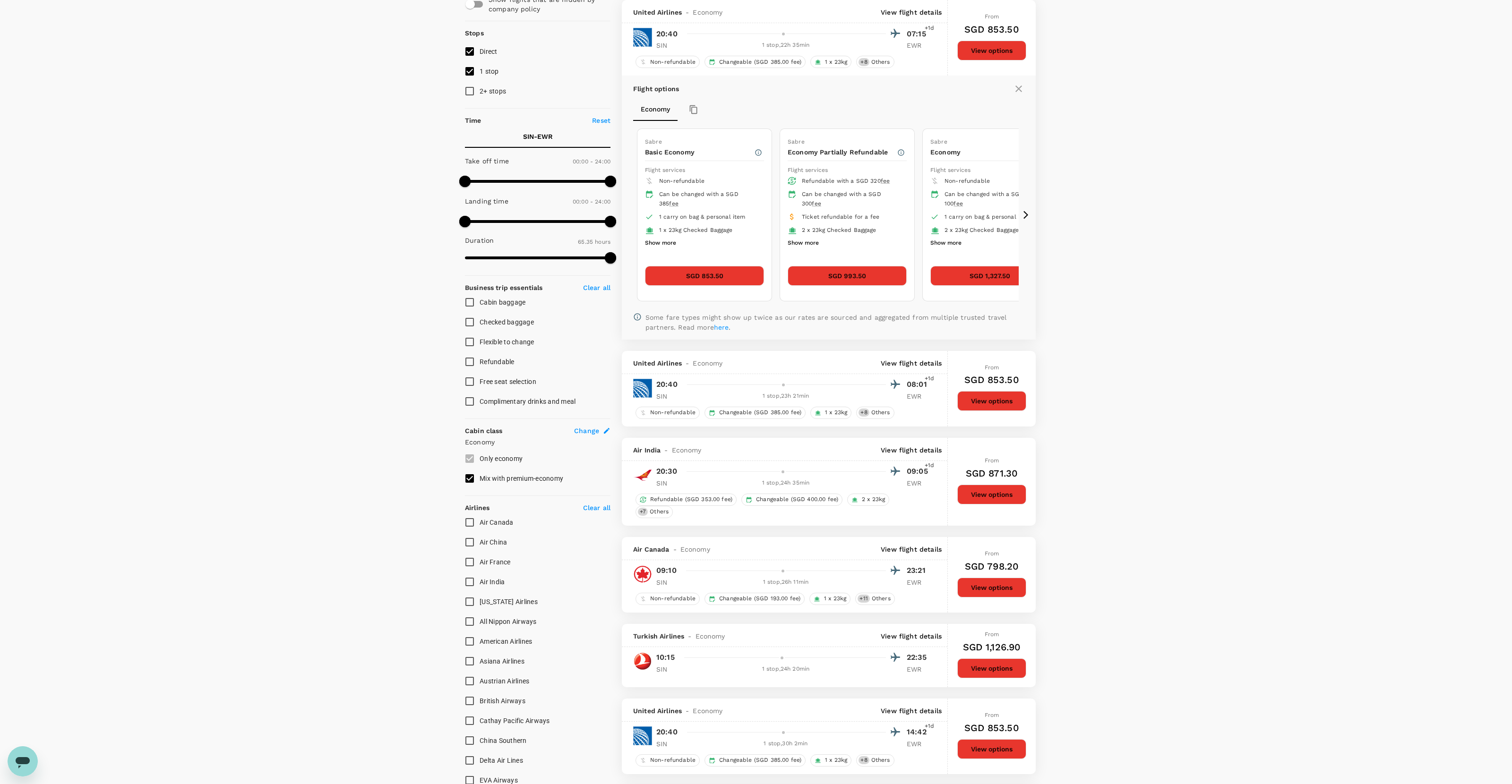
click at [760, 217] on li "1 carry on bag & personal item" at bounding box center [704, 217] width 119 height 13
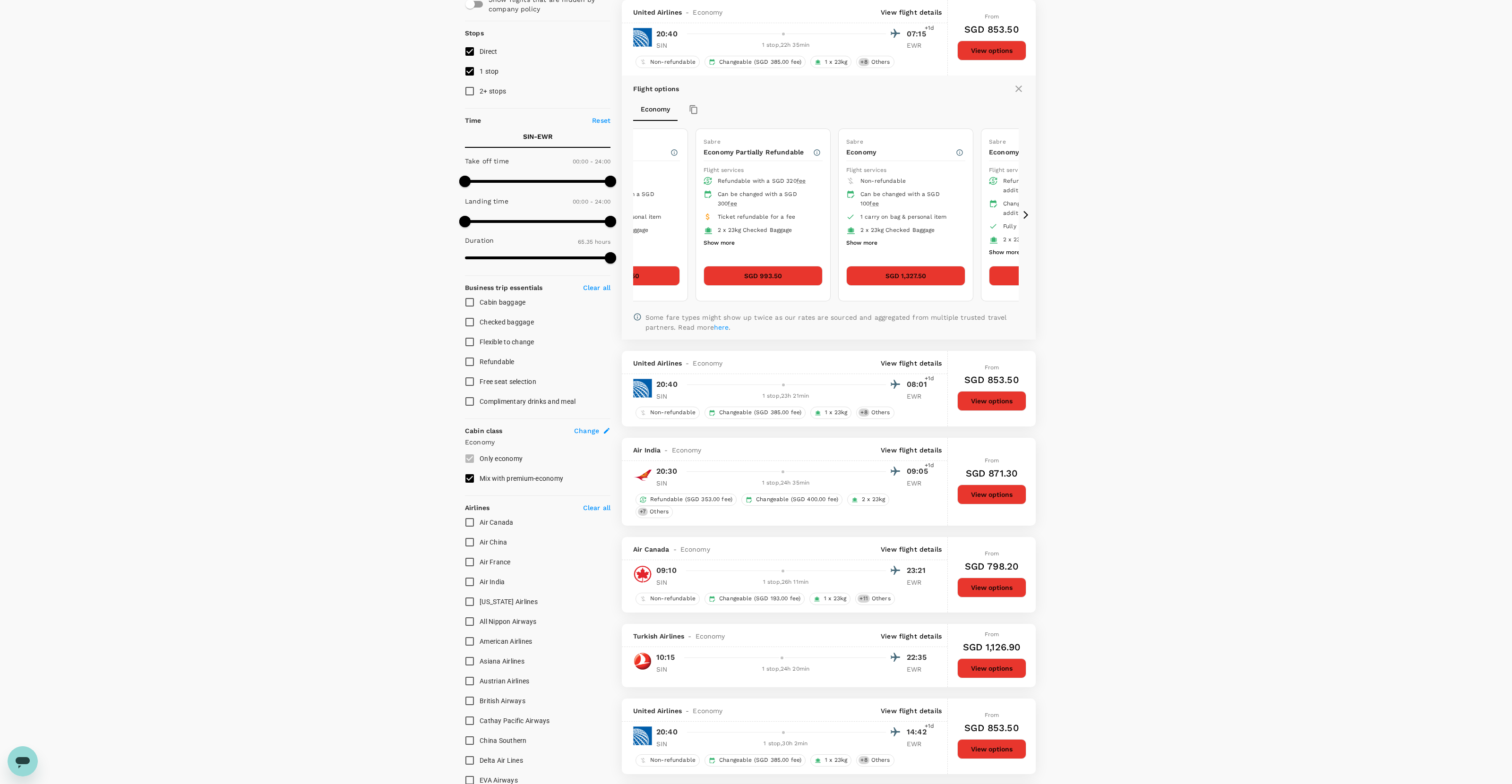
drag, startPoint x: 746, startPoint y: 229, endPoint x: 777, endPoint y: 215, distance: 34.0
click at [687, 215] on div "Sabre Basic Economy Flight services Non-refundable Can be changed with a SGD 38…" at bounding box center [620, 215] width 134 height 172
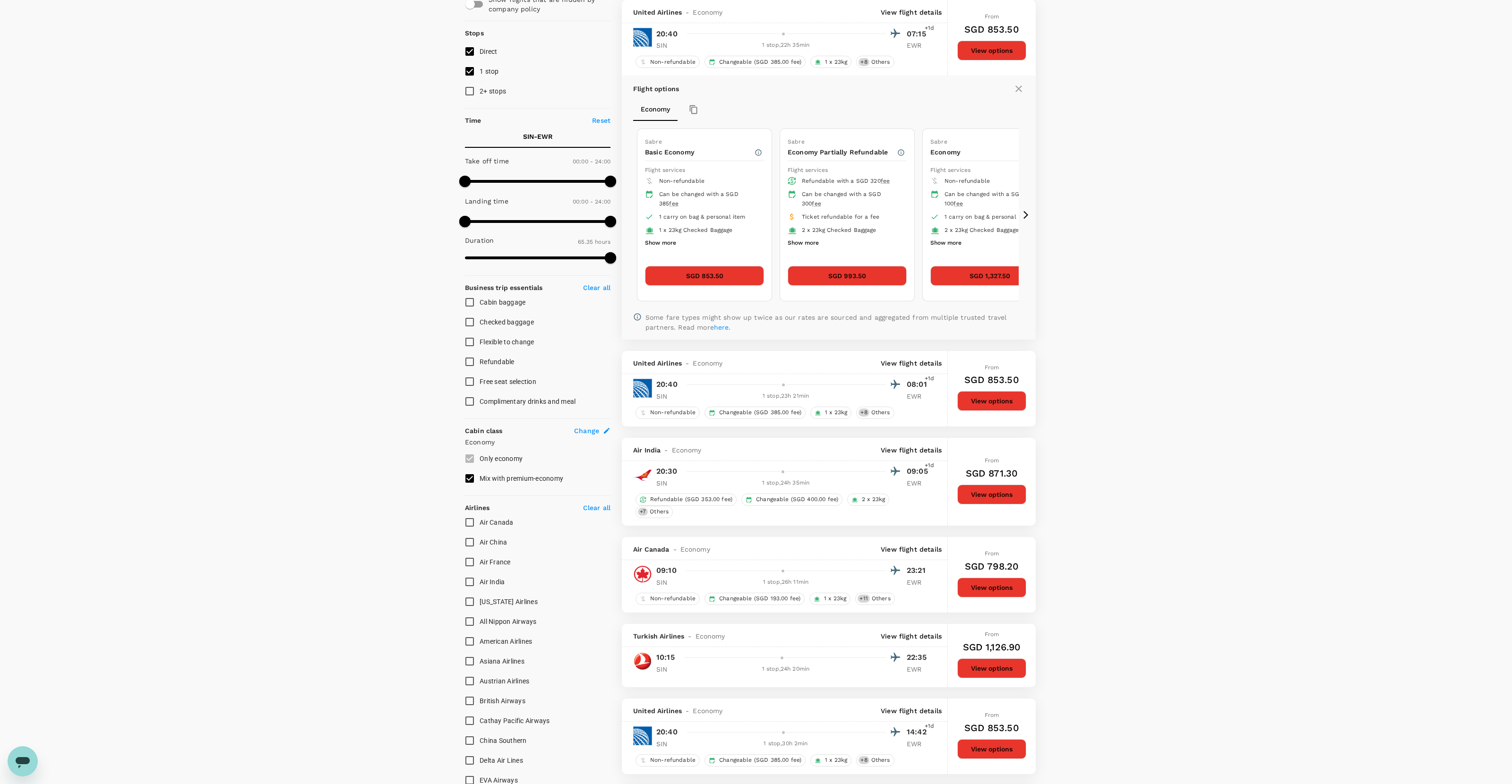
click at [727, 230] on span "1 x 23kg Checked Baggage" at bounding box center [696, 229] width 74 height 6
drag, startPoint x: 736, startPoint y: 231, endPoint x: 752, endPoint y: 231, distance: 16.0
click at [752, 230] on div "1 x 23kg Checked Baggage" at bounding box center [713, 231] width 97 height 9
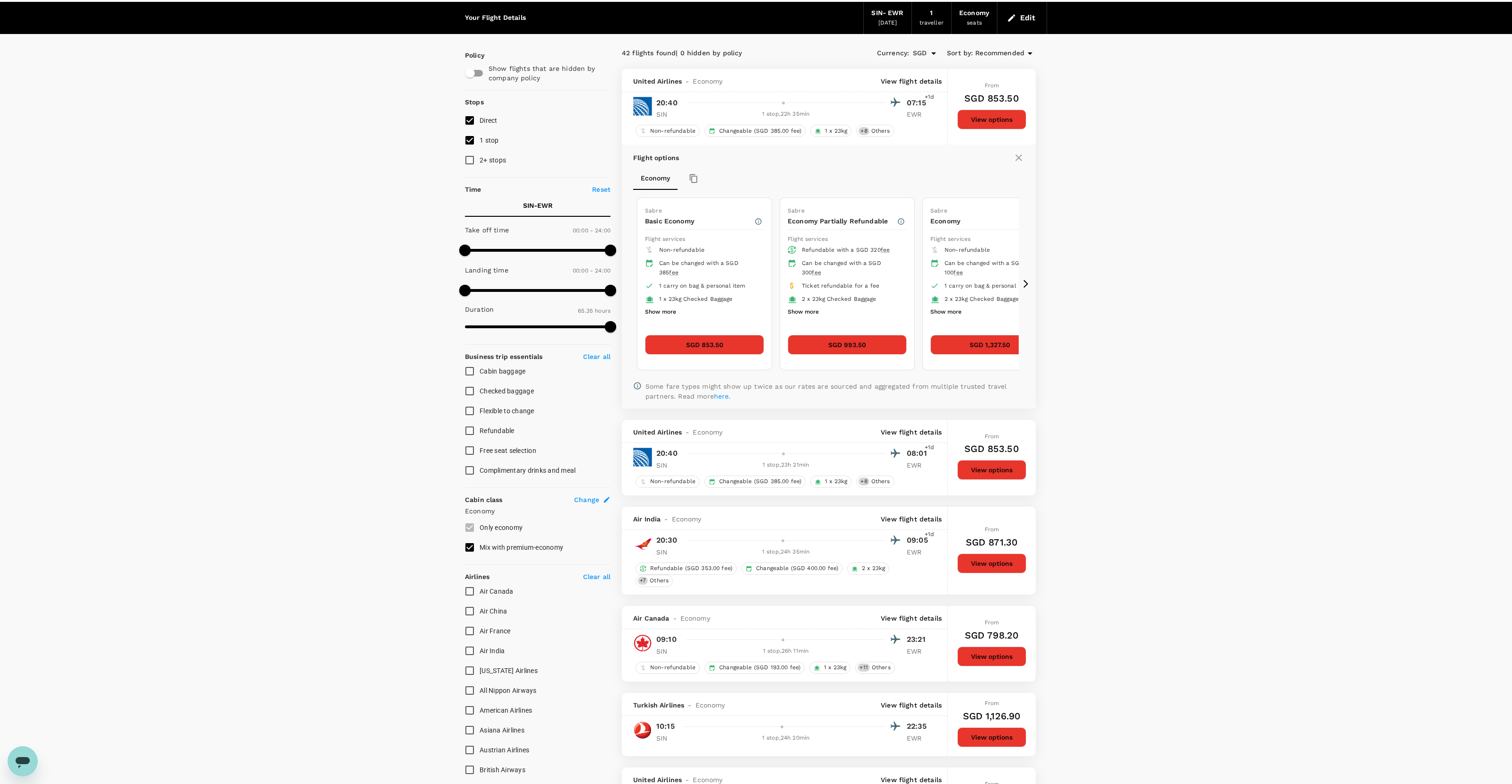
scroll to position [0, 0]
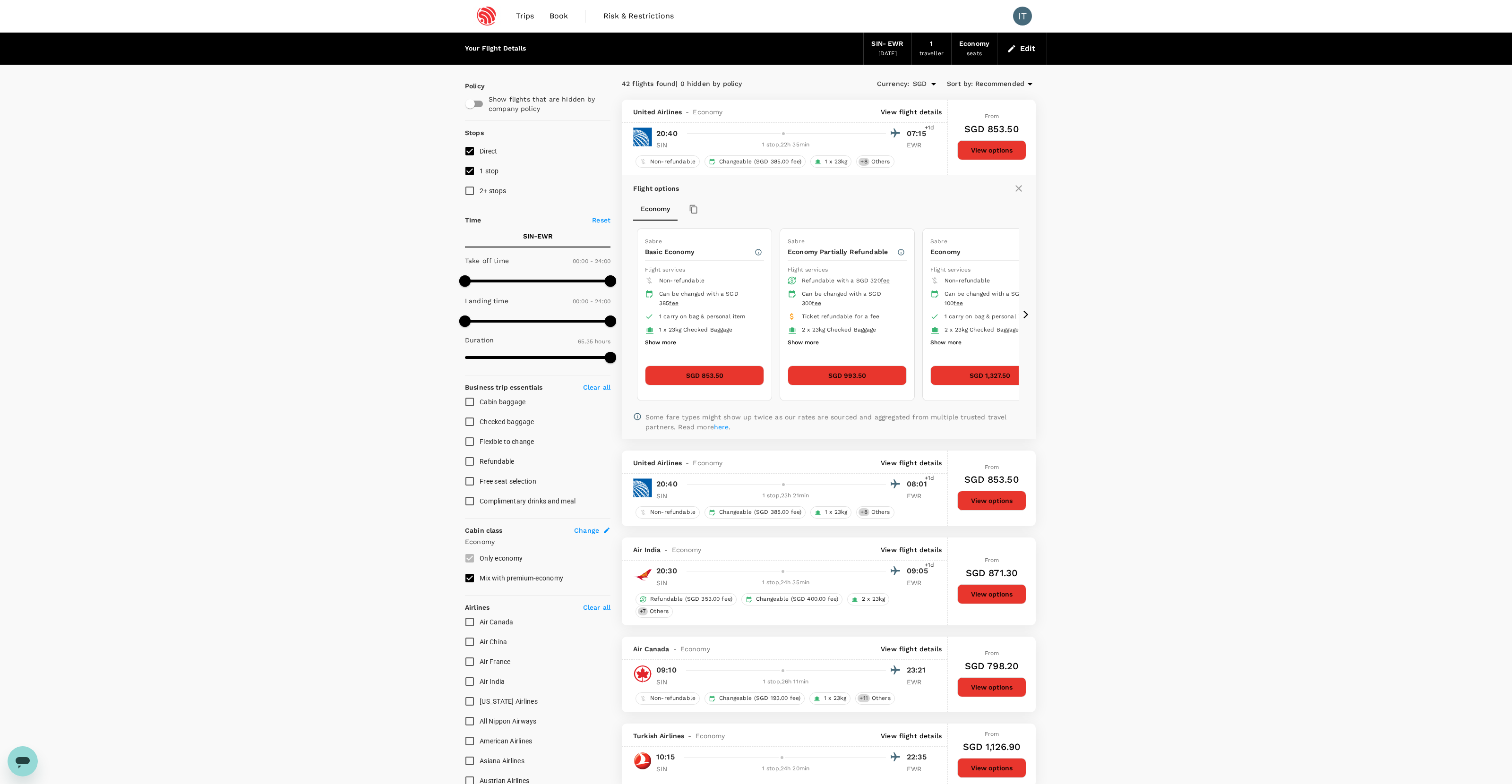
click at [868, 41] on div "SIN - EWR" at bounding box center [887, 44] width 32 height 11
click at [868, 50] on icon "button" at bounding box center [1011, 49] width 9 height 9
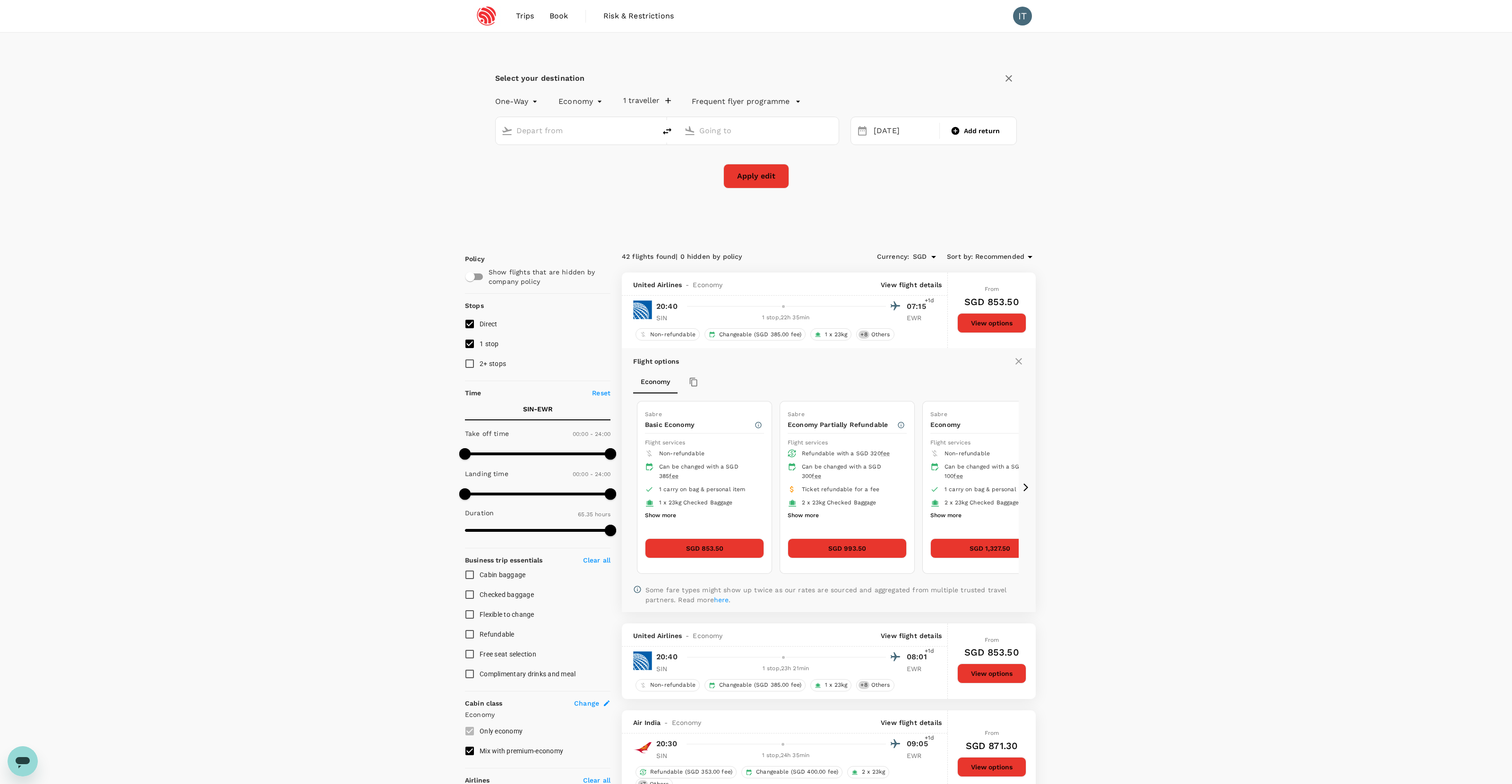
type input "Singapore Changi (SIN)"
type input "Newark Liberty Intl (EWR)"
click at [868, 134] on div "05 Oct" at bounding box center [903, 131] width 68 height 18
click at [868, 212] on div "8" at bounding box center [924, 212] width 18 height 18
click at [758, 181] on button "Apply edit" at bounding box center [756, 176] width 66 height 25
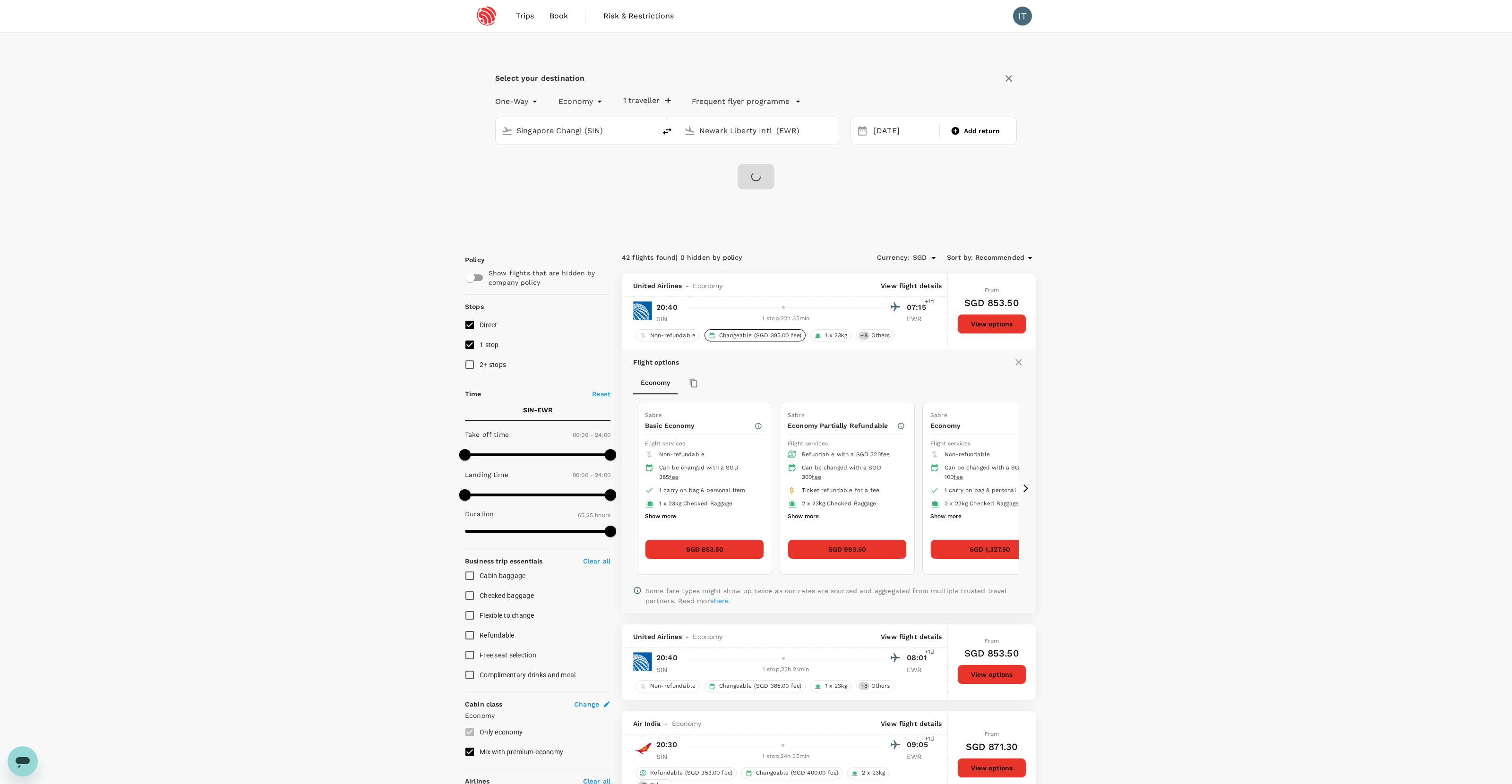
checkbox input "false"
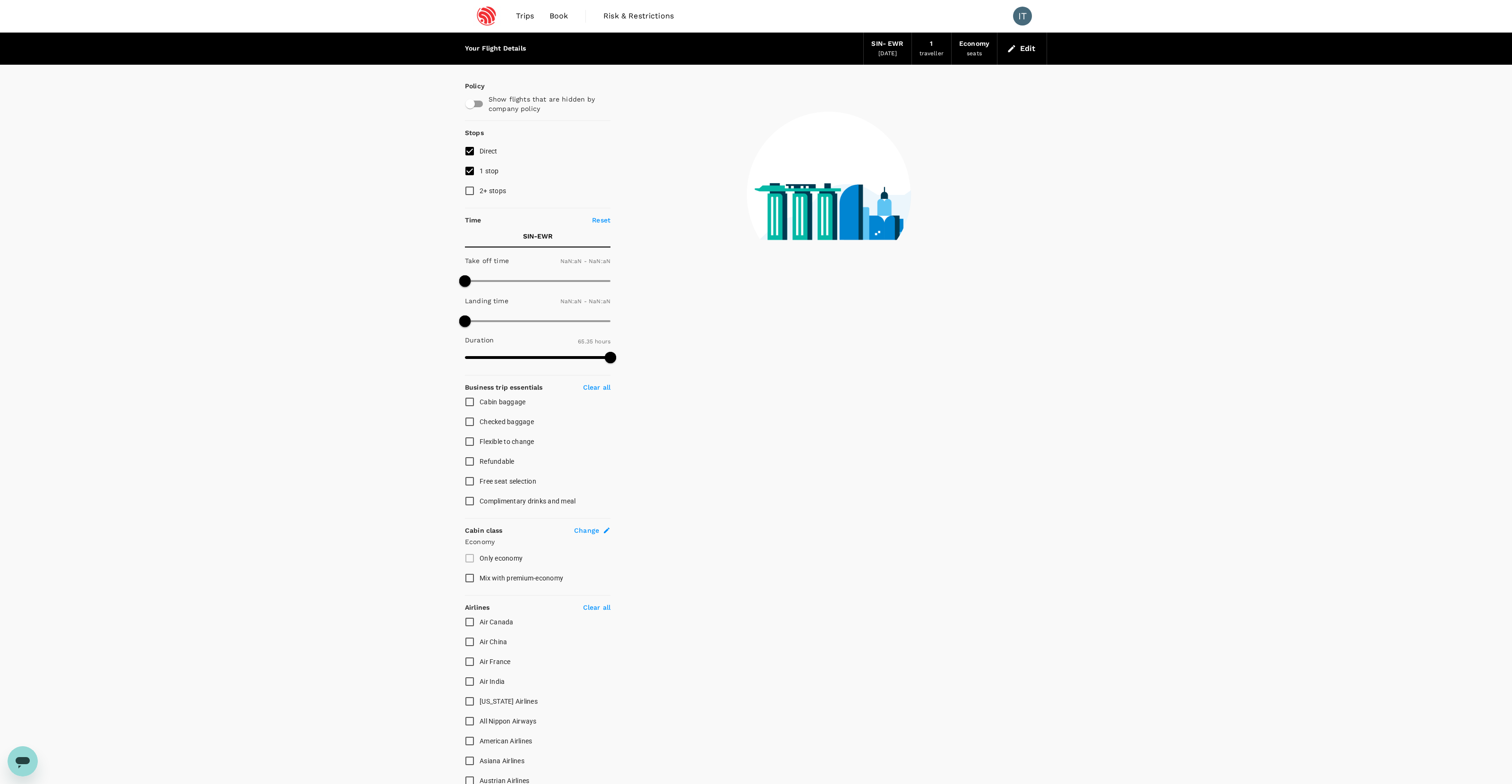
type input "1440"
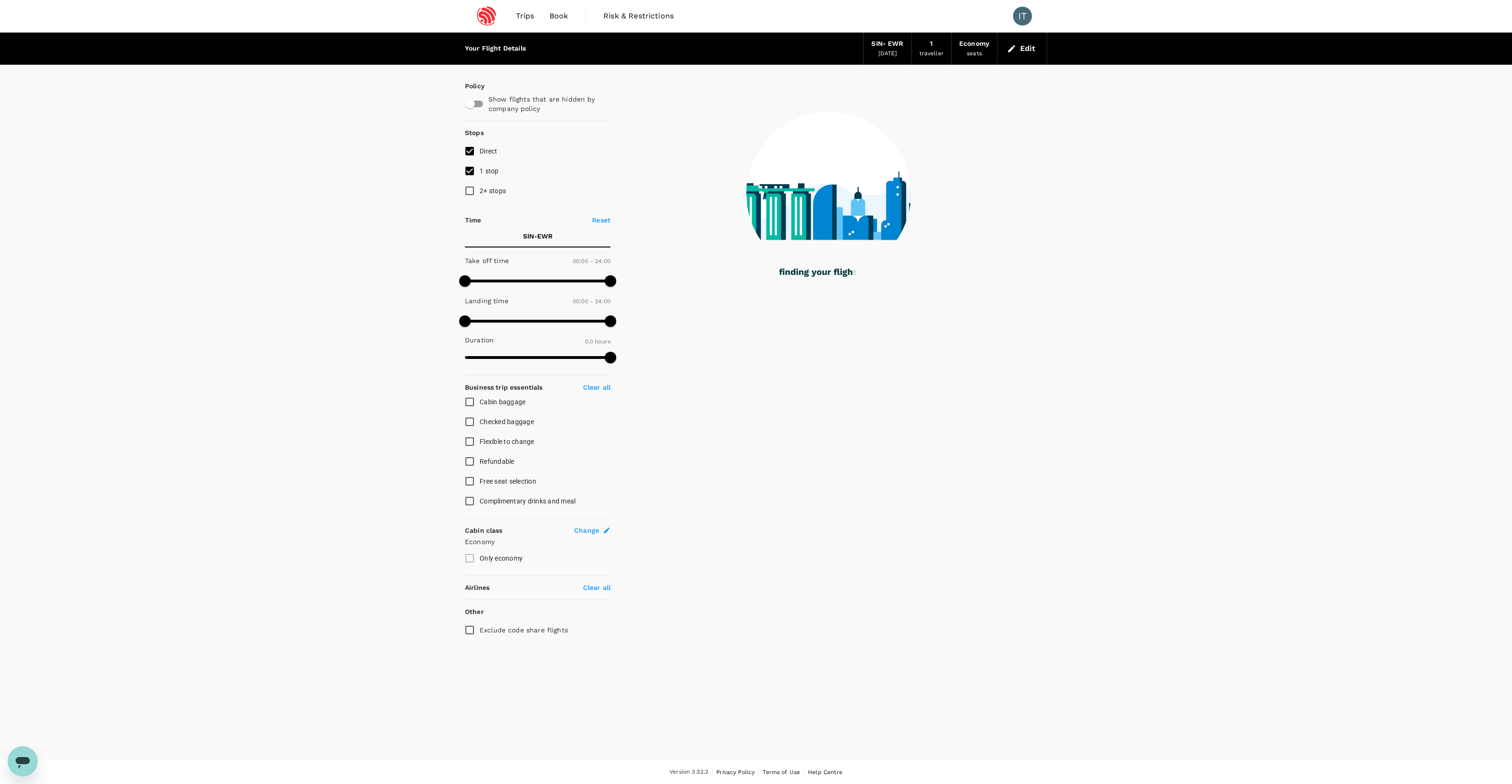
click at [868, 46] on div "SIN - EWR" at bounding box center [887, 44] width 32 height 11
click at [868, 49] on icon "button" at bounding box center [1011, 49] width 9 height 9
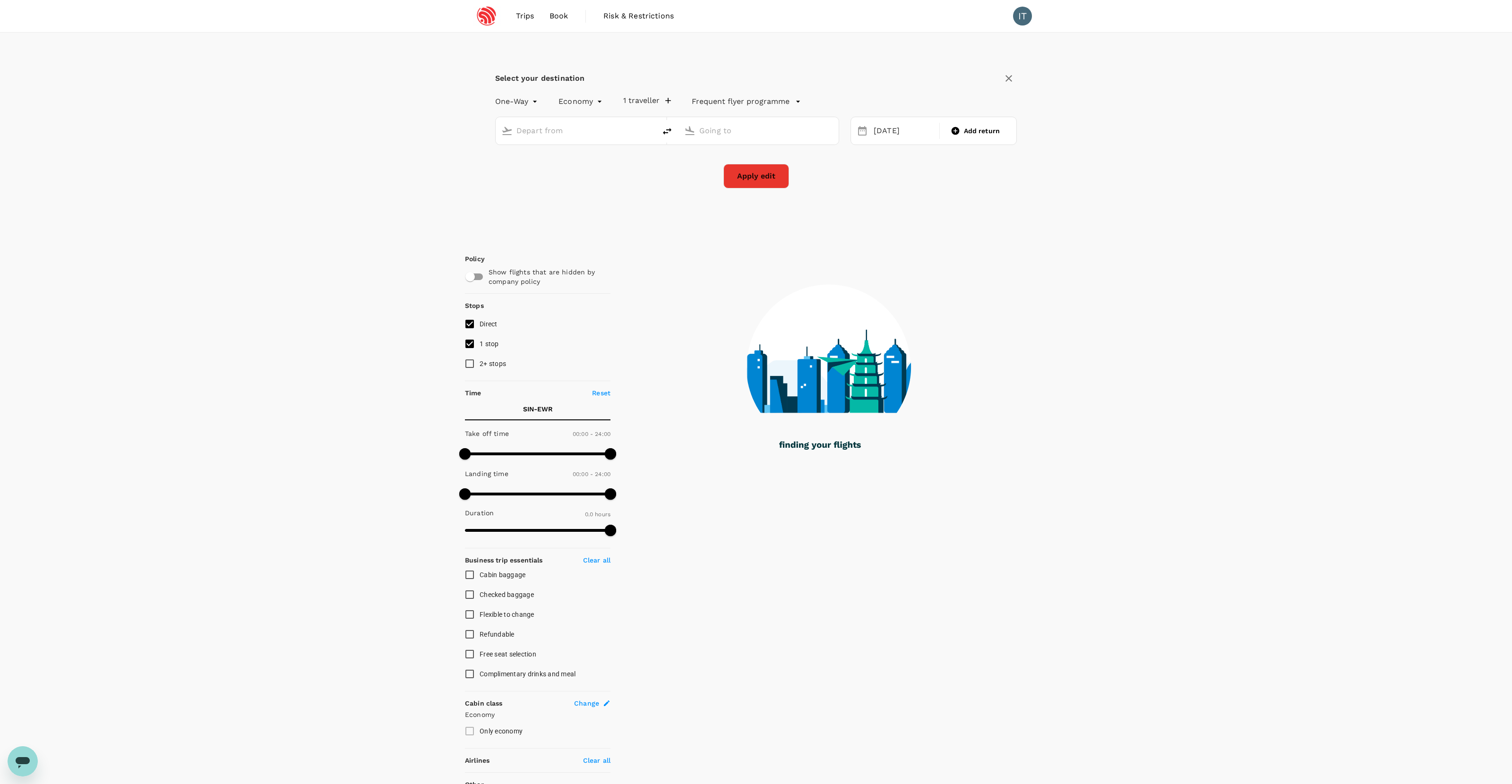
type input "Singapore Changi (SIN)"
type input "Newark Liberty Intl (EWR)"
click at [666, 136] on icon "delete" at bounding box center [667, 131] width 11 height 11
type input "Newark Liberty Intl (EWR)"
type input "Singapore Changi (SIN)"
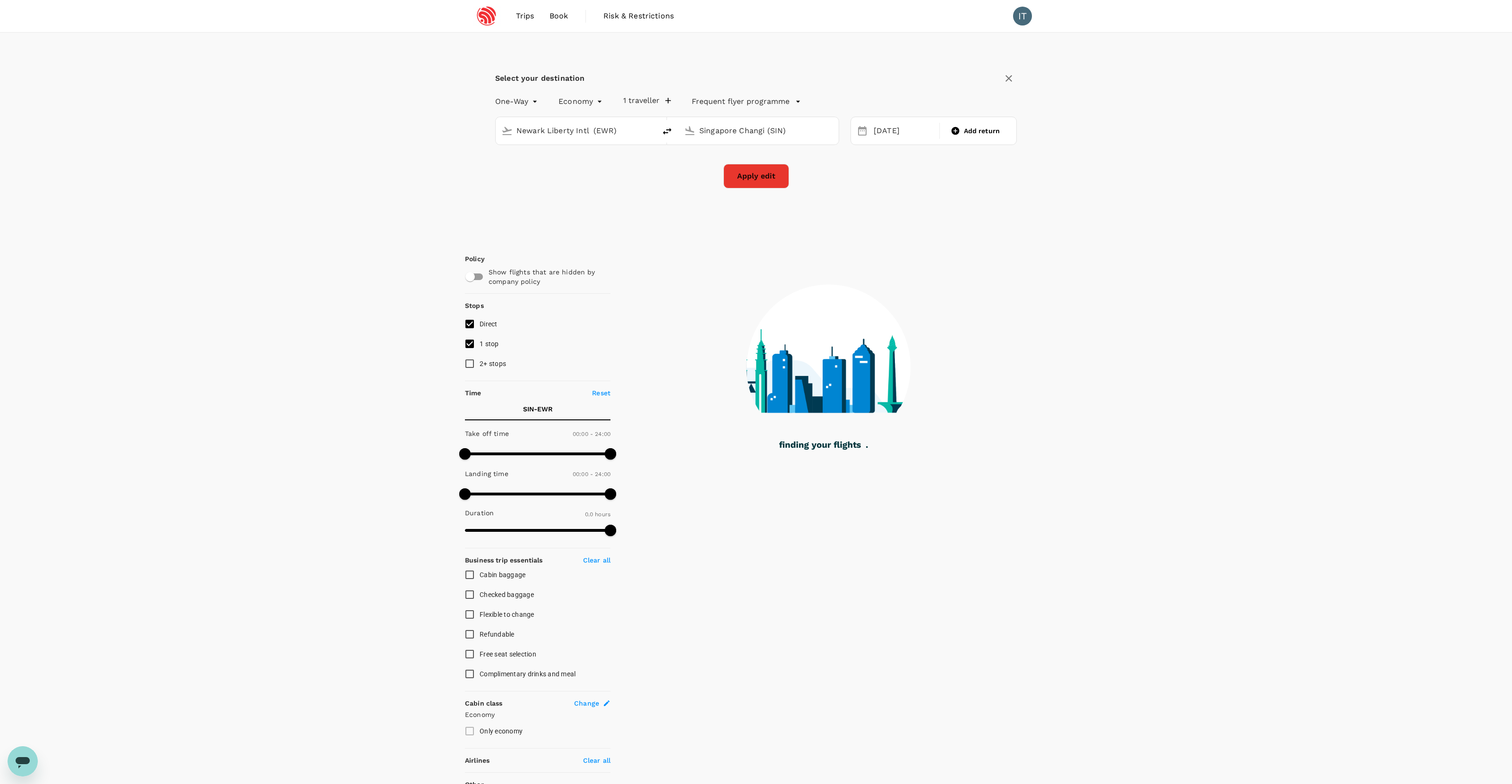
click at [700, 131] on input "Singapore Changi (SIN)" at bounding box center [759, 130] width 120 height 15
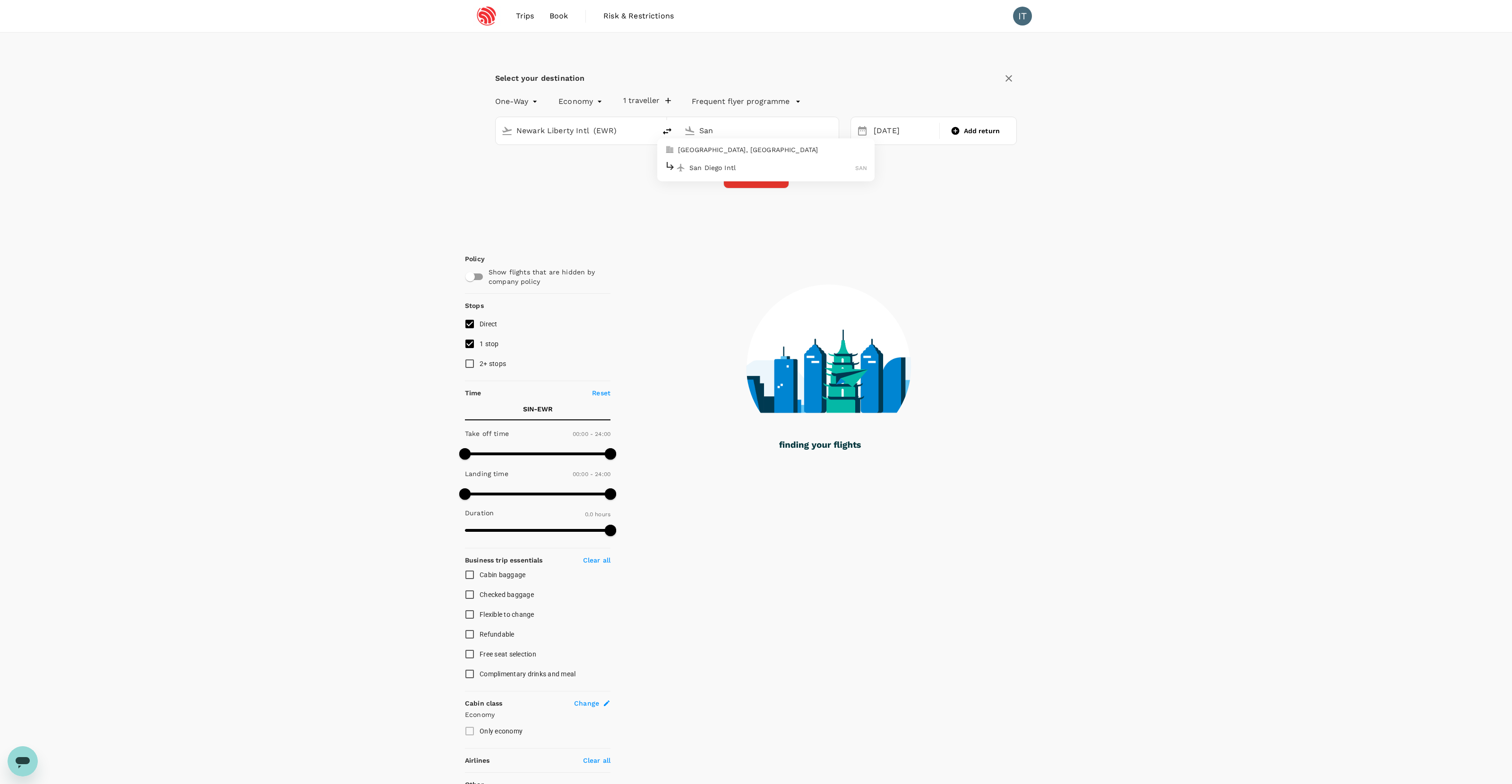
type input "San f"
type input "2835"
checkbox input "true"
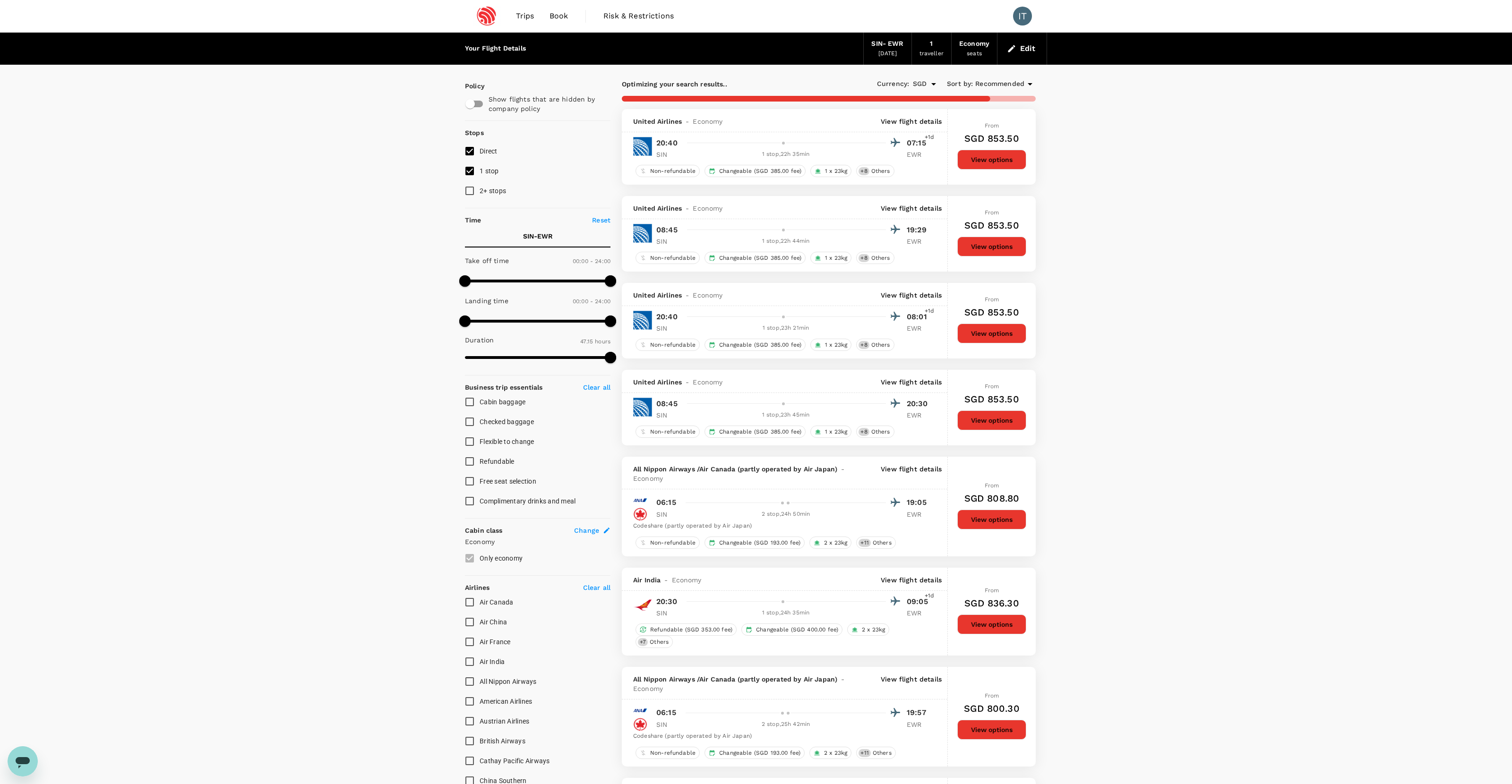
click at [868, 48] on div "SIN - EWR" at bounding box center [887, 44] width 32 height 11
click at [868, 44] on div "SIN - EWR" at bounding box center [887, 44] width 32 height 11
click at [868, 59] on div "08 Oct 2025" at bounding box center [887, 54] width 19 height 9
click at [868, 51] on button "Edit" at bounding box center [1022, 49] width 34 height 15
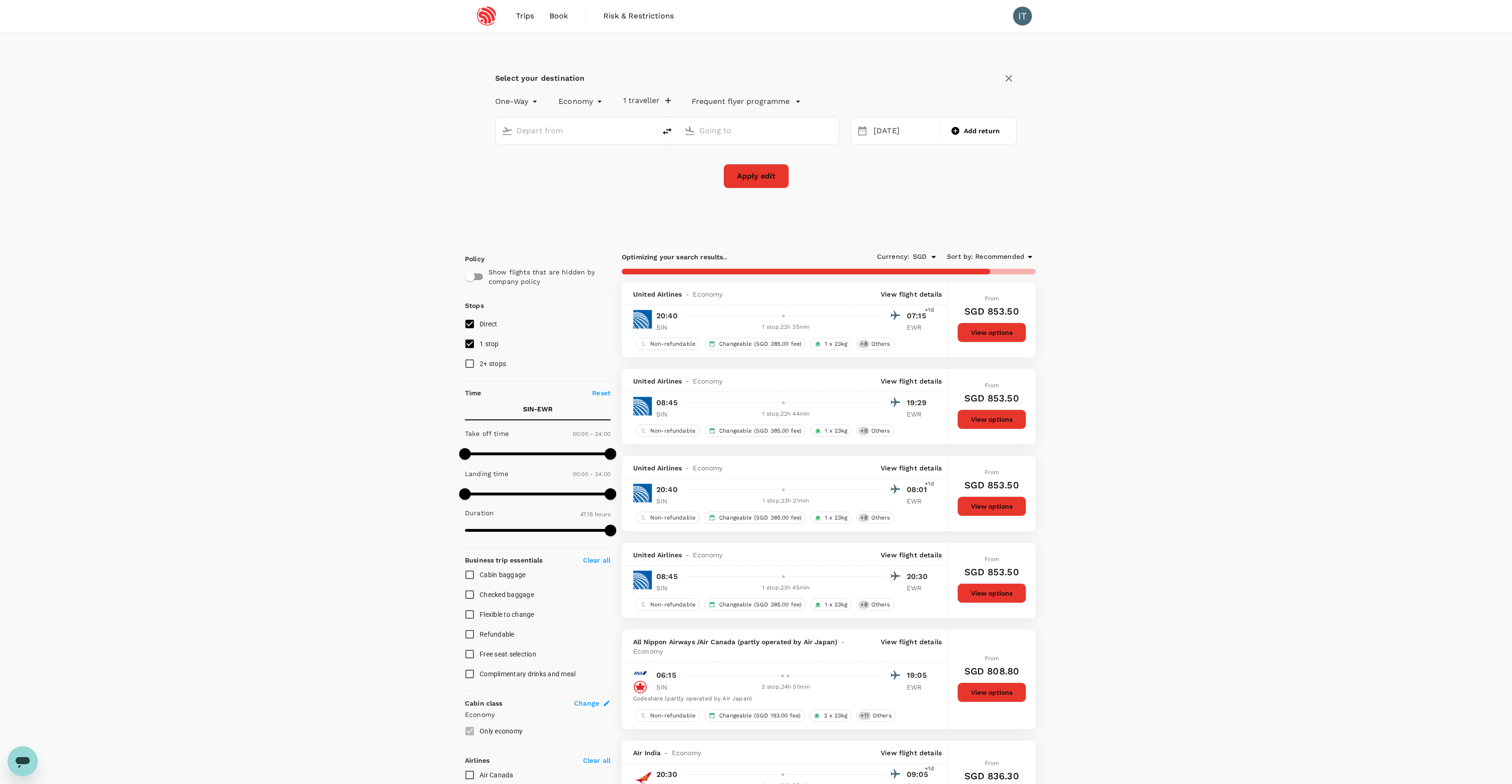
type input "Singapore Changi (SIN)"
type input "Newark Liberty Intl (EWR)"
type input "3935"
click at [660, 126] on button "delete" at bounding box center [667, 131] width 23 height 23
type input "Newark Liberty Intl (EWR)"
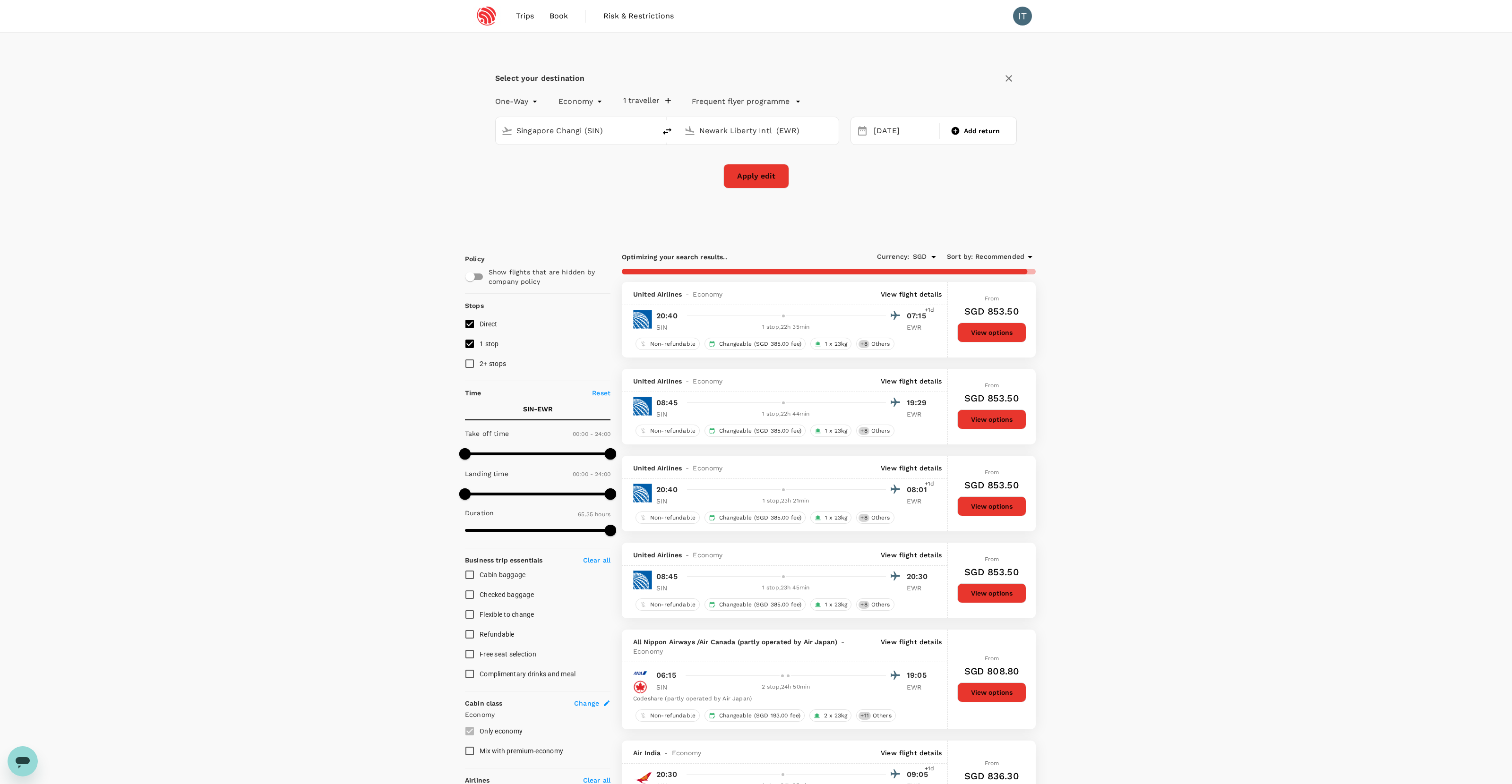
type input "Singapore Changi (SIN)"
click at [717, 130] on input "Singapore Changi (SIN)" at bounding box center [759, 130] width 120 height 15
click at [725, 165] on p "San Francisco Intl" at bounding box center [772, 168] width 166 height 9
type input "San Francisco Intl (SFO)"
click at [868, 210] on div "8" at bounding box center [924, 212] width 18 height 18
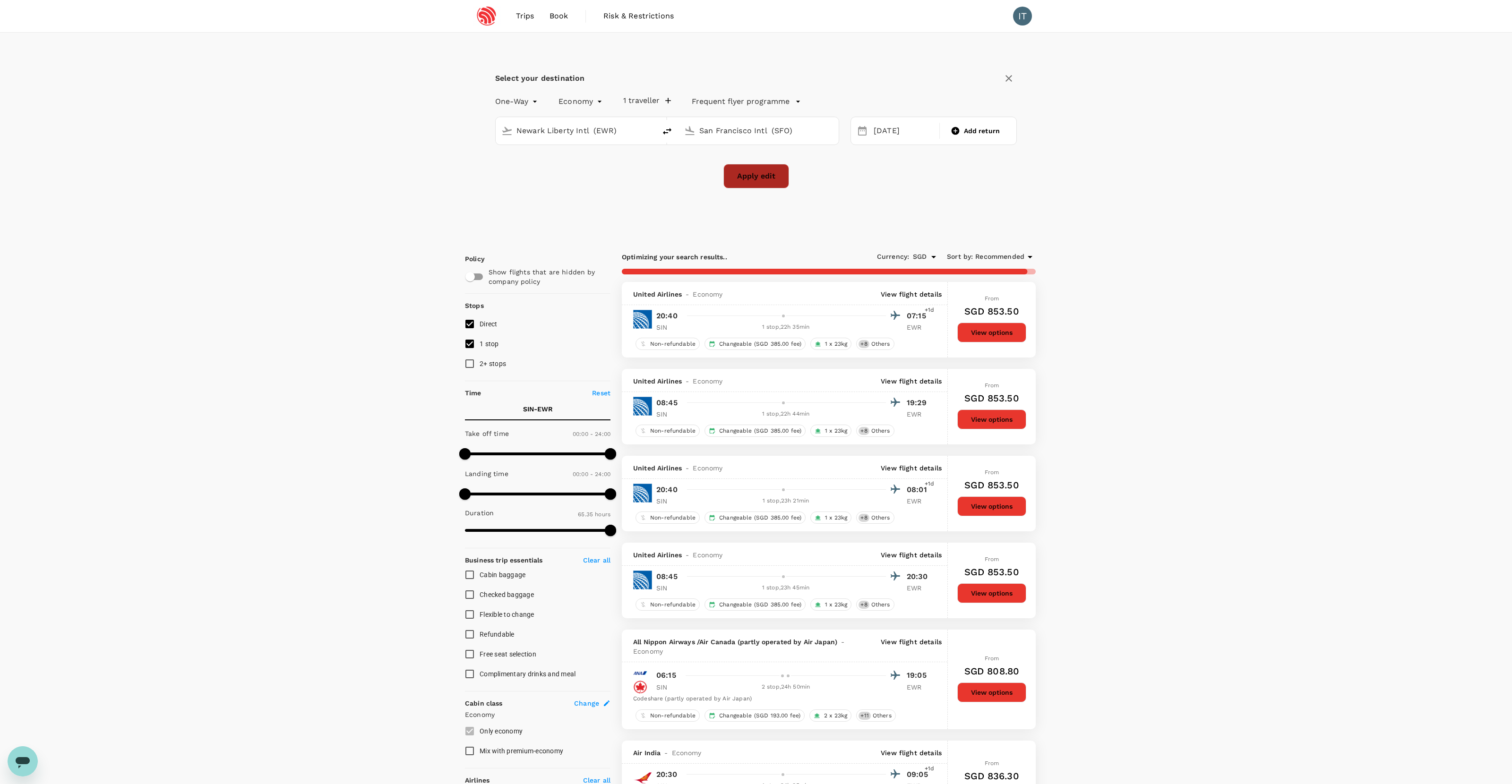
click at [774, 178] on button "Apply edit" at bounding box center [756, 176] width 66 height 25
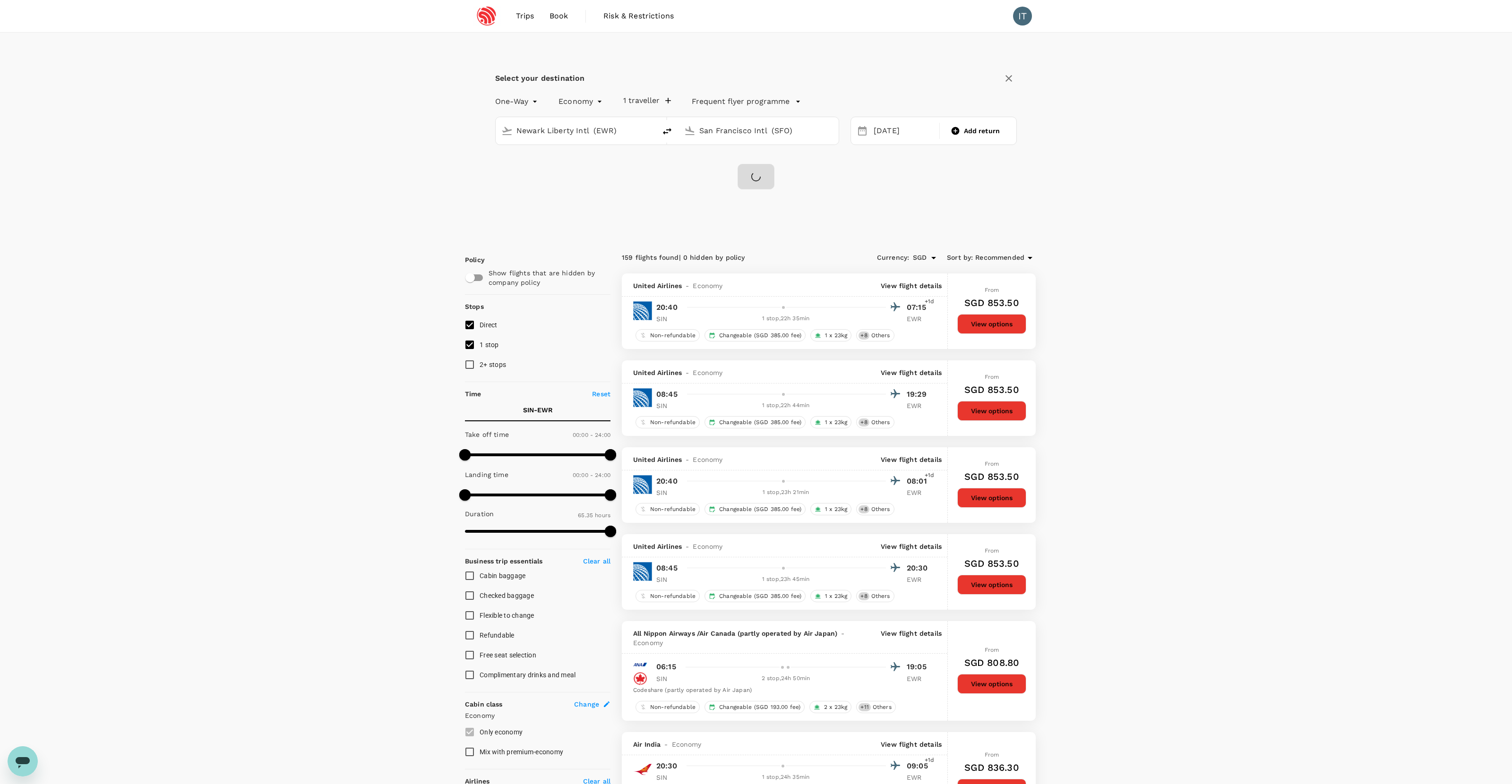
checkbox input "false"
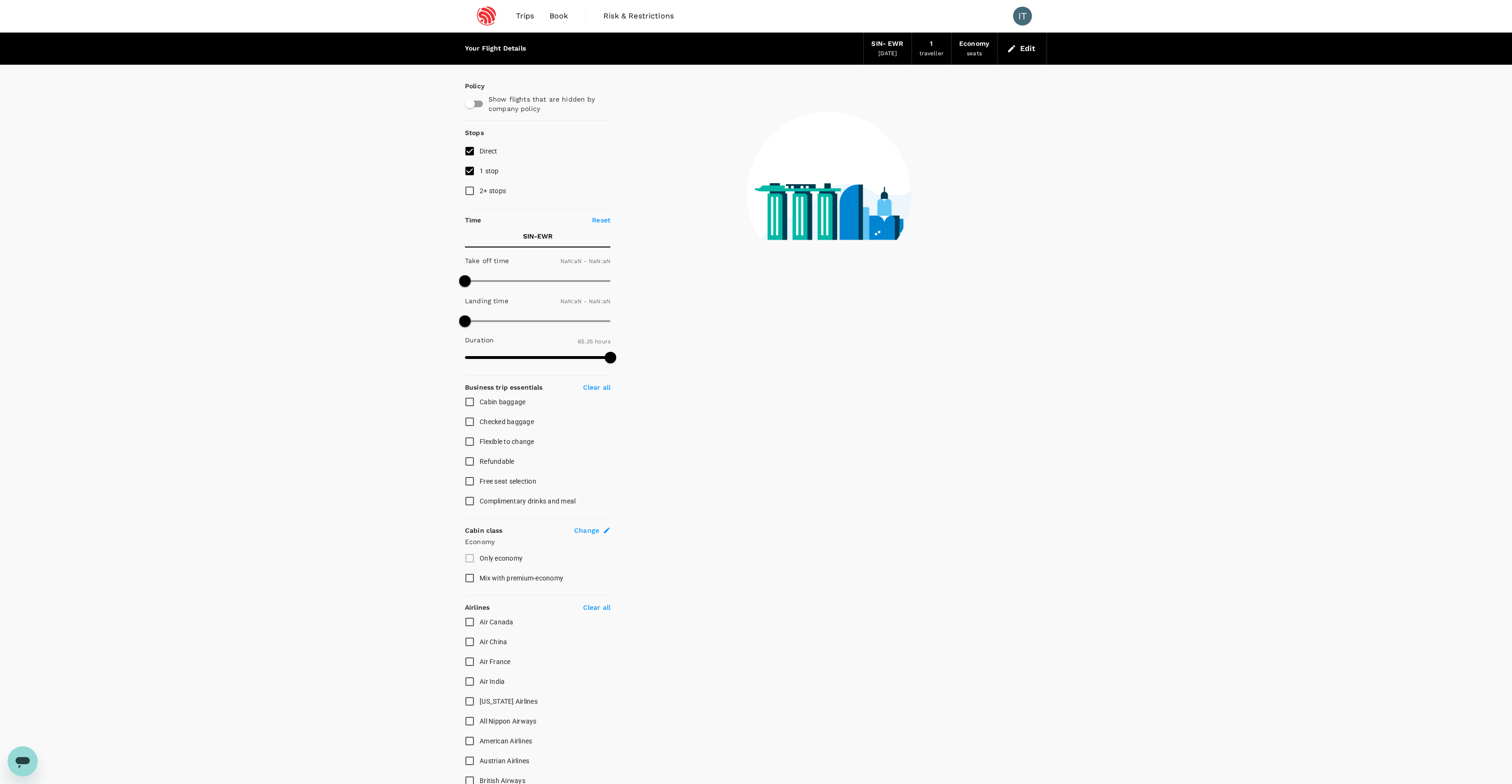
type input "1440"
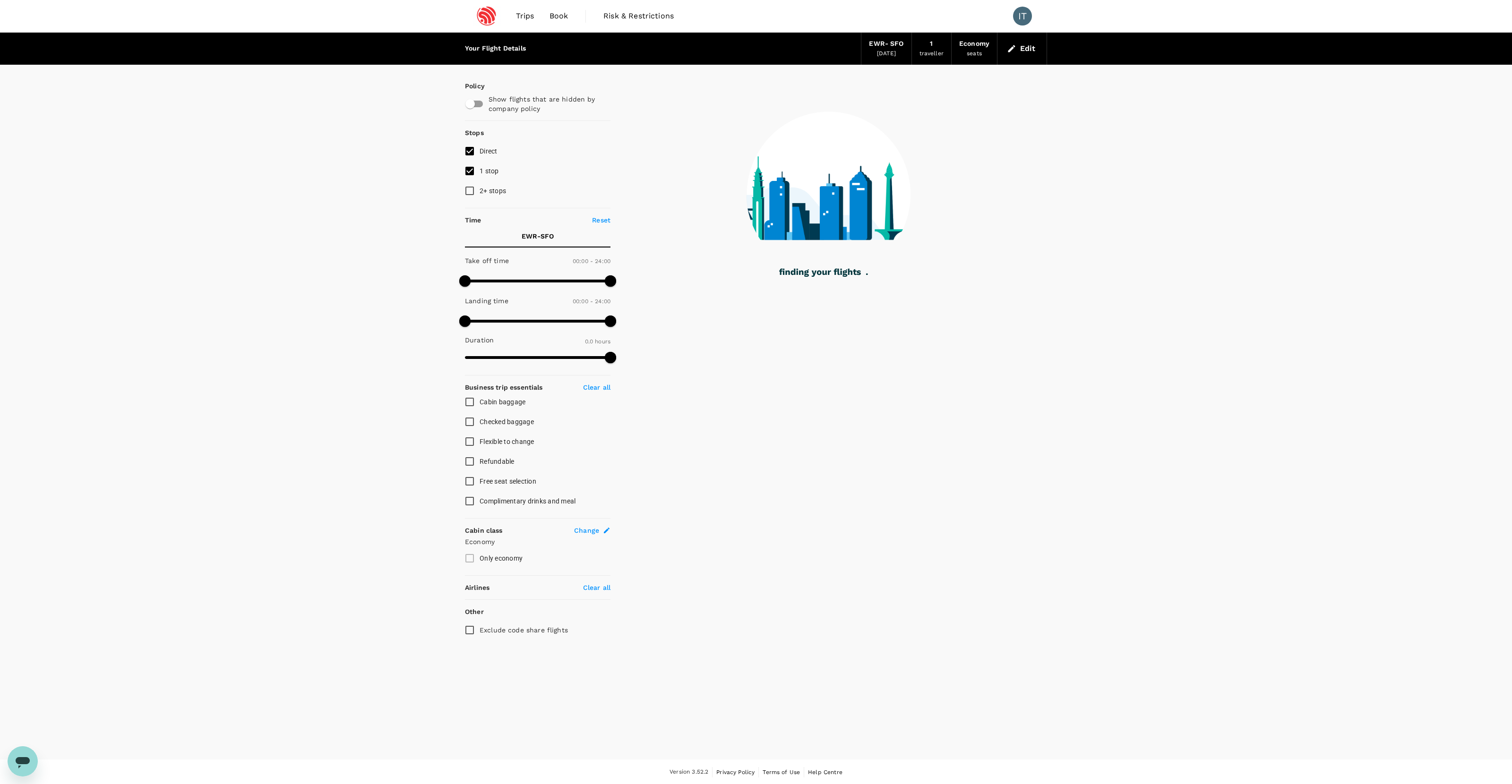
type input "768"
checkbox input "true"
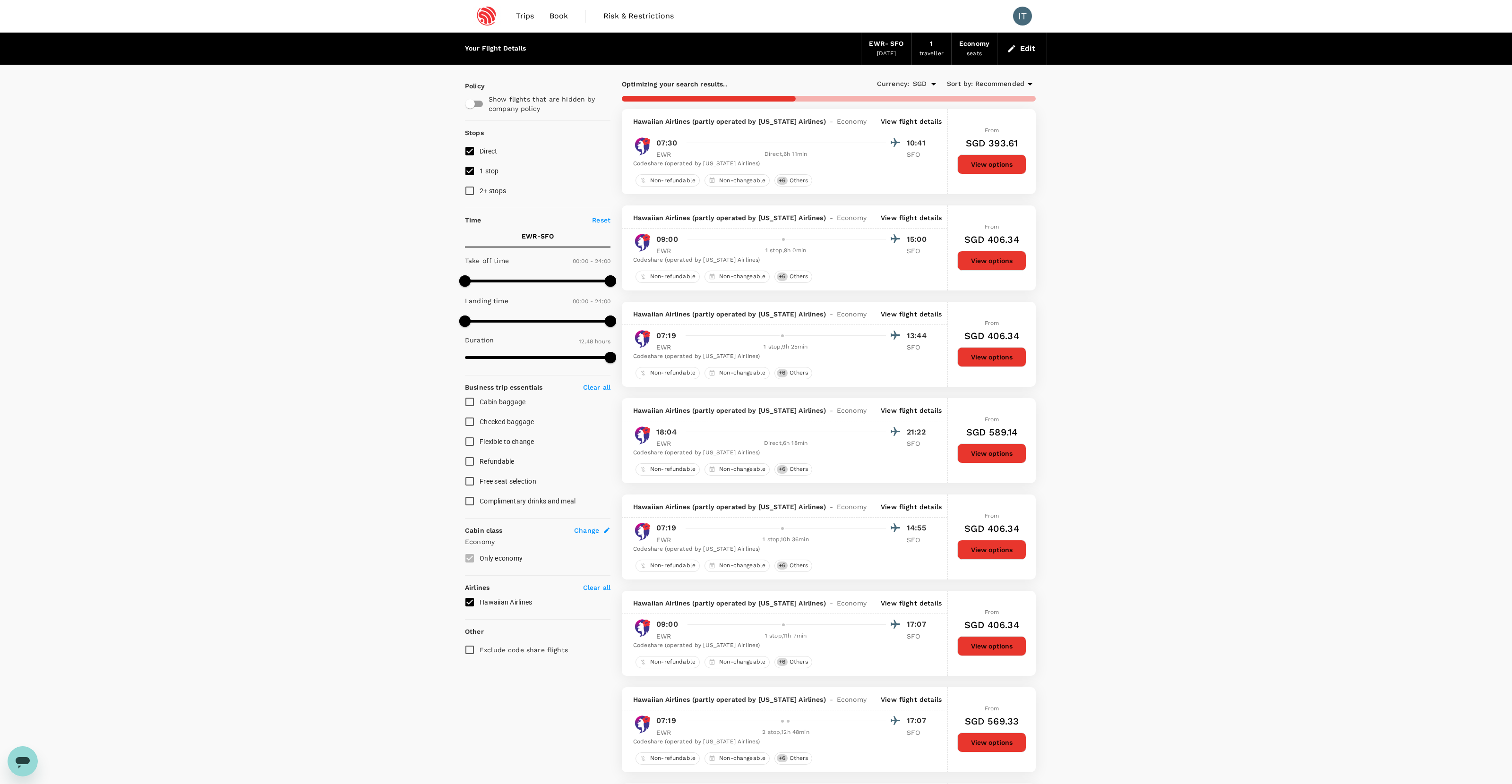
type input "957"
checkbox input "false"
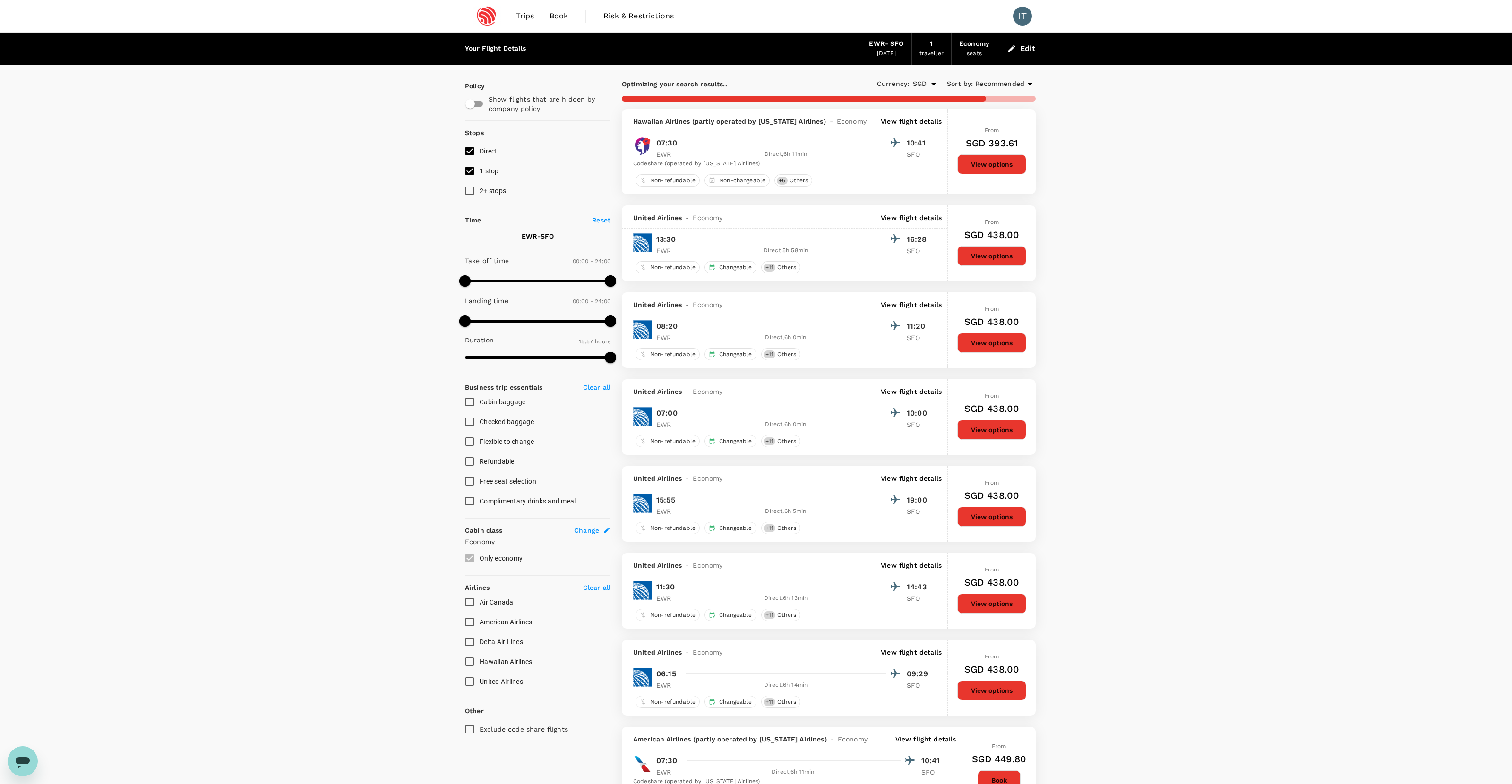
type input "1367"
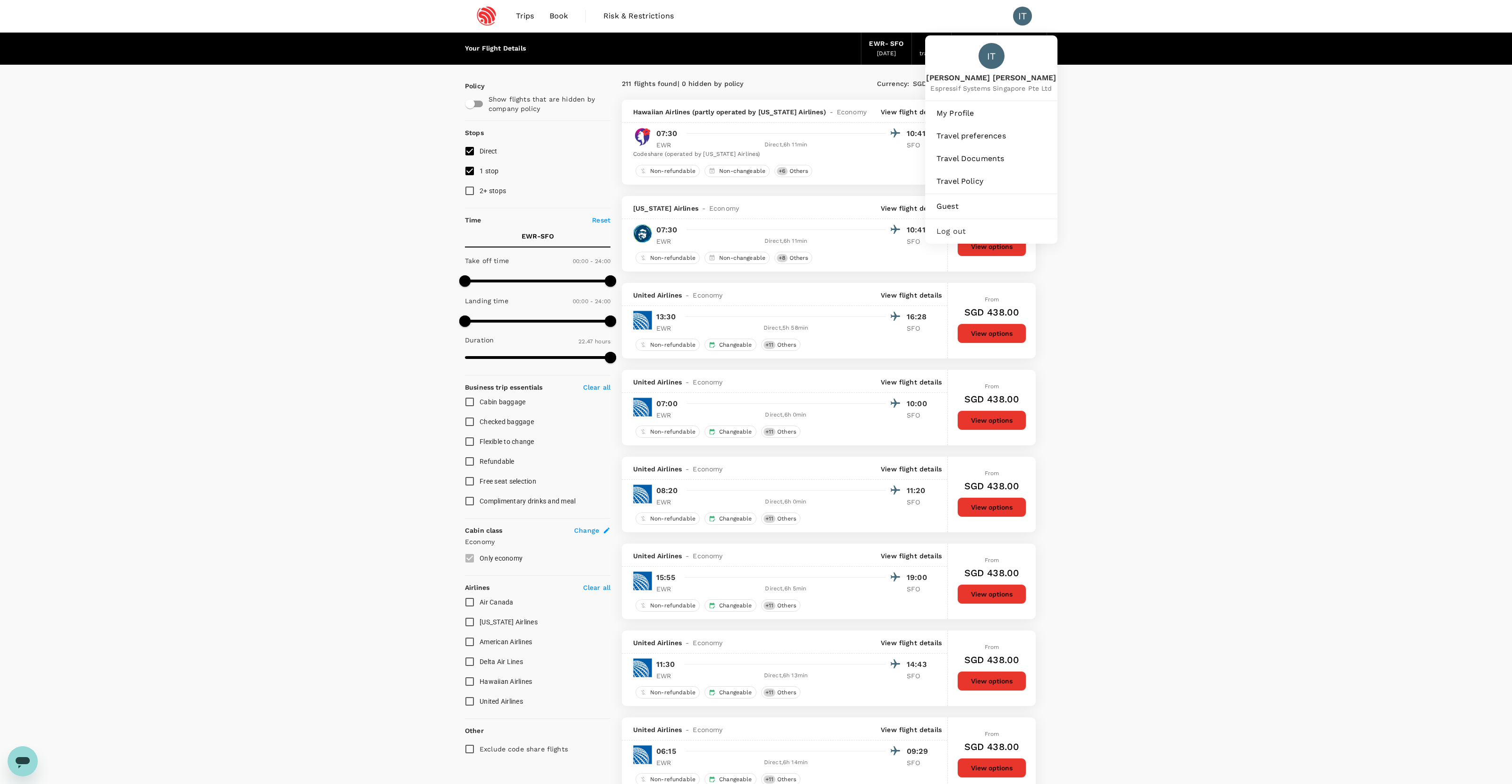
click at [868, 17] on div "IT" at bounding box center [1022, 16] width 19 height 19
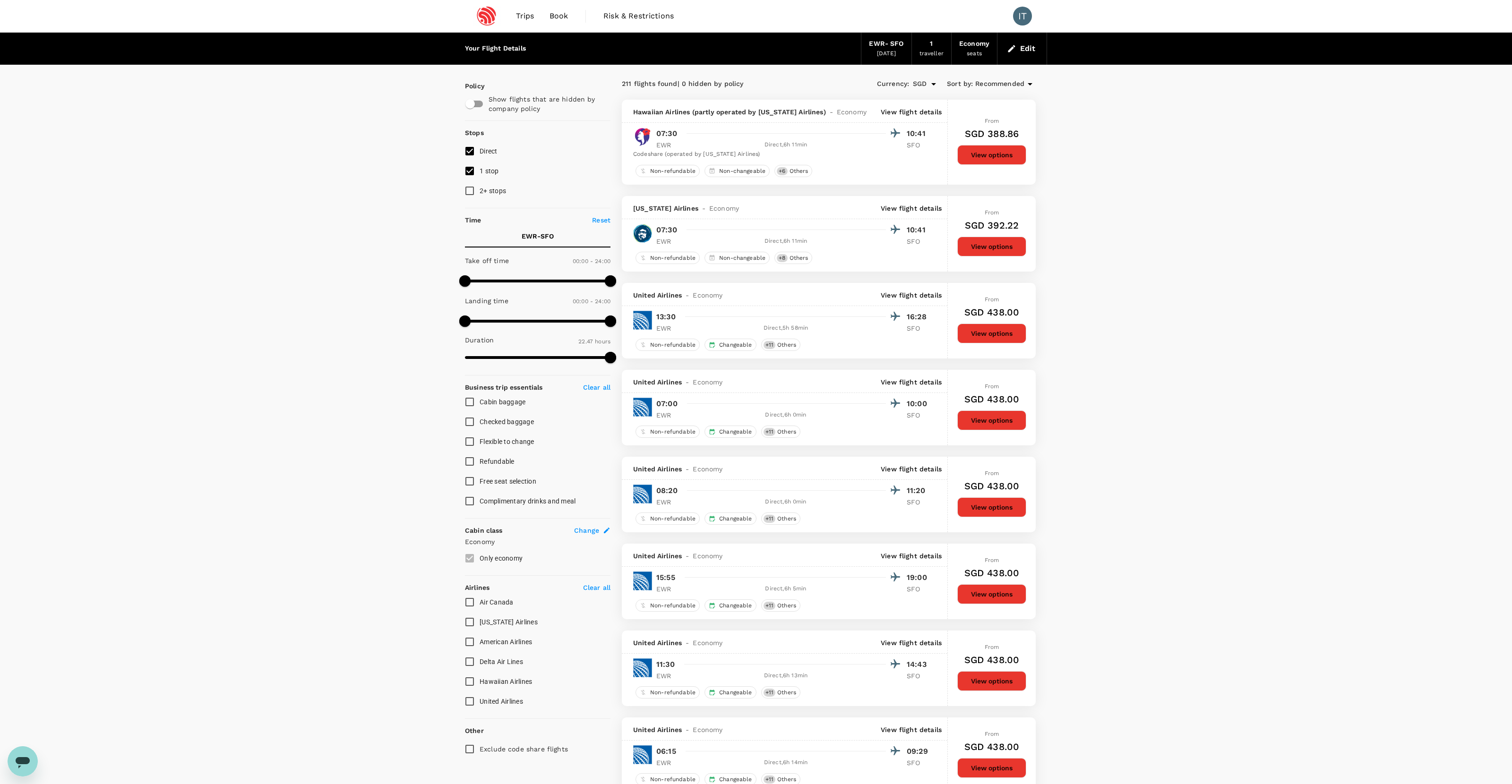
click at [868, 17] on div "IT" at bounding box center [1022, 16] width 19 height 19
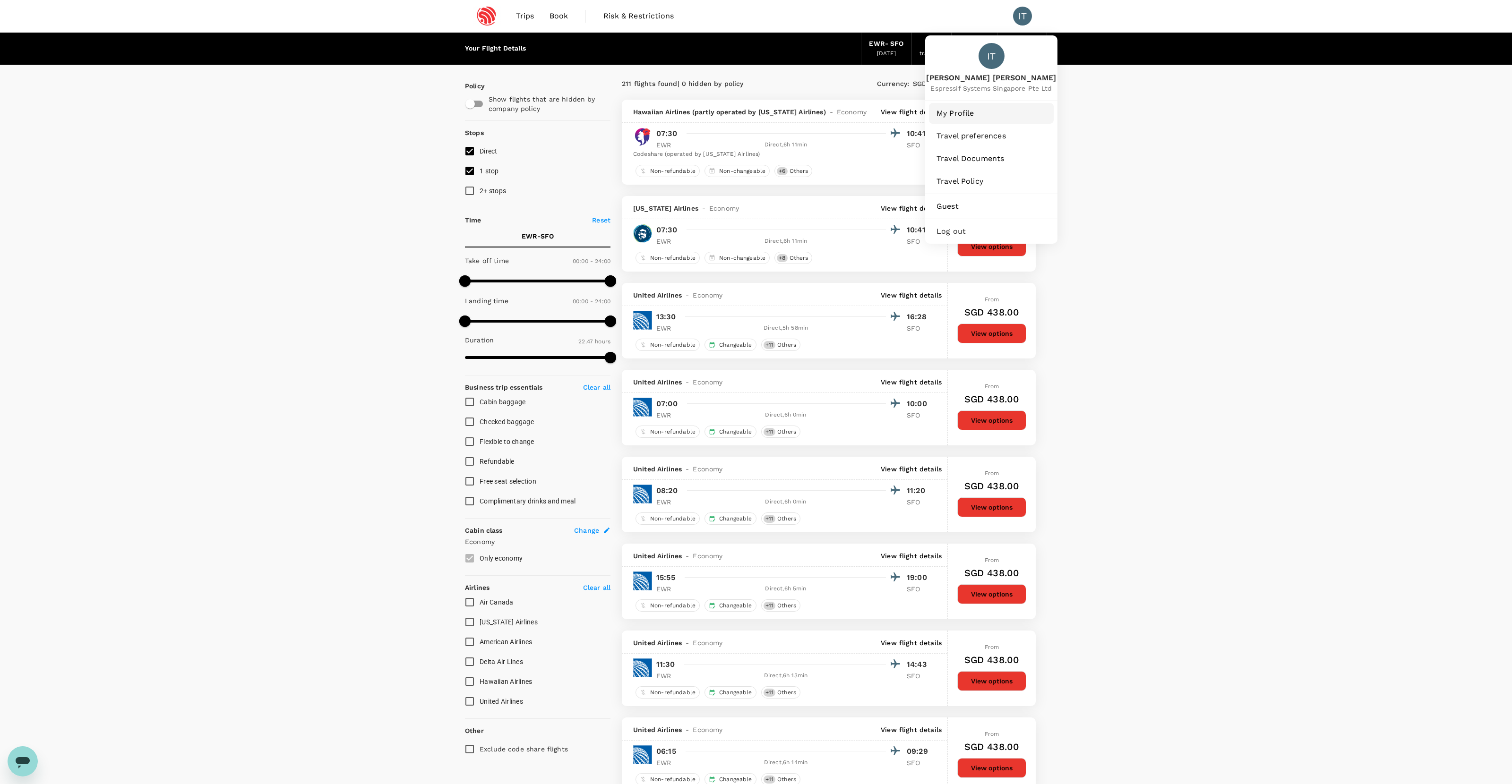
click at [868, 111] on span "My Profile" at bounding box center [991, 113] width 110 height 11
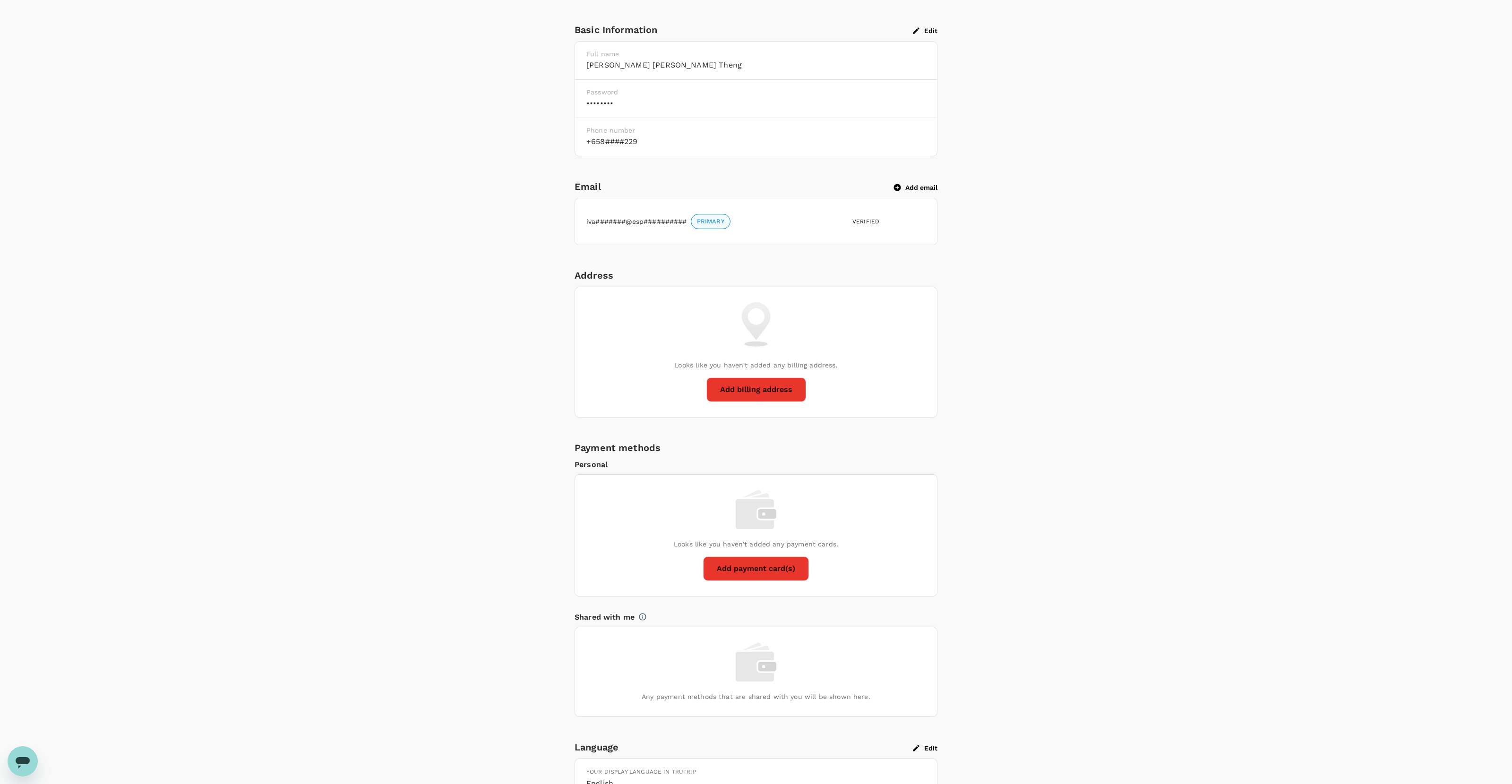
scroll to position [252, 0]
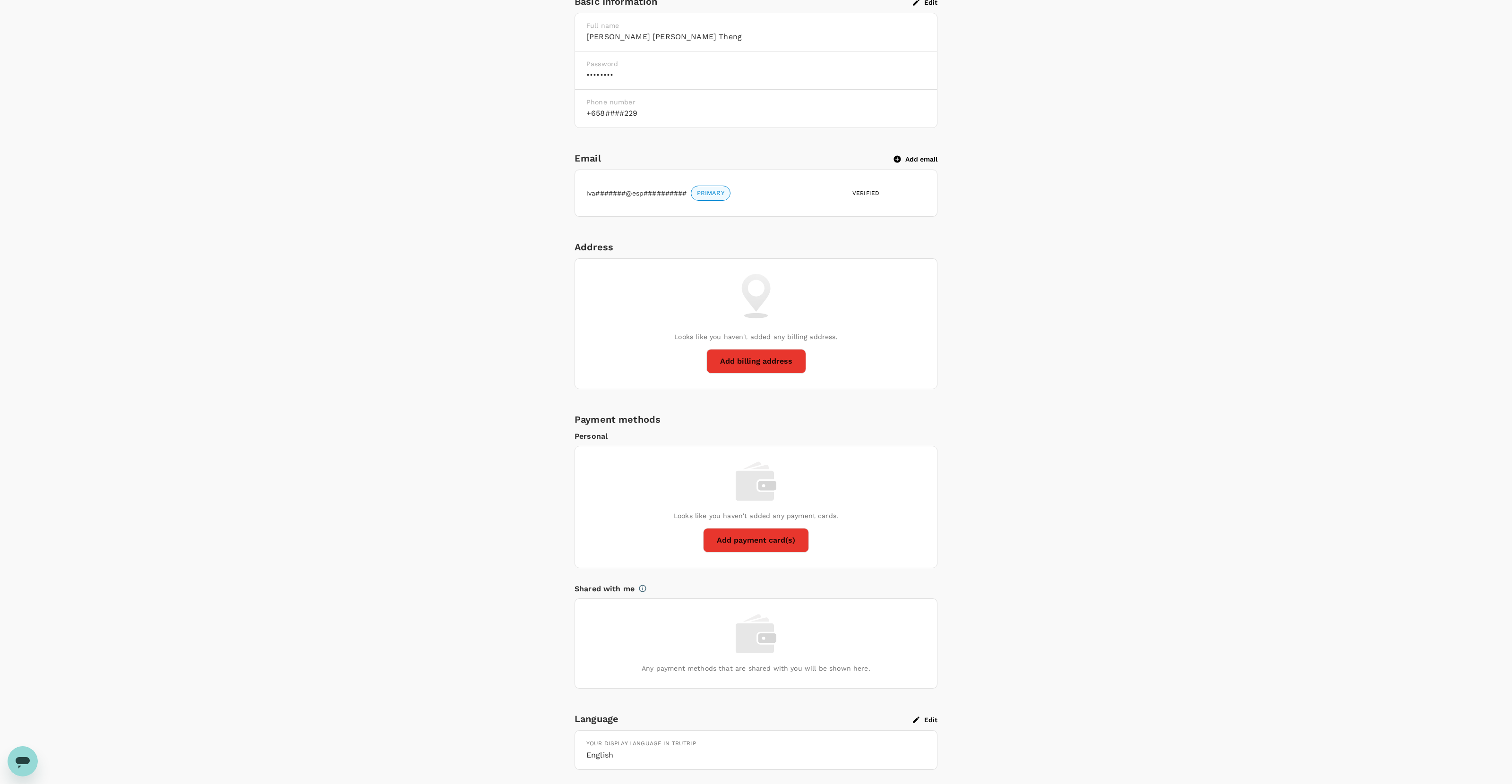
click at [800, 491] on button "Add payment card(s)" at bounding box center [756, 540] width 106 height 25
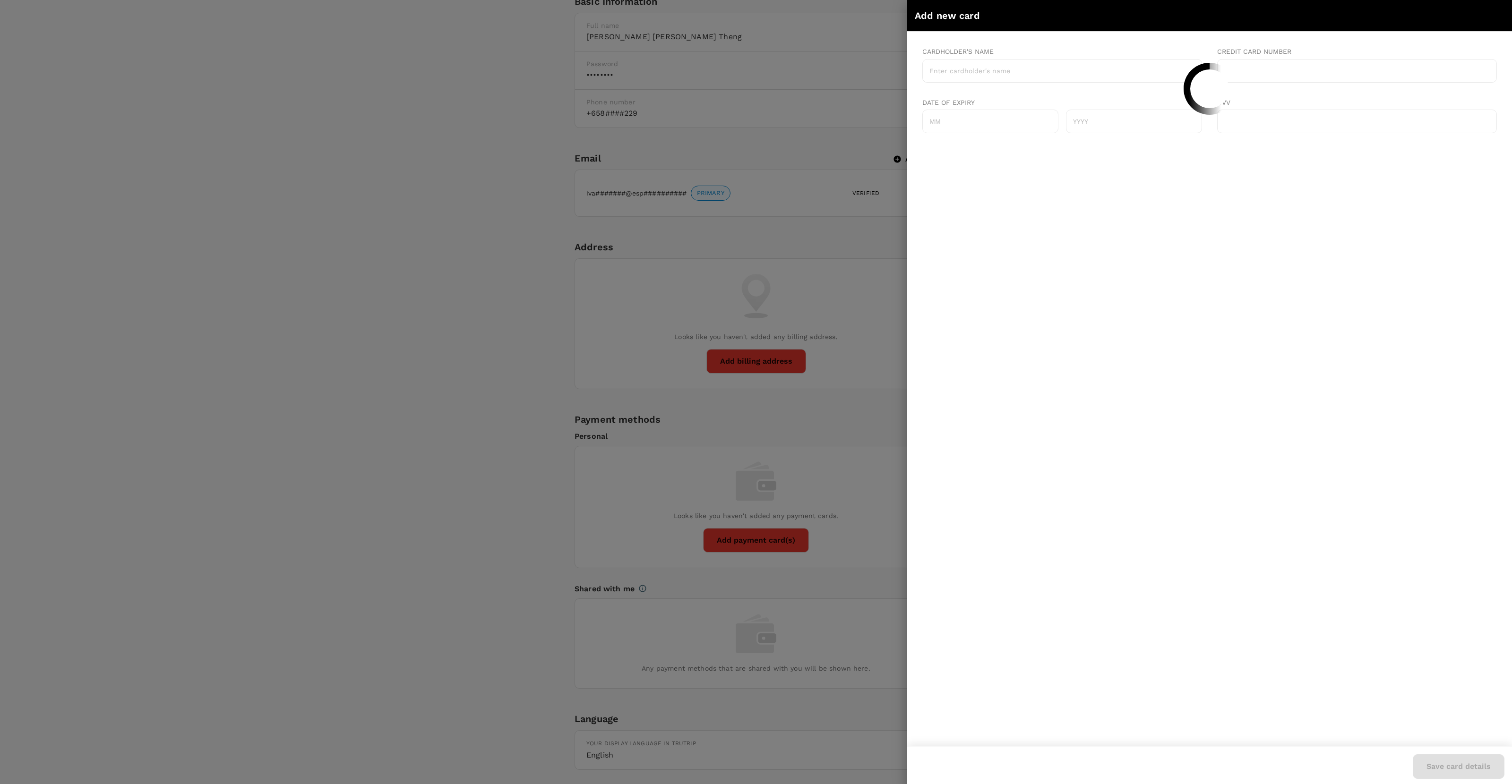
scroll to position [0, 0]
click at [837, 197] on div at bounding box center [756, 392] width 1512 height 784
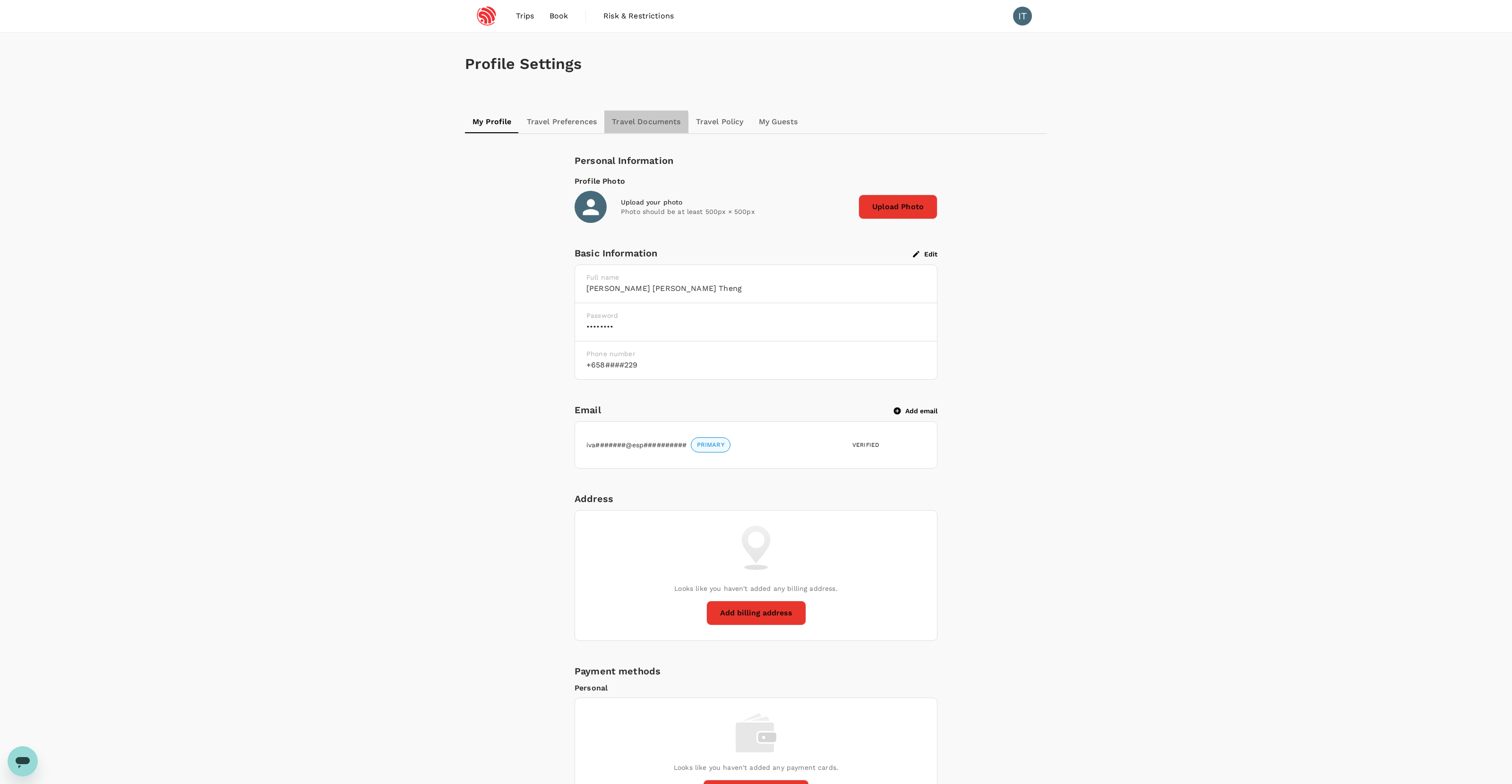
click at [636, 124] on link "Travel Documents" at bounding box center [646, 121] width 83 height 23
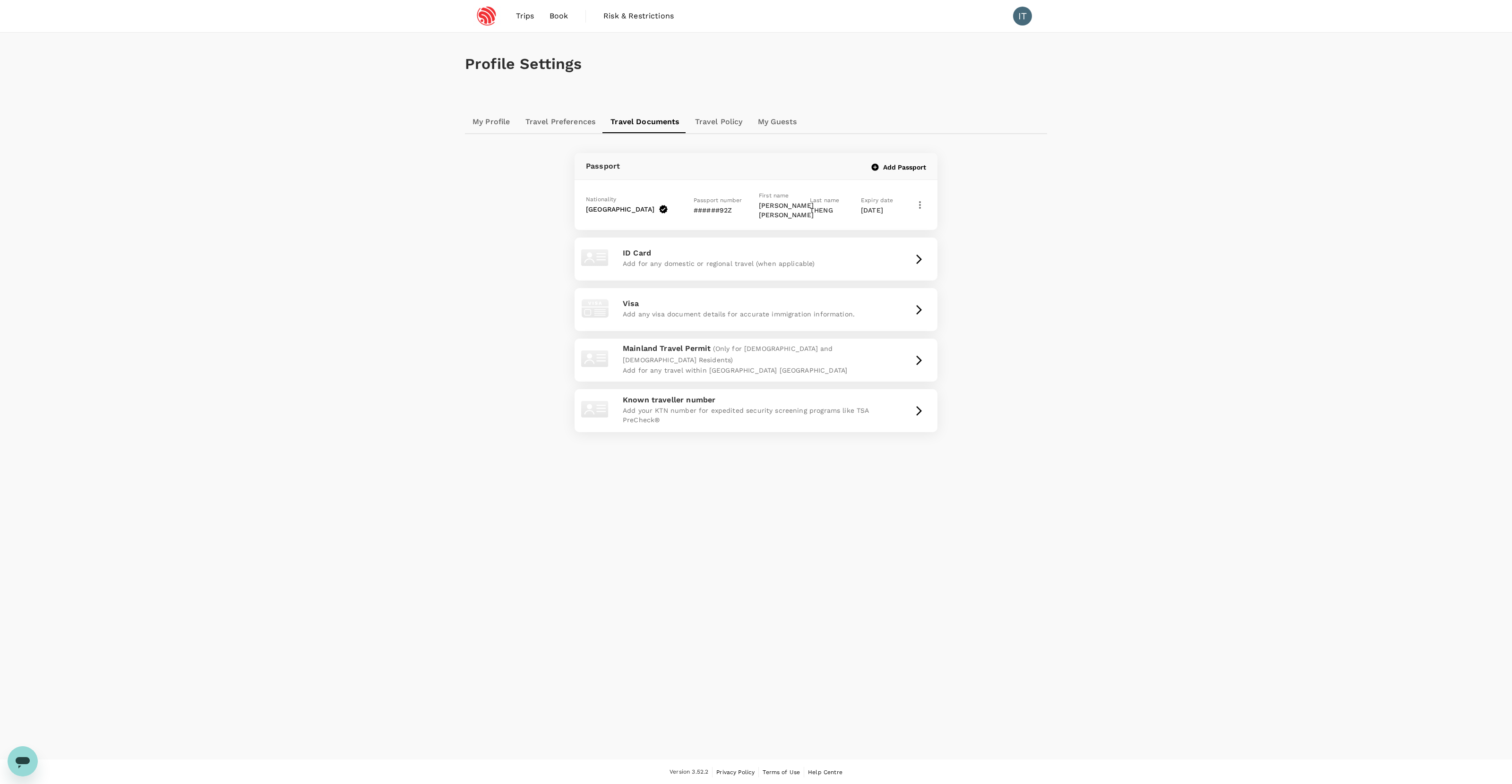
click at [868, 204] on icon "button" at bounding box center [920, 205] width 11 height 11
click at [868, 491] on span "Edit" at bounding box center [756, 796] width 1512 height 11
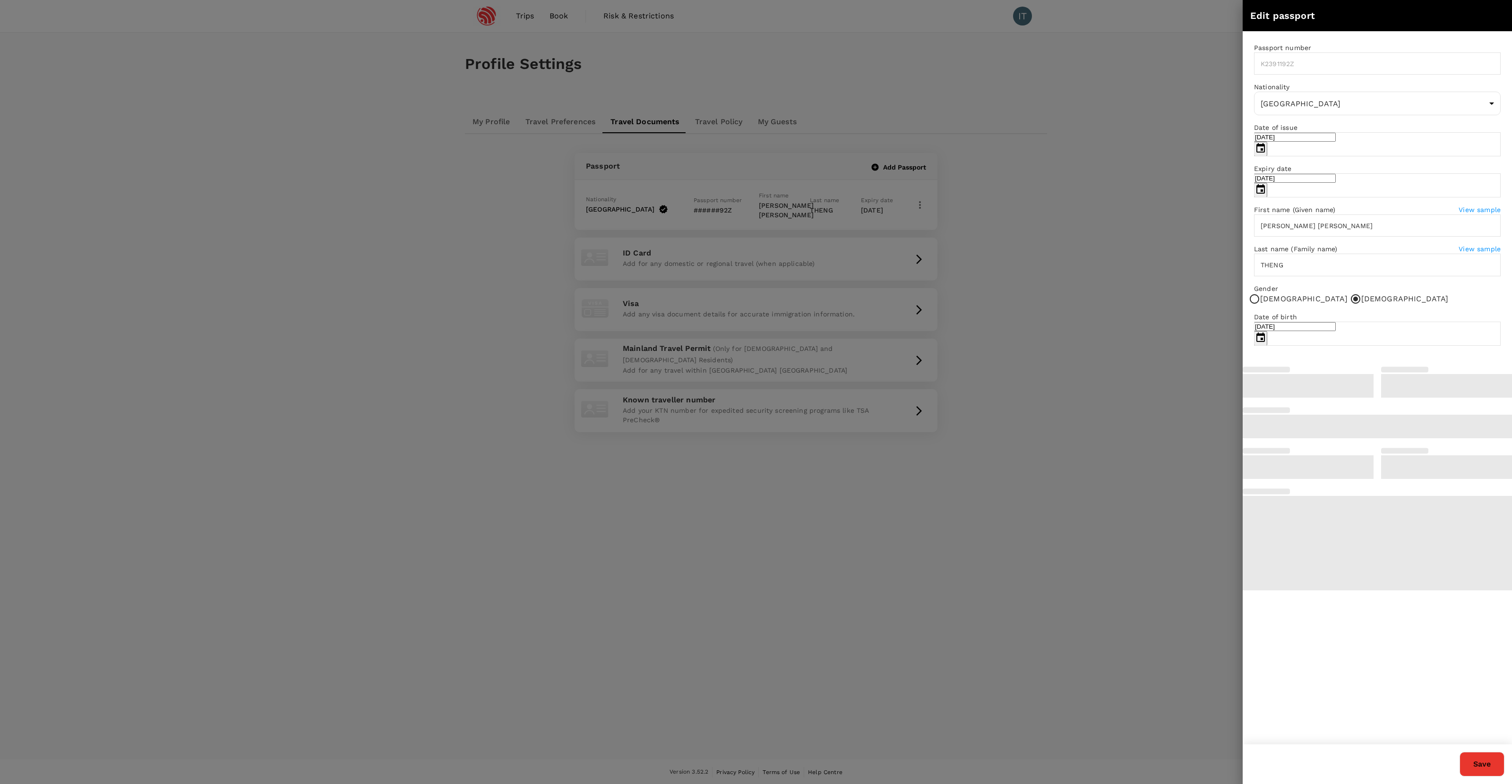
click at [868, 276] on div at bounding box center [756, 392] width 1512 height 784
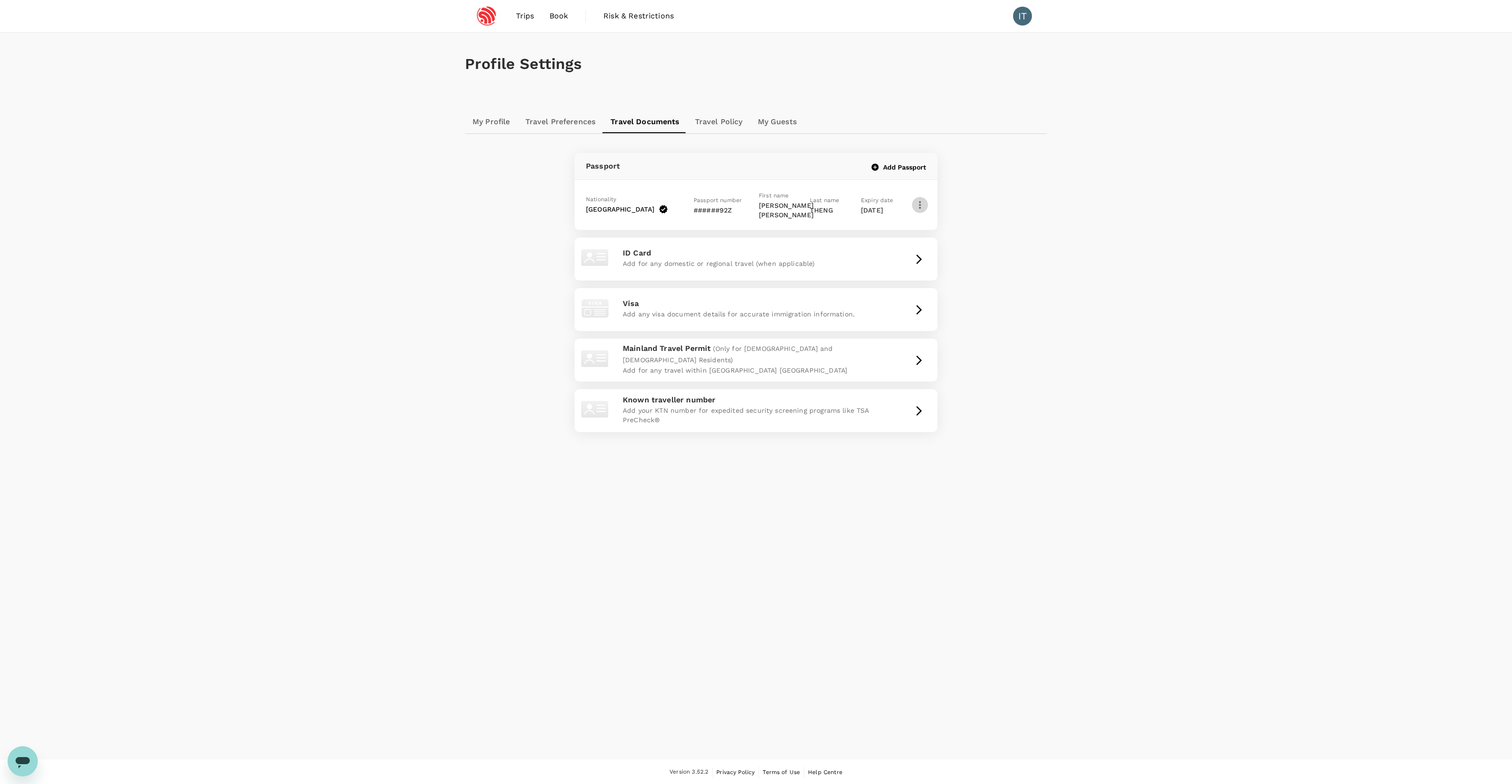
click at [518, 22] on link "Trips" at bounding box center [525, 16] width 33 height 32
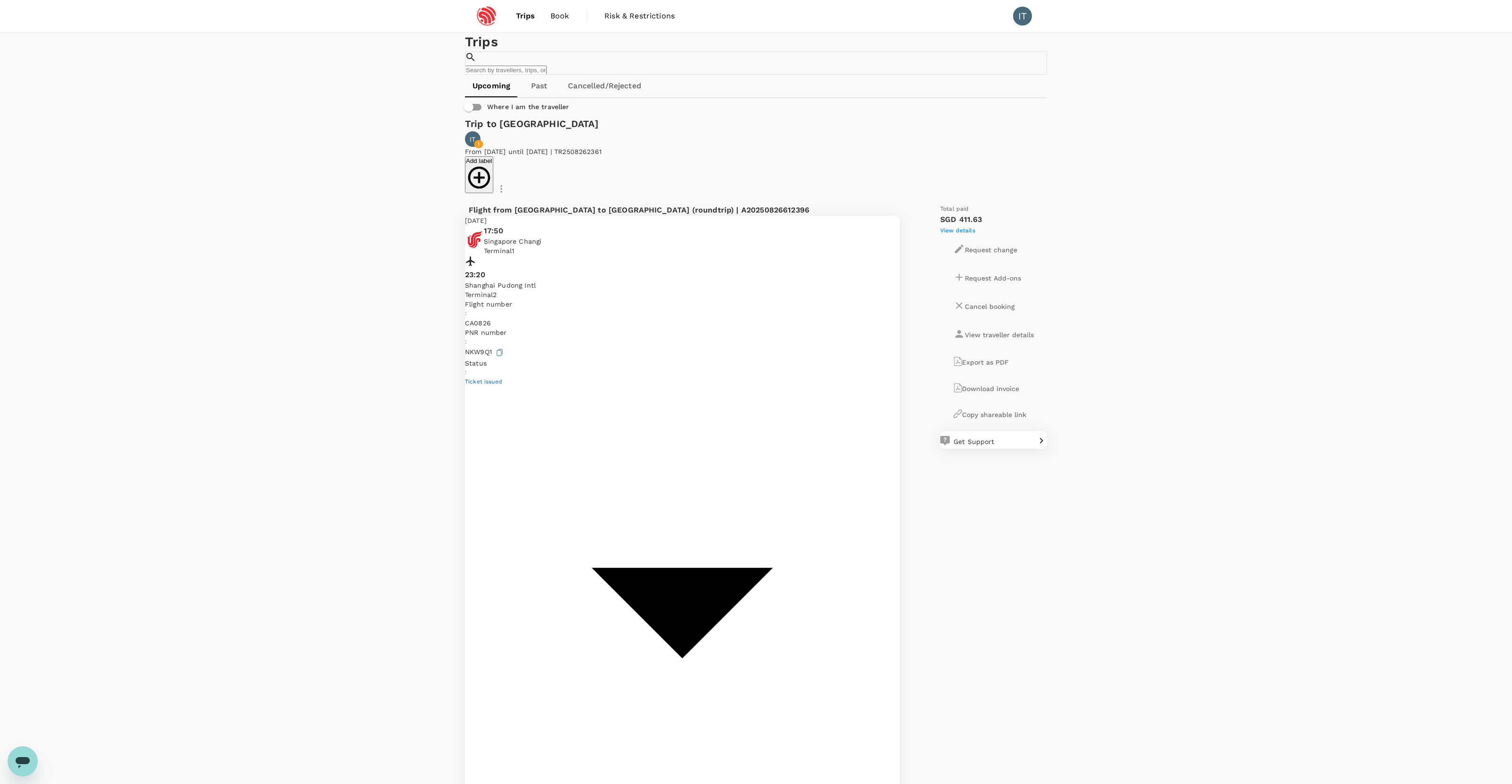
click at [484, 21] on img at bounding box center [487, 16] width 43 height 21
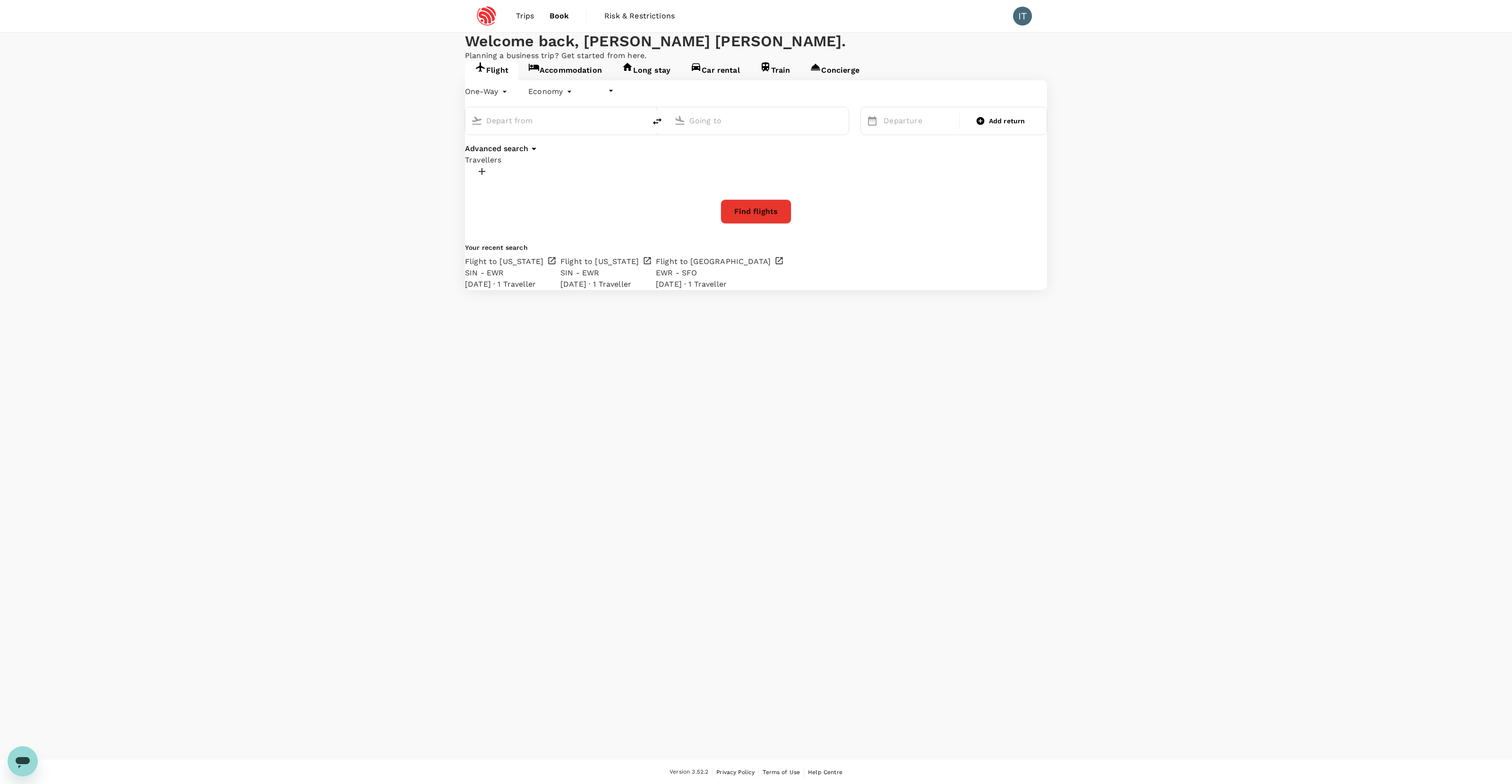
type input "undefined, undefined (any)"
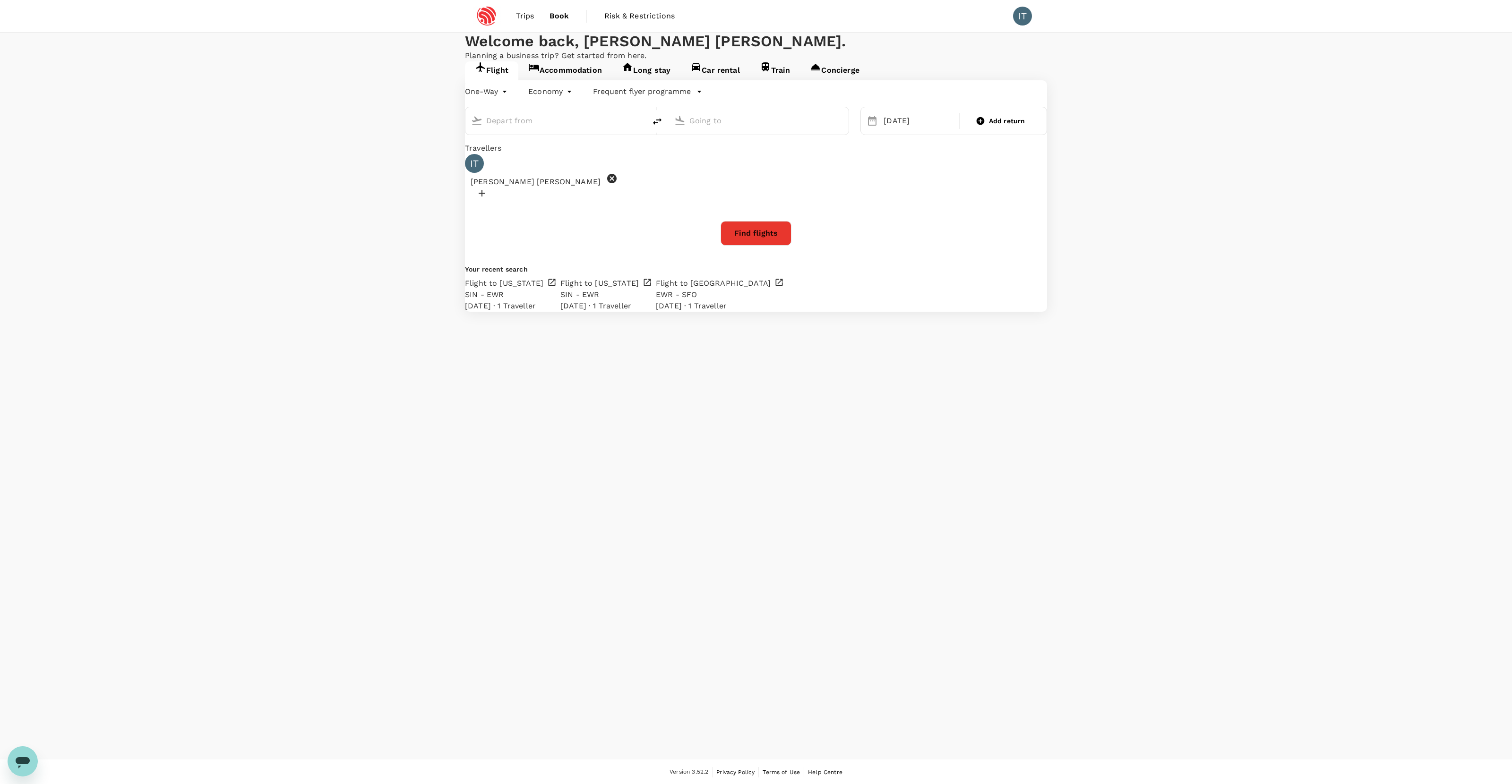
type input "Newark Liberty Intl (EWR)"
type input "San Francisco Intl (SFO)"
type input "Newark Liberty Intl (EWR)"
type input "San Francisco Intl (SFO)"
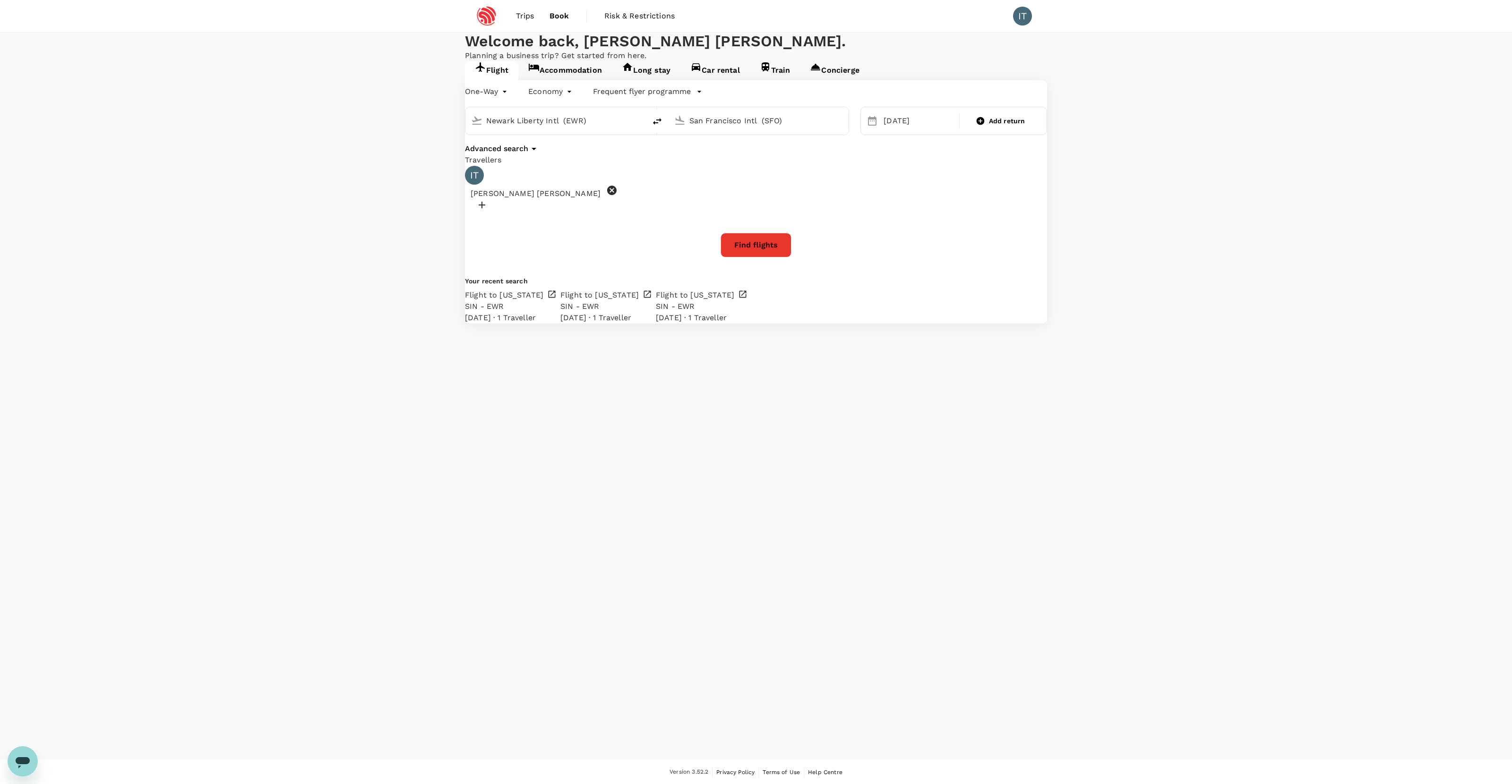
click at [525, 18] on span "Trips" at bounding box center [525, 16] width 18 height 11
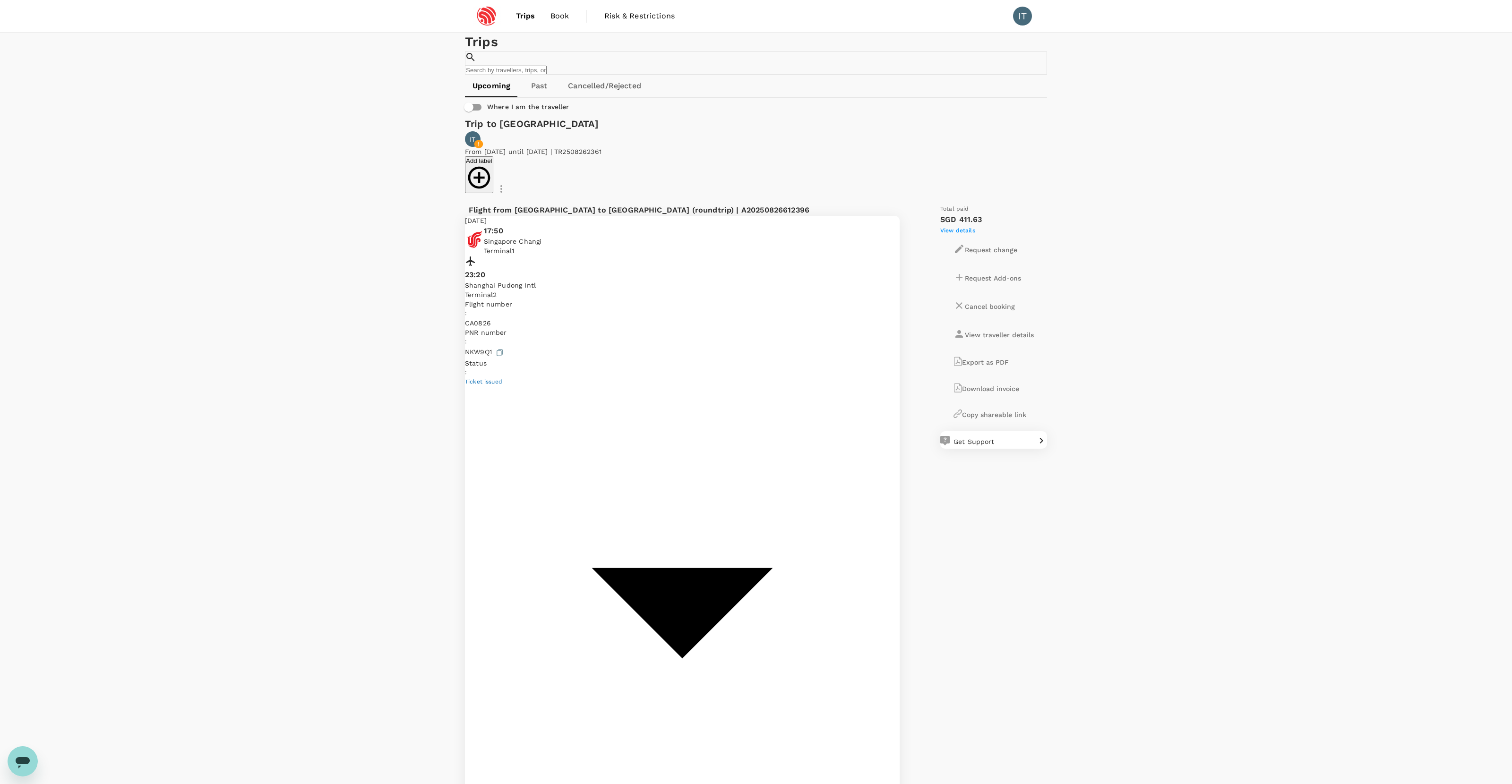
click at [495, 16] on img at bounding box center [487, 16] width 43 height 21
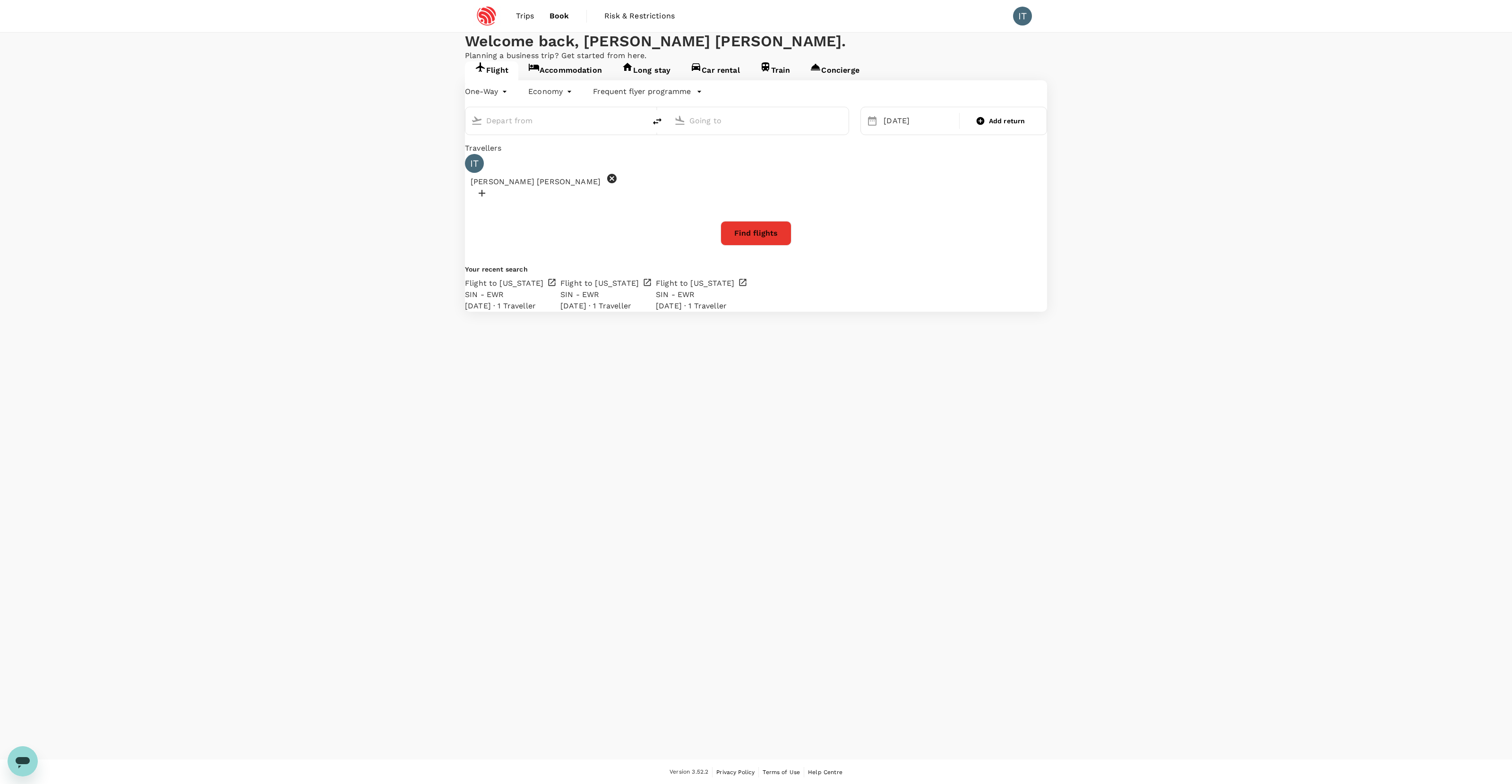
type input "Newark Liberty Intl (EWR)"
type input "San Francisco Intl (SFO)"
type input "Newark Liberty Intl (EWR)"
type input "San Francisco Intl (SFO)"
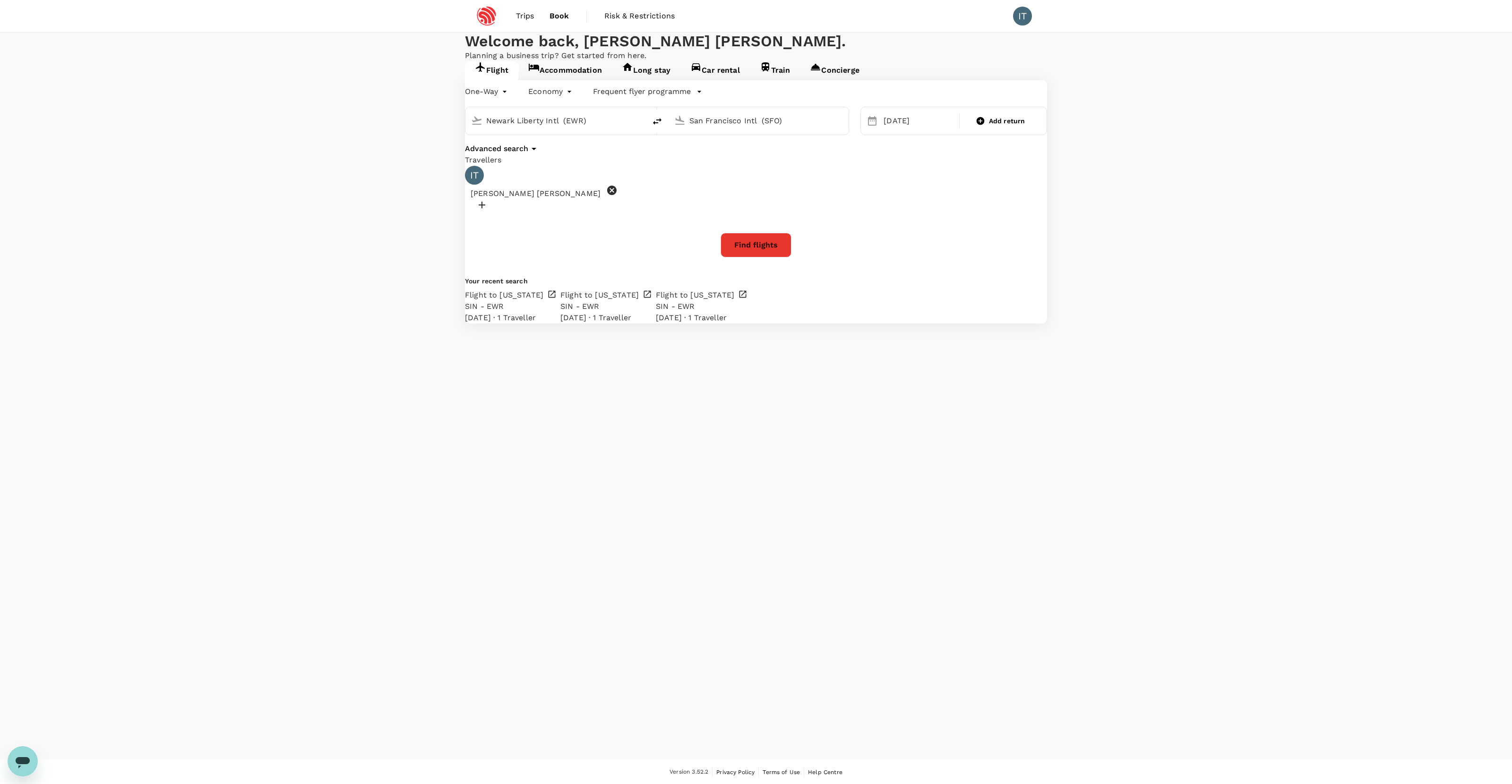
click at [640, 129] on div "Newark Liberty Intl (EWR)" at bounding box center [563, 121] width 154 height 15
click at [662, 133] on button "delete" at bounding box center [657, 121] width 23 height 23
type input "San Francisco Intl (SFO)"
type input "Newark Liberty Intl (EWR)"
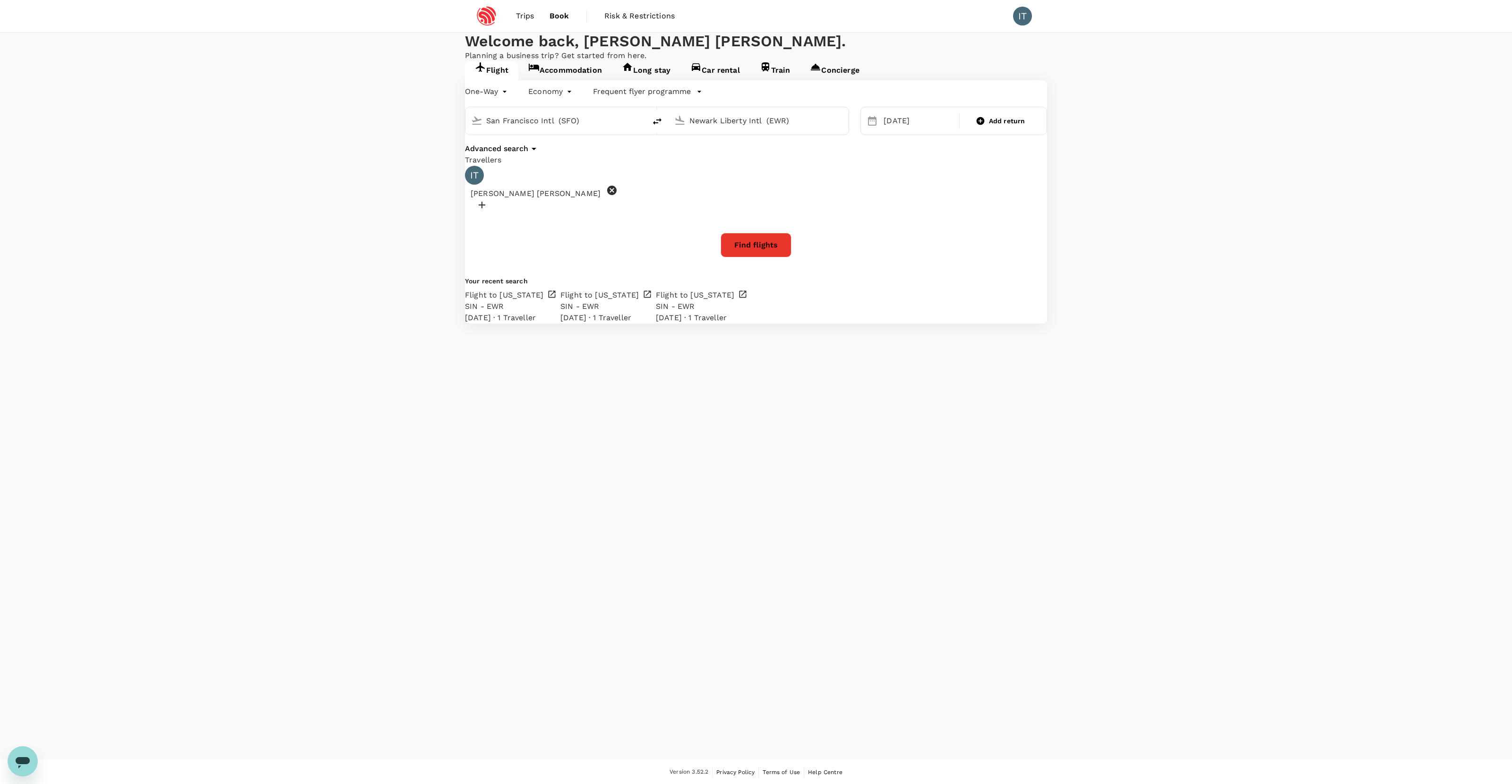
click at [626, 128] on input "San Francisco Intl (SFO)" at bounding box center [556, 120] width 140 height 15
click at [619, 144] on p "Singapore, Singapore" at bounding box center [556, 140] width 189 height 9
click at [663, 127] on icon "delete" at bounding box center [657, 121] width 11 height 11
type input "Newark Liberty Intl (EWR)"
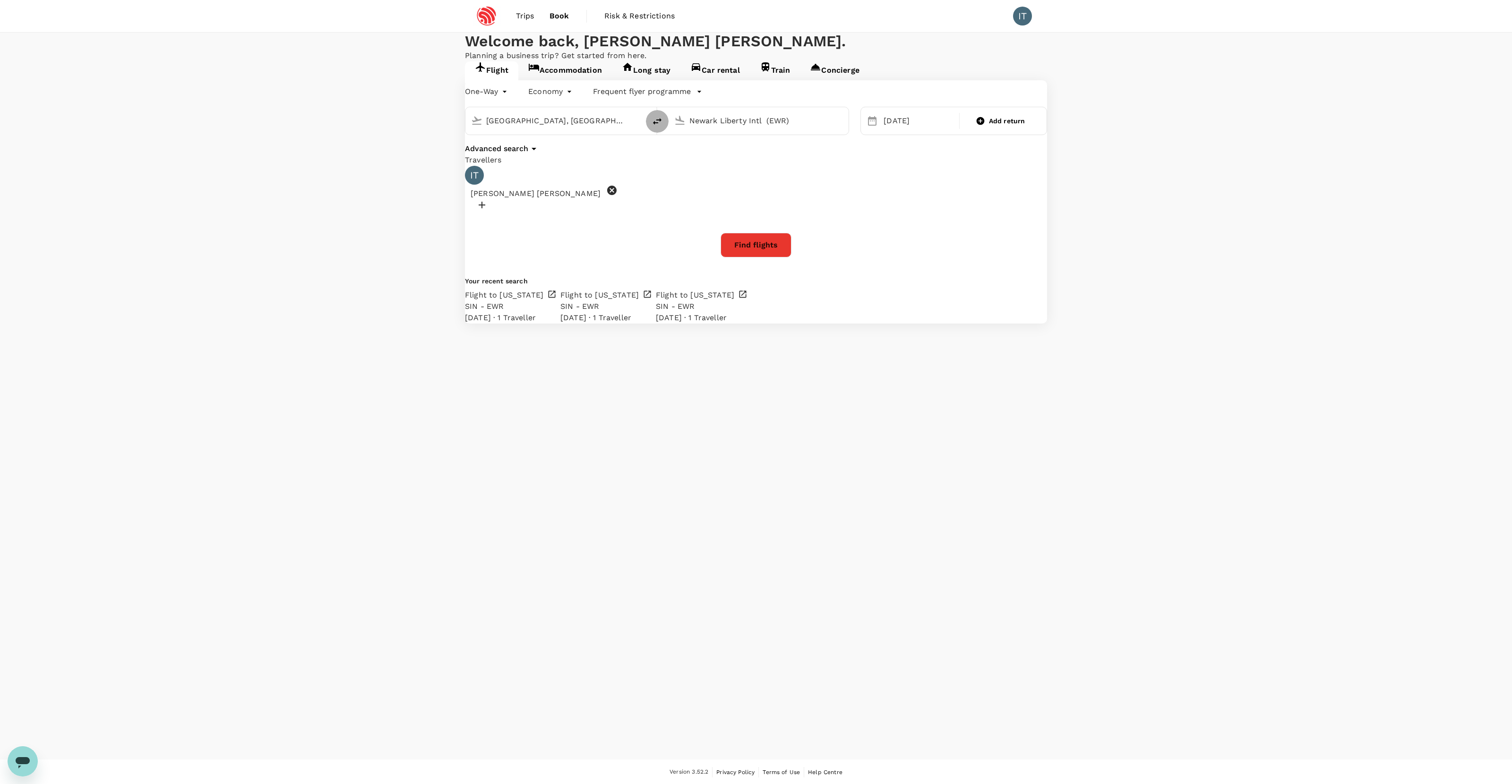
type input "Singapore, Singapore (any)"
click at [708, 128] on input "Singapore, Singapore (any)" at bounding box center [759, 120] width 140 height 15
type input "Singapore, Singapore (any)"
click at [747, 128] on input "Singapore, Singapore (any)" at bounding box center [759, 120] width 140 height 15
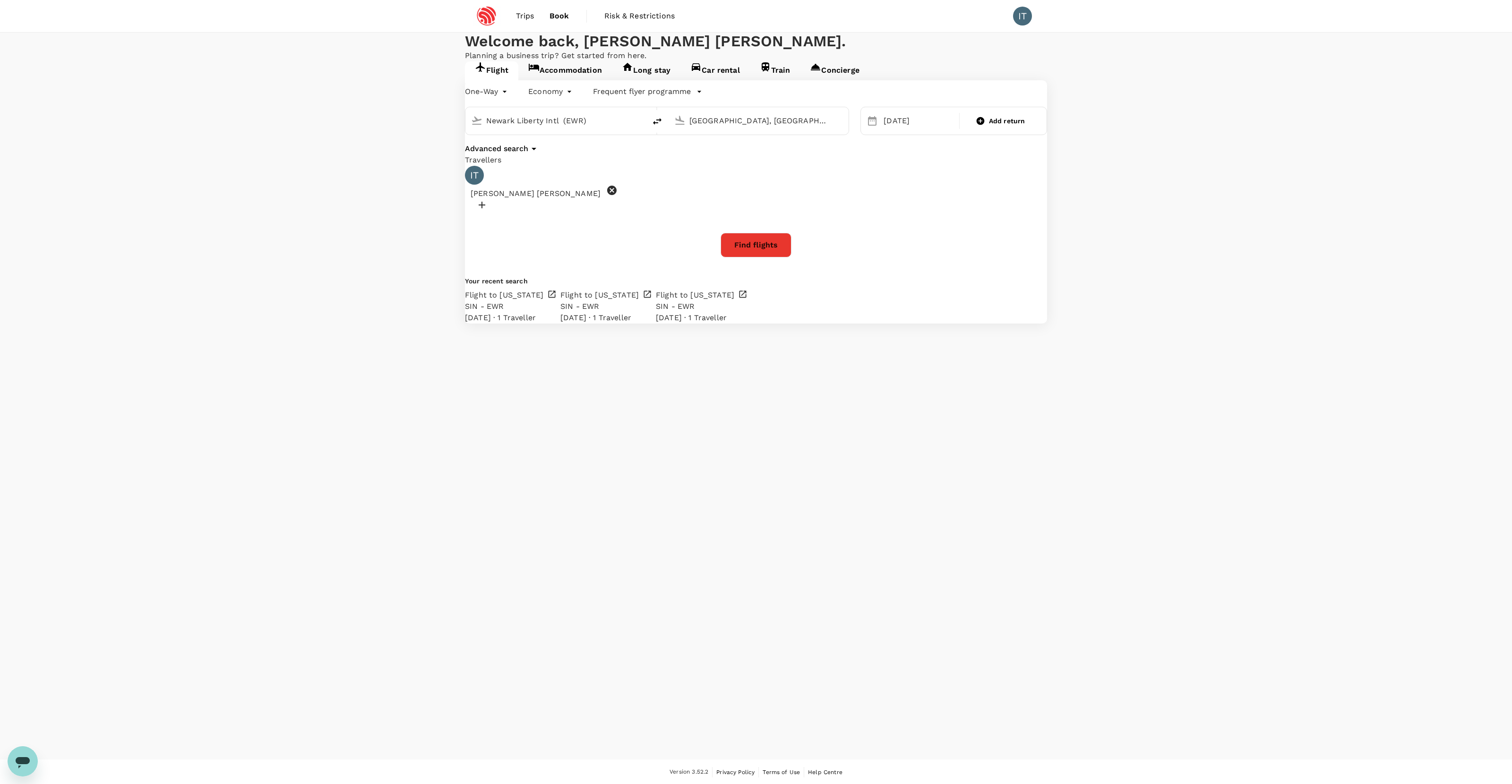
click at [741, 128] on input "Singapore, Singapore (any)" at bounding box center [759, 120] width 140 height 15
paste input "an Francisco International Airport"
click at [767, 163] on p "San Francisco Intl" at bounding box center [758, 158] width 166 height 9
type input "San Francisco Intl (SFO)"
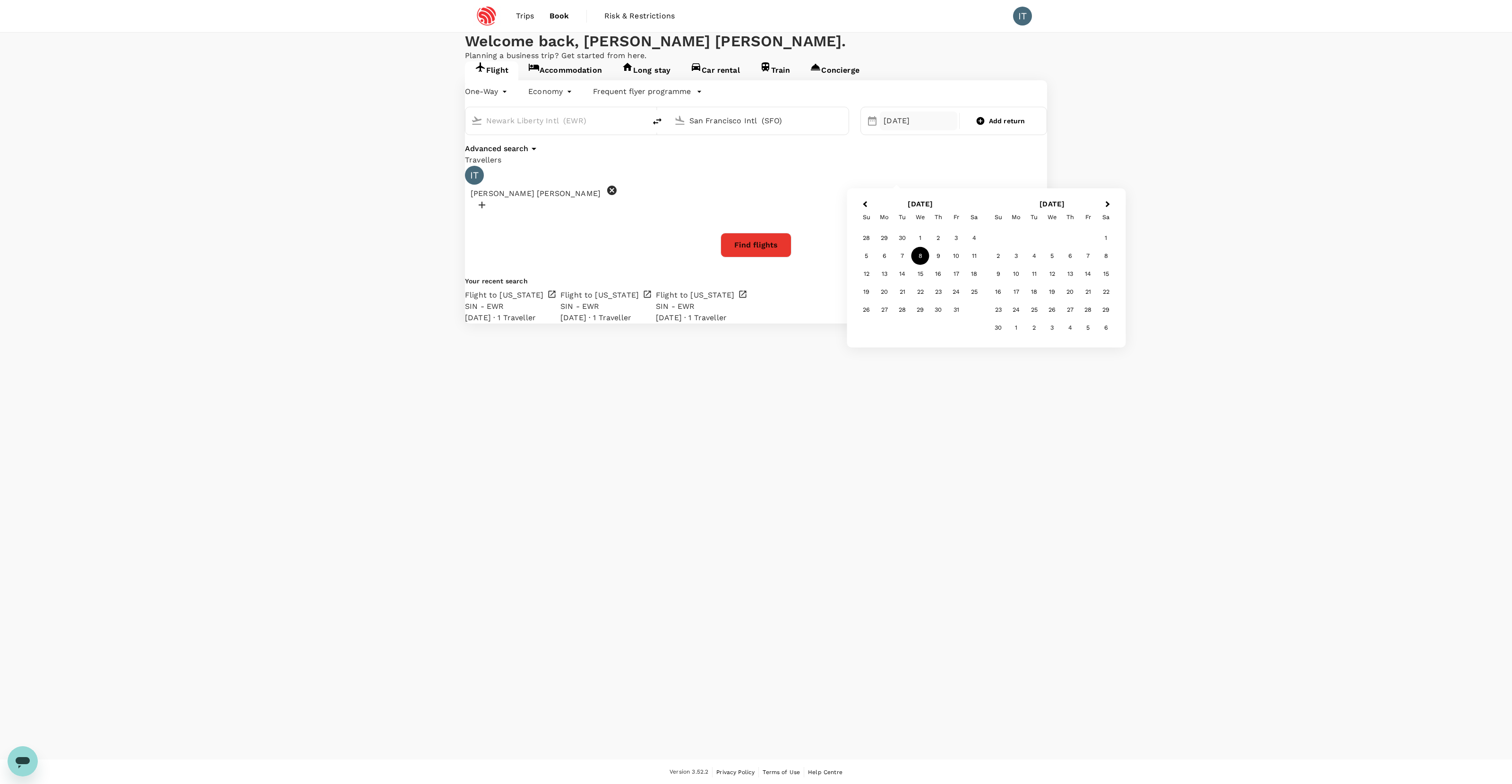
click at [868, 258] on div "8" at bounding box center [920, 256] width 18 height 18
click at [868, 130] on div "08 Oct" at bounding box center [919, 121] width 77 height 19
click at [868, 256] on div "9" at bounding box center [938, 256] width 18 height 18
click at [774, 258] on button "Find flights" at bounding box center [756, 245] width 71 height 25
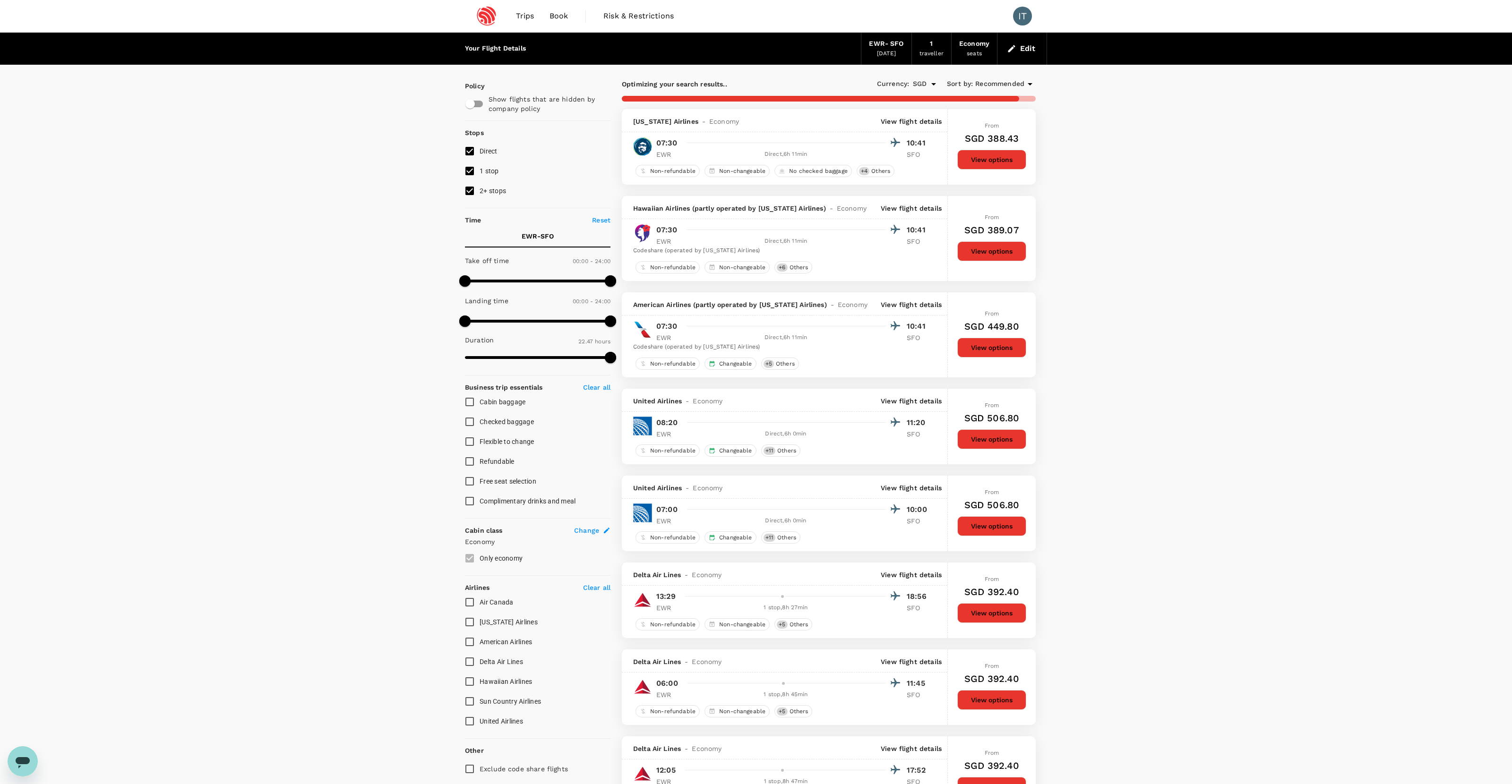
type input "1367"
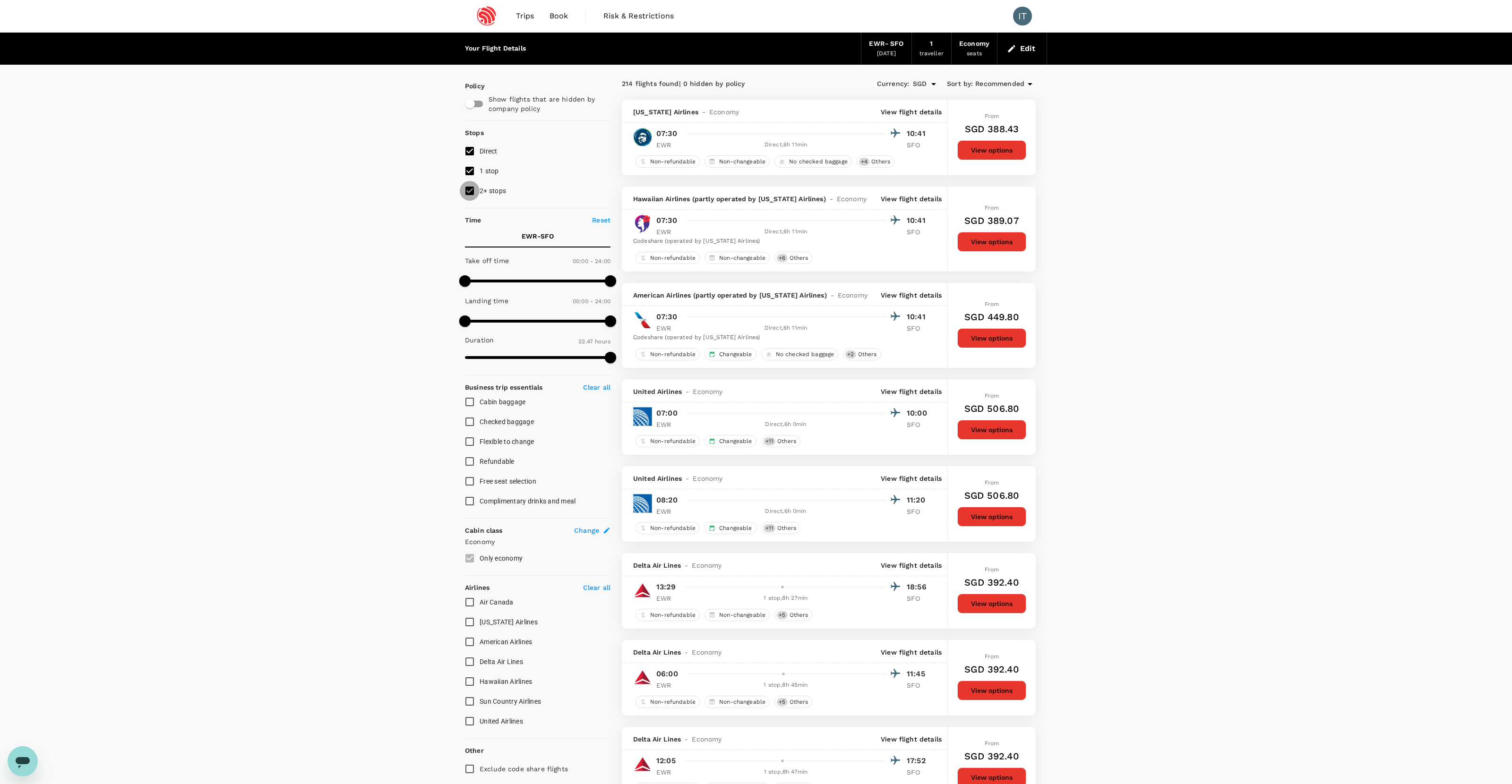
click at [473, 191] on input "2+ stops" at bounding box center [470, 191] width 20 height 20
checkbox input "false"
click at [473, 171] on input "1 stop" at bounding box center [470, 171] width 20 height 20
checkbox input "false"
click at [868, 50] on div "1 traveller" at bounding box center [932, 49] width 40 height 32
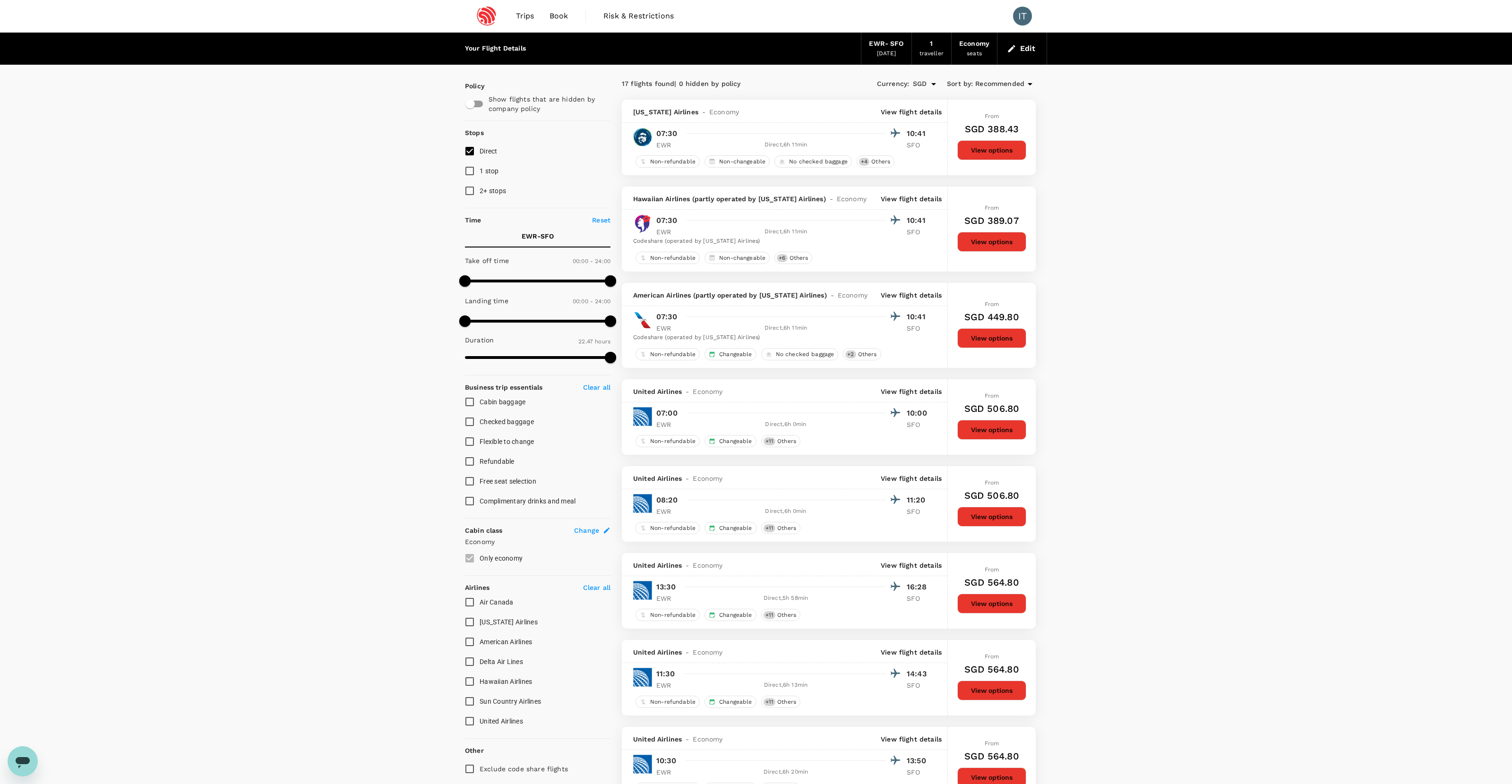
click at [868, 56] on div "09 Oct 2025" at bounding box center [886, 54] width 19 height 9
click at [868, 48] on button "Edit" at bounding box center [1022, 49] width 34 height 15
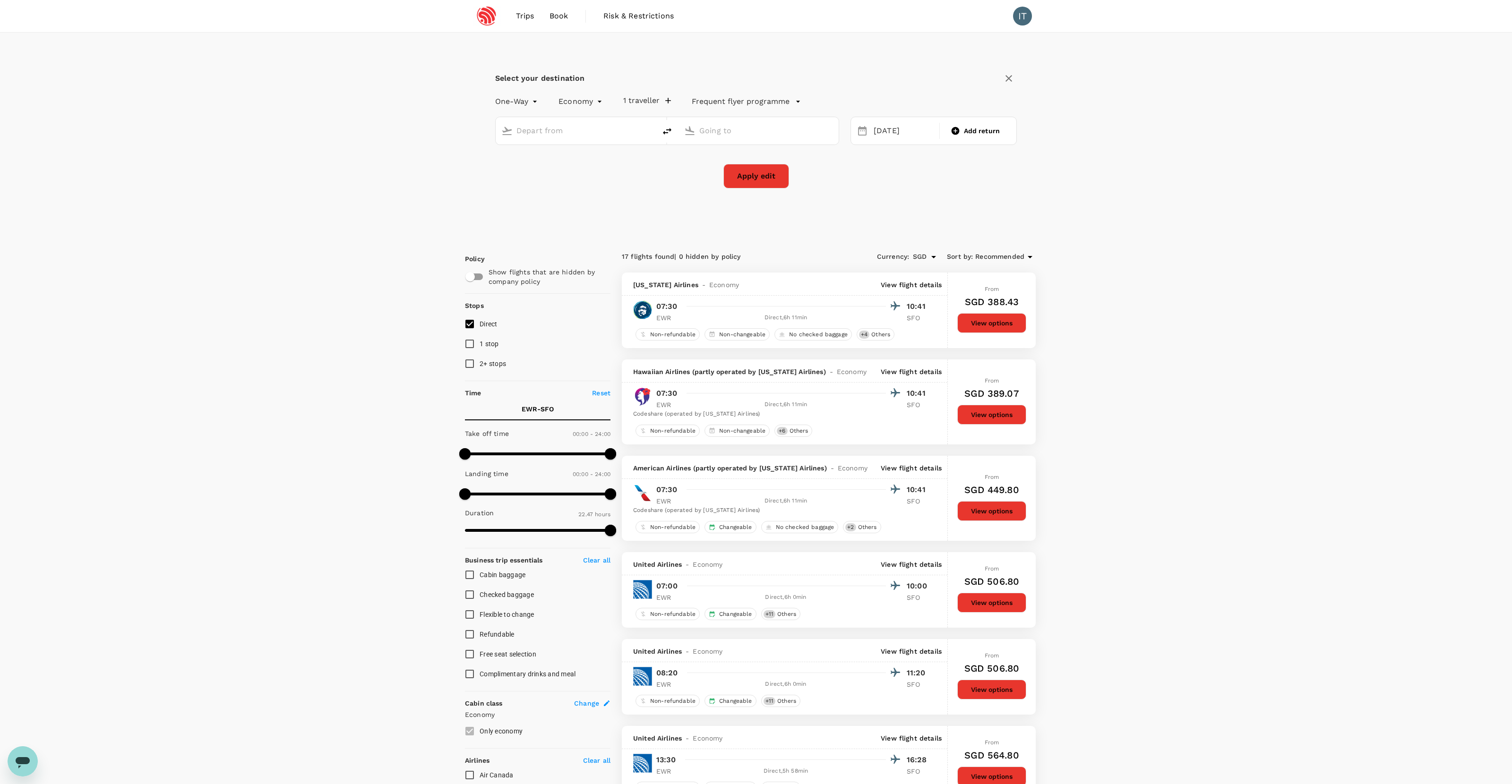
type input "Newark Liberty Intl (EWR)"
type input "San Francisco Intl (SFO)"
click at [868, 130] on span "Add return" at bounding box center [982, 131] width 36 height 9
type input "roundtrip"
click at [868, 94] on div "Select your destination Round Trip roundtrip Economy economy 1 traveller Freque…" at bounding box center [756, 135] width 605 height 205
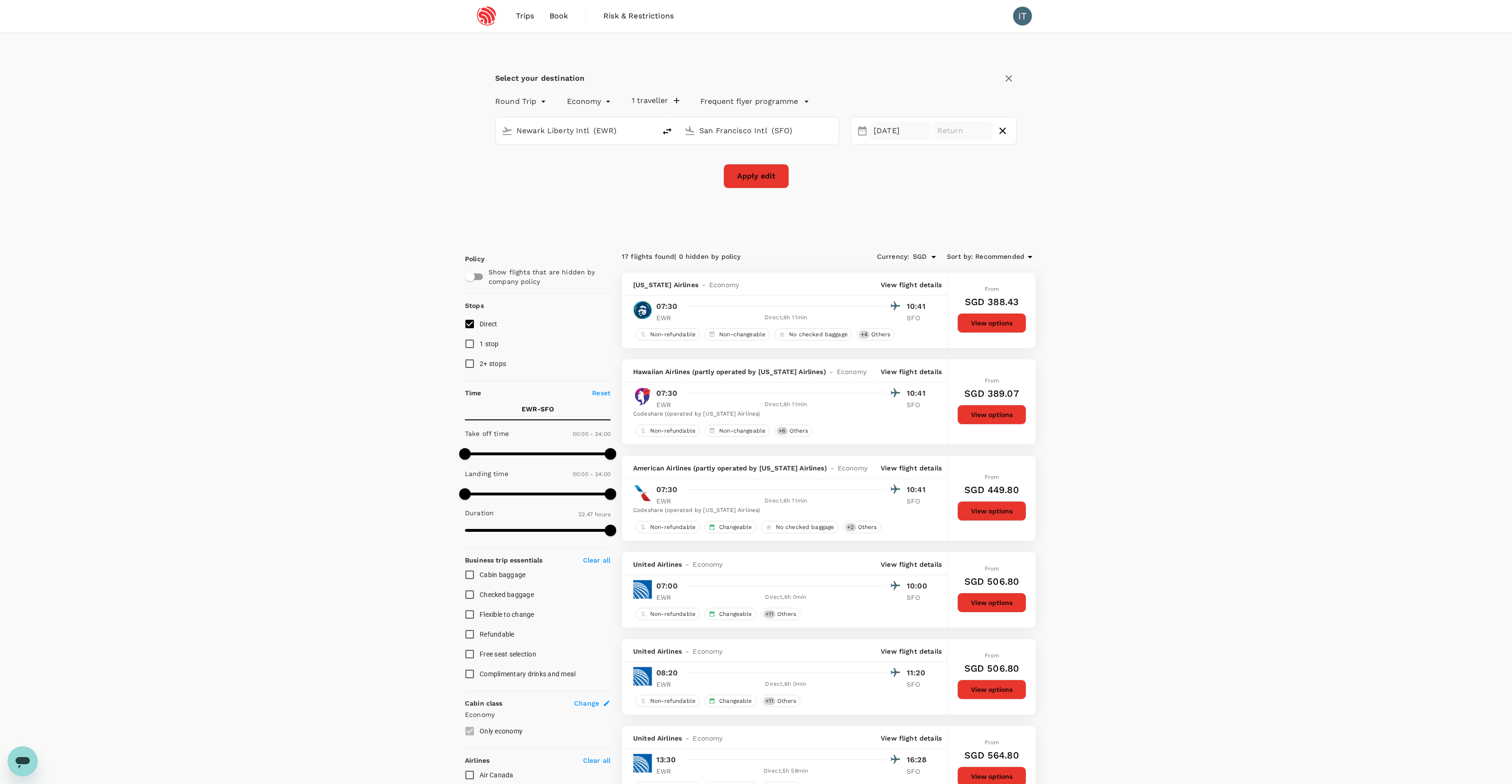
click at [868, 127] on div "[DATE]" at bounding box center [899, 131] width 59 height 18
click at [868, 211] on div "8" at bounding box center [924, 212] width 18 height 18
click at [800, 215] on div "Select your destination Round Trip roundtrip Economy economy 1 traveller Freque…" at bounding box center [756, 135] width 582 height 205
click at [777, 185] on button "Apply edit" at bounding box center [756, 176] width 66 height 25
click at [776, 182] on button "Apply edit" at bounding box center [756, 176] width 66 height 25
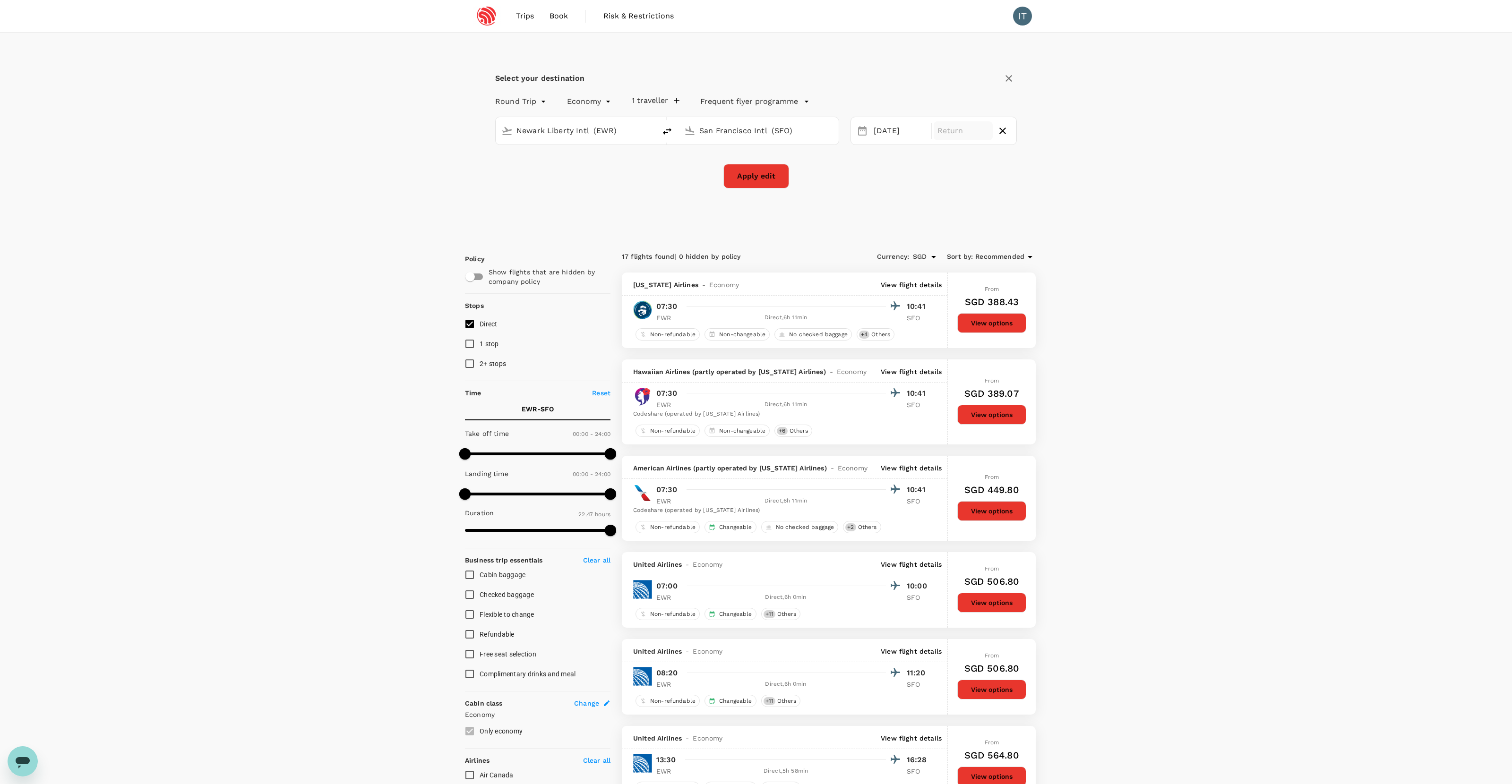
click at [595, 200] on div "Select your destination Round Trip roundtrip Economy economy 1 traveller Freque…" at bounding box center [756, 135] width 582 height 205
click at [868, 133] on div "08 Oct" at bounding box center [899, 131] width 59 height 18
click at [868, 212] on div "9" at bounding box center [942, 212] width 18 height 18
click at [827, 192] on div "Select your destination Round Trip roundtrip Economy economy 1 traveller Freque…" at bounding box center [756, 135] width 582 height 205
click at [768, 171] on button "Apply edit" at bounding box center [756, 176] width 66 height 25
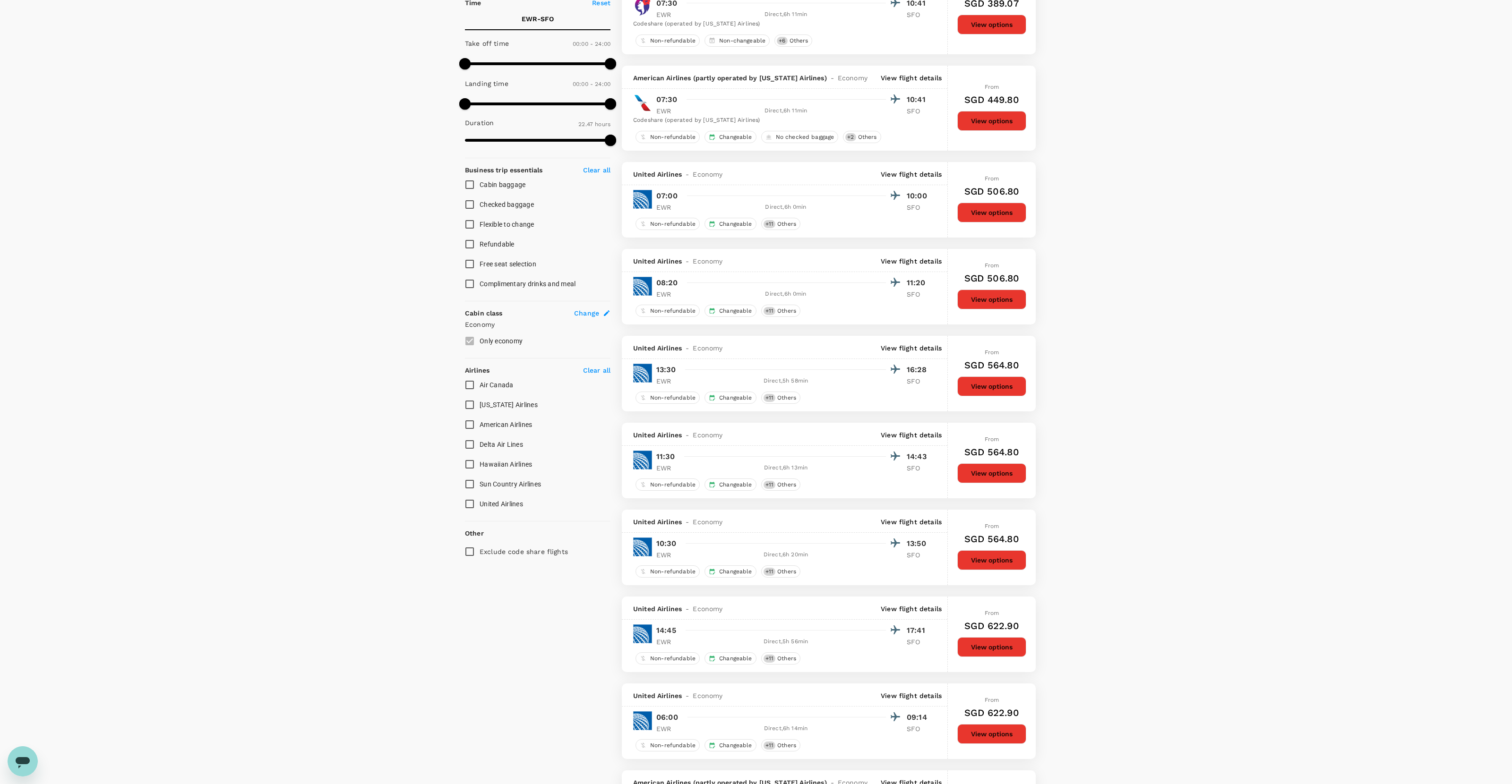
scroll to position [391, 0]
click at [868, 304] on button "View options" at bounding box center [992, 299] width 69 height 20
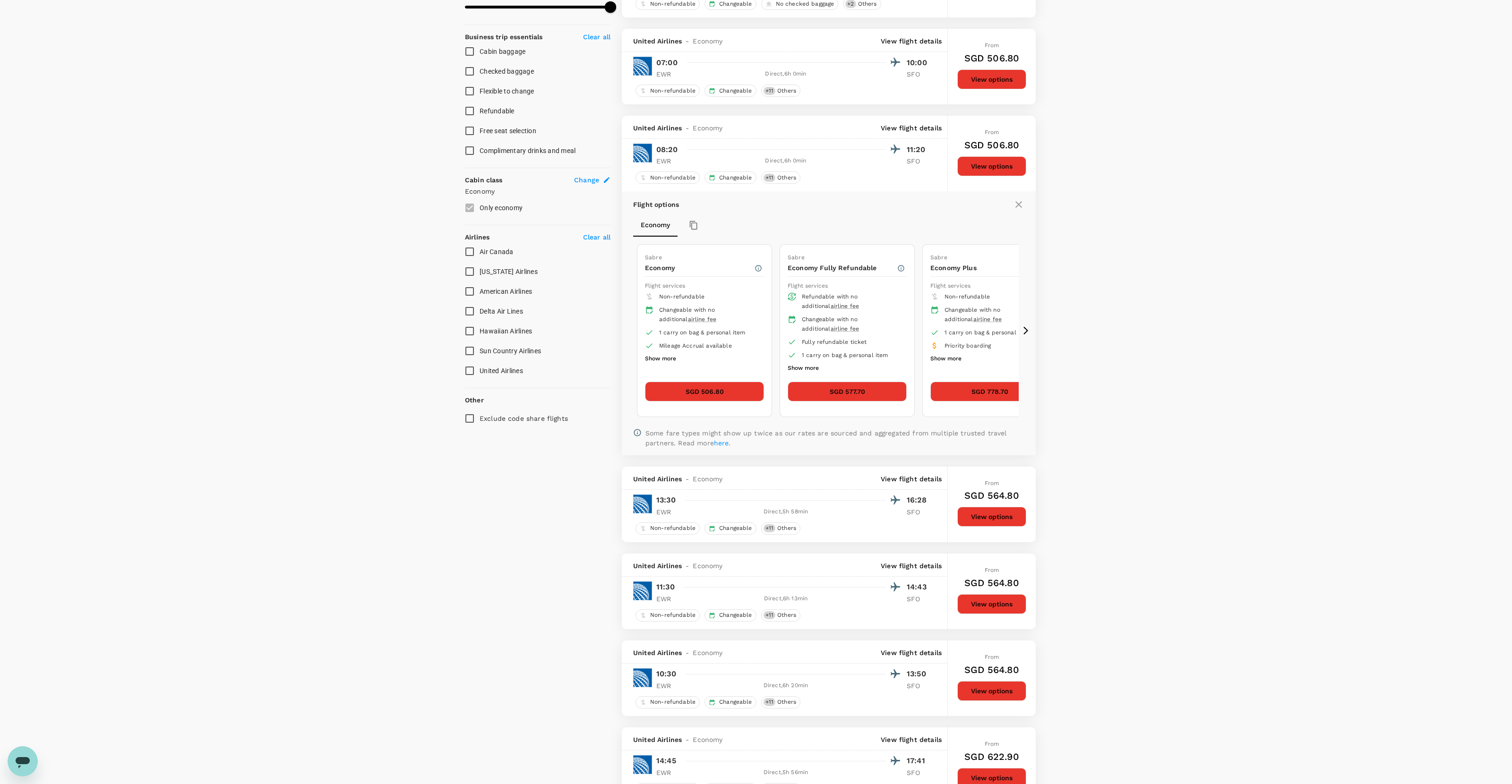
scroll to position [523, 0]
click at [868, 331] on icon at bounding box center [1026, 331] width 9 height 9
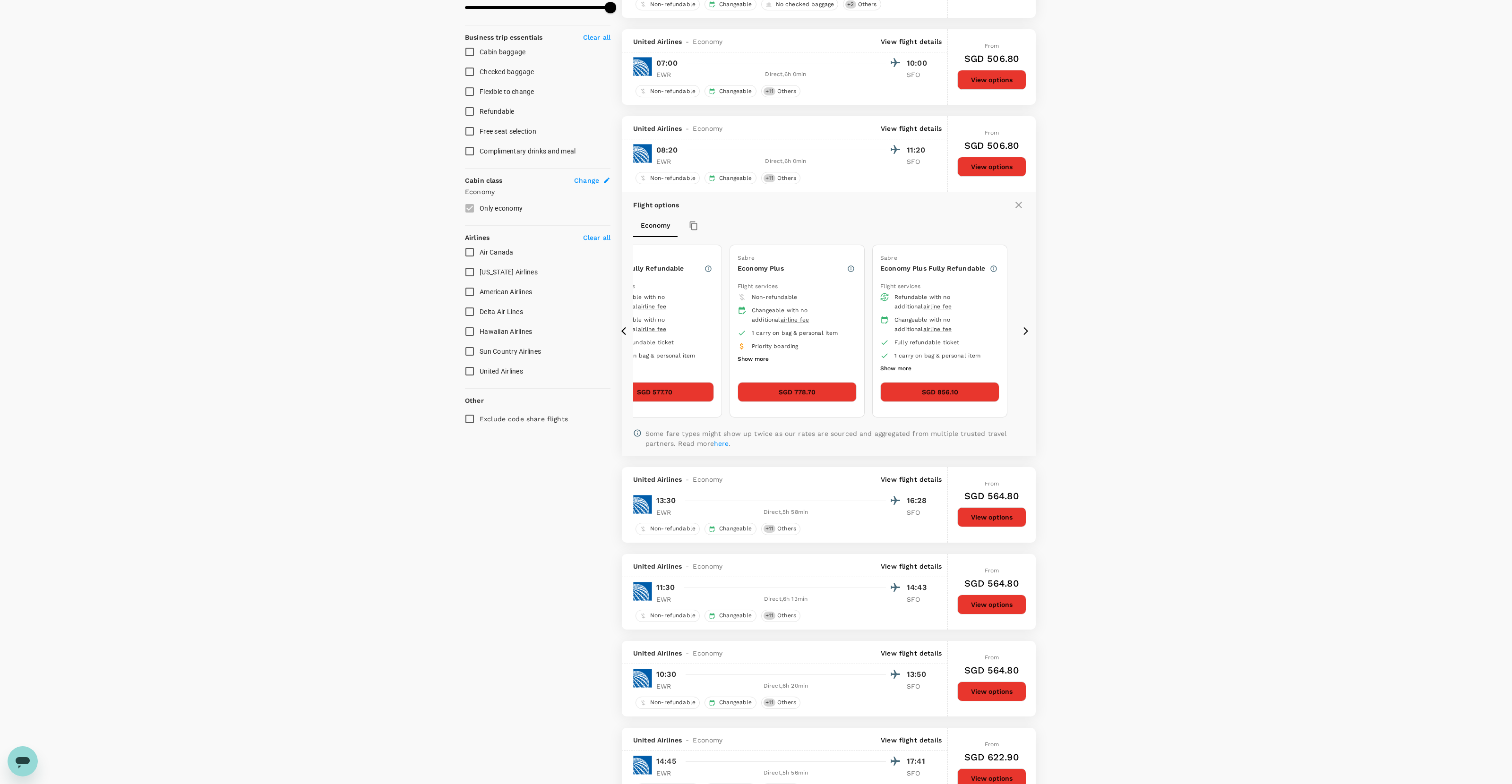
click at [868, 331] on icon at bounding box center [1026, 331] width 9 height 9
click at [630, 336] on icon at bounding box center [626, 331] width 9 height 9
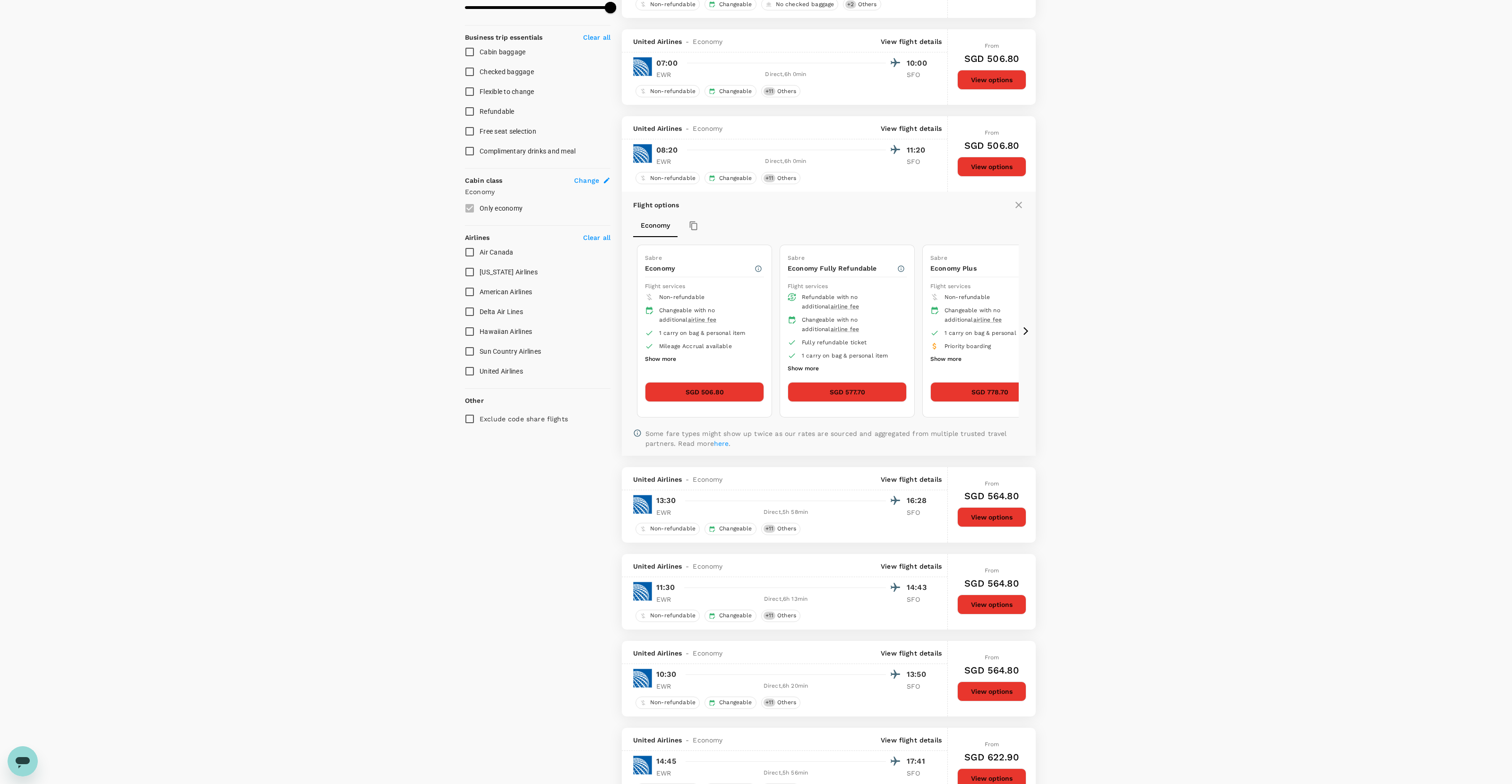
click at [868, 131] on p "View flight details" at bounding box center [912, 129] width 61 height 9
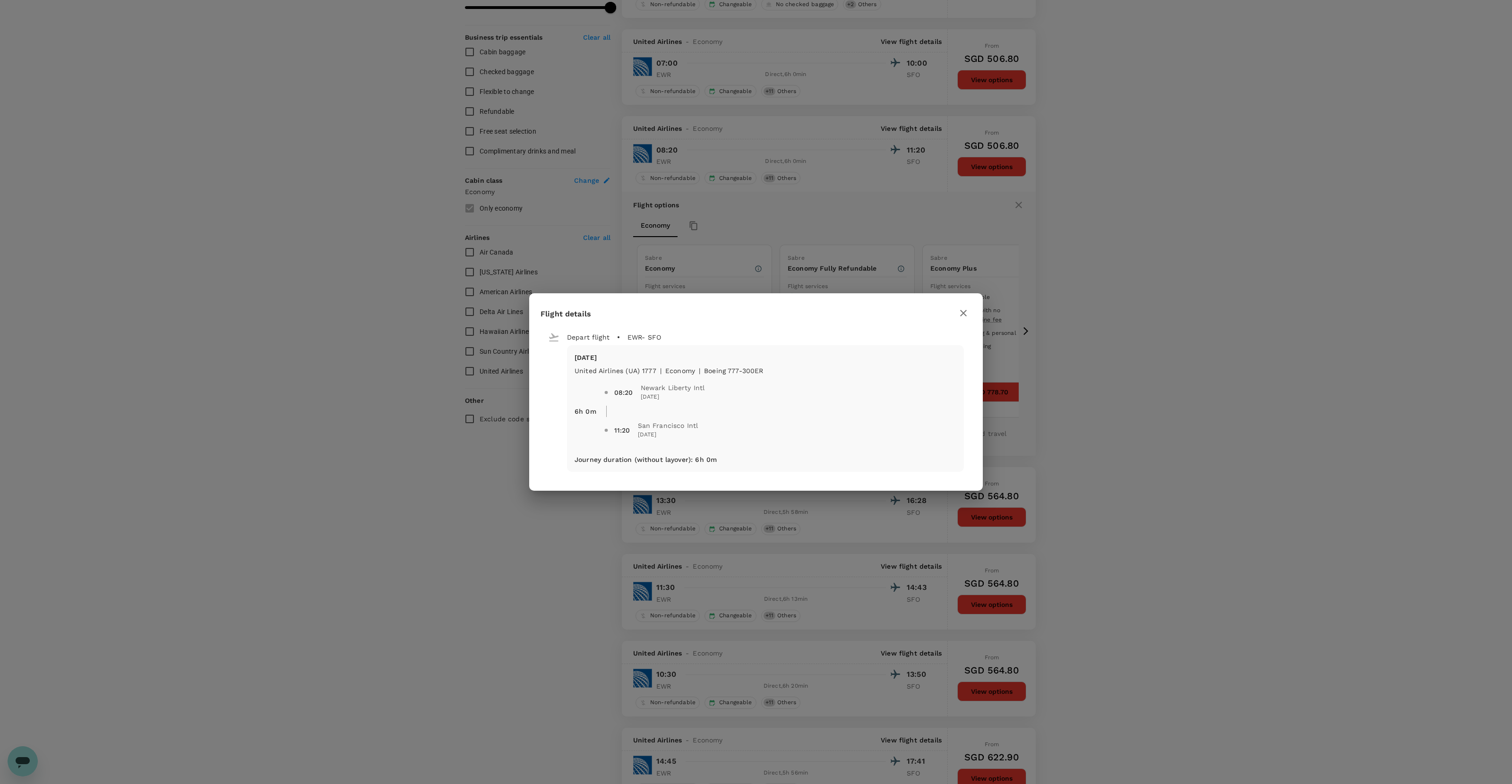
click at [868, 311] on icon "button" at bounding box center [963, 313] width 6 height 6
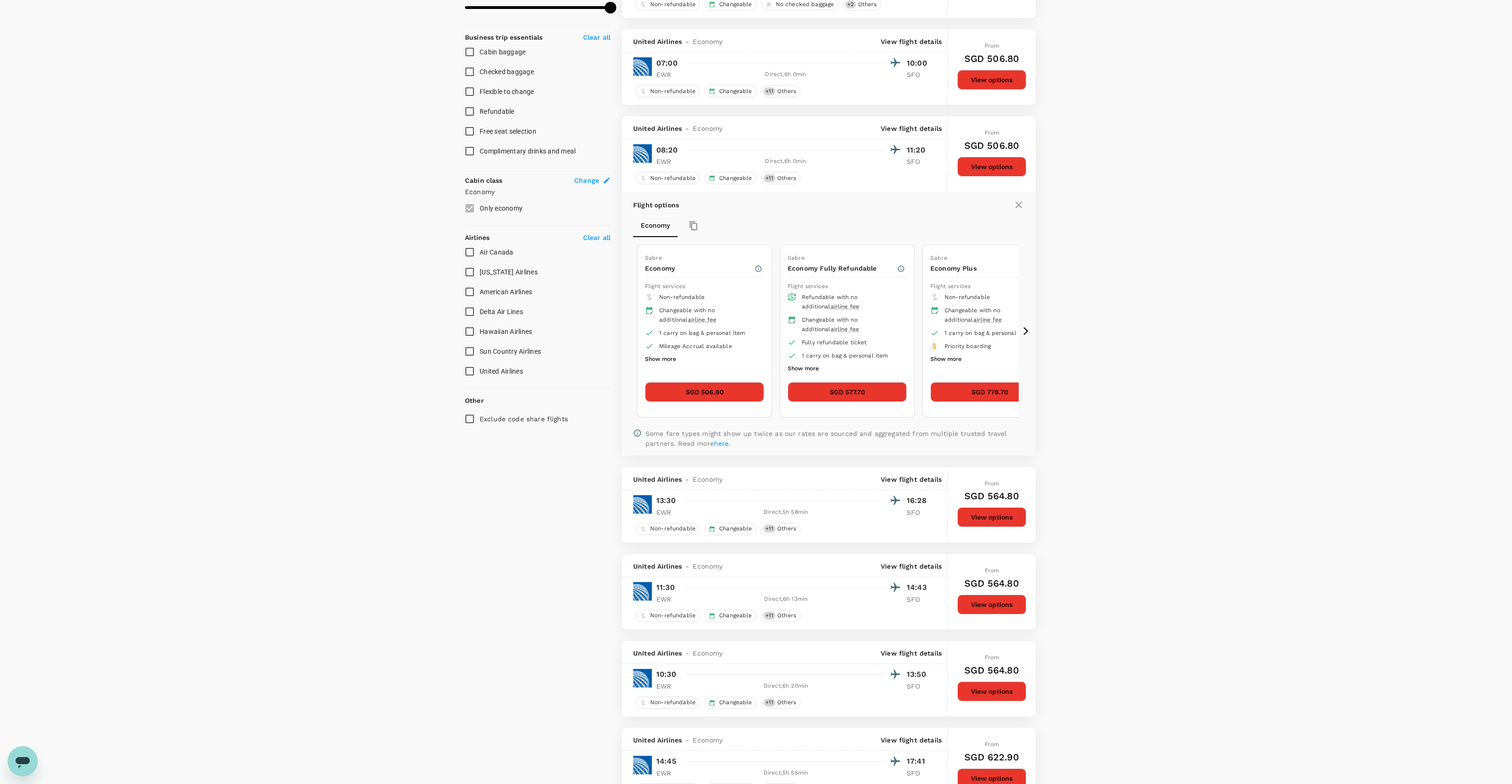
click at [868, 336] on icon at bounding box center [1026, 331] width 9 height 9
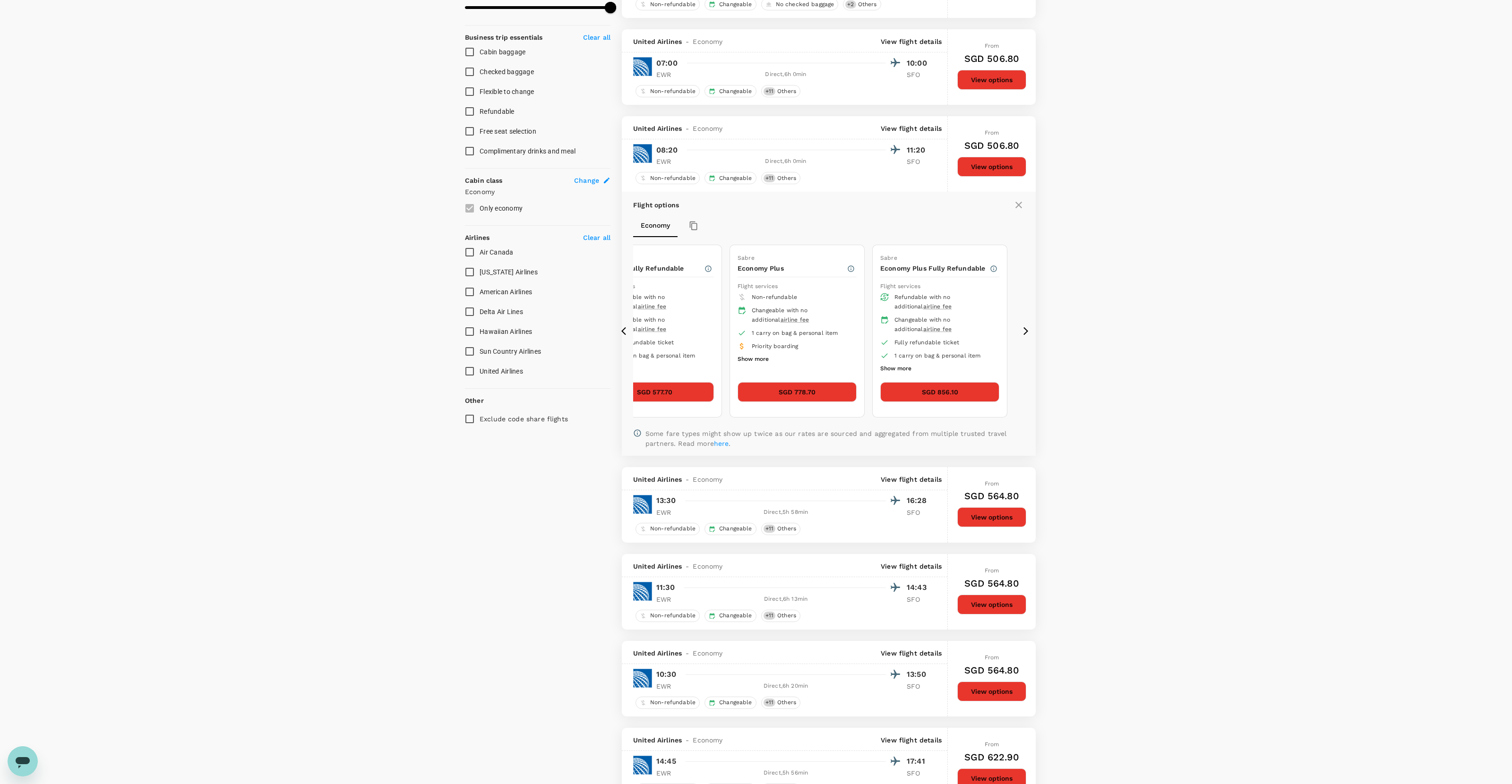
click at [619, 336] on div "17 flights found | 0 hidden by policy Currency : SGD Sort by : Recommended Alas…" at bounding box center [829, 692] width 437 height 1932
click at [625, 336] on icon at bounding box center [626, 331] width 9 height 9
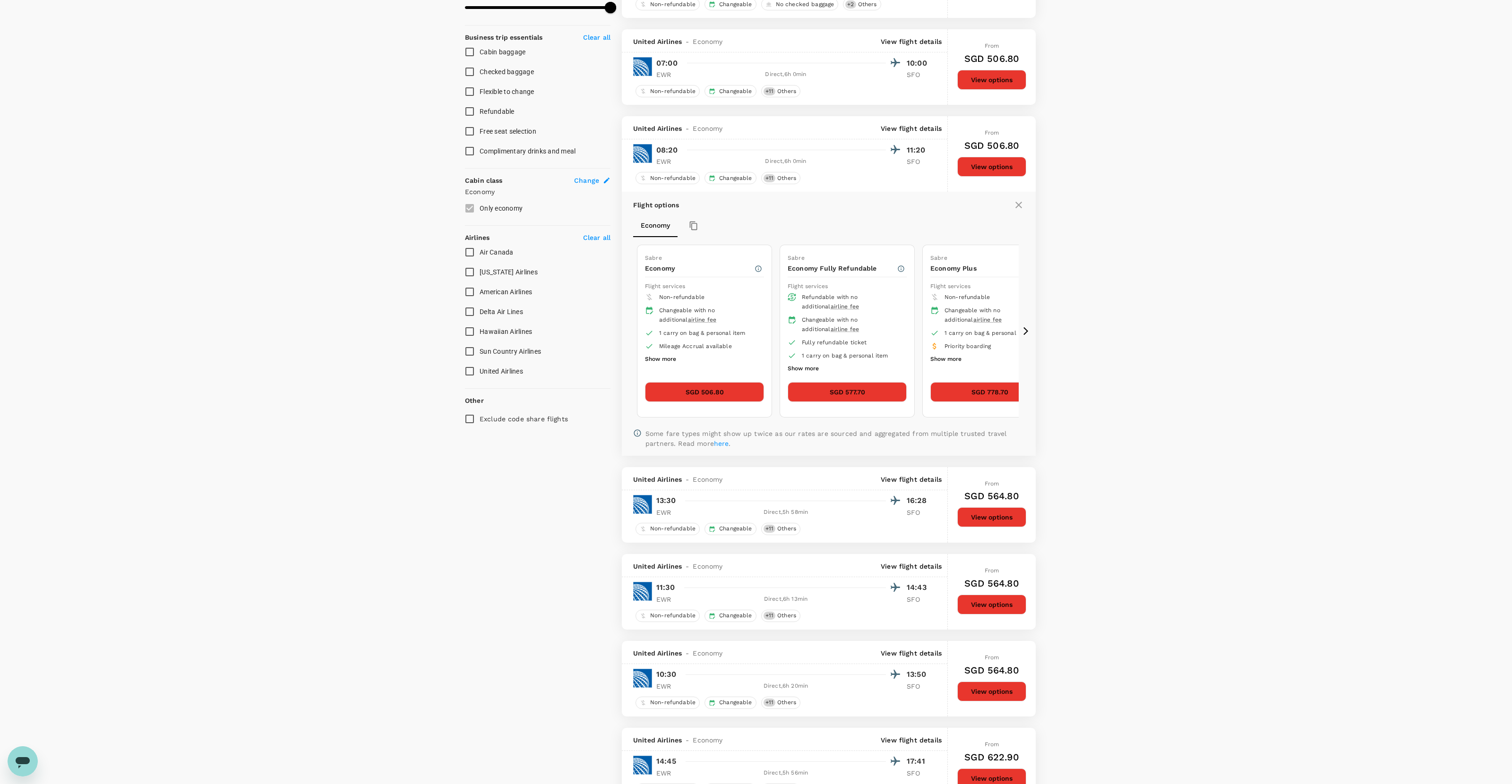
click at [625, 336] on icon at bounding box center [626, 331] width 9 height 9
click at [868, 166] on button "View options" at bounding box center [992, 167] width 69 height 20
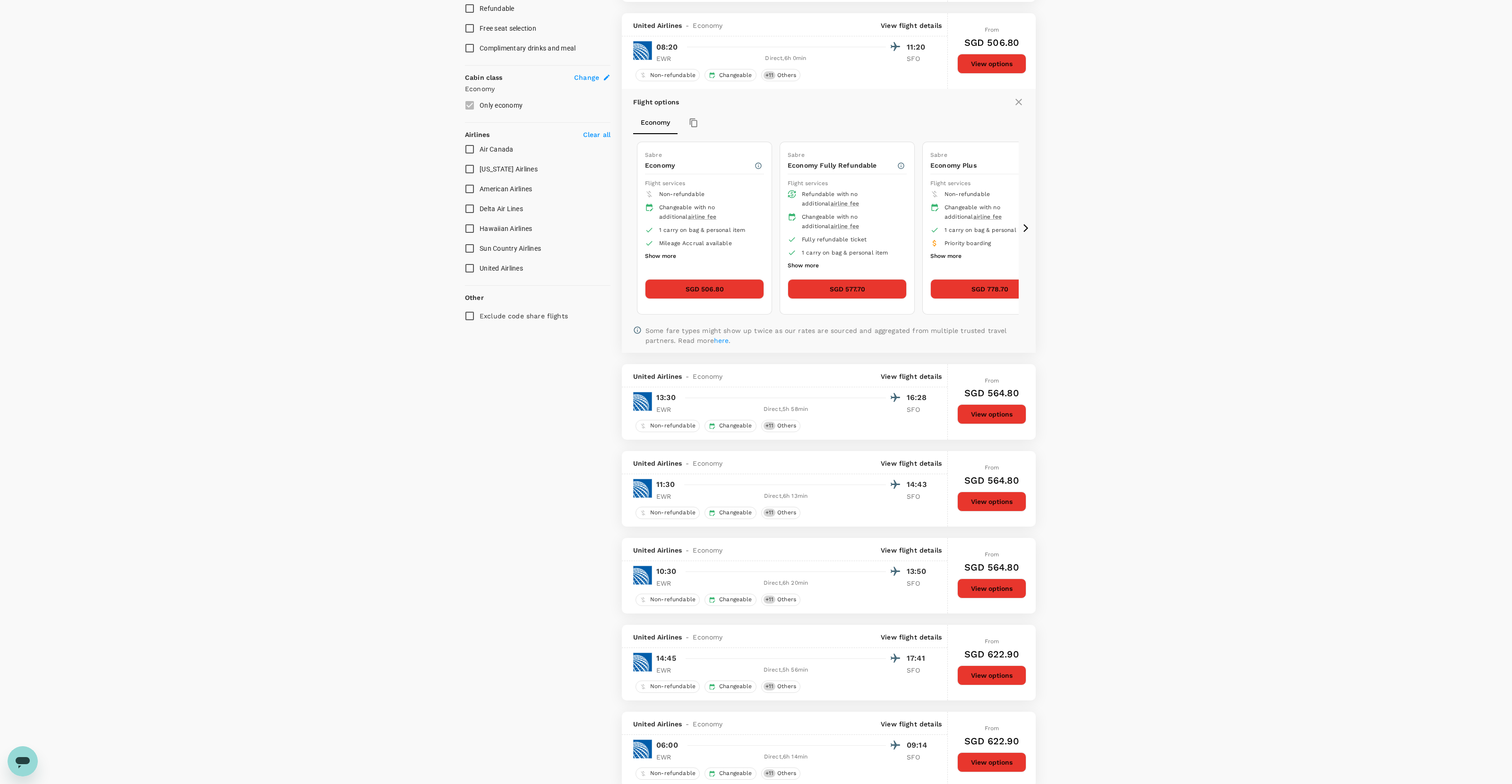
scroll to position [643, 0]
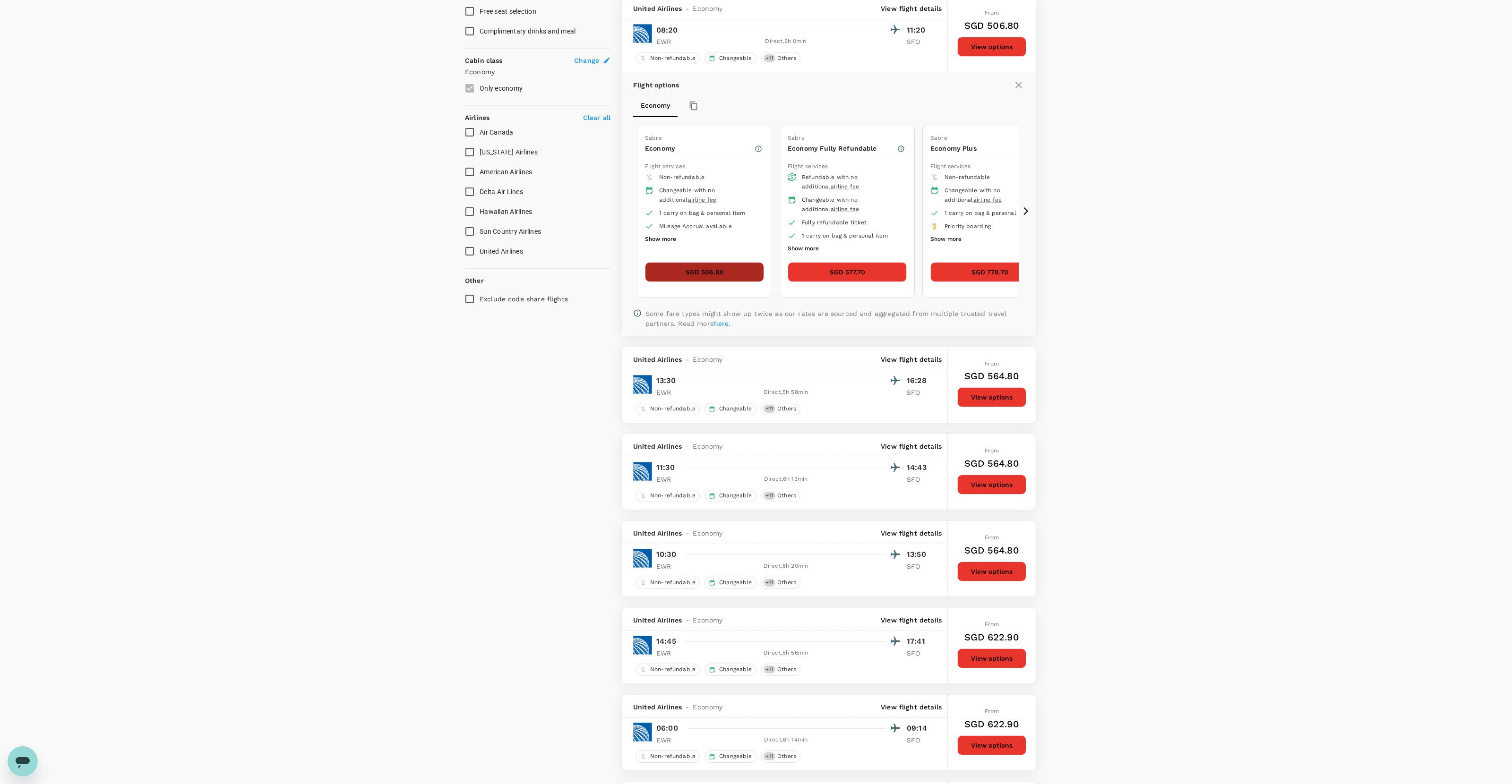
click at [696, 272] on button "SGD 506.80" at bounding box center [704, 272] width 119 height 20
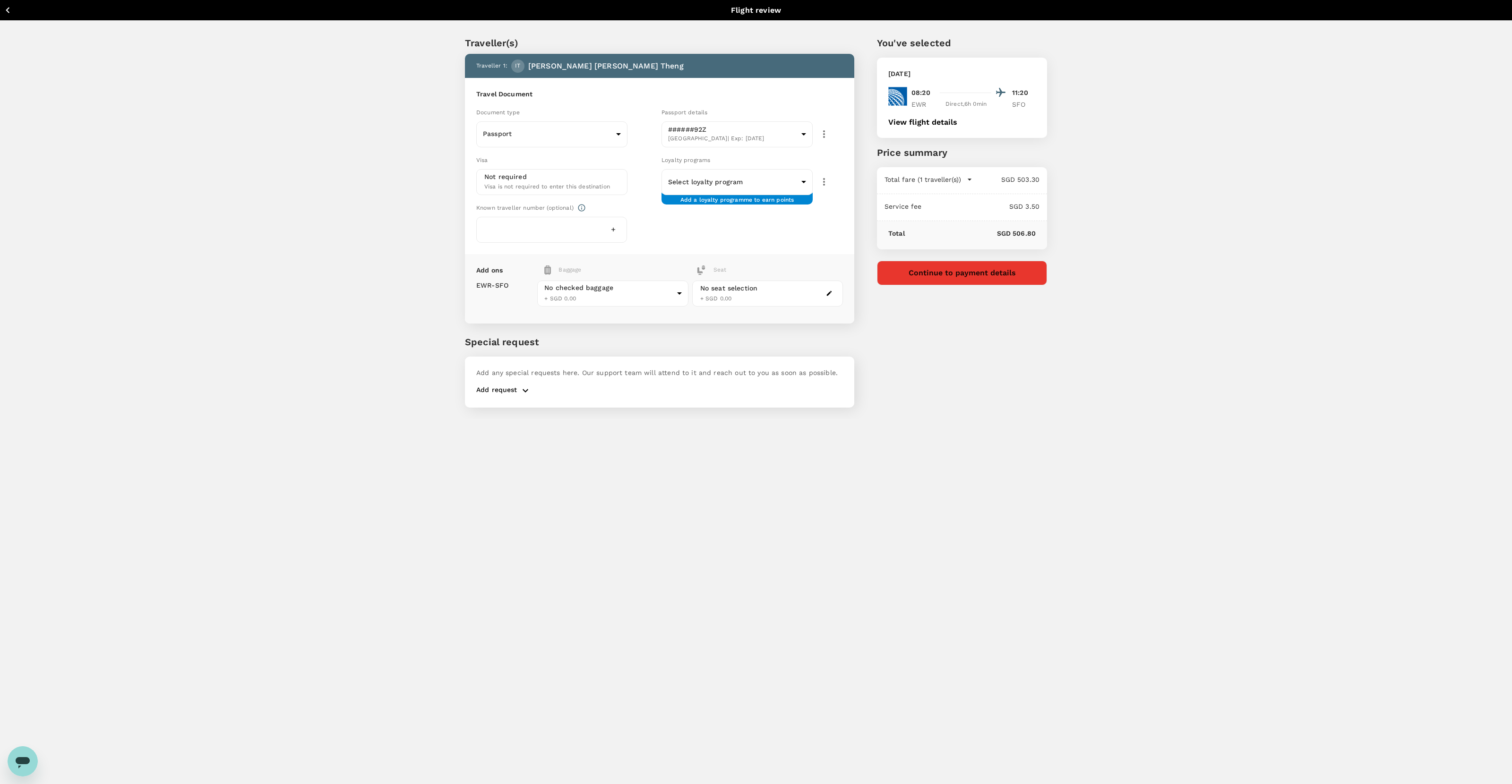
click at [826, 290] on icon "button" at bounding box center [829, 293] width 6 height 6
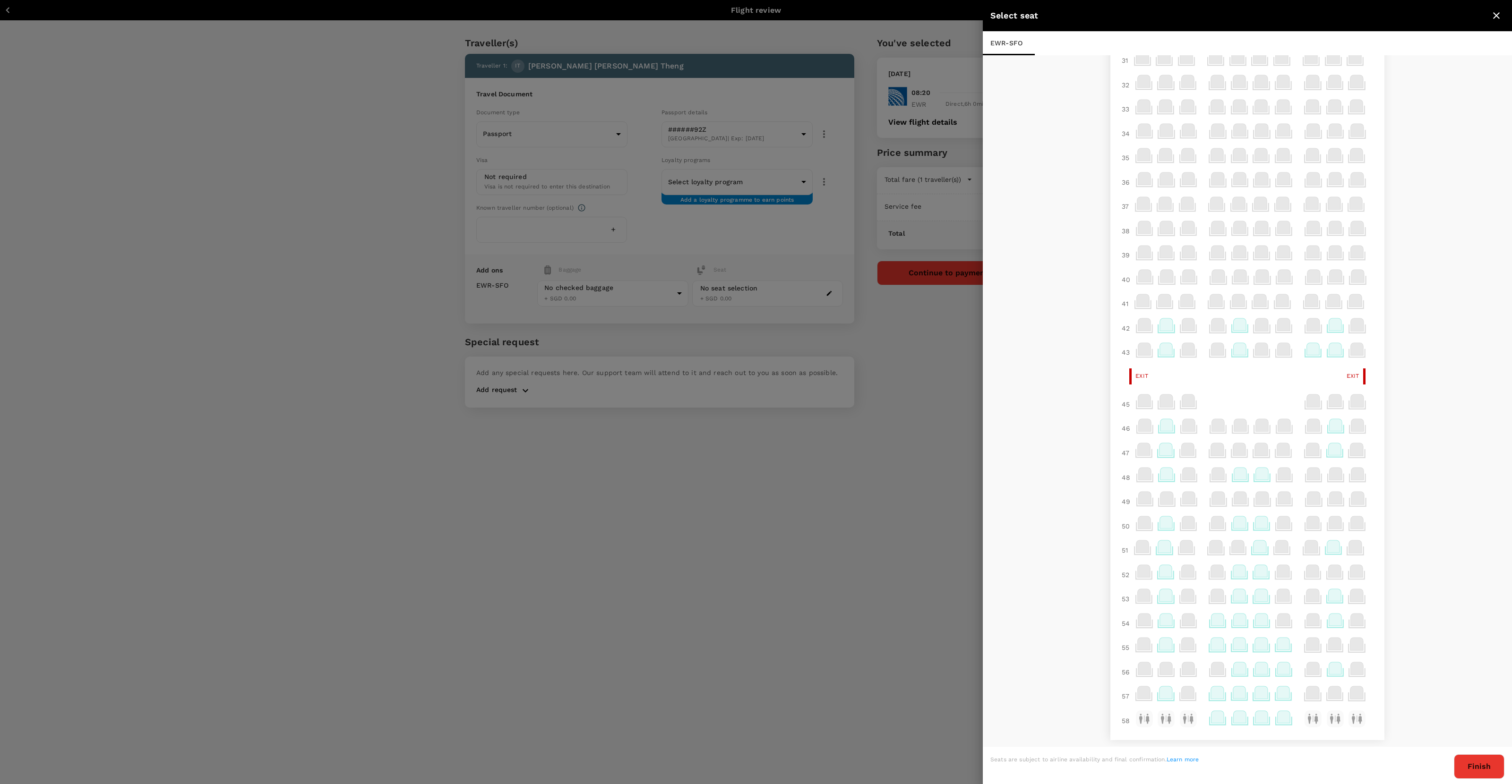
scroll to position [86, 0]
click at [868, 491] on icon at bounding box center [1217, 644] width 13 height 12
click at [868, 491] on icon at bounding box center [1240, 573] width 18 height 18
click at [868, 491] on icon at bounding box center [1218, 620] width 13 height 12
click at [868, 491] on icon at bounding box center [1217, 644] width 13 height 12
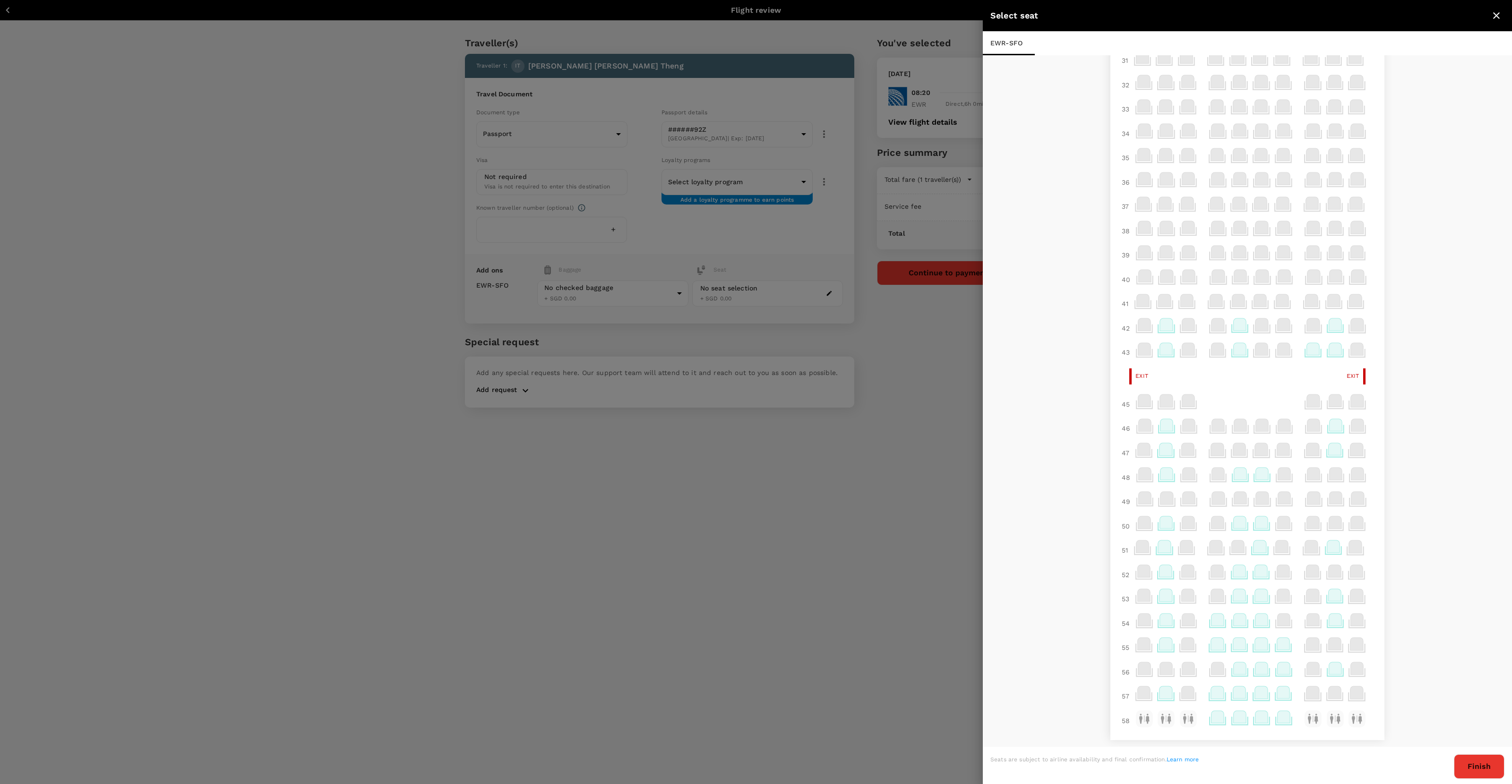
click at [868, 491] on icon at bounding box center [1217, 644] width 13 height 12
click at [868, 491] on div at bounding box center [1372, 526] width 8 height 8
click at [848, 316] on div at bounding box center [756, 392] width 1512 height 784
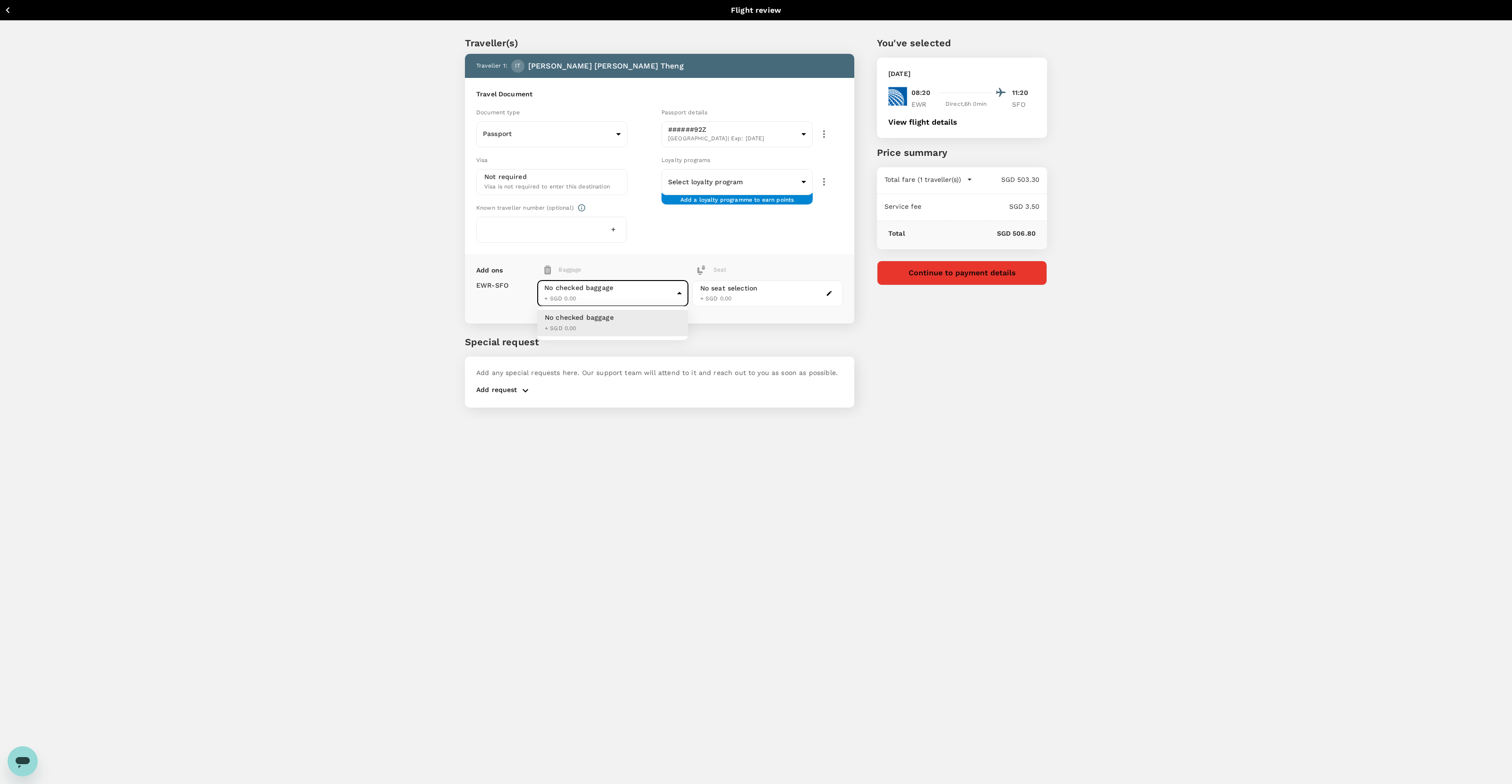
click at [636, 282] on body "Back to flight results Flight review Traveller(s) Traveller 1 : IT Ivan Wen Ron…" at bounding box center [756, 405] width 1512 height 810
click at [636, 282] on div at bounding box center [756, 392] width 1512 height 784
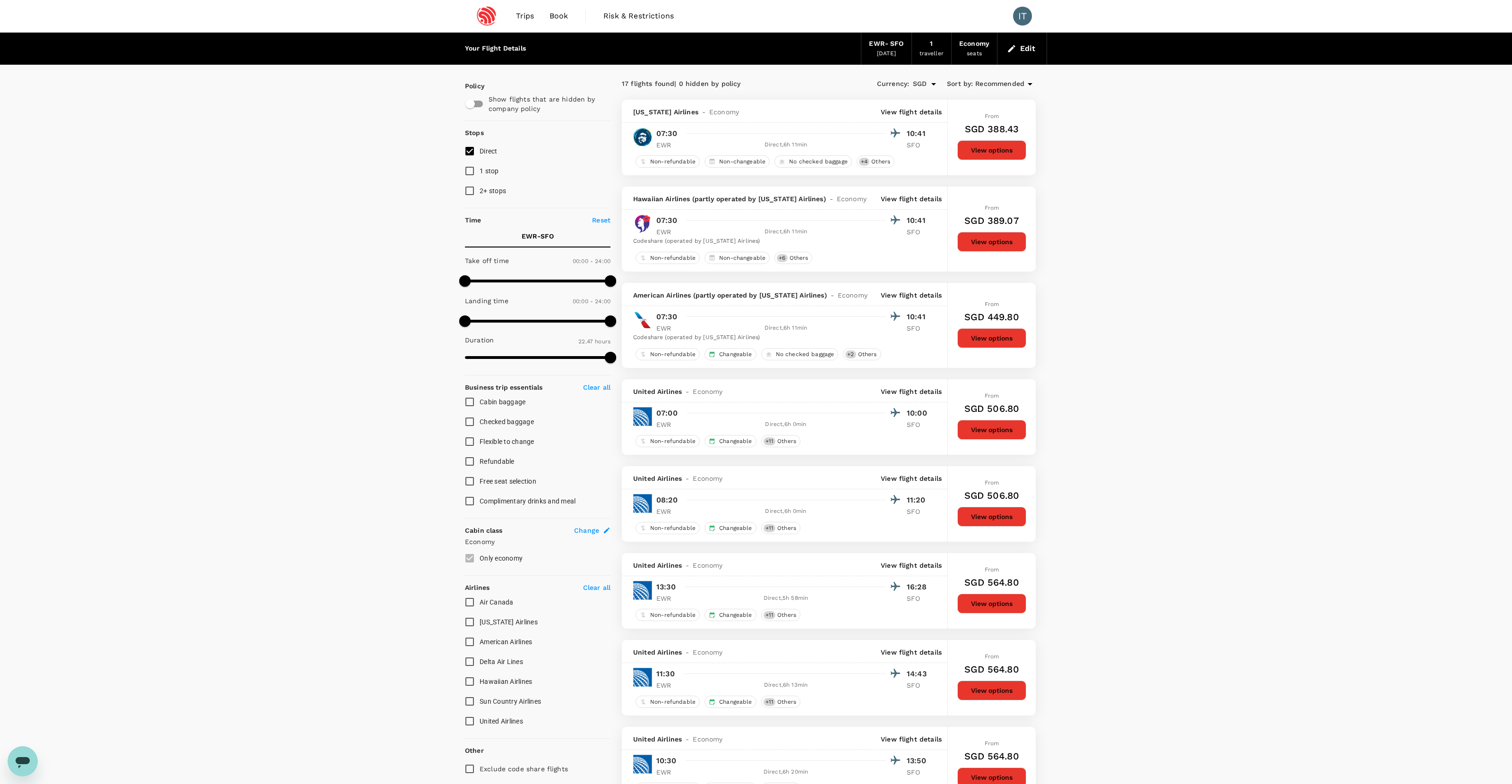
click at [868, 57] on div "09 Oct 2025" at bounding box center [886, 54] width 19 height 9
click at [868, 45] on div "EWR - SFO" at bounding box center [886, 44] width 35 height 11
click at [868, 43] on button "Edit" at bounding box center [1022, 49] width 34 height 15
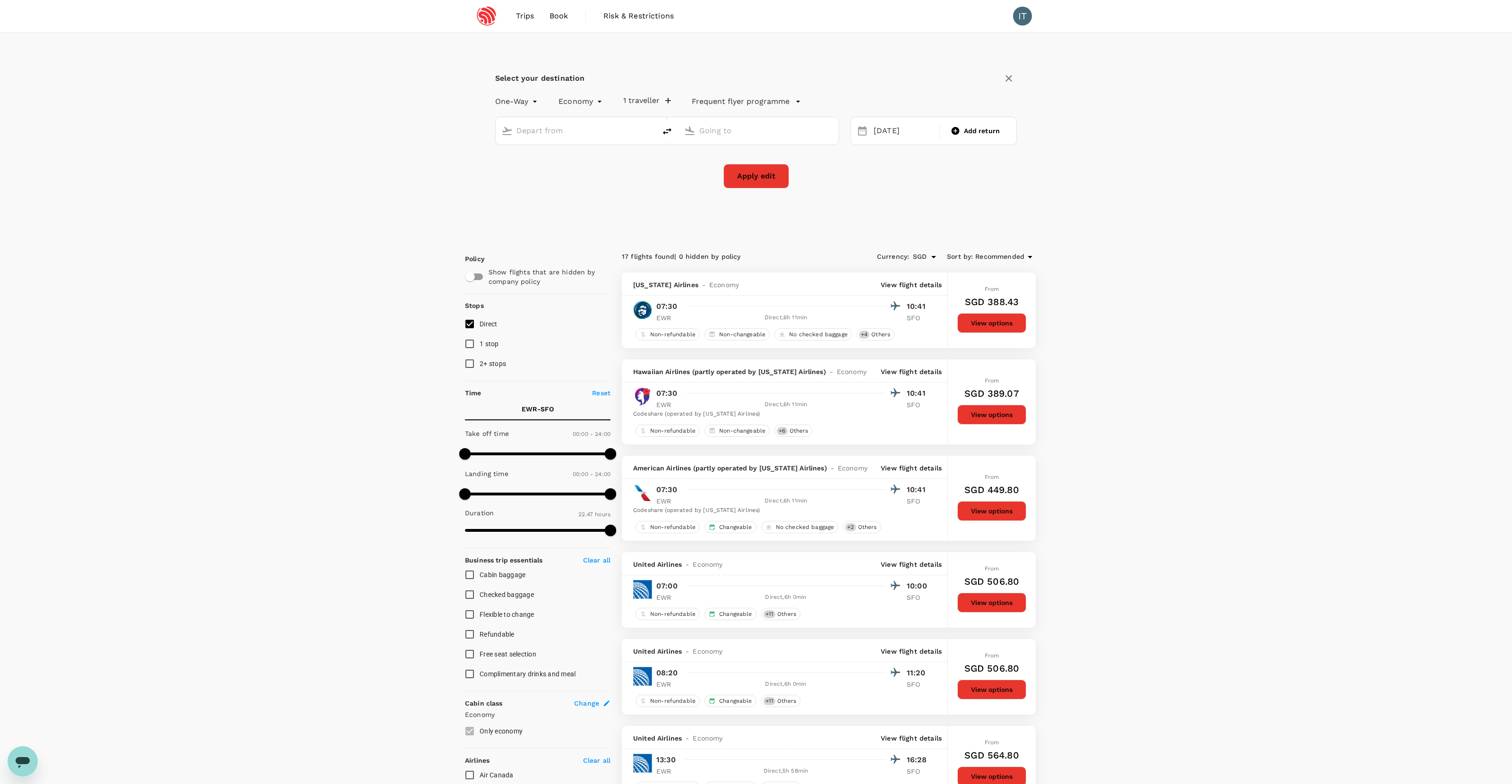
click at [630, 134] on input "text" at bounding box center [576, 130] width 120 height 15
type input "Newark Liberty Intl (EWR)"
type input "San Francisco Intl (SFO)"
click at [666, 127] on icon "delete" at bounding box center [667, 131] width 11 height 11
type input "San Francisco Intl (SFO)"
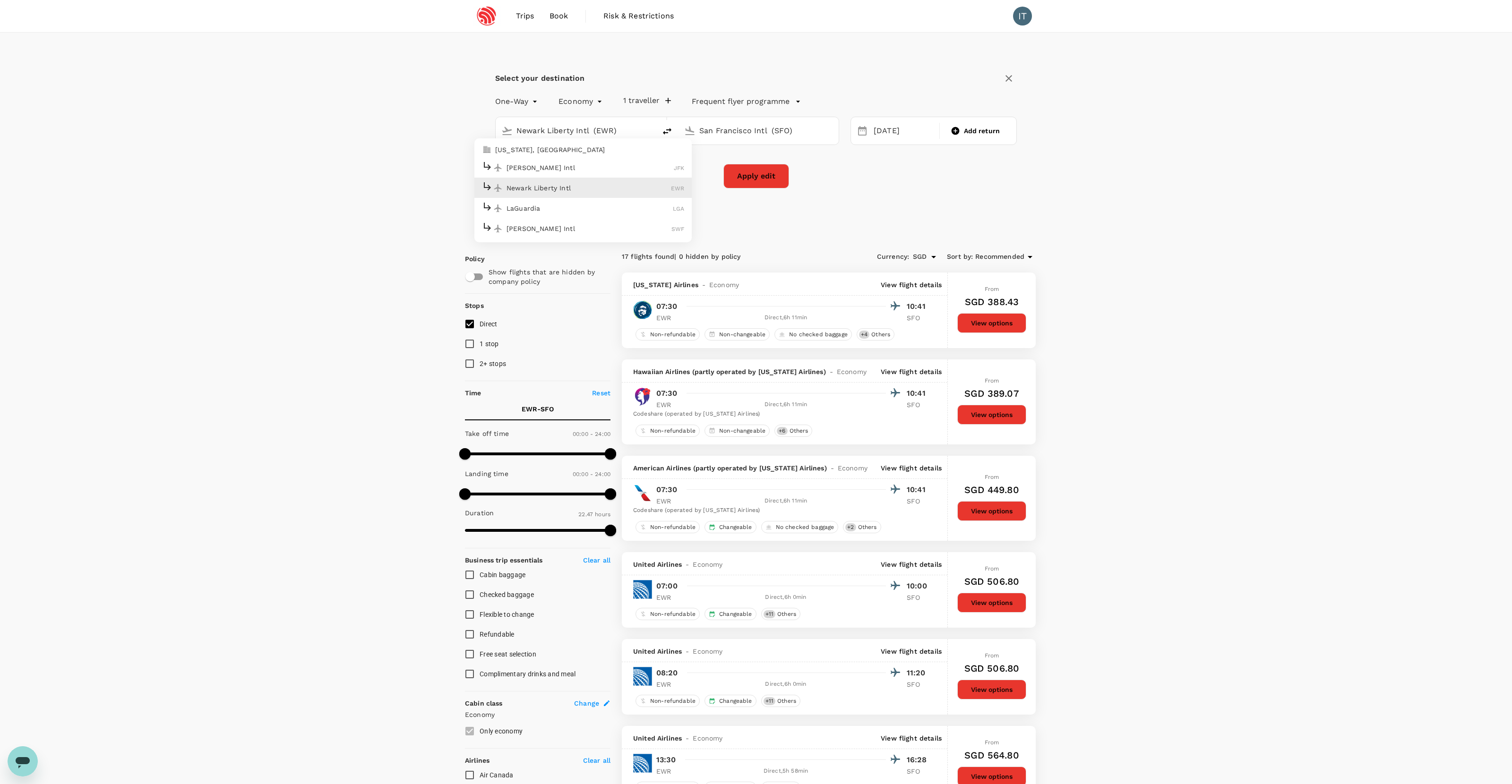
type input "Newark Liberty Intl (EWR)"
click at [722, 133] on input "Newark Liberty Intl (EWR)" at bounding box center [759, 130] width 120 height 15
type input "Newark Liberty Intl (EWR)"
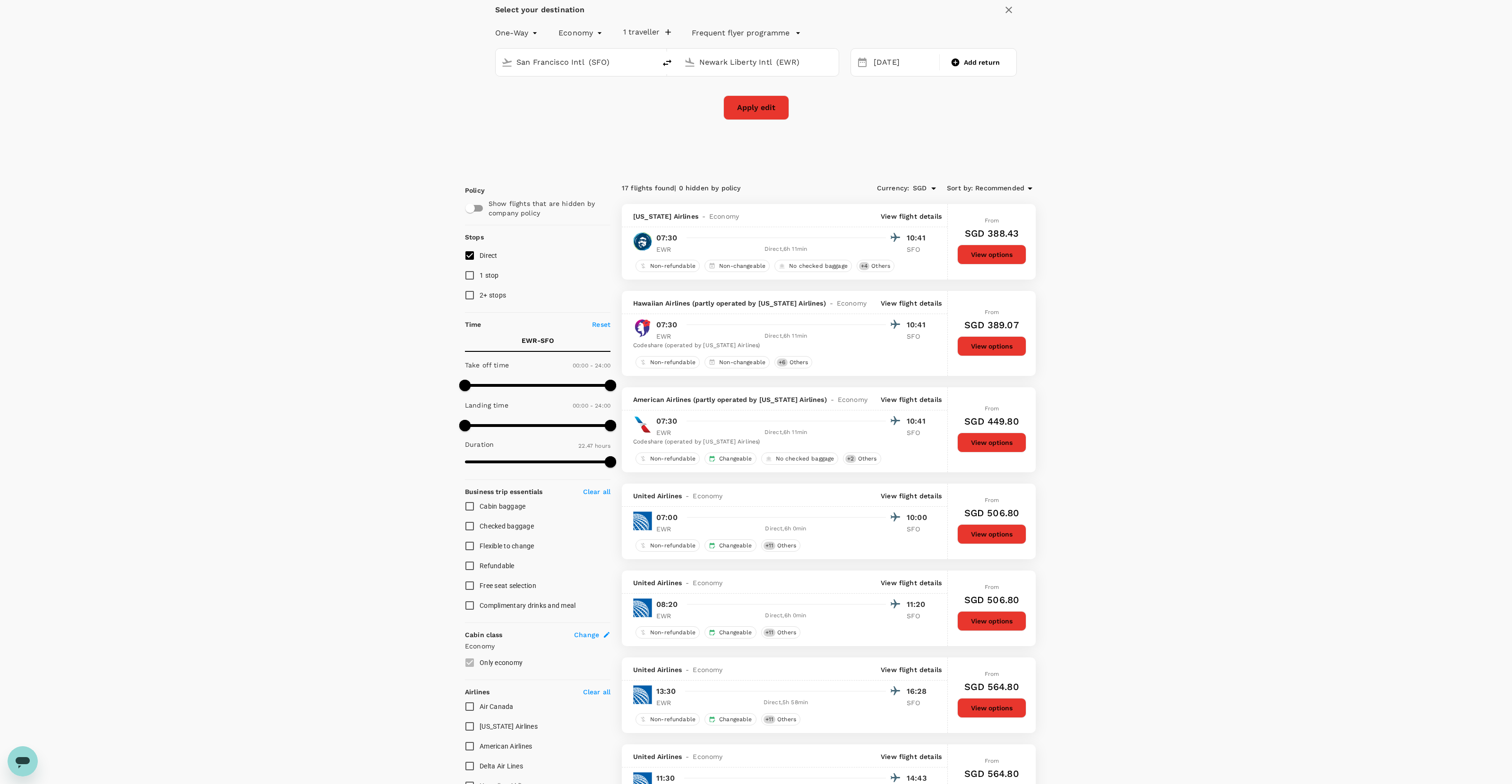
scroll to position [31, 0]
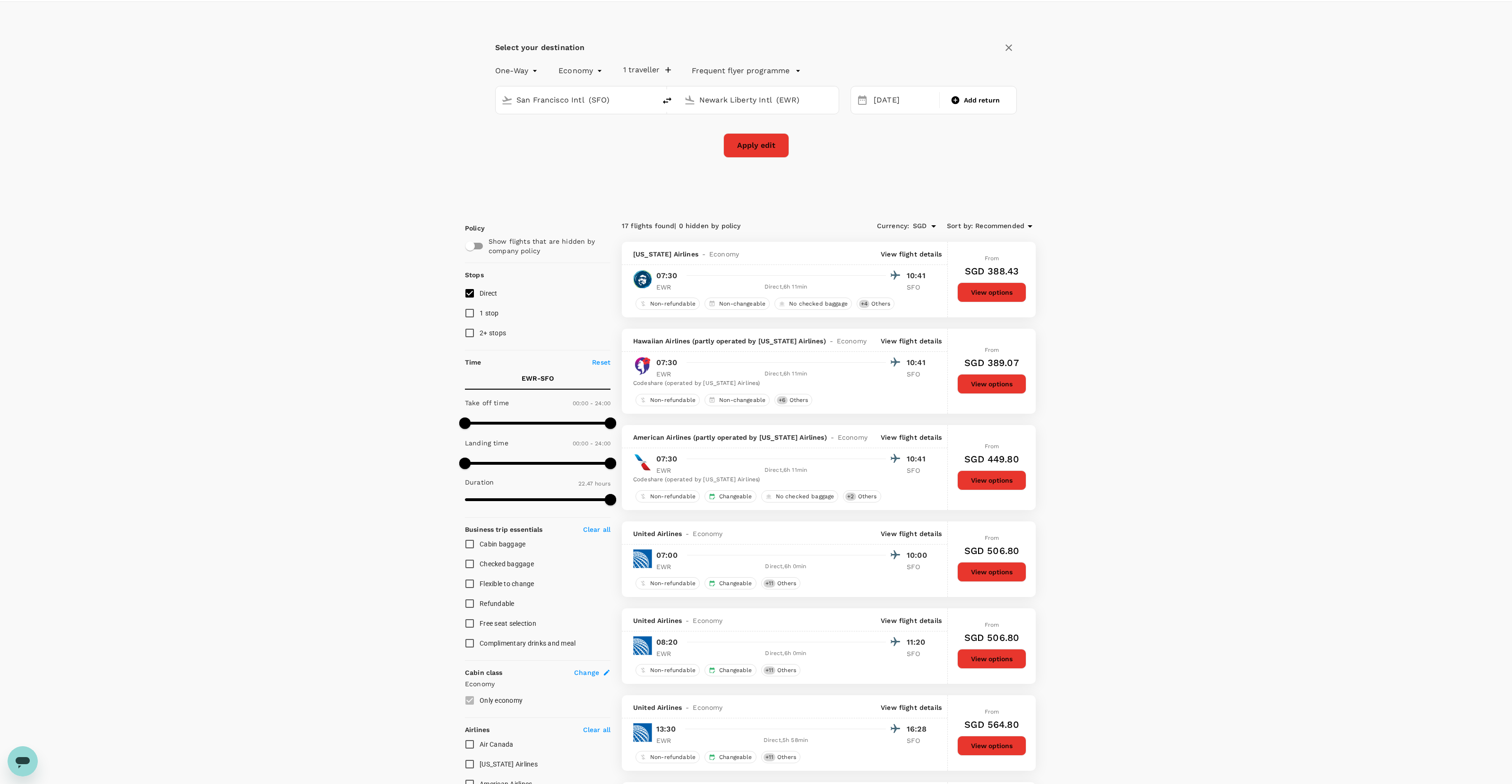
click at [799, 103] on input "Newark Liberty Intl (EWR)" at bounding box center [759, 100] width 120 height 15
click at [767, 134] on p "Singapore Changi" at bounding box center [773, 137] width 168 height 9
type input "Singapore Changi (SIN)"
click at [868, 200] on div "12" at bounding box center [870, 200] width 18 height 18
click at [778, 154] on button "Apply edit" at bounding box center [756, 146] width 66 height 25
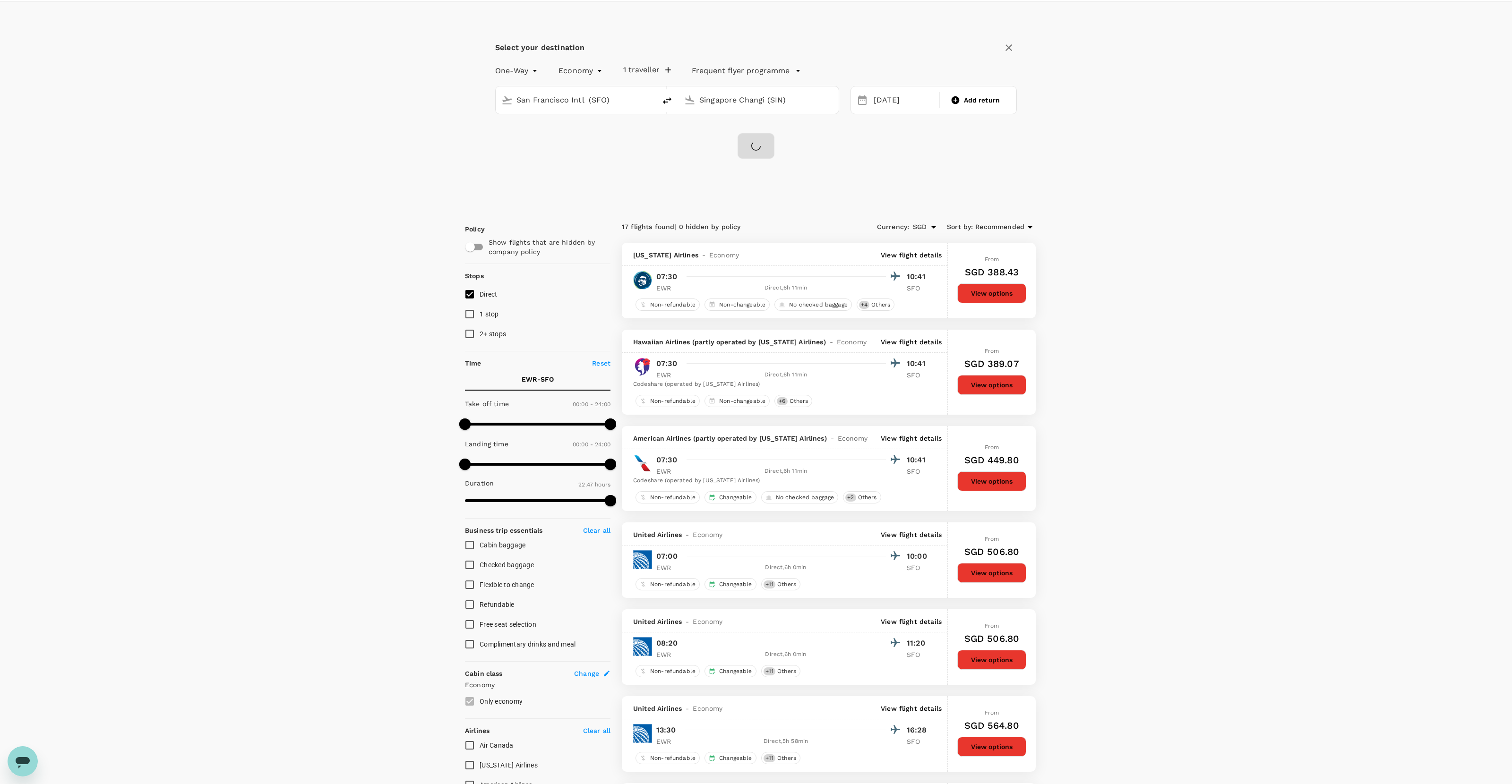
checkbox input "false"
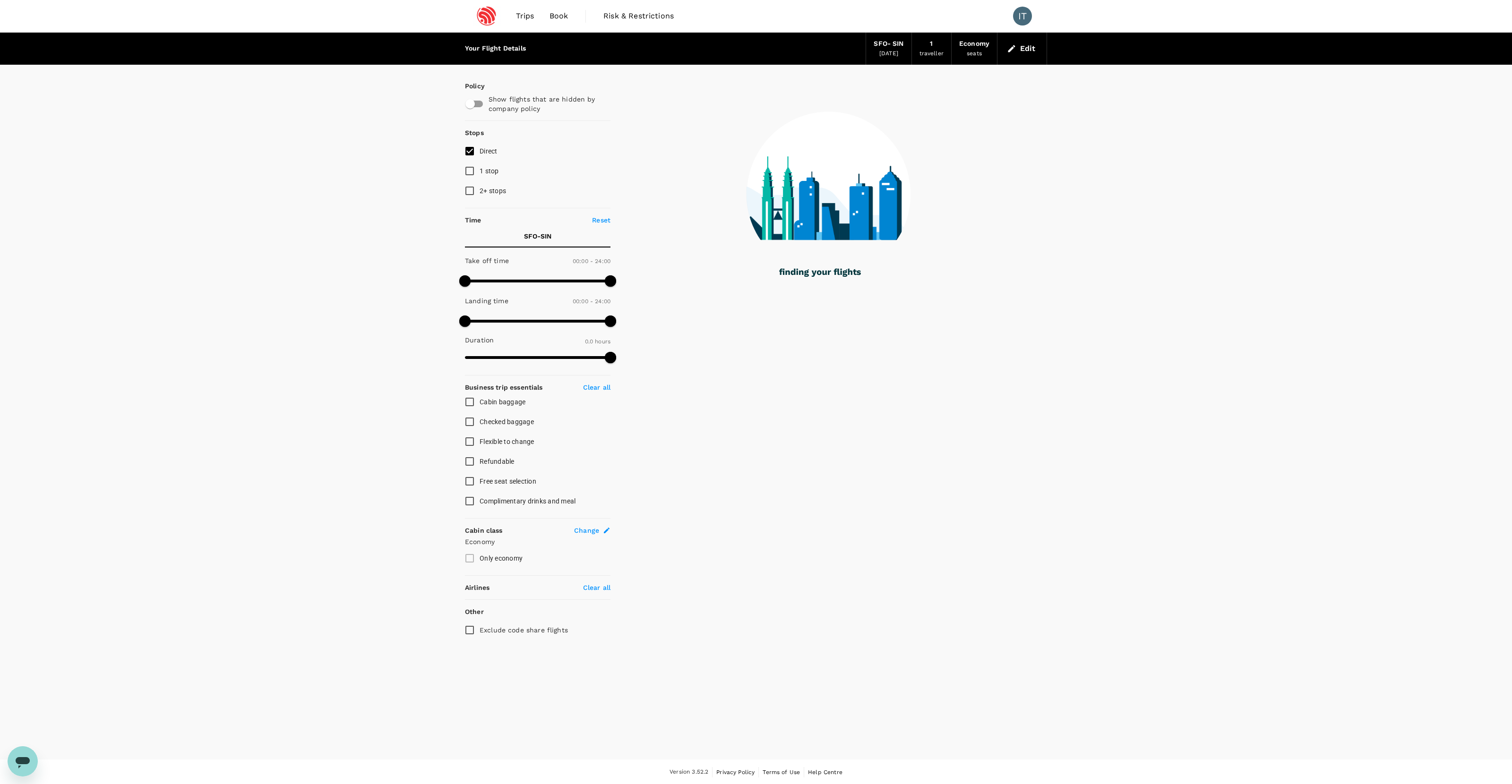
type input "1470"
checkbox input "true"
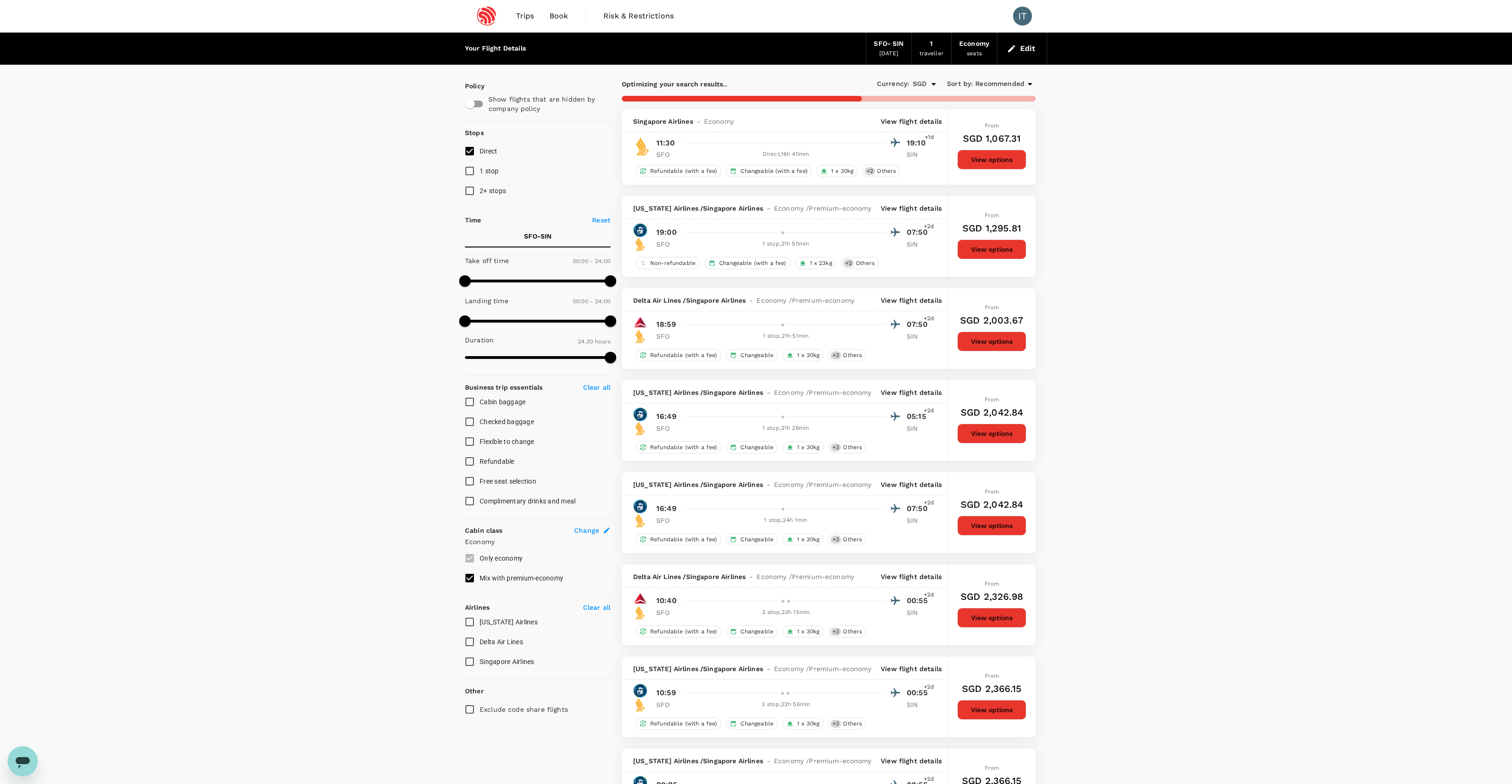
type input "2865"
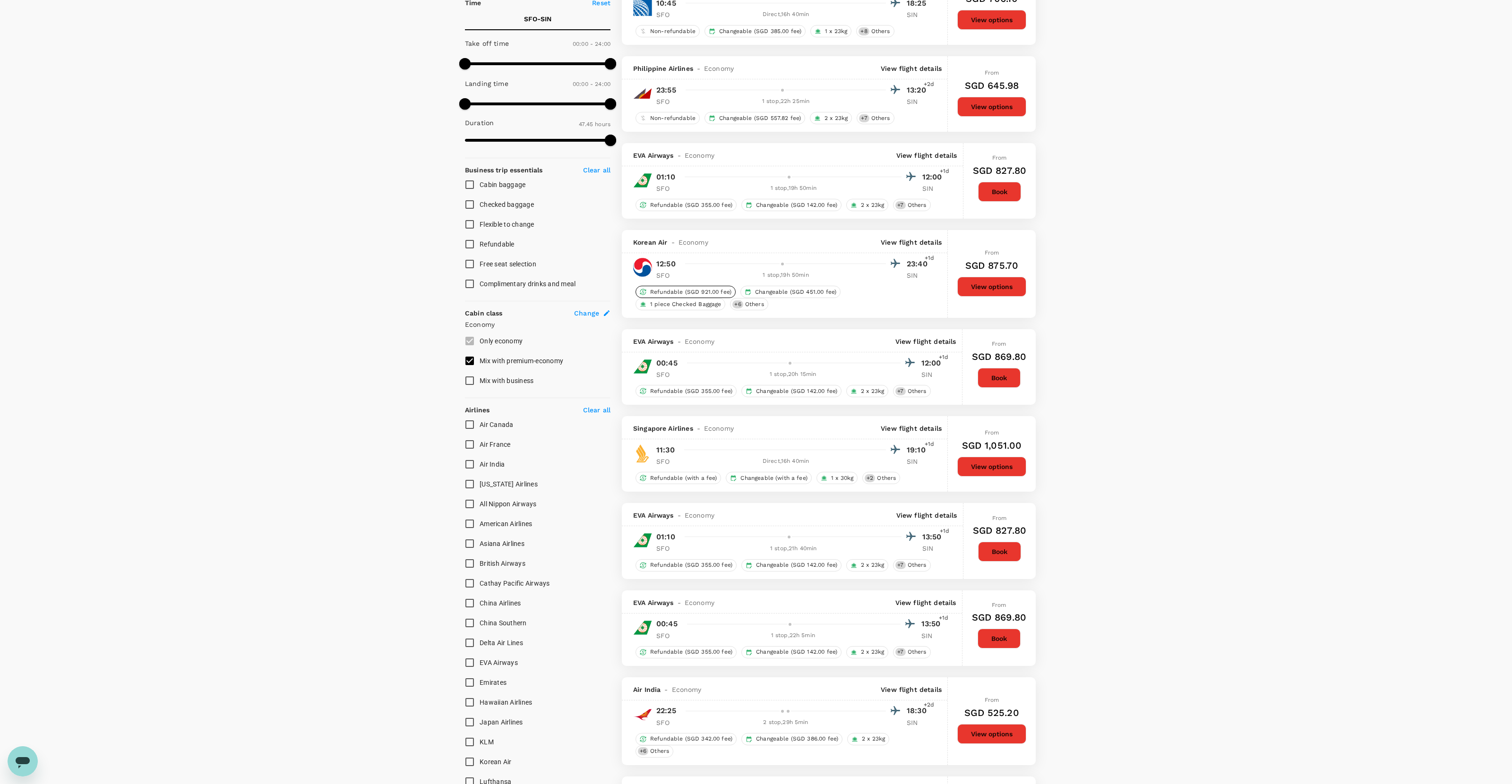
scroll to position [227, 0]
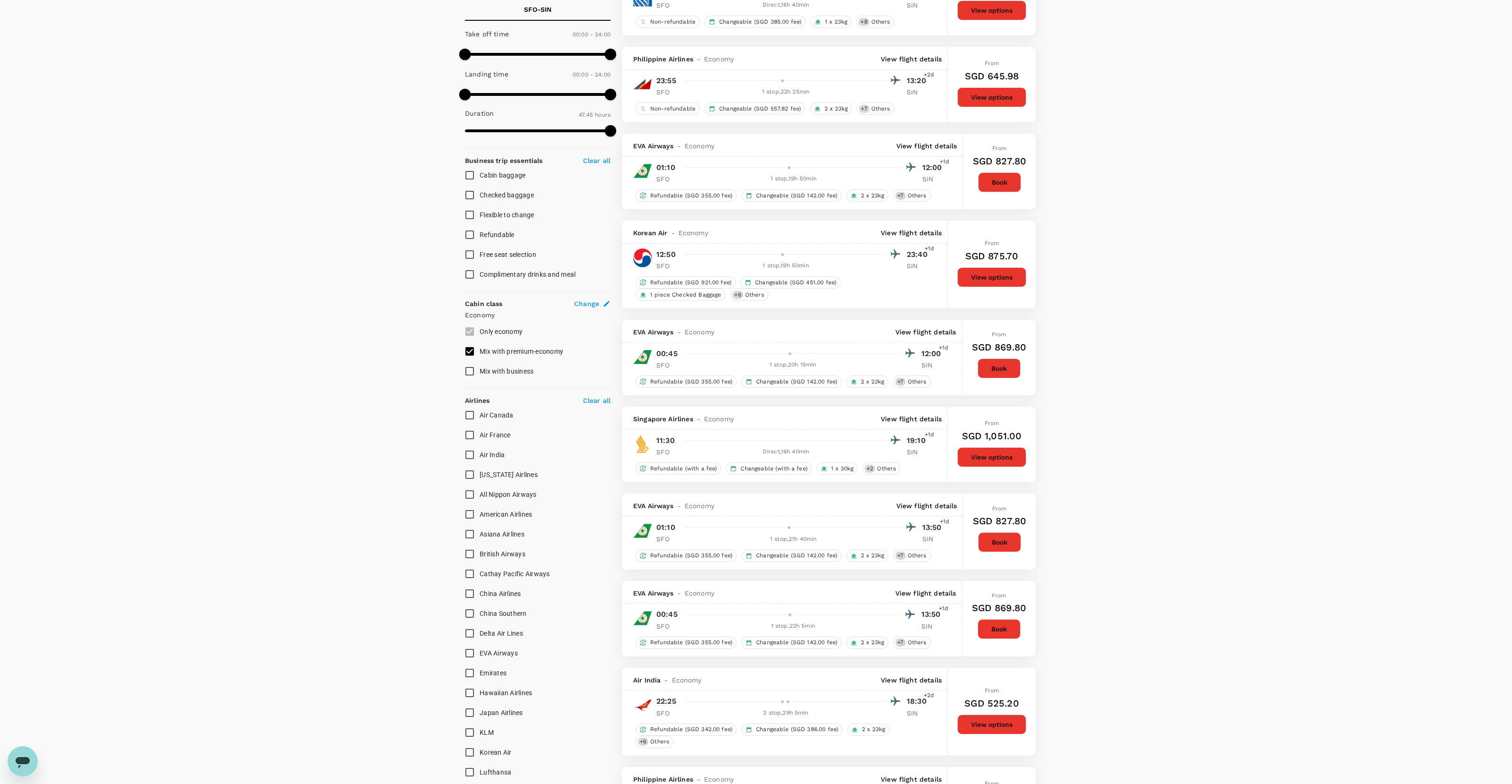
click at [868, 421] on p "View flight details" at bounding box center [912, 419] width 61 height 9
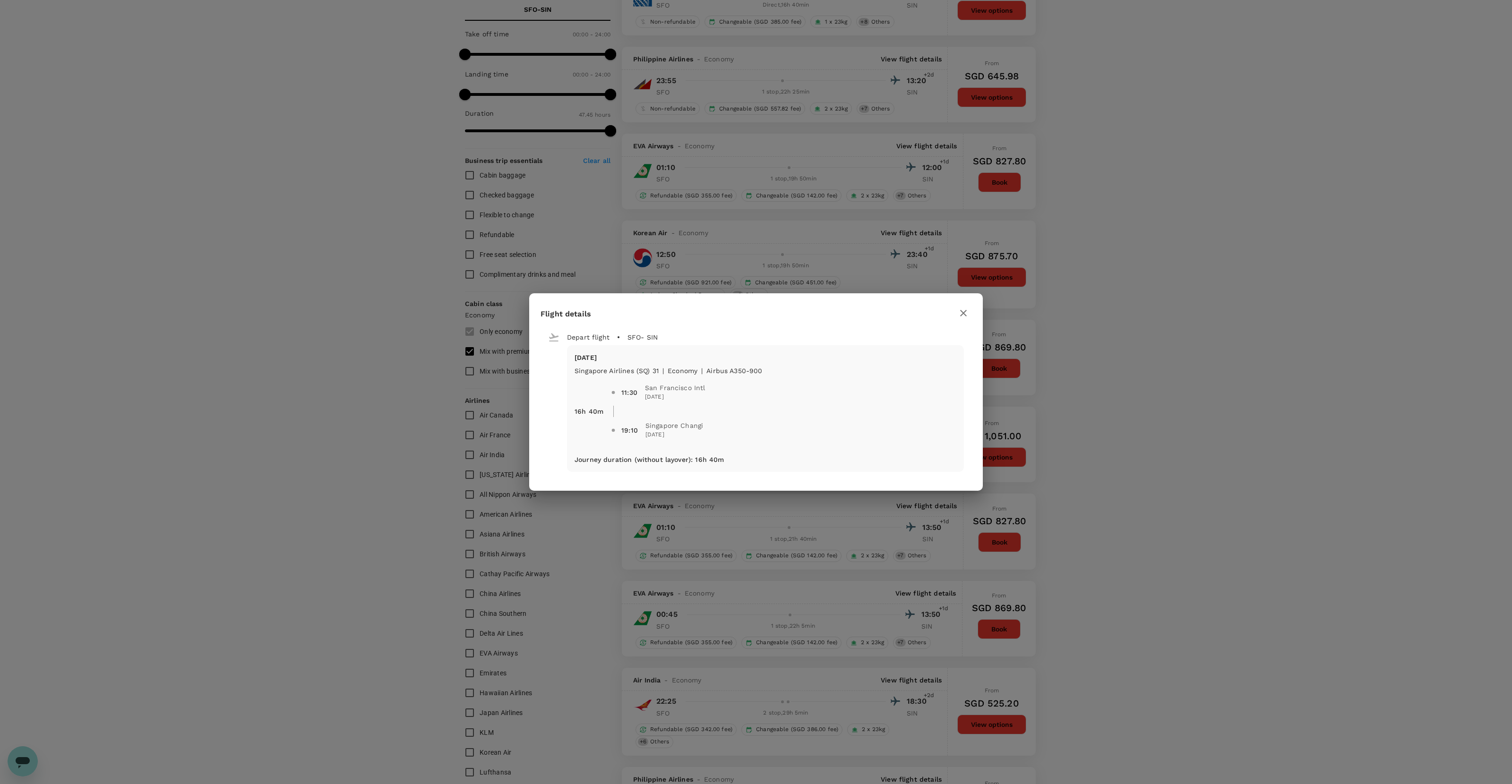
click at [868, 310] on icon "button" at bounding box center [963, 313] width 11 height 11
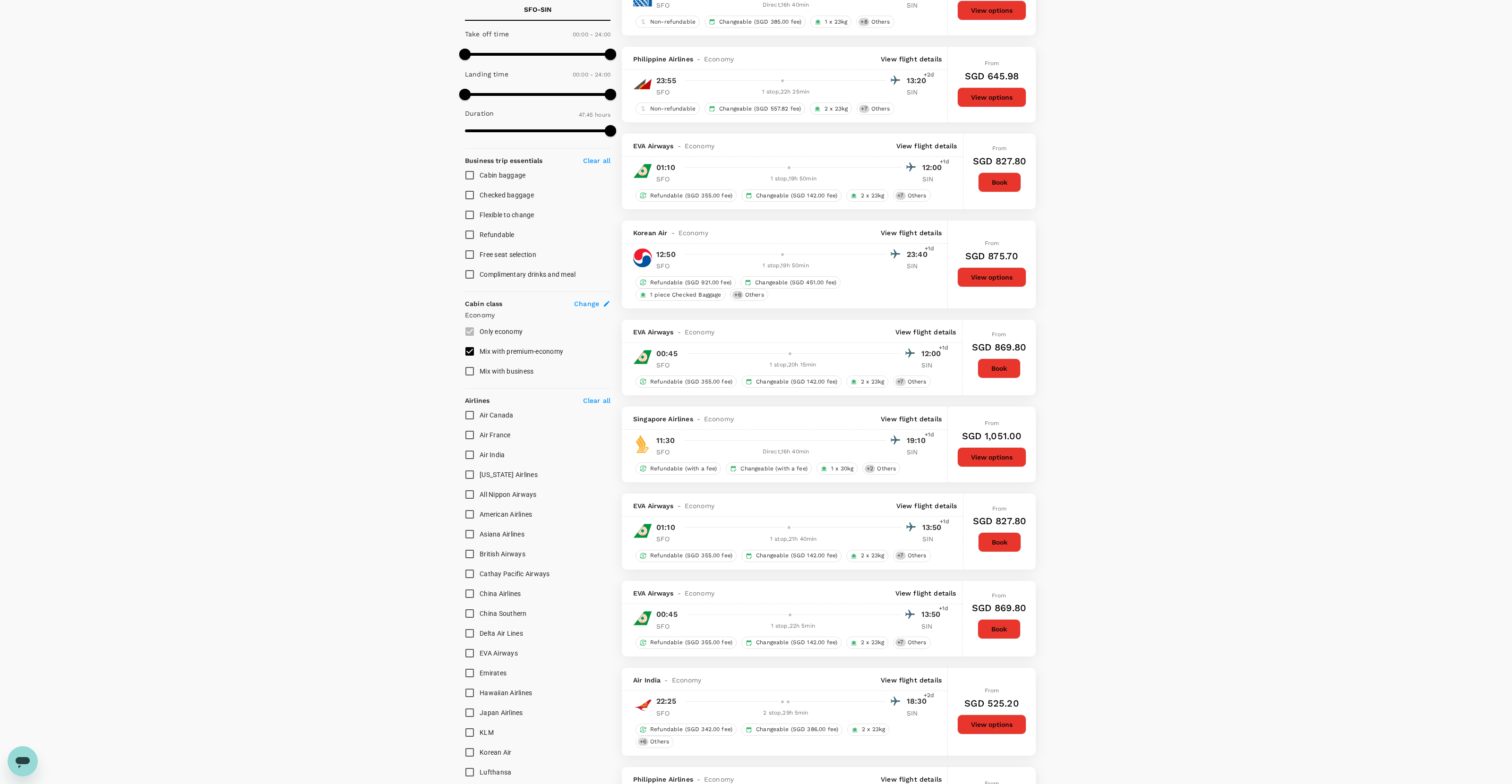
scroll to position [0, 0]
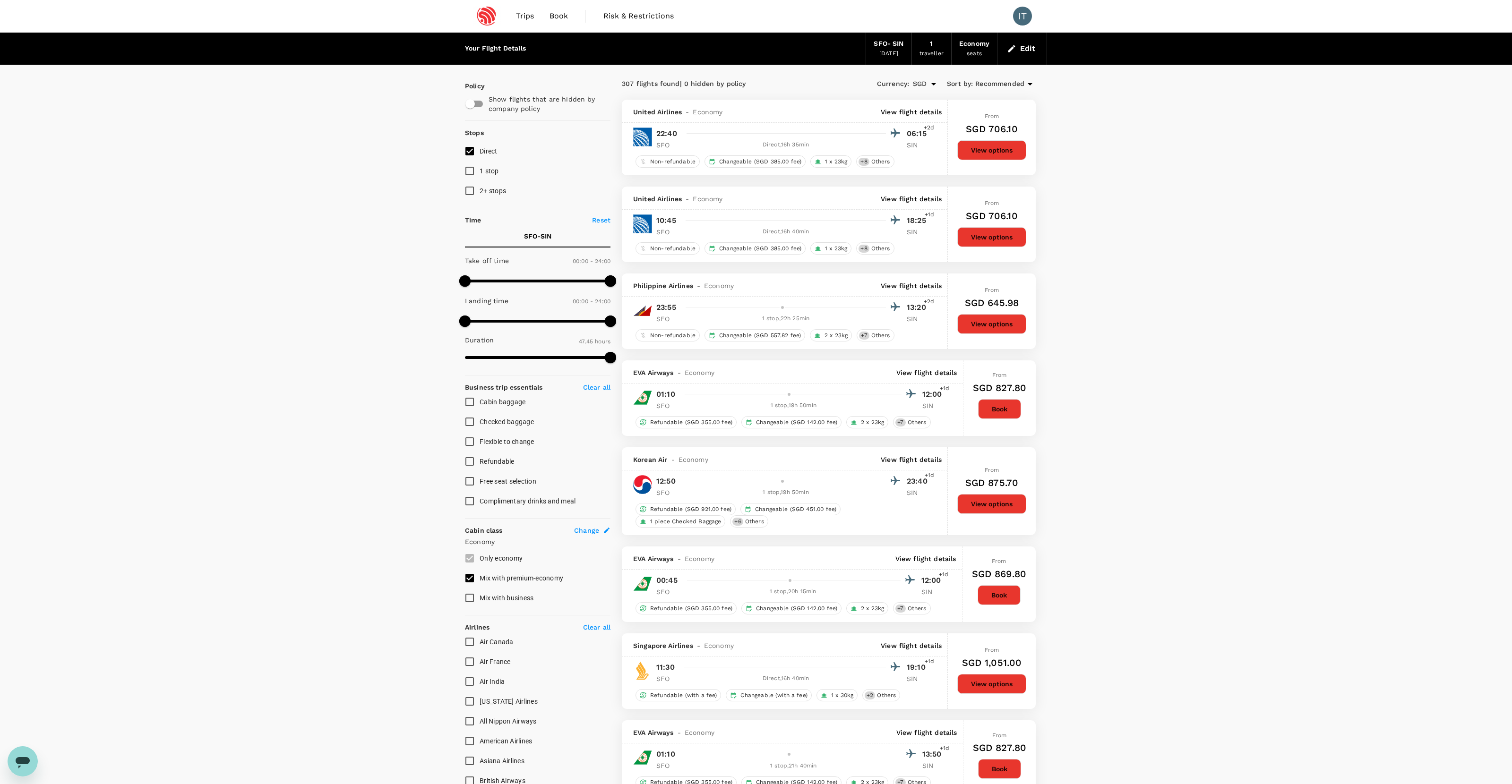
click at [868, 491] on p "View flight details" at bounding box center [912, 646] width 61 height 9
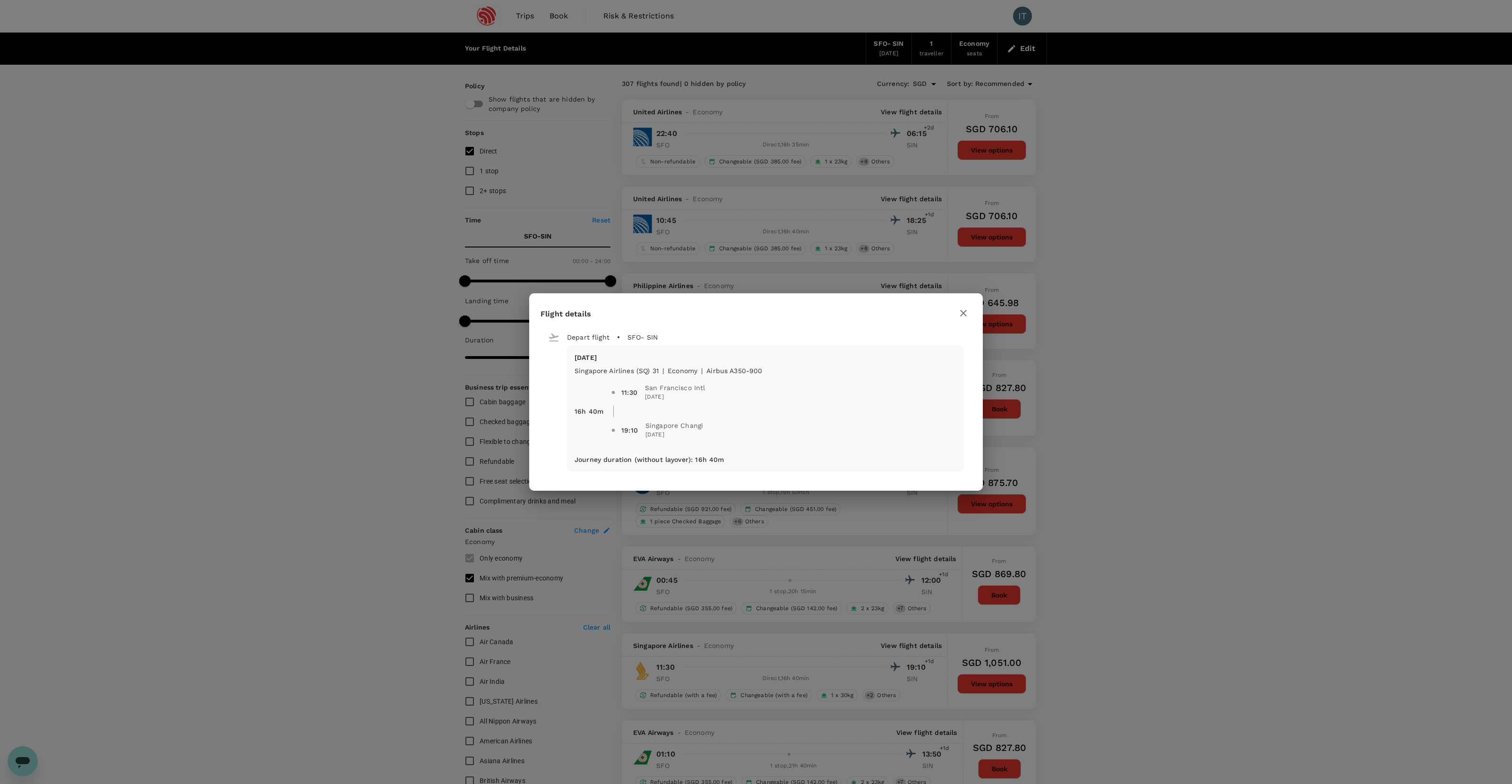
click at [868, 312] on icon "button" at bounding box center [963, 313] width 6 height 6
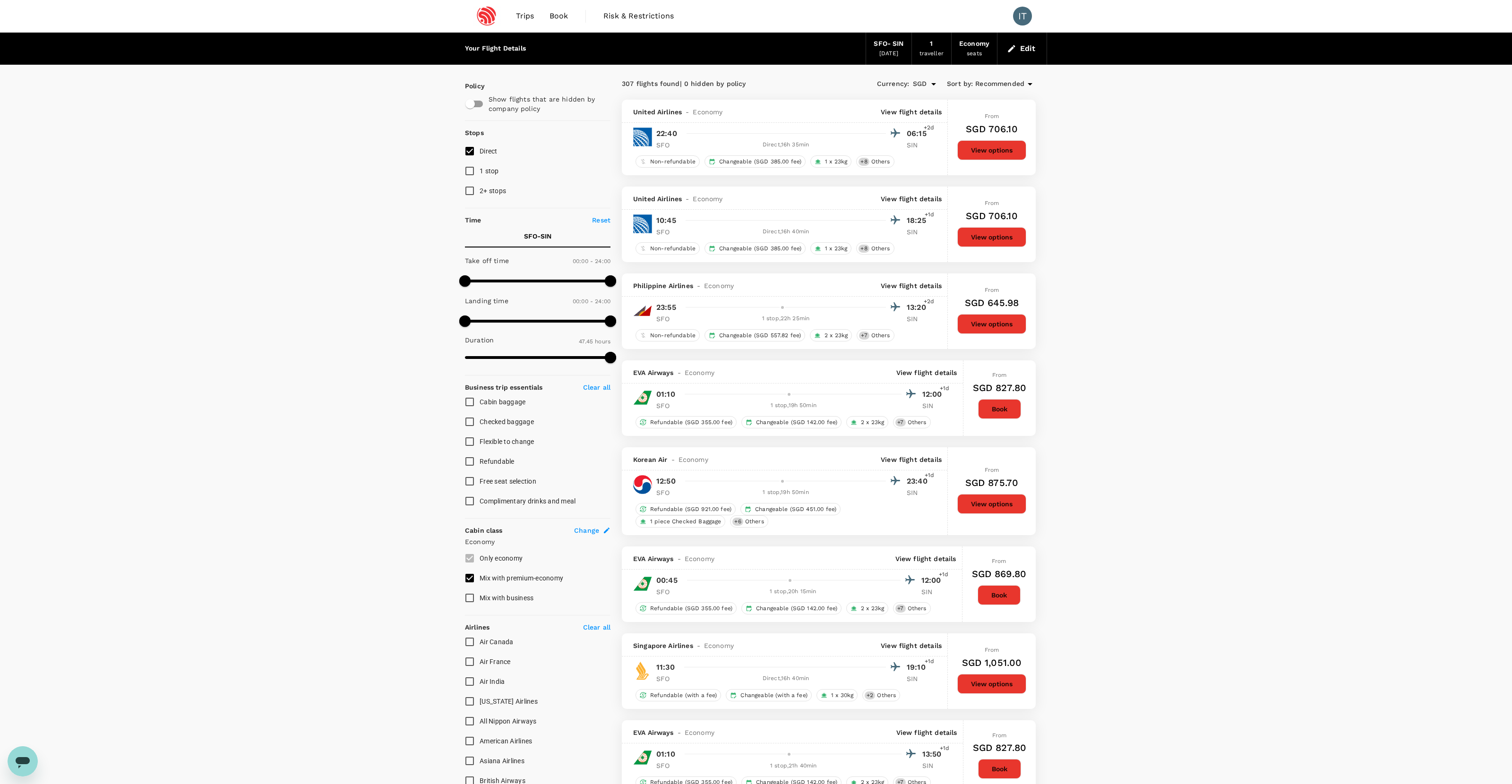
click at [868, 491] on button "View options" at bounding box center [992, 684] width 69 height 20
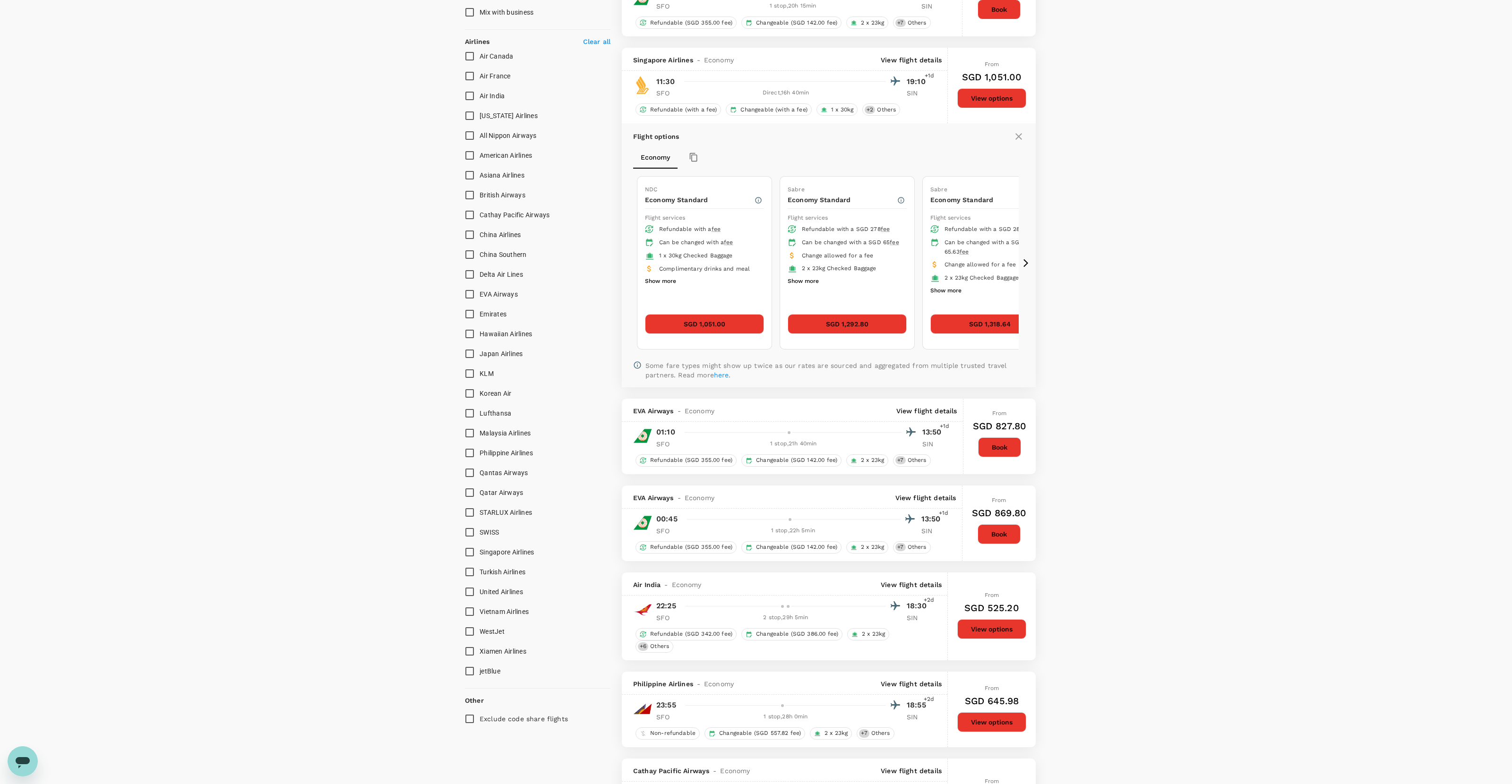
scroll to position [586, 0]
click at [716, 327] on button "SGD 1,051.00" at bounding box center [704, 324] width 119 height 20
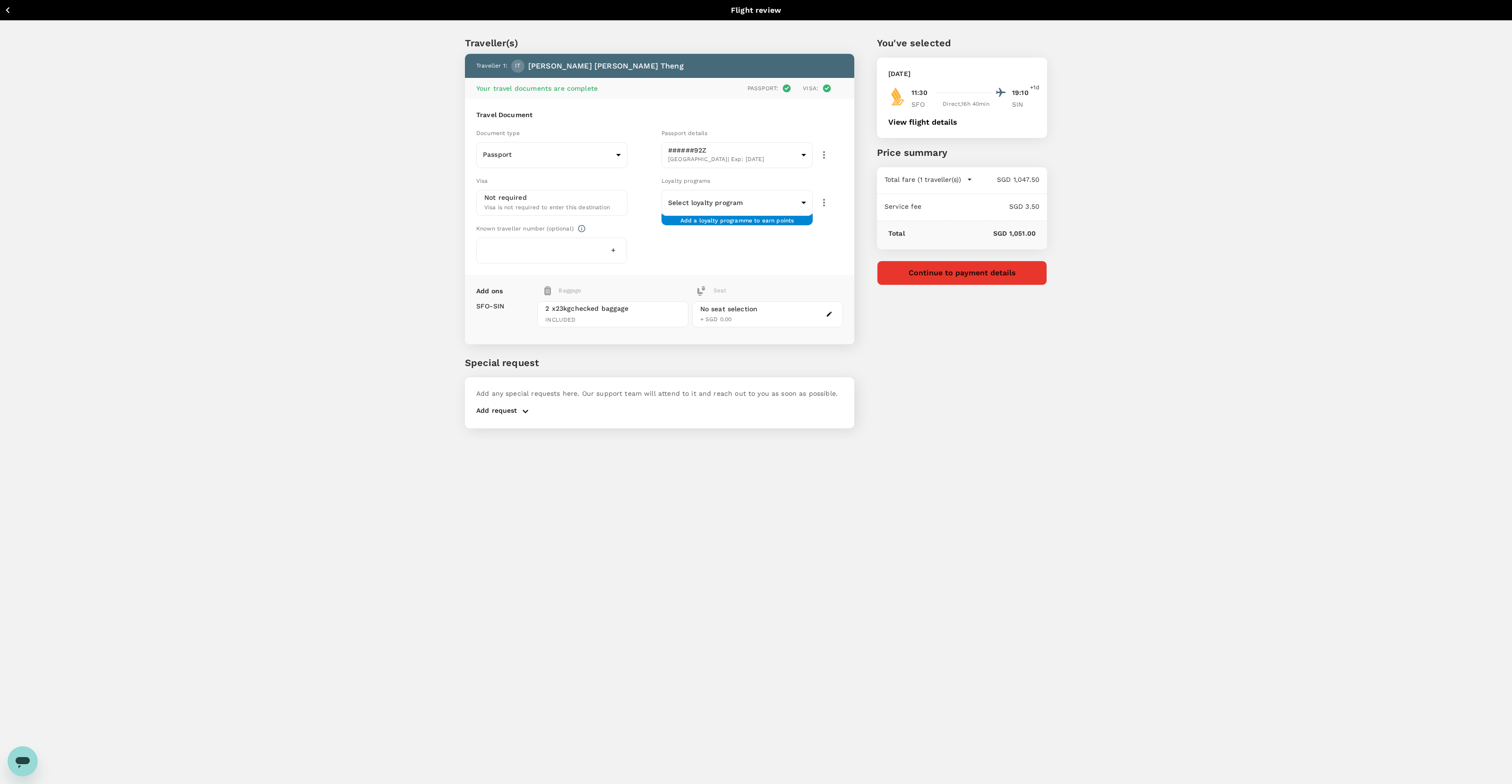
click at [797, 309] on div "No seat selection + SGD 0.00" at bounding box center [767, 315] width 151 height 26
click at [830, 312] on icon "button" at bounding box center [829, 314] width 5 height 5
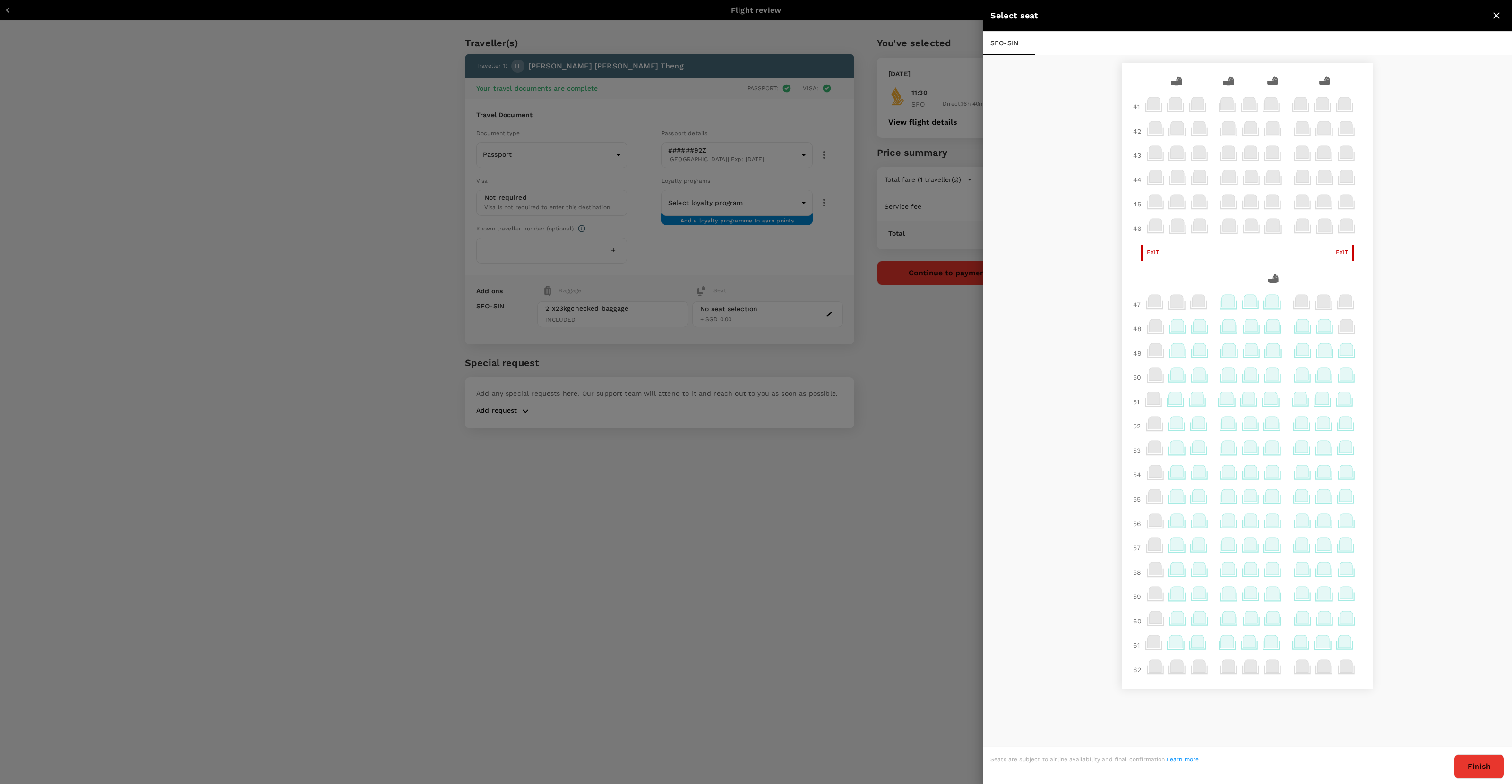
scroll to position [1, 0]
click at [868, 476] on icon at bounding box center [1302, 470] width 13 height 12
click at [704, 469] on div at bounding box center [756, 392] width 1512 height 784
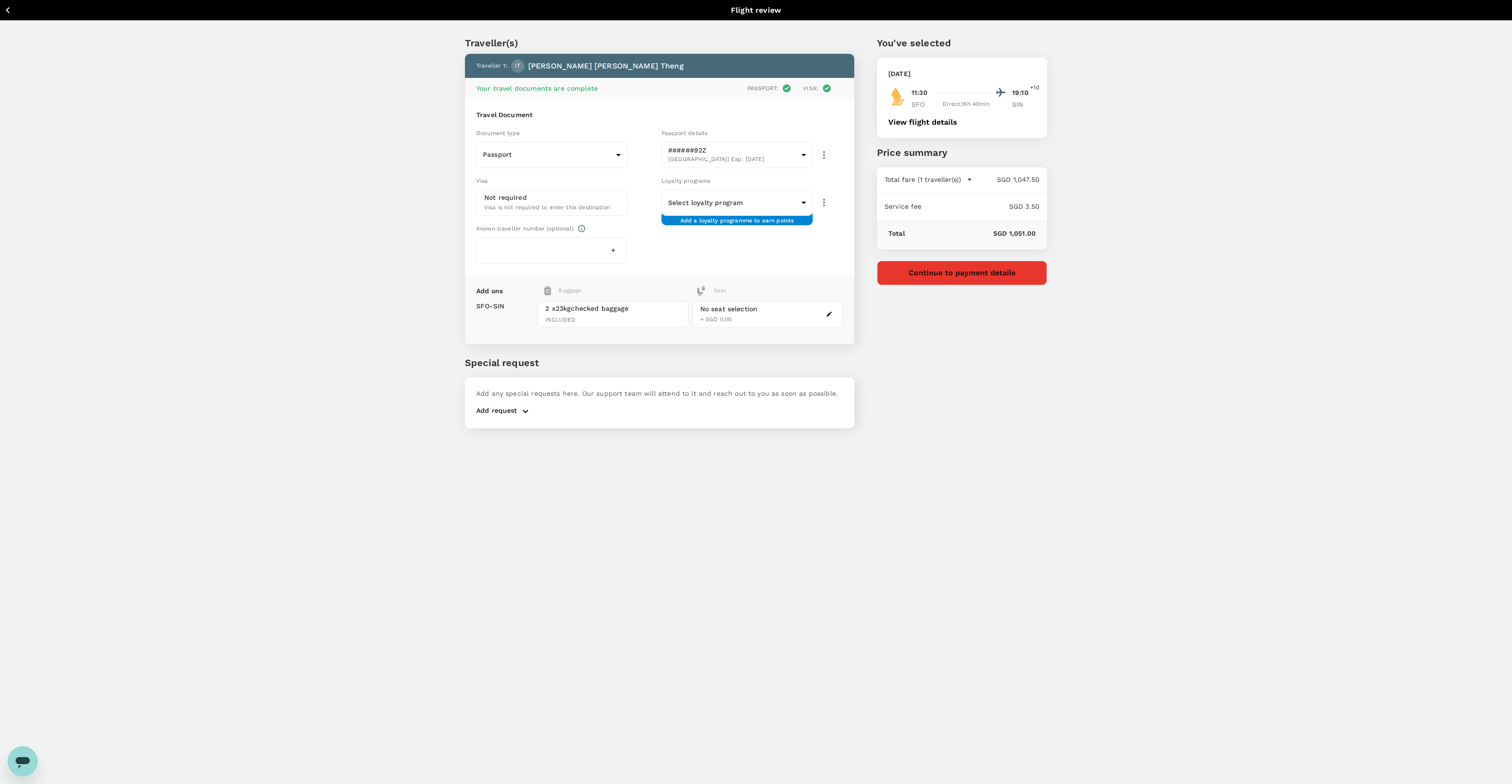
click at [650, 311] on div "2 x 23kg checked baggage INCLUDED" at bounding box center [612, 315] width 151 height 26
click at [578, 312] on div "2 x 23kg checked baggage INCLUDED" at bounding box center [612, 315] width 151 height 26
click at [573, 306] on span "2 x 23kg checked baggage" at bounding box center [612, 309] width 134 height 9
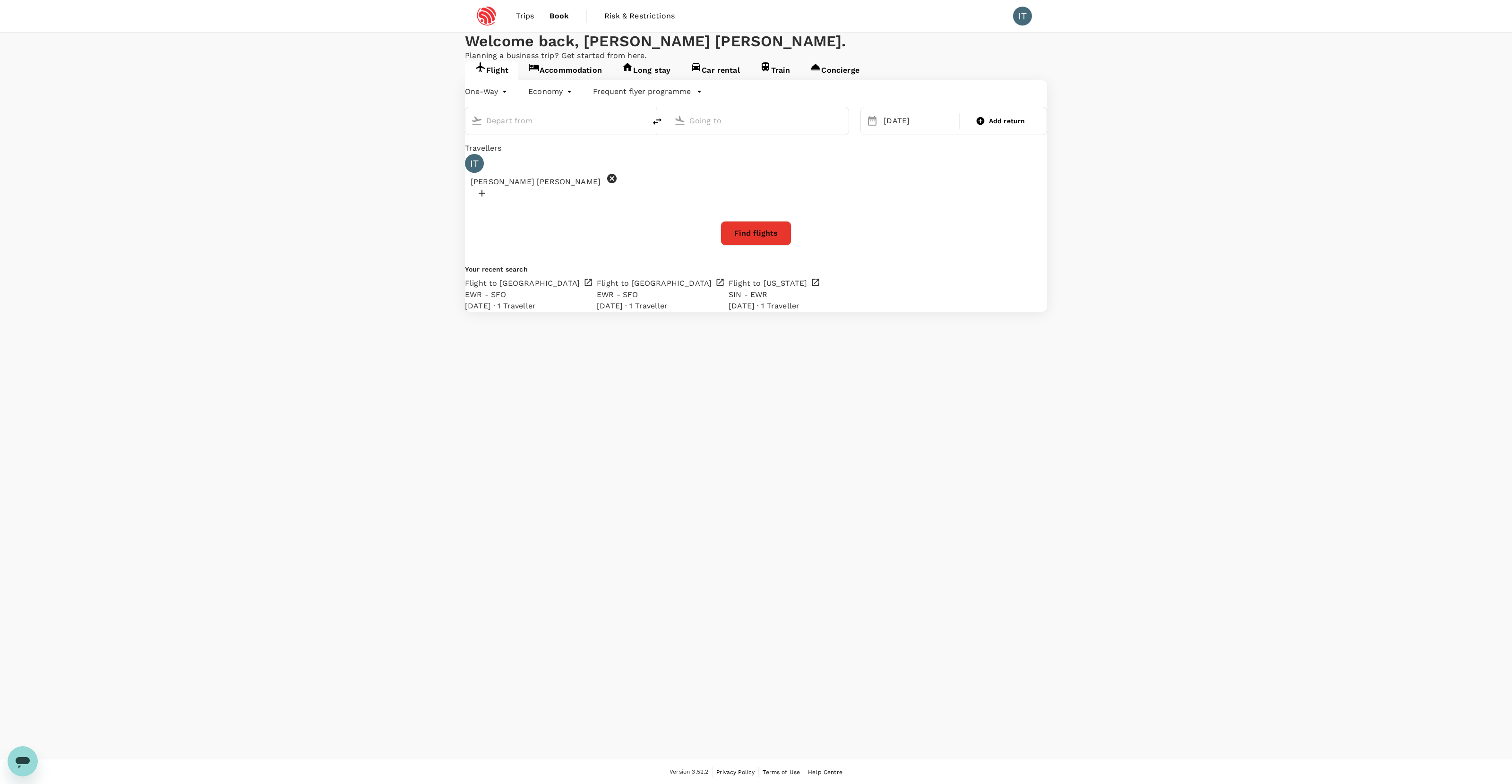
type input "San Francisco Intl (SFO)"
type input "Singapore Changi (SIN)"
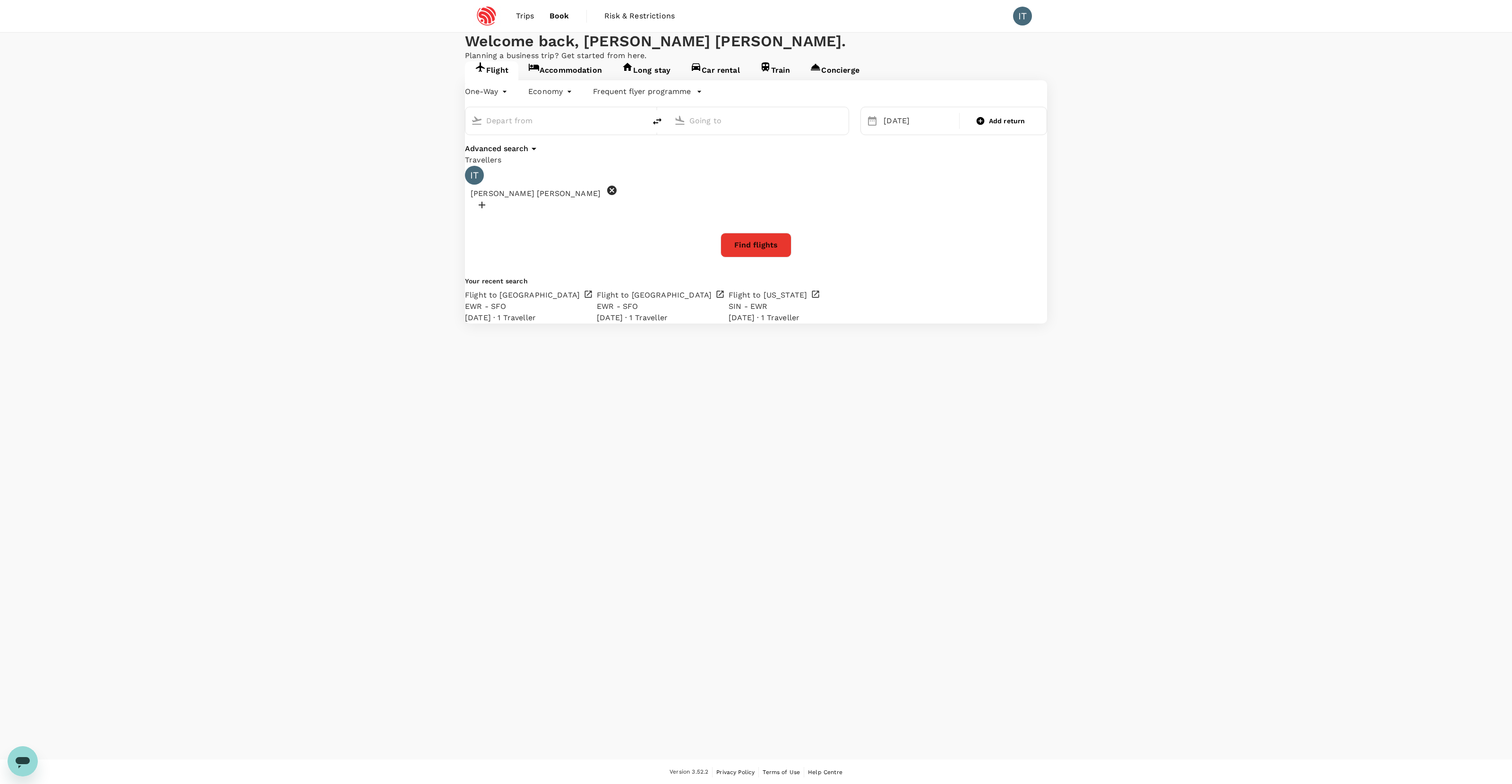
type input "San Francisco Intl (SFO)"
type input "Singapore Changi (SIN)"
click at [663, 127] on icon "delete" at bounding box center [657, 121] width 11 height 11
type input "Singapore Changi (SIN)"
type input "San Francisco Intl (SFO)"
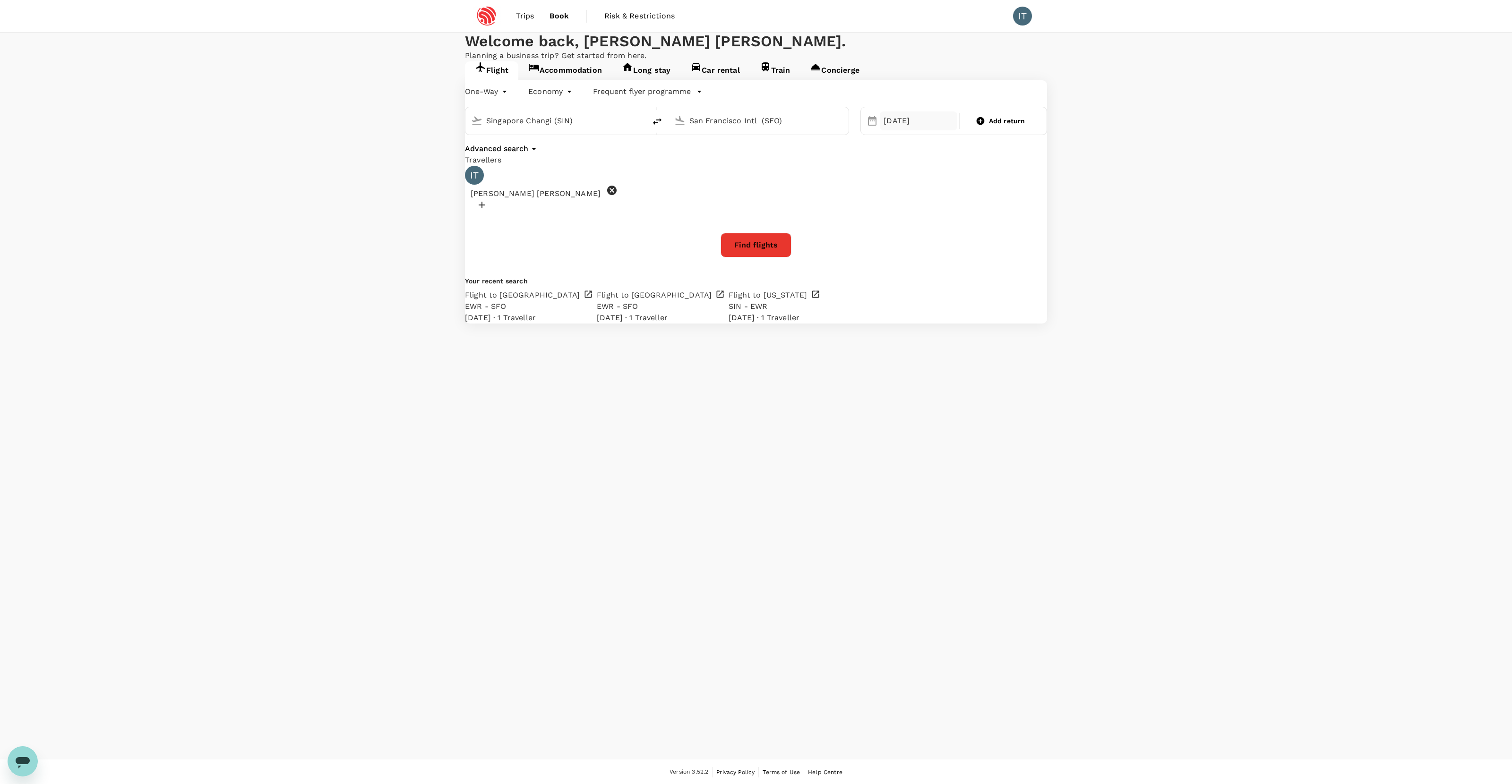
click at [868, 130] on div "[DATE]" at bounding box center [919, 121] width 77 height 19
click at [868, 253] on div "5" at bounding box center [866, 256] width 18 height 18
click at [804, 321] on div "One-Way oneway Economy economy Frequent flyer programme Singapore Changi (SIN) …" at bounding box center [756, 202] width 582 height 244
click at [764, 258] on button "Find flights" at bounding box center [756, 245] width 71 height 25
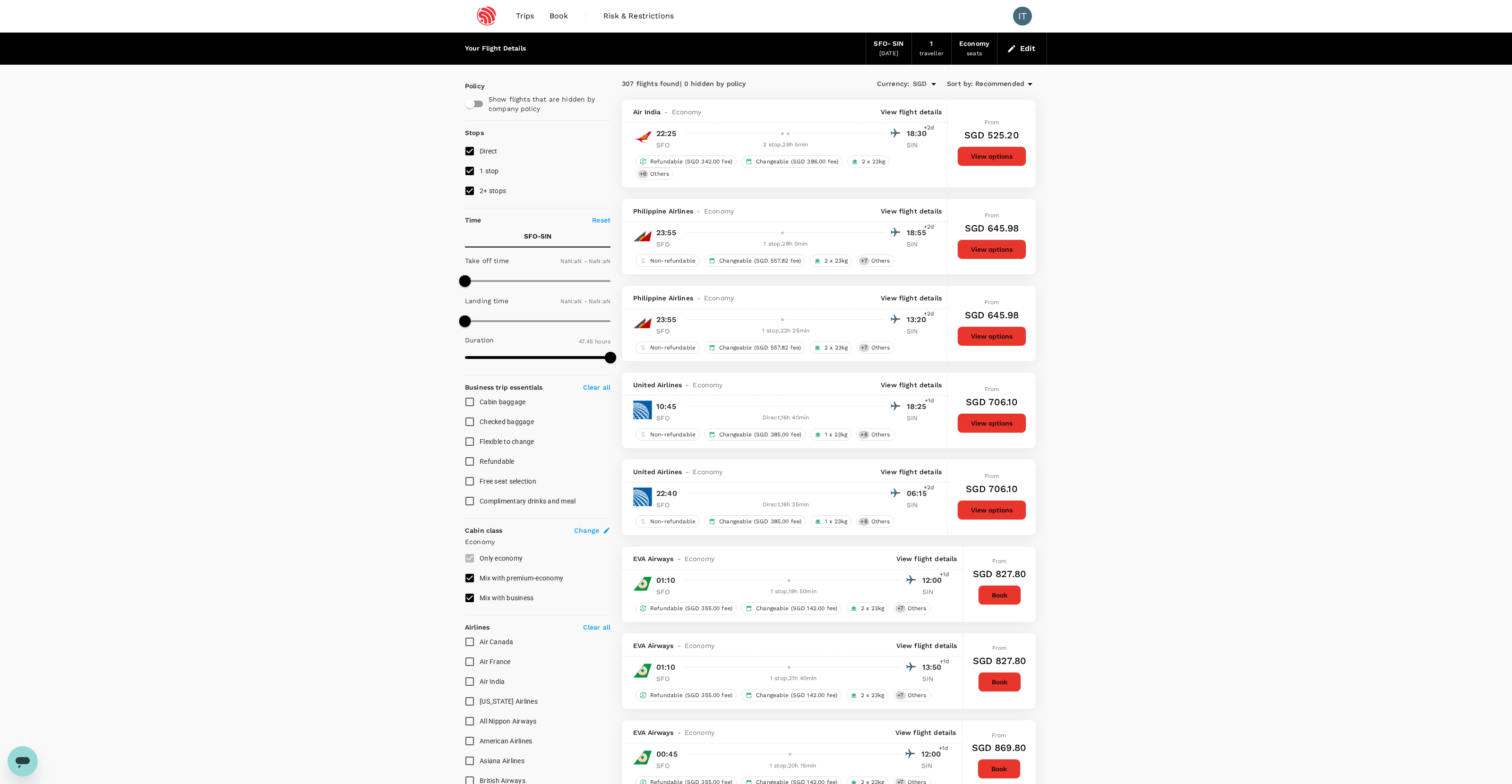
type input "1440"
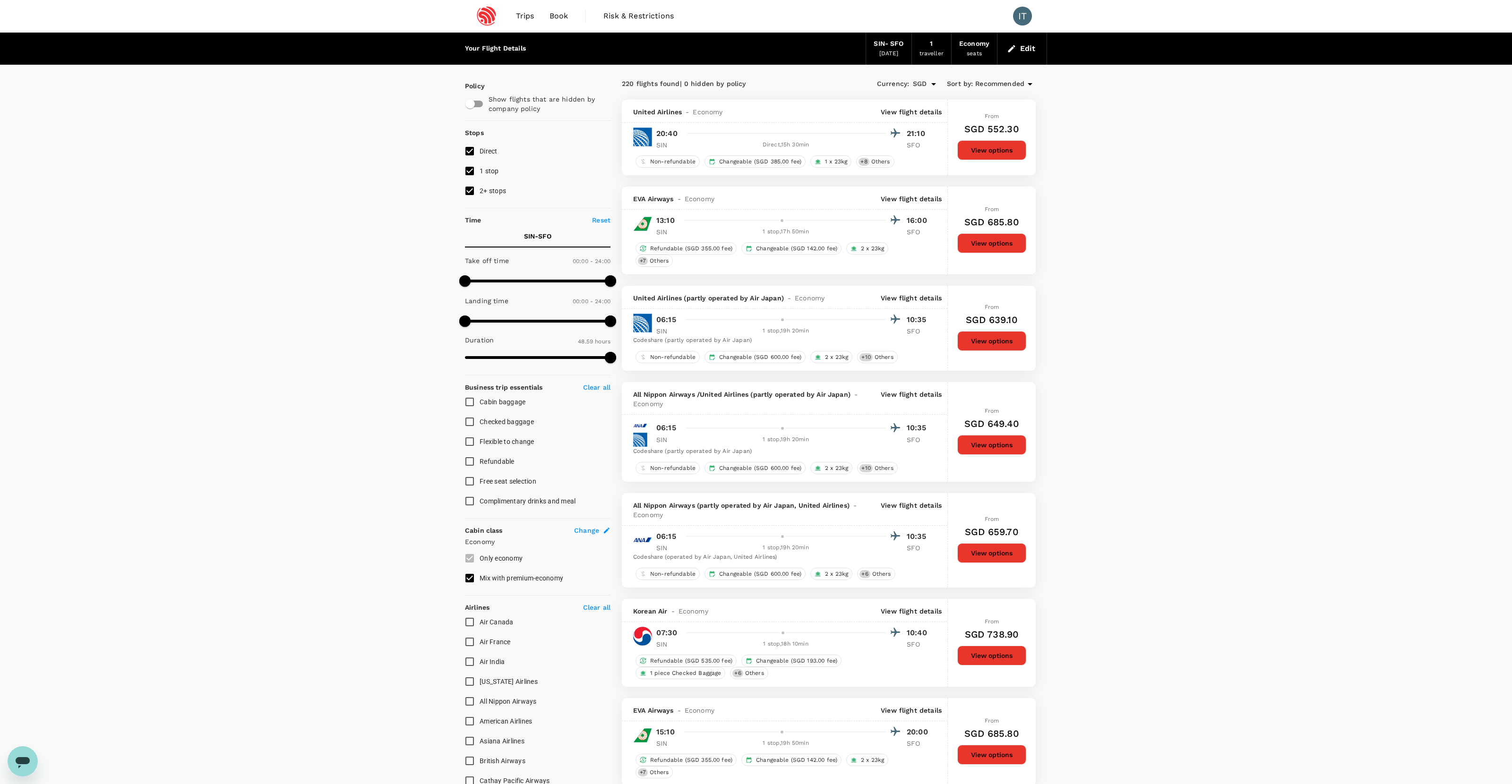
type input "2939"
click at [868, 46] on div "SIN - SFO" at bounding box center [888, 44] width 30 height 11
click at [868, 44] on button "Edit" at bounding box center [1022, 49] width 34 height 15
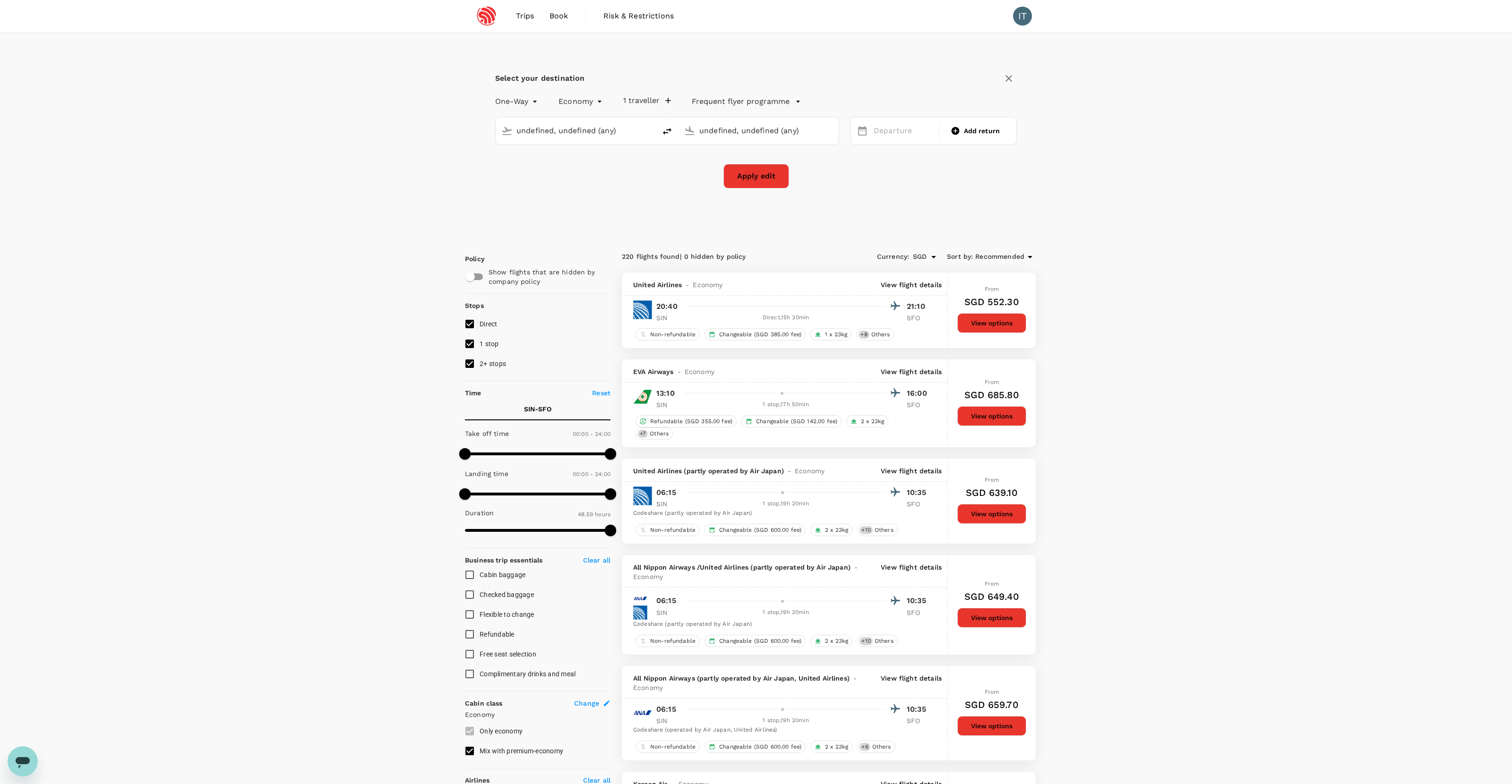
type input "Singapore Changi (SIN)"
type input "San Francisco Intl (SFO)"
type input "Singapore Changi (SIN)"
type input "San Francisco Intl (SFO)"
click at [771, 127] on input "San Francisco Intl (SFO)" at bounding box center [759, 130] width 120 height 15
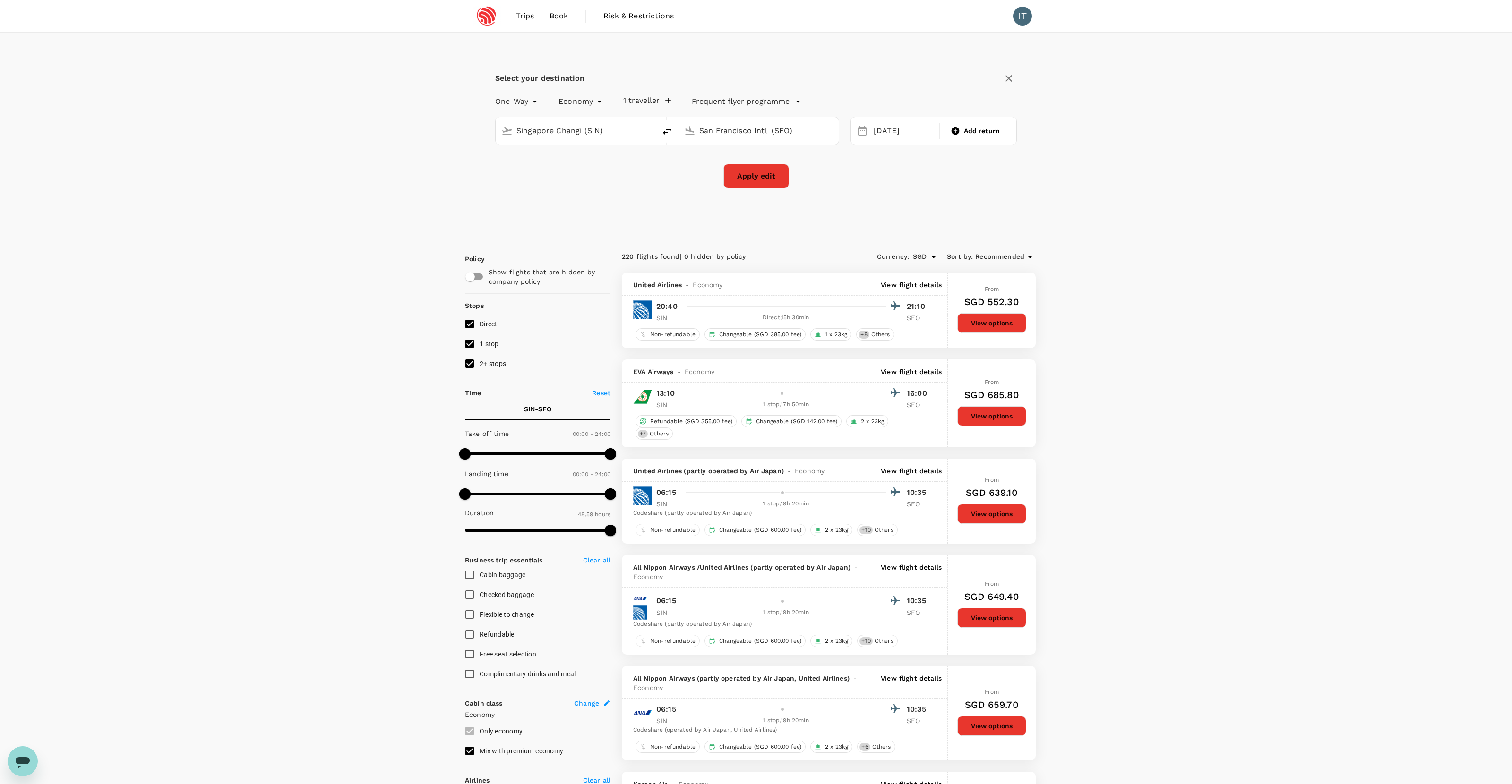
click at [771, 127] on input "San Francisco Intl (SFO)" at bounding box center [759, 130] width 120 height 15
click at [725, 166] on p "Newark Liberty Intl" at bounding box center [771, 168] width 164 height 9
type input "Newark Liberty Intl (EWR)"
click at [868, 211] on div "5" at bounding box center [870, 212] width 18 height 18
click at [767, 180] on button "Apply edit" at bounding box center [756, 176] width 66 height 25
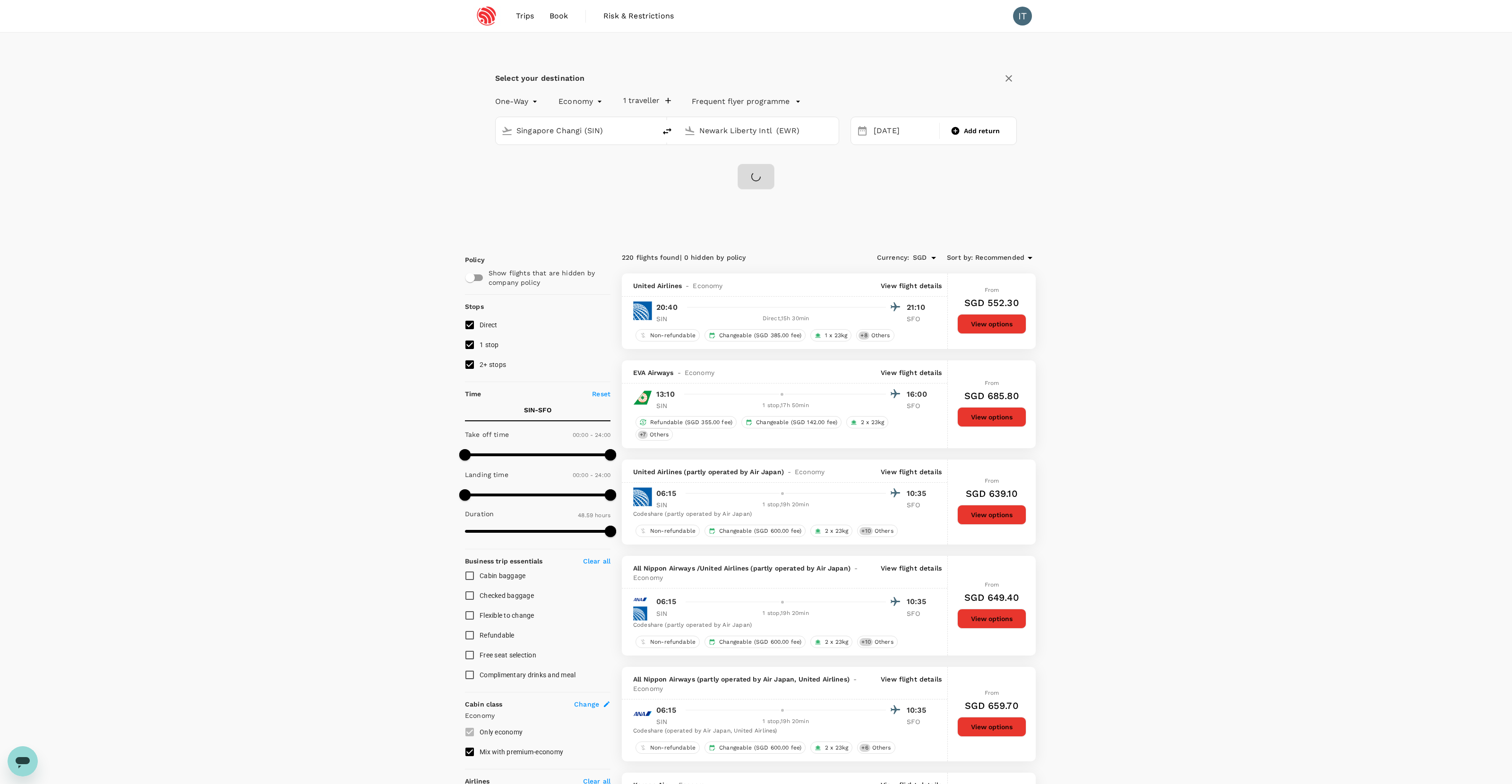
checkbox input "false"
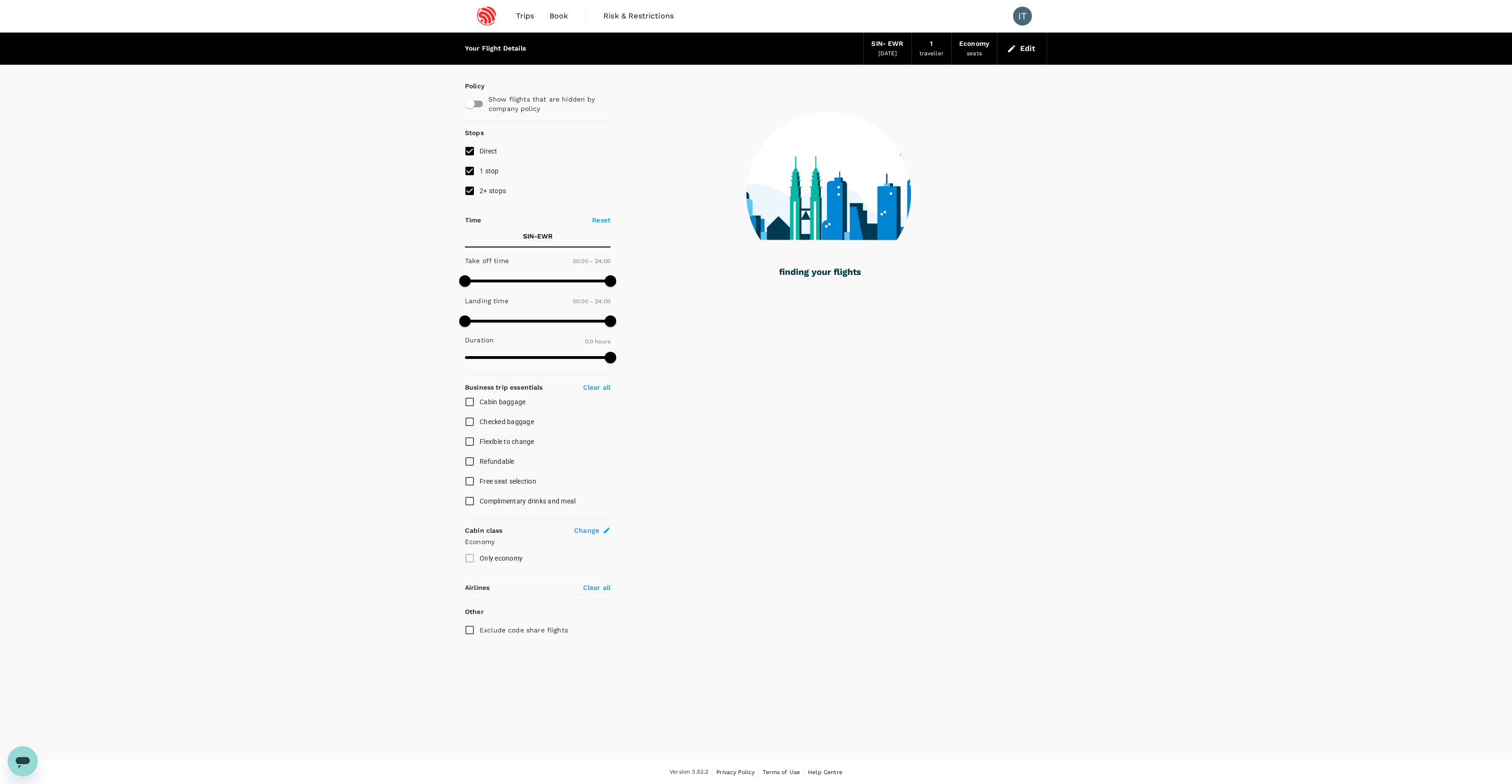
type input "2534"
checkbox input "true"
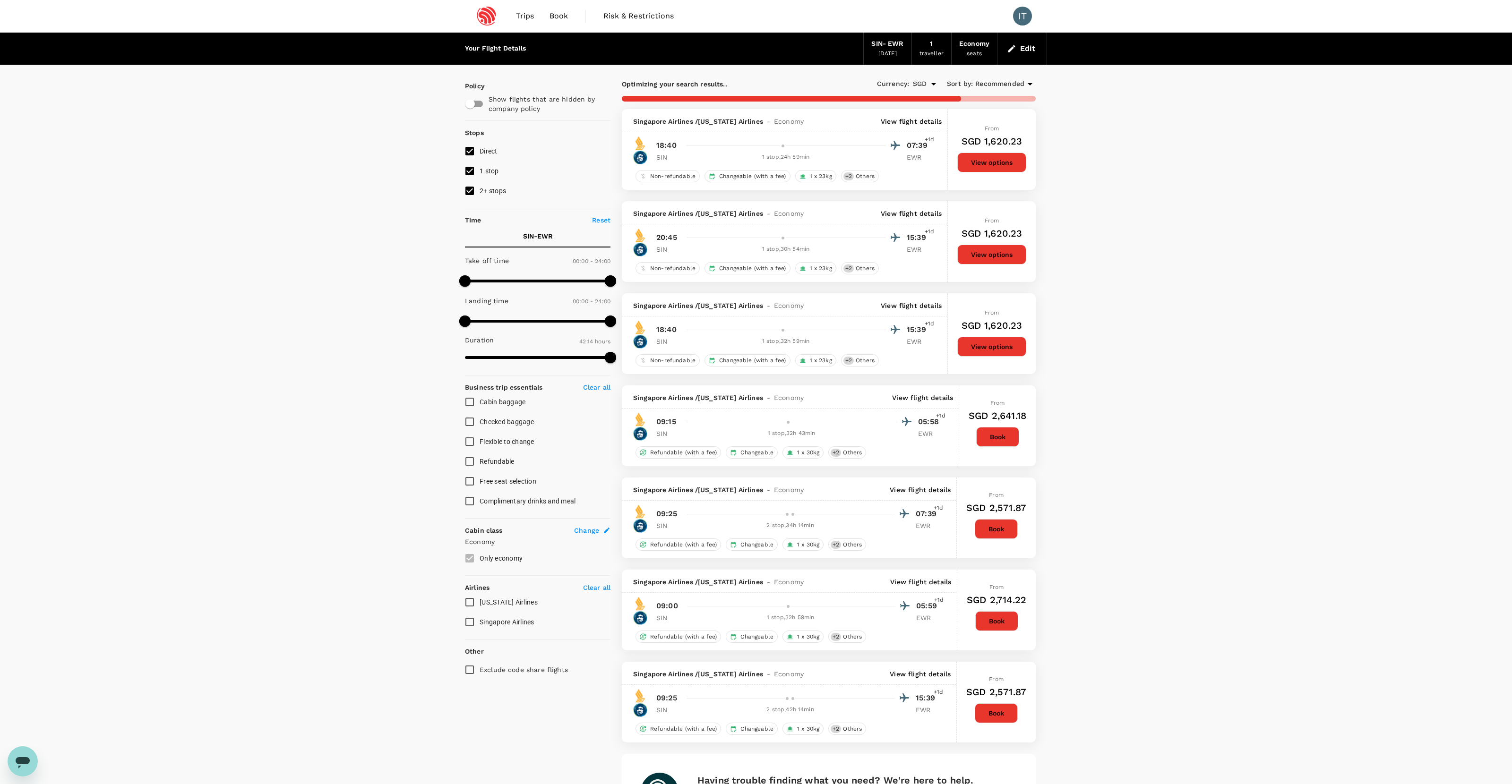
type input "3935"
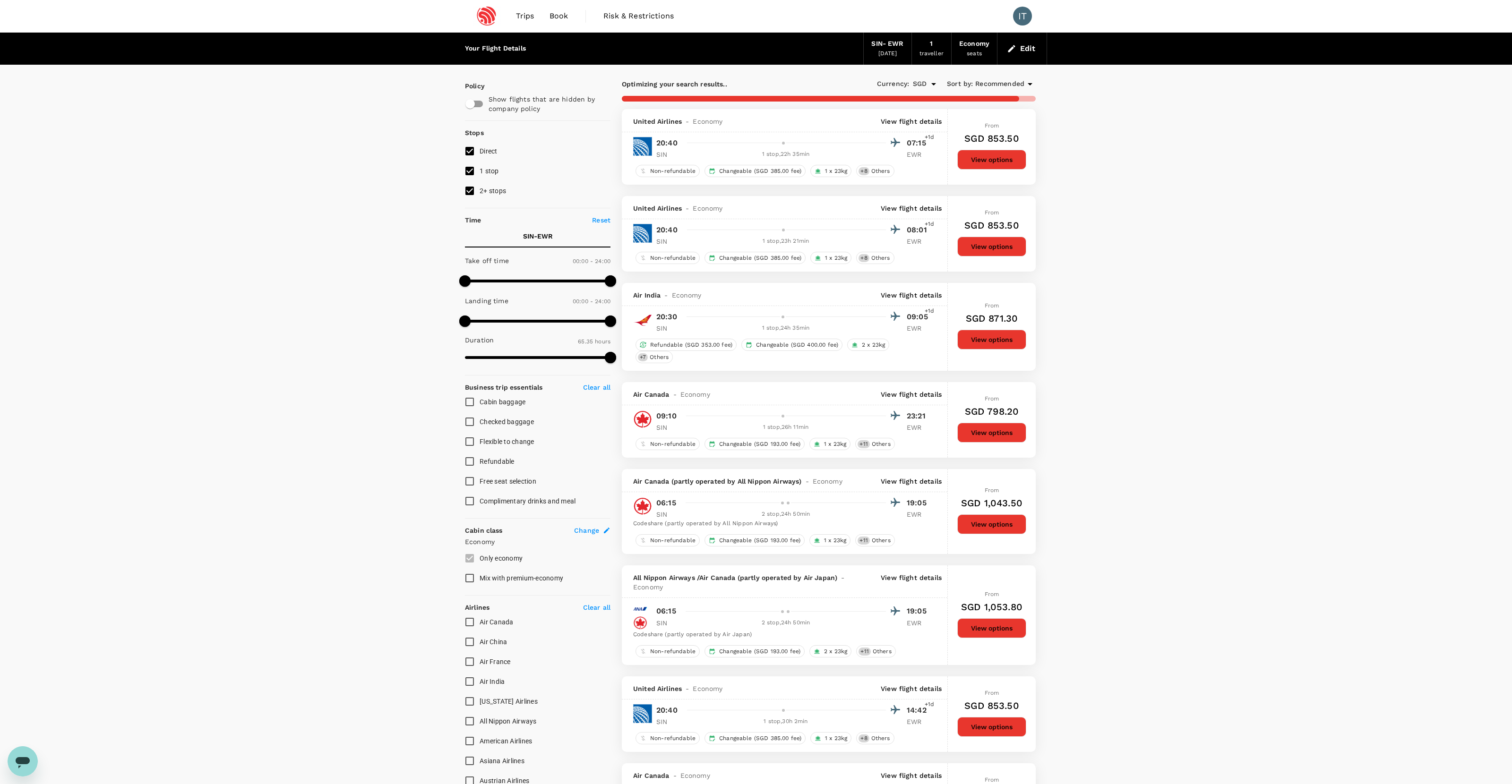
click at [868, 156] on p "EWR" at bounding box center [919, 154] width 23 height 9
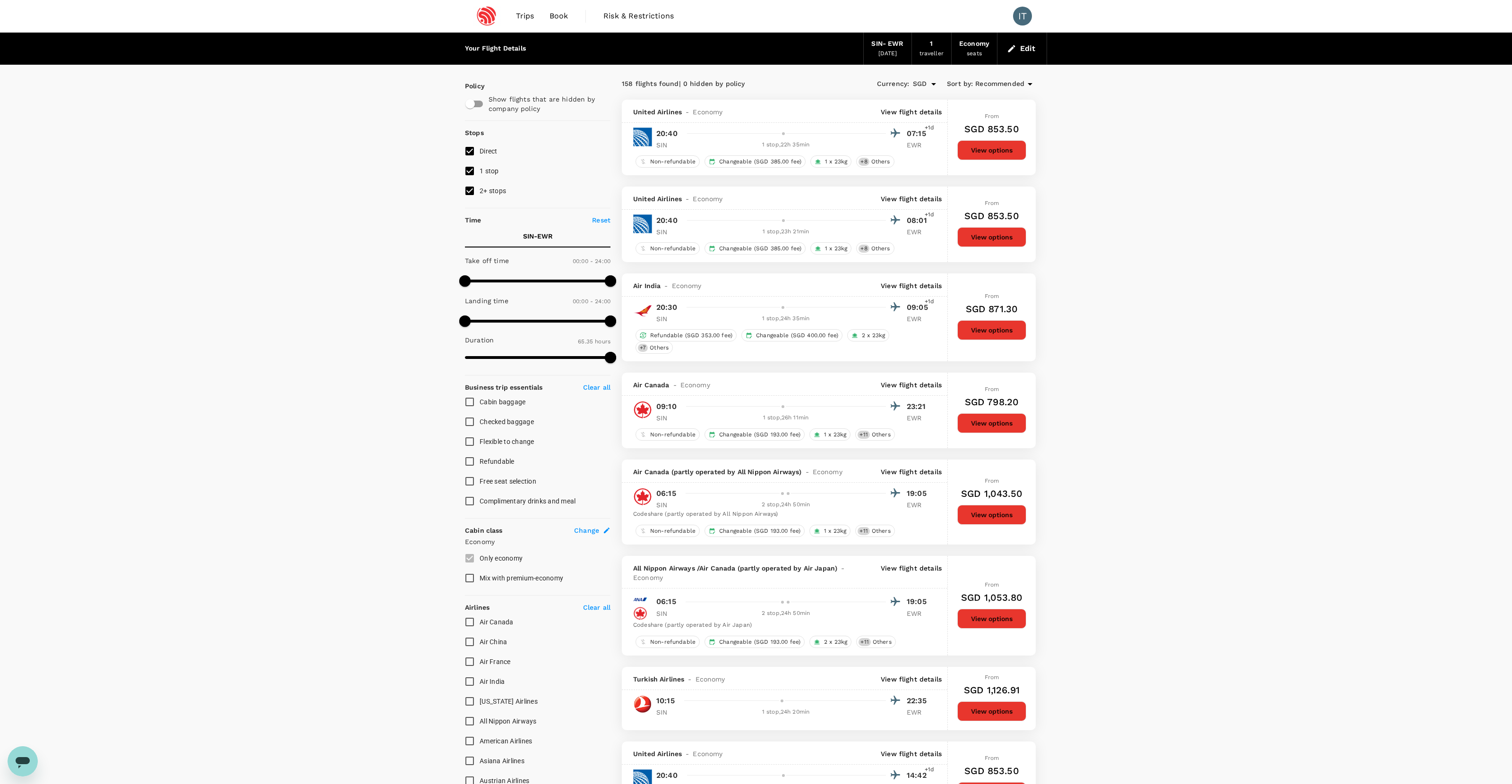
click at [868, 115] on p "View flight details" at bounding box center [912, 112] width 61 height 9
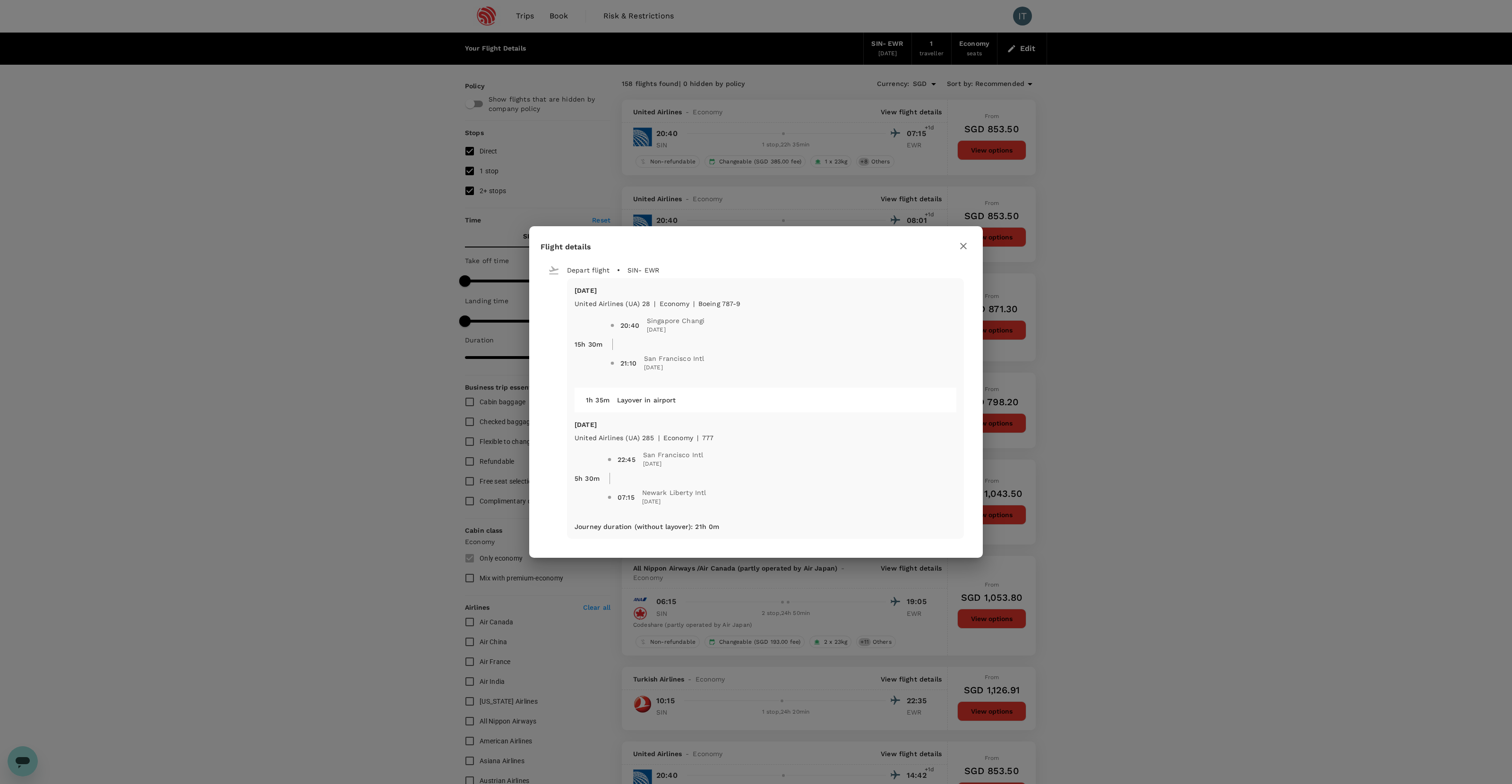
click at [868, 248] on icon "button" at bounding box center [963, 246] width 6 height 6
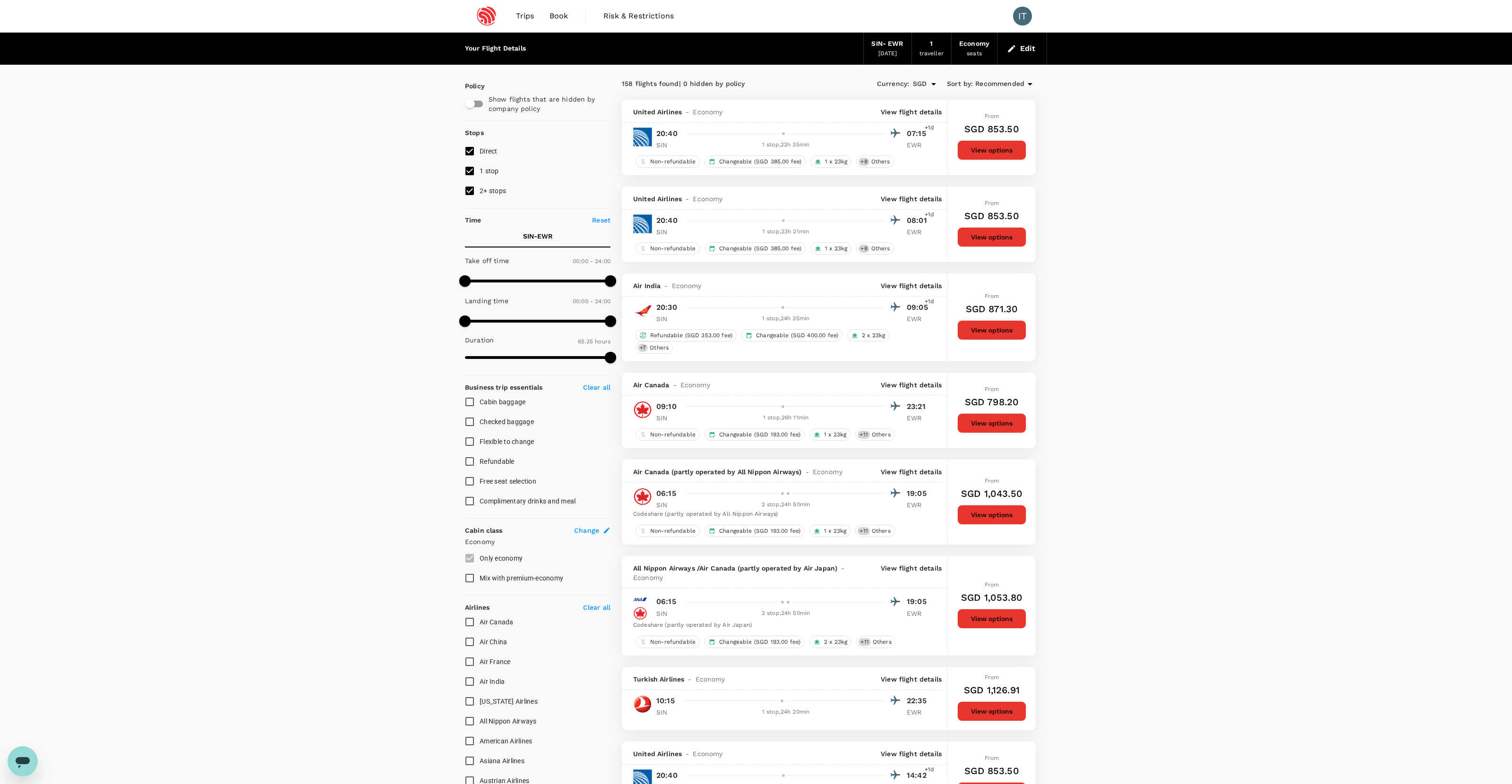
click at [484, 45] on div "Your Flight Details" at bounding box center [495, 49] width 61 height 11
click at [484, 28] on link at bounding box center [487, 16] width 43 height 32
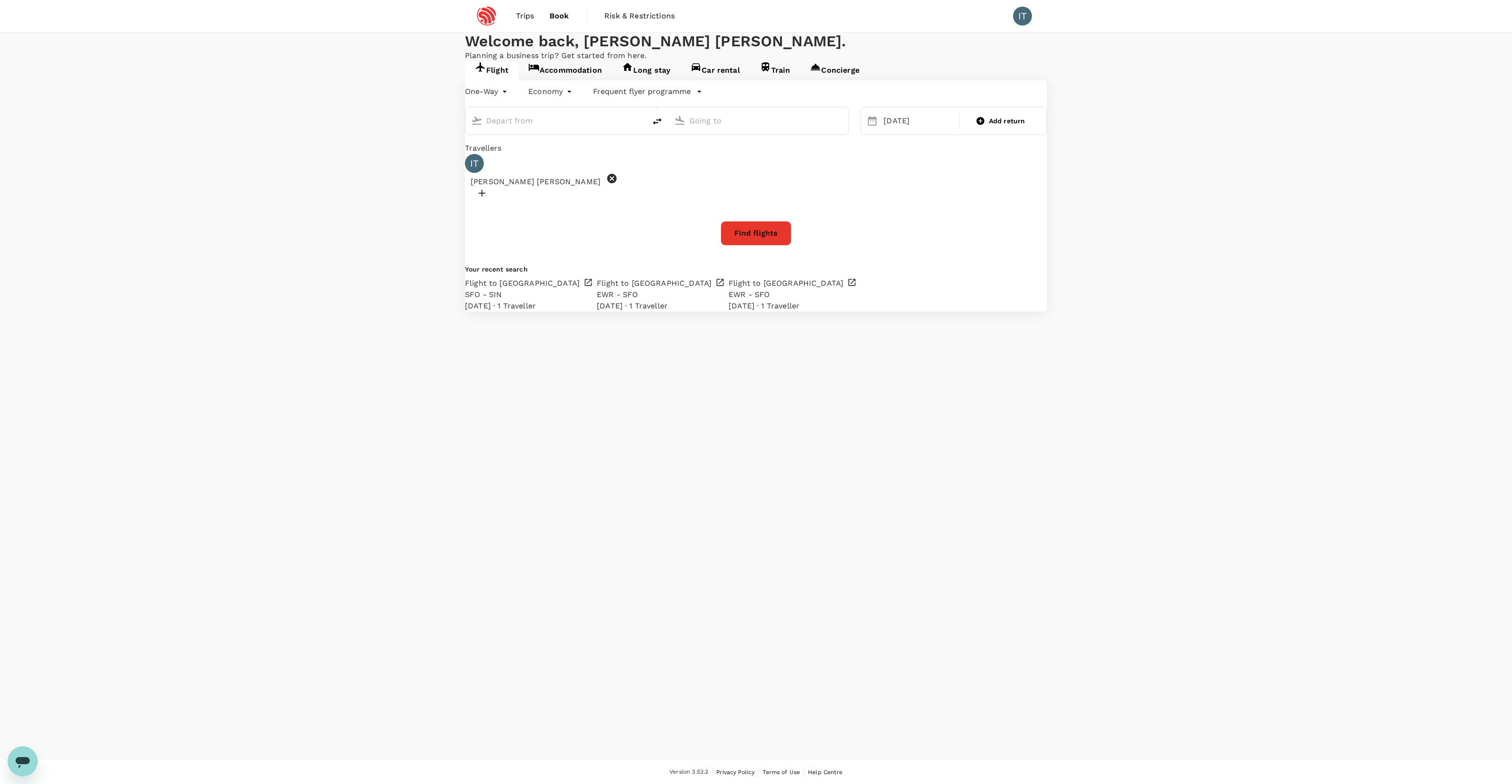
type input "Singapore Changi (SIN)"
type input "Newark Liberty Intl (EWR)"
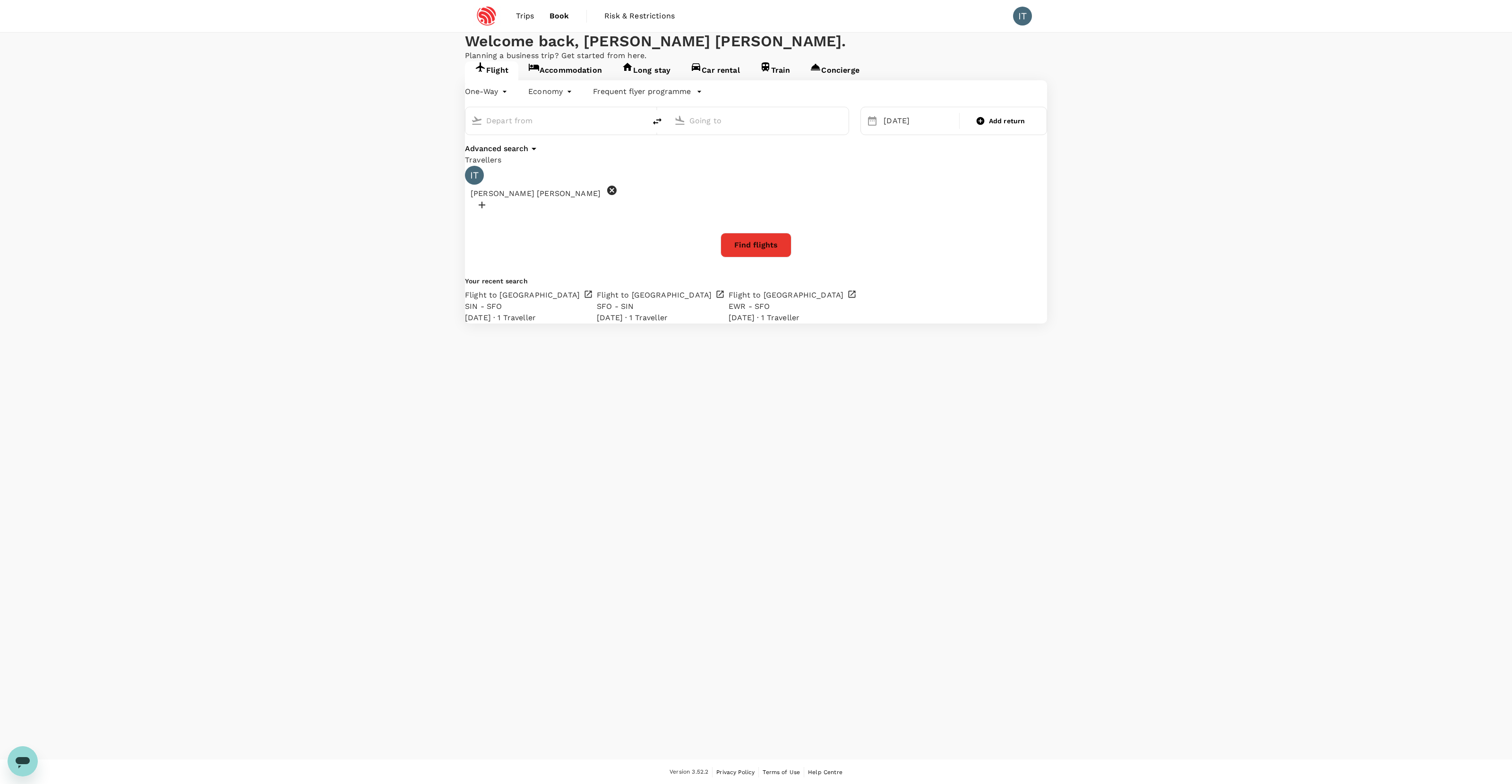
type input "Singapore Changi (SIN)"
type input "Newark Liberty Intl (EWR)"
click at [603, 83] on link "Accommodation" at bounding box center [565, 72] width 93 height 22
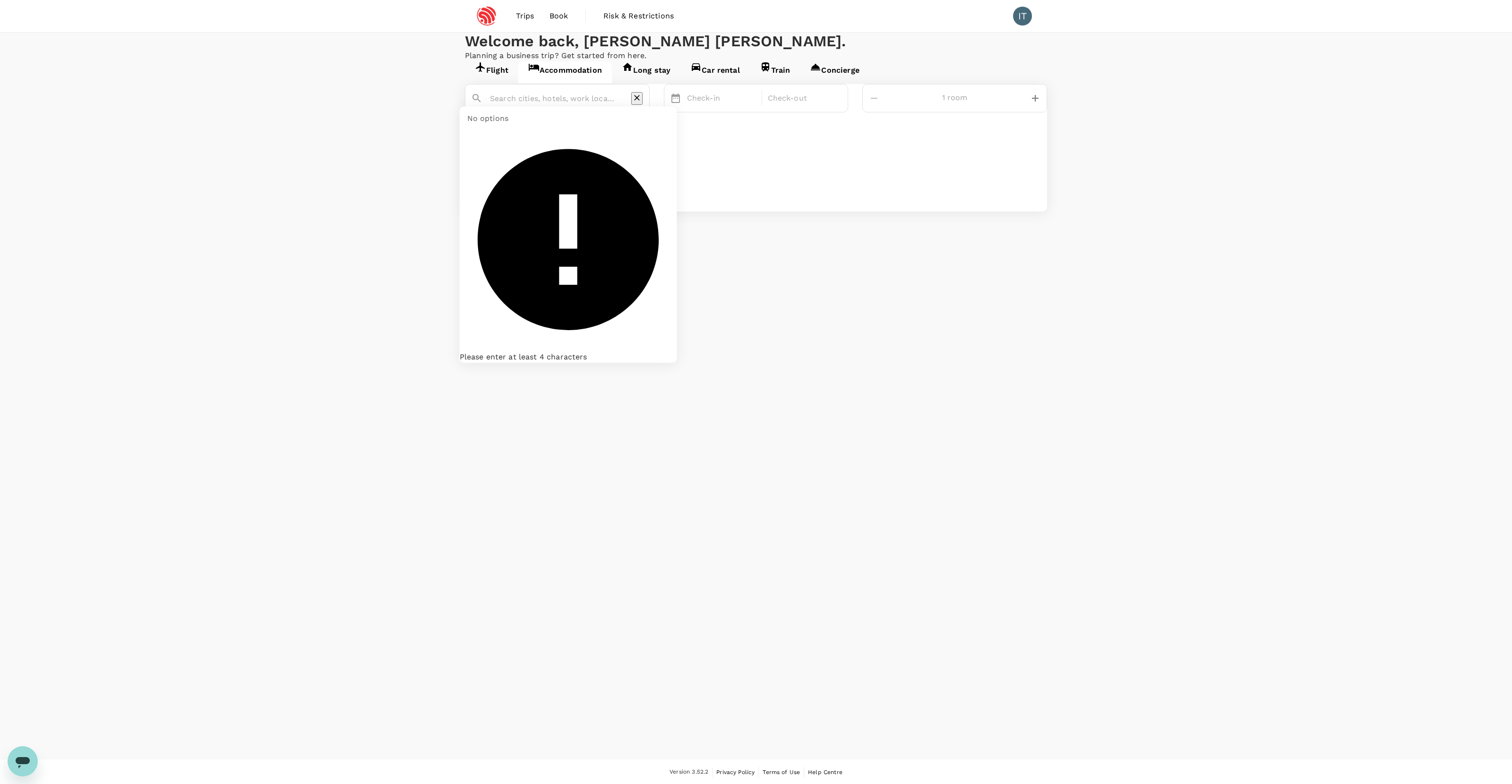
click at [605, 106] on input "text" at bounding box center [554, 98] width 127 height 15
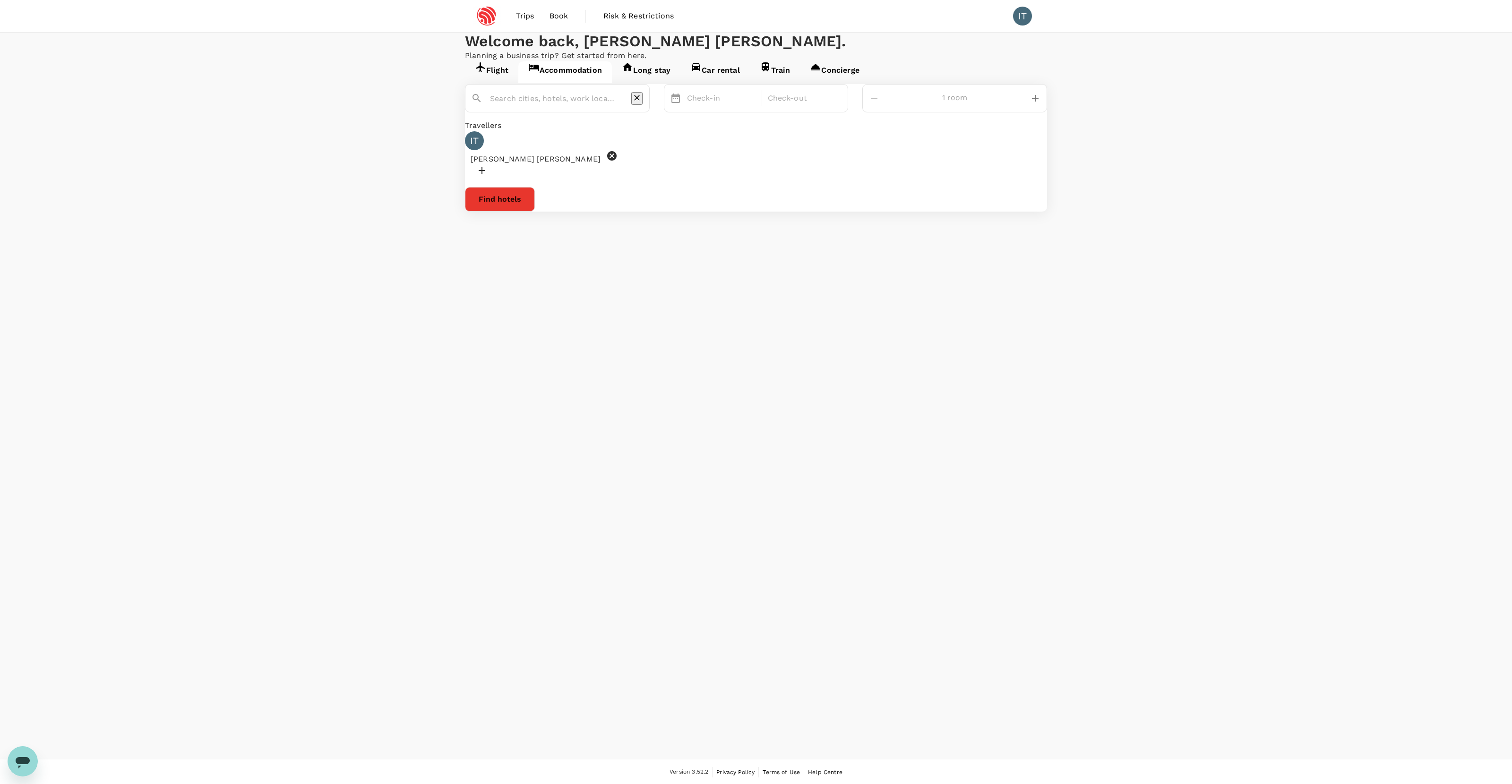
click at [590, 106] on input "text" at bounding box center [554, 98] width 127 height 15
click at [590, 106] on input "text" at bounding box center [554, 98] width 127 height 15
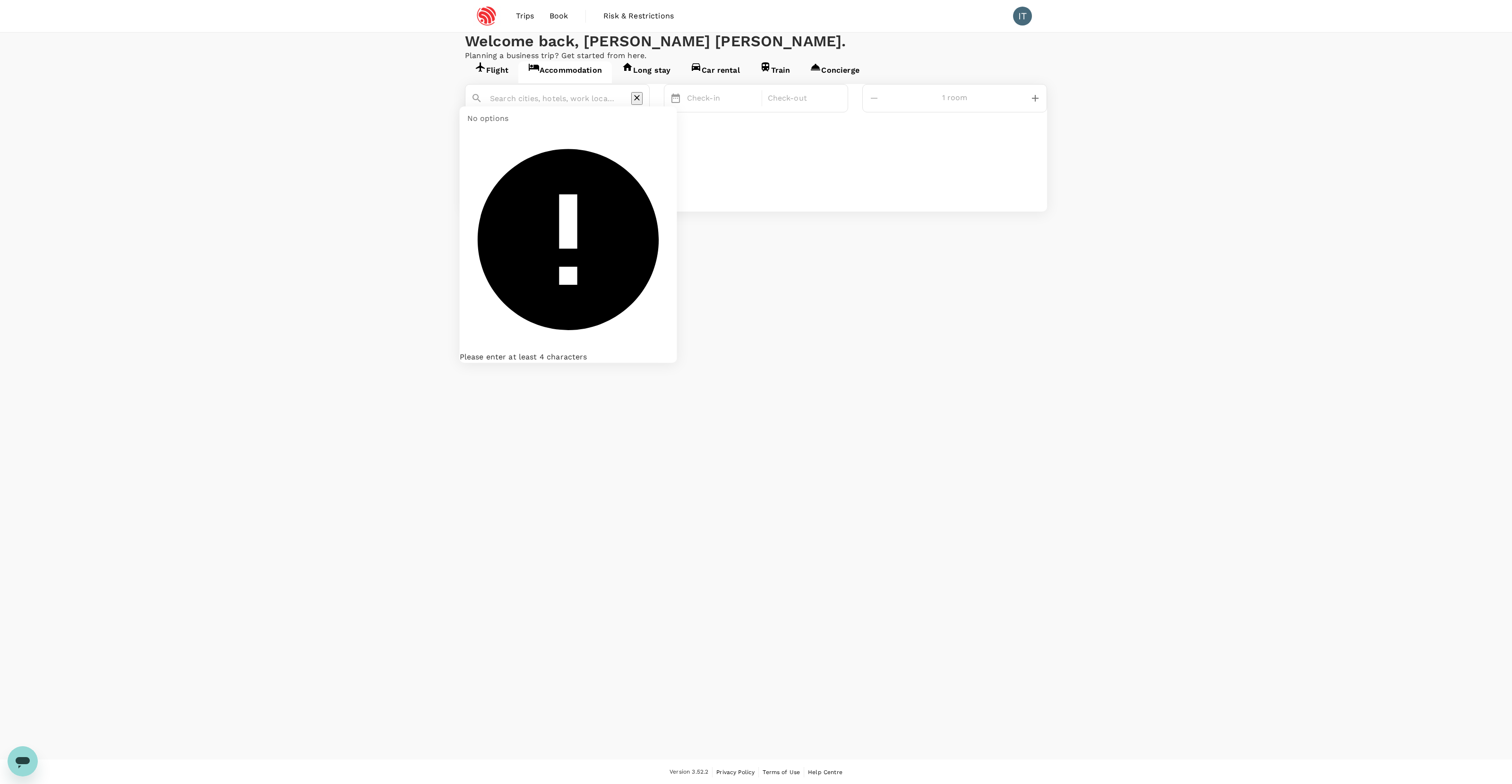
paste input "Ece Bldg, Newark, NJ 07103"
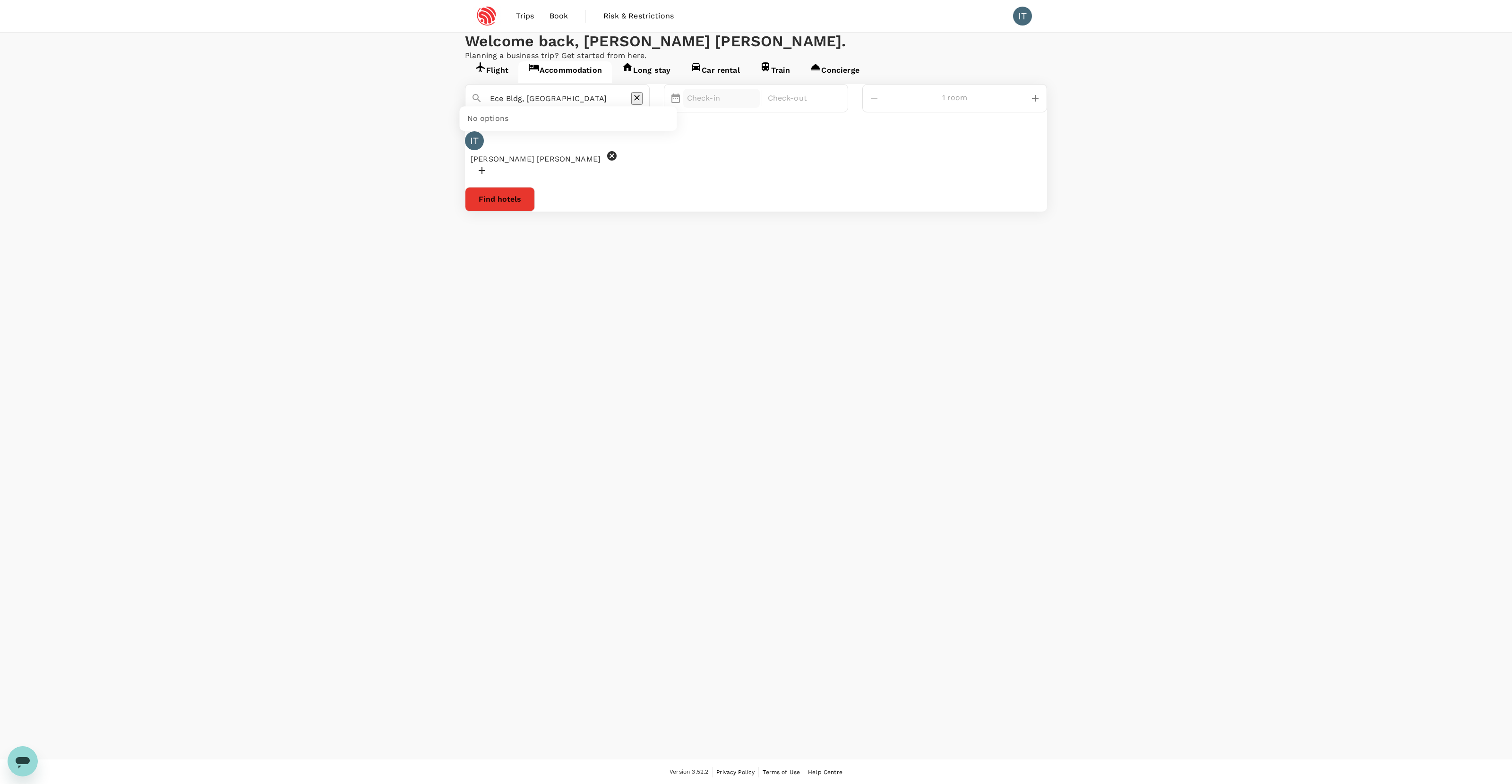
type input "Ece Bldg, Newark, NJ 07103"
click at [756, 104] on p "Check-in" at bounding box center [721, 98] width 69 height 11
click at [824, 190] on div "5" at bounding box center [815, 180] width 18 height 18
click at [692, 190] on div "5" at bounding box center [683, 180] width 18 height 18
click at [764, 190] on div "9" at bounding box center [755, 180] width 18 height 18
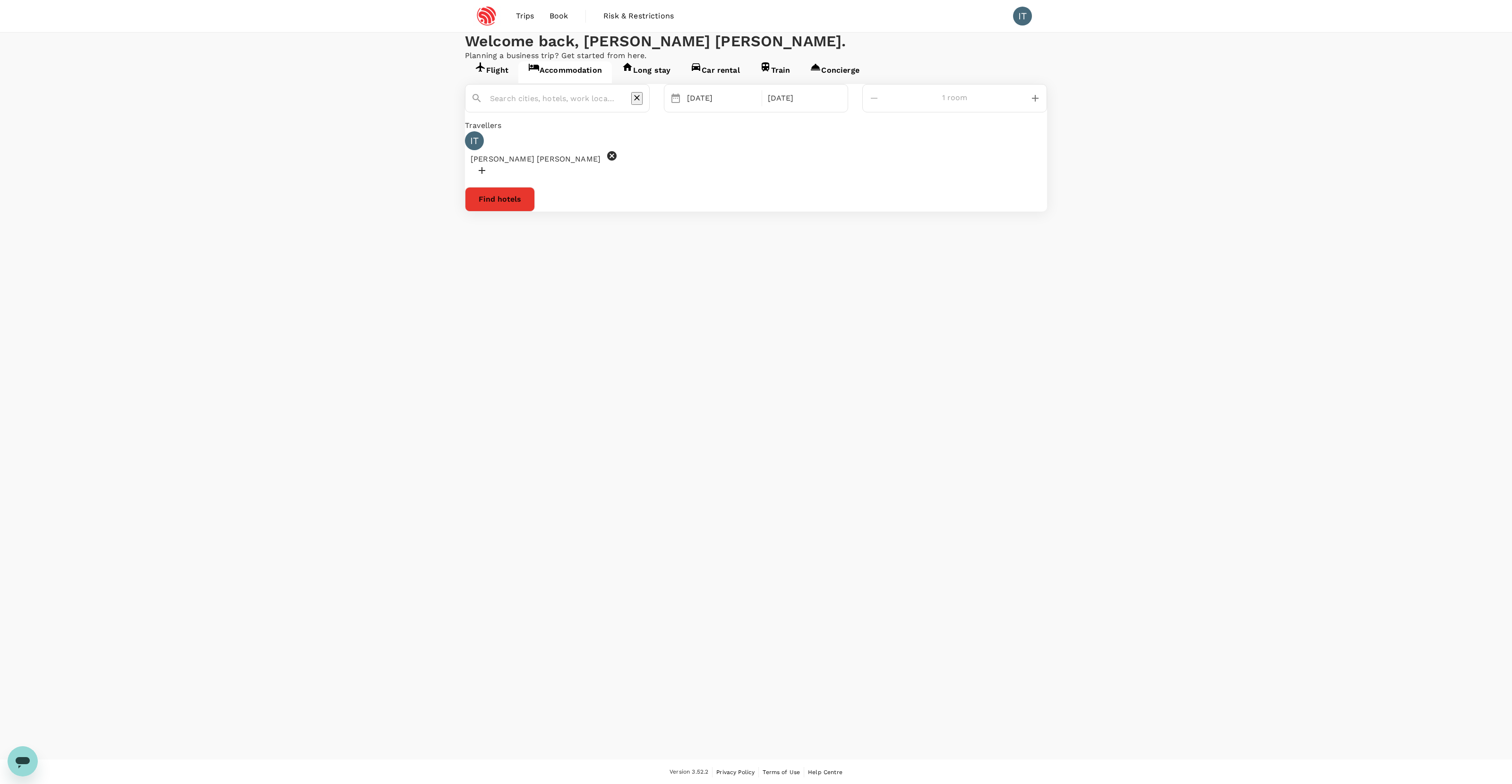
click at [535, 212] on button "Find hotels" at bounding box center [500, 200] width 70 height 25
click at [643, 106] on div at bounding box center [563, 94] width 161 height 23
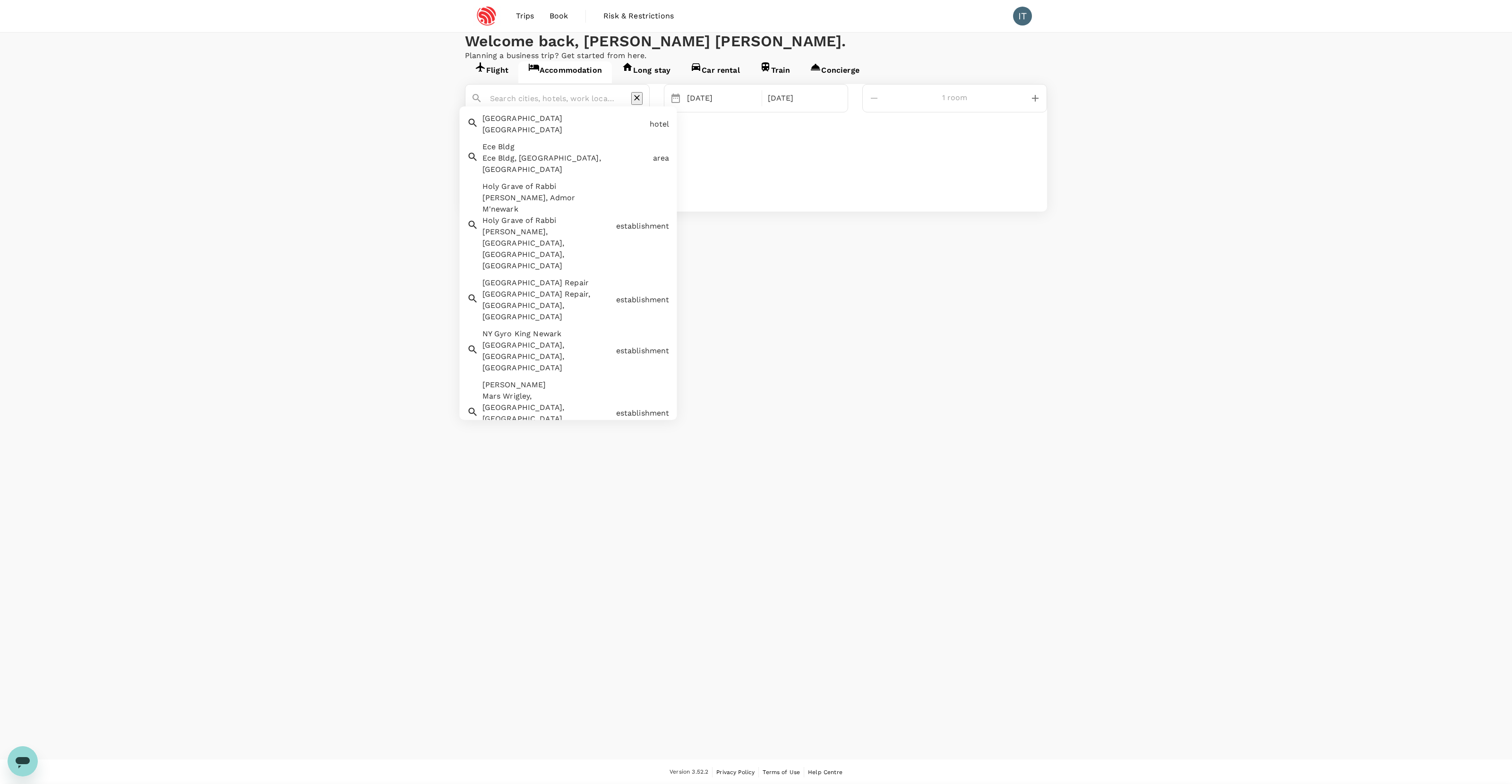
click at [617, 106] on input "text" at bounding box center [554, 98] width 127 height 15
paste input "Ece Bldg, Newark, NJ 07103"
type input "Ece Bldg, Newark, NJ 07103"
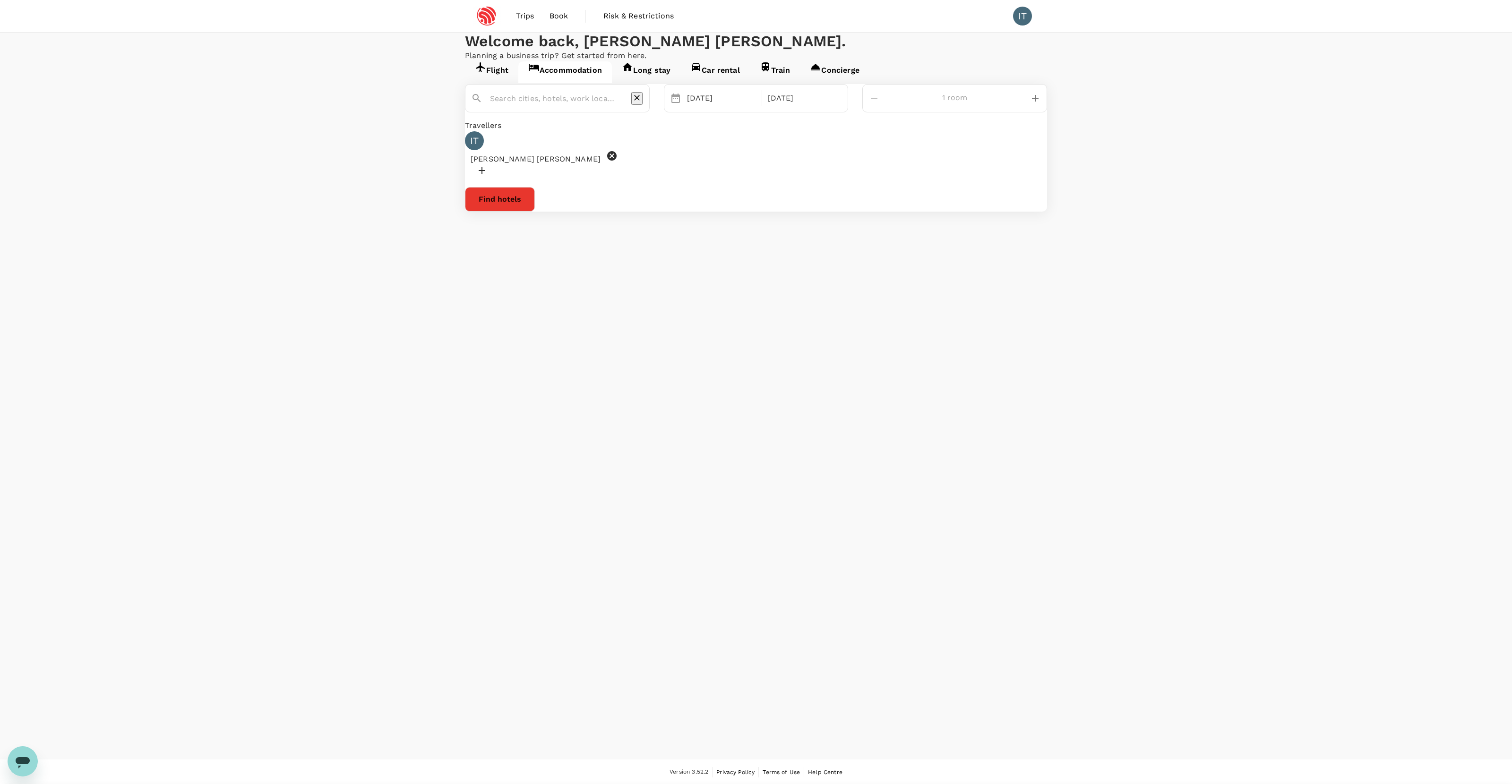
click at [756, 168] on div "Selected date: Sunday, October 5th, 2025 05 Oct Selected date: Thursday, Octobe…" at bounding box center [756, 147] width 582 height 127
click at [607, 113] on div at bounding box center [557, 98] width 185 height 28
click at [573, 106] on input "text" at bounding box center [554, 98] width 127 height 15
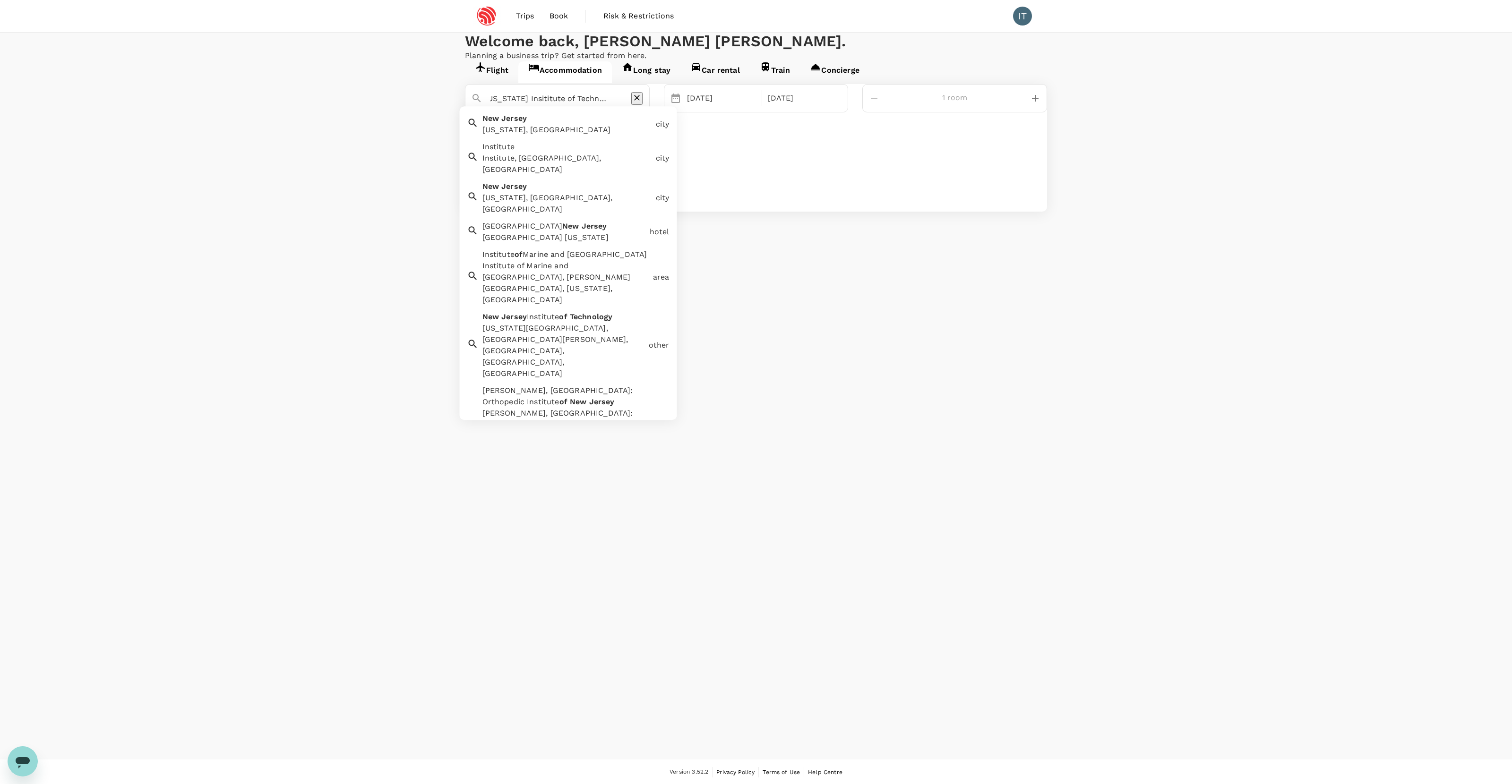
scroll to position [0, 5]
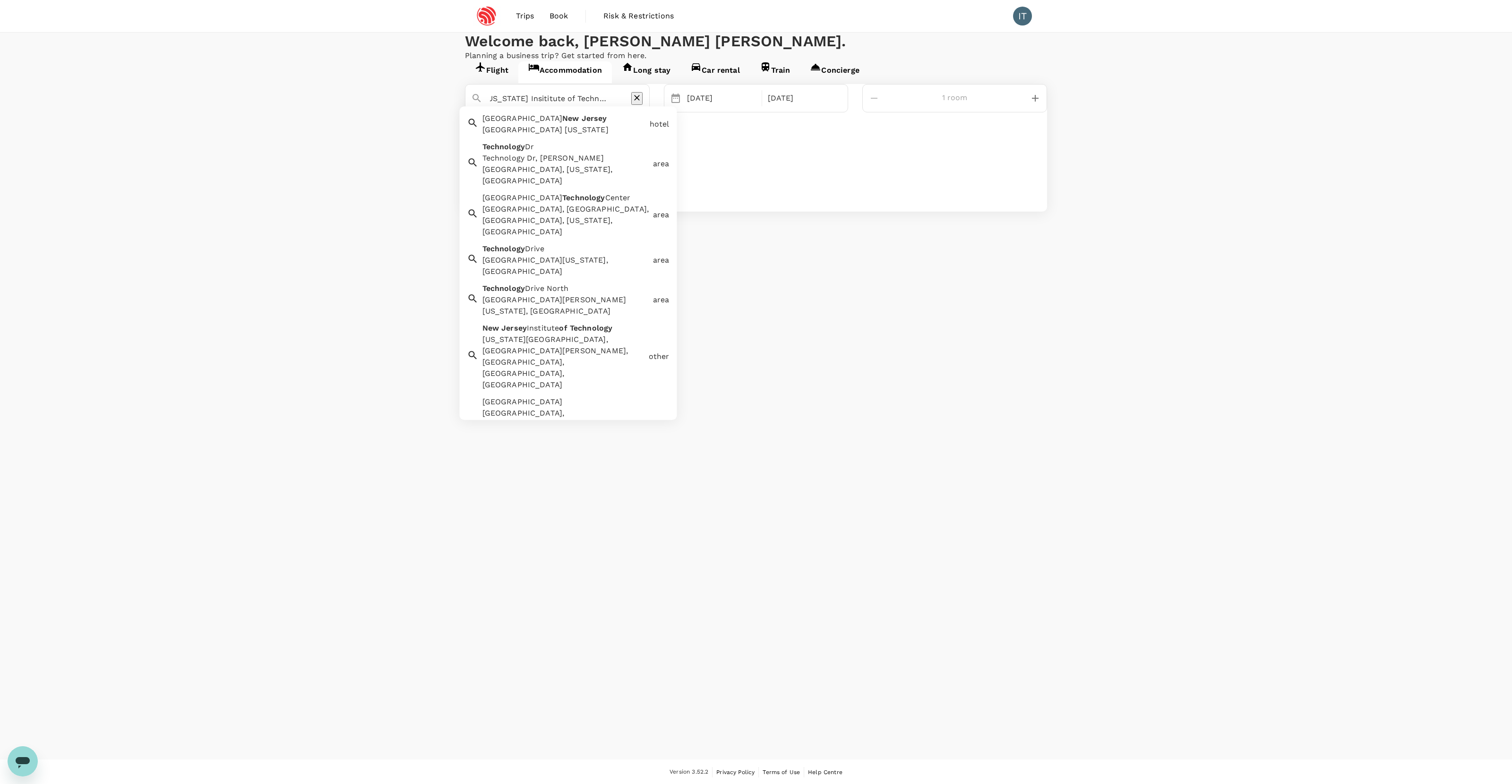
click at [592, 334] on div "New Jersey Institute of Technology, Doctor Martin Luther King Junior Boulevard,…" at bounding box center [563, 363] width 163 height 57
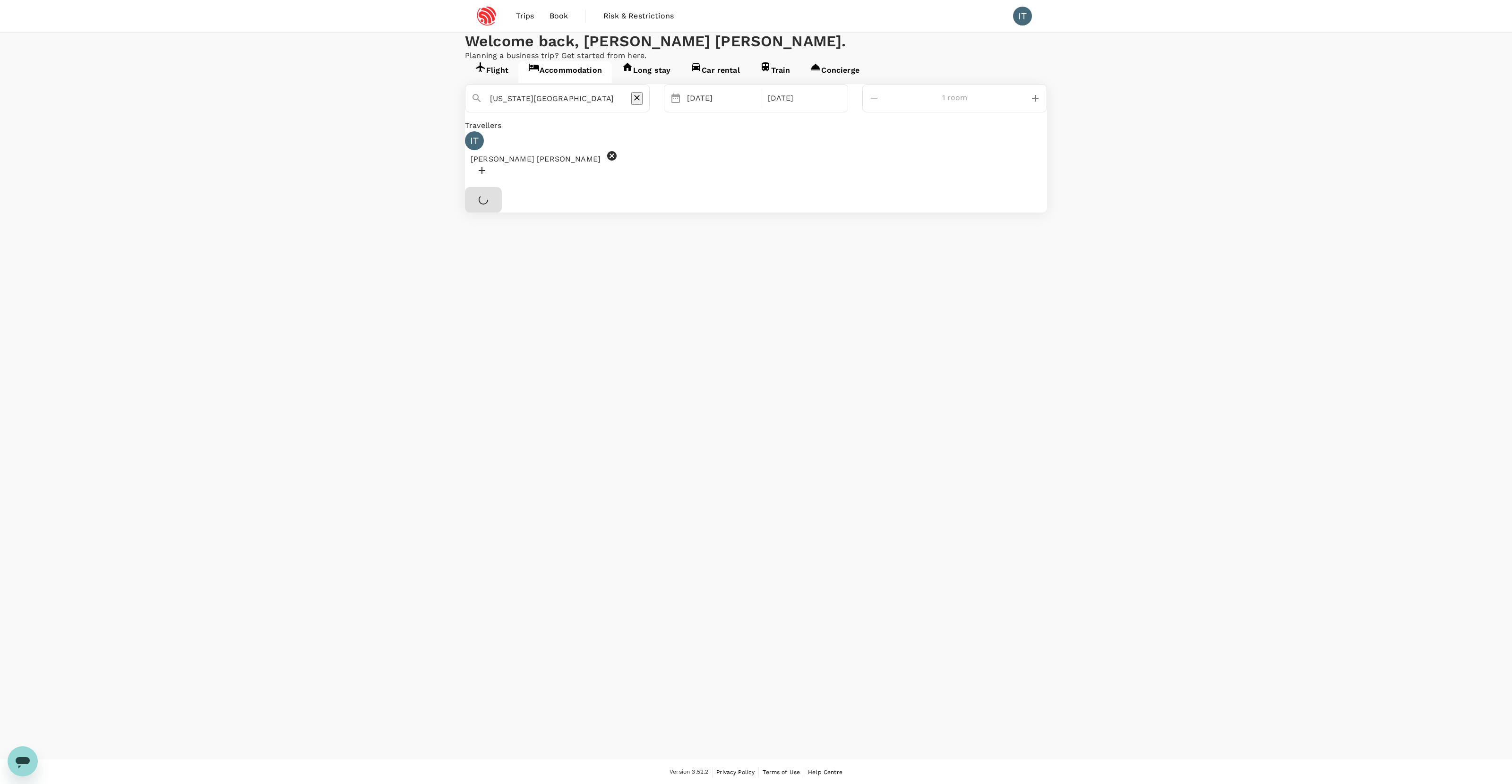
scroll to position [0, 3]
type input "New Jersey Institute of Technology"
click at [535, 212] on button "Find hotels" at bounding box center [500, 200] width 70 height 25
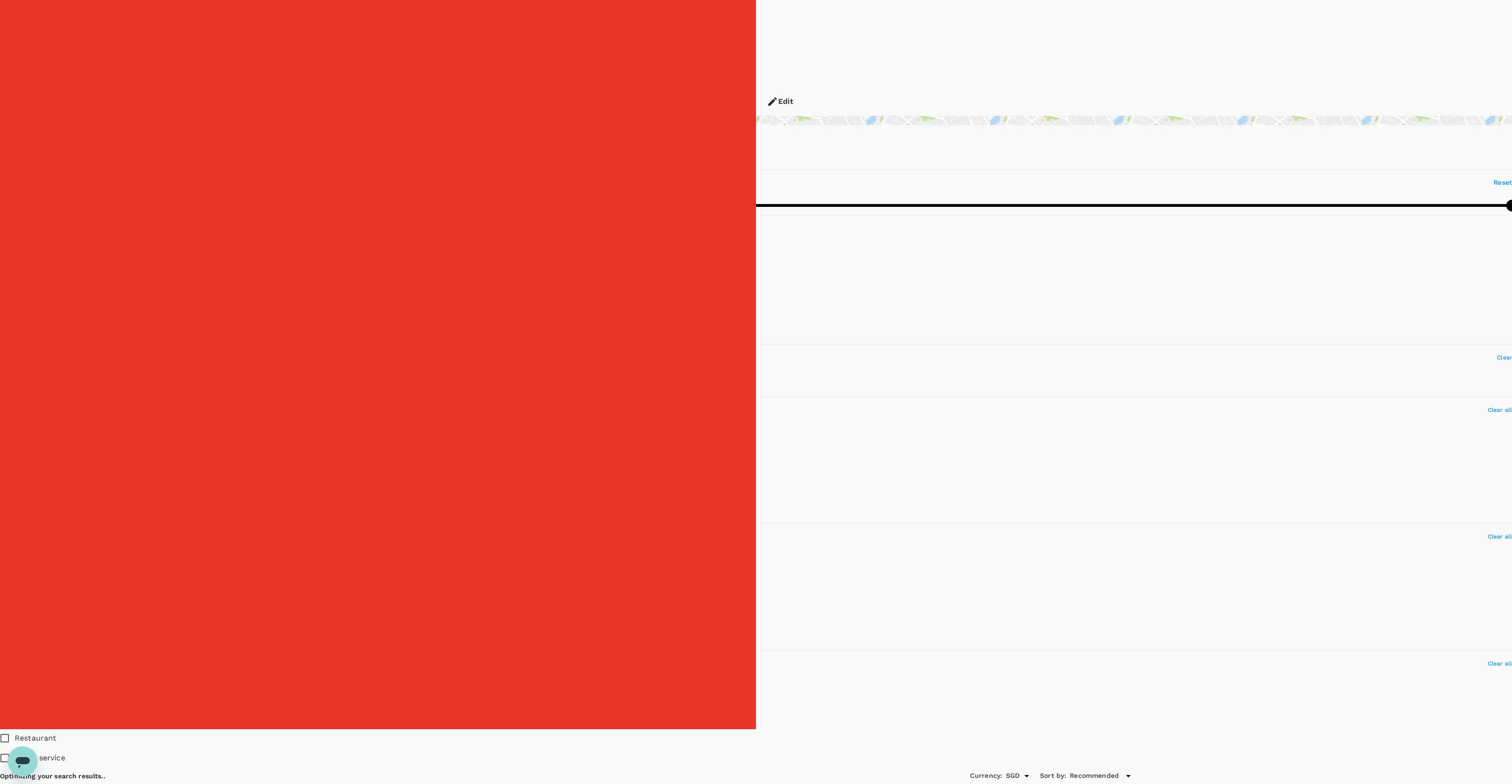
scroll to position [53, 0]
type input "500"
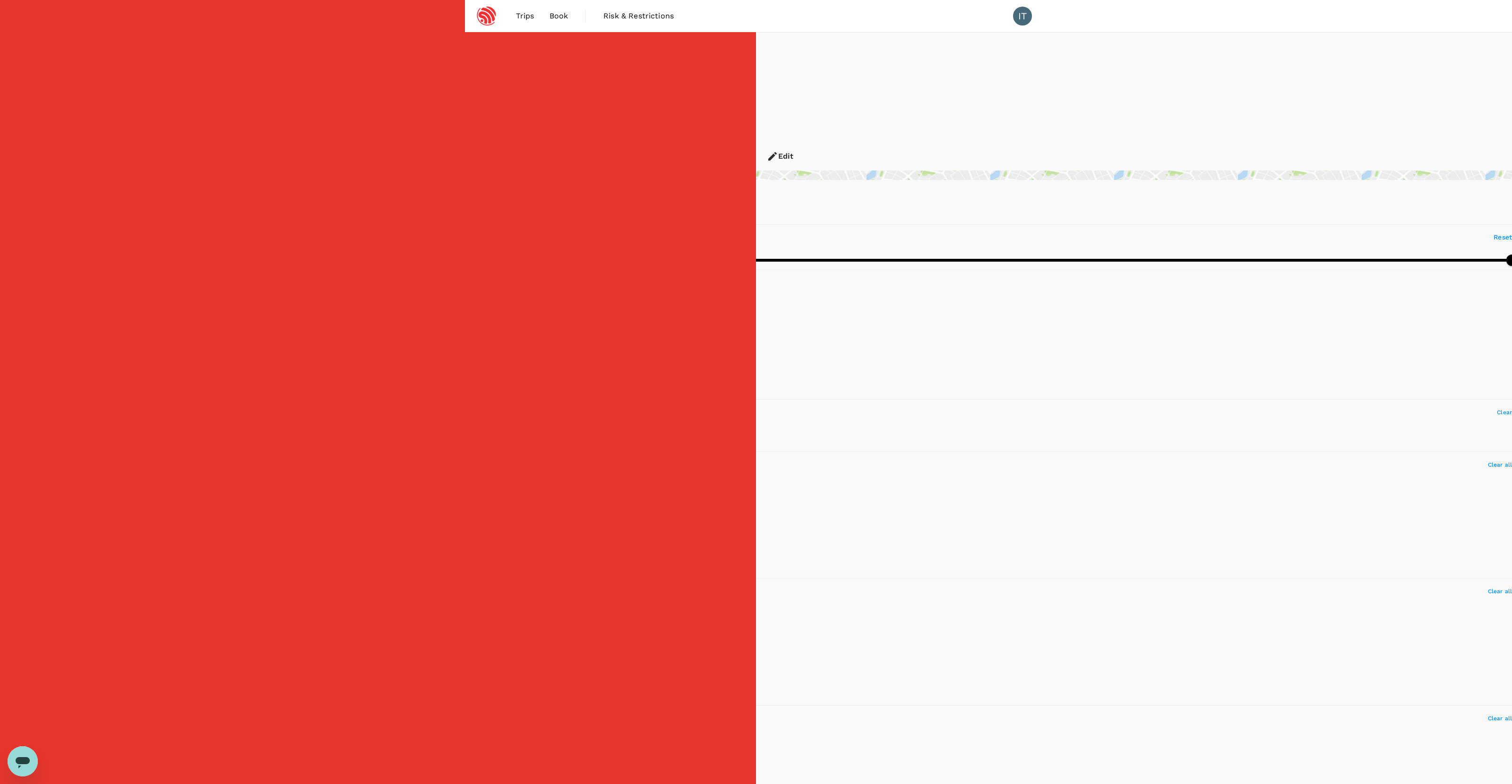
click at [19, 326] on span "4" at bounding box center [17, 330] width 5 height 9
click at [15, 320] on input "4" at bounding box center [5, 330] width 20 height 20
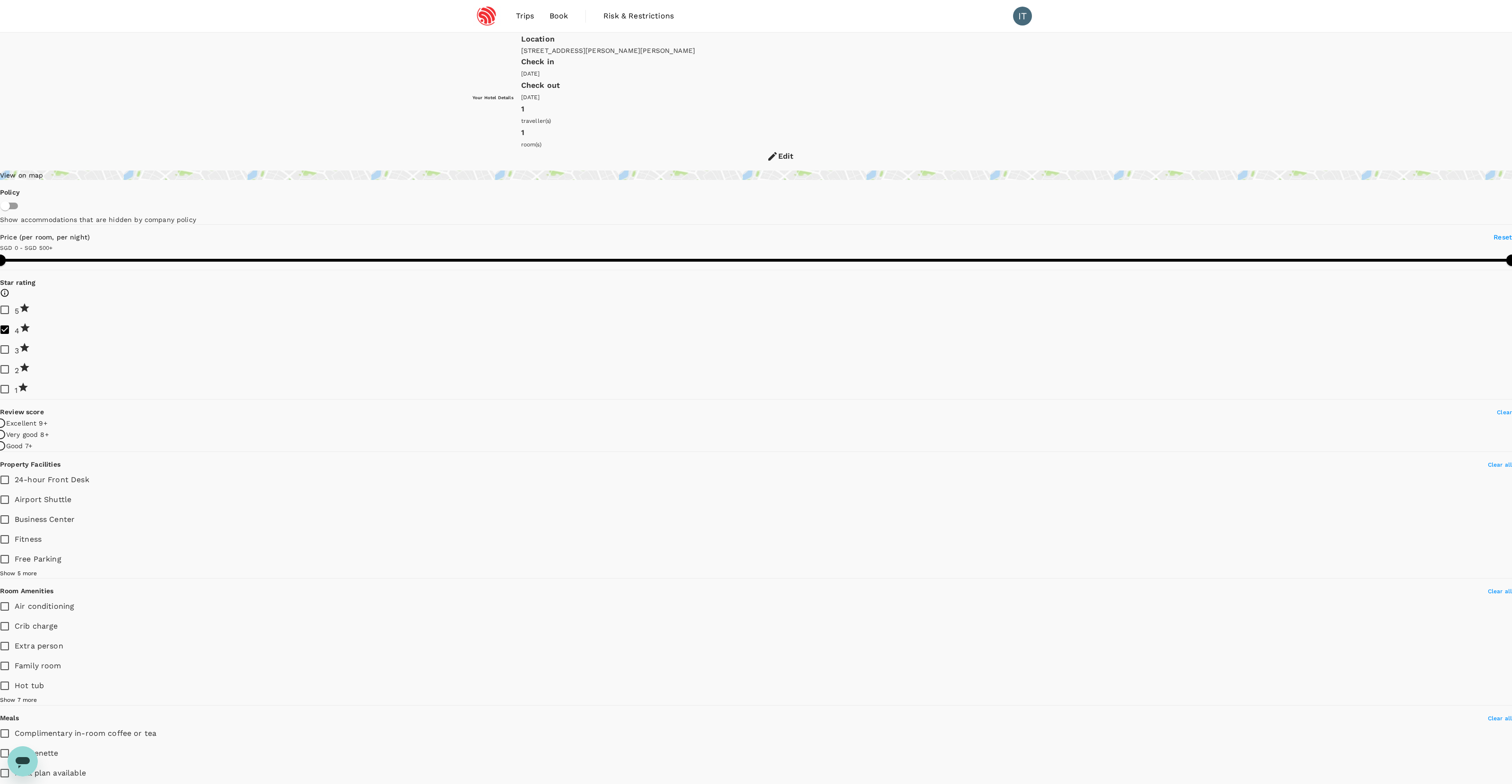
click at [19, 346] on span "3" at bounding box center [16, 350] width 4 height 9
click at [15, 340] on input "3" at bounding box center [5, 350] width 20 height 20
click at [31, 320] on label "4" at bounding box center [12, 330] width 36 height 20
click at [15, 320] on input "4" at bounding box center [5, 330] width 20 height 20
click at [31, 322] on div "4" at bounding box center [22, 329] width 16 height 15
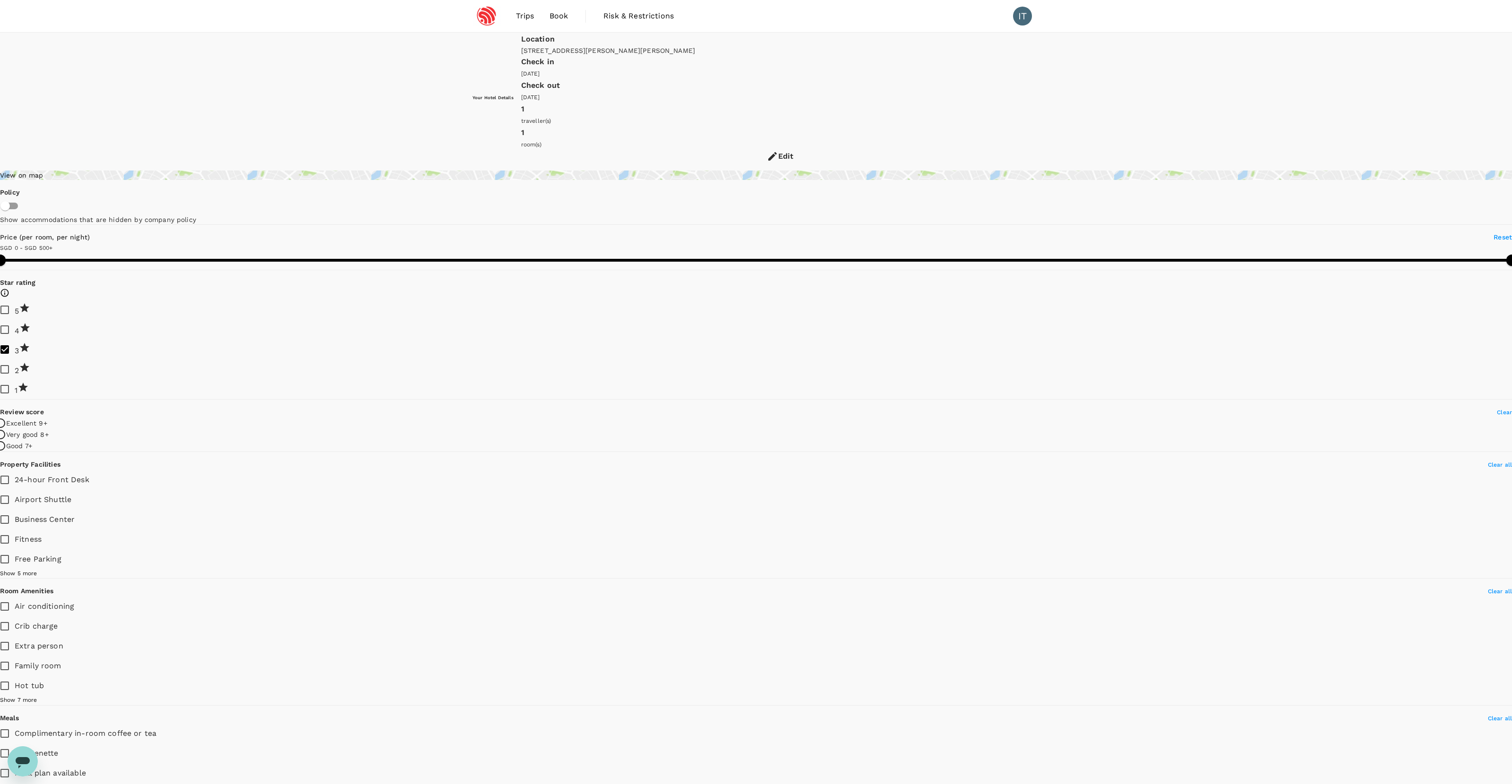
click at [15, 320] on input "4" at bounding box center [5, 330] width 20 height 20
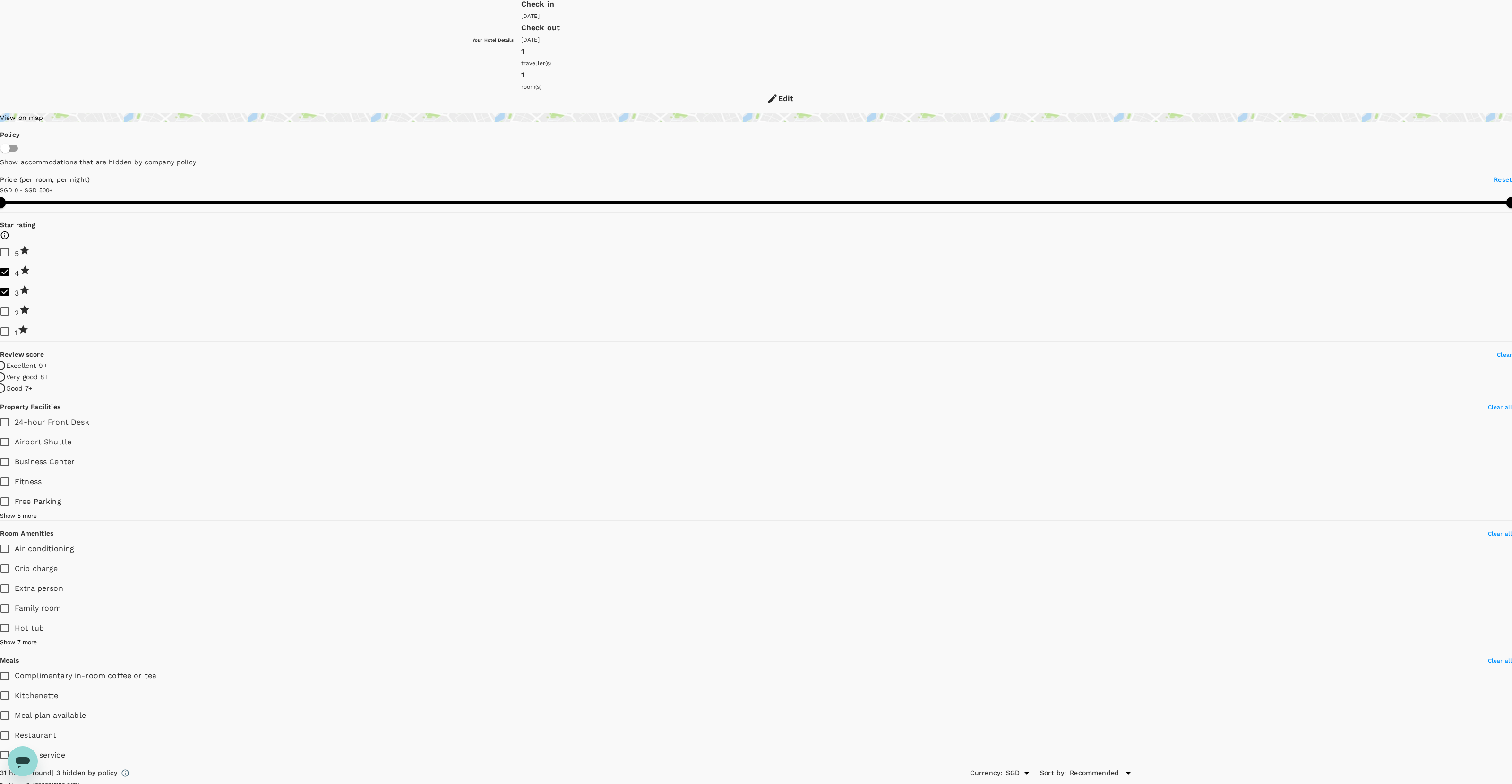
scroll to position [67, 0]
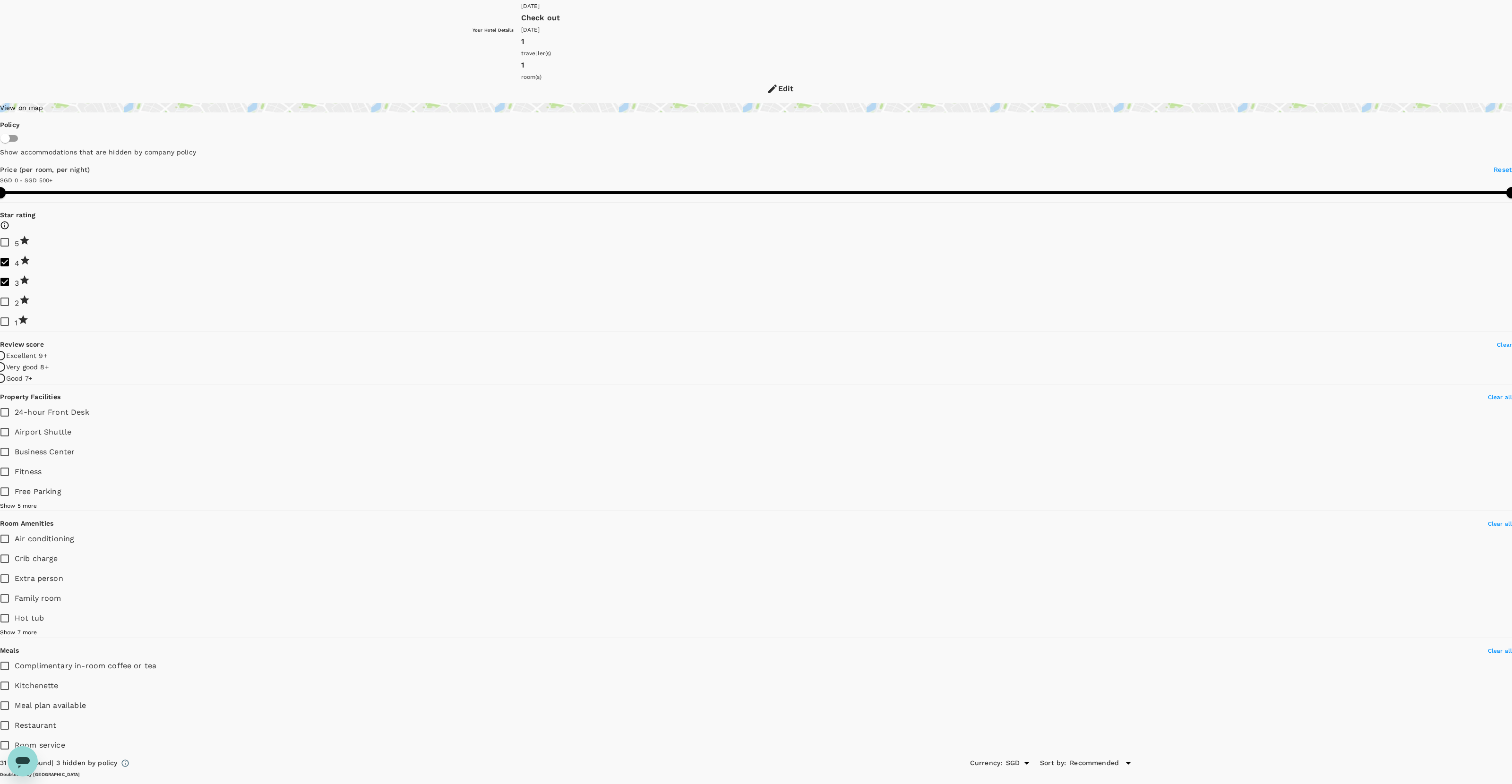
drag, startPoint x: 811, startPoint y: 511, endPoint x: 718, endPoint y: 502, distance: 93.4
copy div "Hampton Inn And Suites Newark Harrison Riverwalk"
drag, startPoint x: 824, startPoint y: 210, endPoint x: 735, endPoint y: 204, distance: 89.2
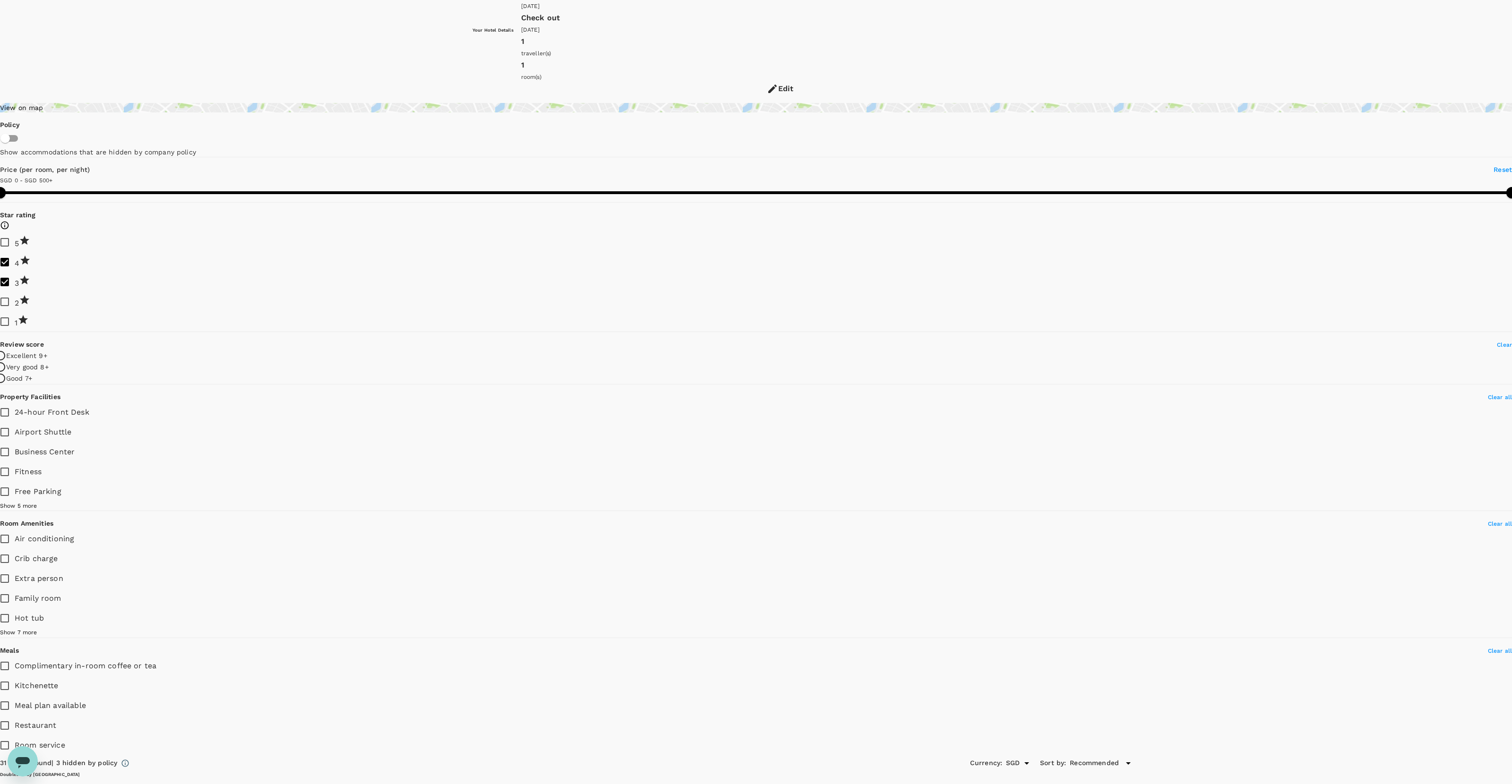
copy h6 "Tryp Newark Downtown"
drag, startPoint x: 777, startPoint y: 64, endPoint x: 731, endPoint y: 50, distance: 48.1
click at [731, 491] on h6 "Doubletree By Hilton Newark Penn Station" at bounding box center [567, 775] width 1134 height 6
copy h6 "Doubletree By Hilton Newark Penn Station"
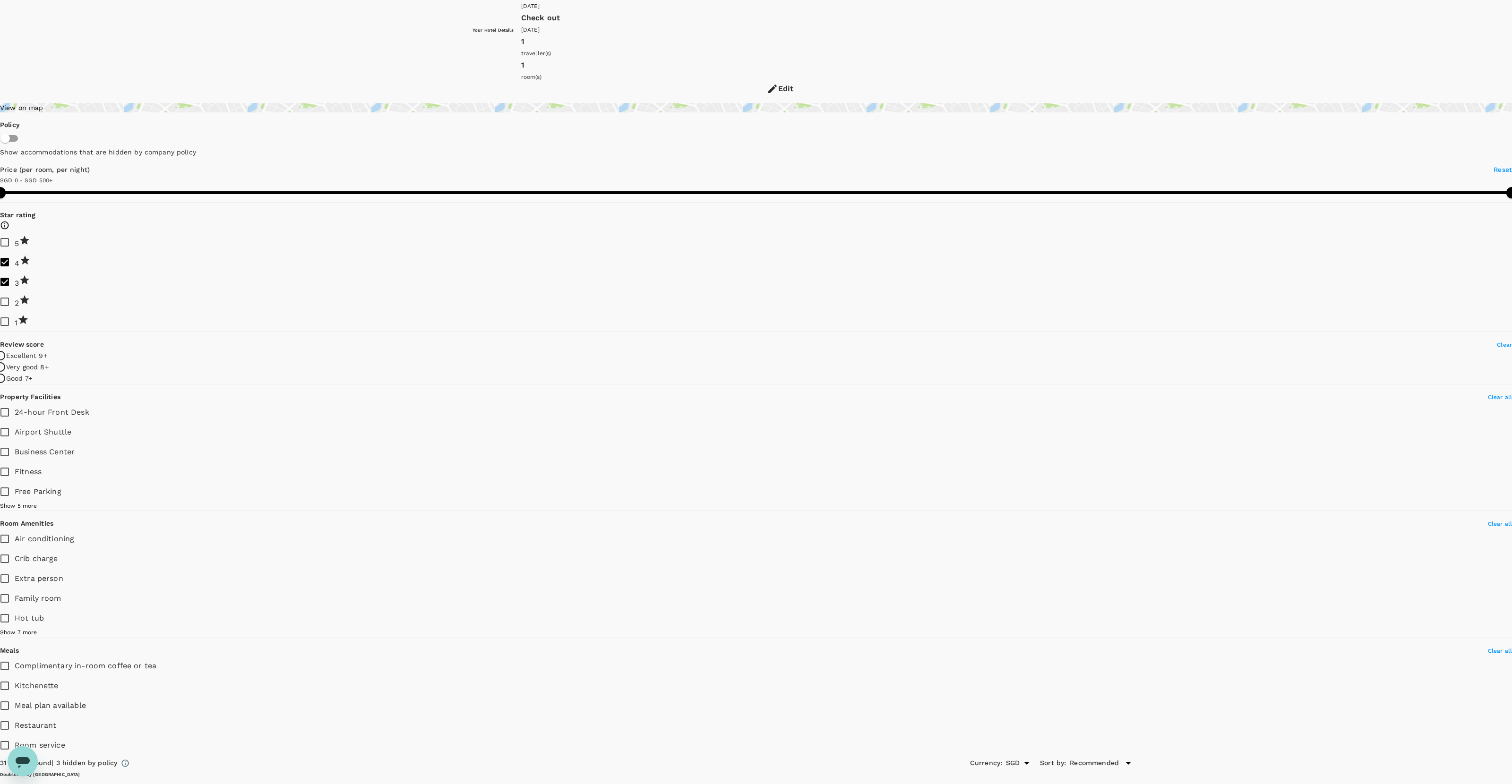
drag, startPoint x: 808, startPoint y: 514, endPoint x: 730, endPoint y: 501, distance: 79.1
copy h6 "Hampton Inn And Suites Newark Harrison Riverwalk"
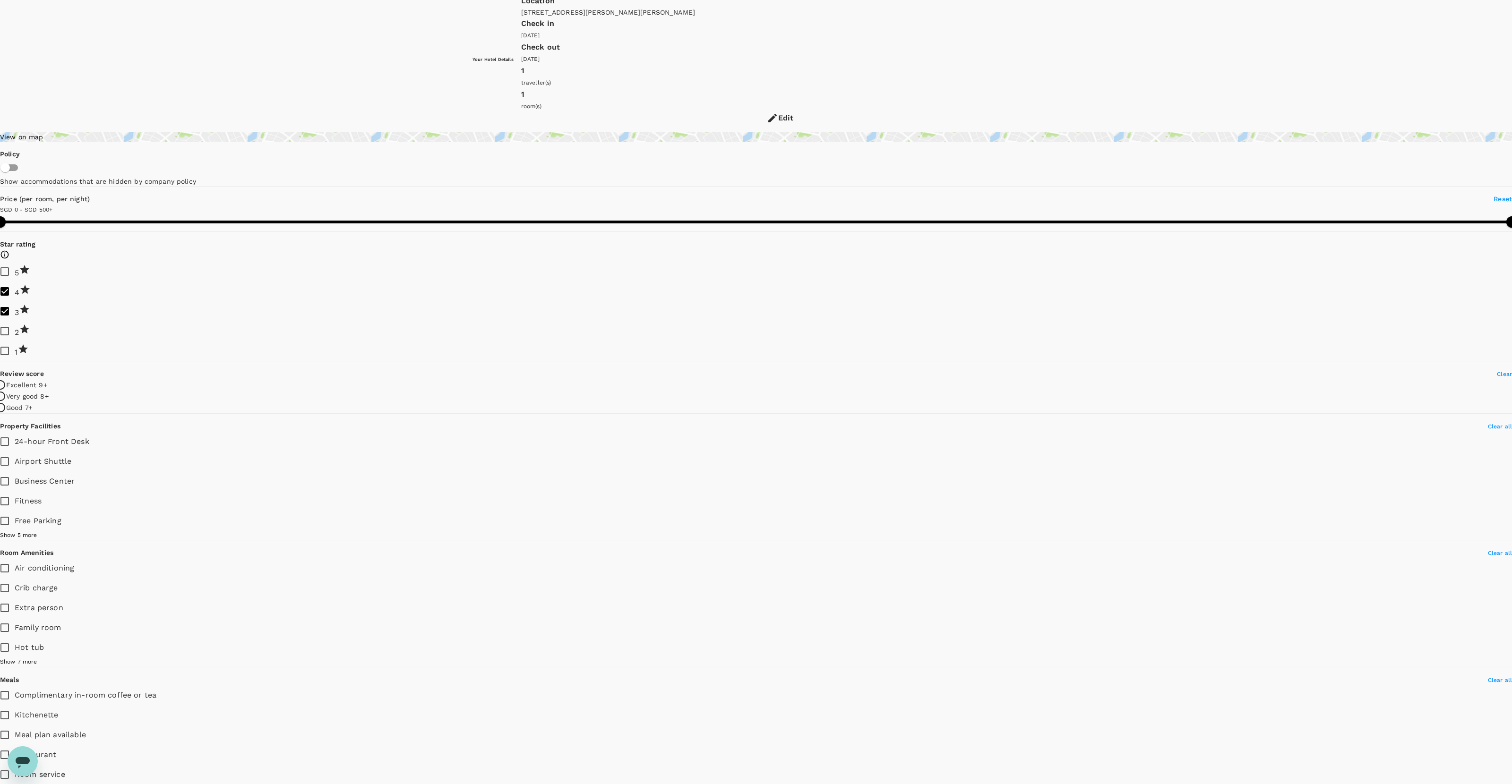
scroll to position [50, 0]
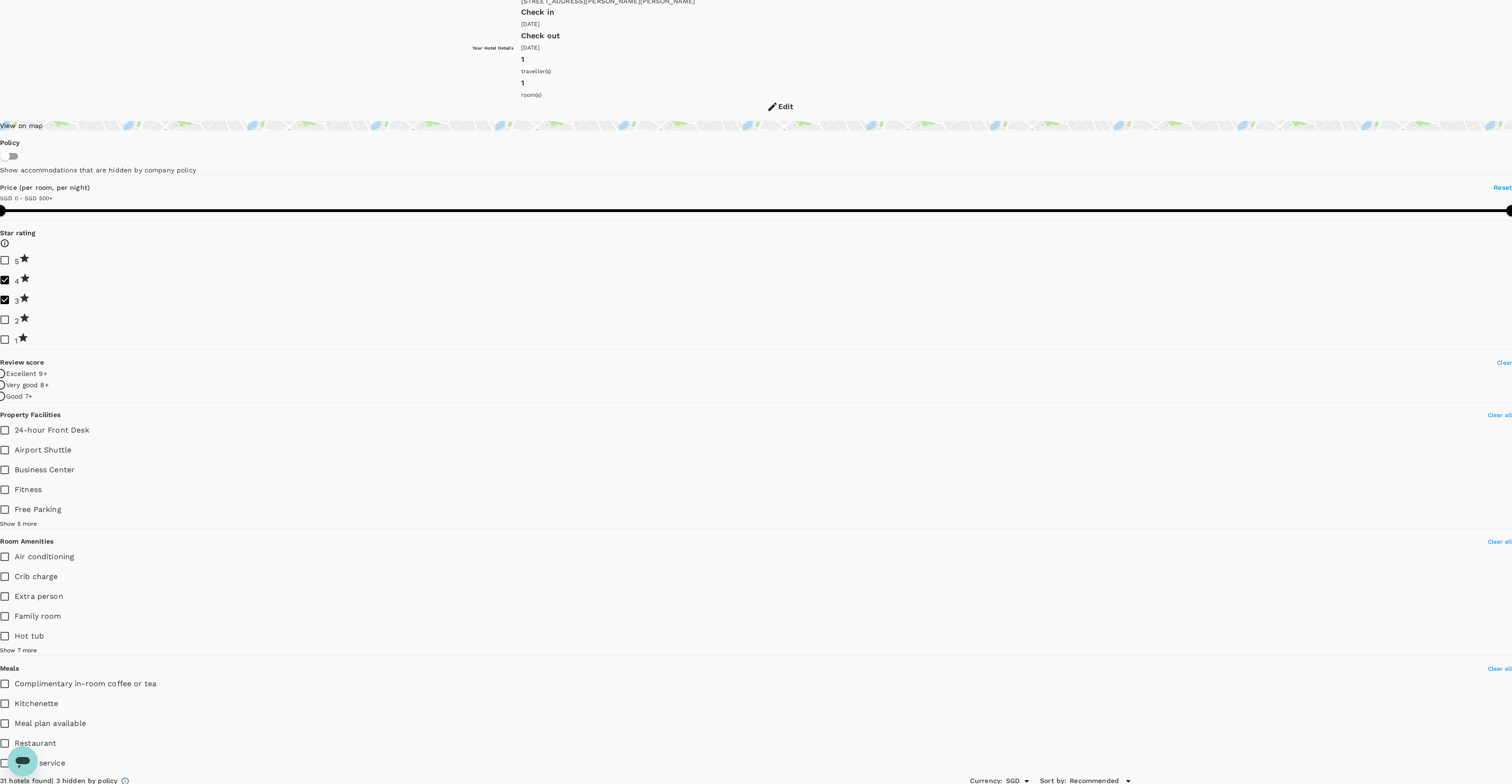
copy h6 "Hampton Inn And Suites Newark Harrison Riverwalk"
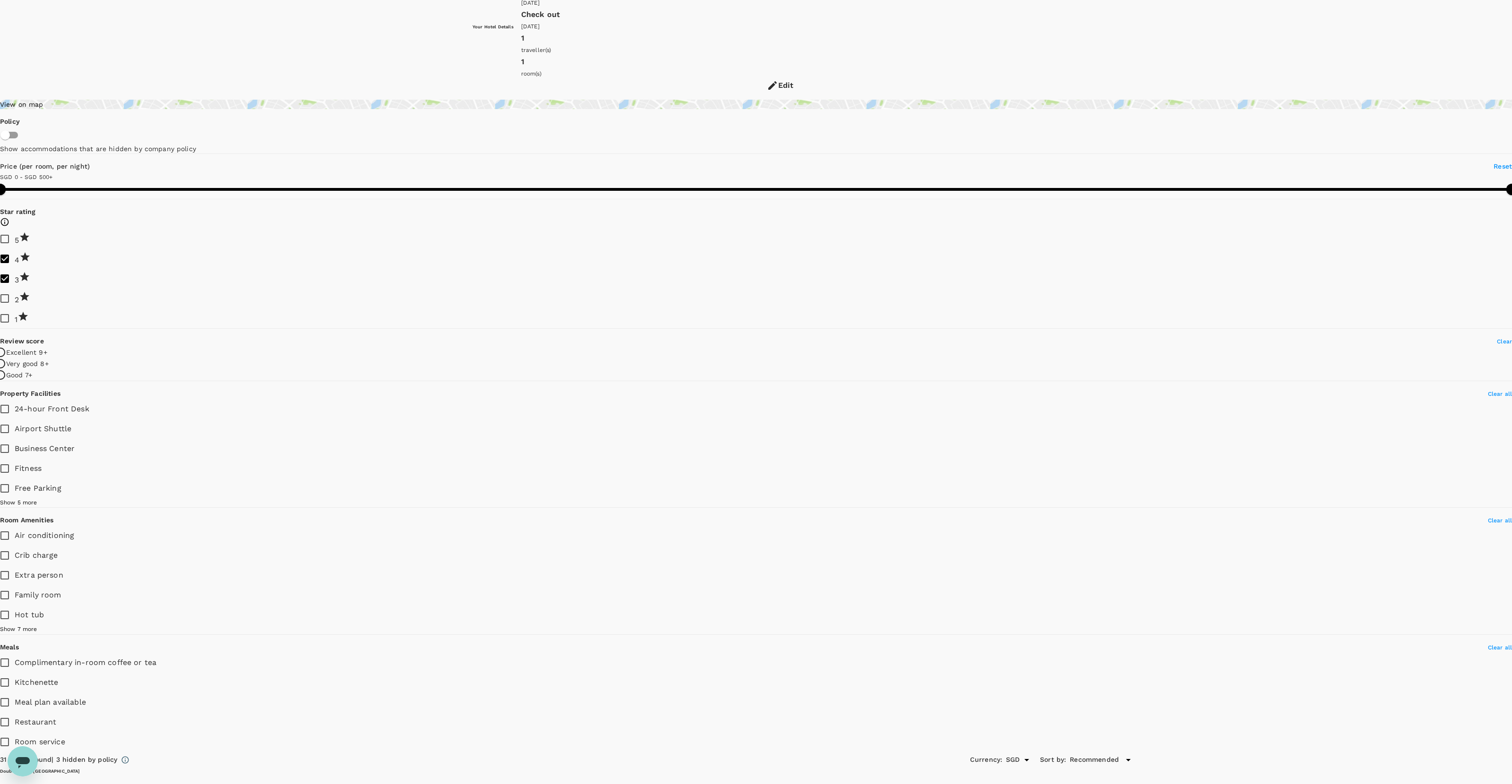
drag, startPoint x: 1039, startPoint y: 511, endPoint x: 964, endPoint y: 511, distance: 75.0
copy h5 "SGD 208.67"
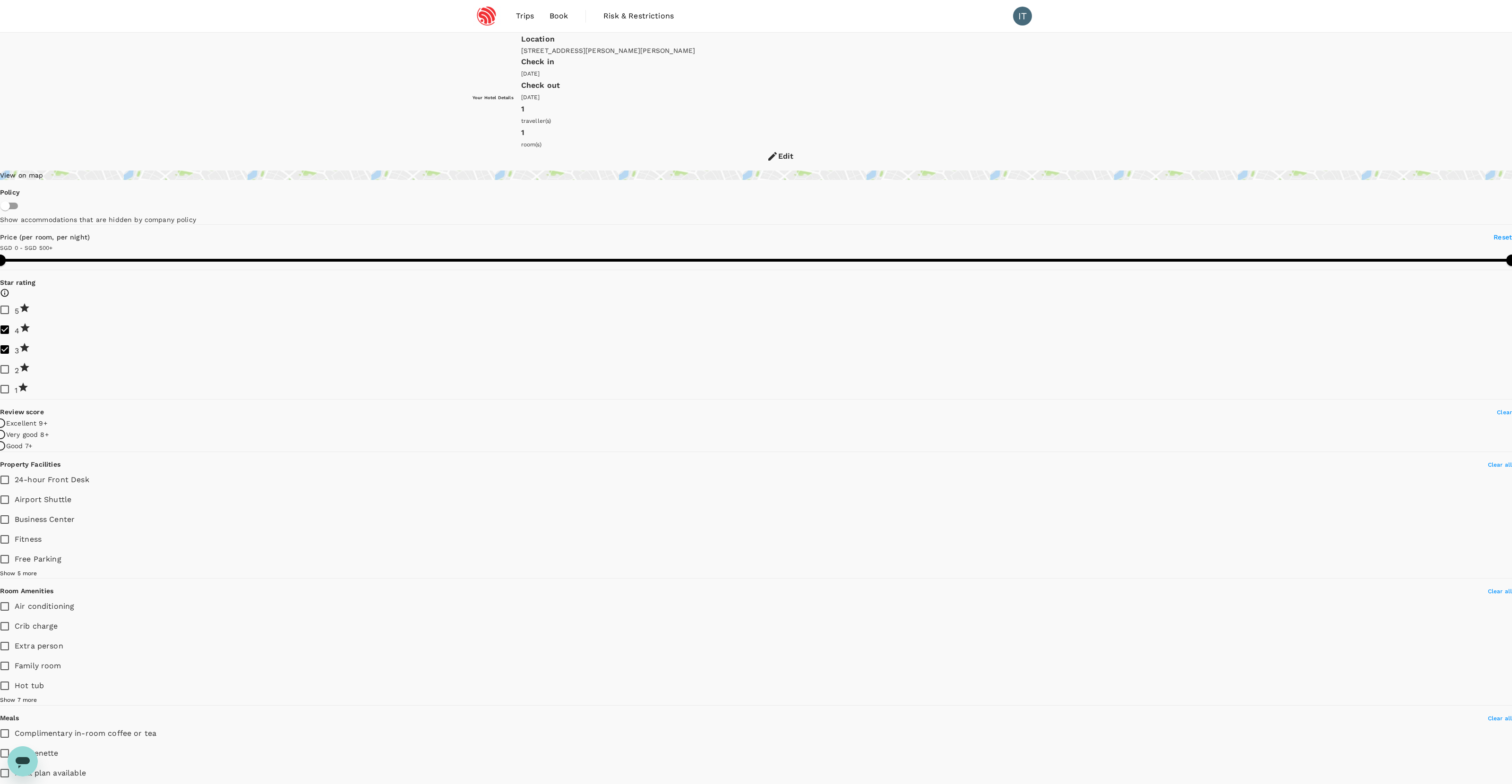
click at [794, 150] on div "Edit" at bounding box center [786, 156] width 16 height 13
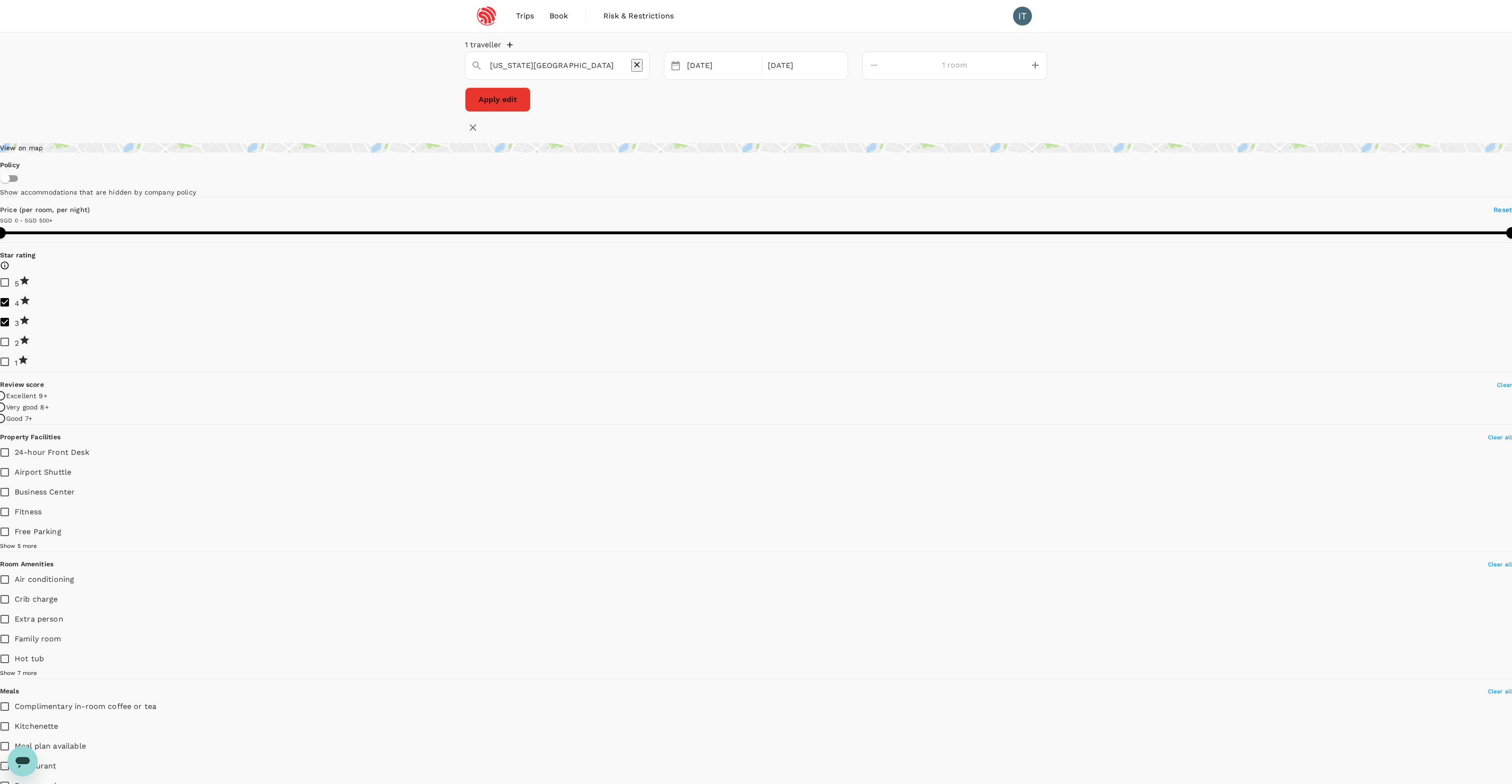
click at [617, 69] on input "New Jersey Institute of Technology" at bounding box center [554, 65] width 127 height 15
click at [532, 59] on div "New Jersey Institute of Technology" at bounding box center [563, 62] width 161 height 23
click at [532, 73] on input "New Jersey Institute of Technology" at bounding box center [554, 65] width 127 height 15
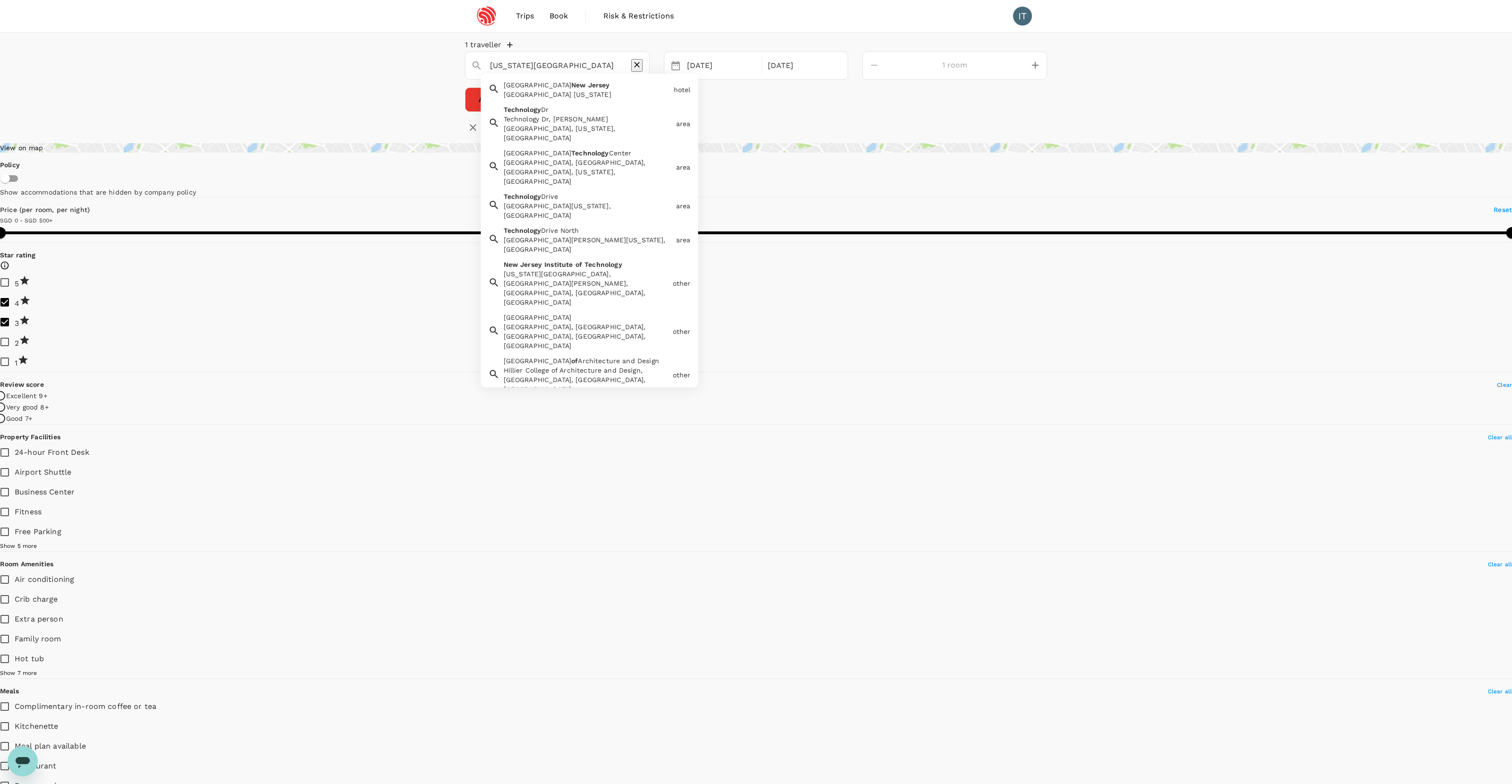
click at [532, 73] on input "New Jersey Institute of Technology" at bounding box center [554, 65] width 127 height 15
paste input "45 29th St San Francisco, CA 94110"
click at [566, 73] on input "45 29th St San Francisco, CA 94110" at bounding box center [554, 65] width 127 height 15
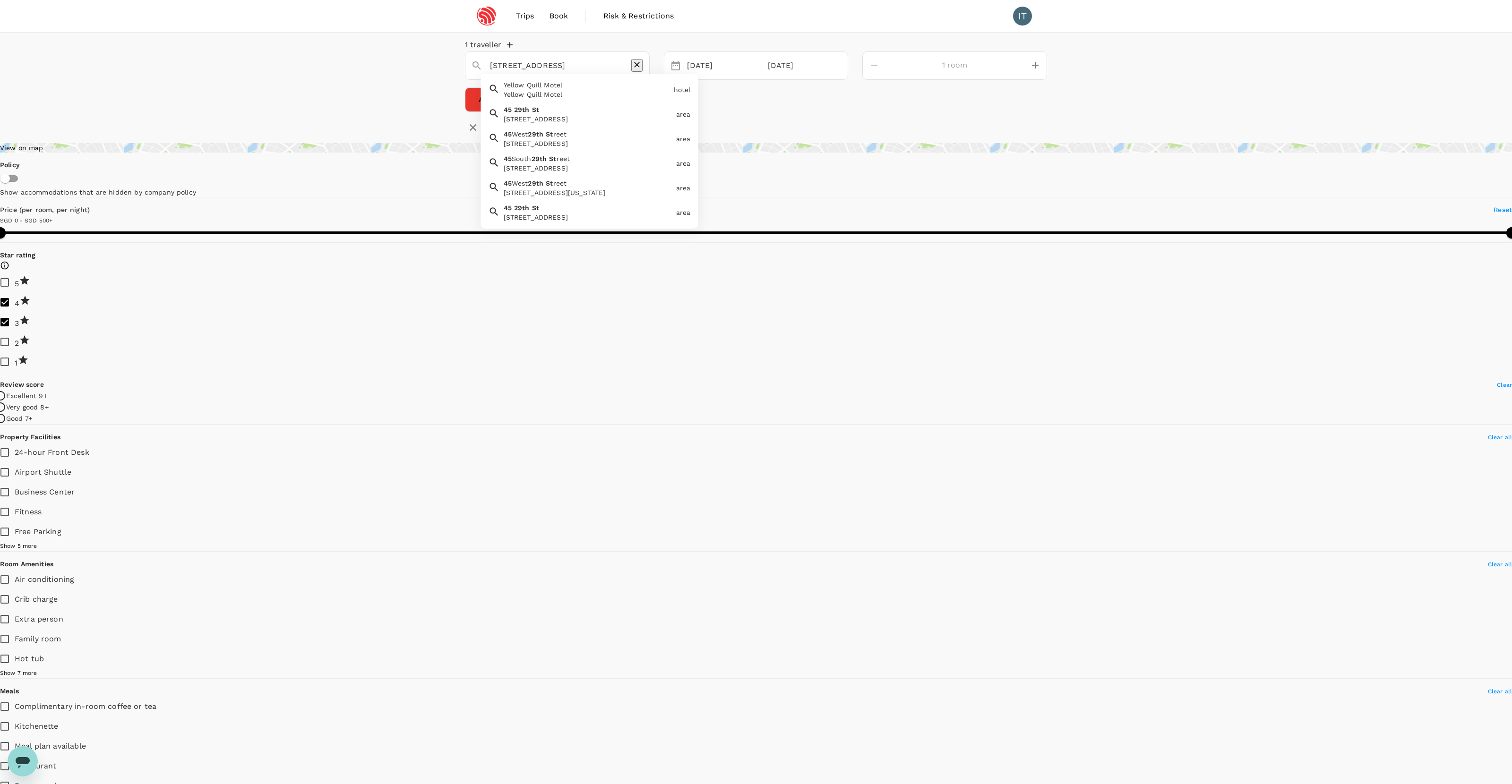
scroll to position [0, 0]
click at [594, 124] on div "45 29th St, San Francisco, CA 94110, USA" at bounding box center [588, 119] width 168 height 9
type input "[STREET_ADDRESS]"
click at [760, 75] on div "05 Oct" at bounding box center [721, 66] width 76 height 18
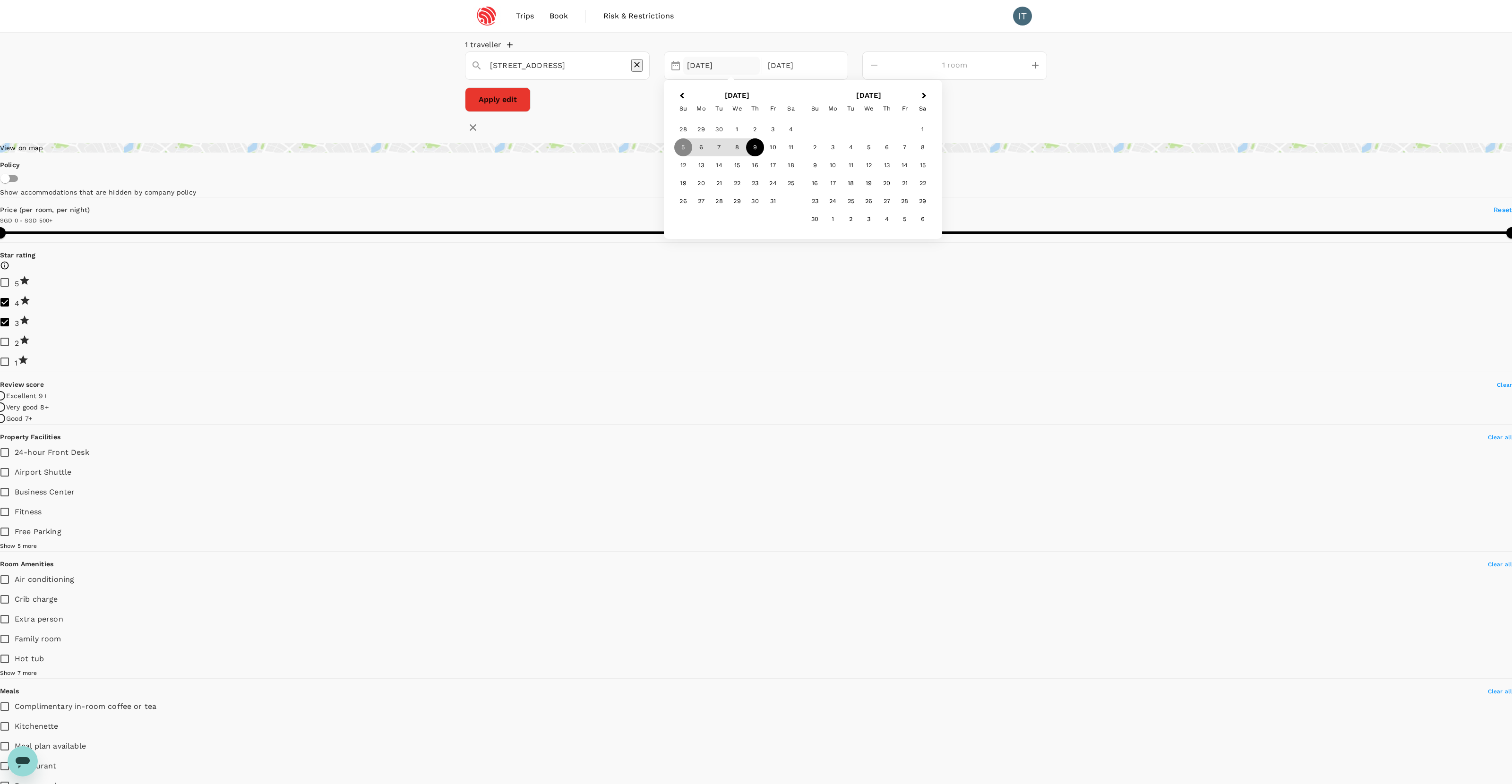
click at [764, 156] on div "9" at bounding box center [755, 147] width 18 height 18
click at [837, 72] on p "Check-out" at bounding box center [802, 65] width 69 height 11
click at [692, 174] on div "12" at bounding box center [683, 165] width 18 height 18
click at [531, 104] on button "Apply edit" at bounding box center [498, 100] width 66 height 25
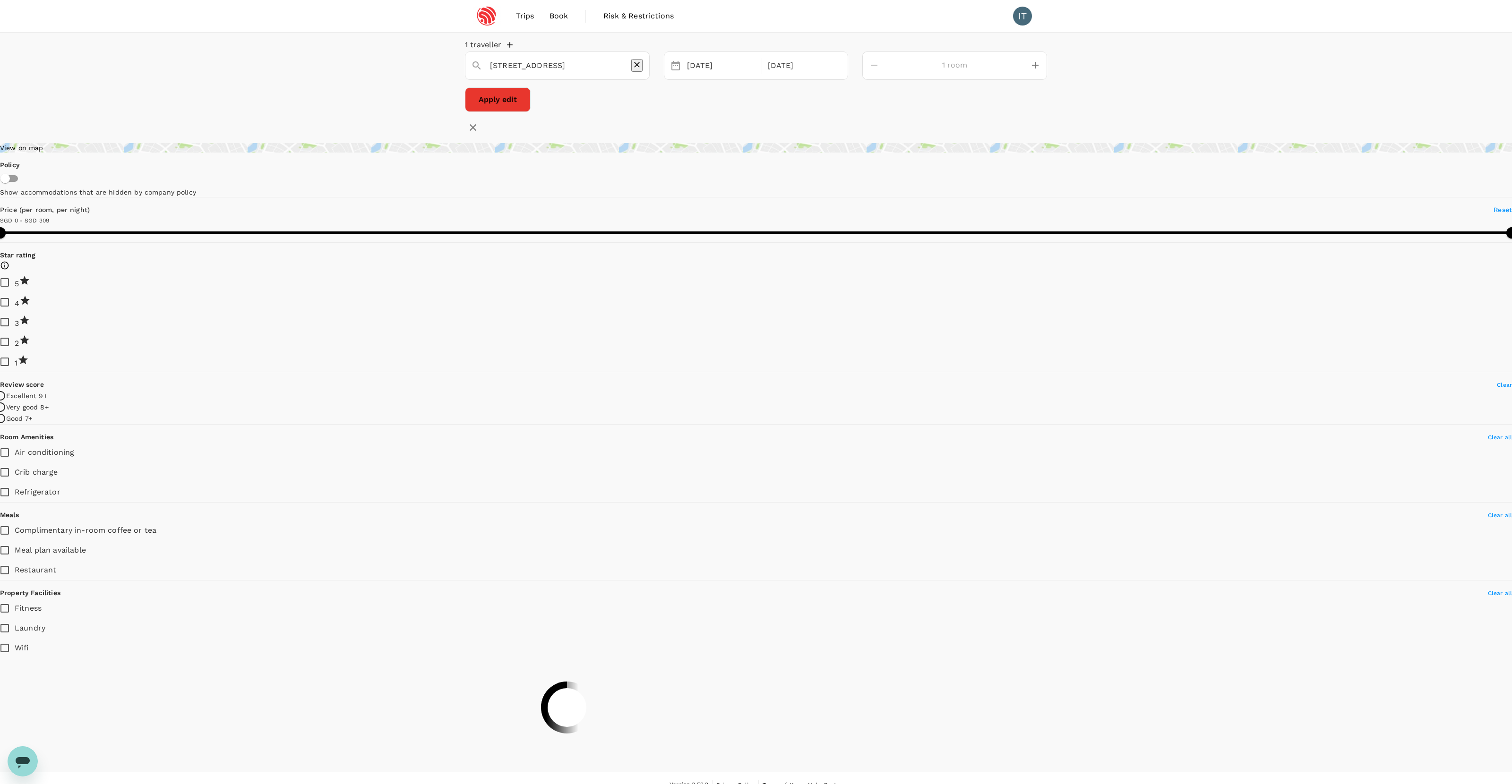
type input "500"
type input "65.11"
type input "SGD"
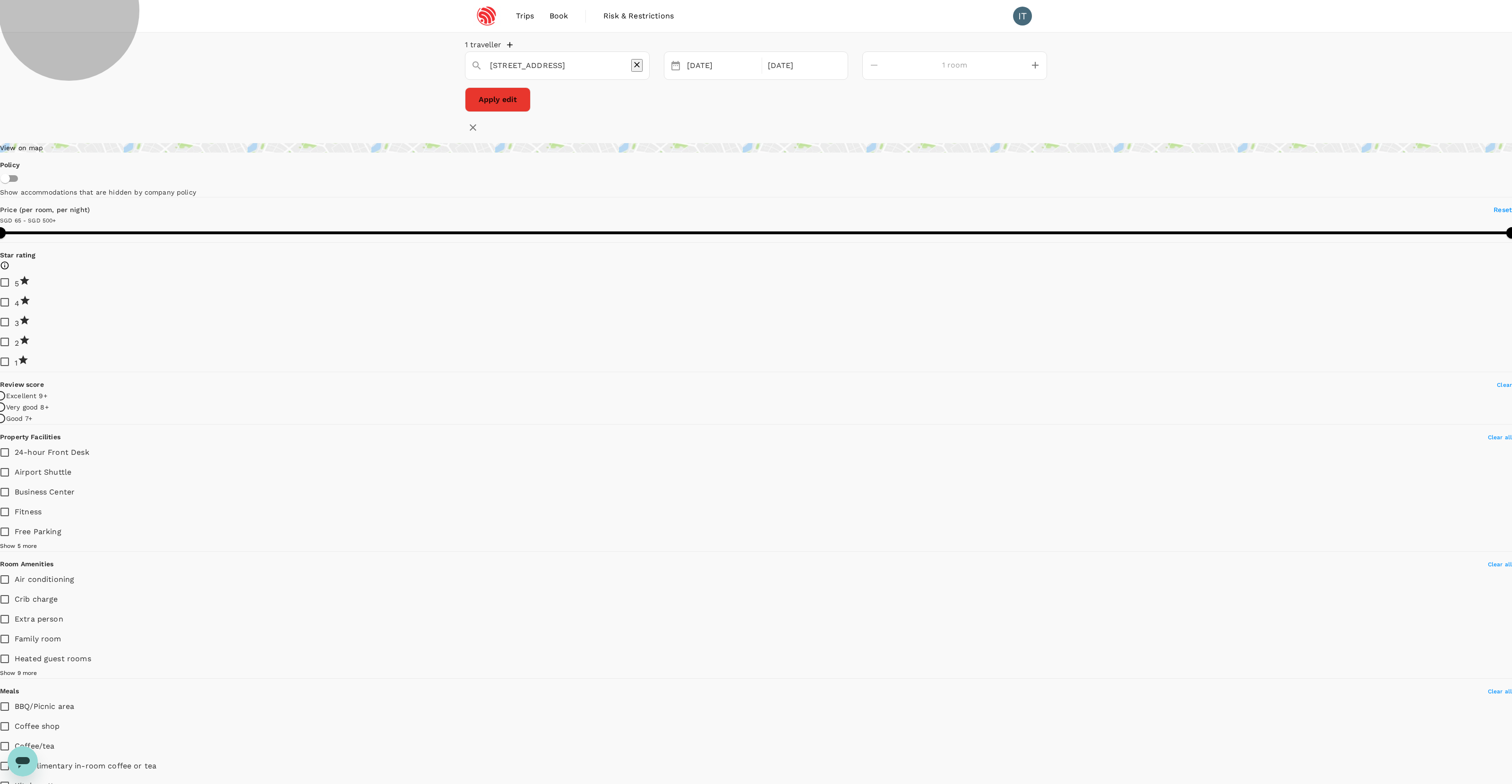
click at [643, 74] on div "[STREET_ADDRESS]" at bounding box center [554, 62] width 180 height 23
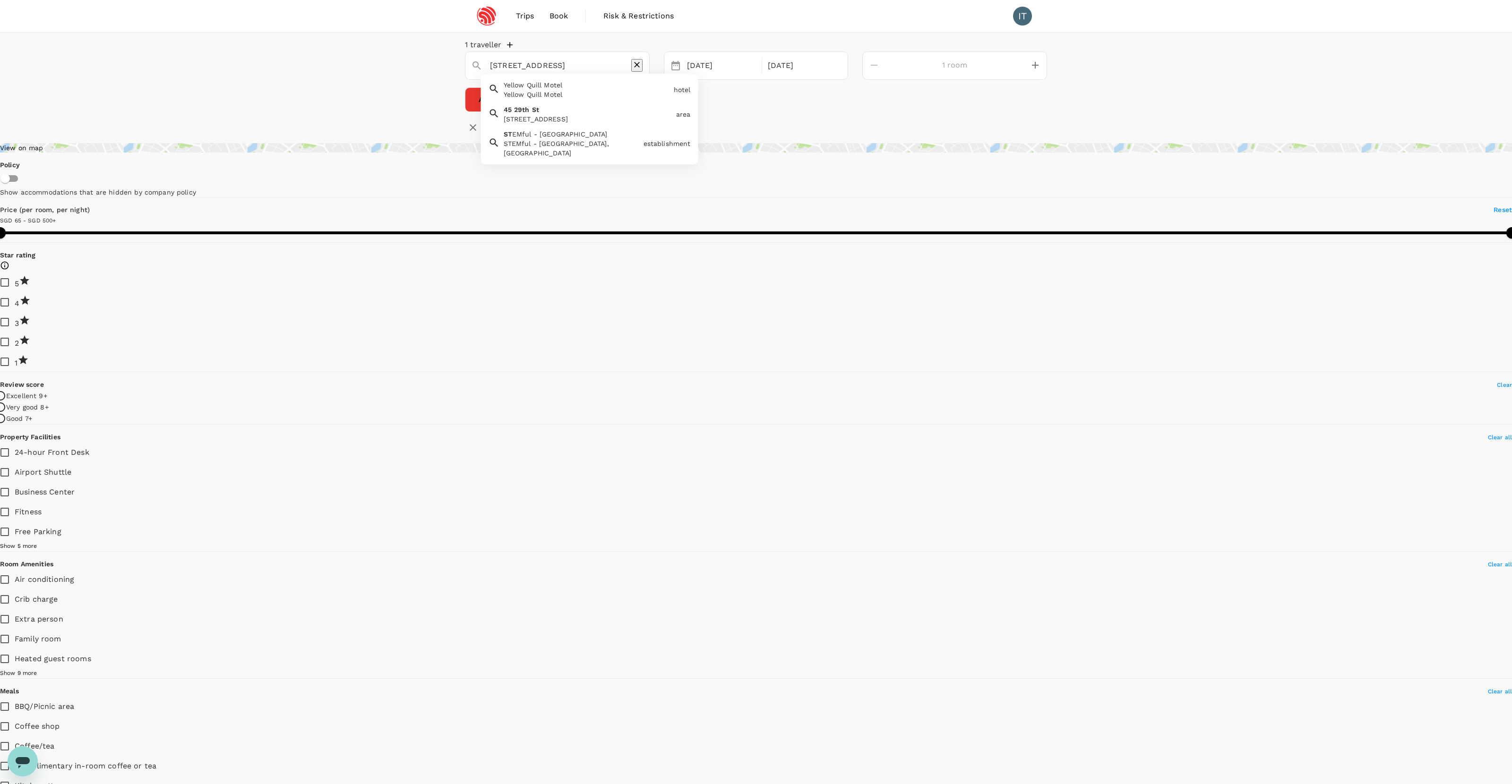
click at [617, 73] on input "[STREET_ADDRESS]" at bounding box center [554, 65] width 127 height 15
drag, startPoint x: 627, startPoint y: 79, endPoint x: 526, endPoint y: 76, distance: 101.0
click at [526, 73] on input "[STREET_ADDRESS]" at bounding box center [554, 65] width 127 height 15
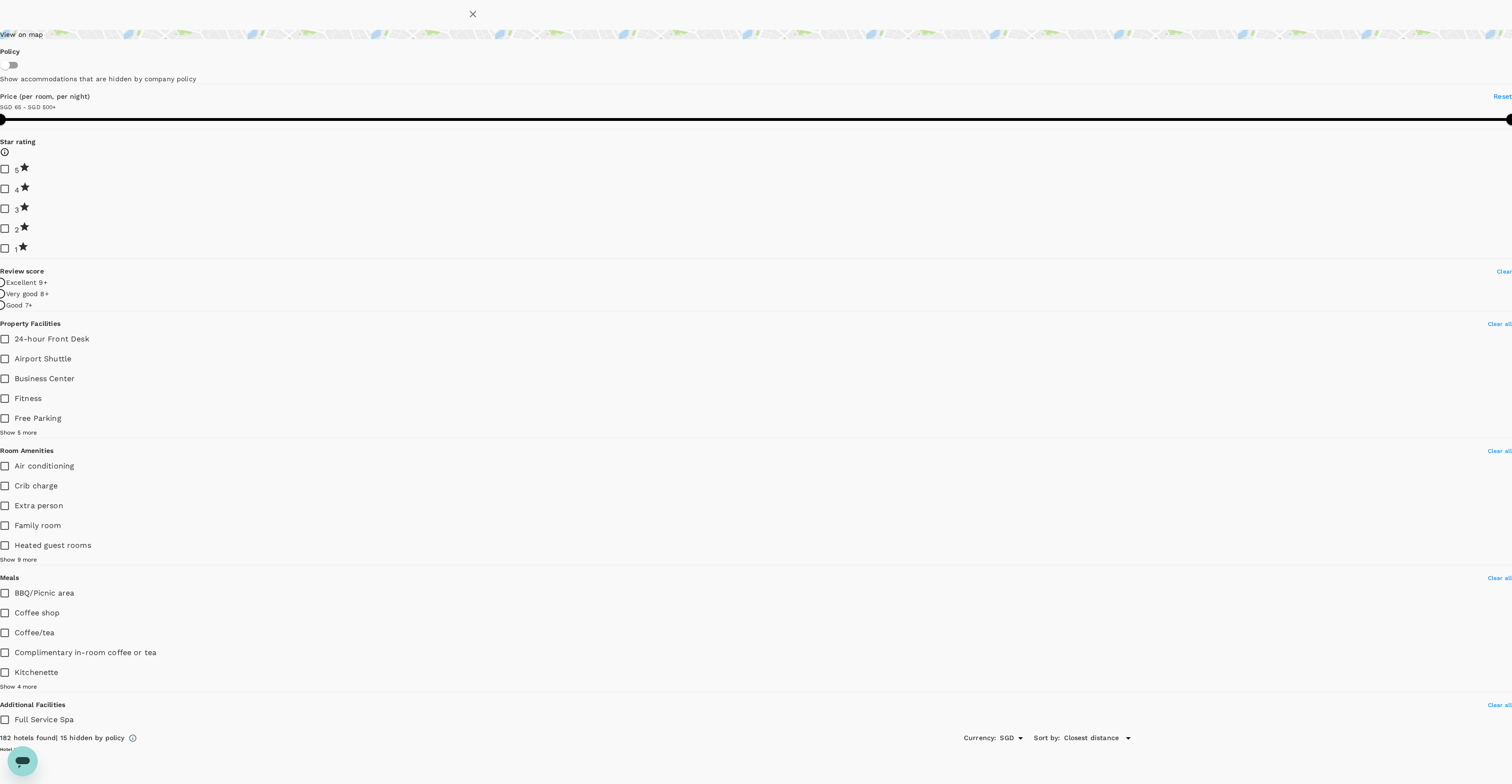
scroll to position [83, 0]
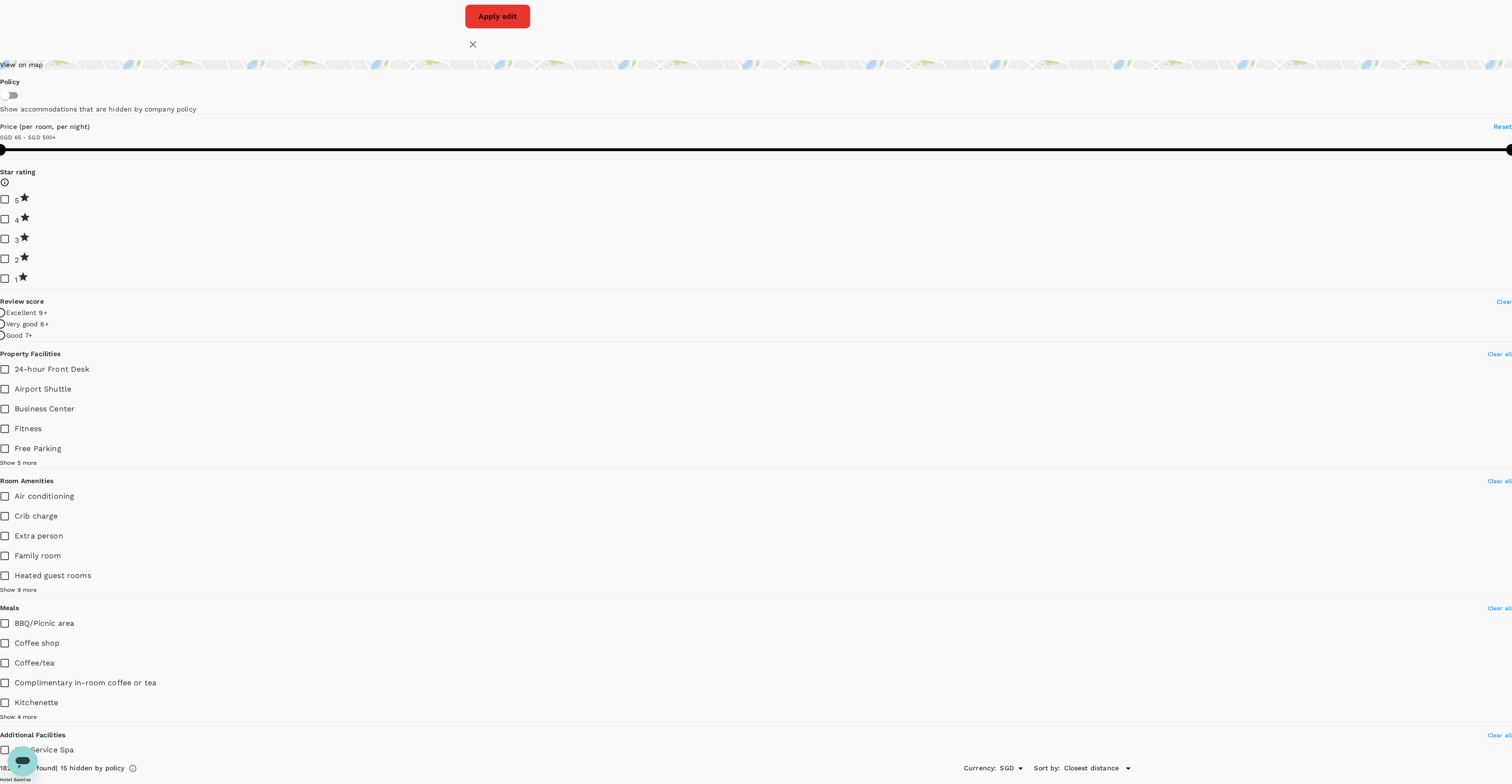
click at [31, 229] on label "4" at bounding box center [12, 219] width 36 height 20
click at [15, 229] on input "4" at bounding box center [5, 219] width 20 height 20
click at [31, 243] on icon at bounding box center [24, 236] width 11 height 11
click at [15, 249] on input "3" at bounding box center [5, 239] width 20 height 20
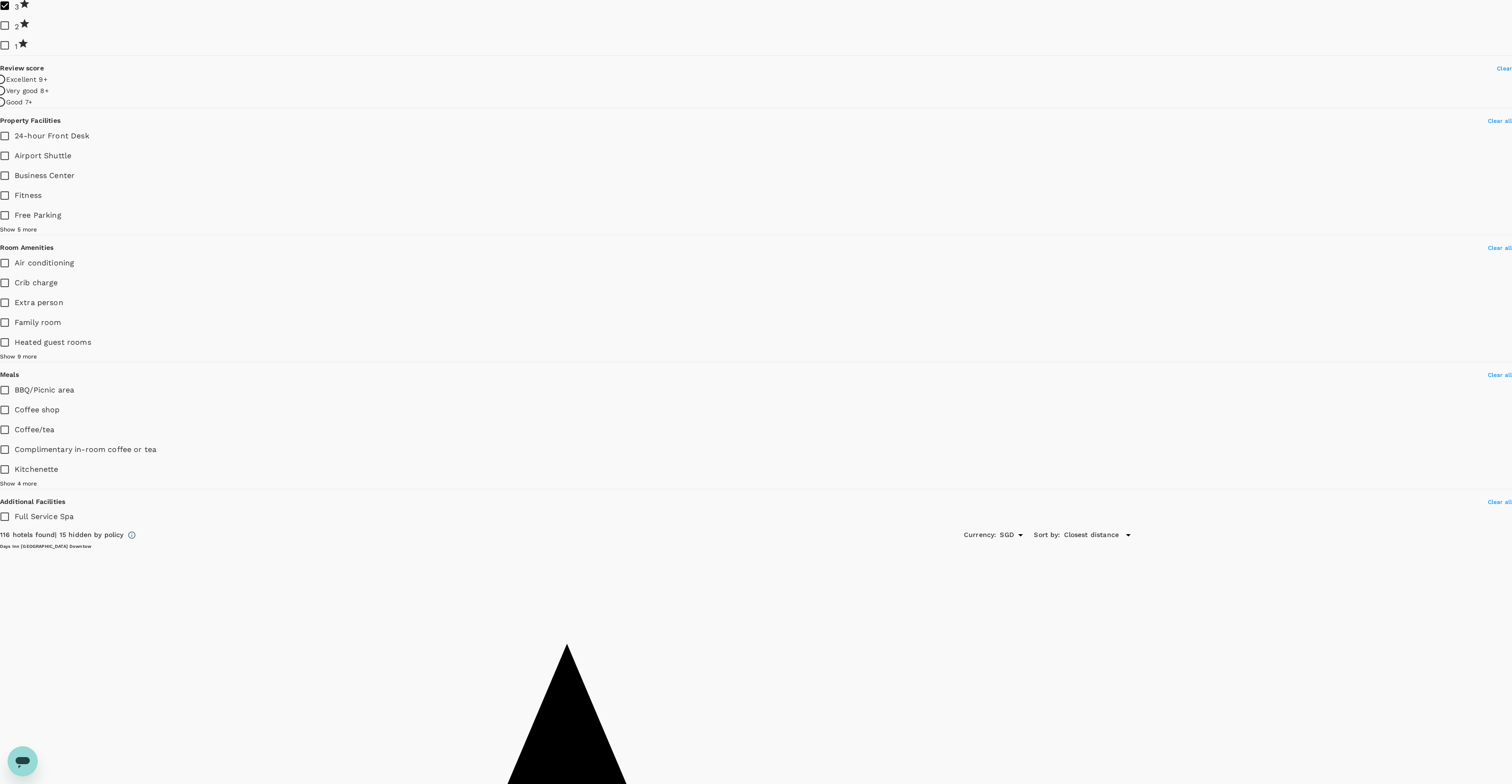
scroll to position [325, 0]
drag, startPoint x: 803, startPoint y: 442, endPoint x: 727, endPoint y: 449, distance: 76.3
copy h6 "Yotel San Francisco"
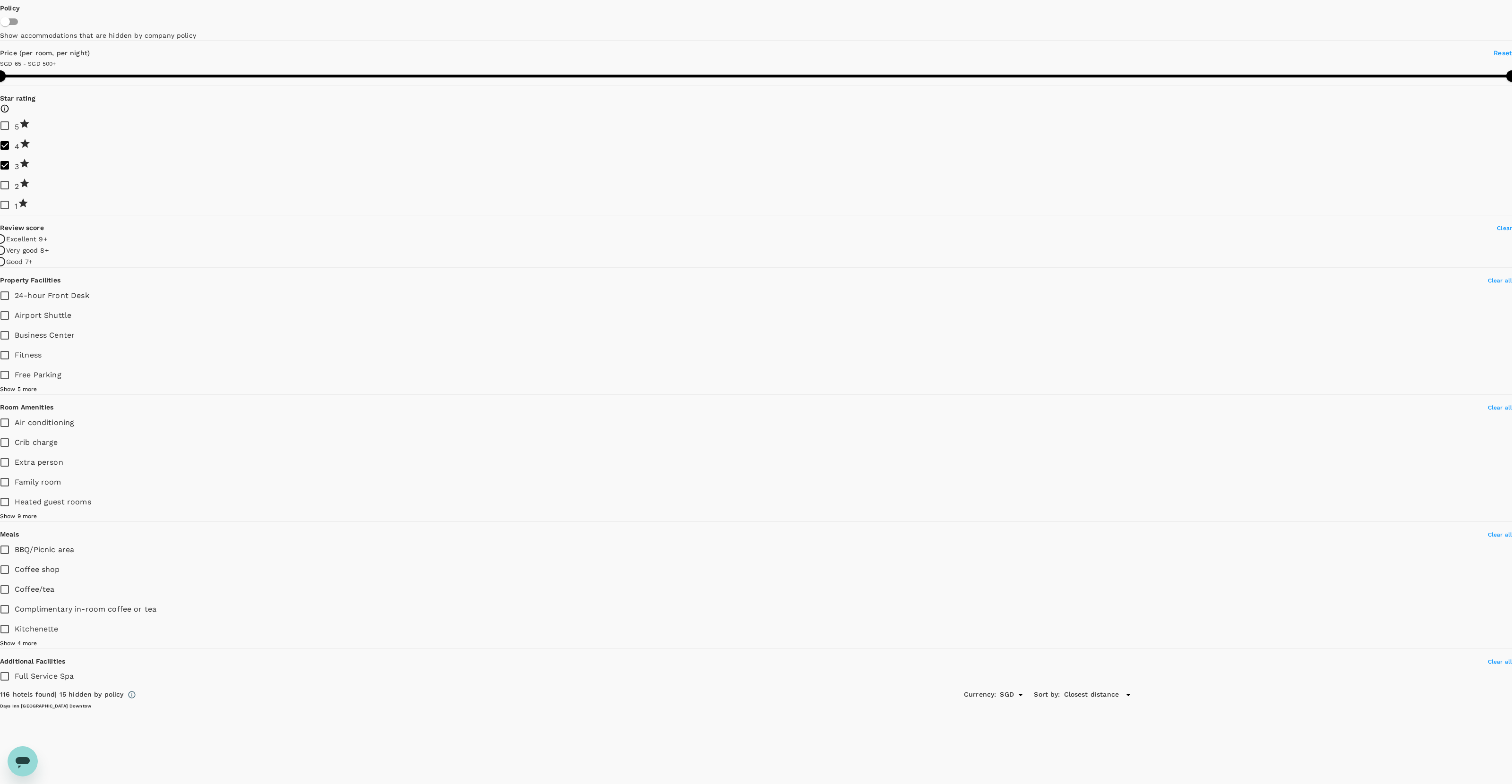
scroll to position [156, 0]
drag, startPoint x: 802, startPoint y: 343, endPoint x: 732, endPoint y: 344, distance: 70.0
copy h6 "Soma House Hotel"
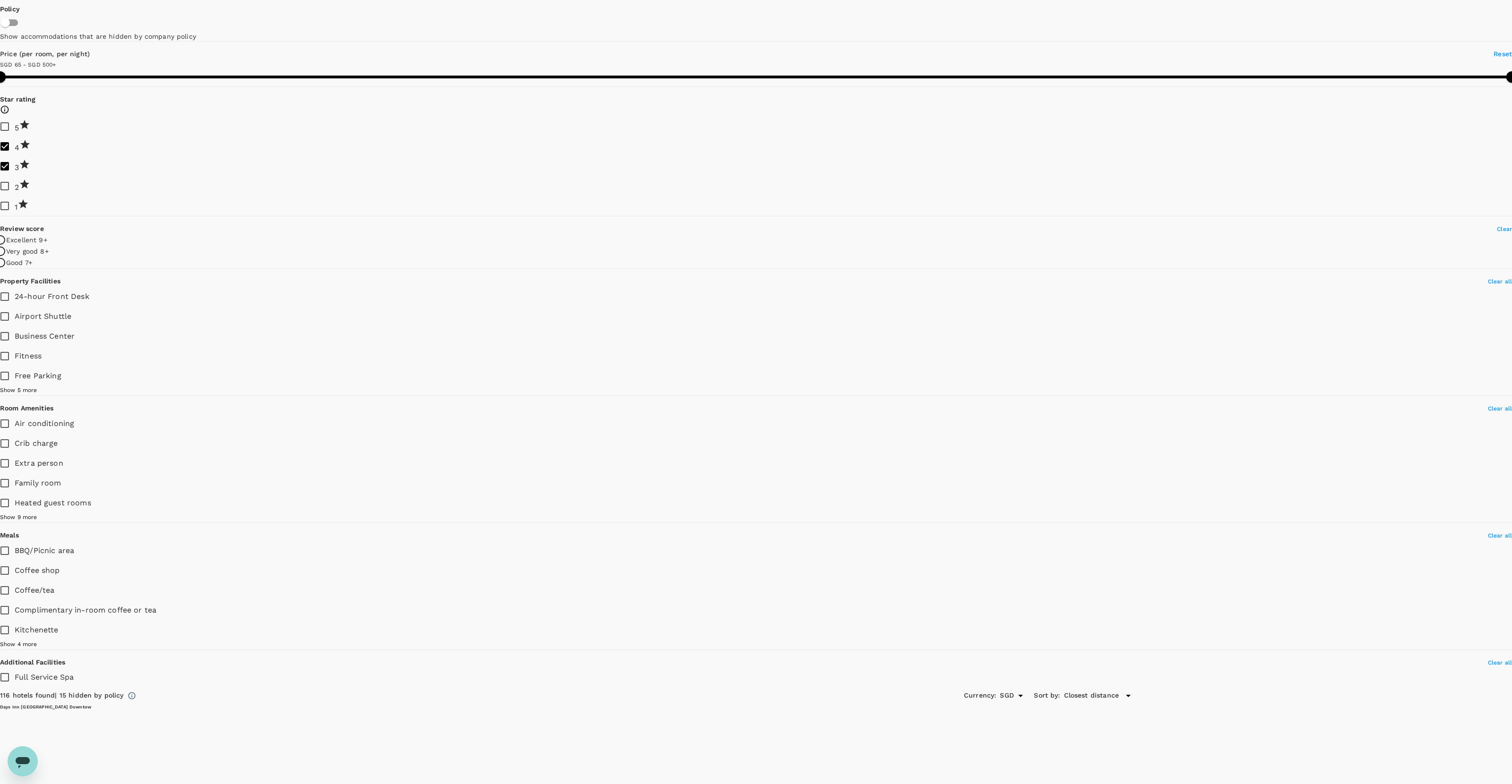
scroll to position [104, 0]
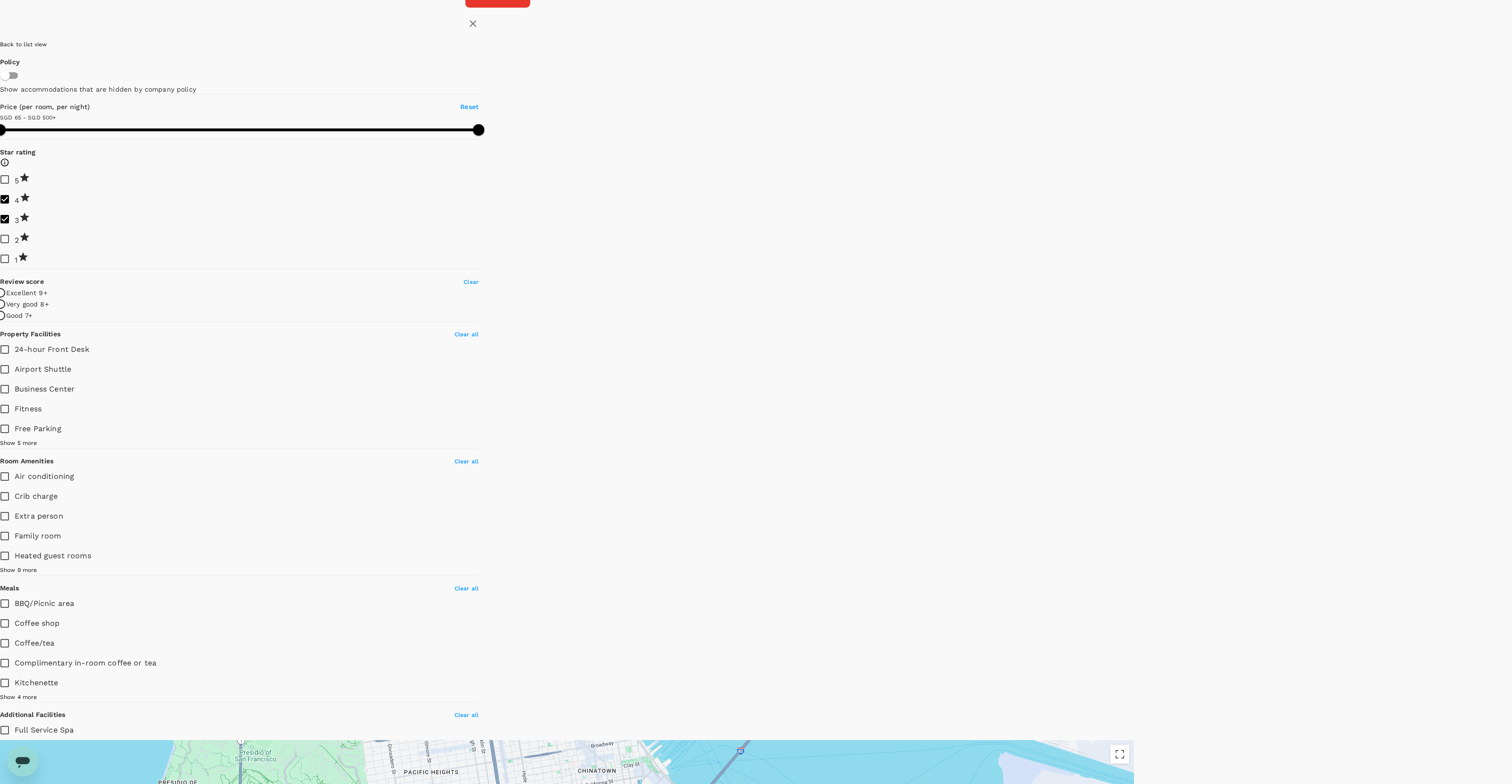
drag, startPoint x: 1137, startPoint y: 533, endPoint x: 1037, endPoint y: 304, distance: 249.9
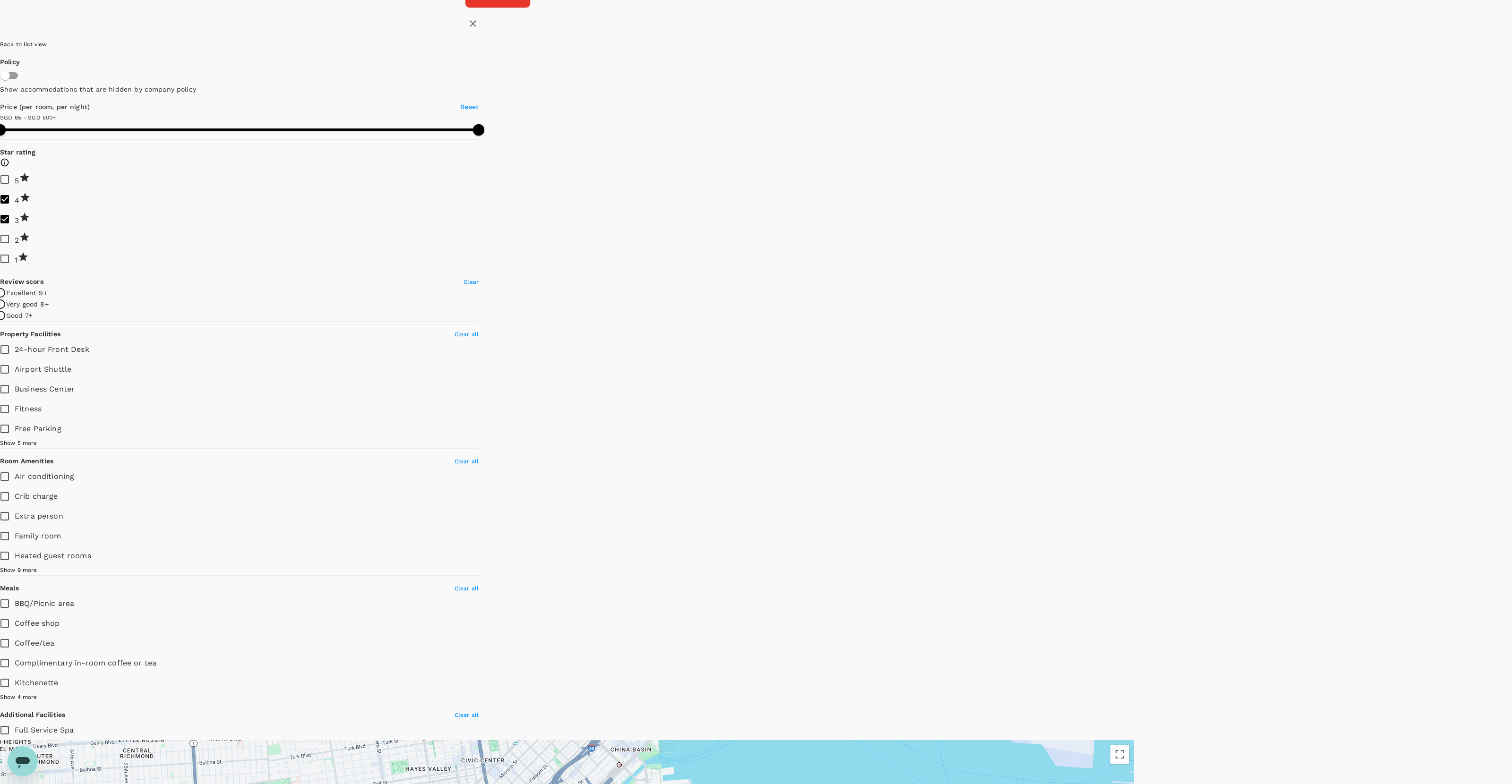
drag, startPoint x: 997, startPoint y: 493, endPoint x: 990, endPoint y: 391, distance: 102.2
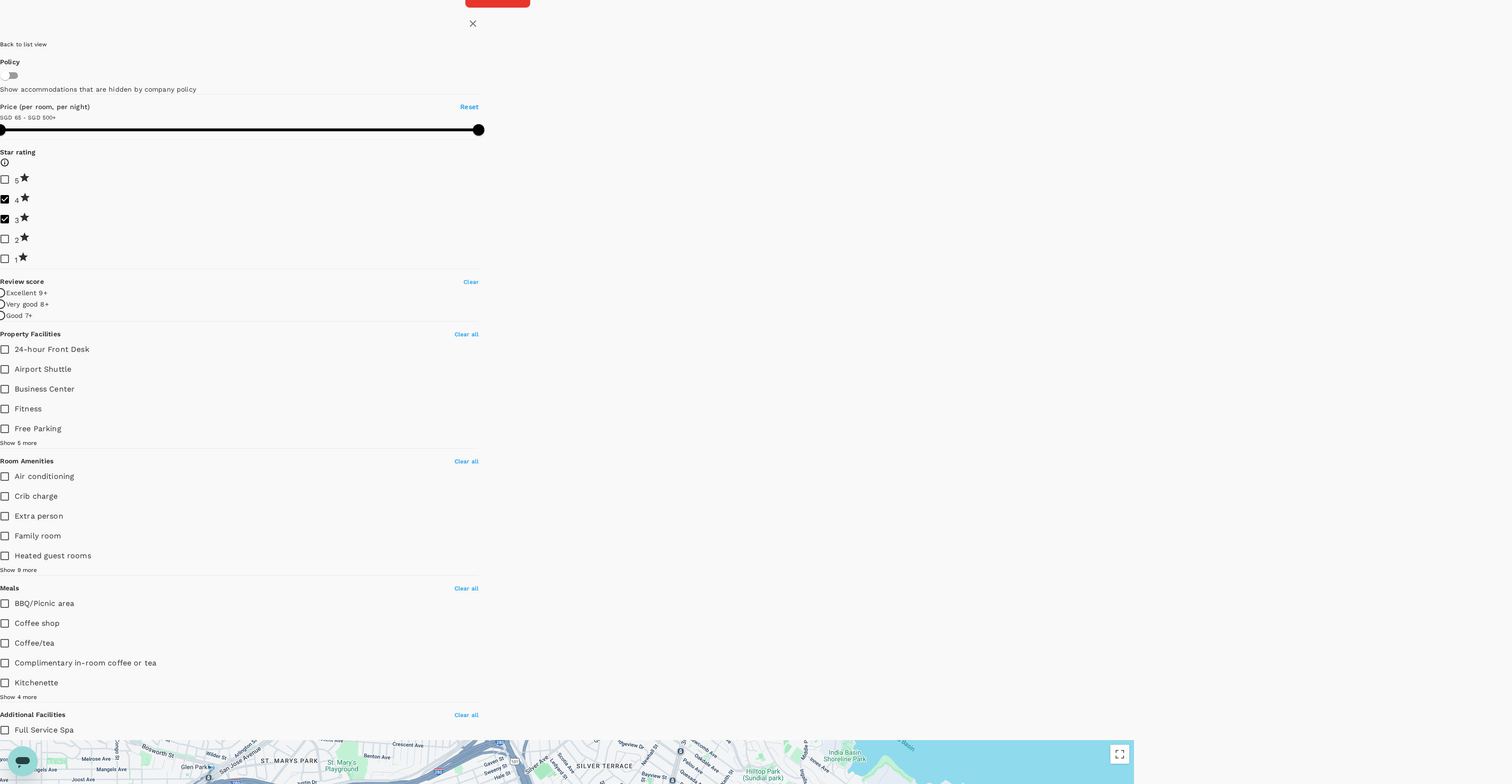
drag, startPoint x: 964, startPoint y: 518, endPoint x: 961, endPoint y: 243, distance: 275.0
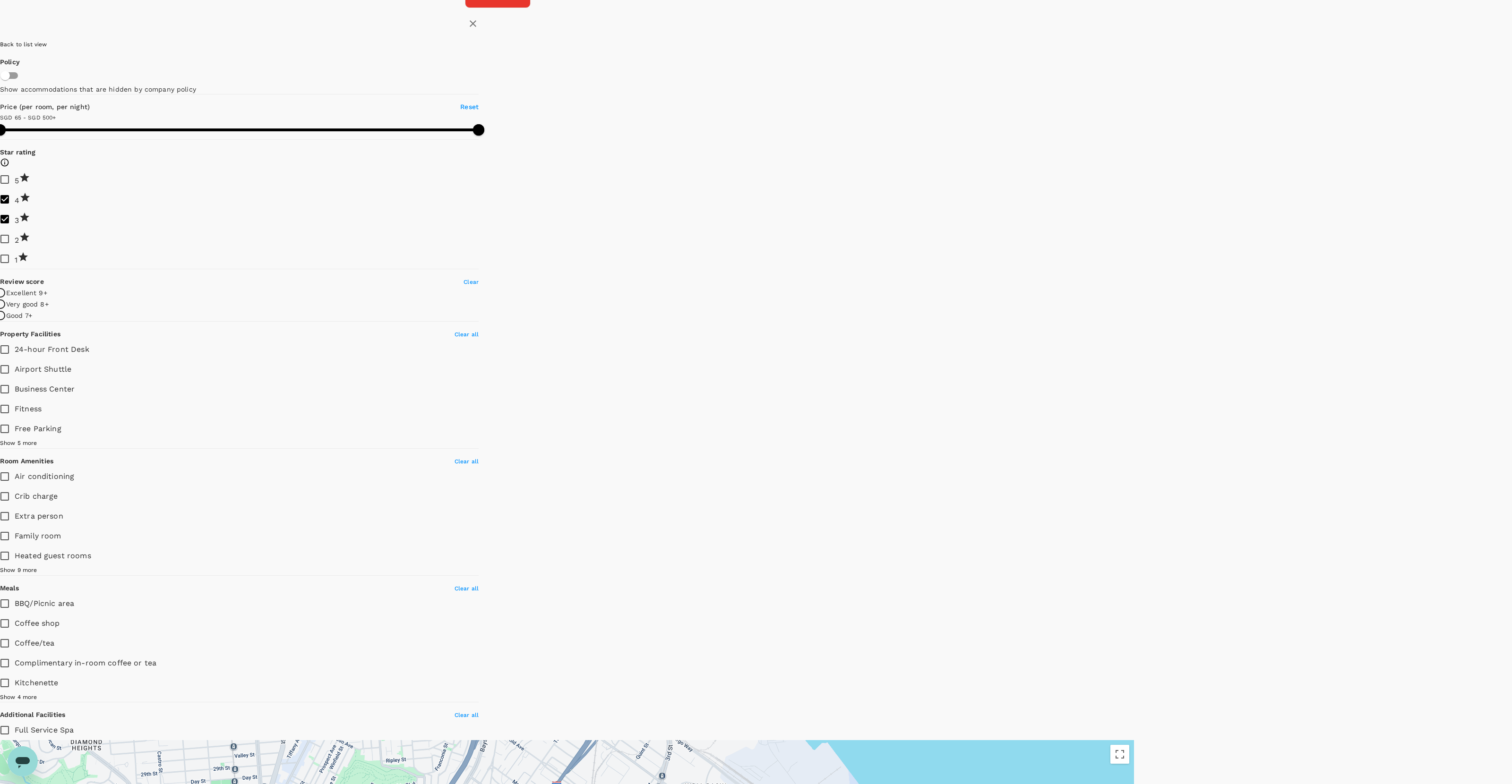
drag, startPoint x: 936, startPoint y: 352, endPoint x: 883, endPoint y: 495, distance: 152.5
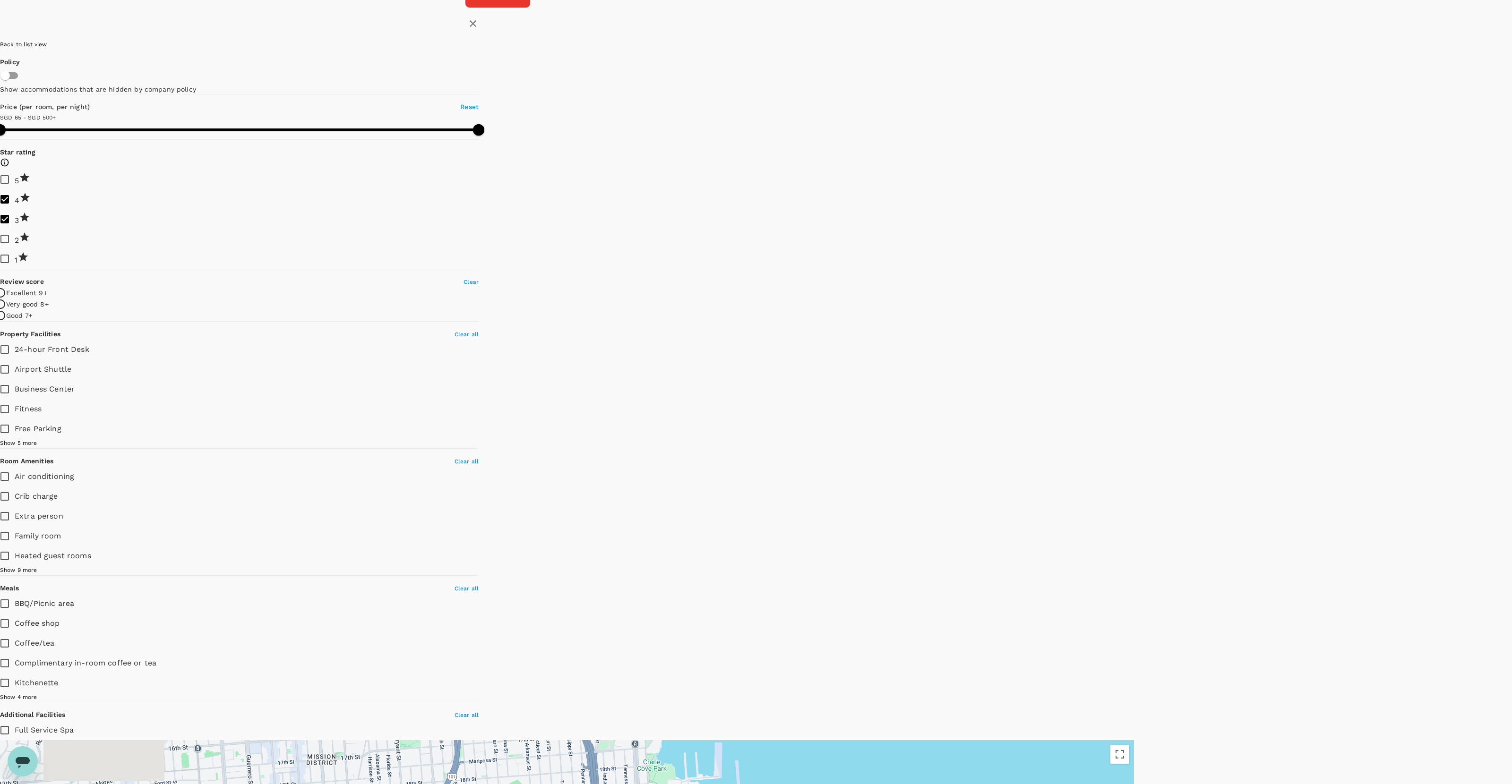
drag, startPoint x: 910, startPoint y: 350, endPoint x: 895, endPoint y: 486, distance: 136.8
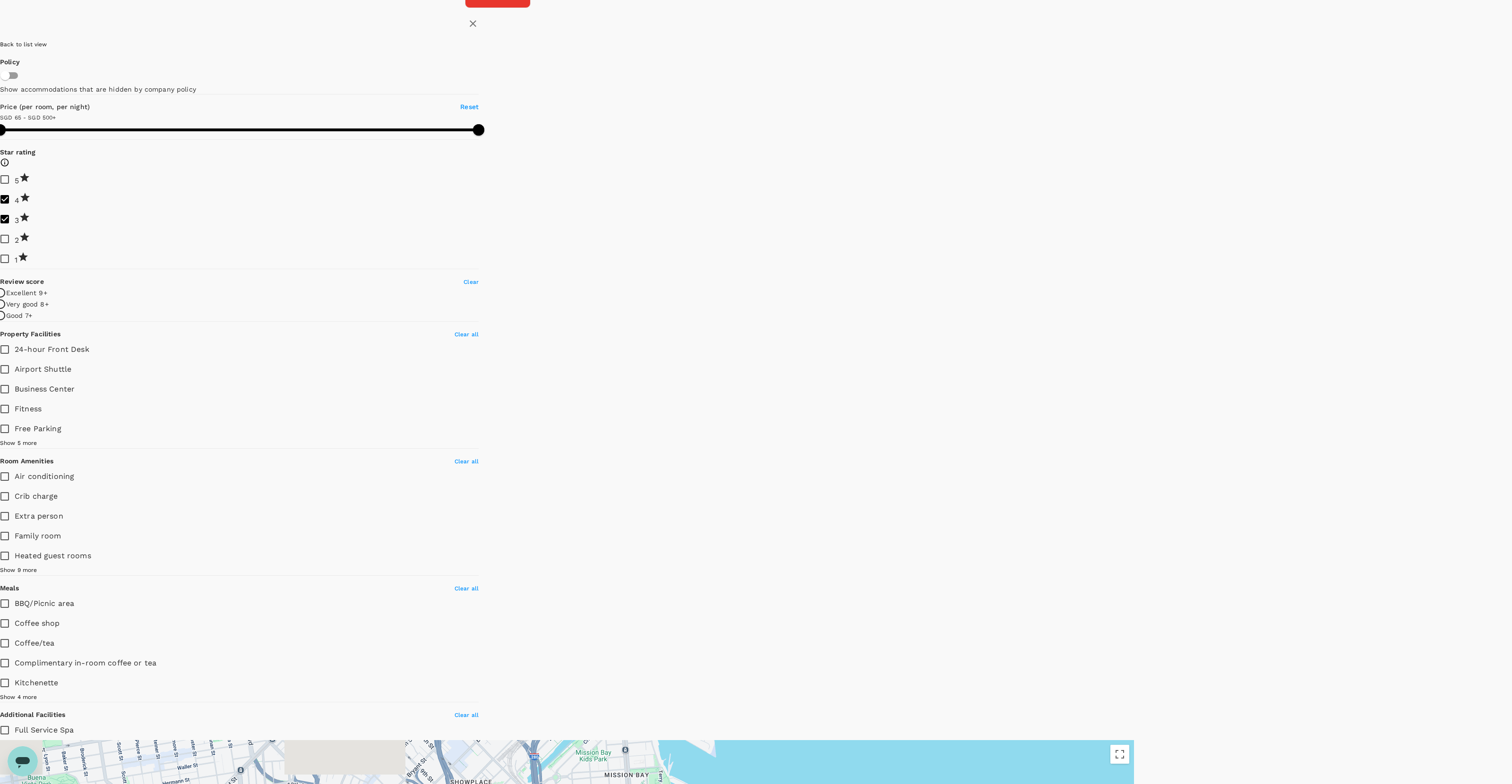
drag, startPoint x: 895, startPoint y: 486, endPoint x: 894, endPoint y: 606, distance: 120.0
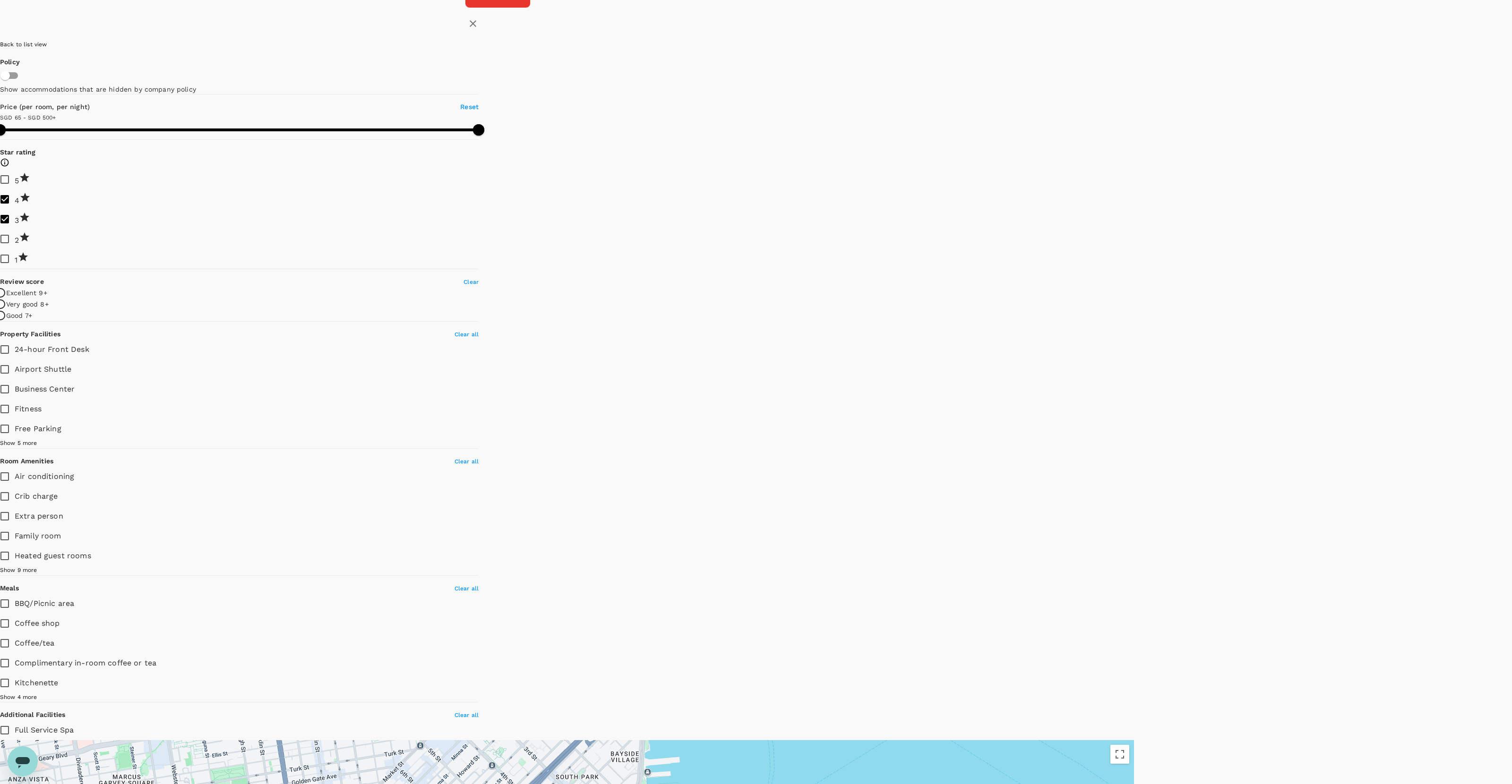
drag, startPoint x: 858, startPoint y: 340, endPoint x: 857, endPoint y: 480, distance: 140.0
drag, startPoint x: 863, startPoint y: 344, endPoint x: 865, endPoint y: 510, distance: 166.0
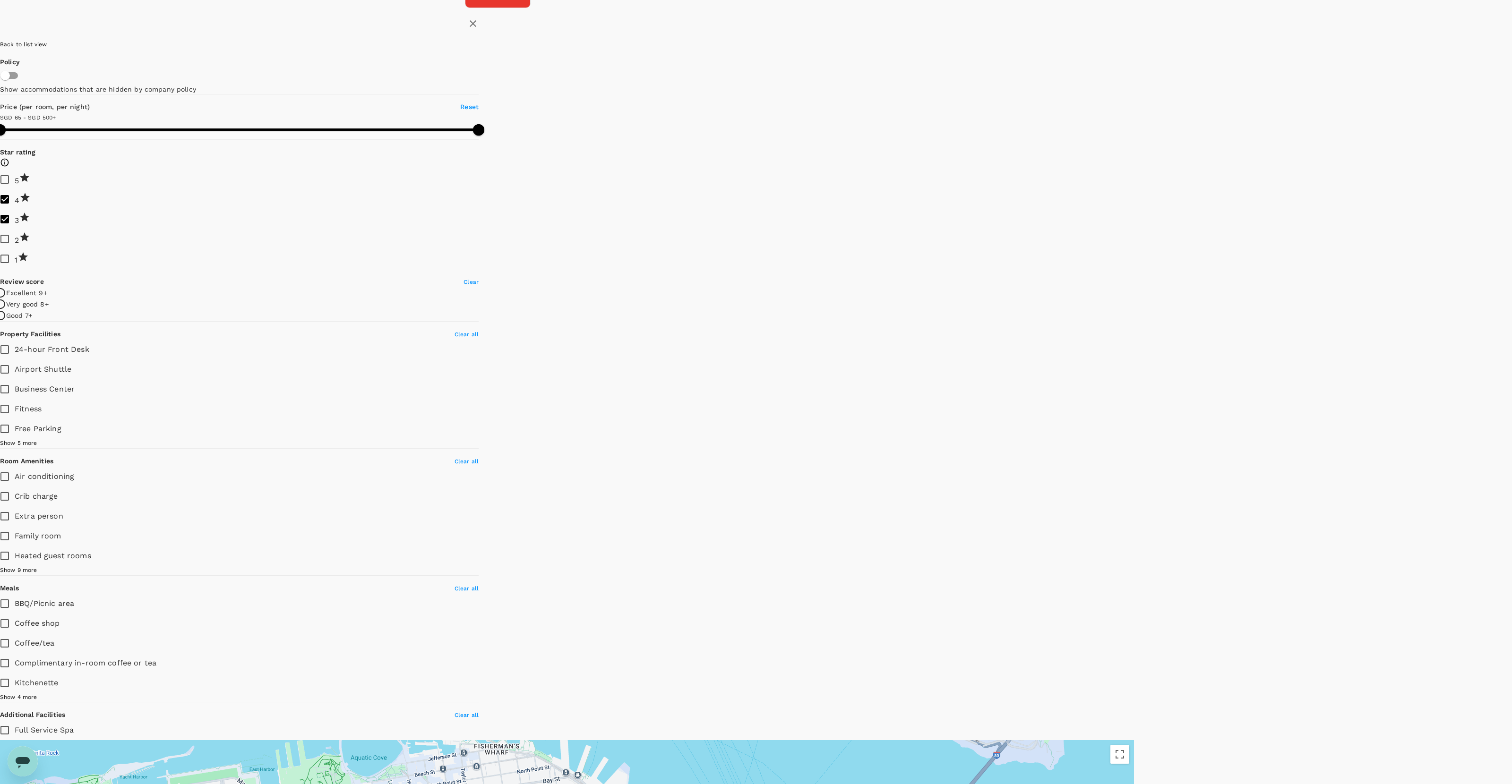
drag, startPoint x: 789, startPoint y: 415, endPoint x: 912, endPoint y: 602, distance: 223.8
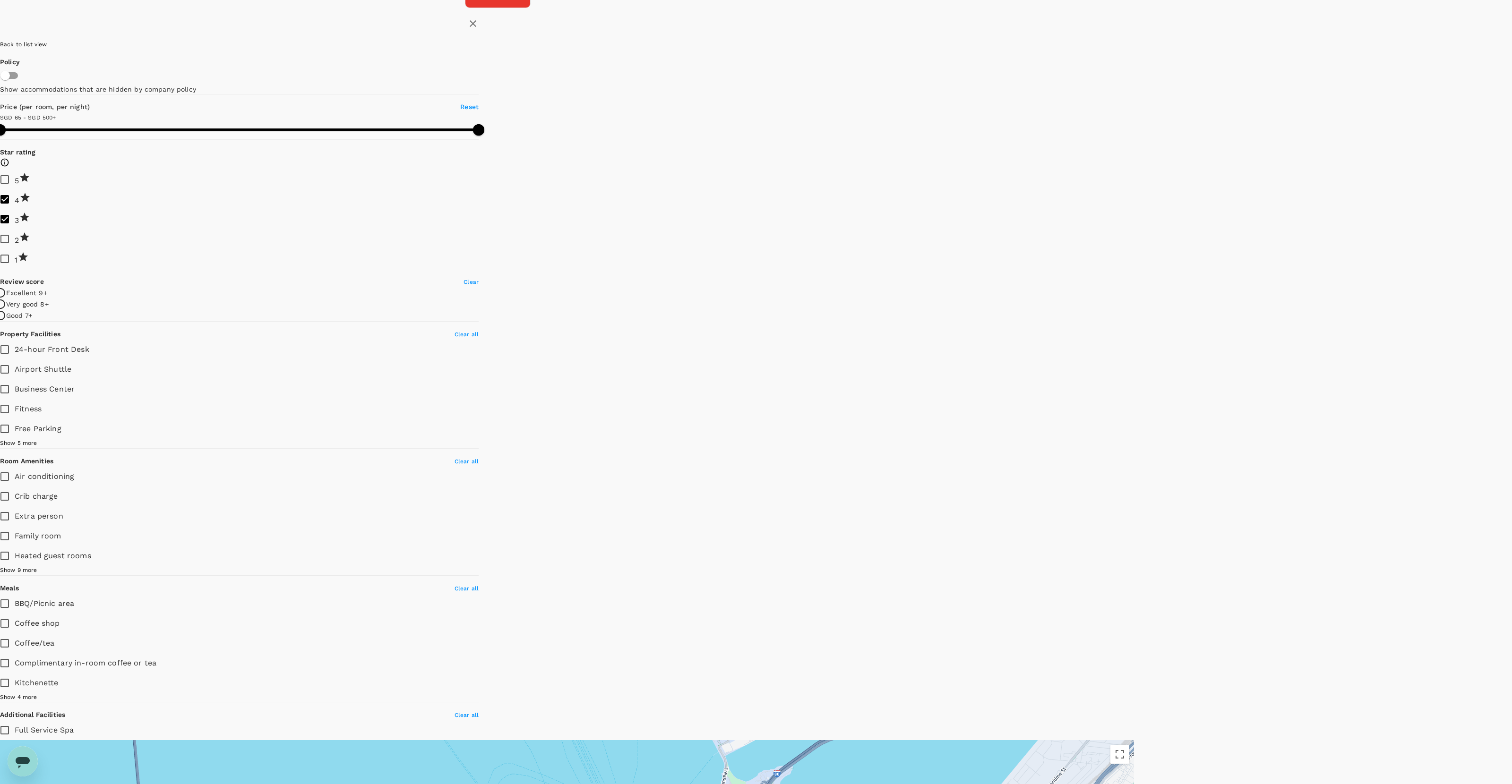
drag, startPoint x: 926, startPoint y: 648, endPoint x: 907, endPoint y: 434, distance: 214.8
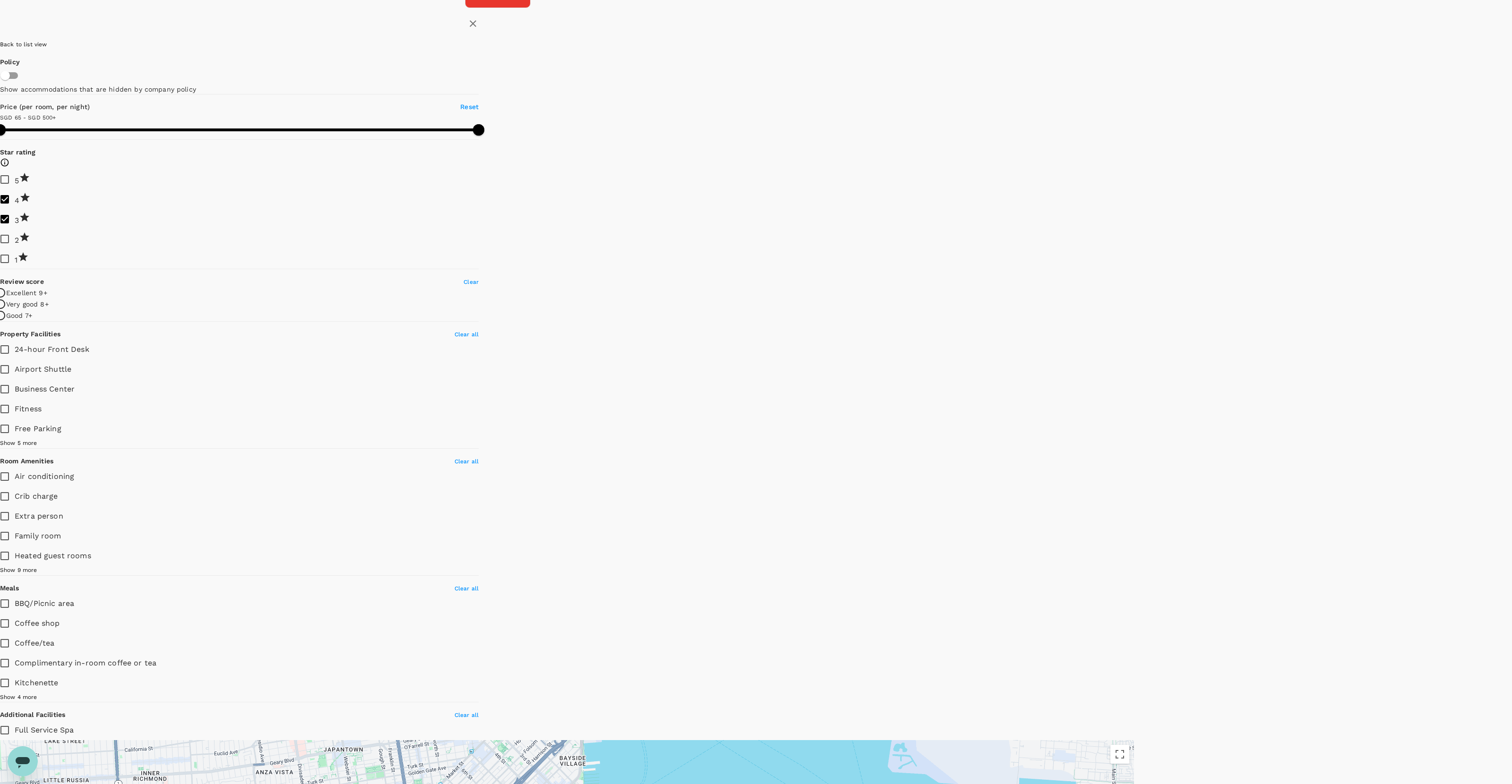
drag, startPoint x: 895, startPoint y: 471, endPoint x: 845, endPoint y: 244, distance: 232.4
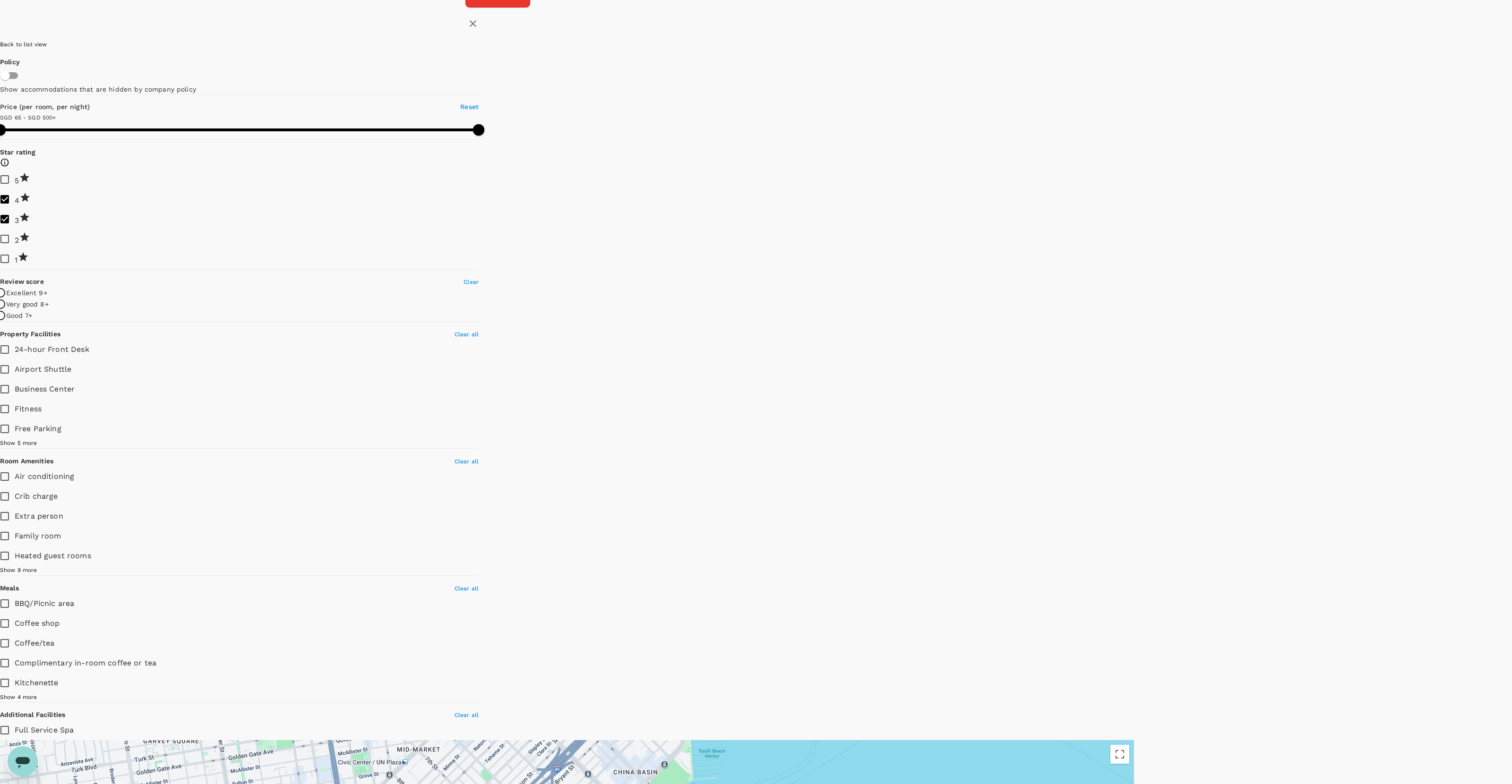
drag, startPoint x: 842, startPoint y: 309, endPoint x: 825, endPoint y: 551, distance: 242.6
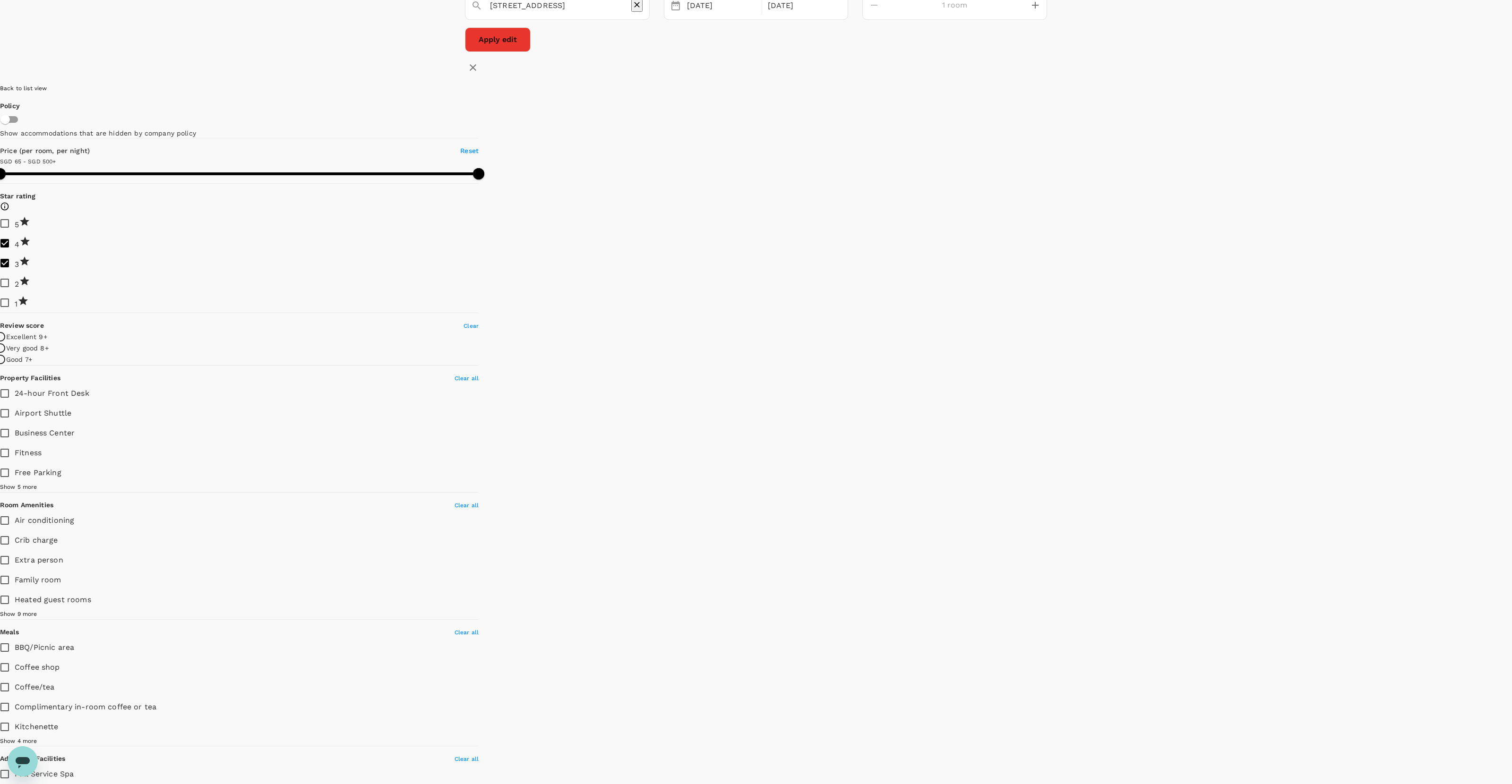
scroll to position [0, 0]
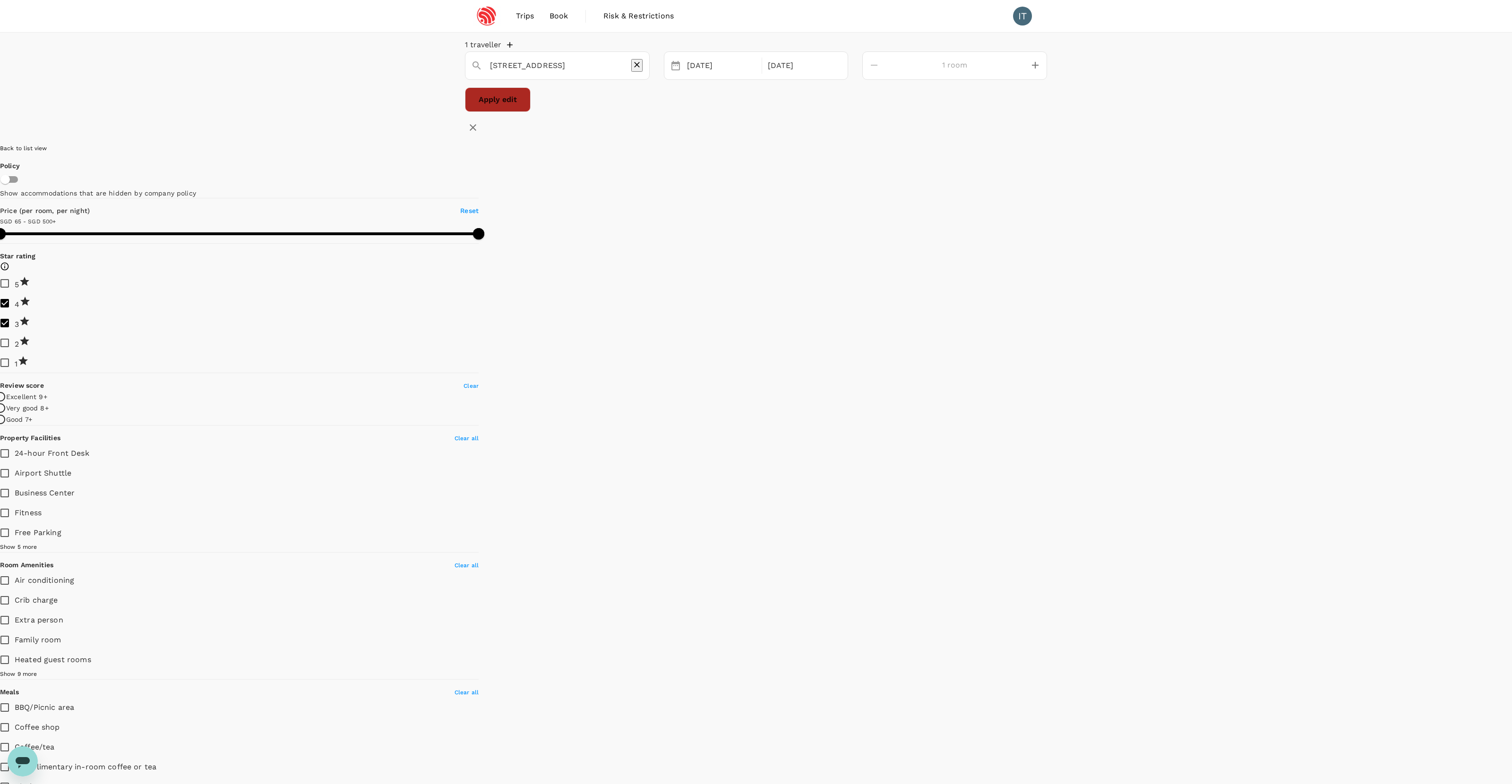
click at [531, 110] on button "Apply edit" at bounding box center [498, 100] width 66 height 25
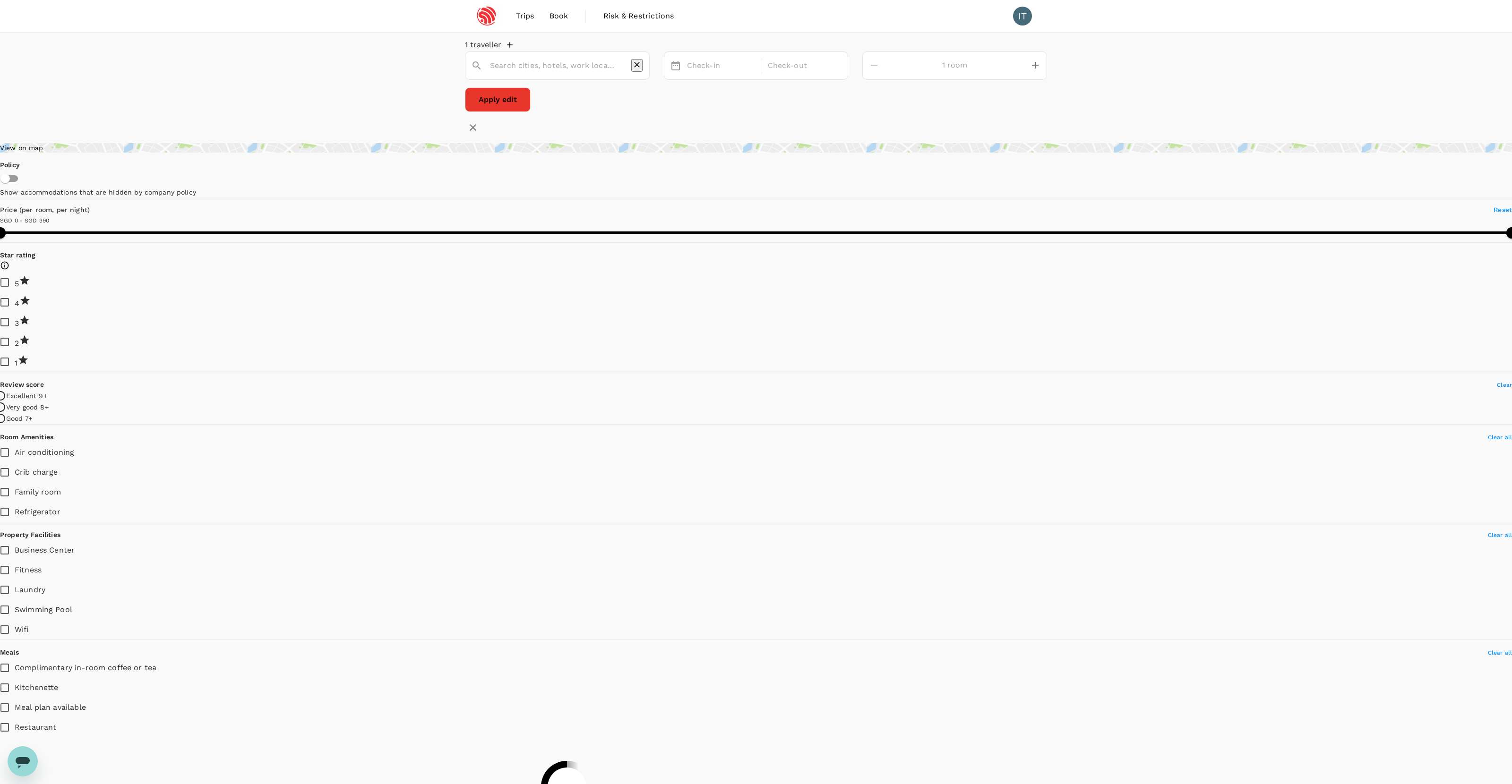
type input "[STREET_ADDRESS]"
type input "499.72"
type input "138.48"
type input "499.48"
type input "132.48"
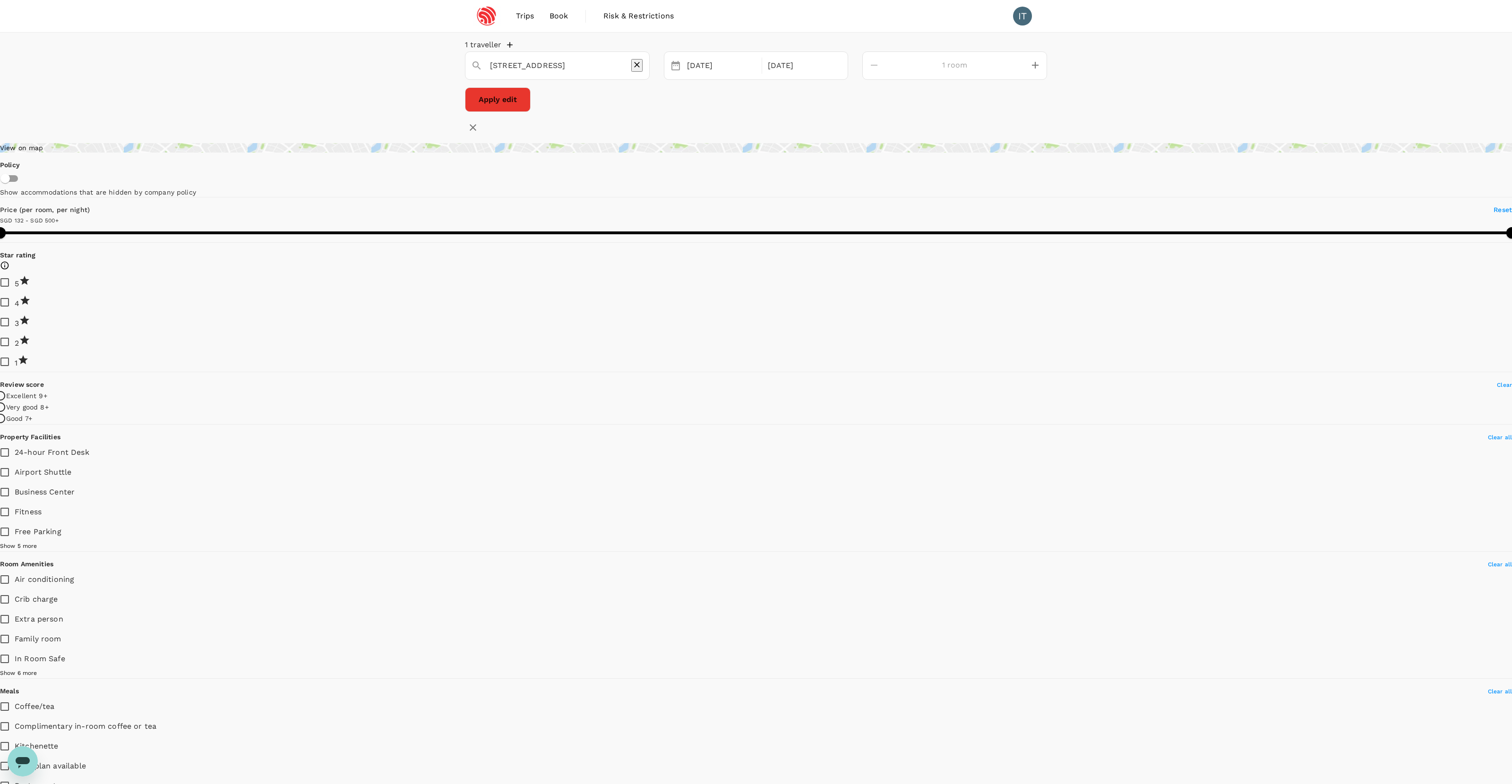
type input "499.14"
type input "83.14"
type input "499.69"
type input "77.69"
type input "499.12"
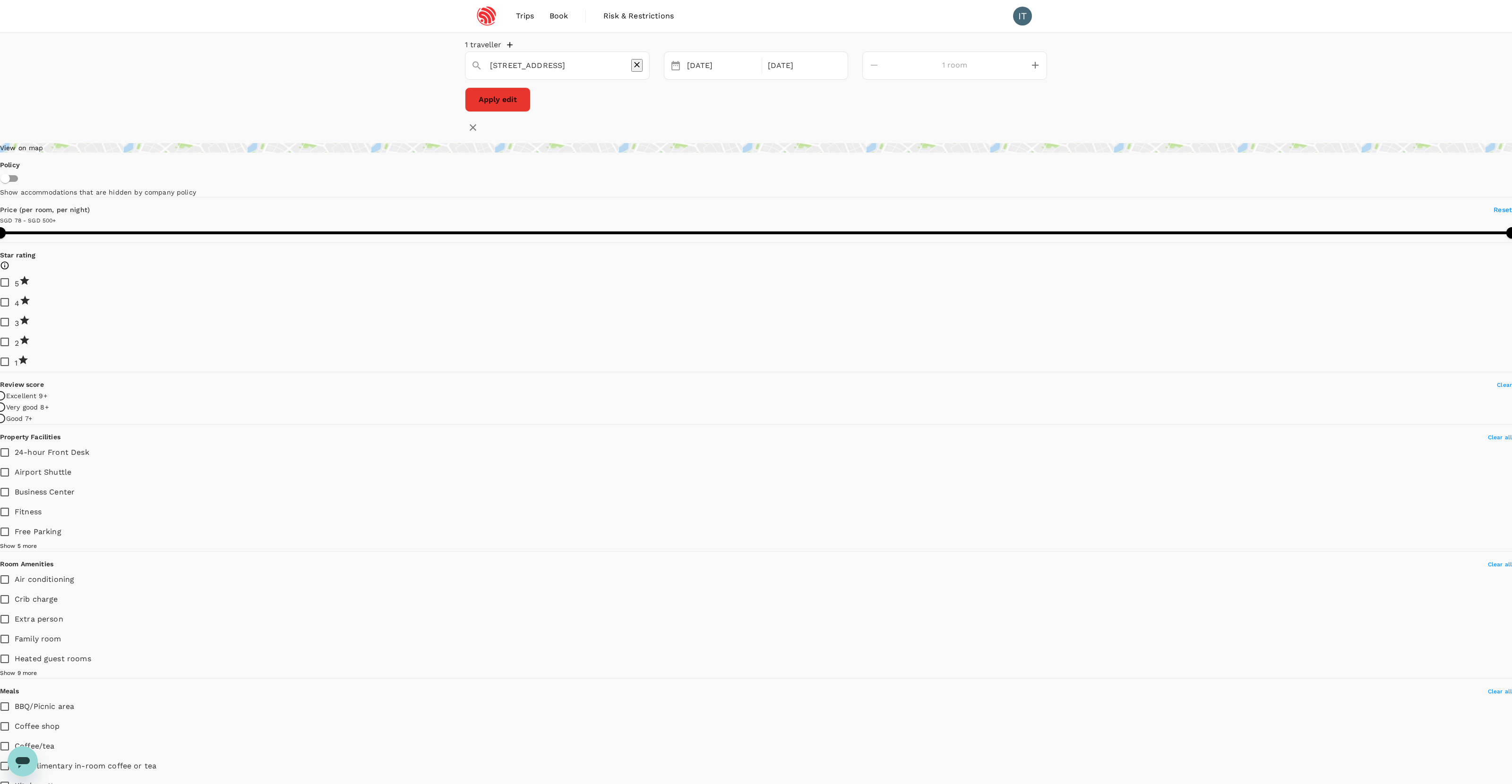
type input "65.12"
type input "499.12"
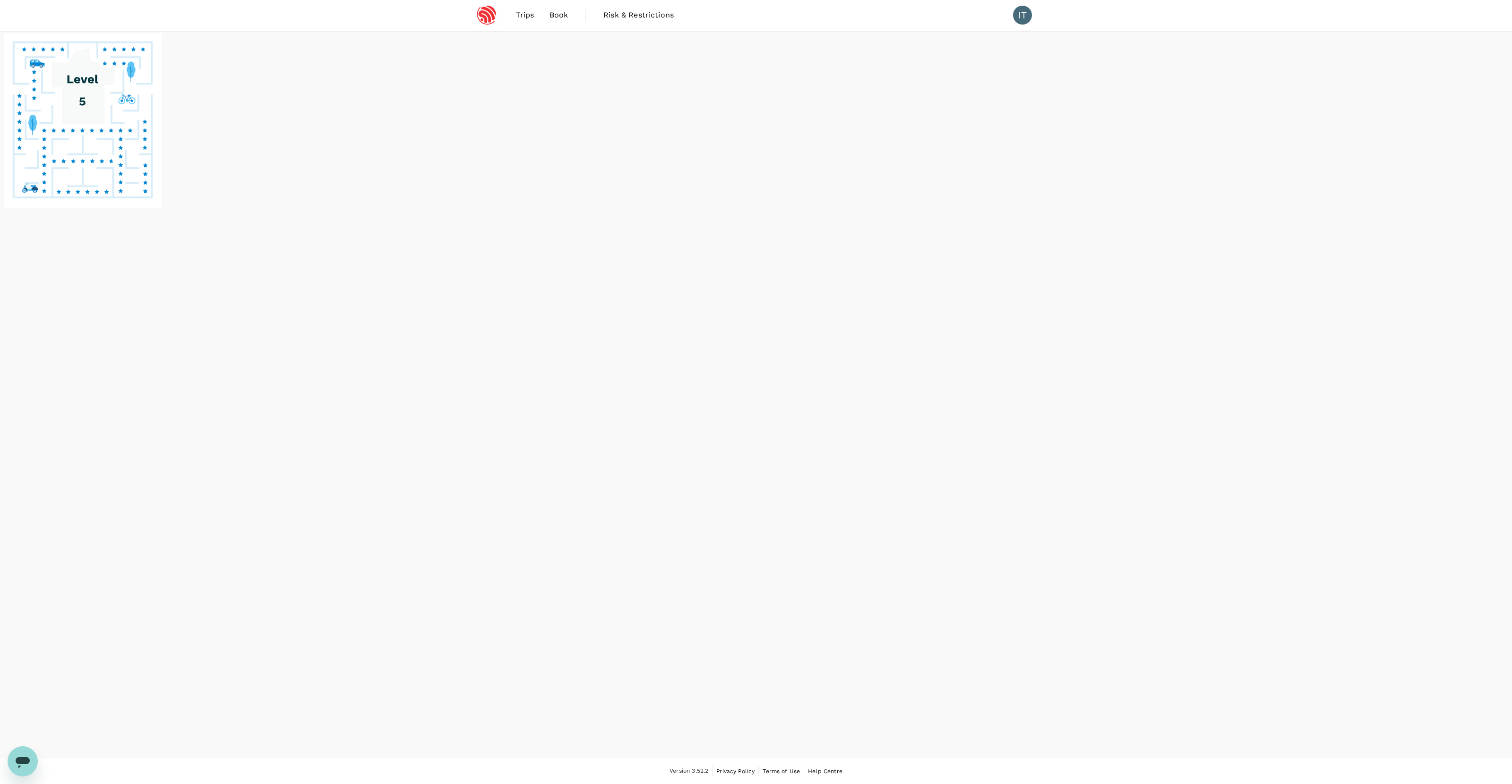
scroll to position [40, 0]
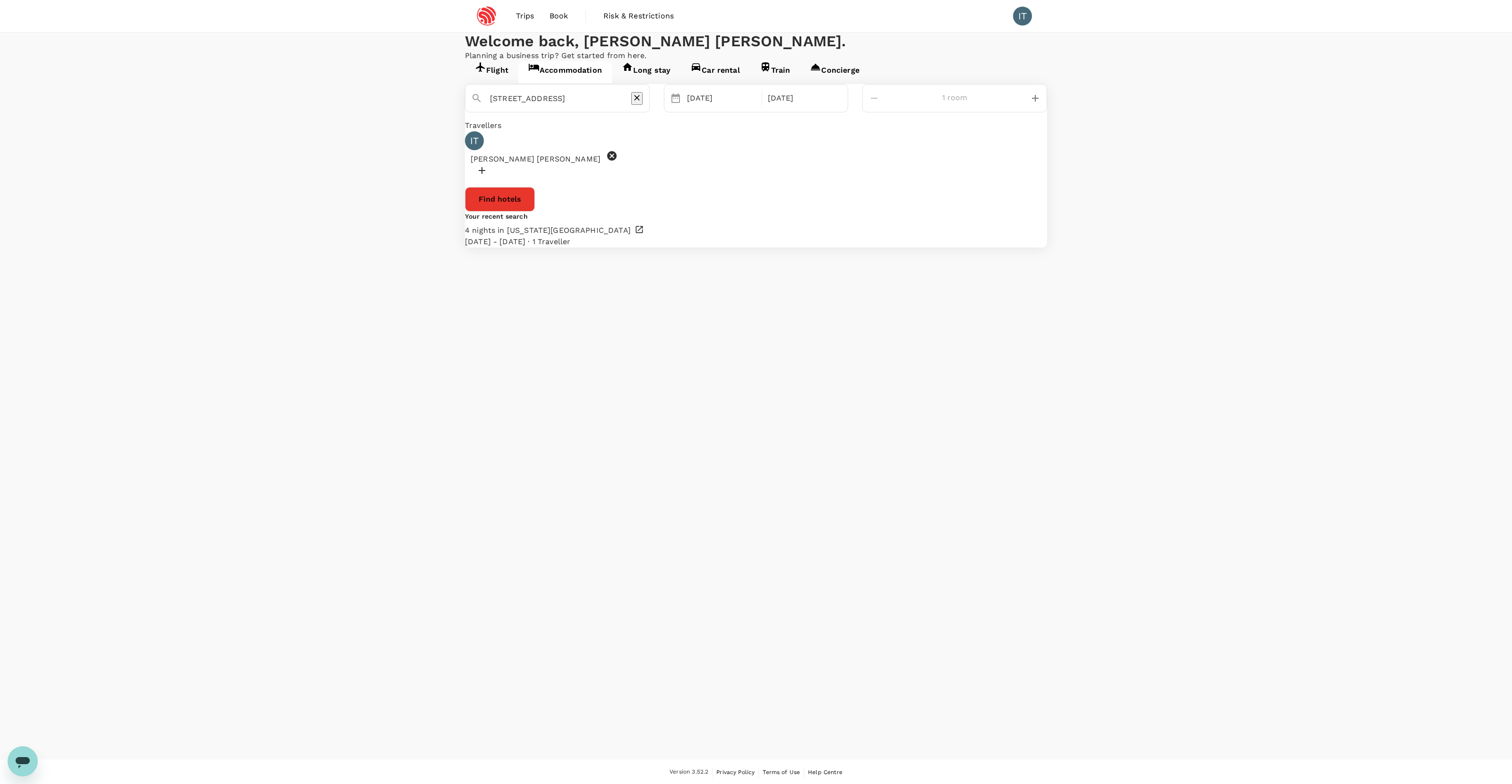
click at [535, 212] on button "Find hotels" at bounding box center [500, 200] width 70 height 25
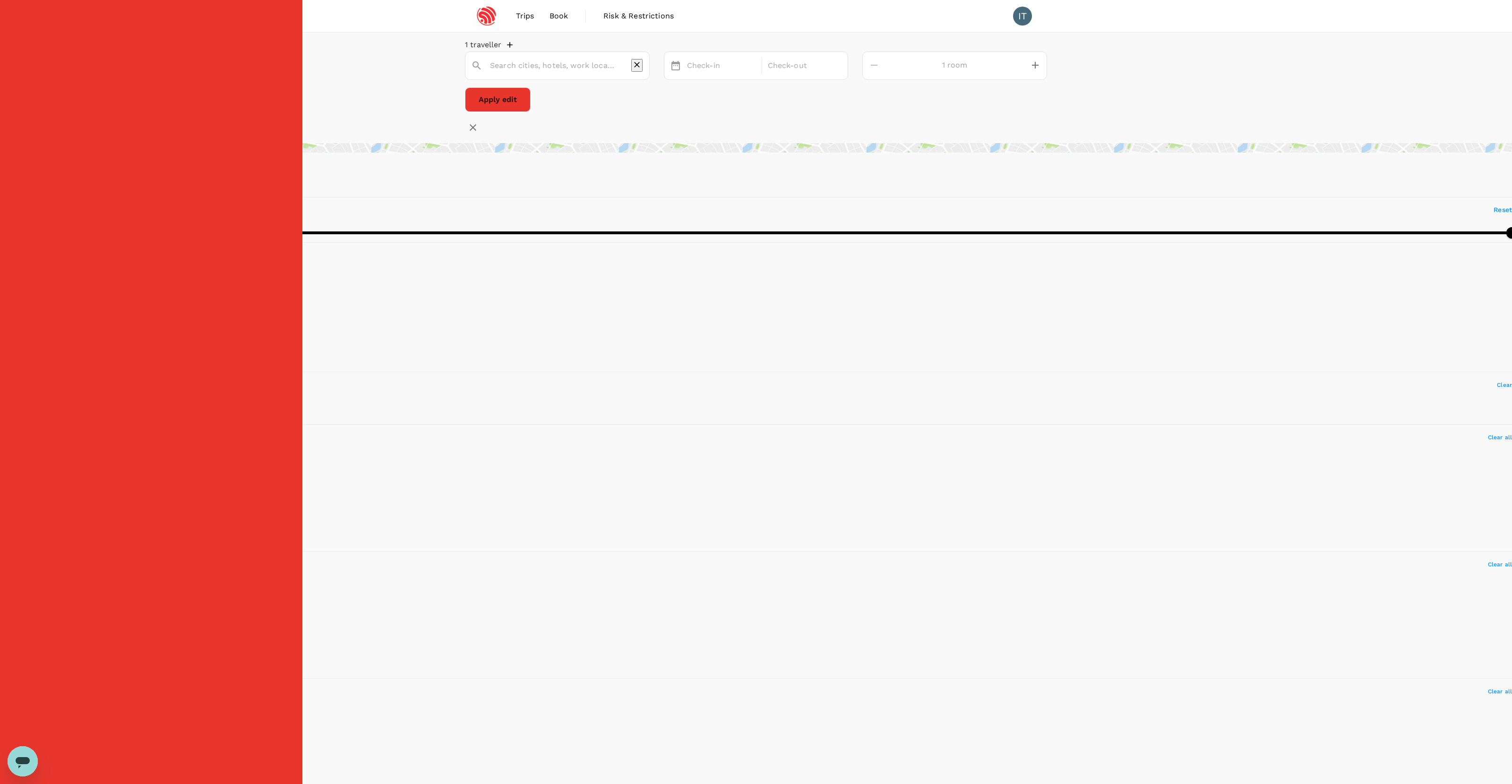
type input "[STREET_ADDRESS]"
click at [527, 153] on div "View on map" at bounding box center [756, 148] width 1512 height 9
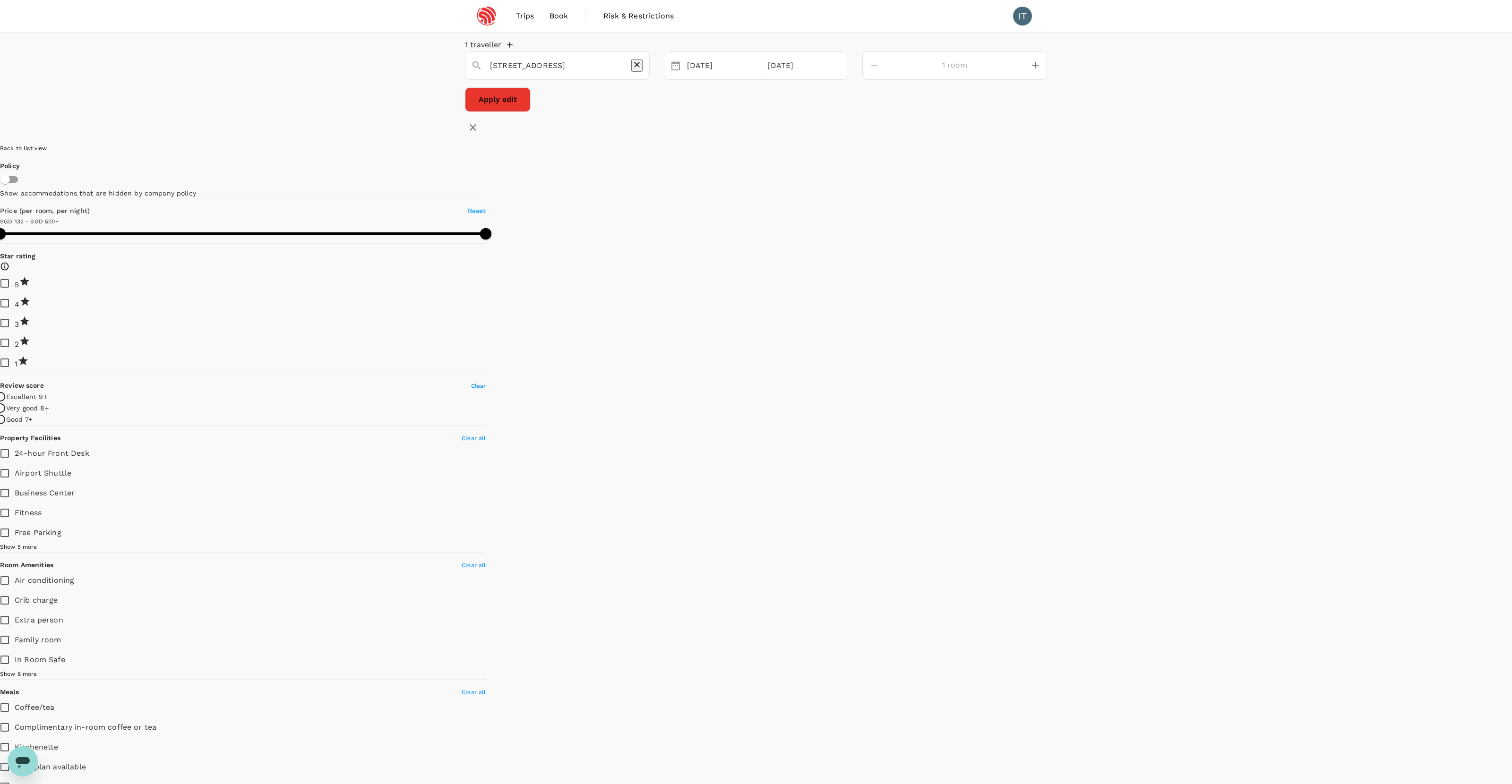
drag, startPoint x: 841, startPoint y: 605, endPoint x: 828, endPoint y: 362, distance: 243.3
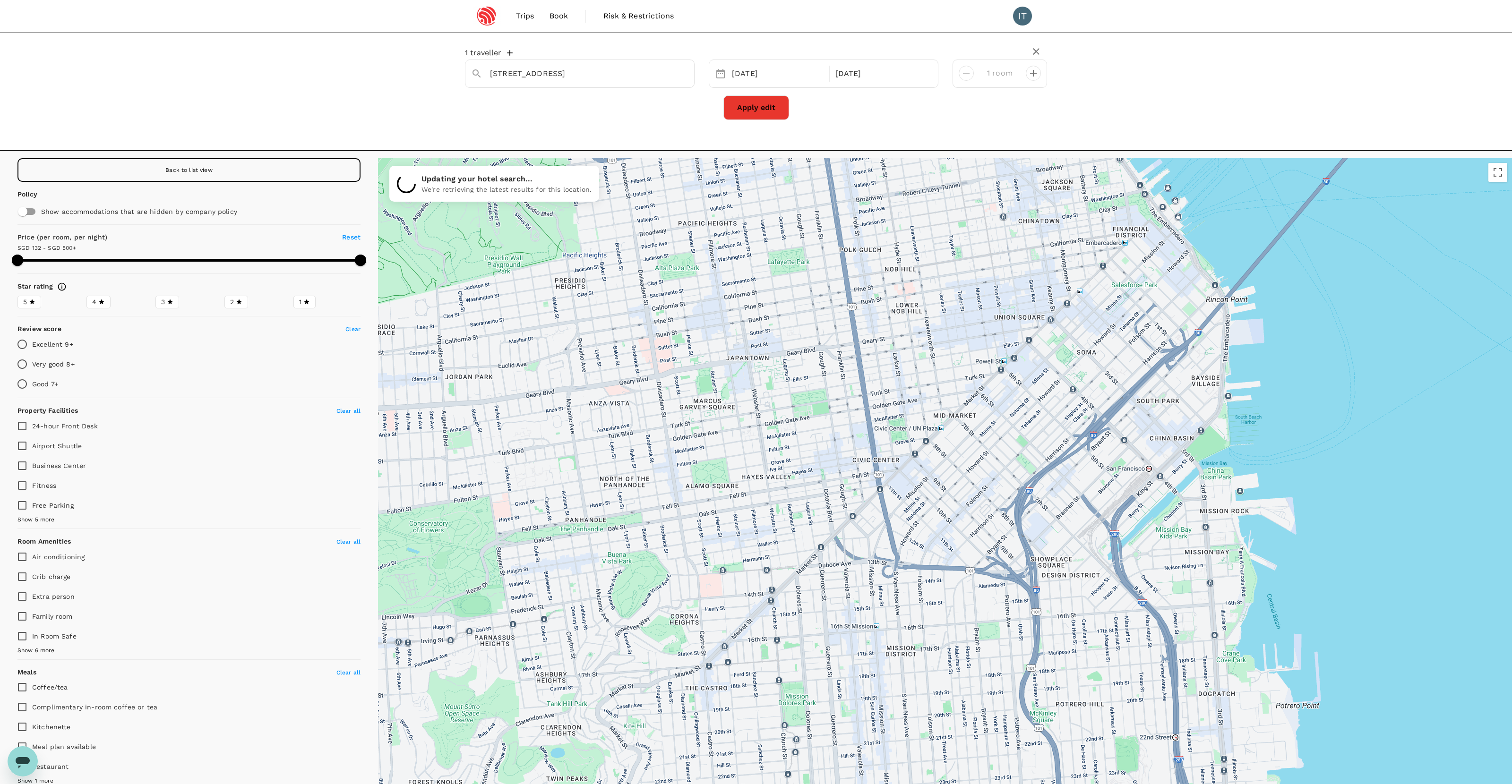
click at [882, 740] on div at bounding box center [945, 503] width 1134 height 690
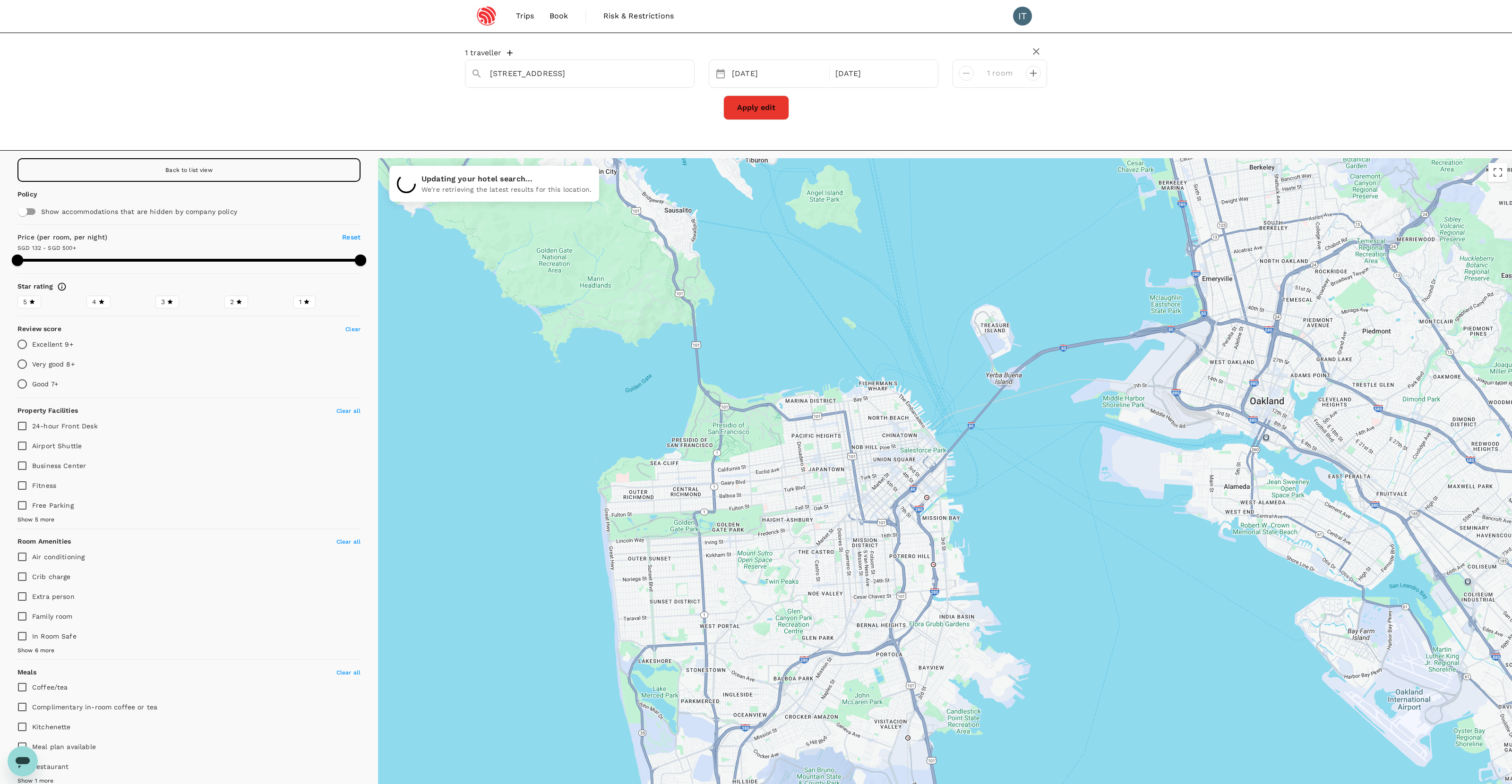
drag, startPoint x: 937, startPoint y: 716, endPoint x: 916, endPoint y: 538, distance: 179.2
click at [916, 538] on div at bounding box center [945, 503] width 1134 height 690
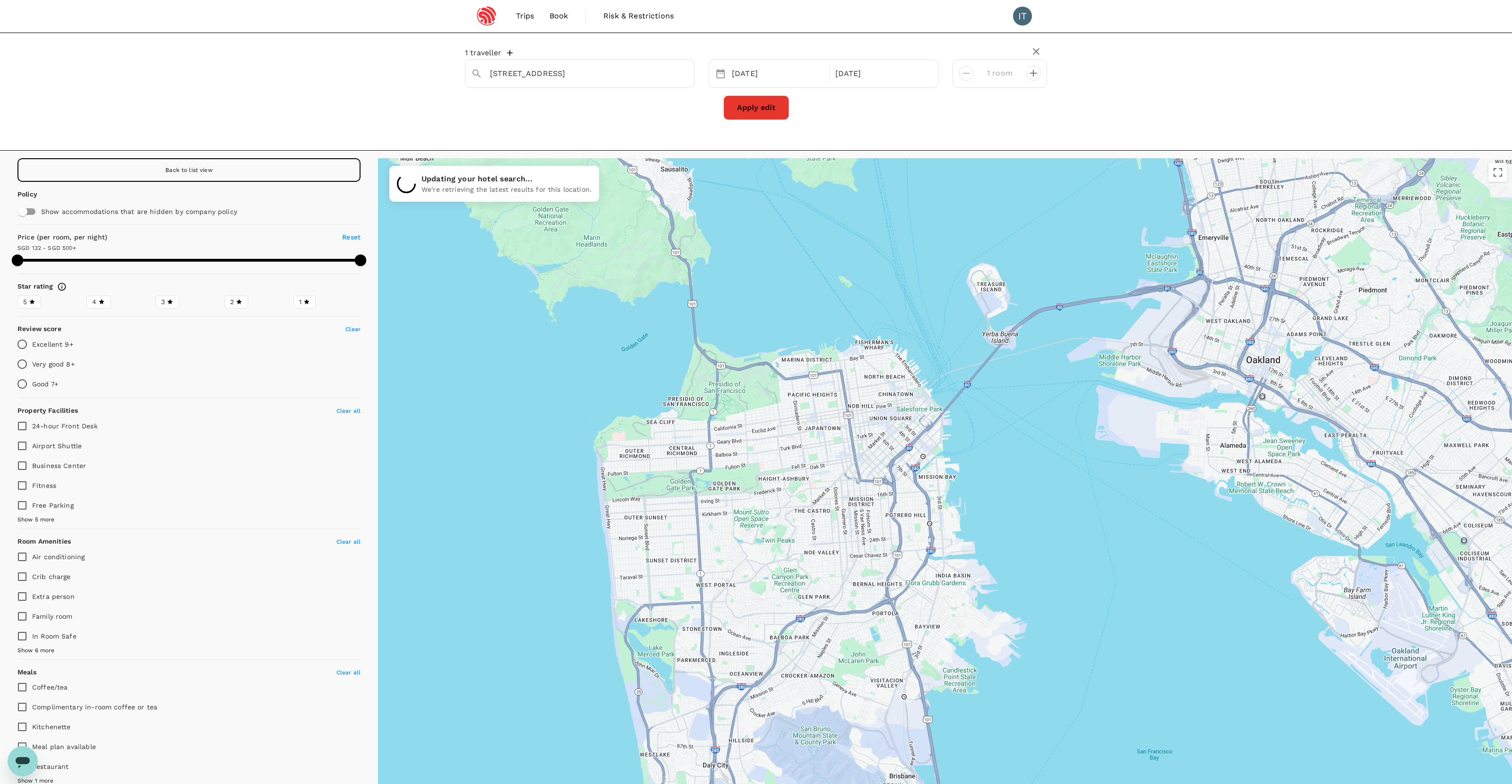
drag, startPoint x: 917, startPoint y: 638, endPoint x: 914, endPoint y: 596, distance: 42.1
click at [914, 596] on div at bounding box center [945, 503] width 1134 height 690
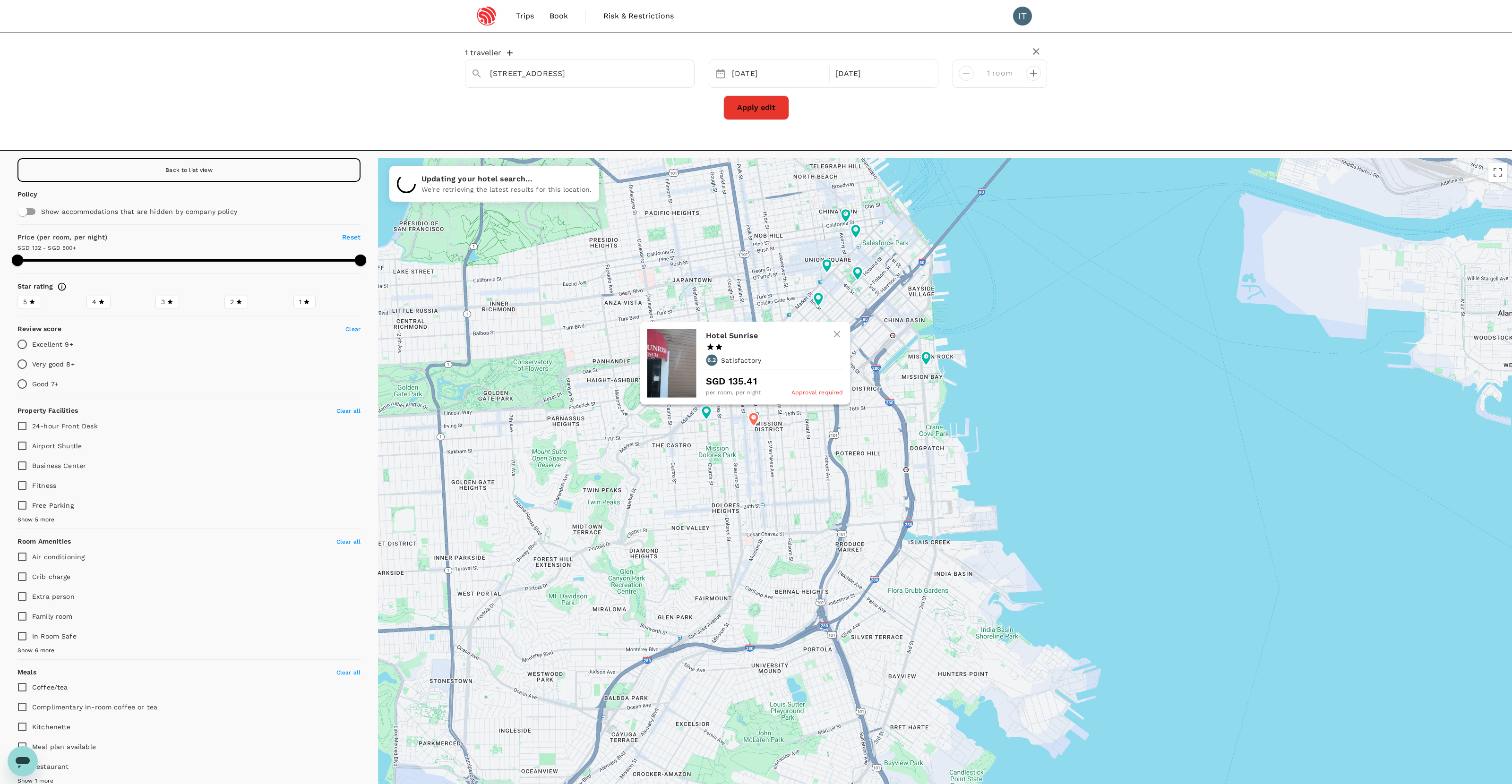
type input "499.12"
type input "65.12"
type input "499.12"
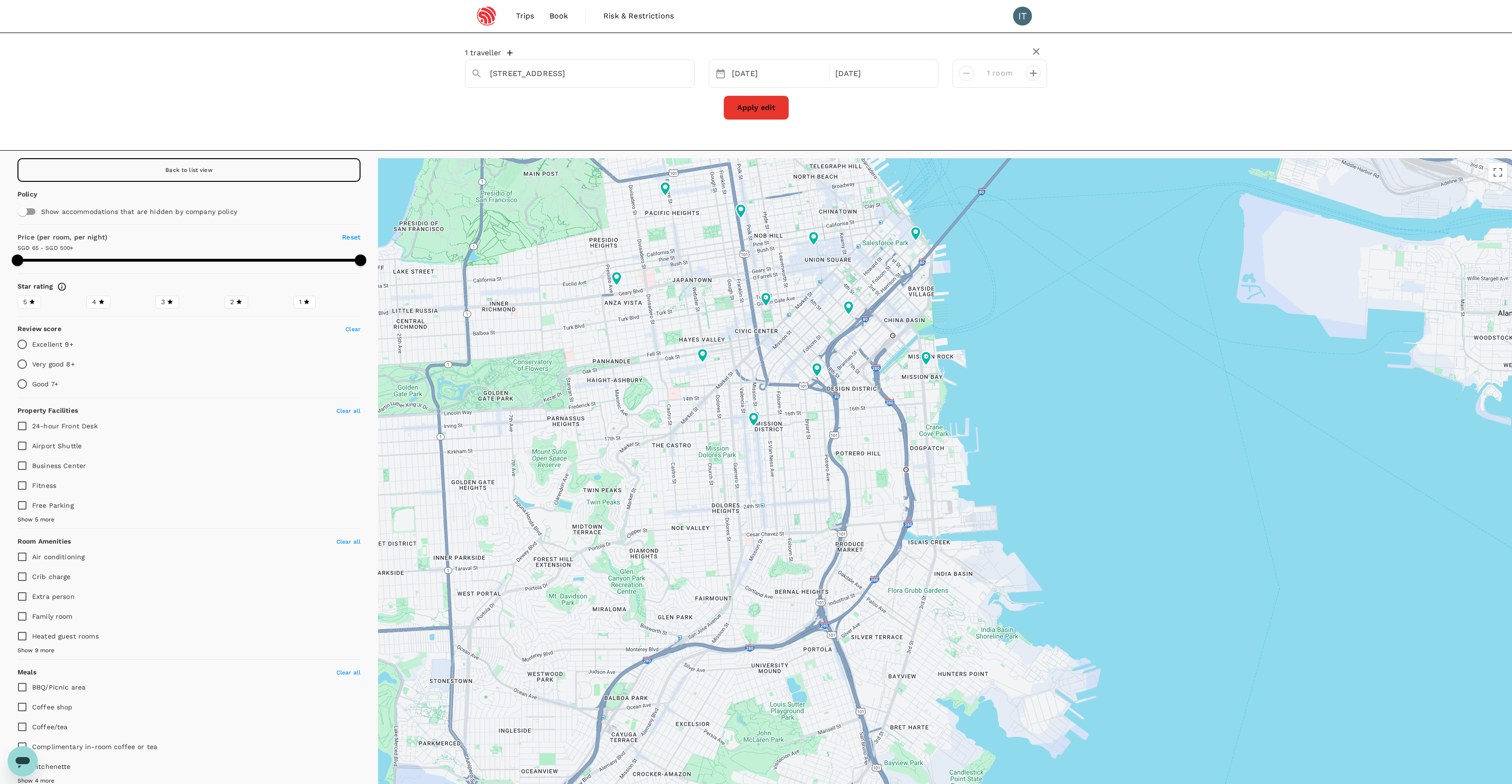
click at [774, 110] on button "Apply edit" at bounding box center [756, 108] width 66 height 25
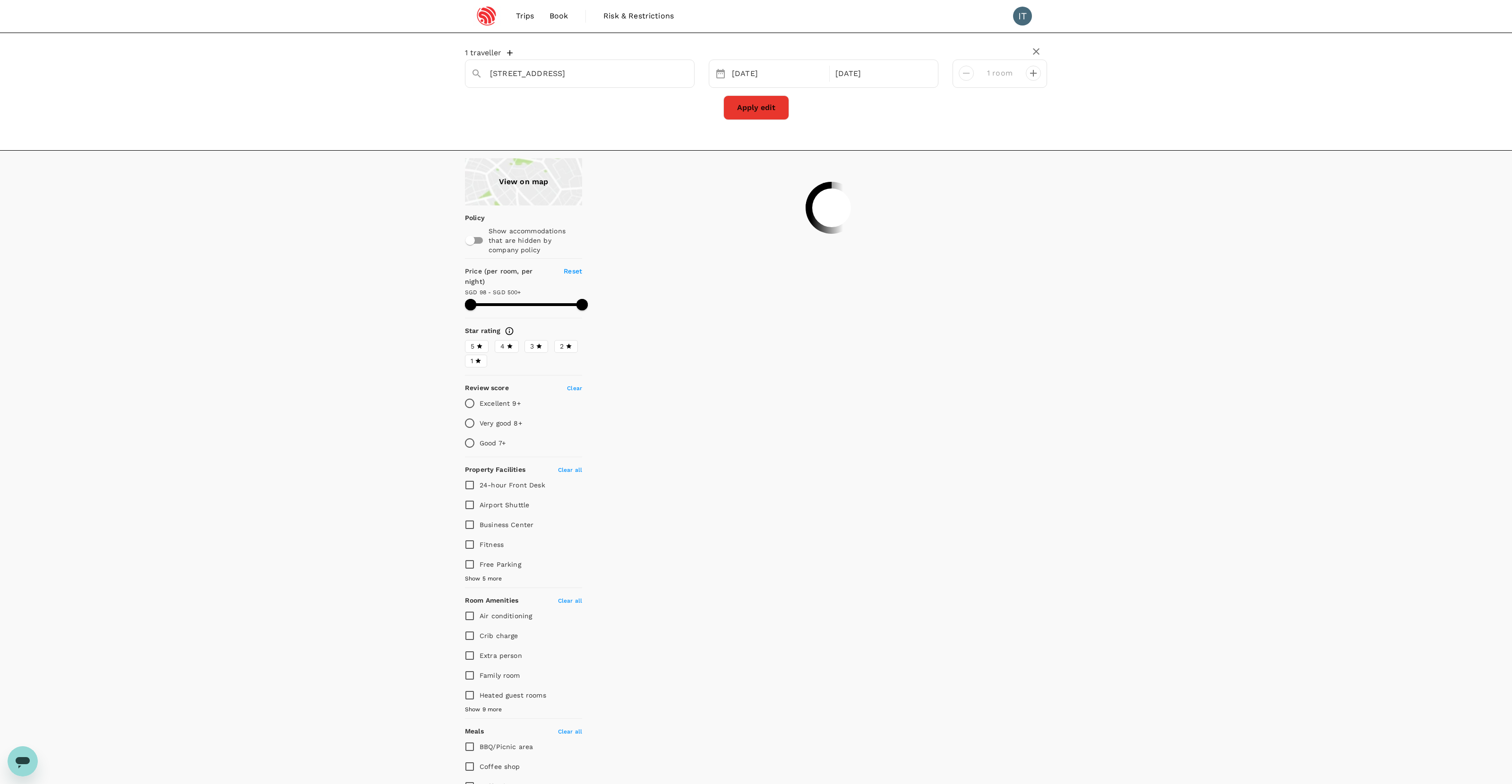
type input "499.69"
type input "77.69"
type input "499.12"
type input "65.12"
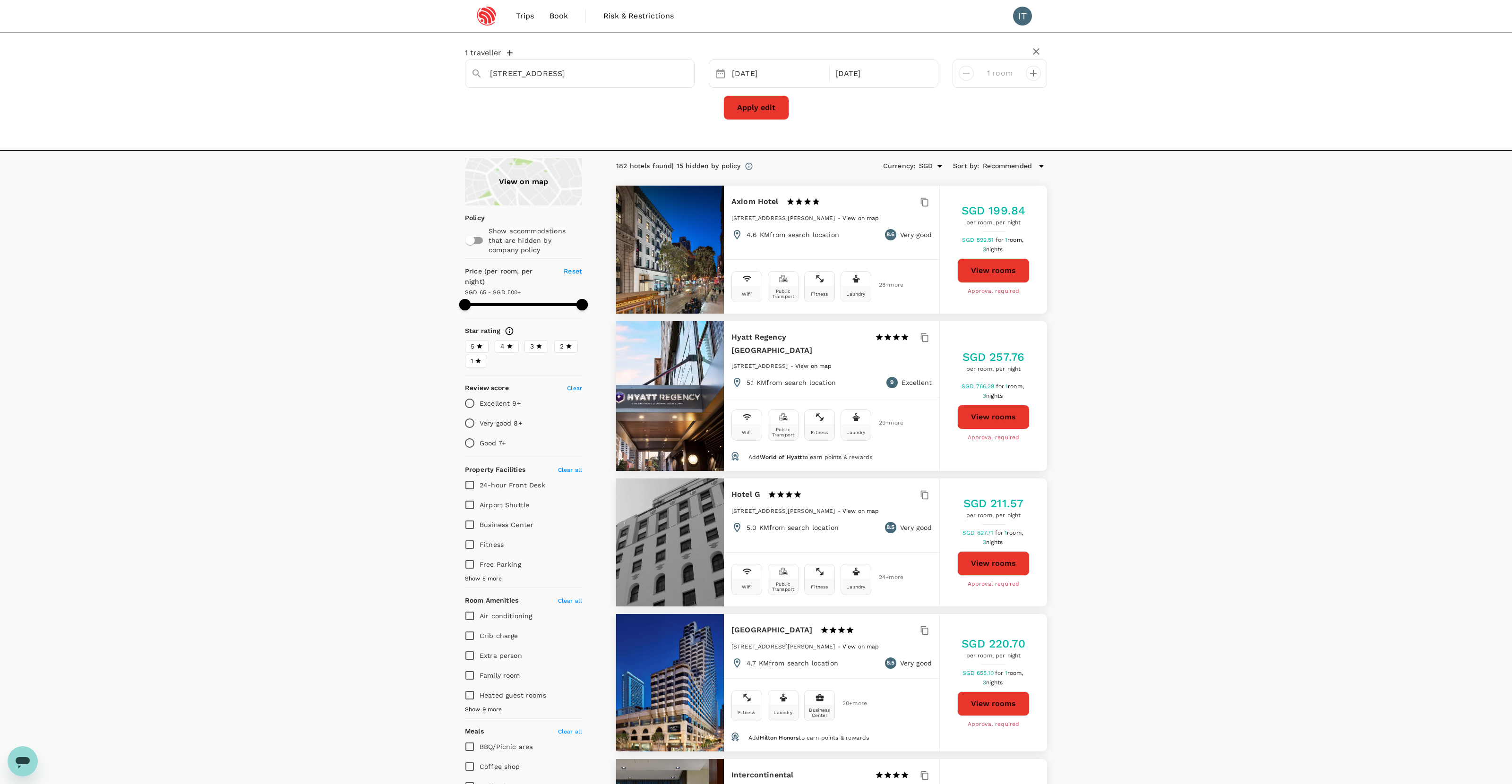
click at [539, 197] on div "View on map" at bounding box center [524, 182] width 117 height 47
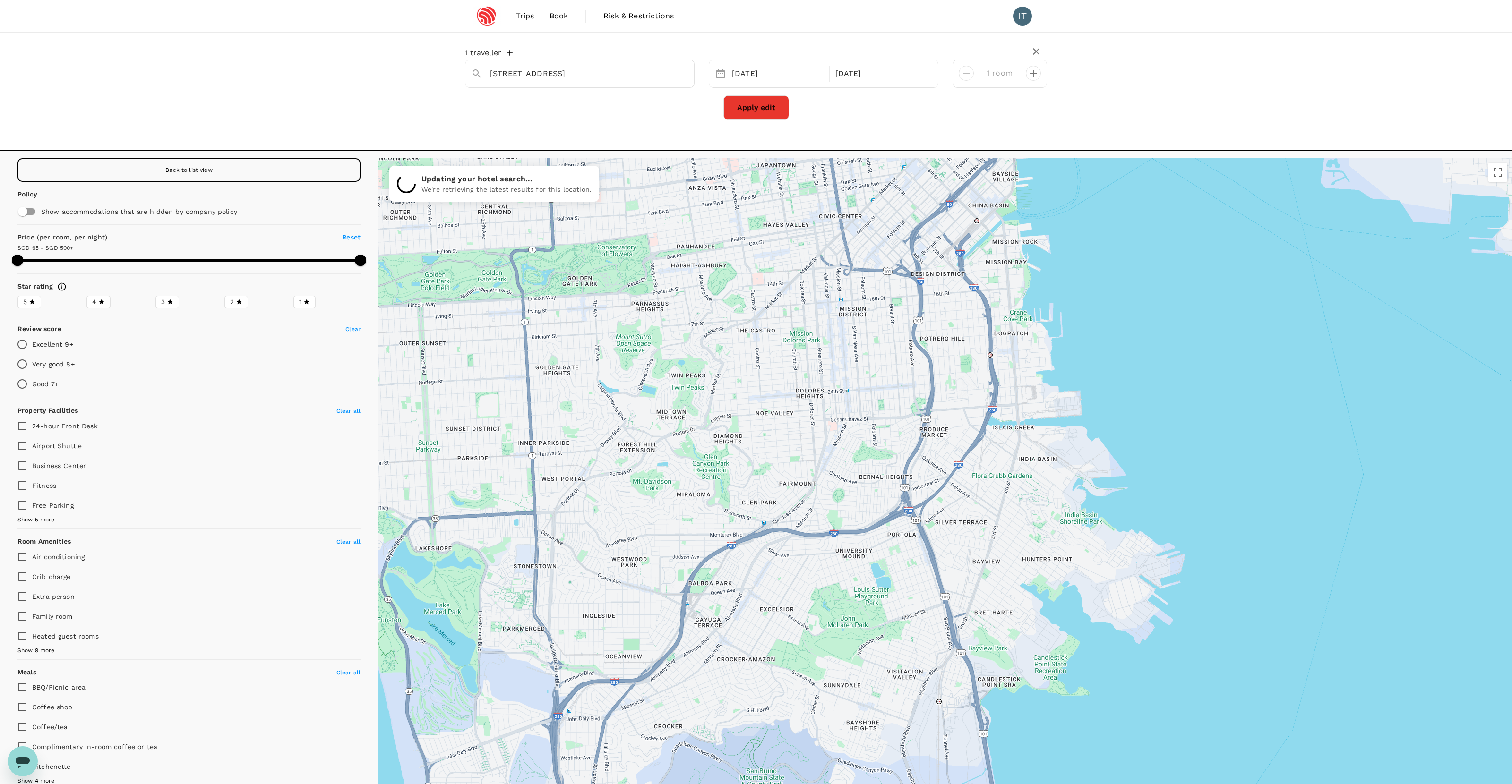
drag, startPoint x: 933, startPoint y: 572, endPoint x: 890, endPoint y: 235, distance: 339.7
click at [890, 235] on div at bounding box center [945, 503] width 1134 height 690
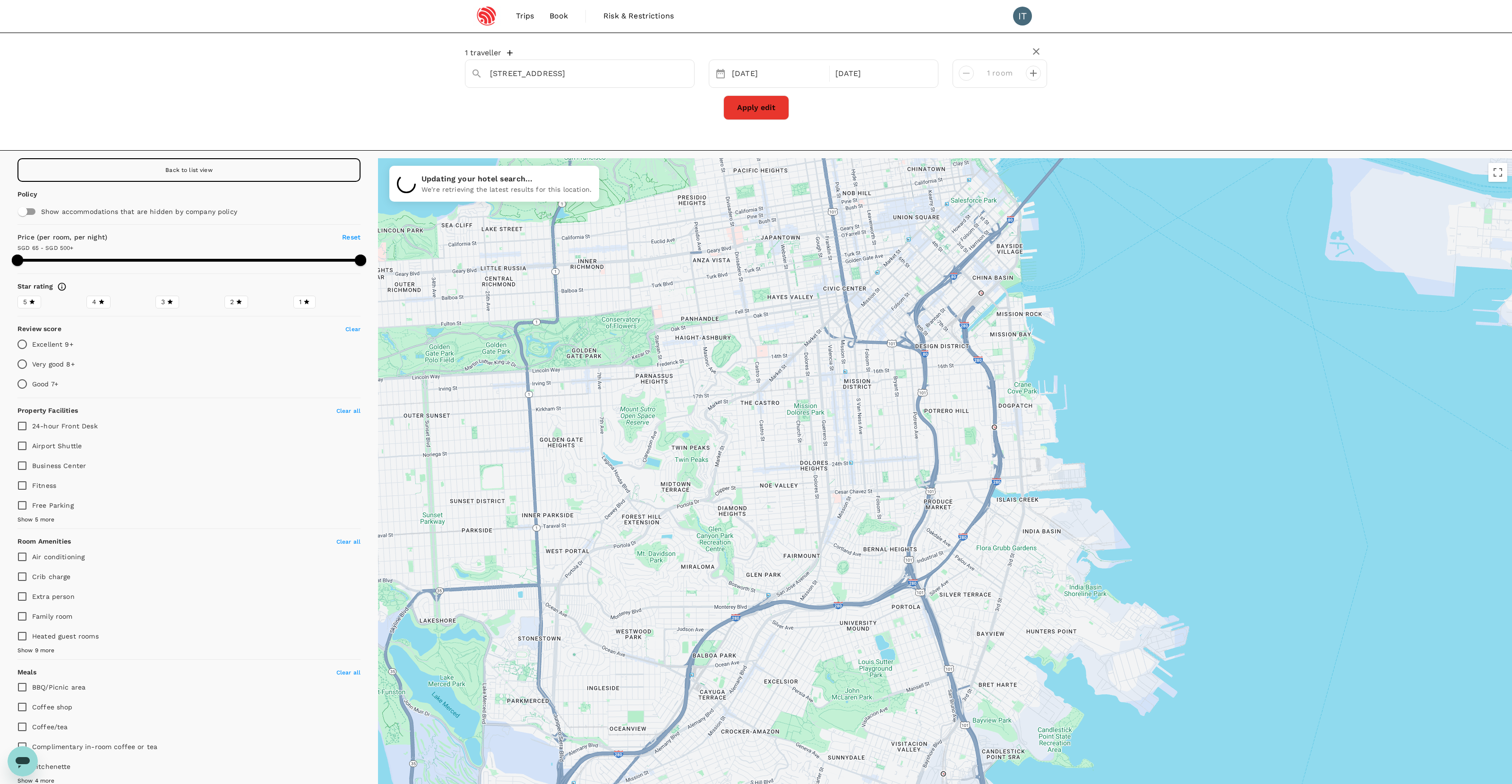
drag, startPoint x: 886, startPoint y: 384, endPoint x: 890, endPoint y: 459, distance: 75.1
click at [890, 459] on div at bounding box center [945, 503] width 1134 height 690
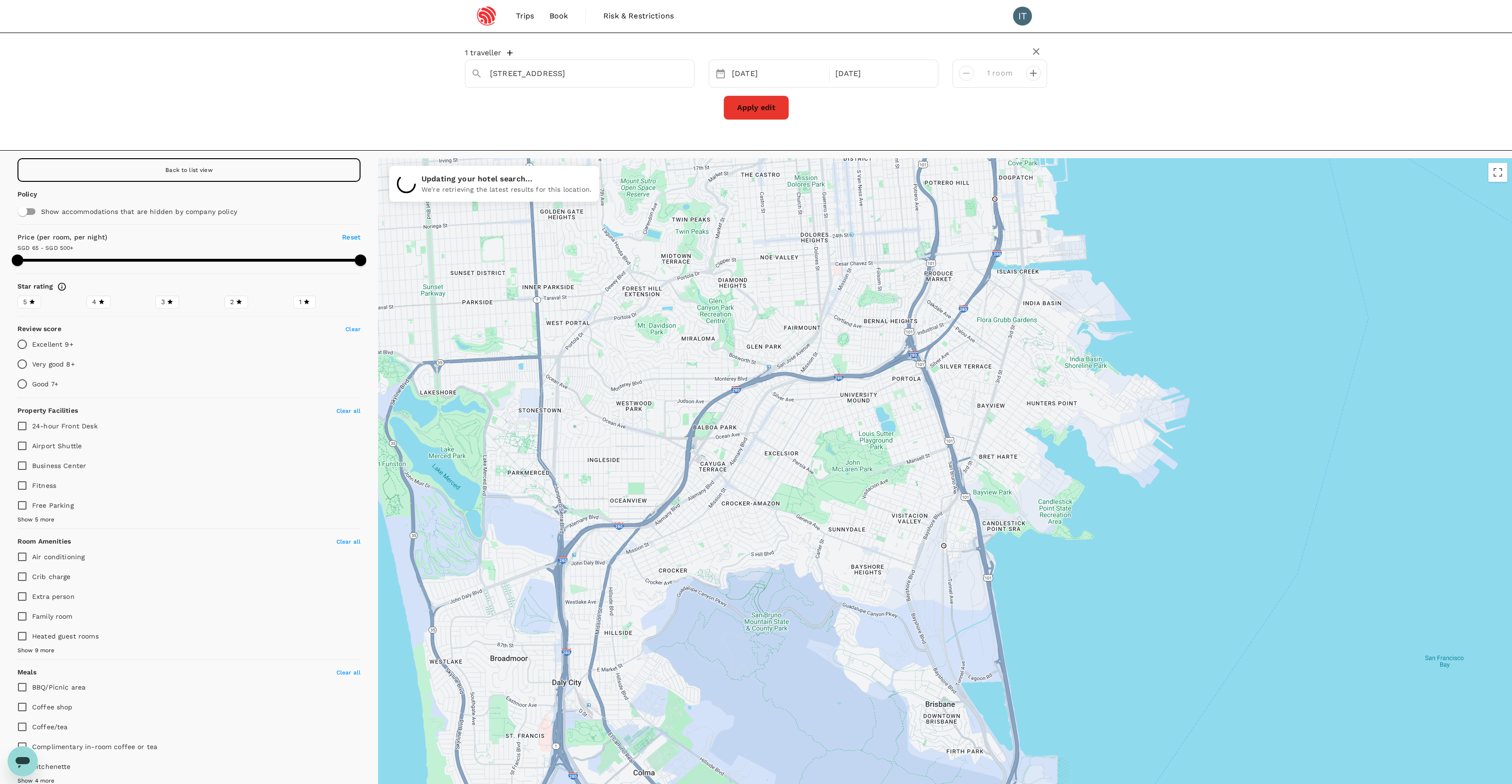
drag, startPoint x: 886, startPoint y: 556, endPoint x: 886, endPoint y: 322, distance: 234.0
click at [886, 322] on div at bounding box center [945, 503] width 1134 height 690
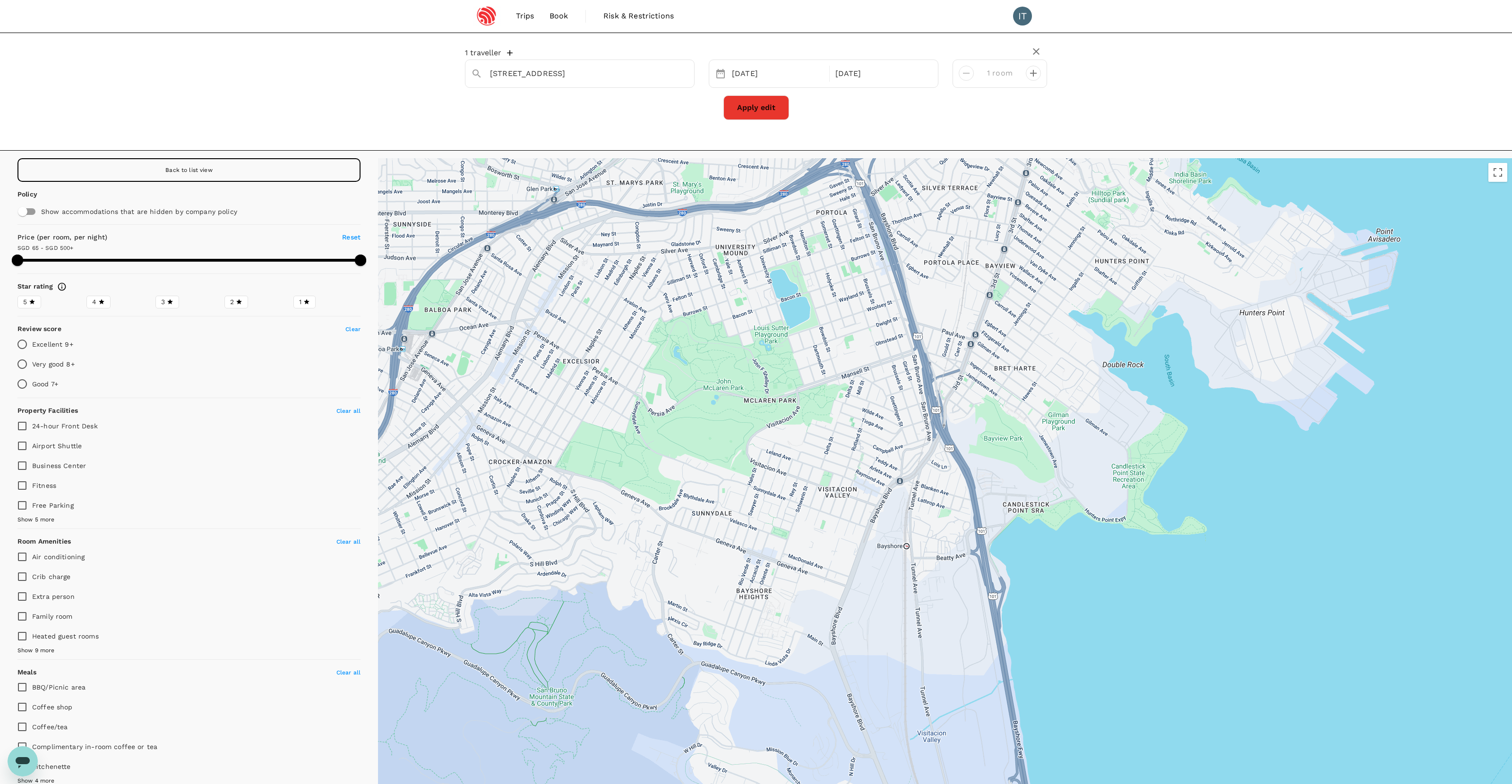
drag, startPoint x: 897, startPoint y: 589, endPoint x: 841, endPoint y: 510, distance: 96.8
click at [841, 510] on div at bounding box center [945, 503] width 1134 height 690
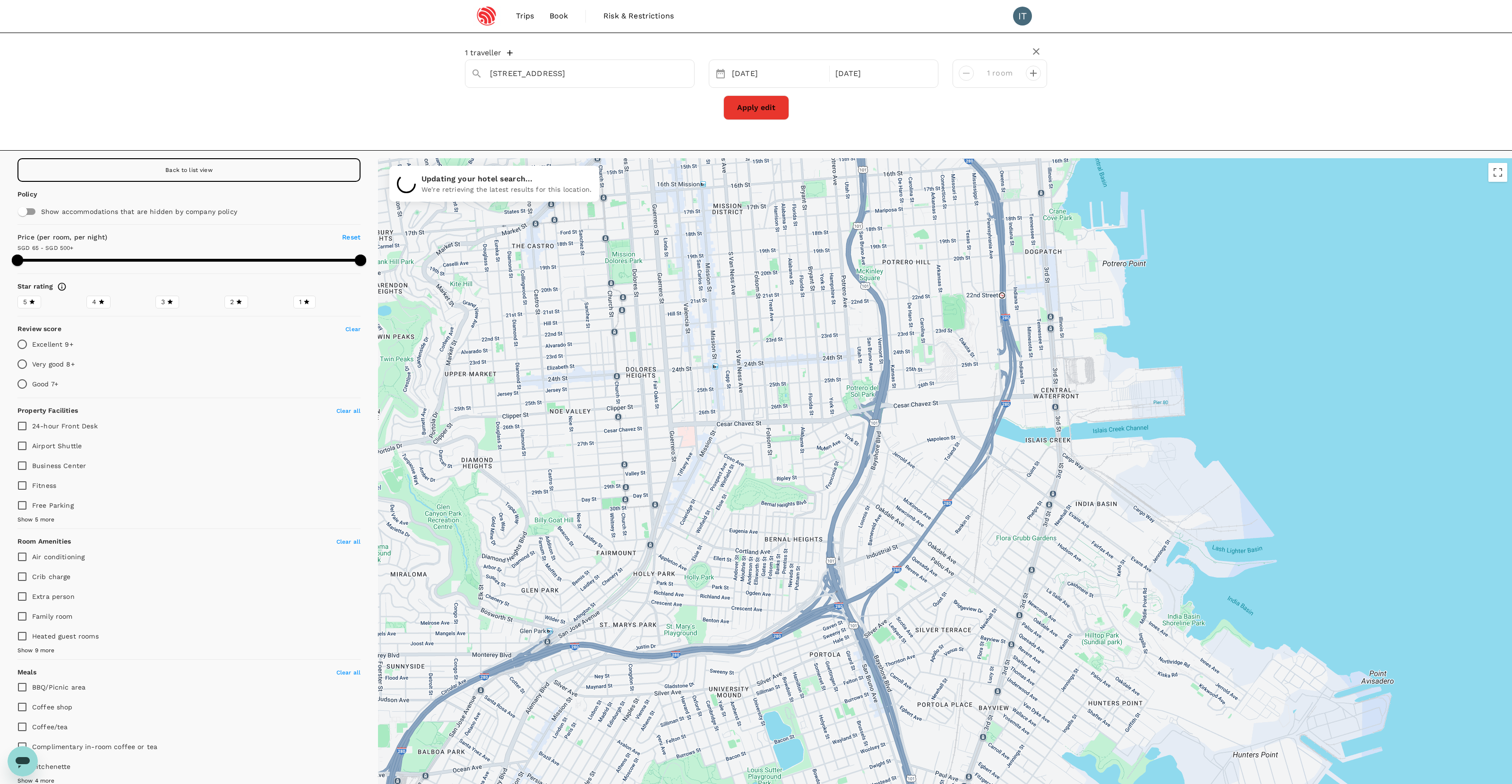
drag, startPoint x: 876, startPoint y: 287, endPoint x: 866, endPoint y: 758, distance: 471.1
click at [866, 758] on div at bounding box center [945, 503] width 1134 height 690
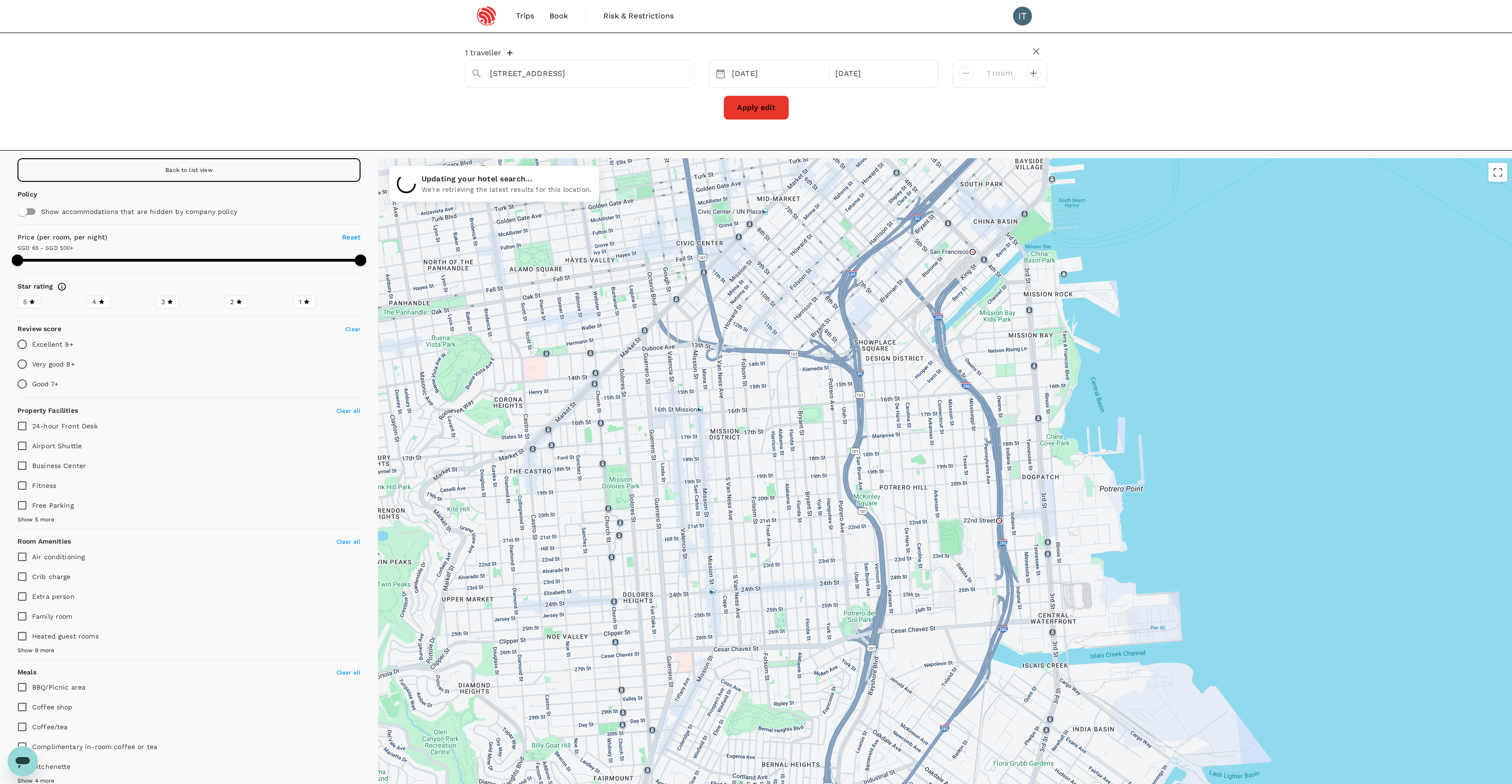
drag, startPoint x: 892, startPoint y: 591, endPoint x: 889, endPoint y: 818, distance: 227.0
click at [889, 783] on html "Trips Book Risk & Restrictions IT 1 traveller [STREET_ADDRESS] [DATE] [DATE] ro…" at bounding box center [756, 444] width 1512 height 888
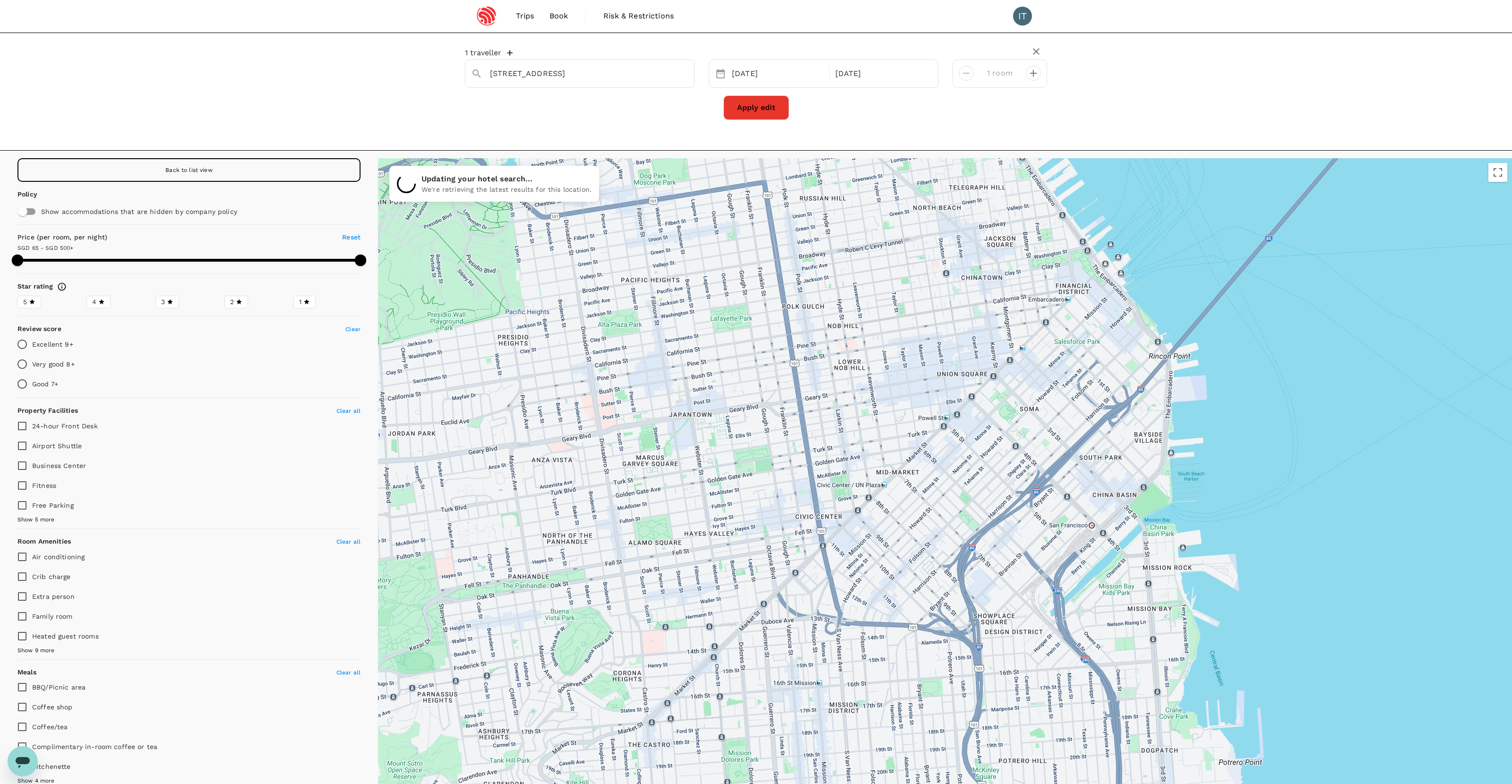
drag, startPoint x: 863, startPoint y: 459, endPoint x: 994, endPoint y: 768, distance: 335.6
click at [994, 768] on div at bounding box center [945, 503] width 1134 height 690
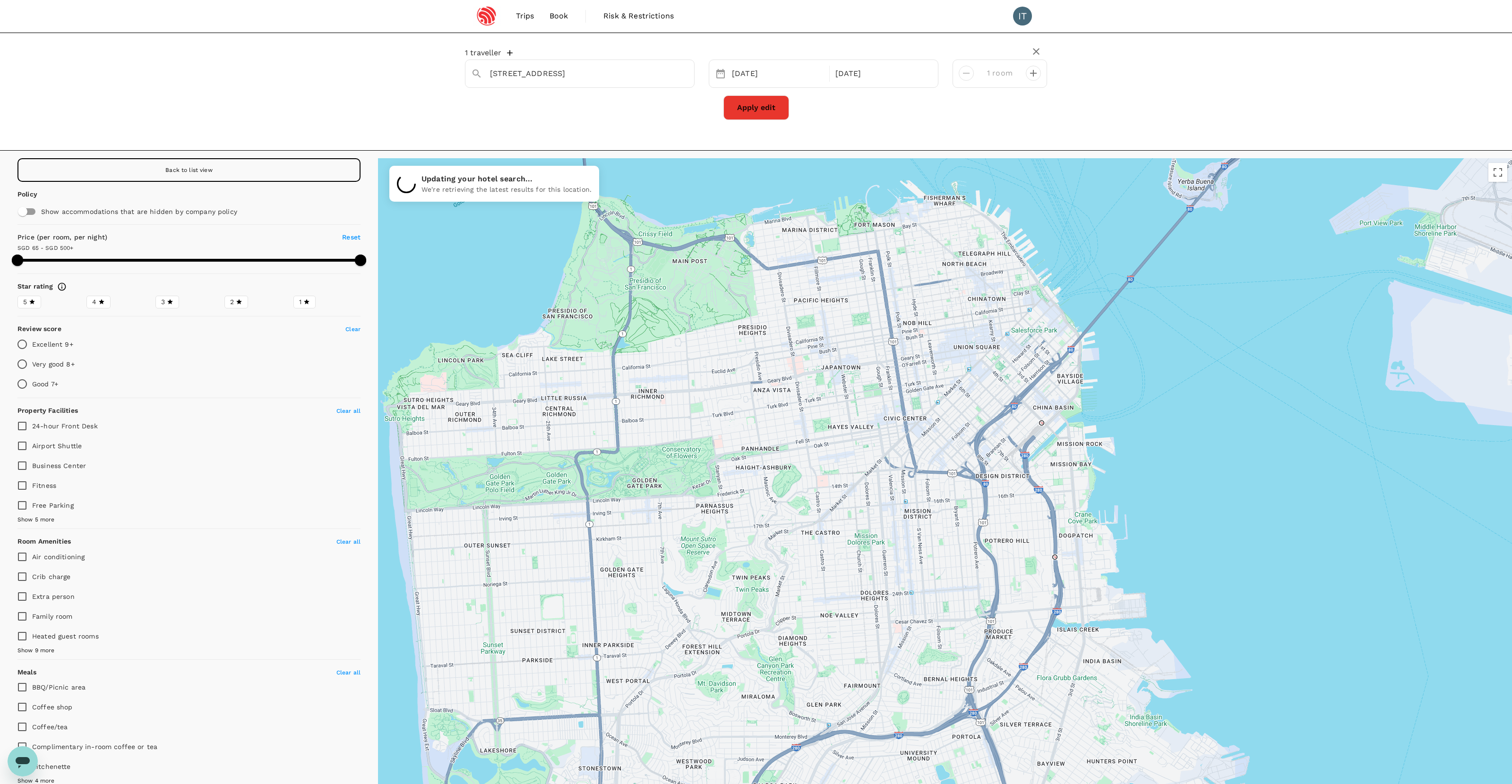
drag, startPoint x: 977, startPoint y: 661, endPoint x: 973, endPoint y: 505, distance: 156.1
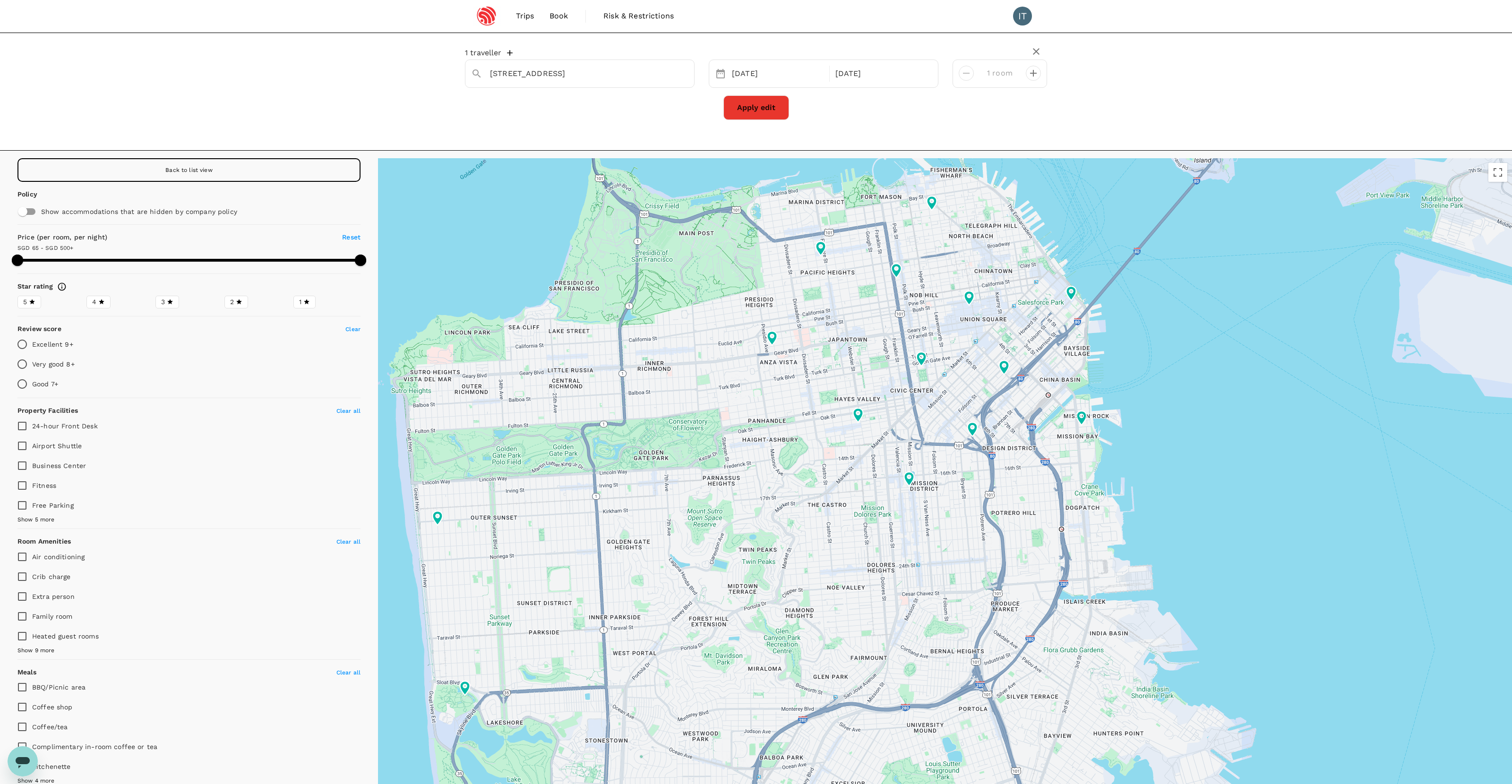
type input "499.12"
